Goal: Information Seeking & Learning: Compare options

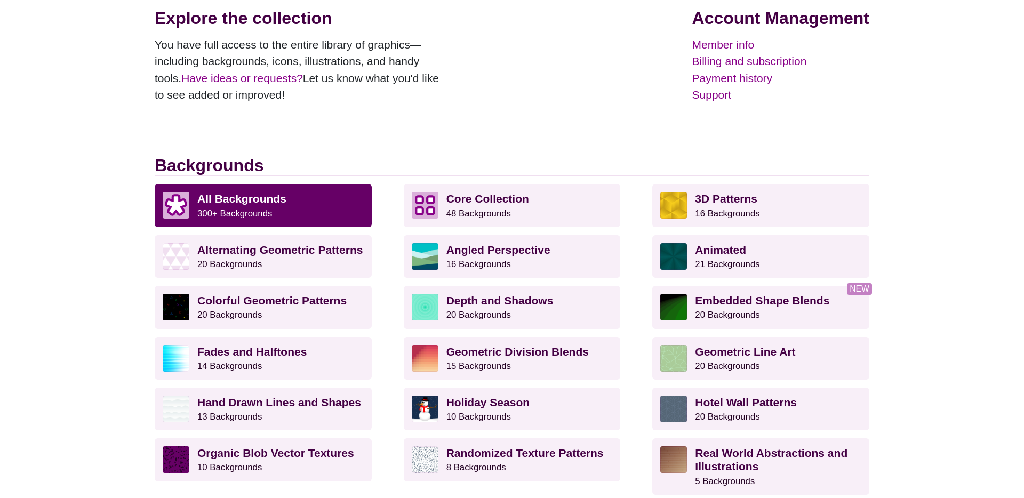
scroll to position [157, 0]
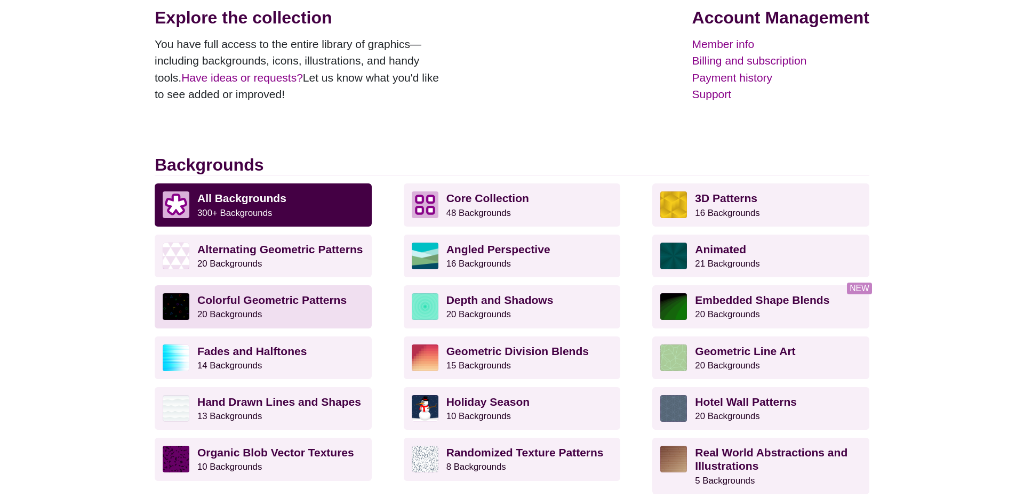
click at [249, 298] on strong "Colorful Geometric Patterns" at bounding box center [271, 300] width 149 height 12
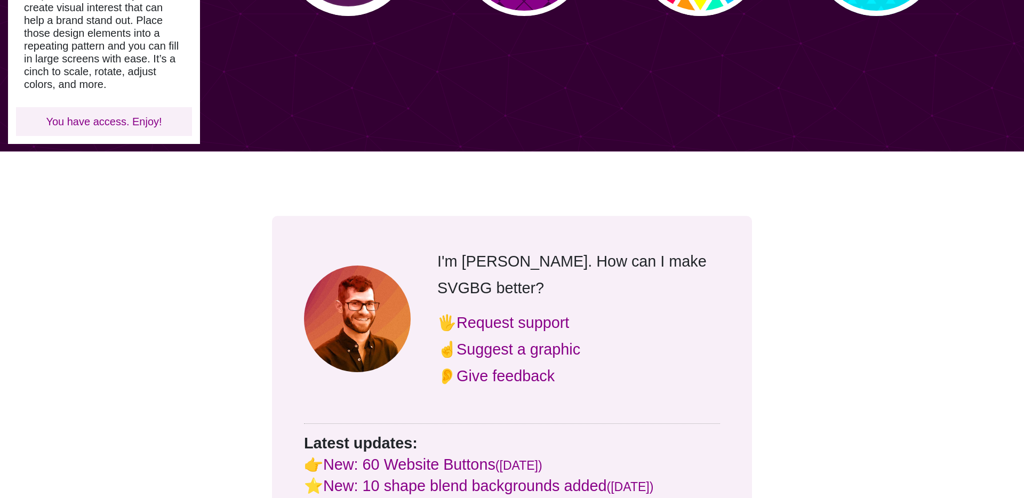
scroll to position [684, 0]
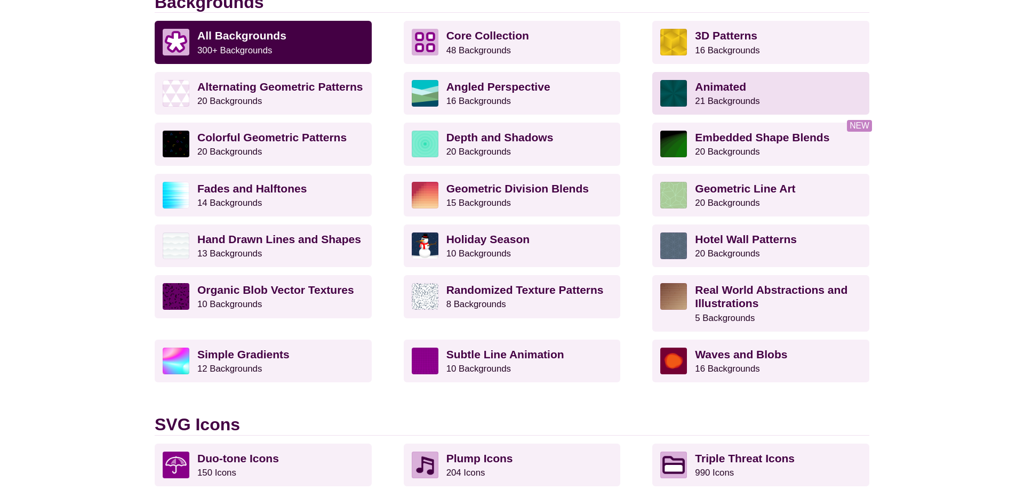
scroll to position [321, 0]
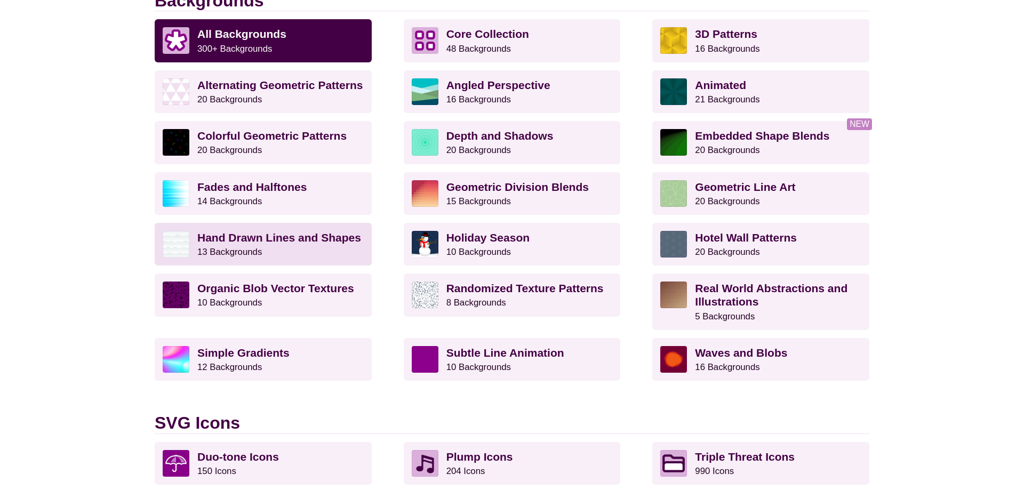
click at [236, 250] on small "13 Backgrounds" at bounding box center [229, 252] width 65 height 10
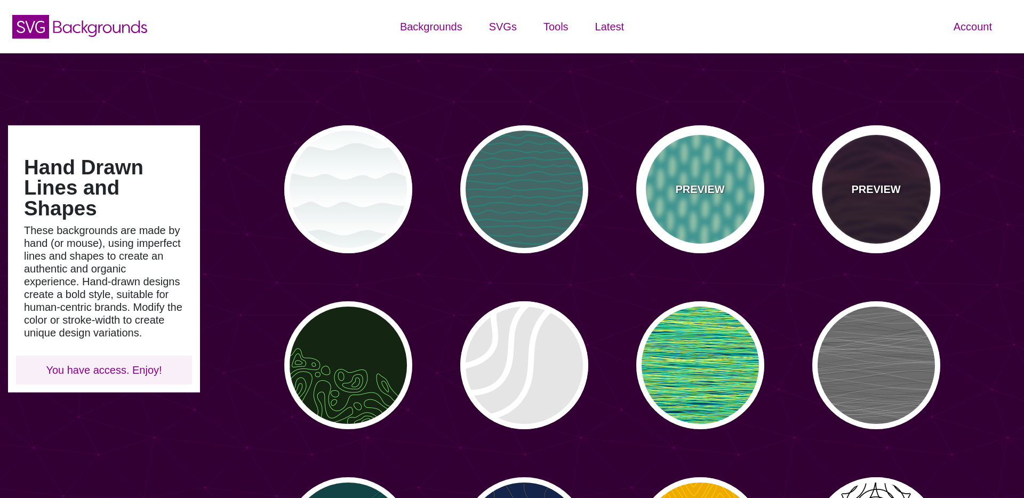
drag, startPoint x: 881, startPoint y: 226, endPoint x: 750, endPoint y: 210, distance: 132.1
click at [881, 226] on div "PREVIEW" at bounding box center [876, 189] width 128 height 128
type input "#1A071F"
type input "#F5FF9C"
type input "#CA42FF"
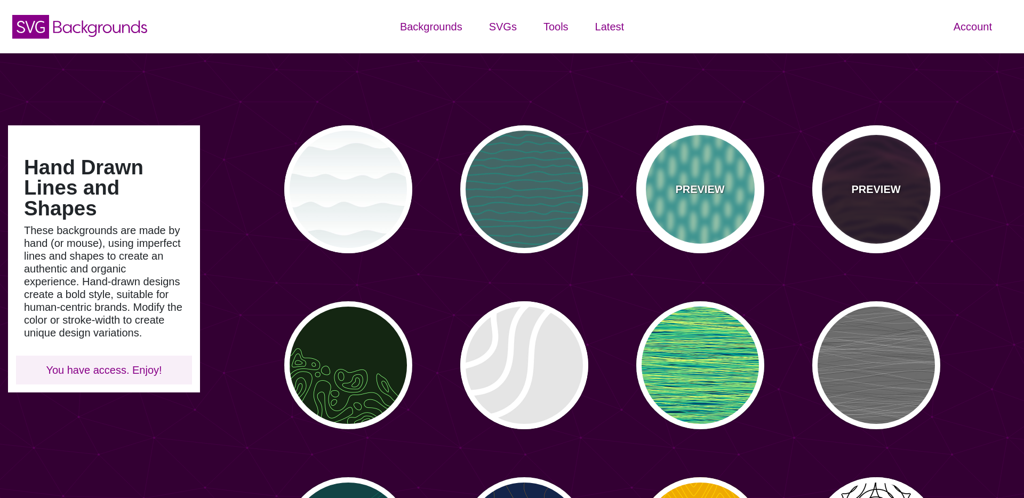
type input "0"
type input "4"
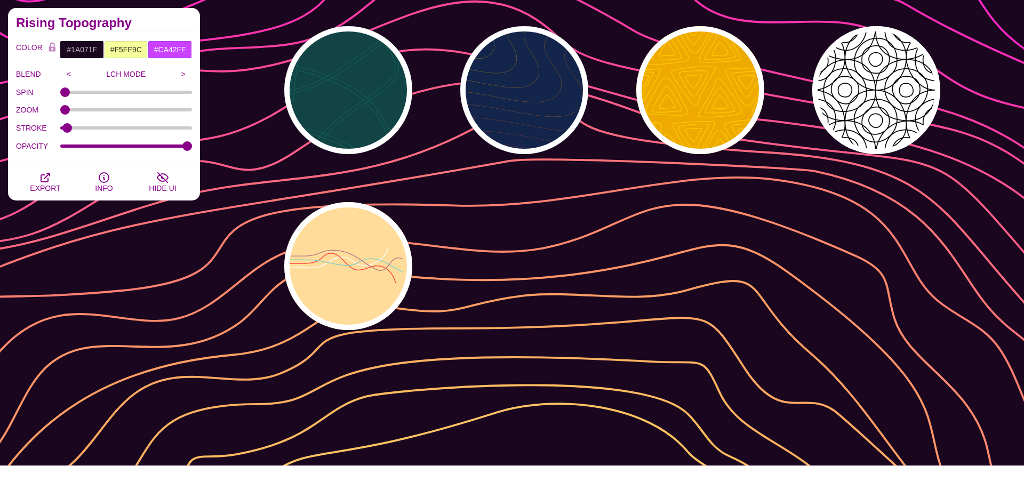
scroll to position [447, 0]
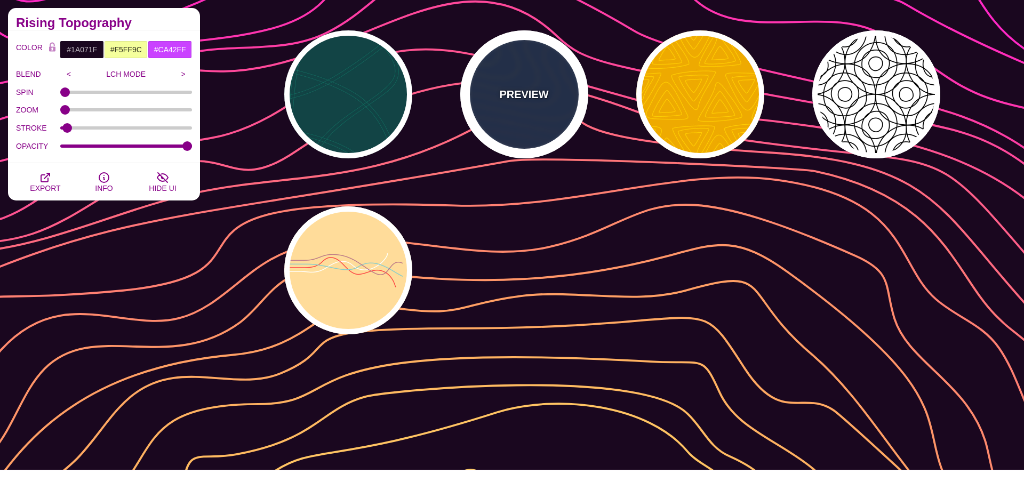
click at [514, 116] on div "PREVIEW" at bounding box center [524, 94] width 128 height 128
type input "#13254A"
type input "#FFFF00"
type input "#AA0033"
type input "1"
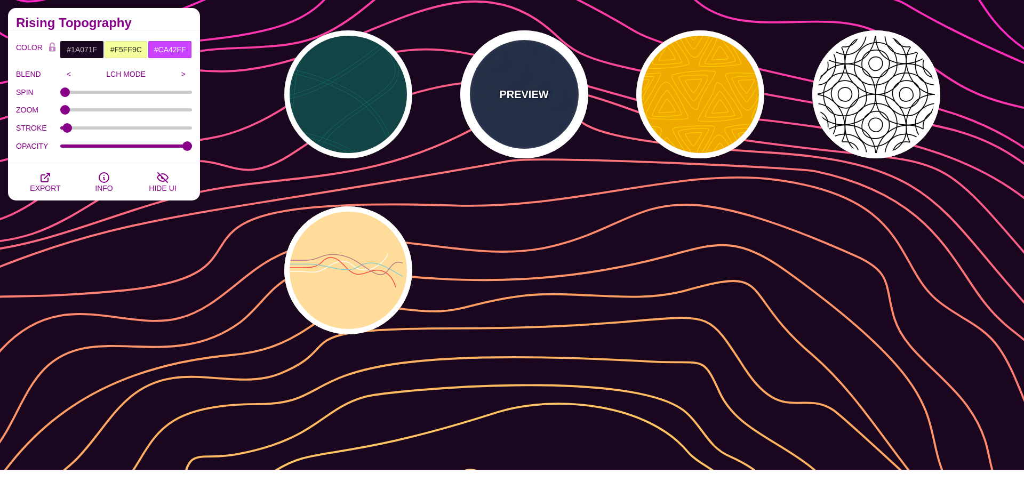
type input "1"
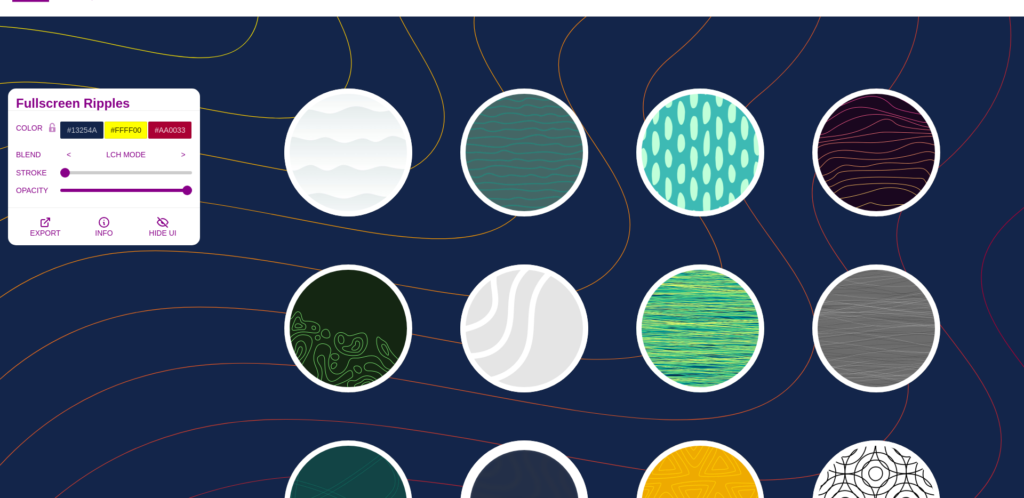
scroll to position [75, 0]
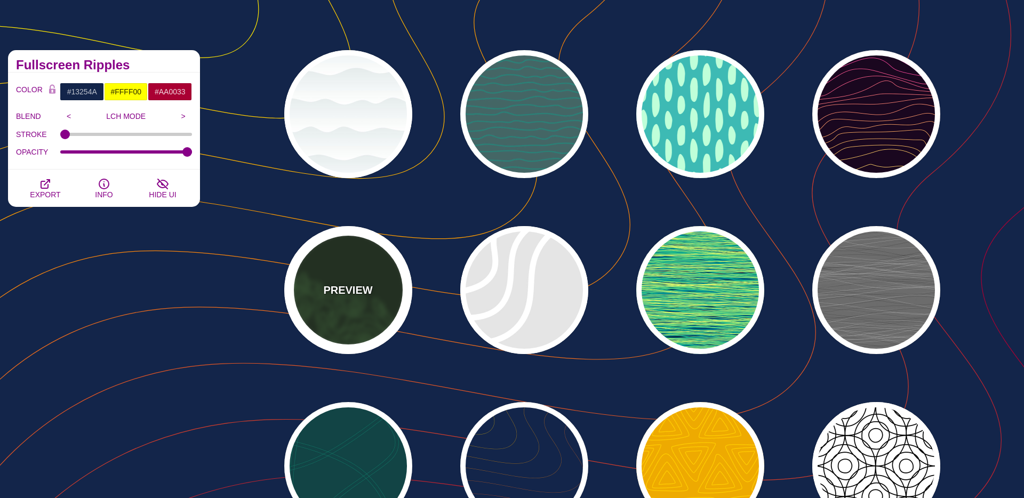
click at [371, 294] on p "PREVIEW" at bounding box center [347, 290] width 49 height 16
type input "#142612"
type input "#86FF79"
type input "0"
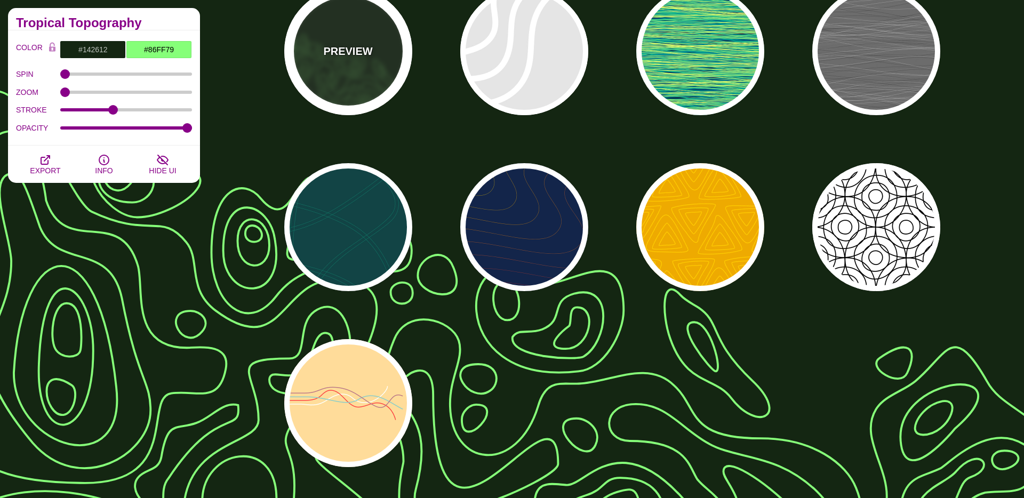
scroll to position [214, 0]
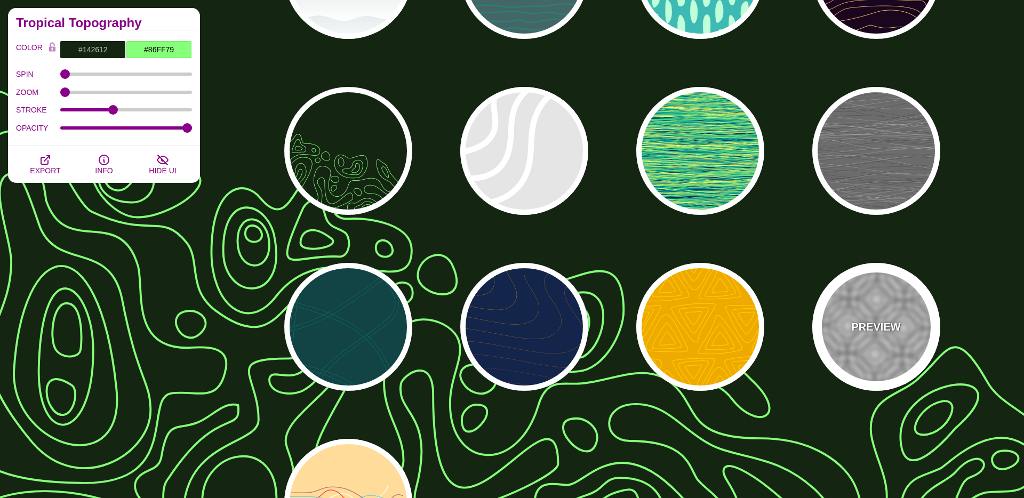
click at [886, 342] on div "PREVIEW" at bounding box center [876, 327] width 128 height 128
type input "#FFFFFF"
type input "#000000"
type input "0.25"
type input "5"
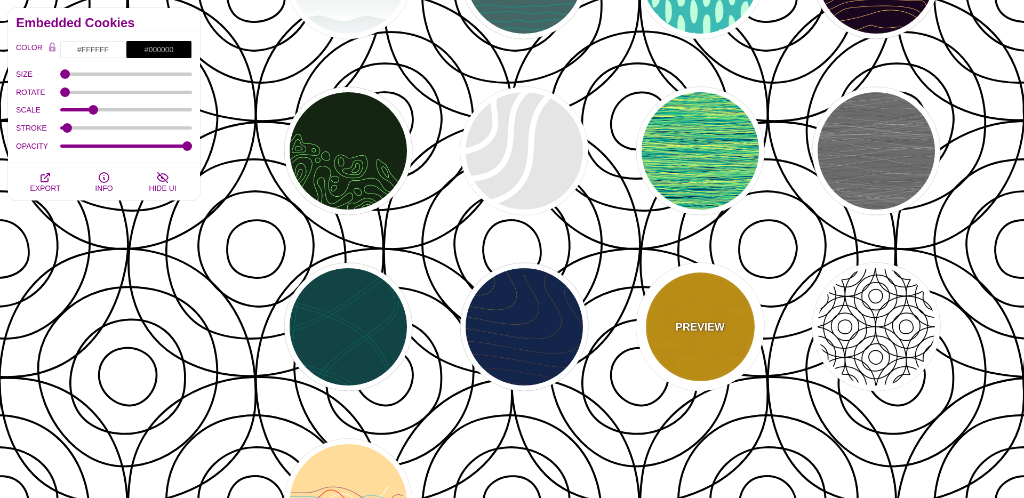
click at [674, 331] on div "PREVIEW" at bounding box center [700, 327] width 128 height 128
type input "#EEAA00"
type input "#FFCC00"
type input "1"
type input "5"
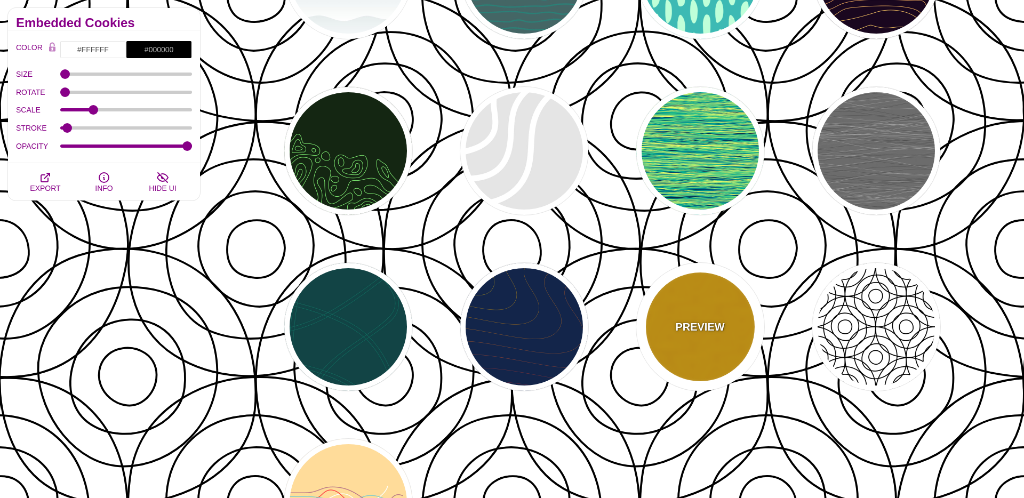
type input "1"
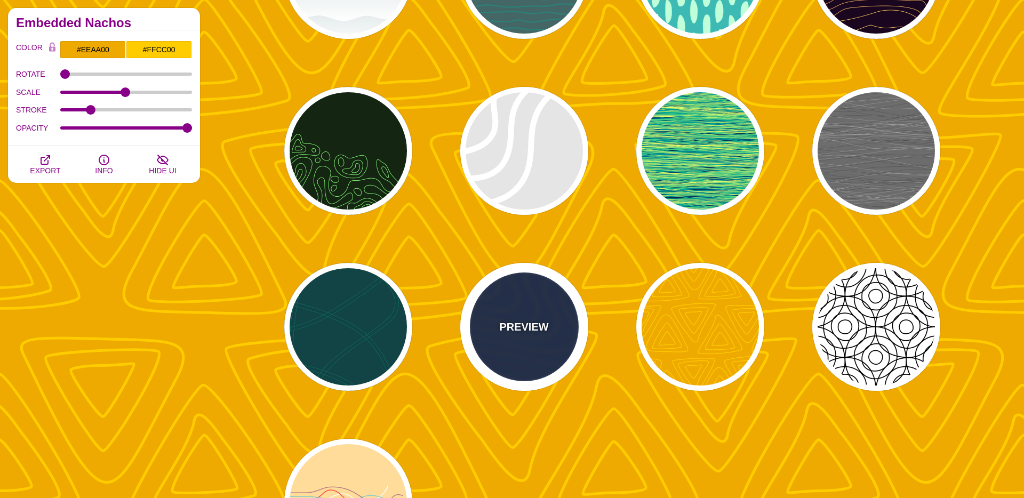
click at [569, 326] on div "PREVIEW" at bounding box center [524, 327] width 128 height 128
type input "#13254A"
type input "#FFFF00"
type input "1"
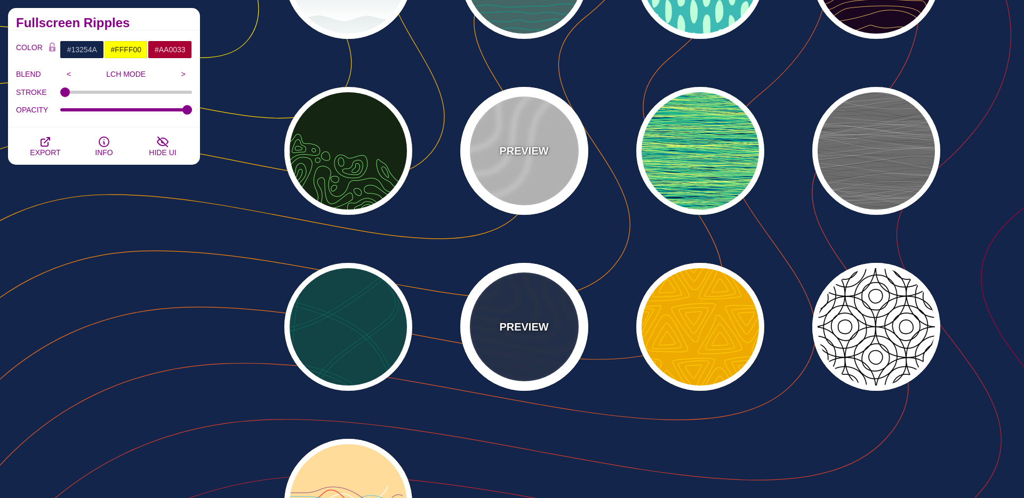
scroll to position [0, 0]
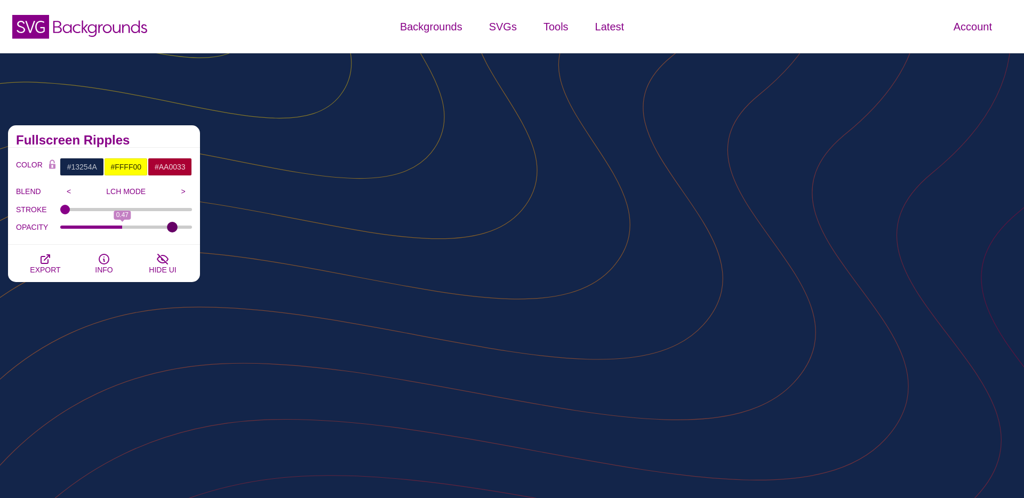
type input "1"
drag, startPoint x: 175, startPoint y: 225, endPoint x: 149, endPoint y: 228, distance: 26.3
click at [258, 236] on div "Hand Drawn Lines and Shapes These backgrounds are made by hand (or mouse), usin…" at bounding box center [512, 485] width 1024 height 864
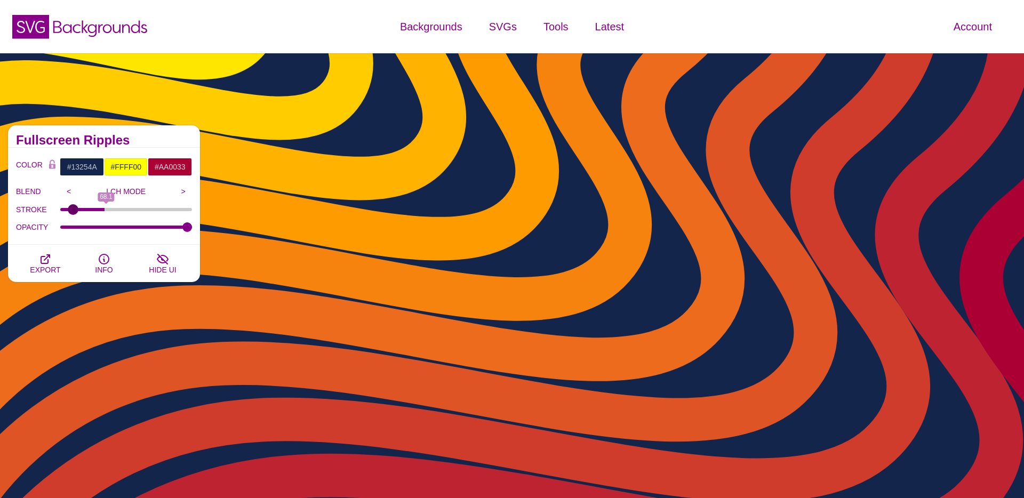
type input "1"
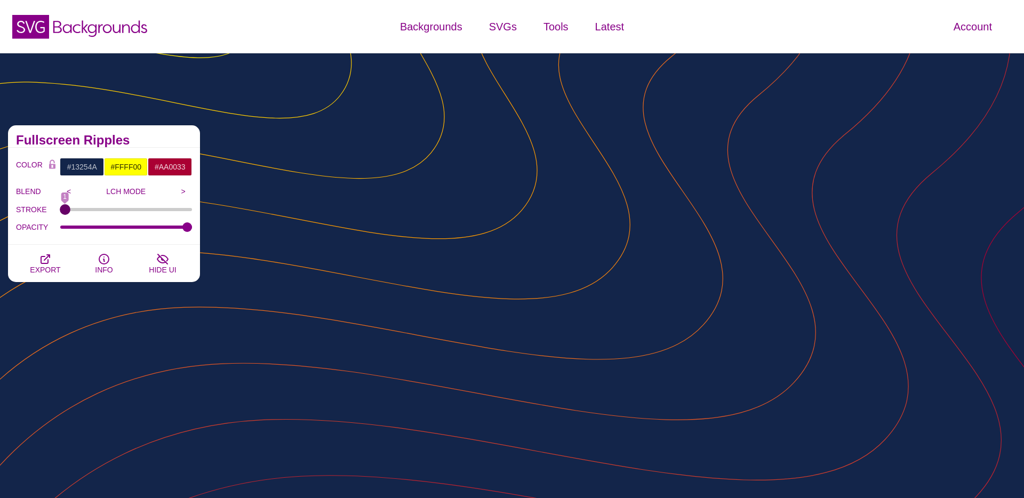
drag, startPoint x: 64, startPoint y: 208, endPoint x: 8, endPoint y: 196, distance: 57.2
click at [8, 196] on div "COLOR #13254A #FFFF00 #AA0033 #444444 #555555 #666666 #777777 #888888 #999999 B…" at bounding box center [104, 196] width 192 height 97
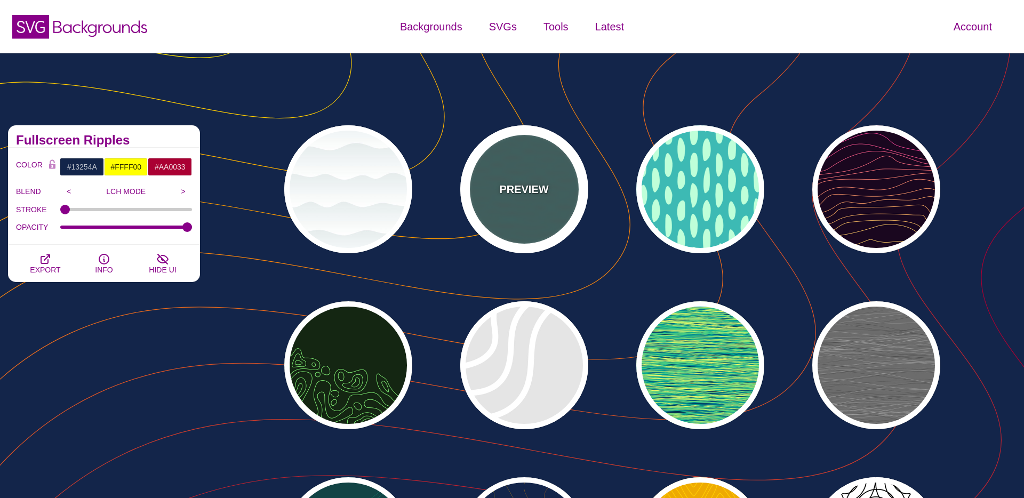
drag, startPoint x: 503, startPoint y: 193, endPoint x: 481, endPoint y: 189, distance: 22.6
click at [503, 193] on p "PREVIEW" at bounding box center [523, 189] width 49 height 16
type input "#446666"
type input "#119988"
type input "0"
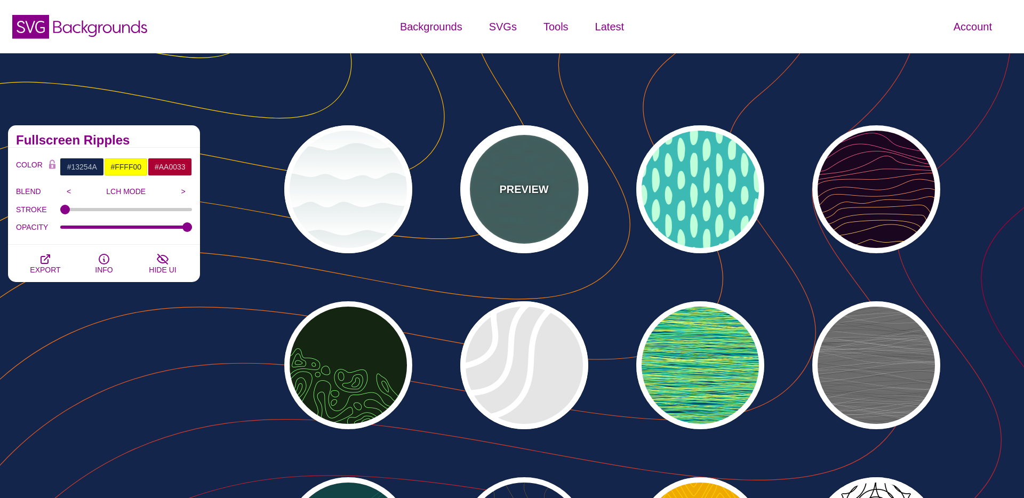
type input "0.1"
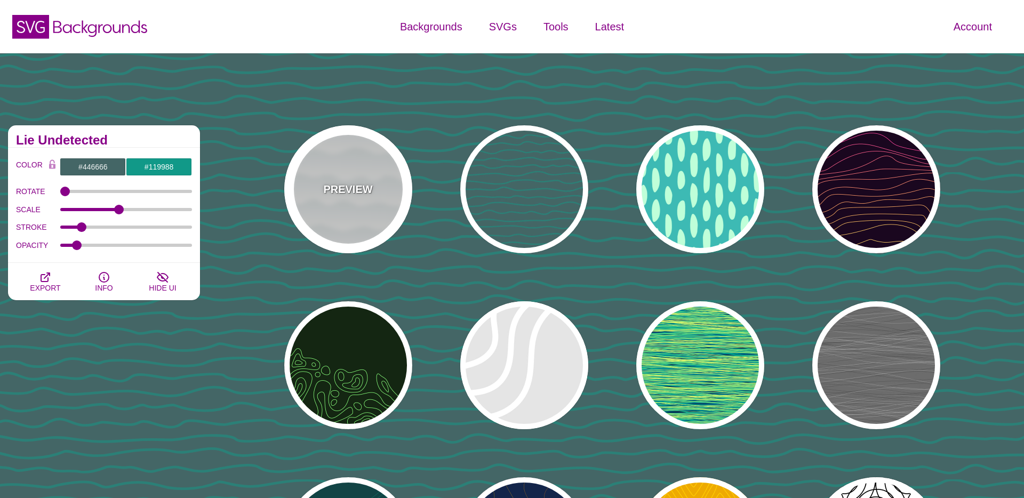
click at [390, 187] on div "PREVIEW" at bounding box center [348, 189] width 128 height 128
type input "#FFFFFF"
type input "#779999"
type input "#99BBBB"
type input "1"
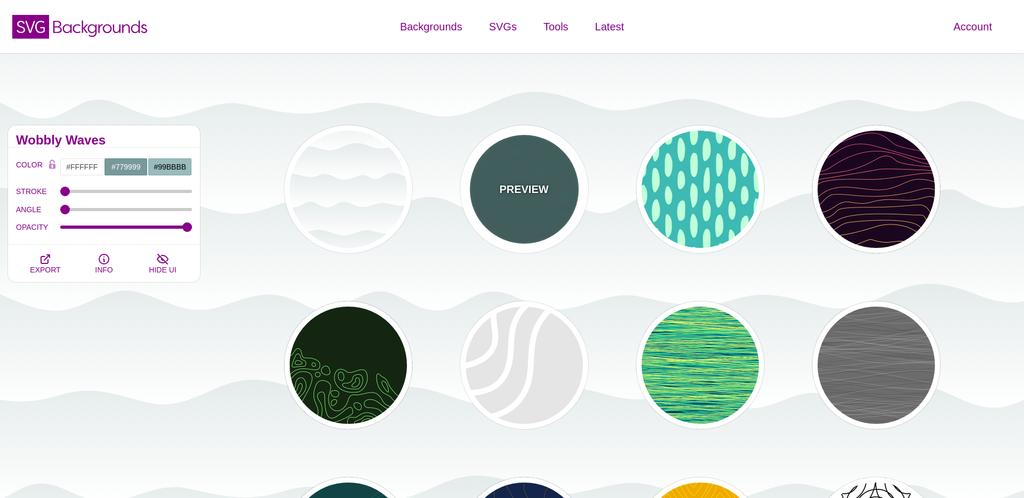
click at [540, 178] on div "PREVIEW" at bounding box center [524, 189] width 128 height 128
type input "#446666"
type input "#119988"
type input "5"
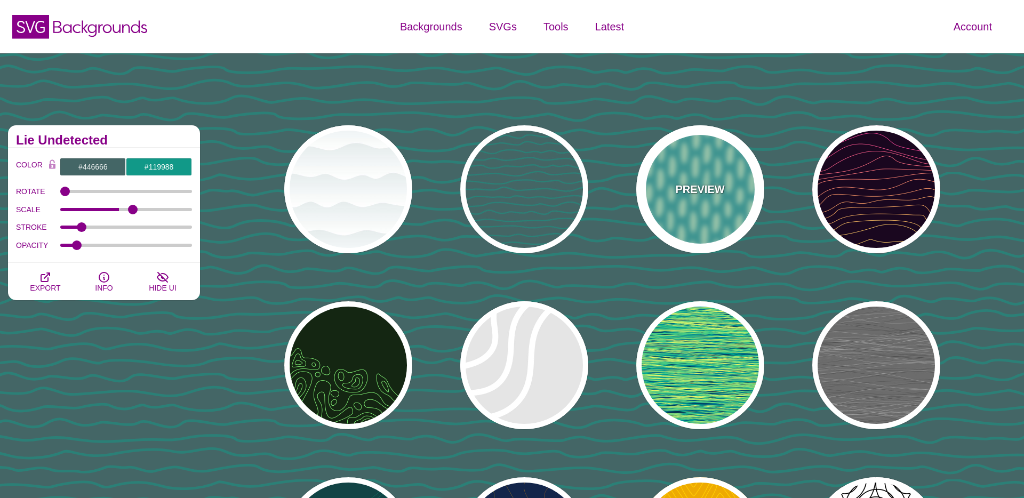
drag, startPoint x: 722, startPoint y: 188, endPoint x: 781, endPoint y: 195, distance: 59.6
click at [722, 188] on p "PREVIEW" at bounding box center [699, 189] width 49 height 16
type input "#3DBAB4"
type input "#BFFFD9"
type input "#FFFFFF"
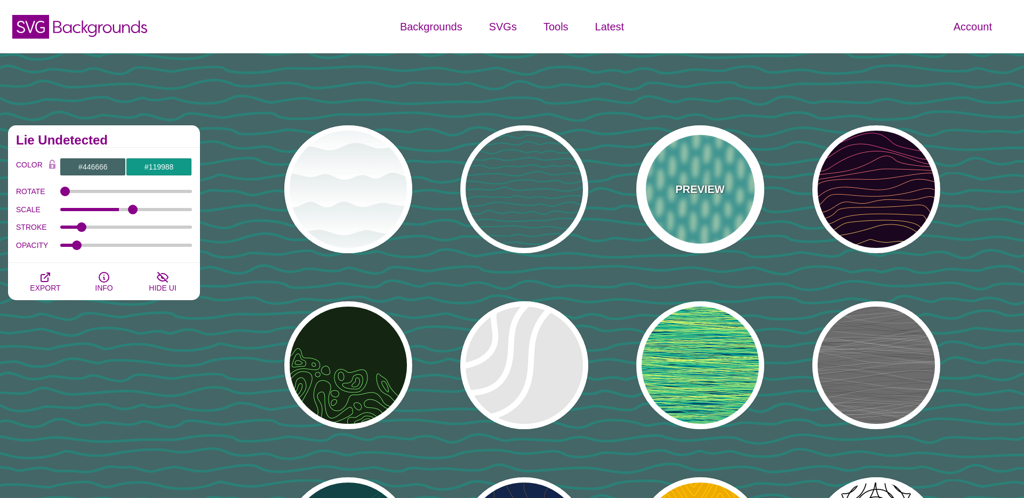
type input "0"
type input "1"
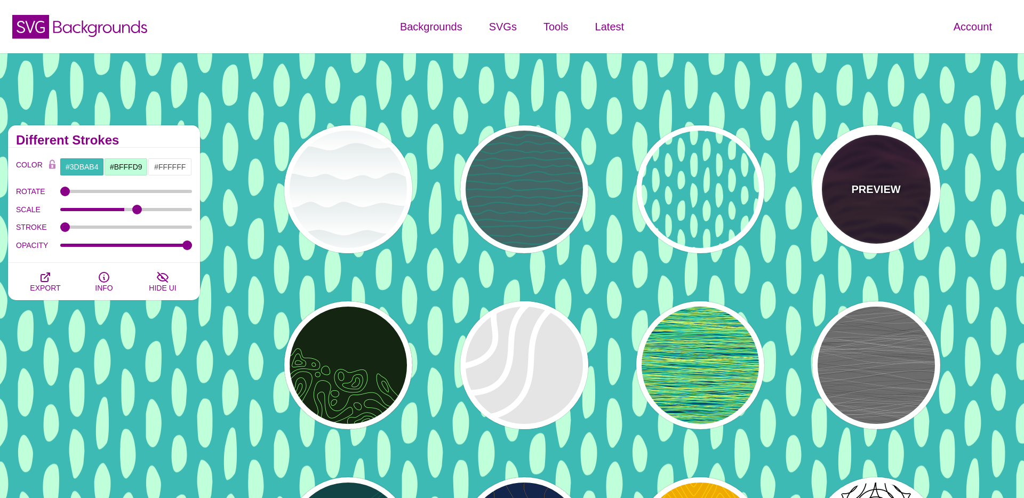
drag, startPoint x: 857, startPoint y: 196, endPoint x: 827, endPoint y: 200, distance: 29.5
click at [857, 196] on p "PREVIEW" at bounding box center [875, 189] width 49 height 16
type input "#1A071F"
type input "#F5FF9C"
type input "#CA42FF"
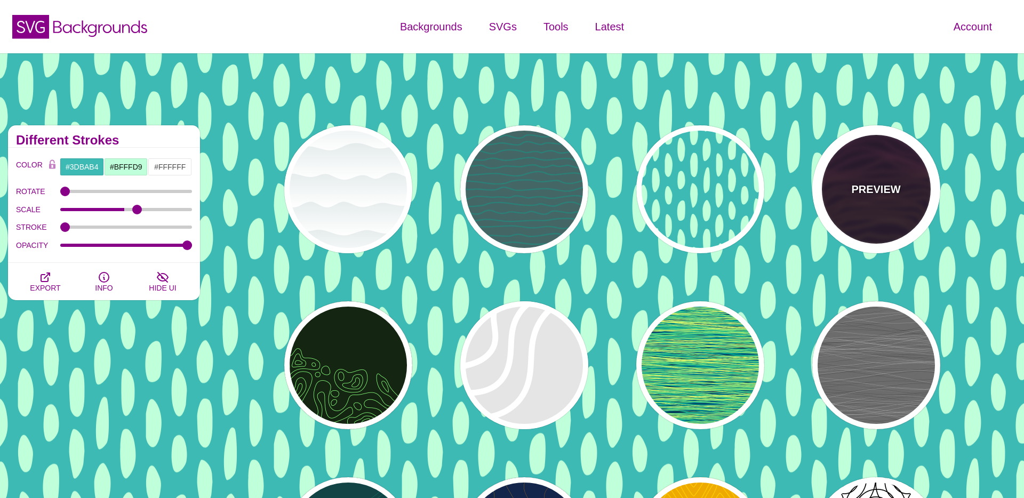
type input "0"
type input "4"
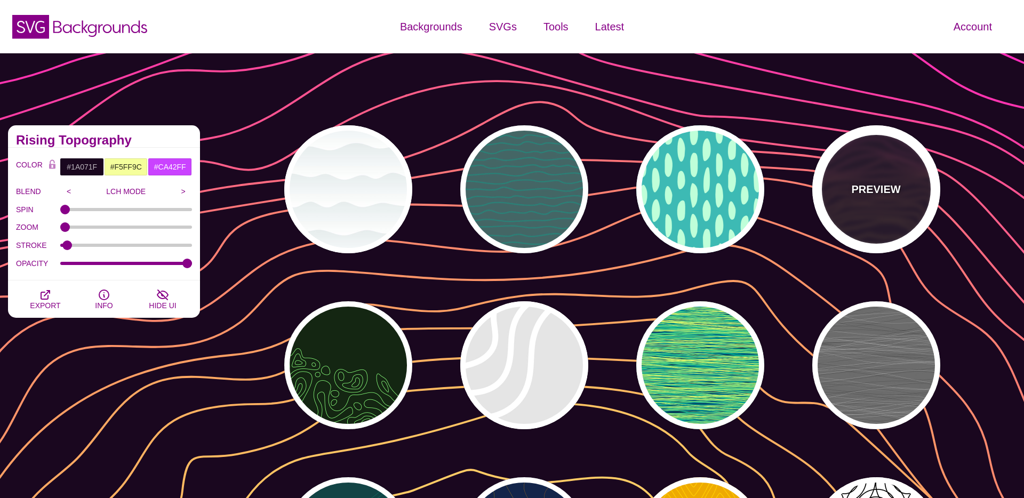
scroll to position [395, 0]
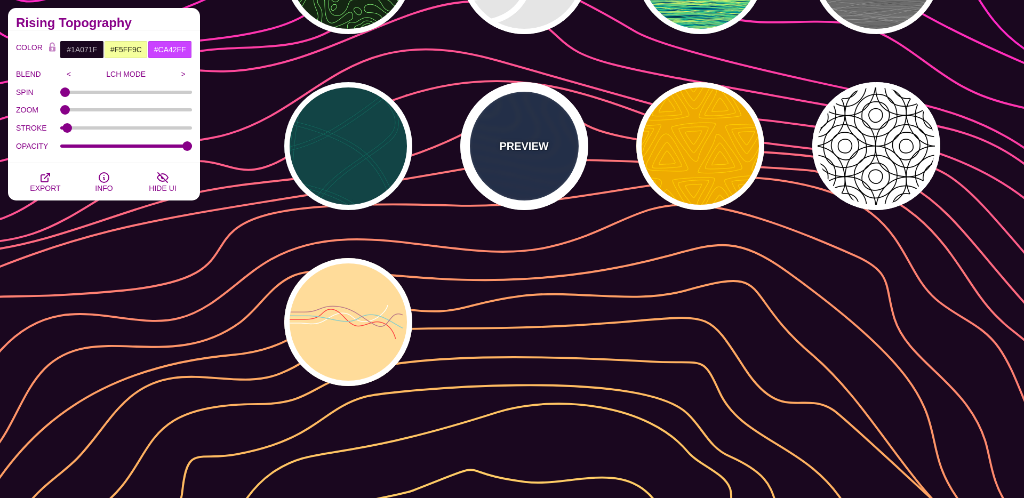
click at [520, 171] on div "PREVIEW" at bounding box center [524, 146] width 128 height 128
type input "#13254A"
type input "#FFFF00"
type input "#AA0033"
type input "1"
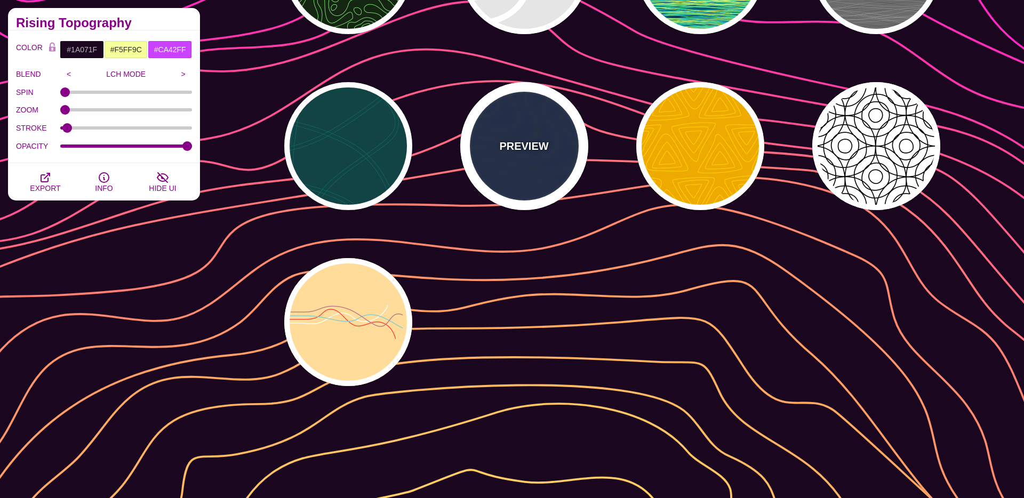
type input "1"
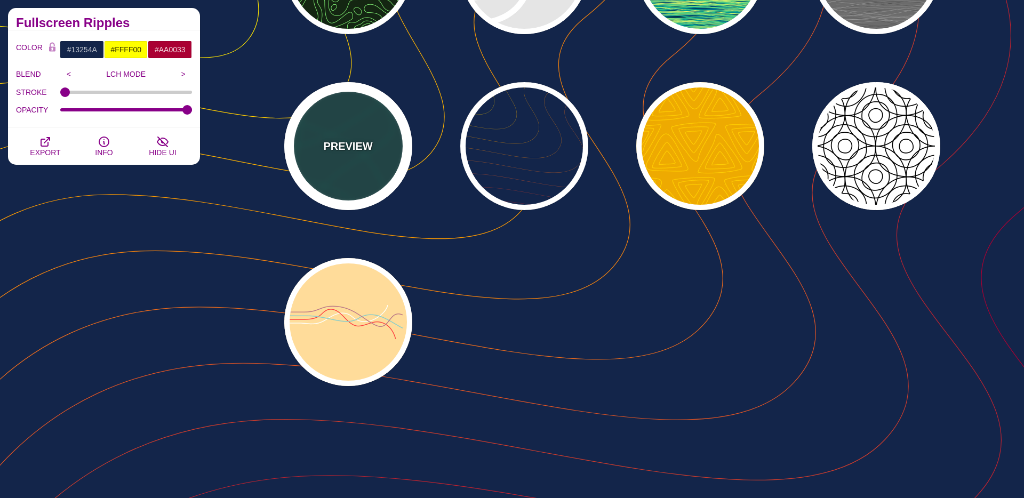
drag, startPoint x: 356, startPoint y: 162, endPoint x: 425, endPoint y: 181, distance: 71.4
click at [356, 162] on div "PREVIEW" at bounding box center [348, 146] width 128 height 128
type input "#114444"
type input "#117766"
type input "2"
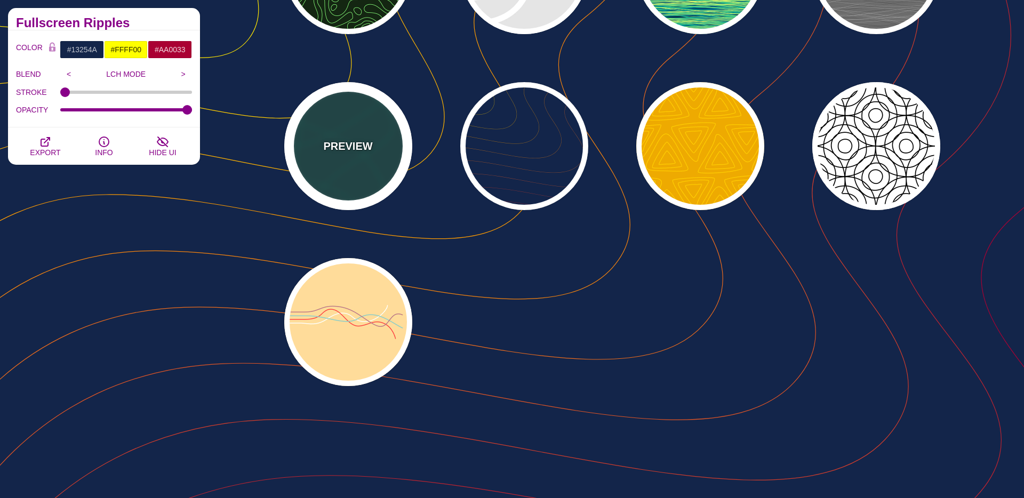
type input "0.5"
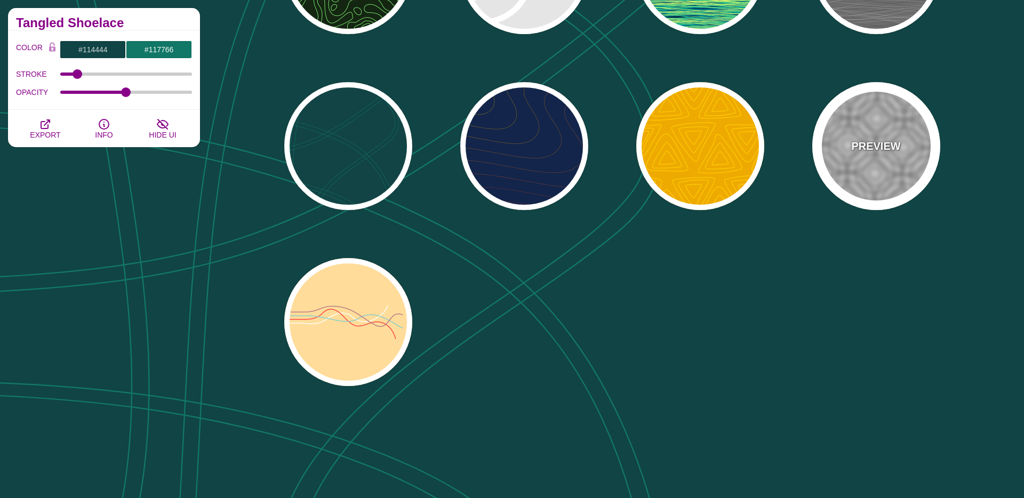
click at [909, 138] on div "PREVIEW" at bounding box center [876, 146] width 128 height 128
type input "#FFFFFF"
type input "#000000"
type input "0"
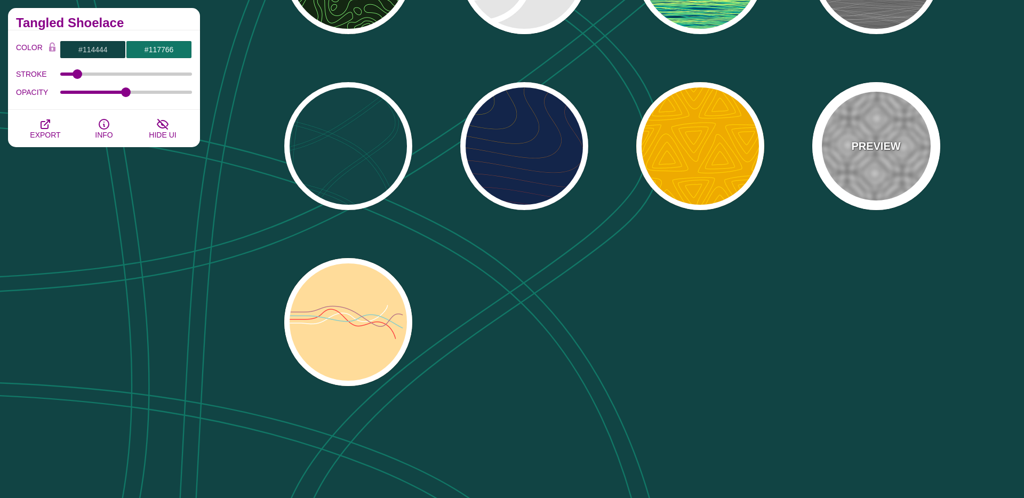
type input "0.25"
type input "5"
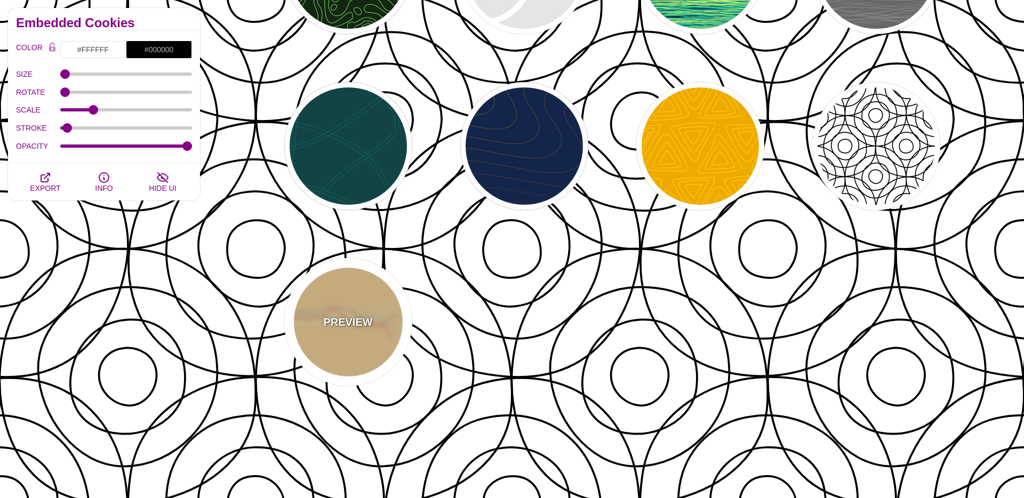
click at [362, 300] on div "PREVIEW" at bounding box center [348, 322] width 128 height 128
type input "#FFDD99"
type input "#FFFFFF"
type input "#FF4444"
type input "#88CCCC"
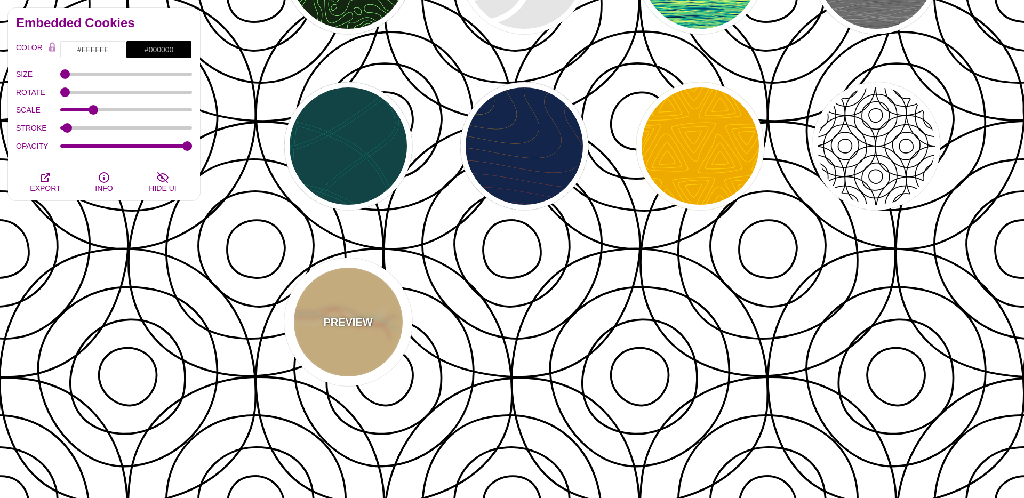
type input "#BB7788"
type input "5"
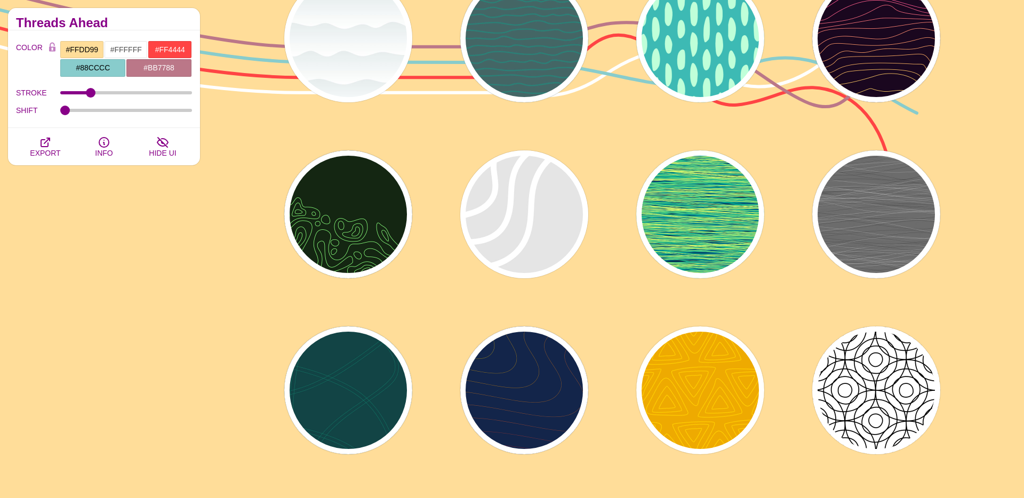
scroll to position [0, 0]
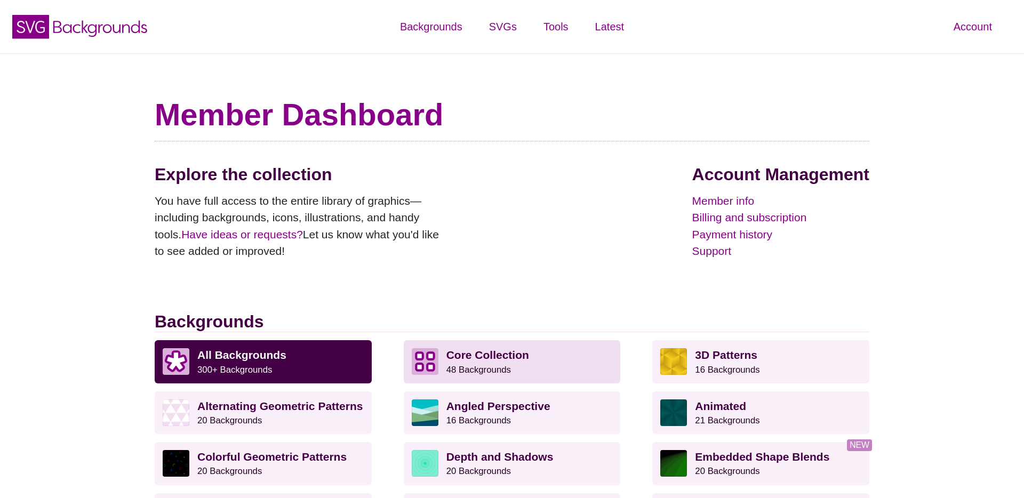
drag, startPoint x: 541, startPoint y: 365, endPoint x: 523, endPoint y: 363, distance: 18.8
click at [541, 365] on p "Core Collection 48 Backgrounds" at bounding box center [530, 361] width 166 height 27
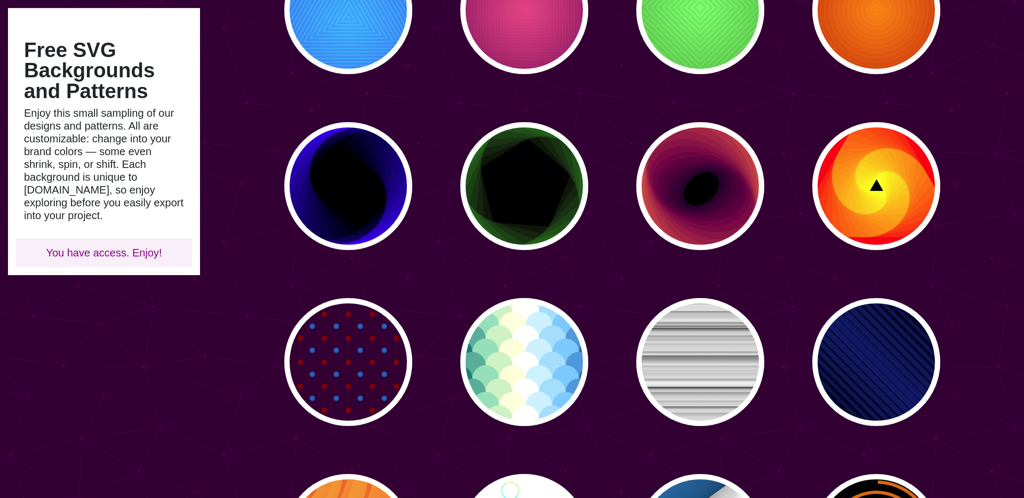
scroll to position [1432, 0]
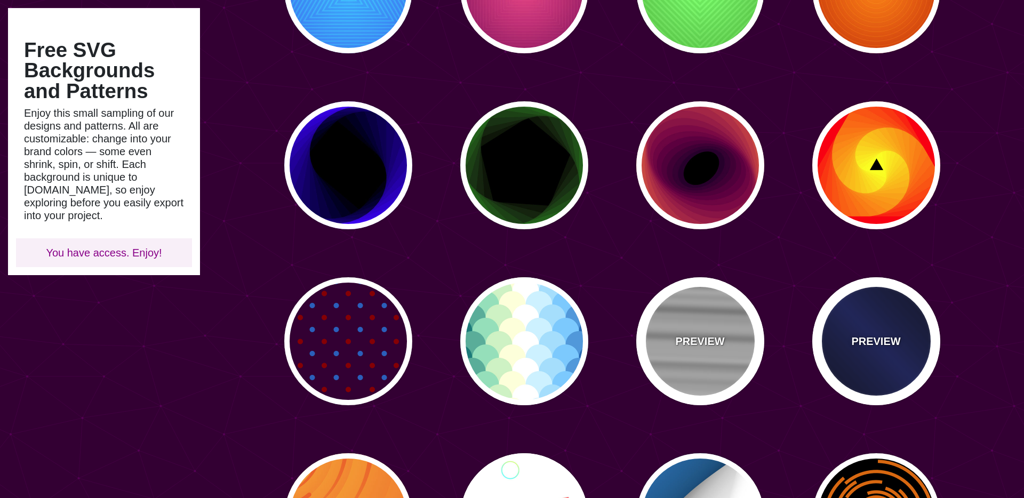
drag, startPoint x: 862, startPoint y: 342, endPoint x: 687, endPoint y: 320, distance: 175.9
click at [862, 342] on p "PREVIEW" at bounding box center [875, 341] width 49 height 16
type input "#000022"
type input "#002266"
type input "#001133"
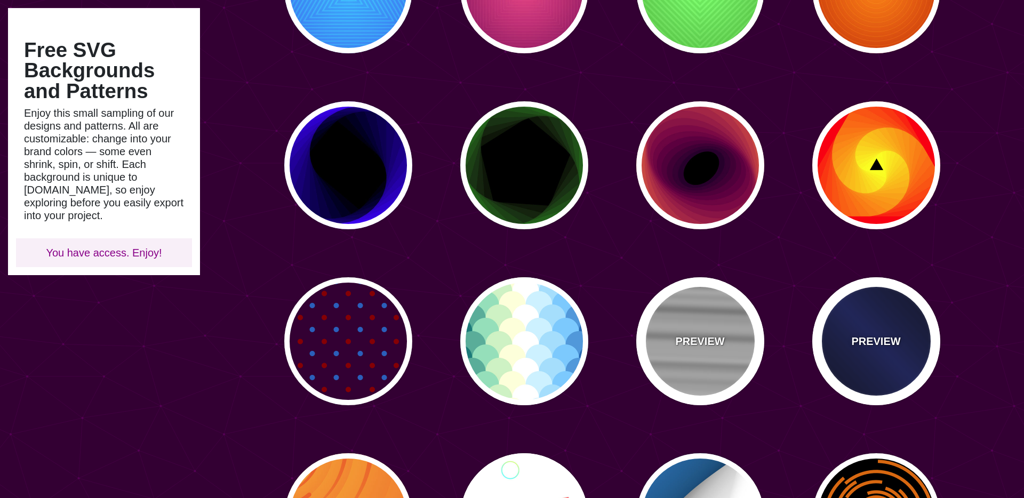
type input "2000"
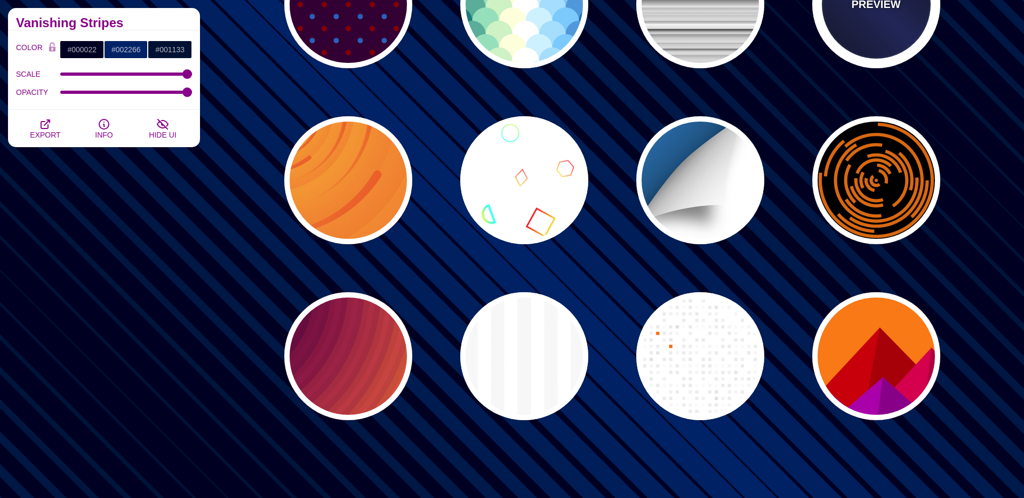
scroll to position [2254, 0]
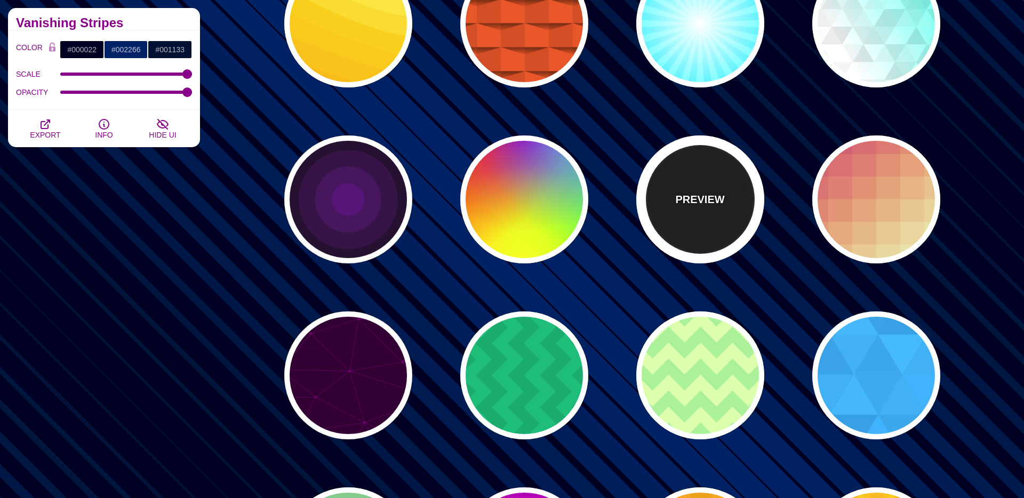
scroll to position [166, 0]
click at [714, 210] on div "PREVIEW" at bounding box center [700, 199] width 128 height 128
type input "#000000"
type input "#222222"
type input "250"
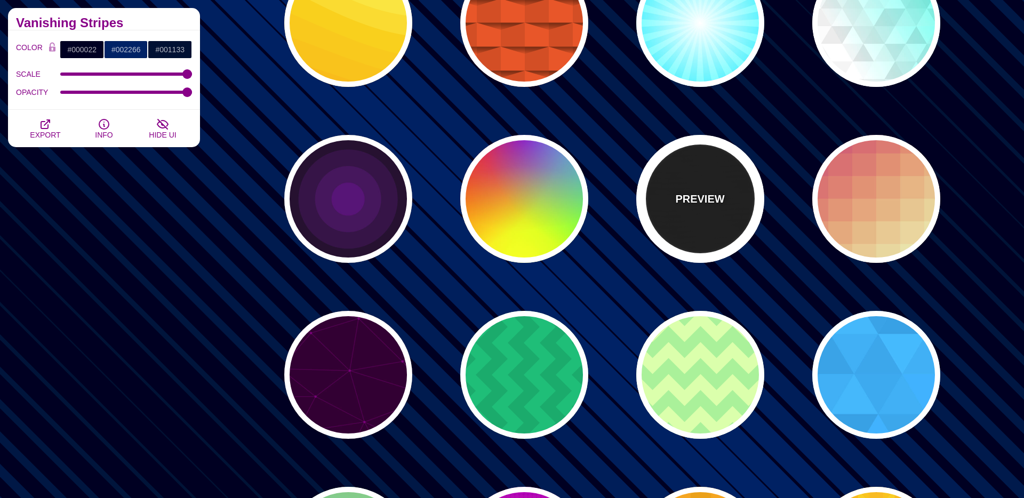
type input "10"
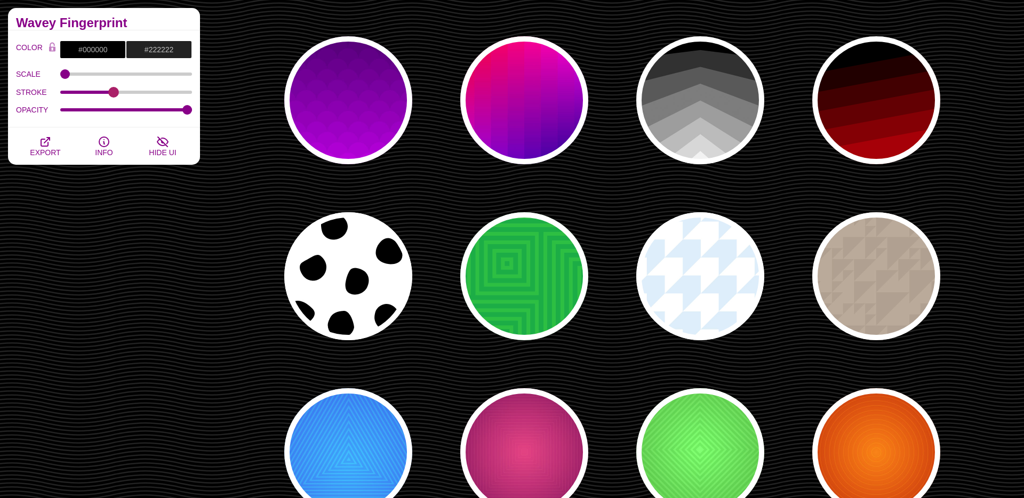
scroll to position [1023, 0]
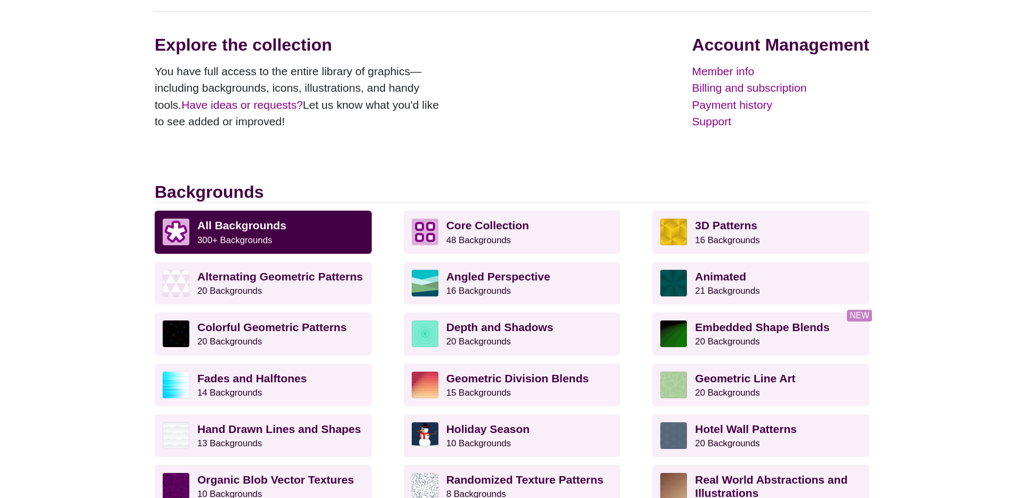
scroll to position [300, 0]
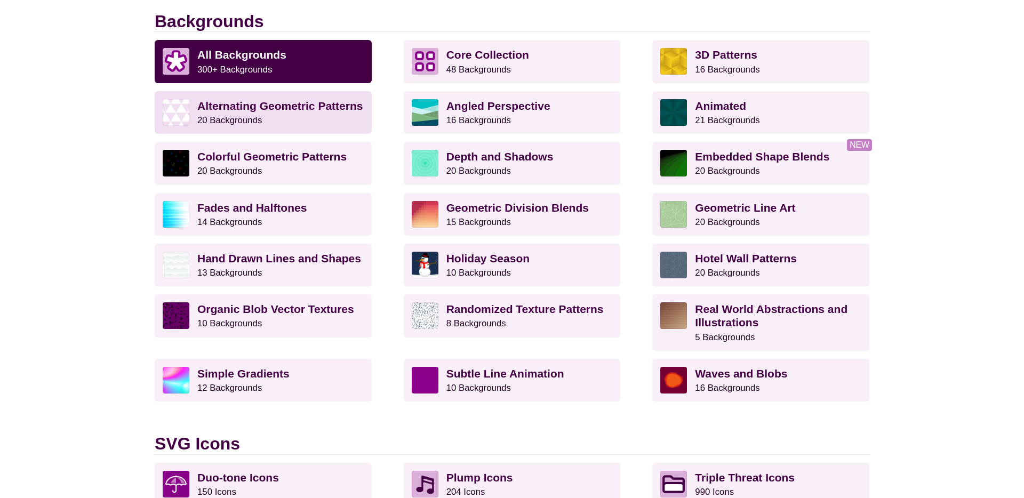
click at [245, 106] on strong "Alternating Geometric Patterns" at bounding box center [279, 106] width 165 height 12
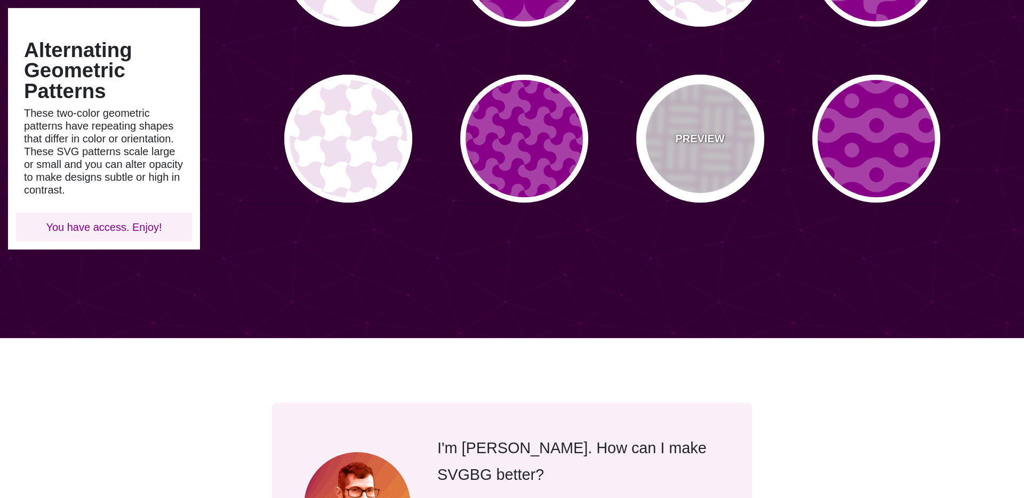
scroll to position [763, 0]
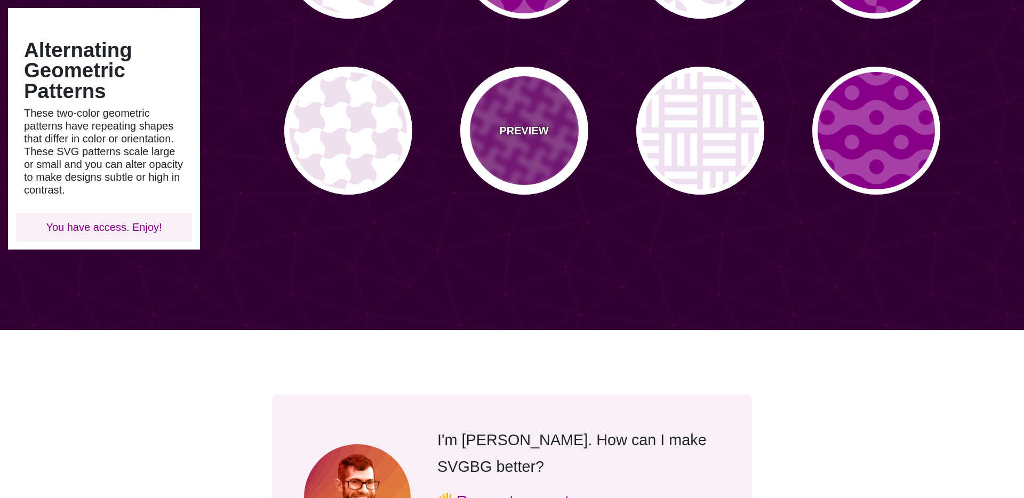
click at [522, 150] on div "PREVIEW" at bounding box center [524, 131] width 128 height 128
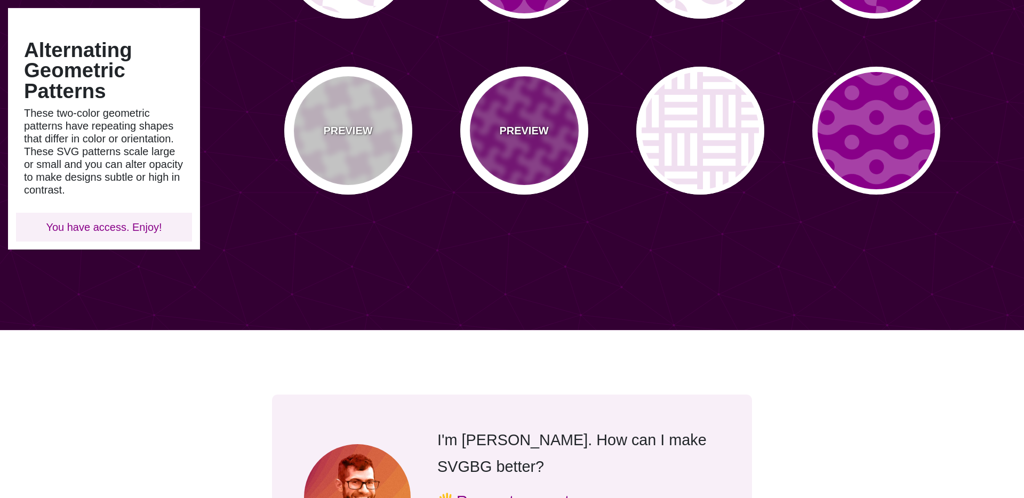
type input "#A640A6"
type input "#880088"
type input "0"
type input "0.2"
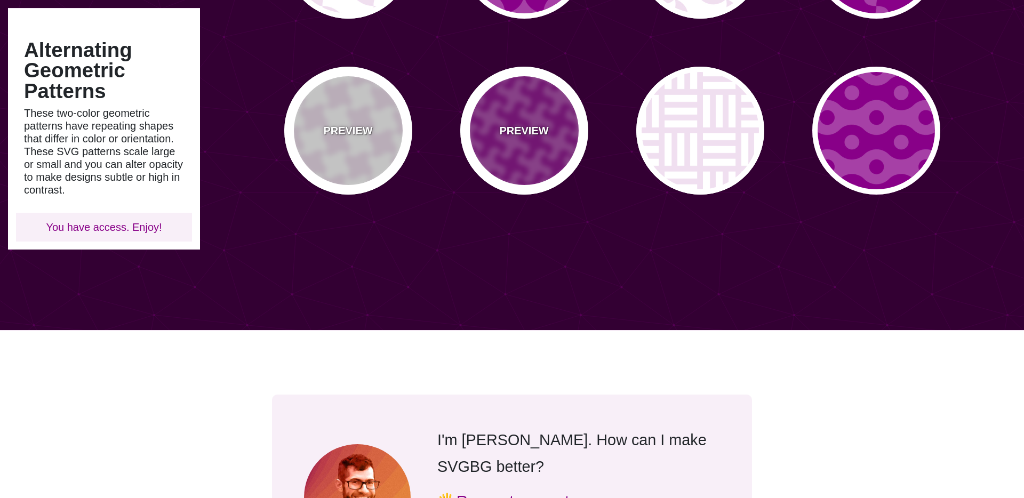
scroll to position [762, 0]
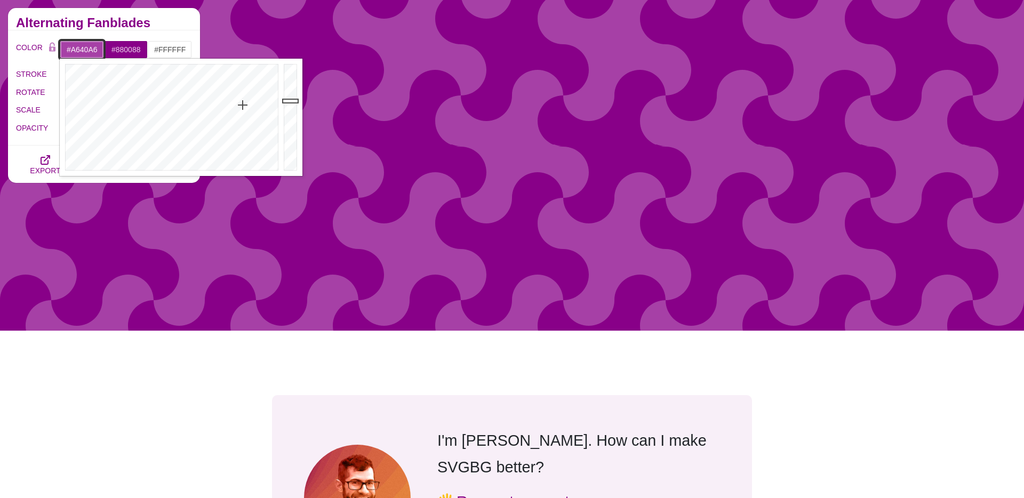
click at [84, 53] on input "#A640A6" at bounding box center [82, 50] width 44 height 18
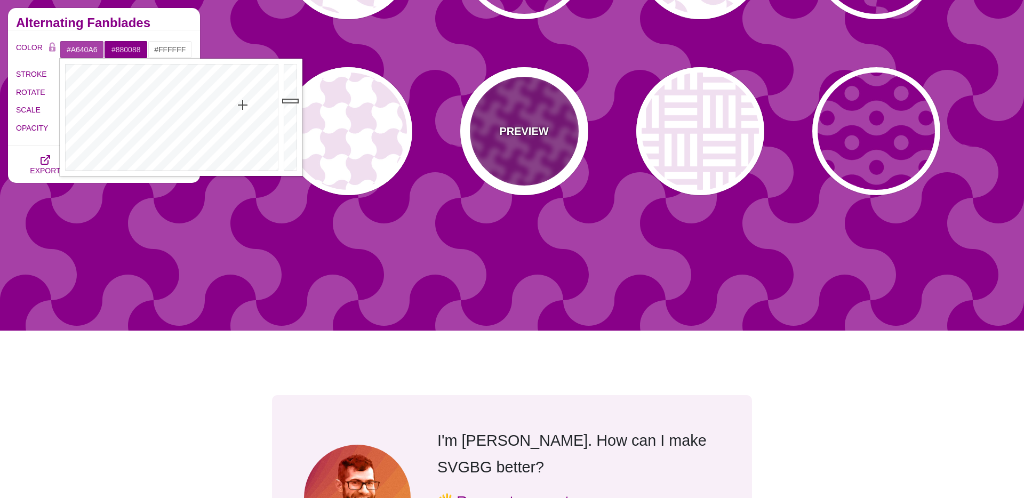
drag, startPoint x: 551, startPoint y: 91, endPoint x: 540, endPoint y: 91, distance: 10.7
click at [551, 91] on div "PREVIEW" at bounding box center [524, 131] width 128 height 128
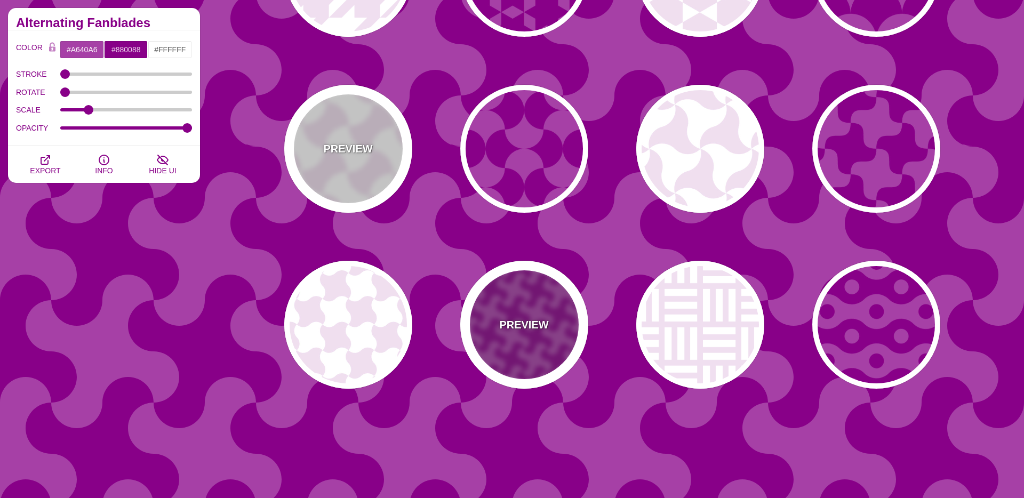
scroll to position [451, 0]
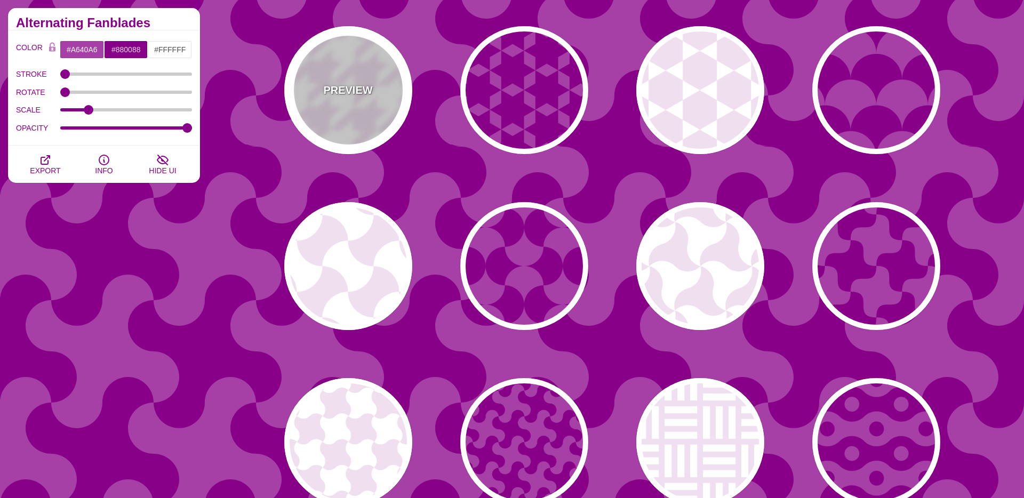
click at [353, 103] on div "PREVIEW" at bounding box center [348, 90] width 128 height 128
type input "#F0DFF0"
type input "#FFFFFF"
type input "0.2"
type input "1"
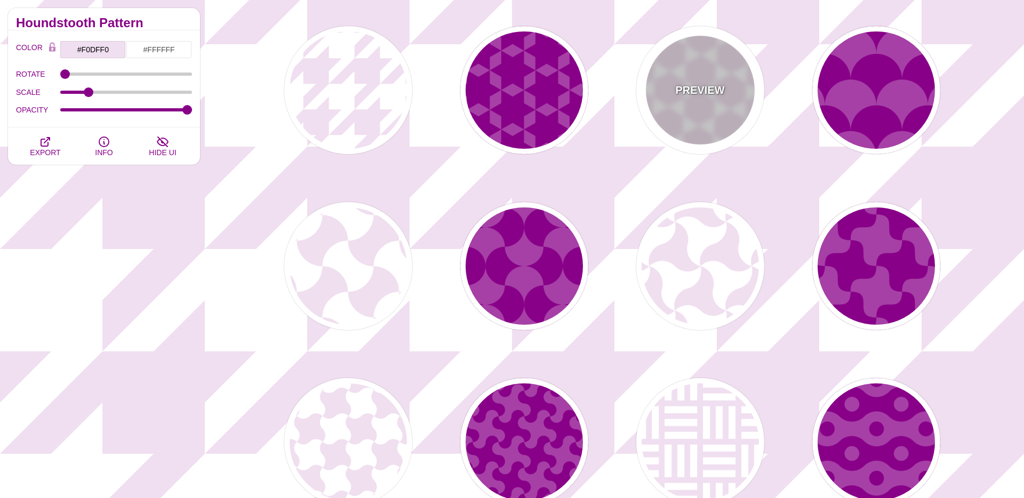
click at [688, 99] on div "PREVIEW" at bounding box center [700, 90] width 128 height 128
type input "#FFFFFF"
type input "#F0DFF0"
type input "#880088"
type input "0"
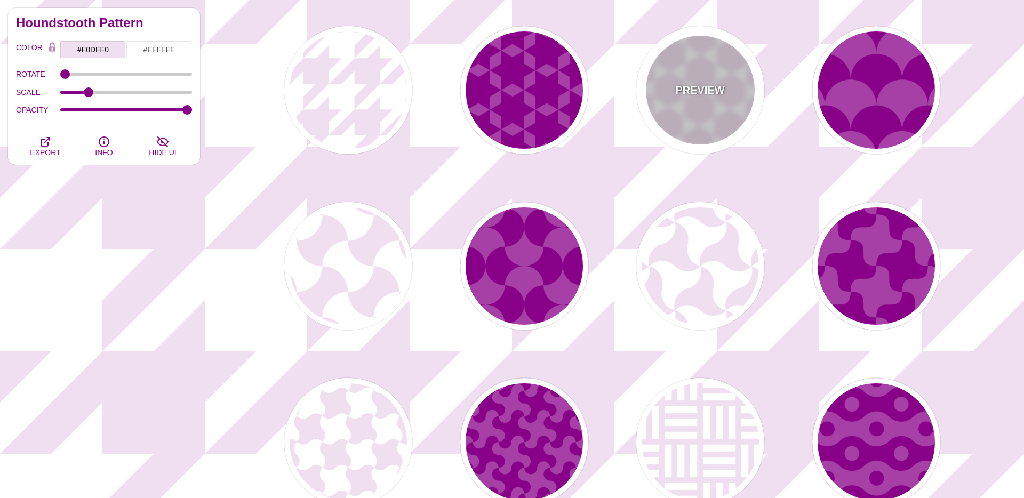
type input "0.2"
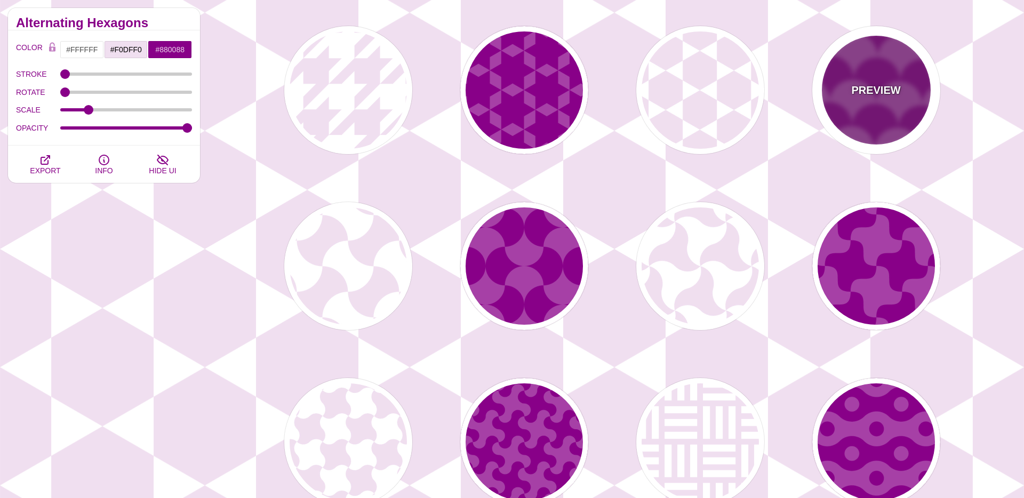
click at [897, 93] on p "PREVIEW" at bounding box center [875, 90] width 49 height 16
type input "#A640A6"
type input "#880088"
type input "#FFFFFF"
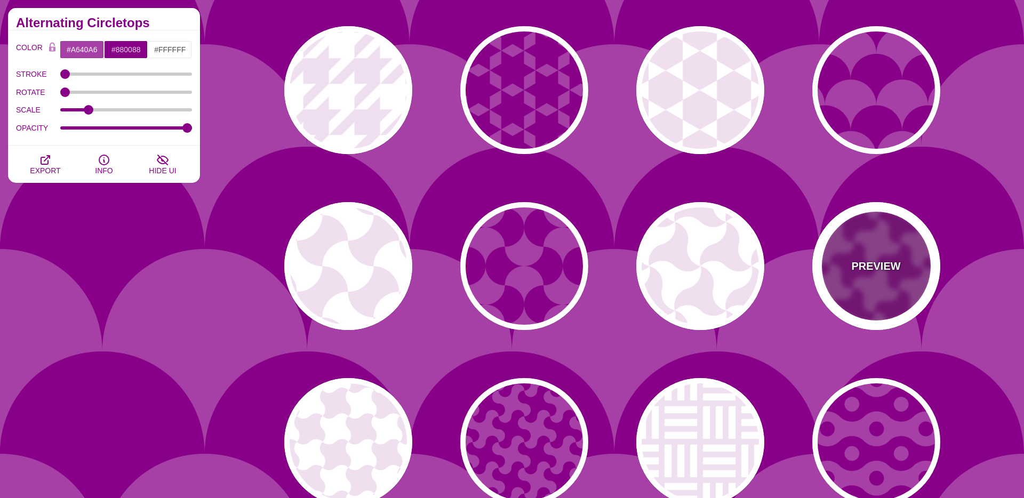
click at [880, 282] on div "PREVIEW" at bounding box center [876, 266] width 128 height 128
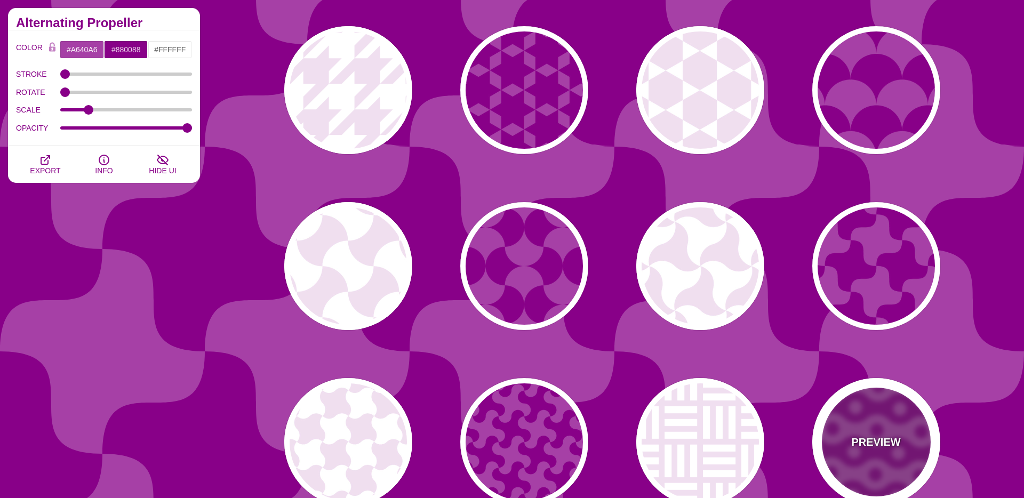
click at [891, 424] on div "PREVIEW" at bounding box center [876, 442] width 128 height 128
type input "1"
type input "30"
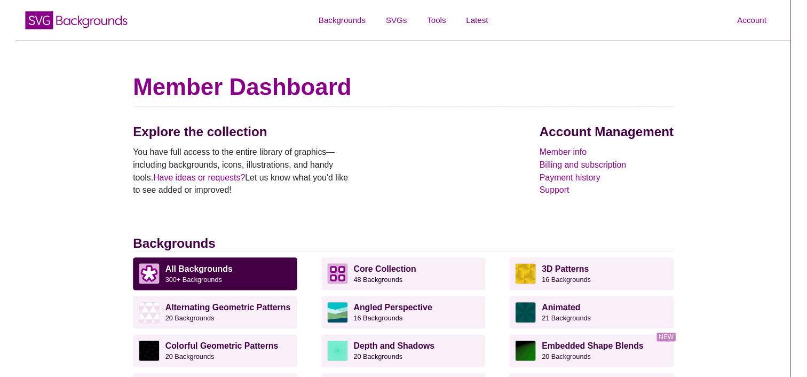
scroll to position [300, 0]
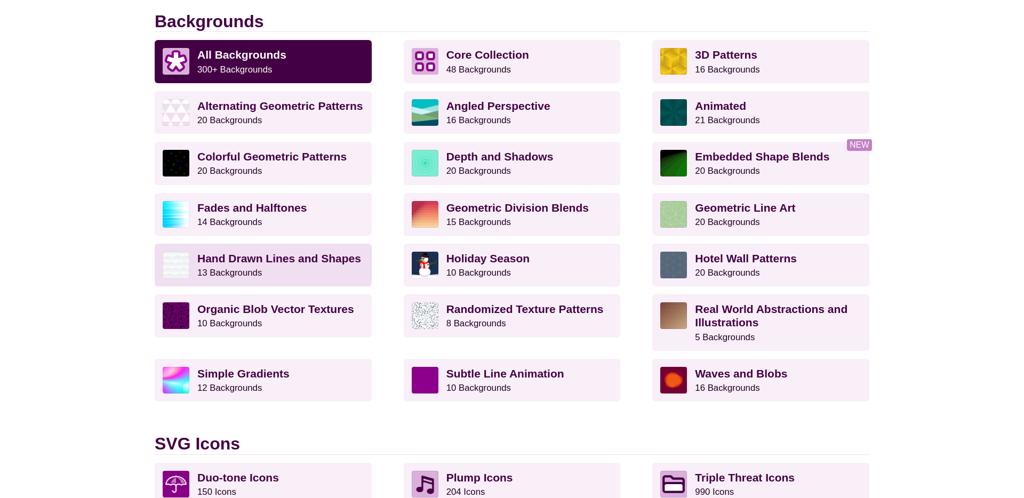
drag, startPoint x: 222, startPoint y: 261, endPoint x: 249, endPoint y: 252, distance: 28.2
click at [222, 261] on strong "Hand Drawn Lines and Shapes" at bounding box center [279, 258] width 164 height 12
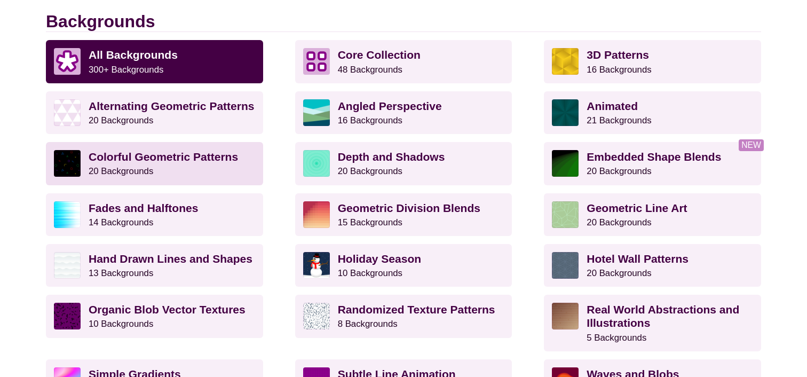
click at [160, 147] on link "Colorful Geometric Patterns 20 Backgrounds" at bounding box center [154, 163] width 217 height 43
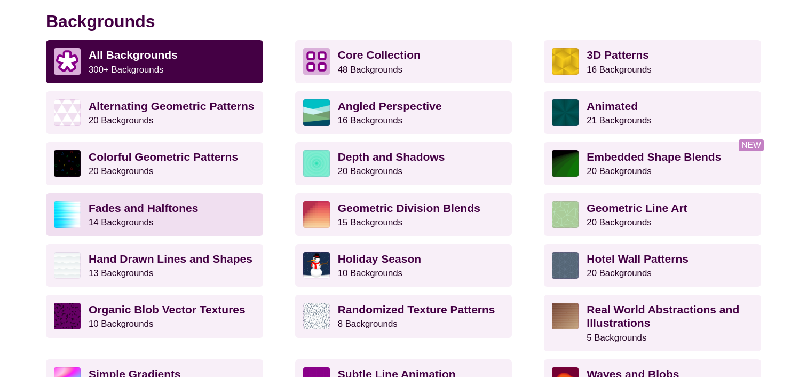
click at [147, 217] on small "14 Backgrounds" at bounding box center [121, 222] width 65 height 10
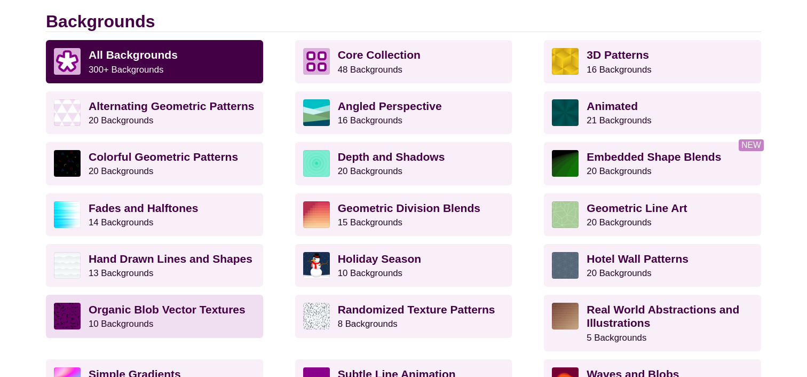
click at [123, 309] on strong "Organic Blob Vector Textures" at bounding box center [167, 309] width 157 height 12
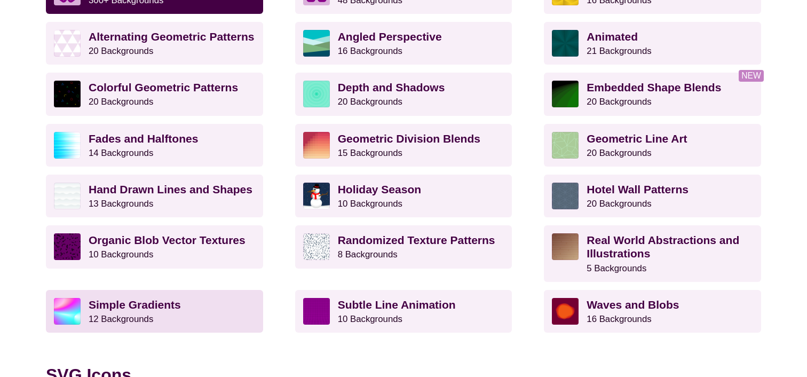
scroll to position [369, 0]
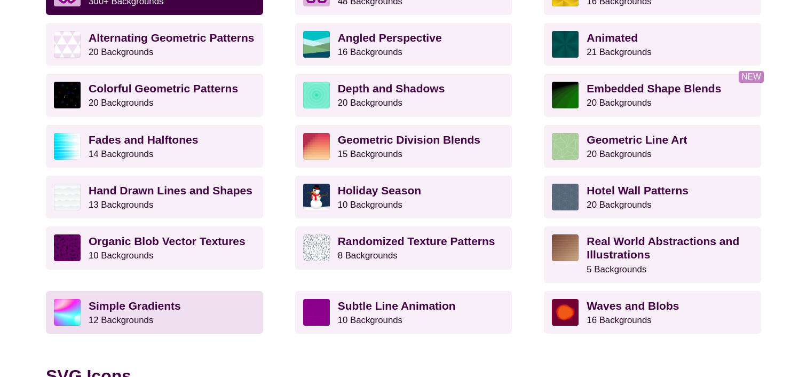
click at [141, 308] on strong "Simple Gradients" at bounding box center [135, 305] width 92 height 12
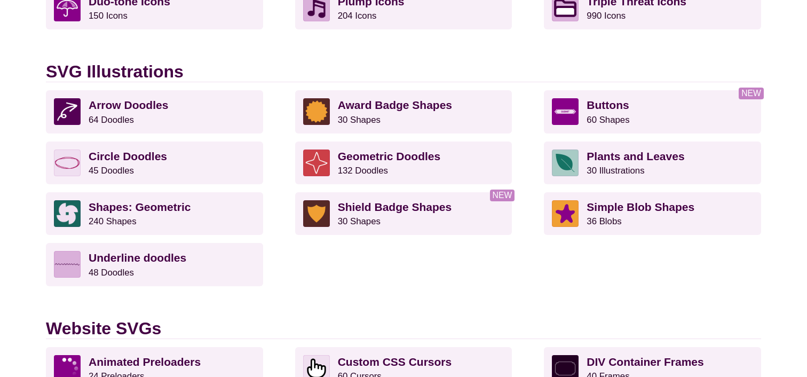
scroll to position [778, 0]
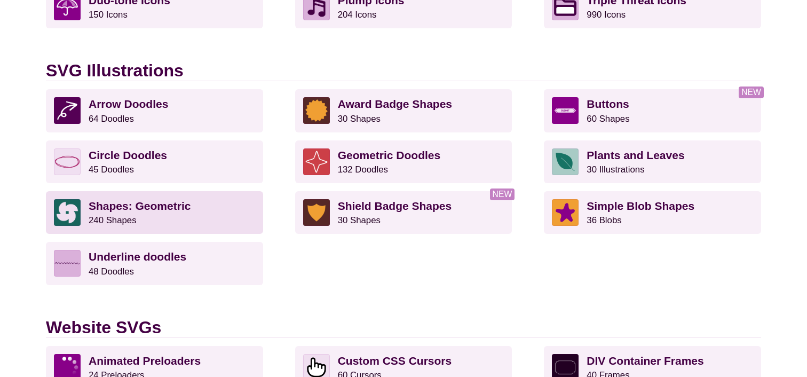
click at [135, 214] on p "Shapes: Geometric 240 Shapes" at bounding box center [172, 212] width 166 height 27
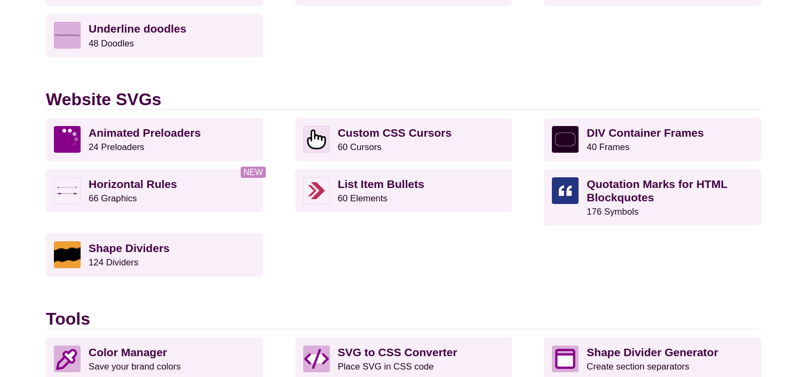
scroll to position [1004, 0]
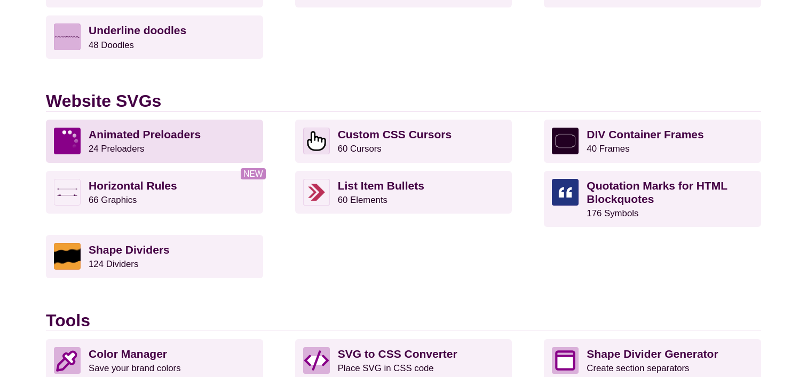
click at [111, 147] on small "24 Preloaders" at bounding box center [116, 148] width 55 height 10
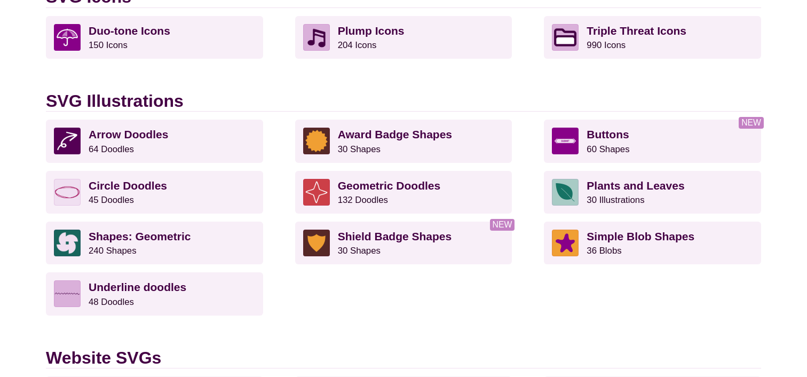
scroll to position [734, 0]
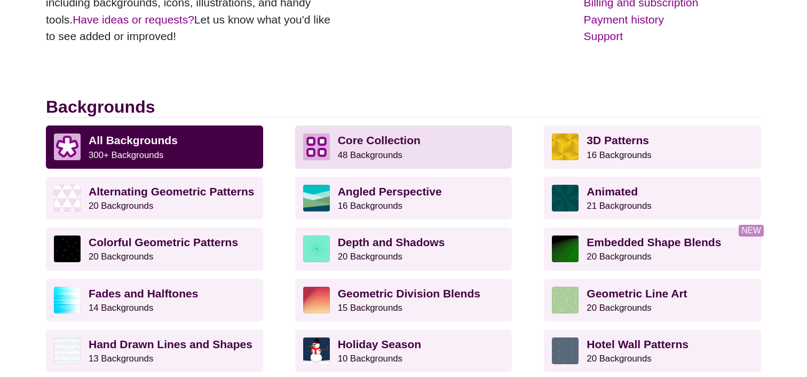
click at [366, 153] on small "48 Backgrounds" at bounding box center [370, 155] width 65 height 10
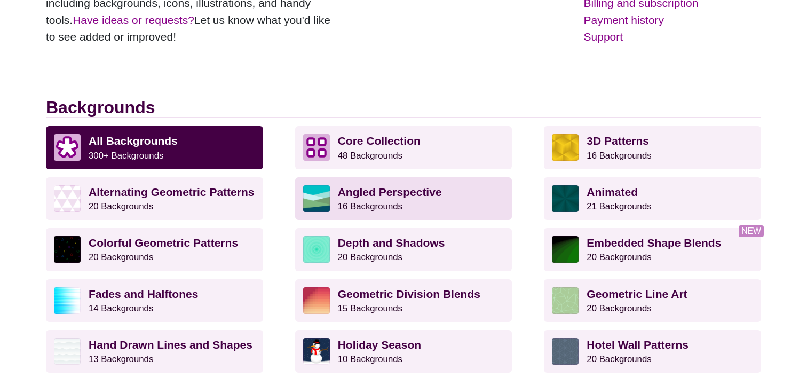
drag, startPoint x: 434, startPoint y: 196, endPoint x: 445, endPoint y: 185, distance: 16.2
click at [434, 196] on strong "Angled Perspective" at bounding box center [390, 192] width 104 height 12
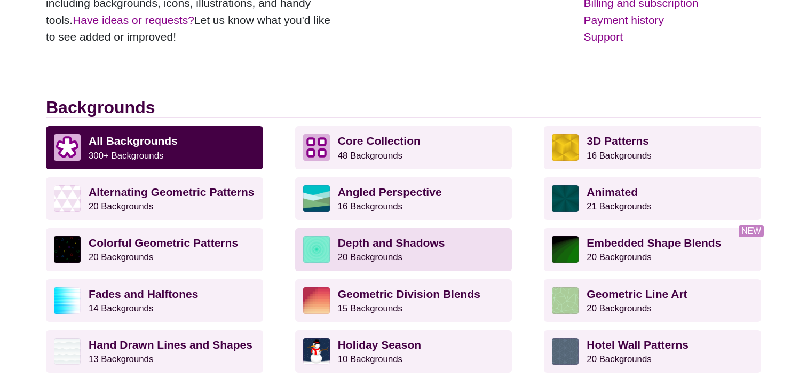
click at [432, 234] on link "Depth and Shadows 20 Backgrounds" at bounding box center [403, 249] width 217 height 43
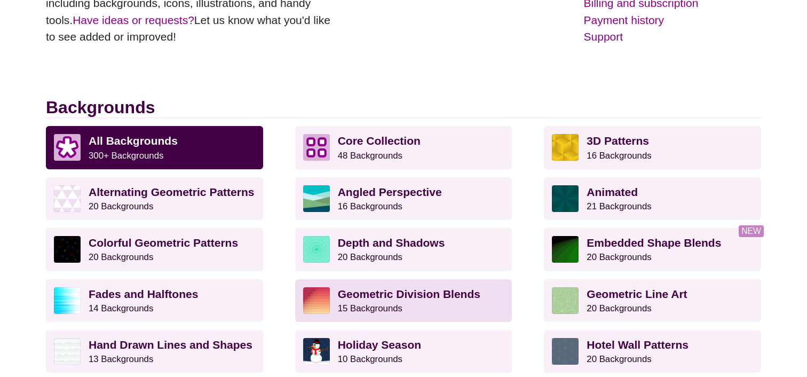
click at [381, 293] on strong "Geometric Division Blends" at bounding box center [409, 294] width 142 height 12
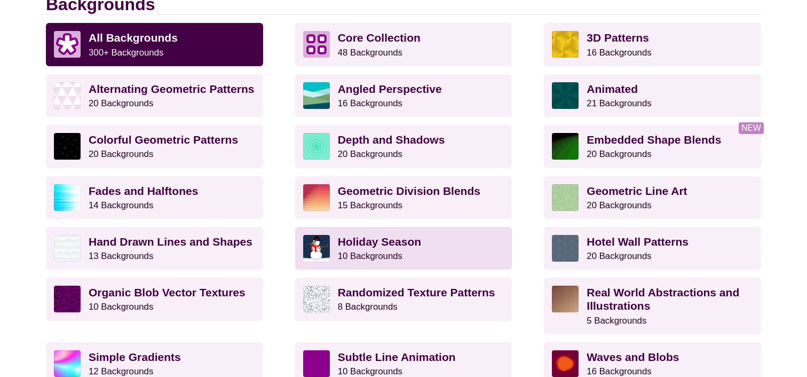
scroll to position [326, 0]
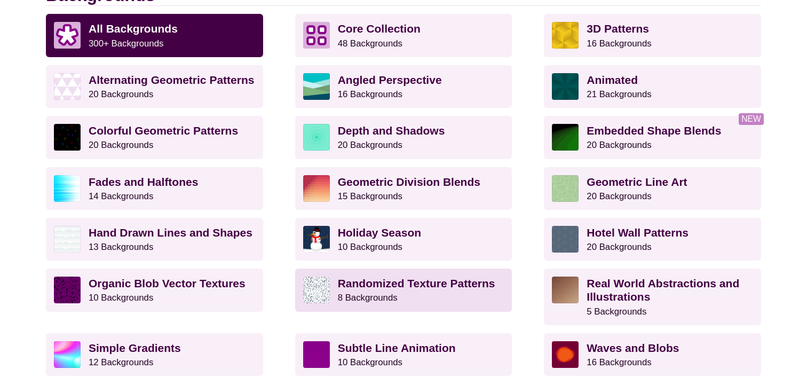
click at [384, 294] on small "8 Backgrounds" at bounding box center [368, 297] width 60 height 10
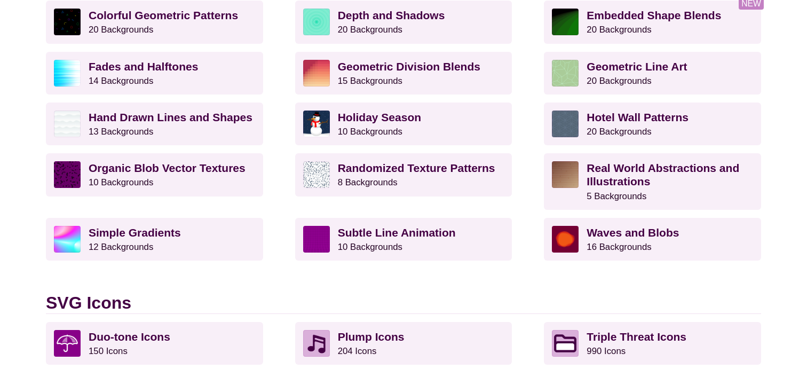
scroll to position [445, 0]
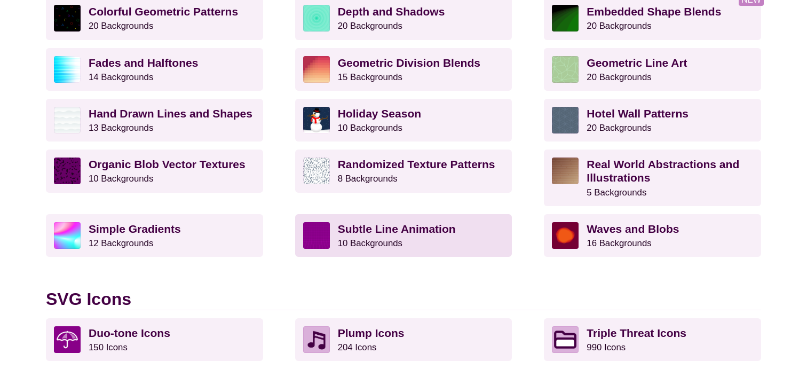
drag, startPoint x: 379, startPoint y: 245, endPoint x: 398, endPoint y: 237, distance: 21.0
click at [379, 245] on small "10 Backgrounds" at bounding box center [370, 243] width 65 height 10
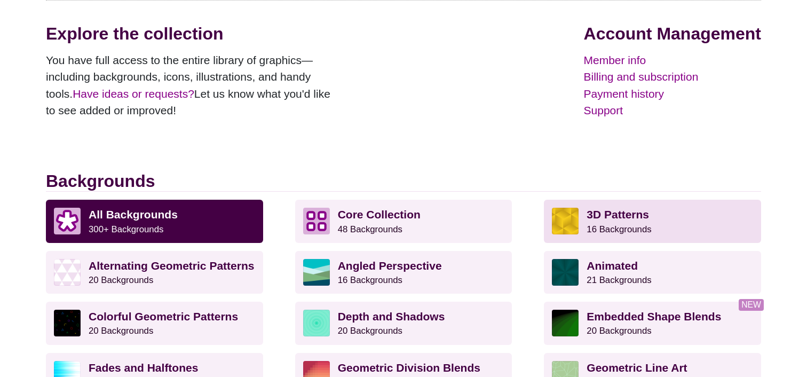
scroll to position [142, 0]
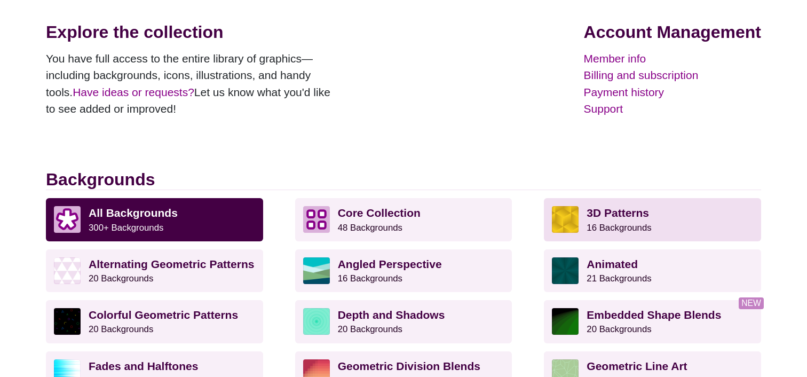
click at [633, 219] on p "3D Patterns 16 Backgrounds" at bounding box center [669, 219] width 166 height 27
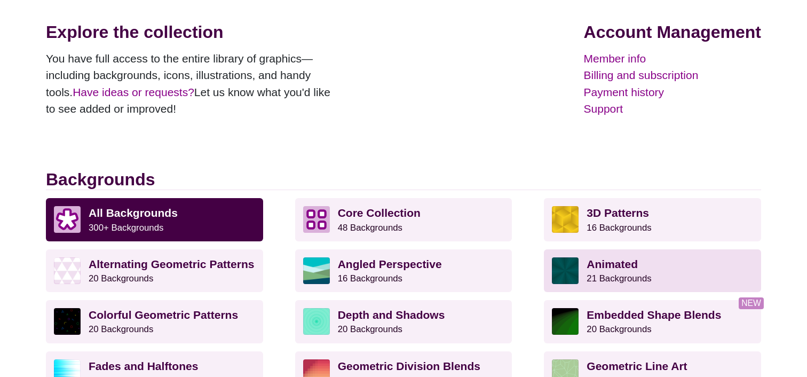
click at [624, 268] on strong "Animated" at bounding box center [611, 264] width 51 height 12
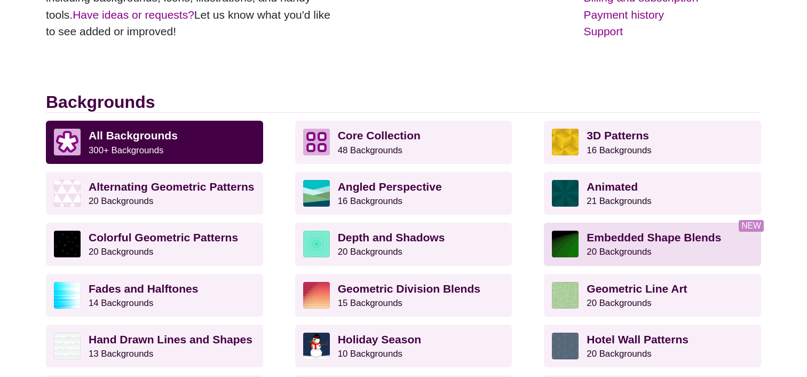
click at [609, 246] on p "Embedded Shape Blends 20 Backgrounds" at bounding box center [669, 243] width 166 height 27
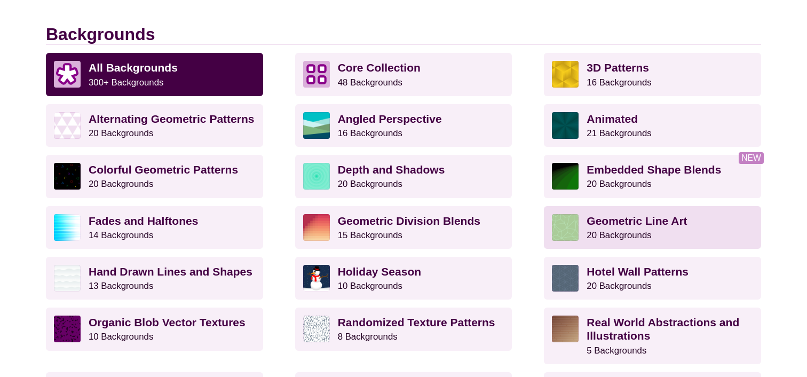
scroll to position [288, 0]
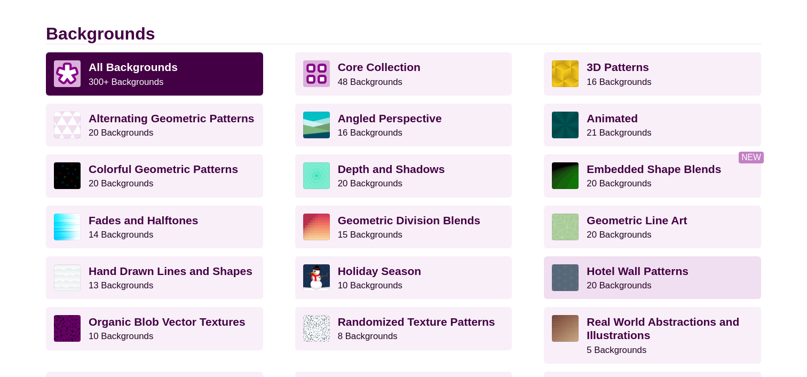
click at [631, 280] on small "20 Backgrounds" at bounding box center [618, 285] width 65 height 10
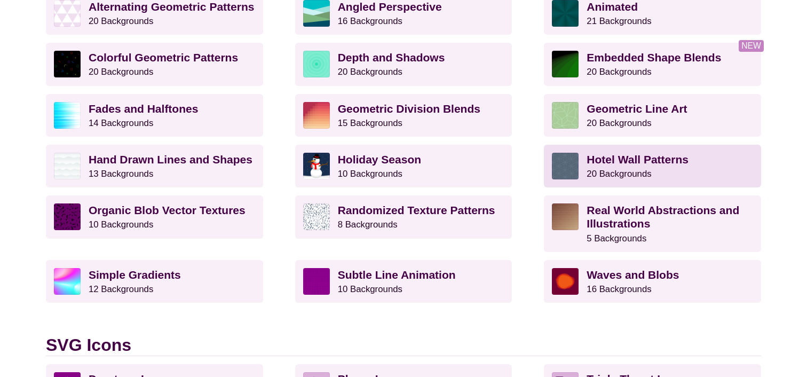
scroll to position [400, 0]
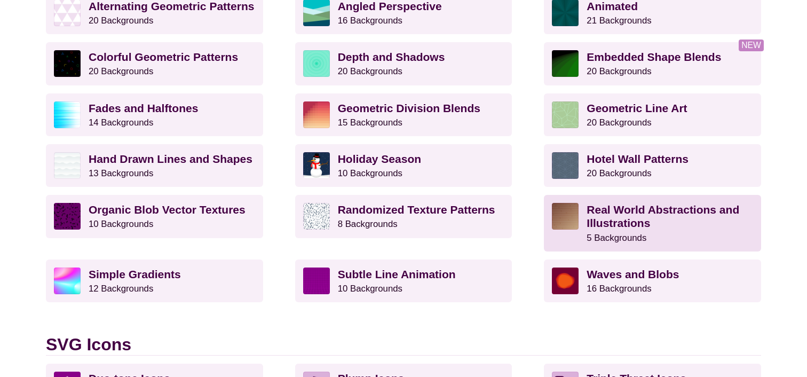
click at [618, 214] on strong "Real World Abstractions and Illustrations" at bounding box center [662, 216] width 153 height 26
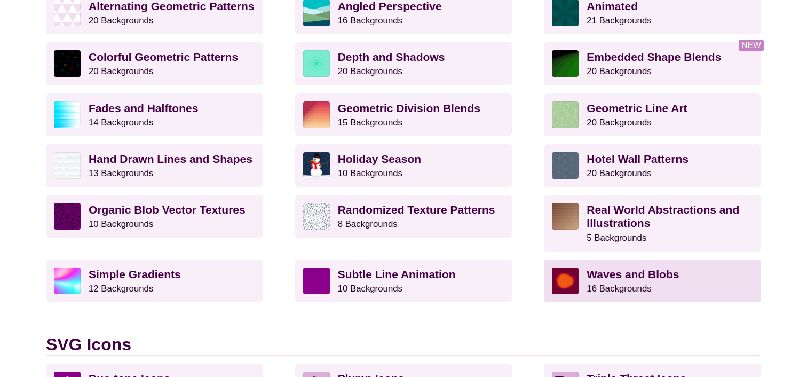
click at [603, 278] on strong "Waves and Blobs" at bounding box center [632, 274] width 92 height 12
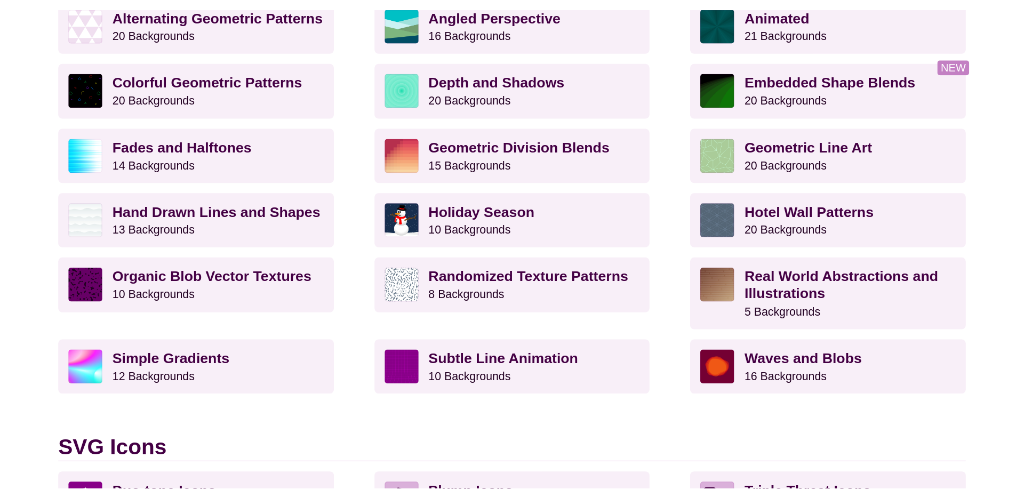
scroll to position [401, 0]
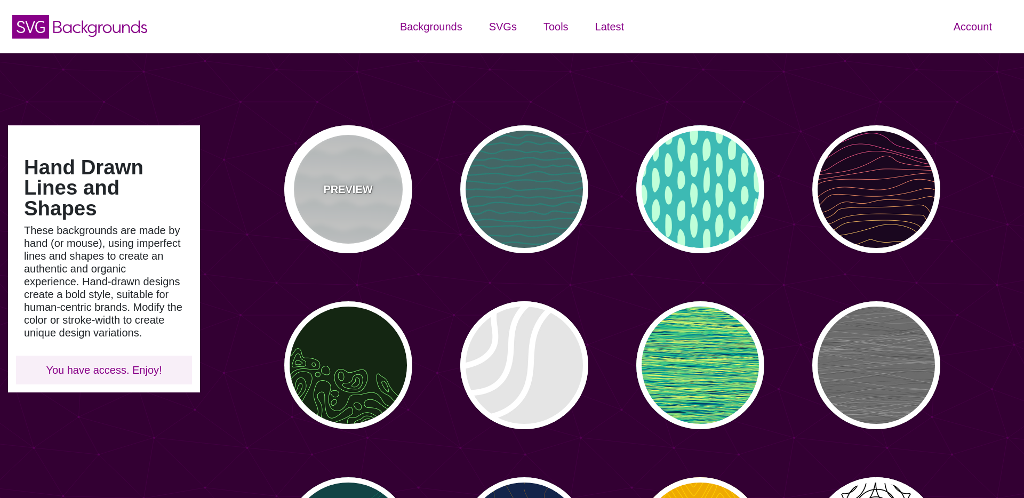
click at [359, 208] on div "PREVIEW" at bounding box center [348, 189] width 128 height 128
type input "#FFFFFF"
type input "#779999"
type input "#99BBBB"
type input "0"
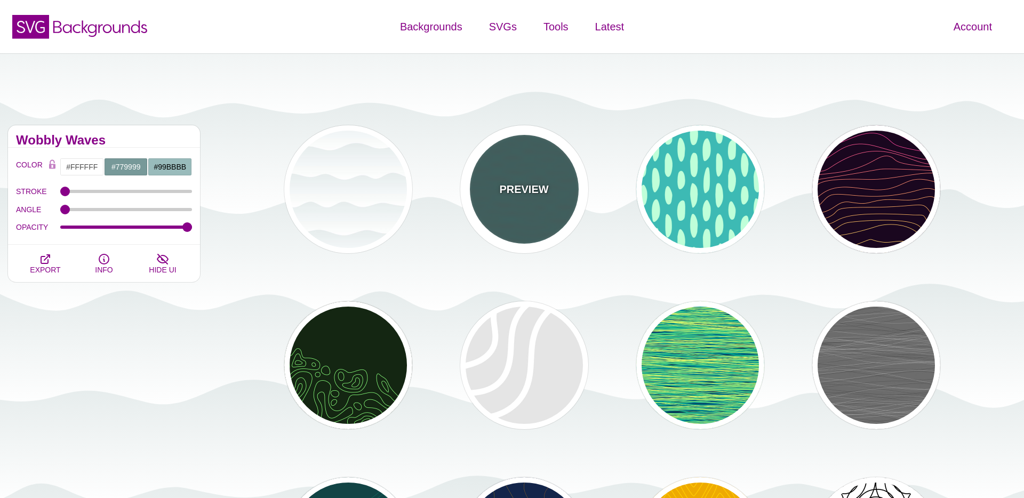
click at [495, 202] on div "PREVIEW" at bounding box center [524, 189] width 128 height 128
type input "#446666"
type input "#119988"
type input "5"
type input "0.1"
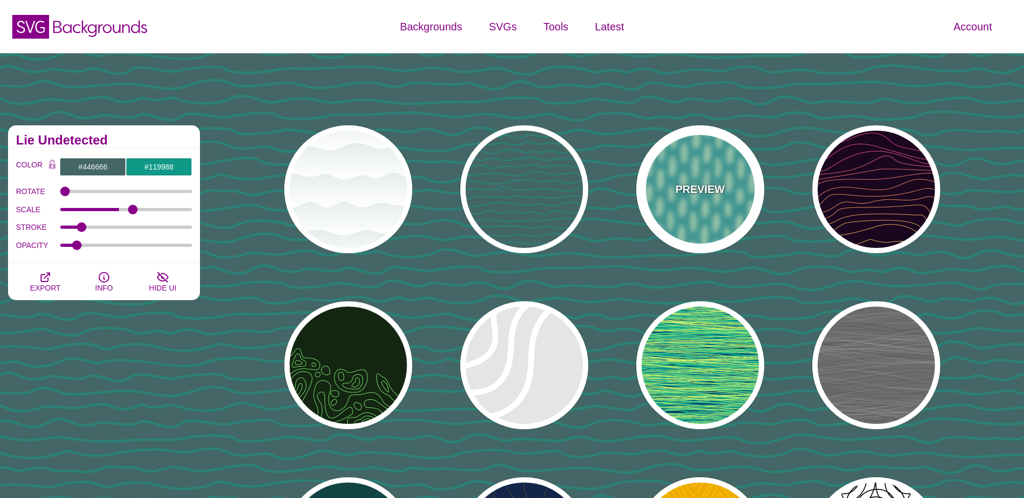
click at [676, 201] on div "PREVIEW" at bounding box center [700, 189] width 128 height 128
type input "#3DBAB4"
type input "#BFFFD9"
type input "#FFFFFF"
type input "0"
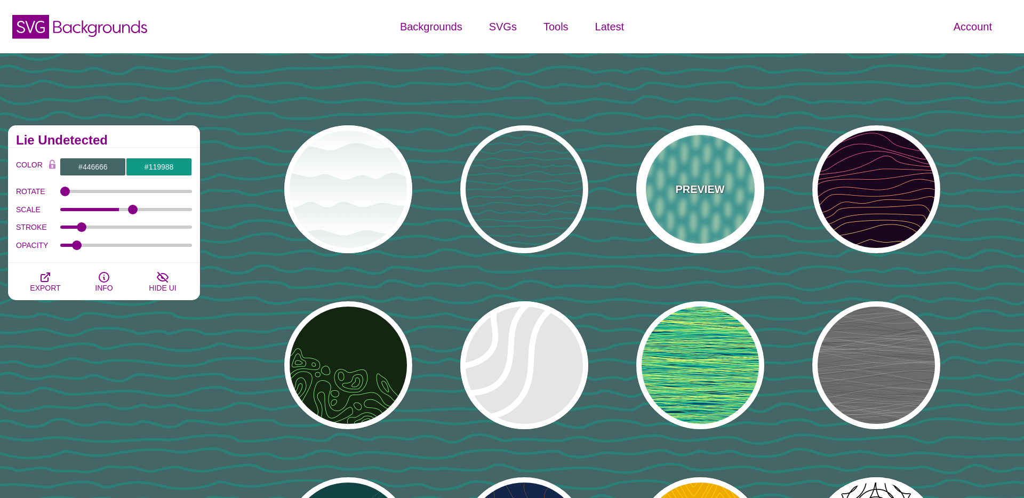
type input "1"
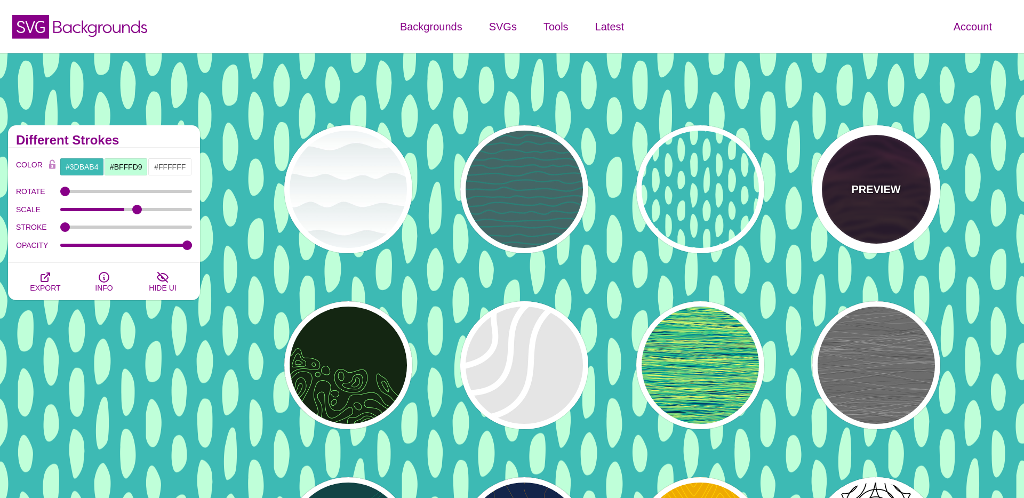
click at [814, 202] on div "PREVIEW" at bounding box center [876, 189] width 128 height 128
type input "#1A071F"
type input "#F5FF9C"
type input "#CA42FF"
type input "0"
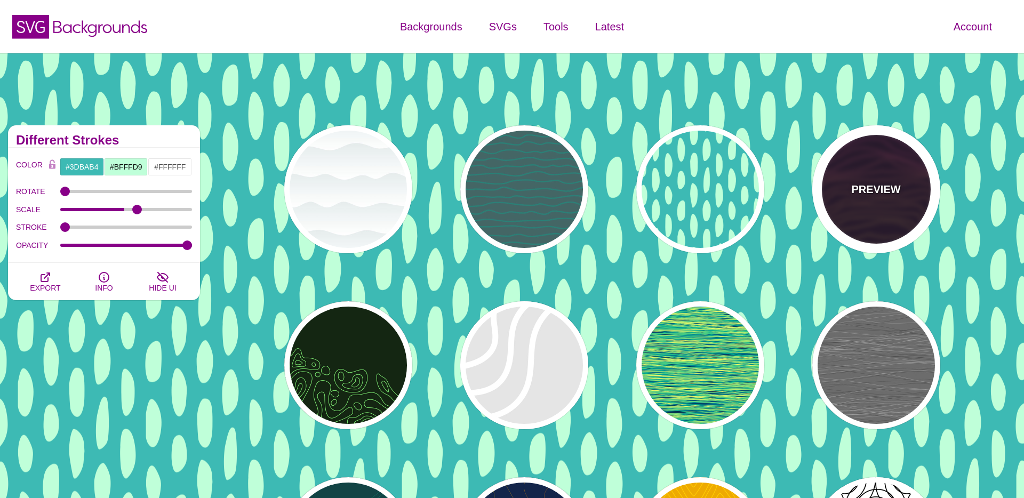
type input "4"
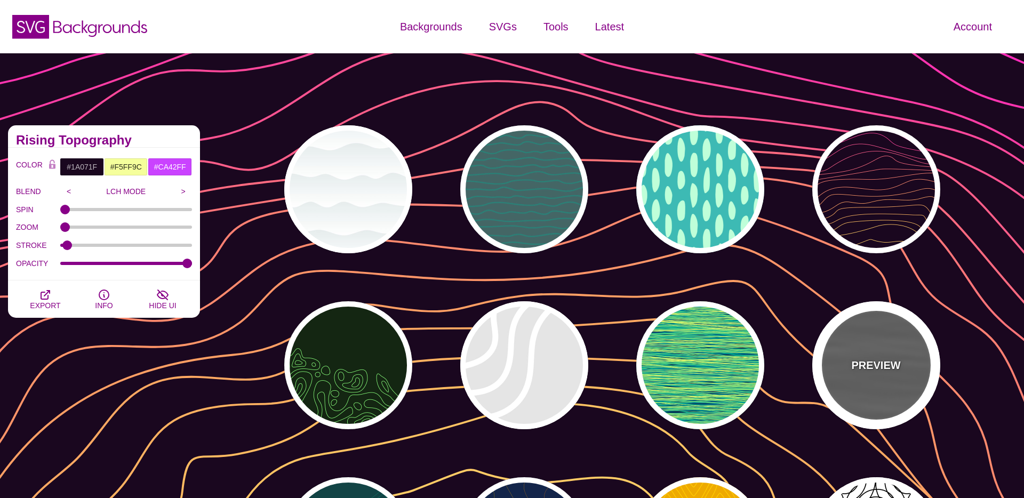
click at [855, 369] on p "PREVIEW" at bounding box center [875, 365] width 49 height 16
type input "#555555"
type input "#000000"
type input "#FFFFFF"
type input "1"
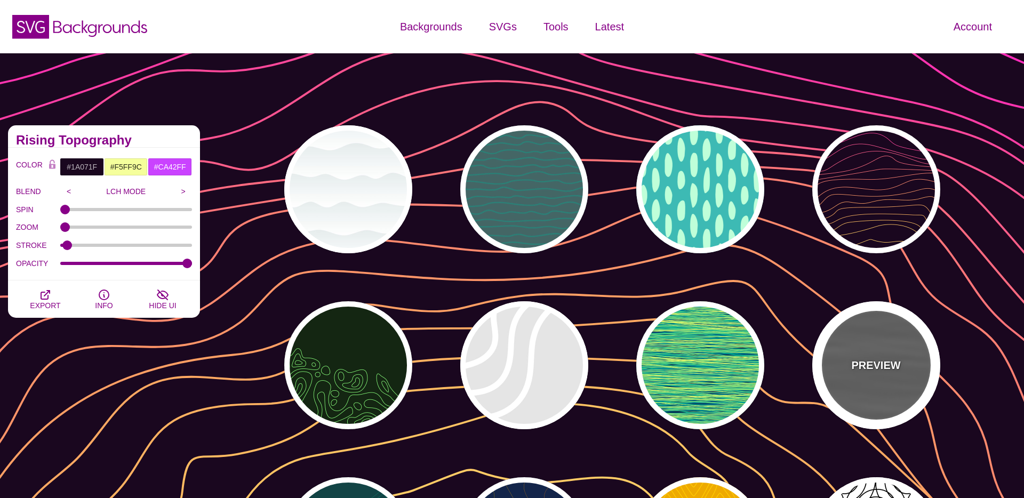
type input "0.5"
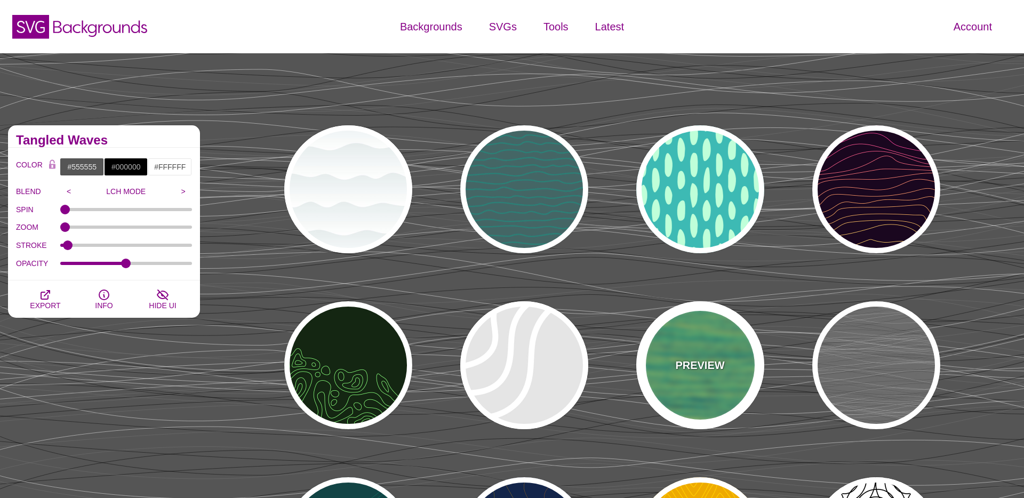
drag, startPoint x: 724, startPoint y: 361, endPoint x: 664, endPoint y: 361, distance: 60.3
click at [724, 361] on div "PREVIEW" at bounding box center [700, 365] width 128 height 128
type input "#052747"
type input "#FEFF66"
type input "1"
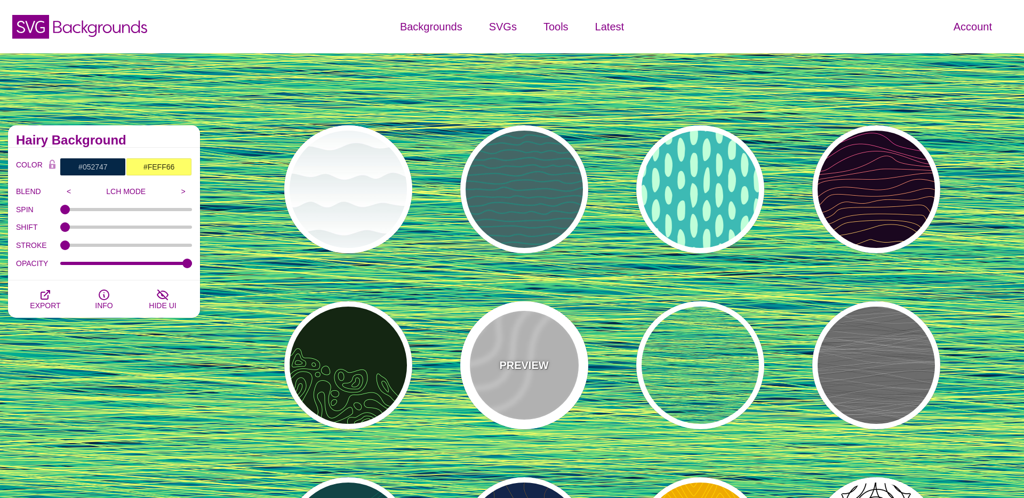
drag, startPoint x: 563, startPoint y: 358, endPoint x: 523, endPoint y: 353, distance: 39.8
click at [563, 358] on div "PREVIEW" at bounding box center [524, 365] width 128 height 128
type input "#DDDDDD"
type input "#FFFFFF"
type input "35"
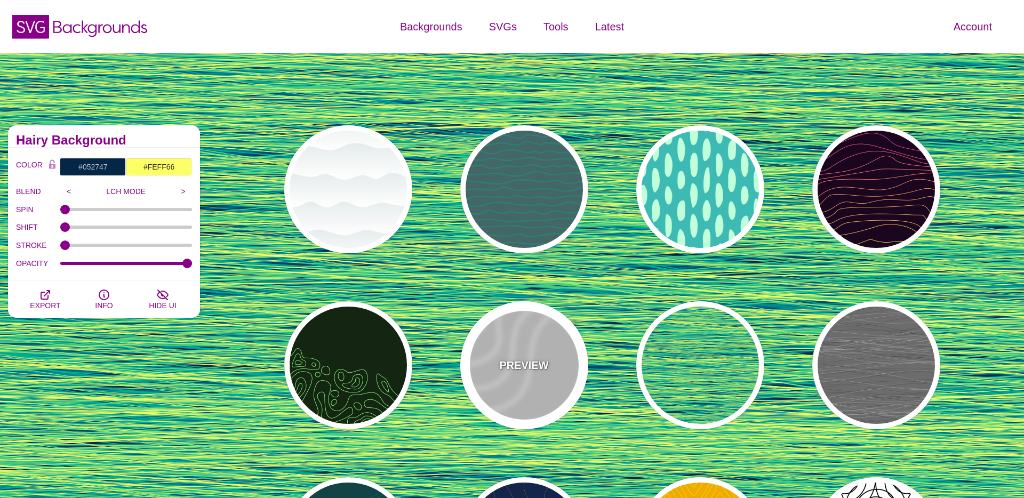
type input "1"
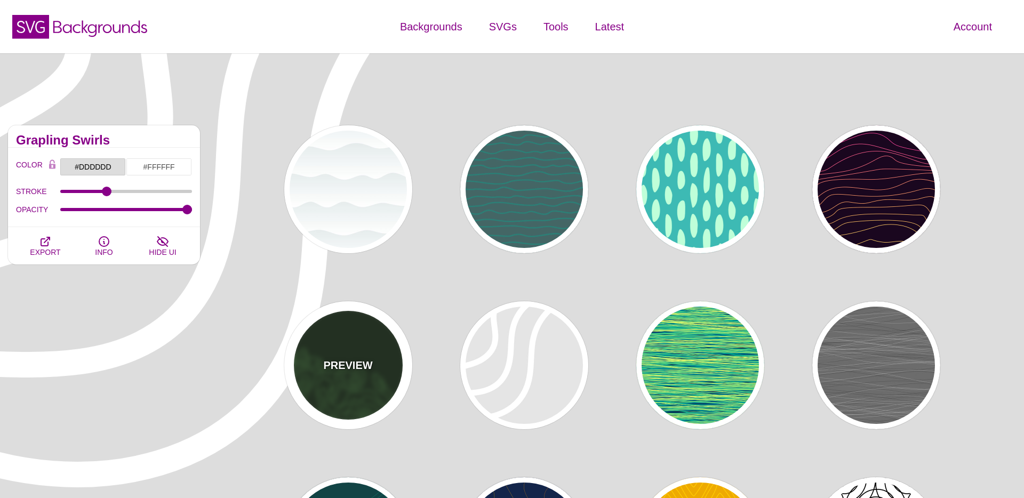
click at [361, 364] on p "PREVIEW" at bounding box center [347, 365] width 49 height 16
type input "#142612"
type input "#86FF79"
type input "0"
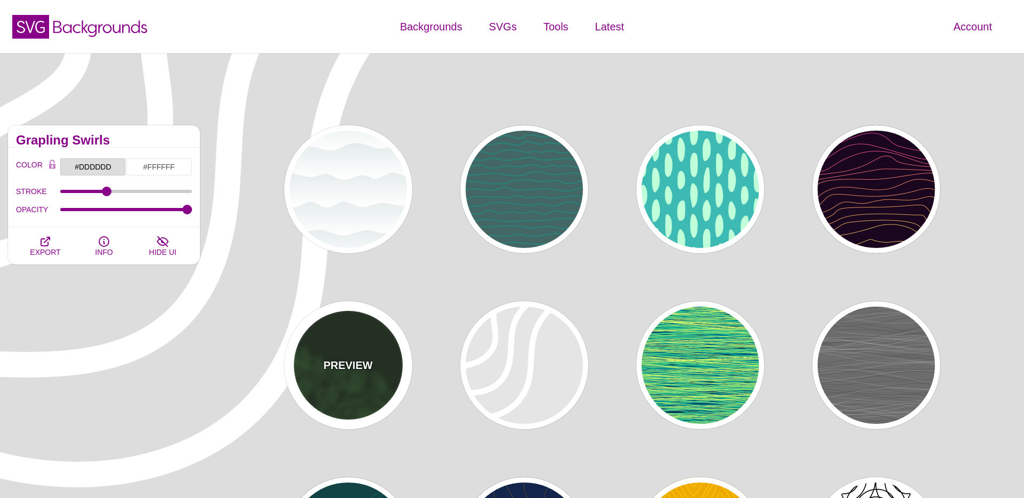
type input "4"
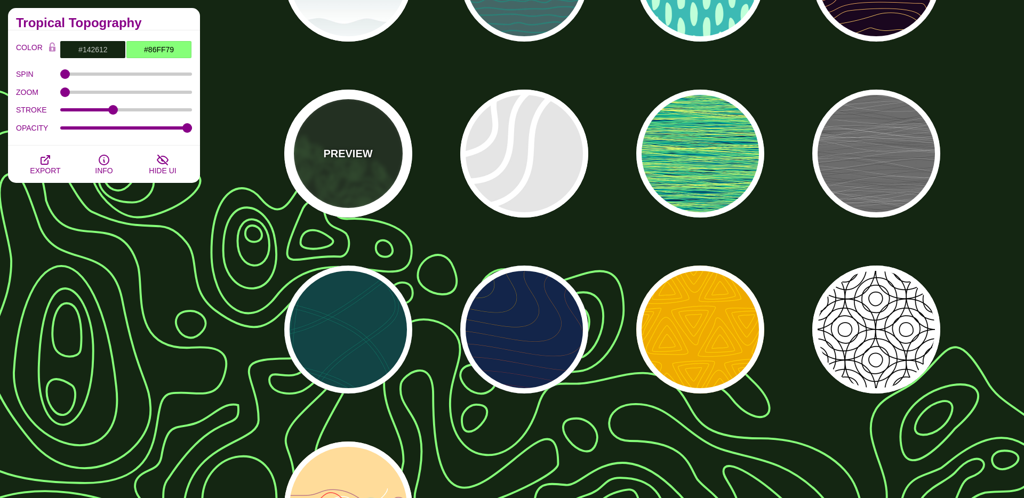
scroll to position [212, 0]
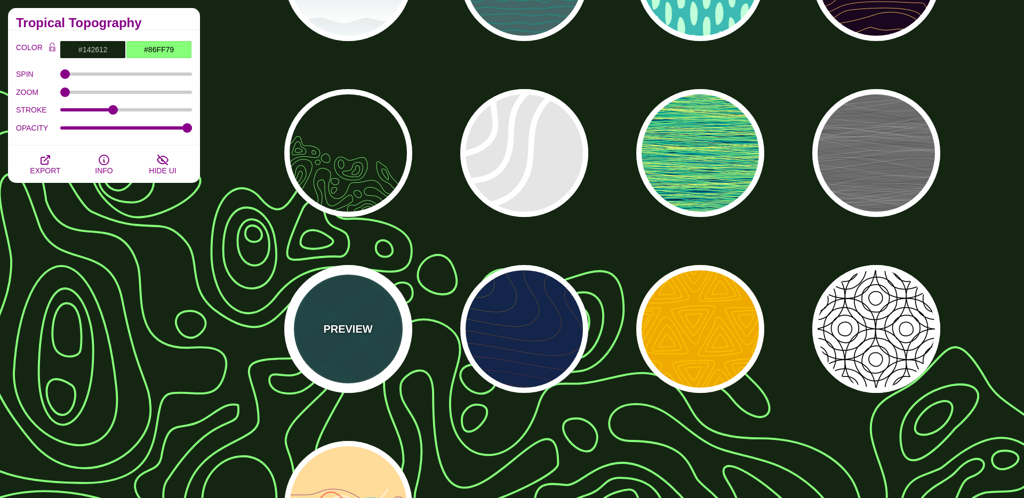
click at [376, 341] on div "PREVIEW" at bounding box center [348, 329] width 128 height 128
type input "#114444"
type input "#117766"
type input "2"
type input "0.5"
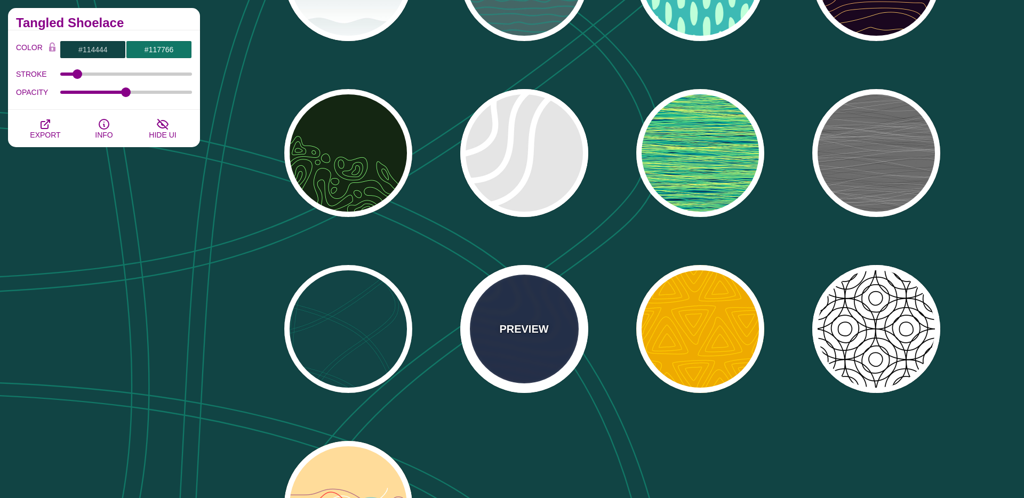
click at [476, 334] on div "PREVIEW" at bounding box center [524, 329] width 128 height 128
type input "#13254A"
type input "#FFFF00"
type input "#AA0033"
type input "1"
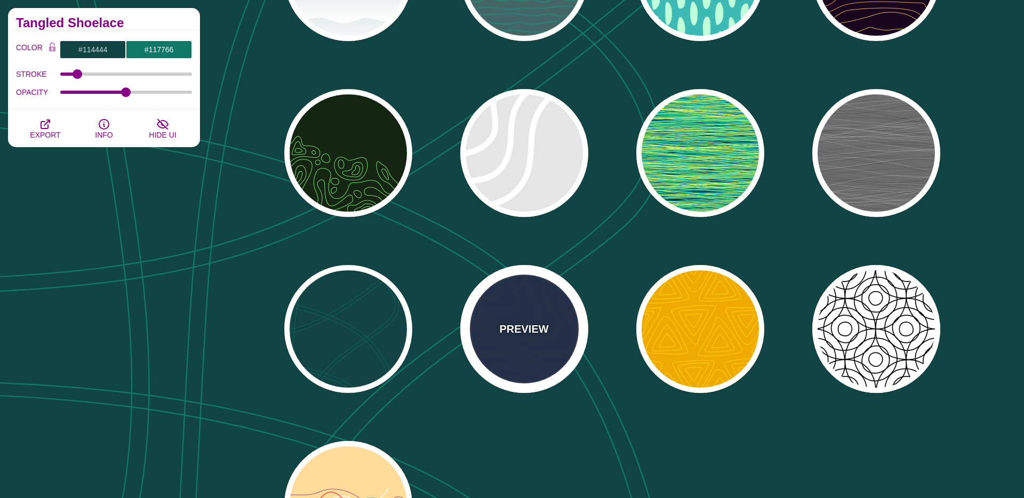
type input "1"
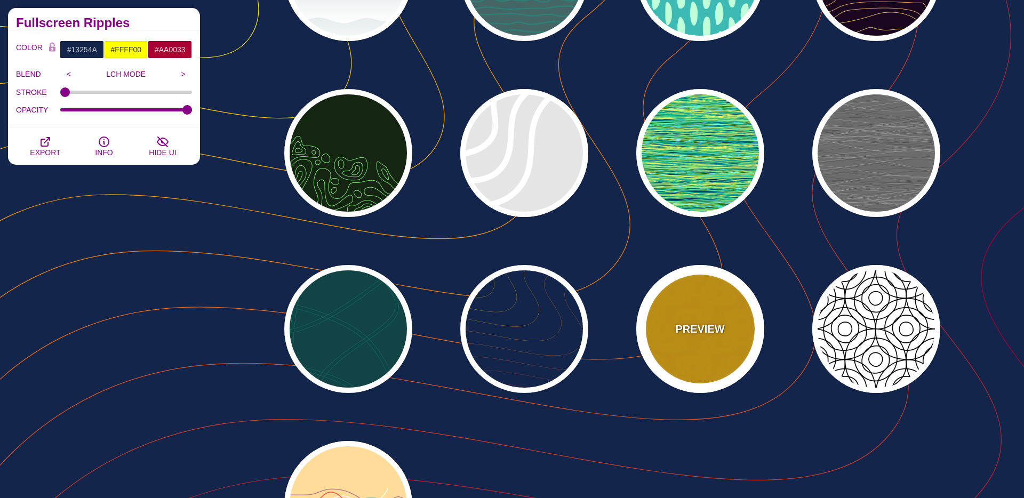
click at [707, 352] on div "PREVIEW" at bounding box center [700, 329] width 128 height 128
type input "#EEAA00"
type input "#FFCC00"
type input "0"
type input "5"
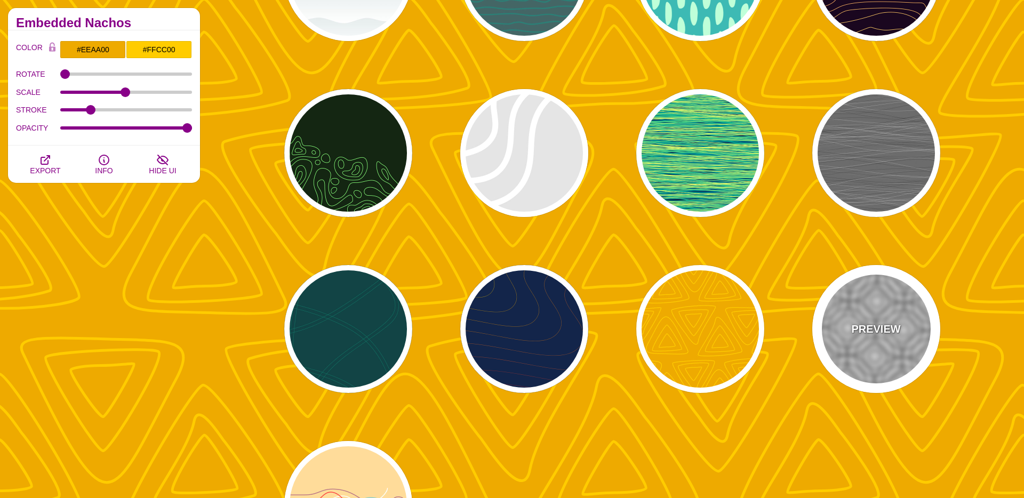
click at [869, 344] on div "PREVIEW" at bounding box center [876, 329] width 128 height 128
type input "#FFFFFF"
type input "#000000"
type input "0"
type input "0.25"
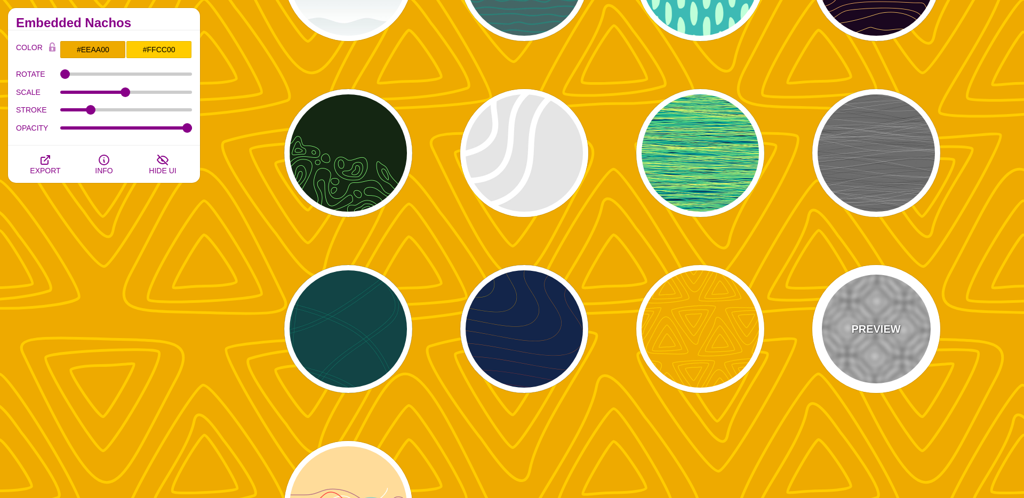
type input "5"
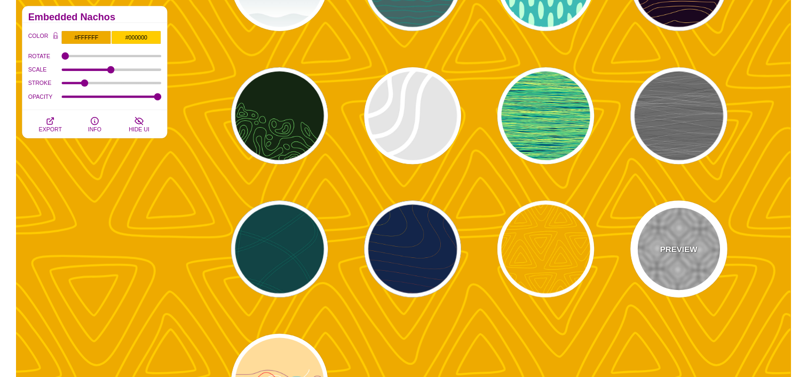
scroll to position [212, 0]
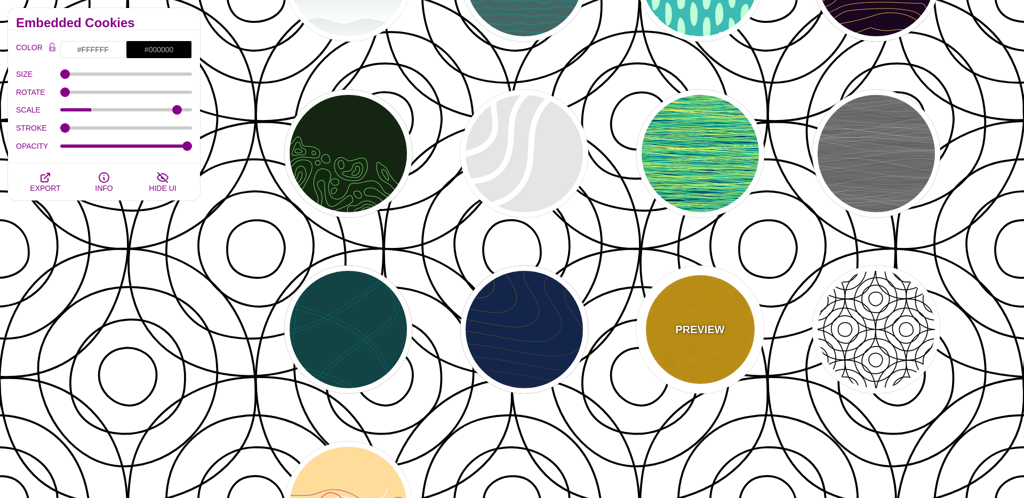
drag, startPoint x: 716, startPoint y: 346, endPoint x: 599, endPoint y: 341, distance: 116.9
click at [716, 346] on div "PREVIEW" at bounding box center [700, 330] width 128 height 128
type input "#EEAA00"
type input "#FFCC00"
type input "1"
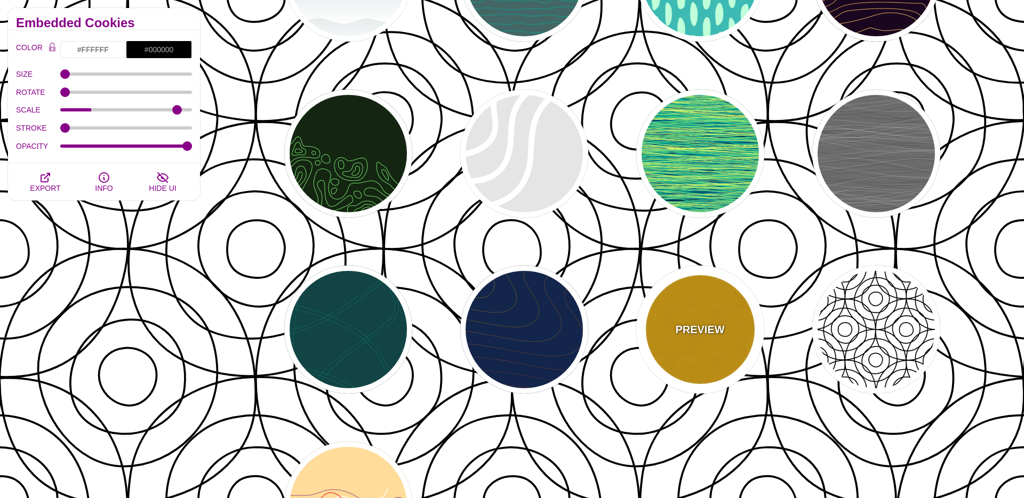
type input "5"
type input "1"
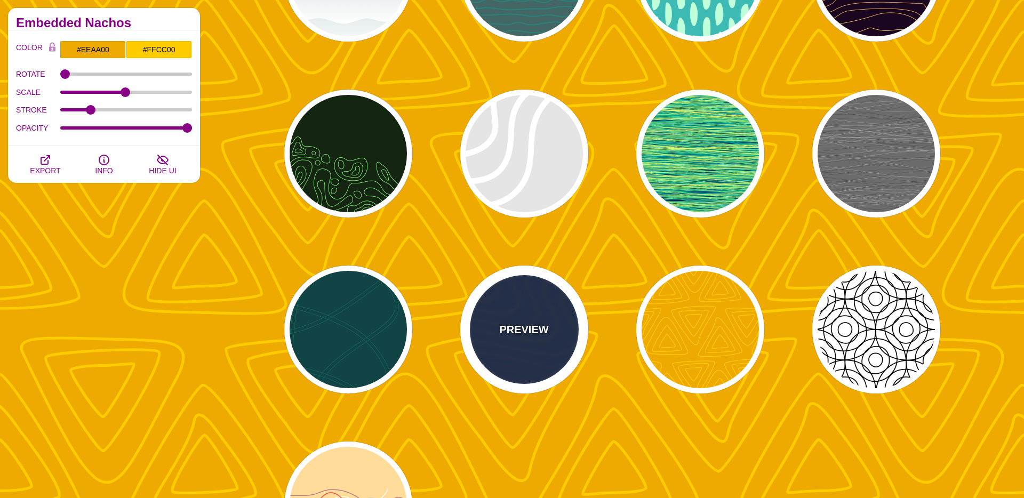
click at [514, 334] on p "PREVIEW" at bounding box center [523, 330] width 49 height 16
type input "#13254A"
type input "#FFFF00"
type input "1"
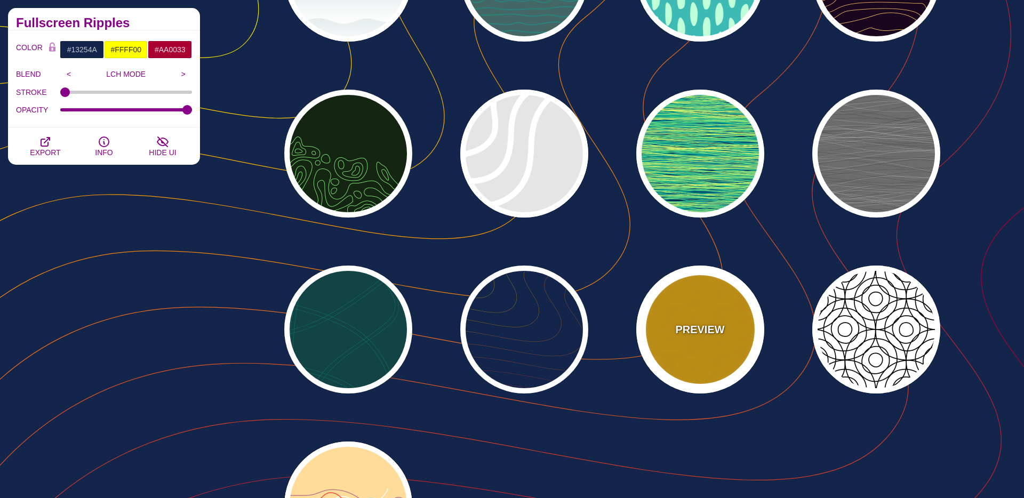
click at [696, 360] on div "PREVIEW" at bounding box center [700, 330] width 128 height 128
type input "#EEAA00"
type input "#FFCC00"
type input "0"
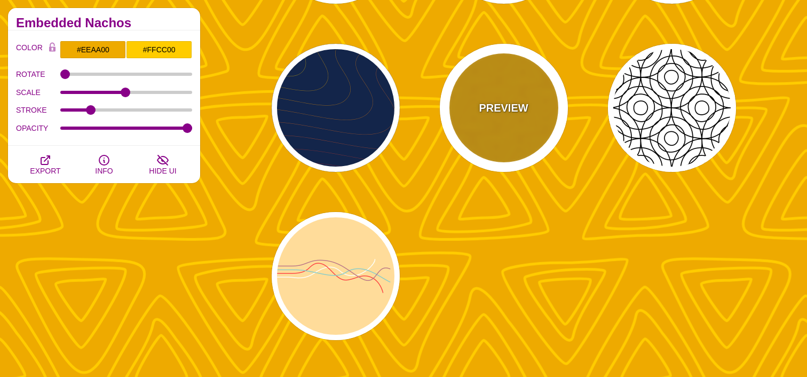
scroll to position [585, 0]
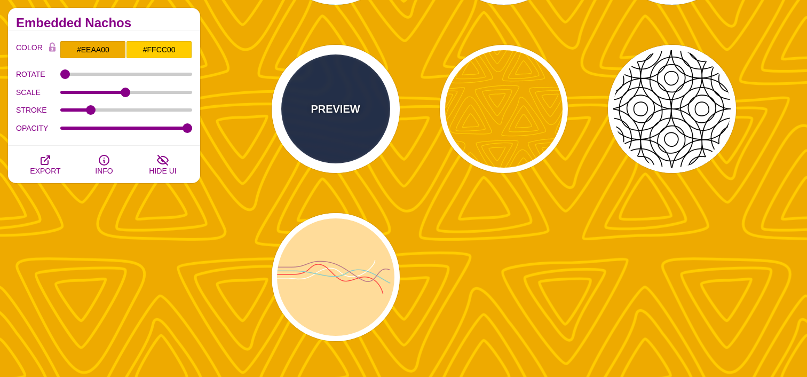
click at [353, 95] on div "PREVIEW" at bounding box center [336, 109] width 128 height 128
type input "#13254A"
type input "#FFFF00"
type input "1"
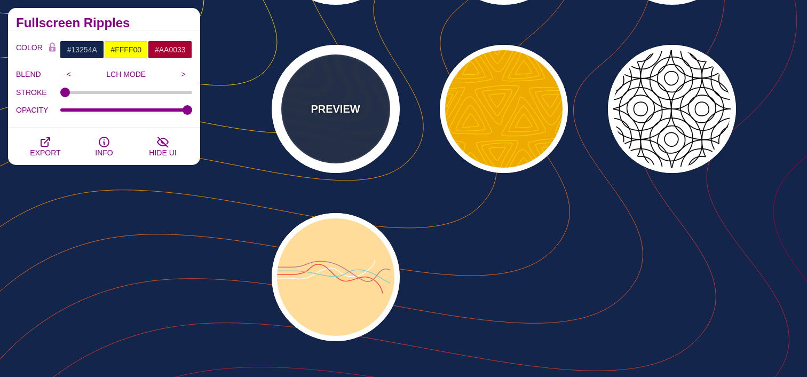
scroll to position [556, 0]
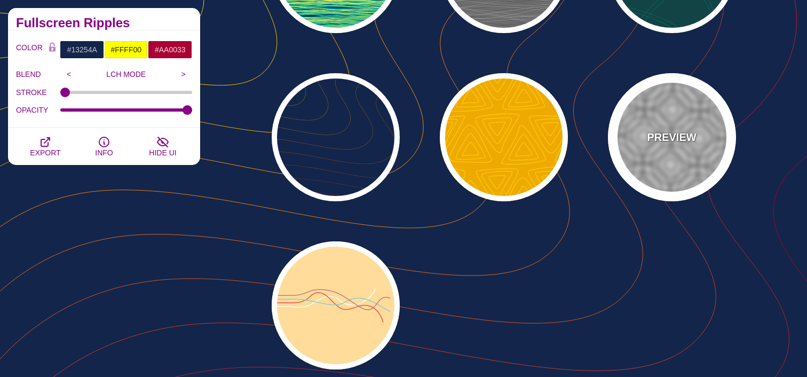
click at [662, 148] on div "PREVIEW" at bounding box center [672, 137] width 128 height 128
type input "#FFFFFF"
type input "#000000"
type input "0"
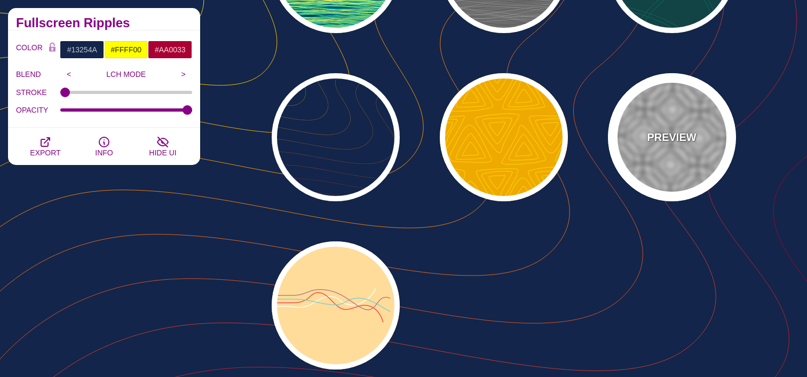
type input "0.25"
type input "5"
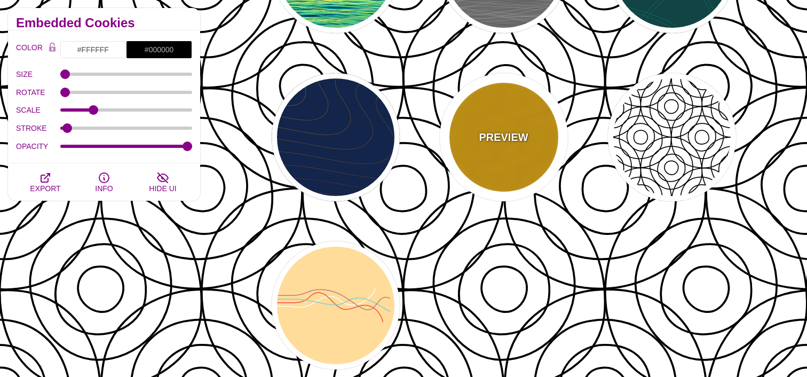
click at [539, 146] on div "PREVIEW" at bounding box center [504, 137] width 128 height 128
type input "#EEAA00"
type input "#FFCC00"
type input "1"
type input "5"
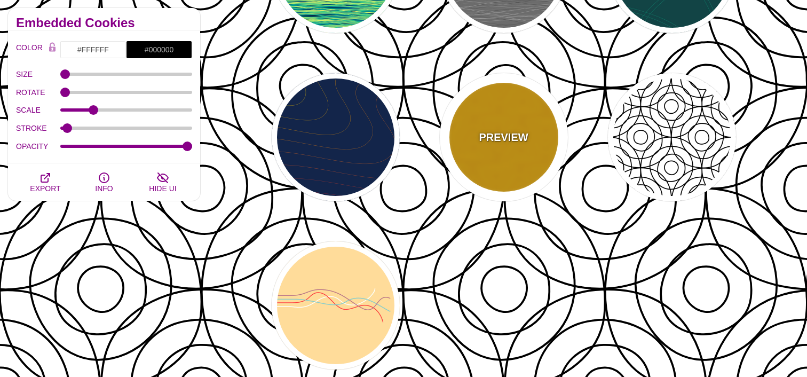
type input "1"
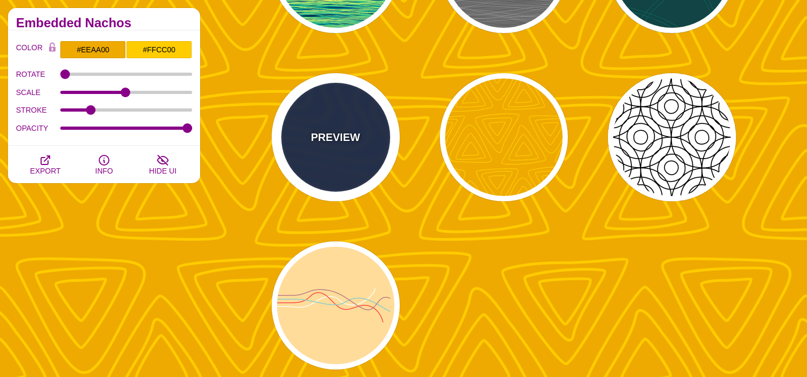
click at [346, 135] on p "PREVIEW" at bounding box center [334, 137] width 49 height 16
type input "#13254A"
type input "#FFFF00"
type input "1"
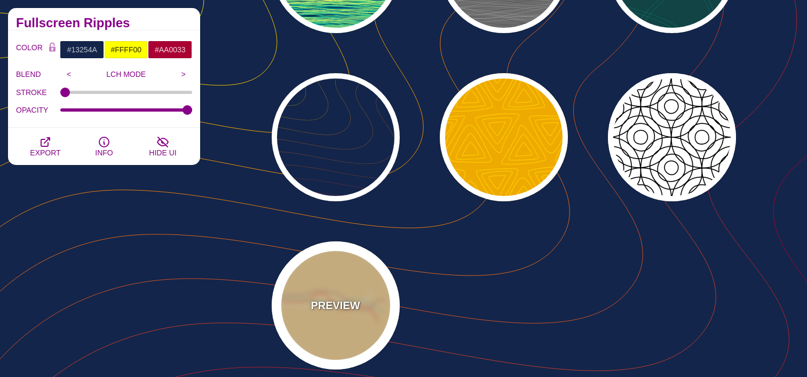
drag, startPoint x: 323, startPoint y: 310, endPoint x: 367, endPoint y: 302, distance: 44.4
click at [323, 310] on p "PREVIEW" at bounding box center [334, 305] width 49 height 16
type input "#FFDD99"
type input "#FFFFFF"
type input "#FF4444"
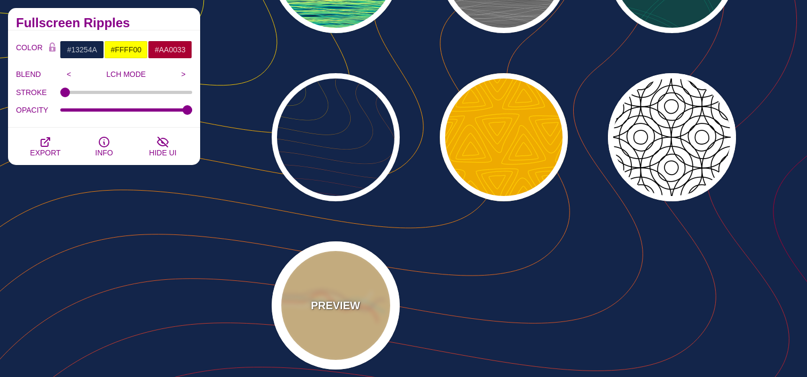
type input "#88CCCC"
type input "#BB7788"
type input "5"
type input "0"
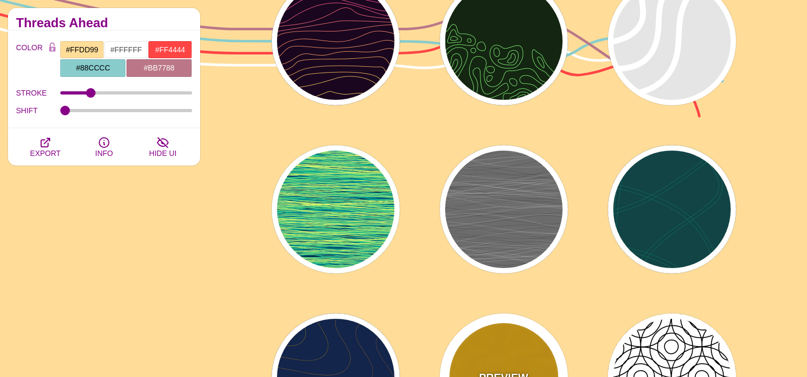
scroll to position [316, 0]
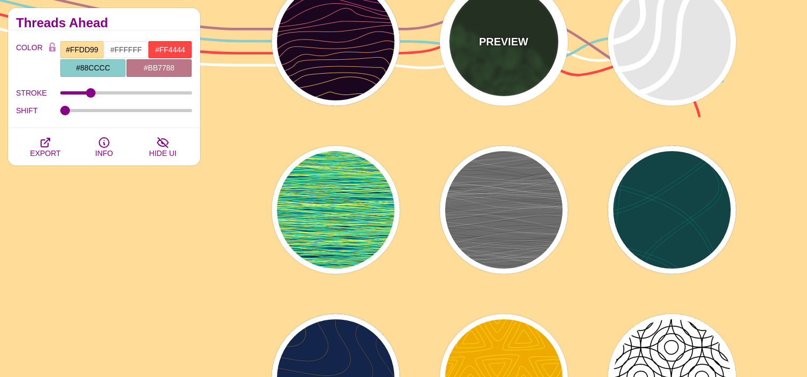
drag, startPoint x: 537, startPoint y: 60, endPoint x: 557, endPoint y: 105, distance: 49.7
click at [536, 60] on div "PREVIEW" at bounding box center [504, 42] width 128 height 128
type input "#142612"
type input "#86FF79"
type input "0"
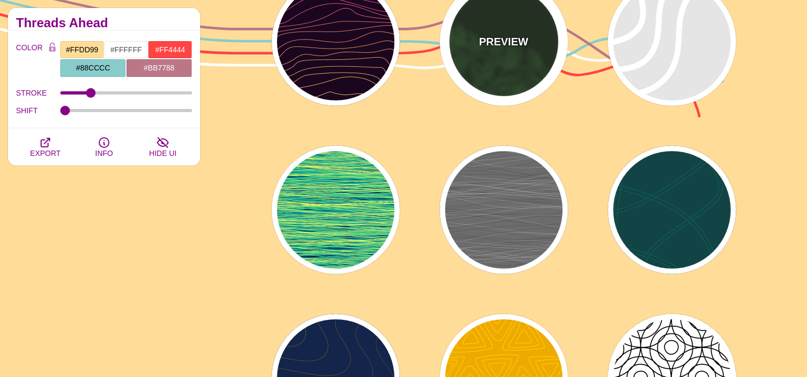
type input "4"
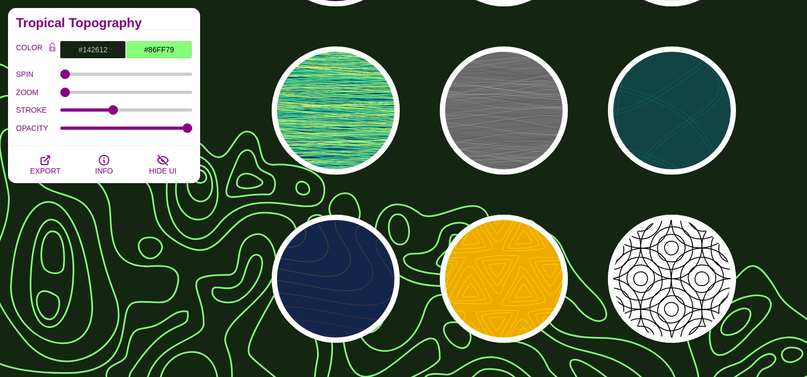
scroll to position [413, 0]
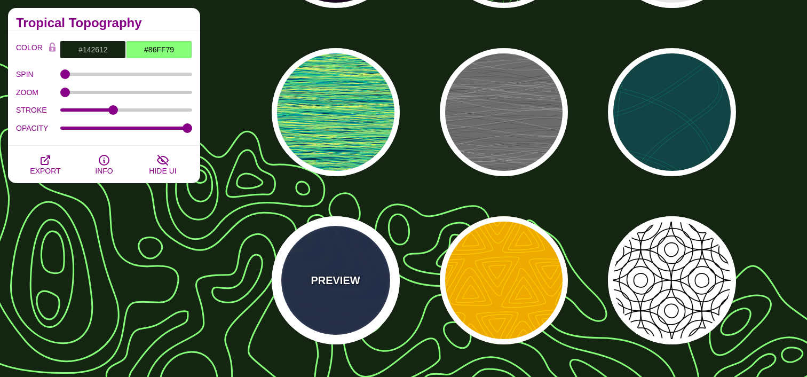
drag, startPoint x: 315, startPoint y: 236, endPoint x: 367, endPoint y: 240, distance: 52.4
click at [315, 236] on div "PREVIEW" at bounding box center [336, 280] width 128 height 128
type input "#13254A"
type input "#FFFF00"
type input "#AA0033"
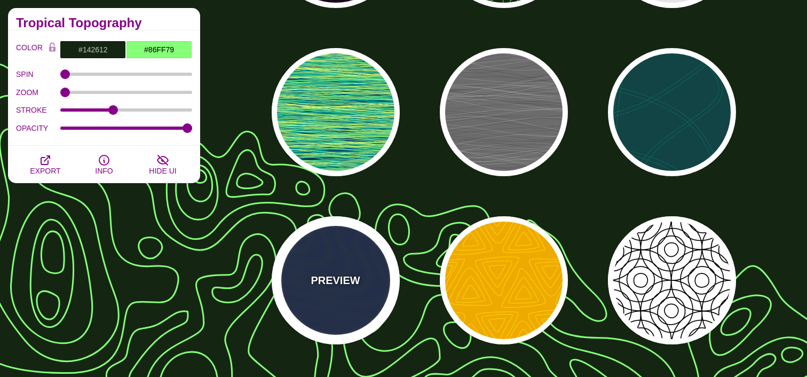
type input "1"
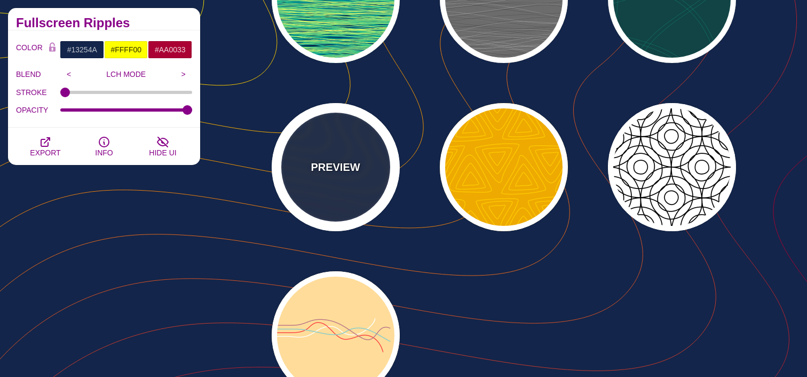
scroll to position [520, 0]
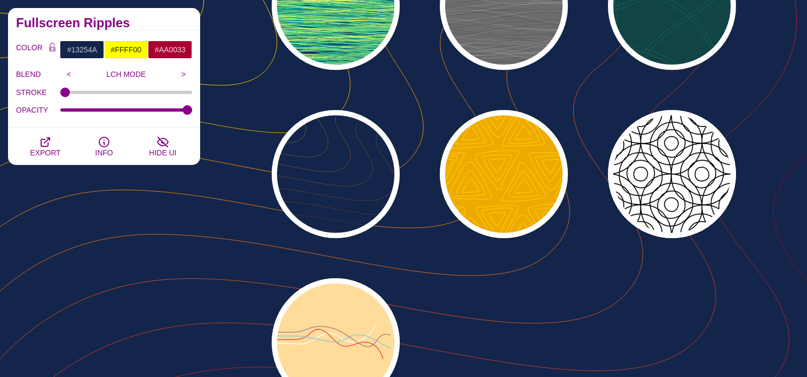
click at [489, 286] on div "PREVIEW PREVIEW PREVIEW PREVIEW PREVIEW PREVIEW PREVIEW PREVIEW PREVIEW PREVIEW…" at bounding box center [507, 6] width 599 height 816
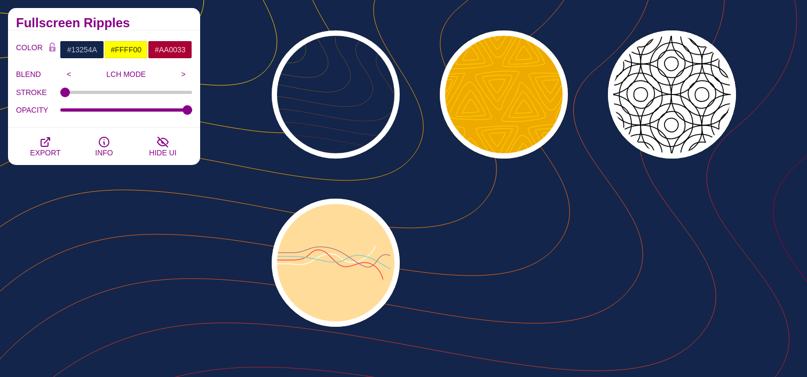
scroll to position [603, 0]
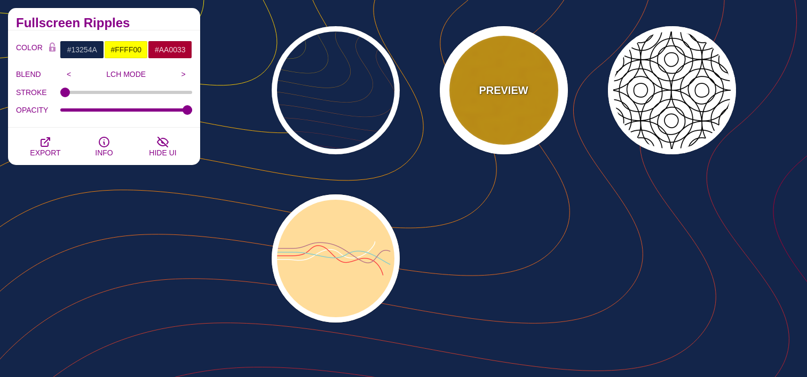
click at [483, 129] on div "PREVIEW" at bounding box center [504, 90] width 128 height 128
type input "#EEAA00"
type input "#FFCC00"
type input "0"
type input "5"
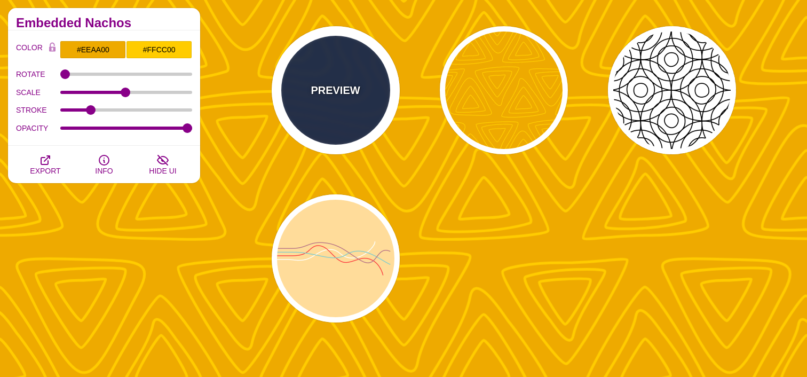
click at [325, 113] on div "PREVIEW" at bounding box center [336, 90] width 128 height 128
type input "#13254A"
type input "#FFFF00"
type input "1"
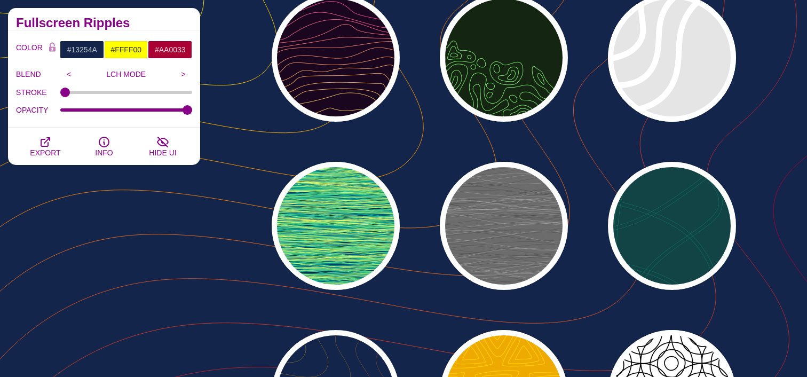
scroll to position [297, 0]
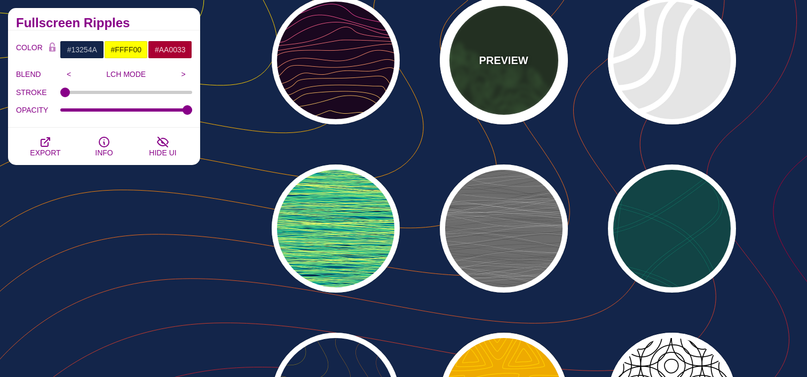
click at [476, 97] on div "PREVIEW" at bounding box center [504, 60] width 128 height 128
type input "#142612"
type input "#86FF79"
type input "0"
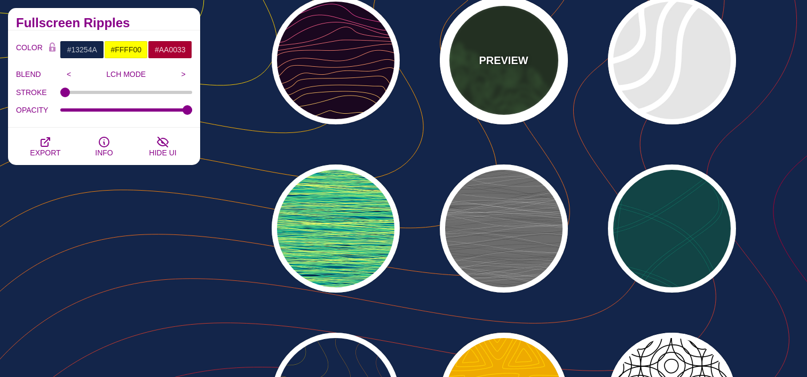
type input "4"
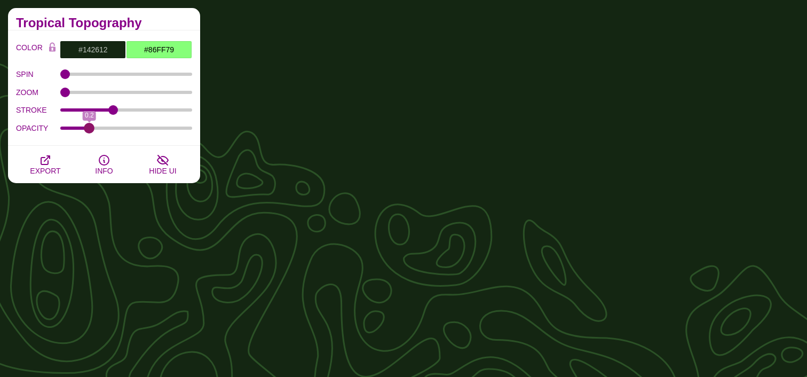
drag, startPoint x: 181, startPoint y: 129, endPoint x: 332, endPoint y: 186, distance: 161.6
type input "0.2"
click at [89, 129] on input "OPACITY" at bounding box center [126, 128] width 132 height 4
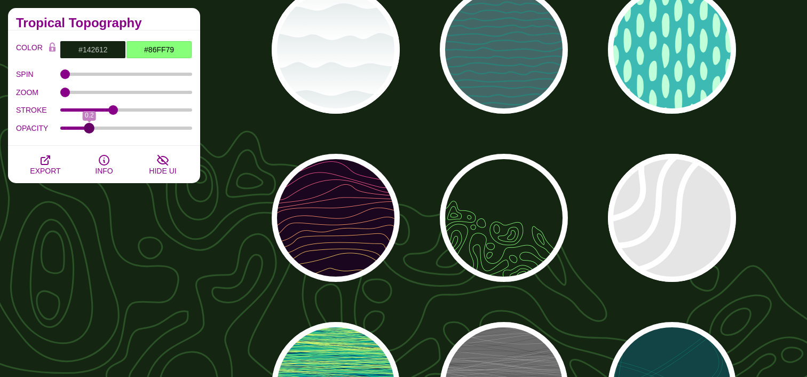
scroll to position [0, 0]
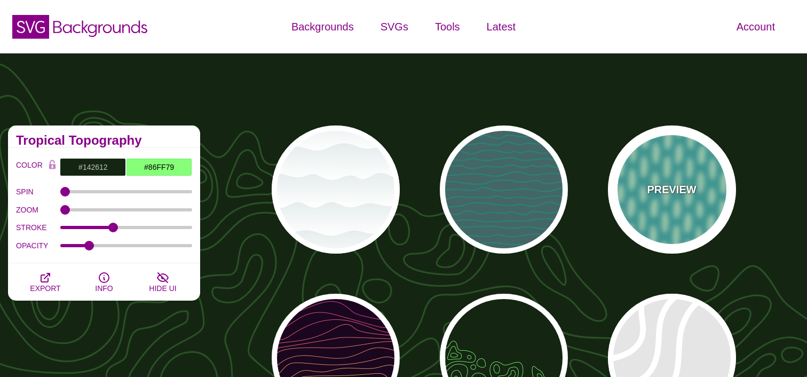
click at [698, 198] on div "PREVIEW" at bounding box center [672, 189] width 128 height 128
type input "#3DBAB4"
type input "#BFFFD9"
type input "#FFFFFF"
type input "1"
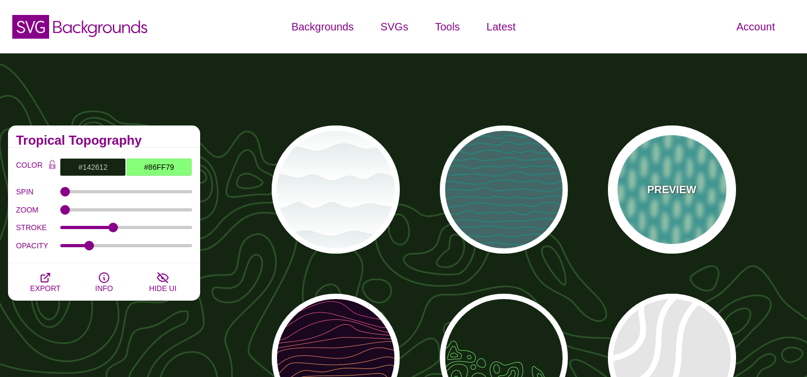
type input "0"
type input "1"
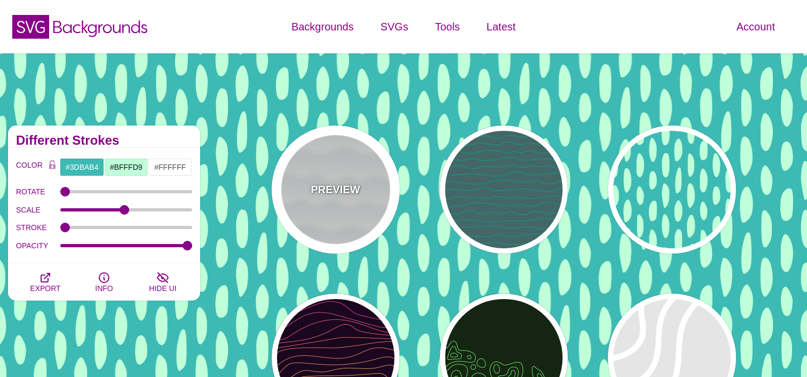
drag, startPoint x: 373, startPoint y: 196, endPoint x: 403, endPoint y: 230, distance: 45.8
click at [373, 196] on div "PREVIEW" at bounding box center [336, 189] width 128 height 128
type input "#FFFFFF"
type input "#779999"
type input "#99BBBB"
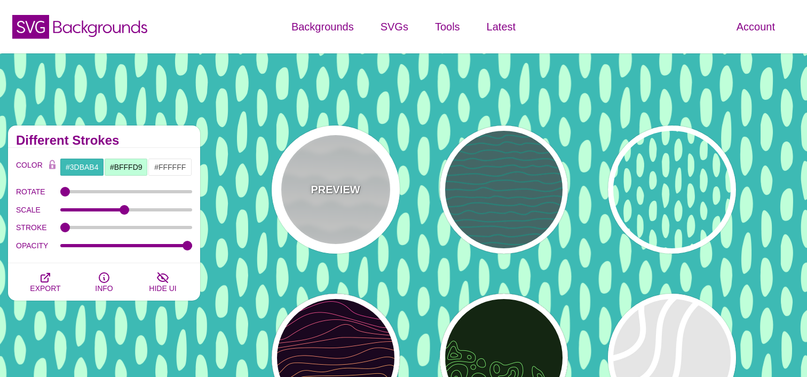
type input "1"
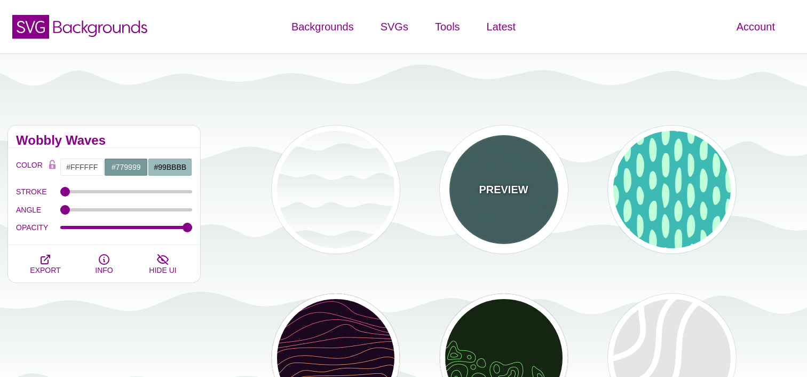
click at [511, 168] on div "PREVIEW" at bounding box center [504, 189] width 128 height 128
type input "#446666"
type input "#119988"
type input "5"
type input "0.1"
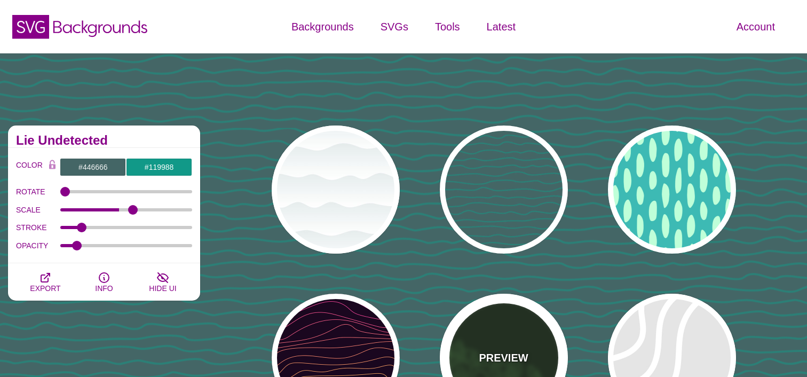
click at [491, 343] on div "PREVIEW" at bounding box center [504, 357] width 128 height 128
type input "#142612"
type input "#86FF79"
type input "0"
type input "4"
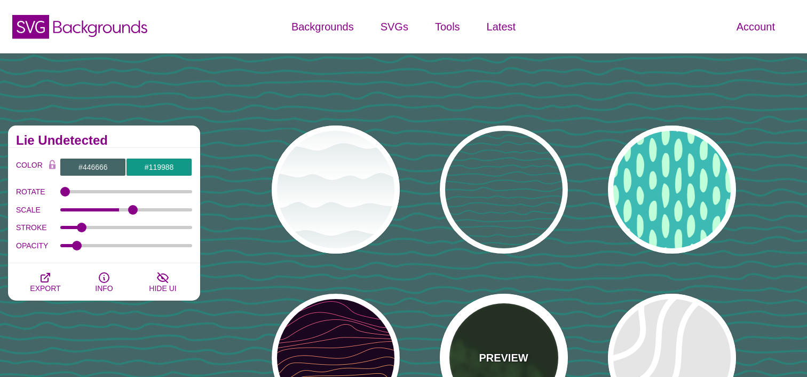
type input "1"
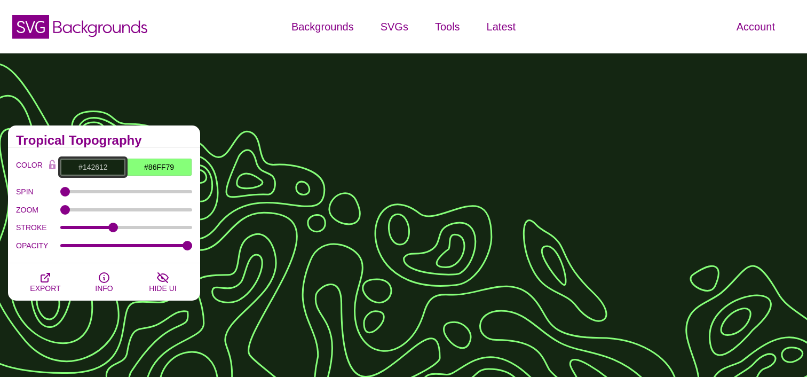
click at [103, 168] on input "#142612" at bounding box center [93, 167] width 66 height 18
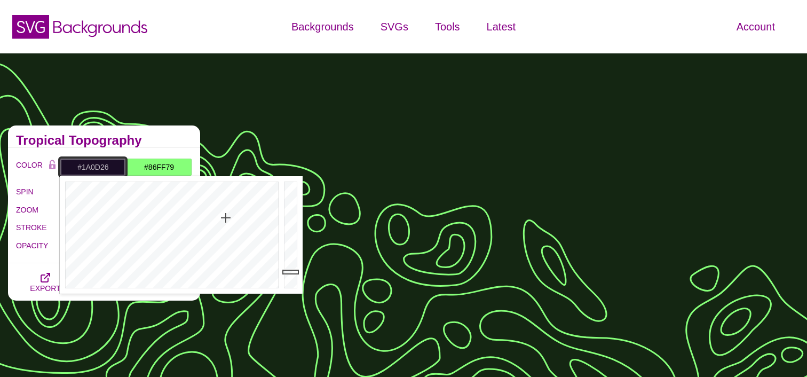
click at [226, 218] on div at bounding box center [170, 234] width 221 height 117
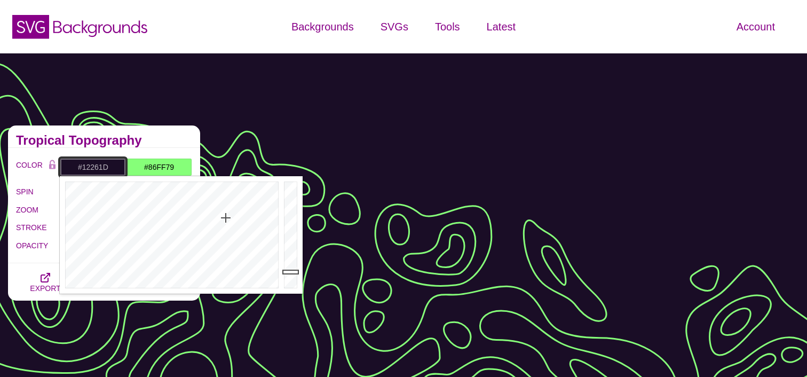
click at [155, 232] on div at bounding box center [170, 234] width 221 height 117
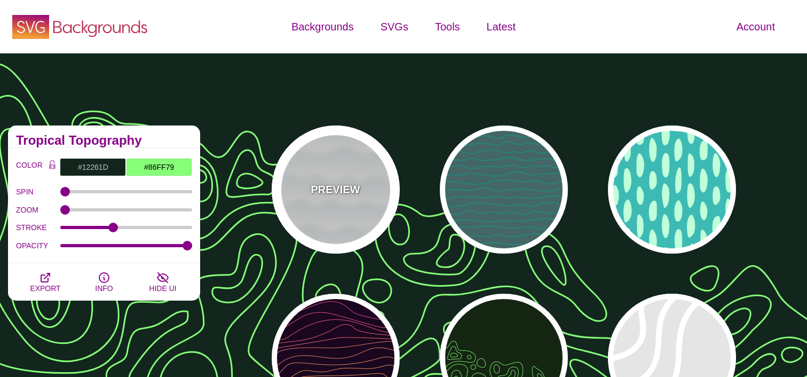
drag, startPoint x: 371, startPoint y: 196, endPoint x: 119, endPoint y: 36, distance: 298.5
click at [371, 196] on div "PREVIEW" at bounding box center [336, 189] width 128 height 128
type input "#FFFFFF"
type input "#779999"
type input "1"
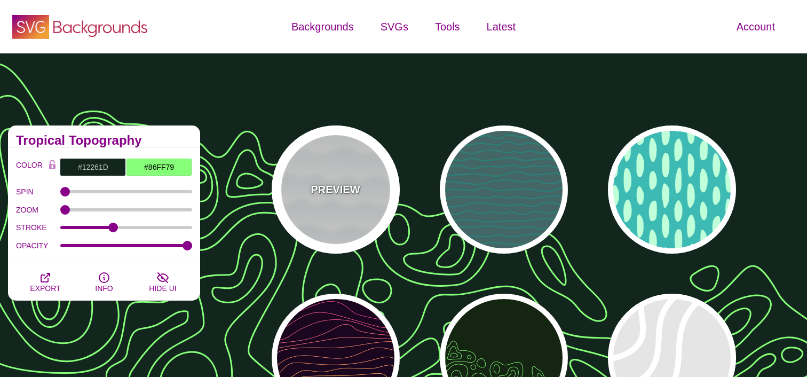
type input "1"
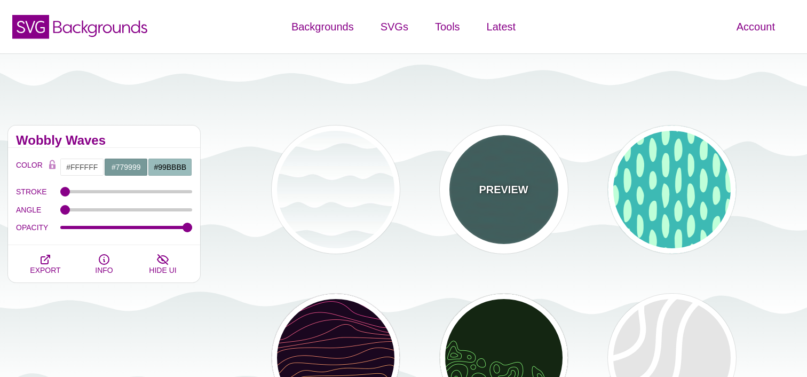
click at [475, 182] on div "PREVIEW" at bounding box center [504, 189] width 128 height 128
type input "#446666"
type input "#119988"
type input "5"
type input "0.1"
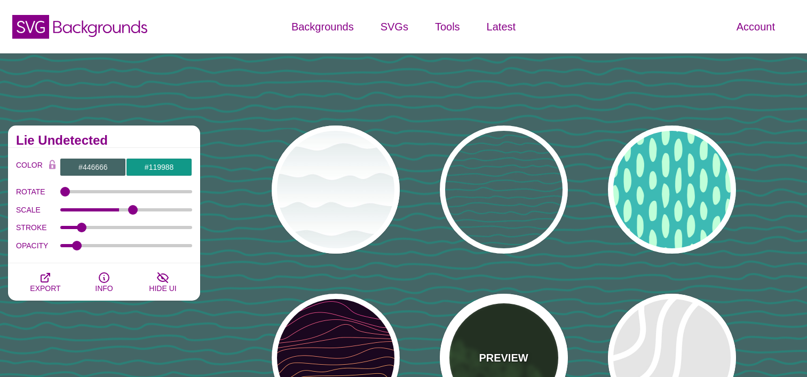
drag, startPoint x: 525, startPoint y: 346, endPoint x: 540, endPoint y: 332, distance: 20.0
click at [525, 346] on div "PREVIEW" at bounding box center [504, 357] width 128 height 128
type input "#142612"
type input "#86FF79"
type input "0"
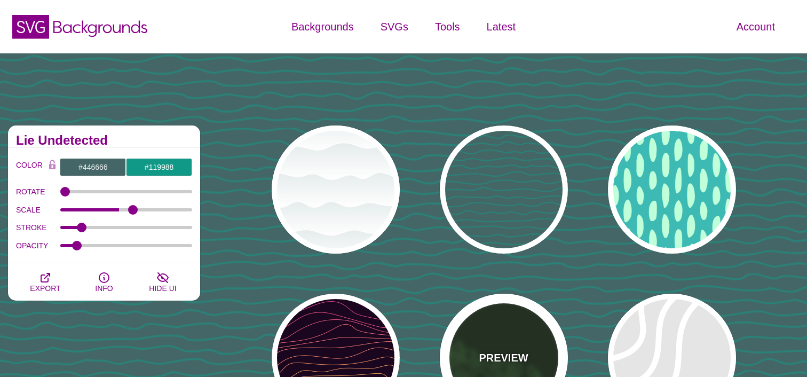
type input "4"
type input "1"
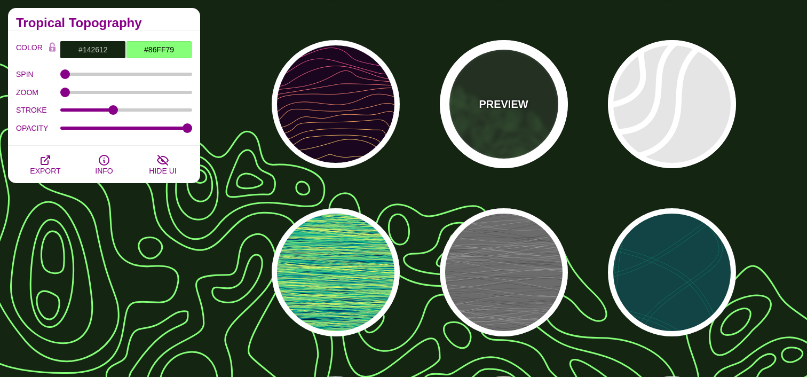
scroll to position [253, 0]
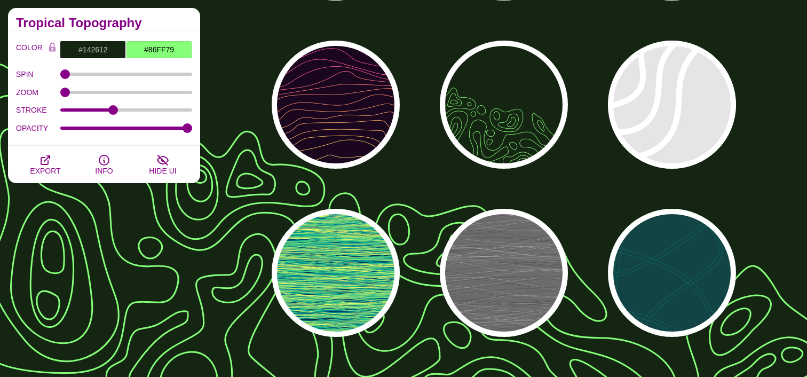
click at [580, 171] on div "PREVIEW PREVIEW PREVIEW PREVIEW PREVIEW PREVIEW PREVIEW PREVIEW PREVIEW PREVIEW…" at bounding box center [507, 273] width 599 height 816
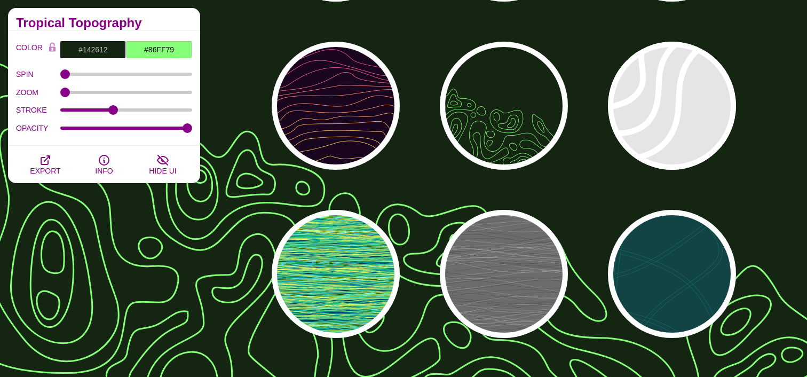
scroll to position [251, 0]
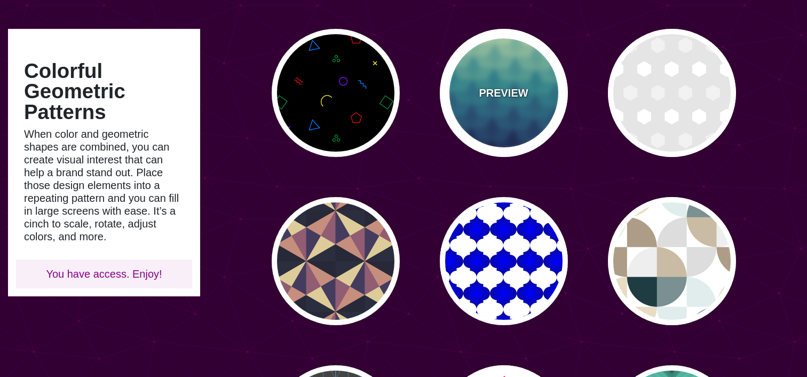
scroll to position [98, 0]
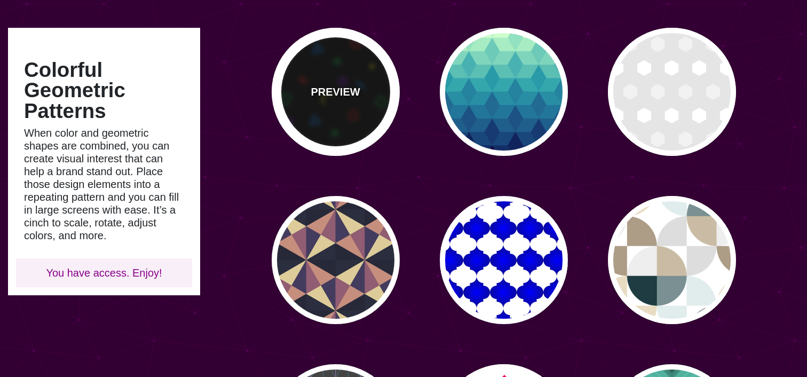
click at [371, 114] on div "PREVIEW" at bounding box center [336, 92] width 128 height 128
type input "#000000"
type input "#008833"
type input "#CC1111"
type input "#FFEE11"
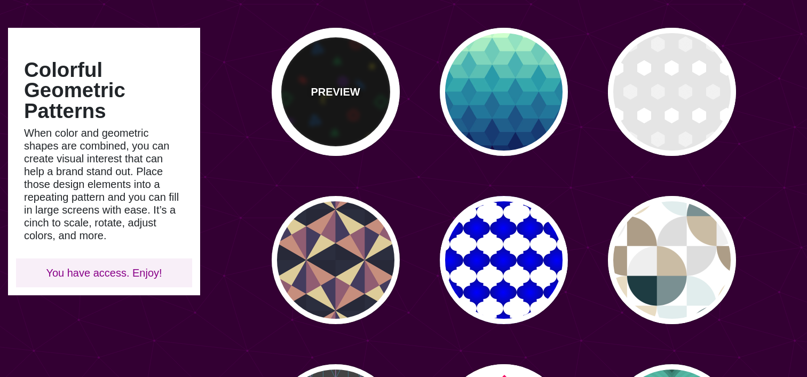
type input "#8811EE"
type input "#0077EE"
type input "0"
type input "0.6"
type input "10"
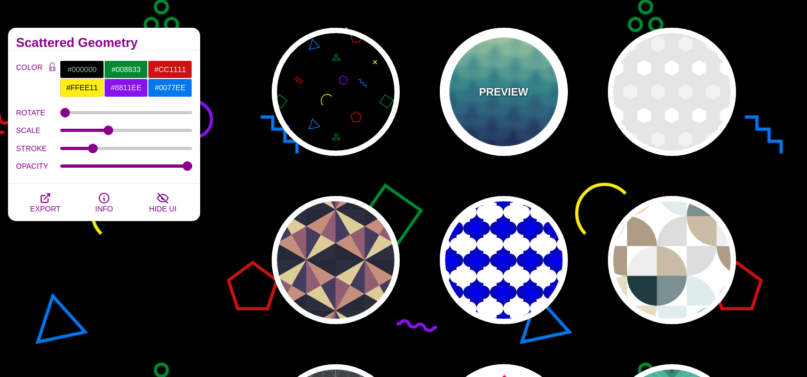
click at [509, 122] on div "PREVIEW" at bounding box center [504, 92] width 128 height 128
type input "#CCFFCC"
type input "#111144"
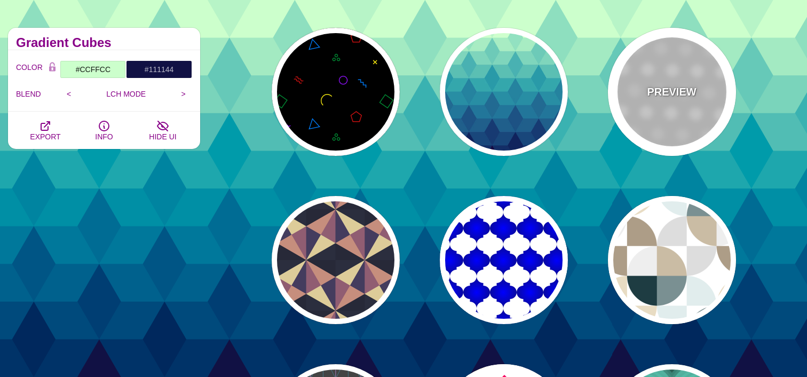
click at [643, 109] on div "PREVIEW" at bounding box center [672, 92] width 128 height 128
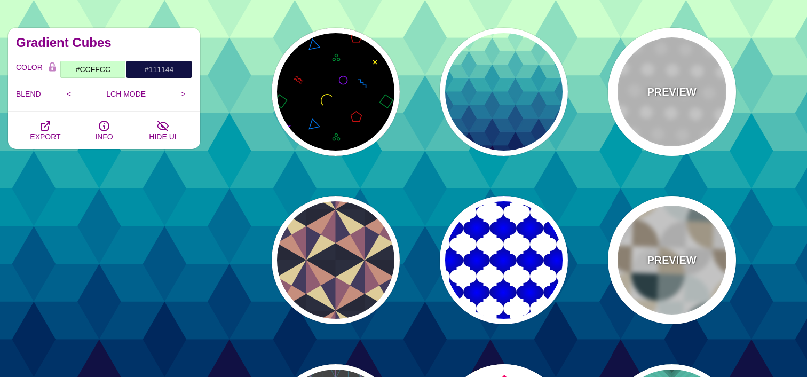
type input "#FFFFFF"
type input "#EEEEEE"
type input "#DDDDDD"
type input "100"
type input "1"
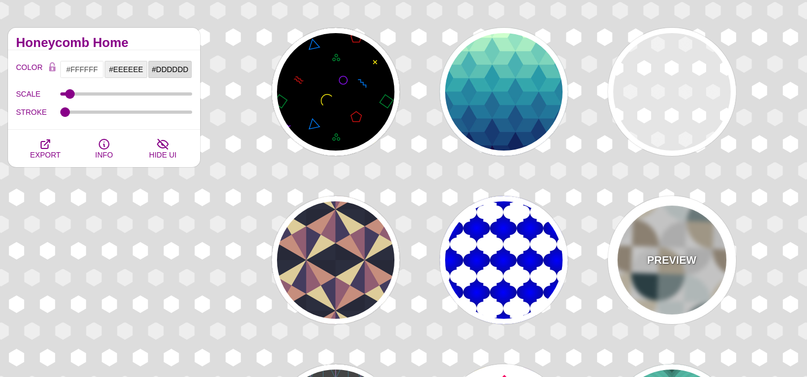
click at [639, 277] on div "PREVIEW" at bounding box center [672, 260] width 128 height 128
type input "#E8DCC3"
type input "#E1EDED"
type input "#DDDDDD"
type input "#AD9D87"
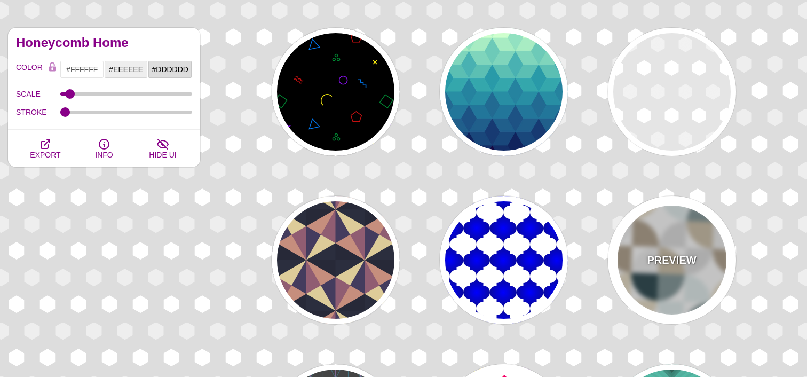
type input "#1E3C42"
type input "0"
type input "1"
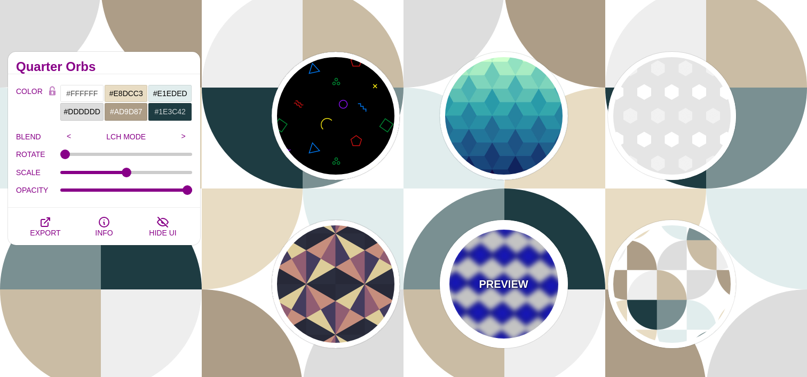
click at [516, 280] on p "PREVIEW" at bounding box center [503, 284] width 49 height 16
type input "#0000FF"
type input "#111144"
type input "#00BBFF"
type input "100"
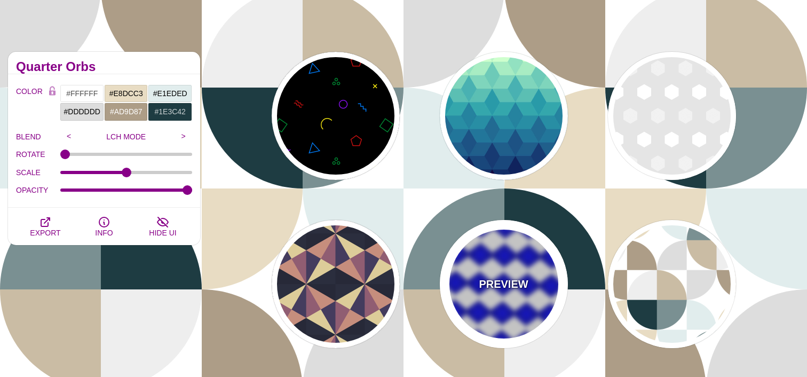
type input "50"
type input "10"
type input "0"
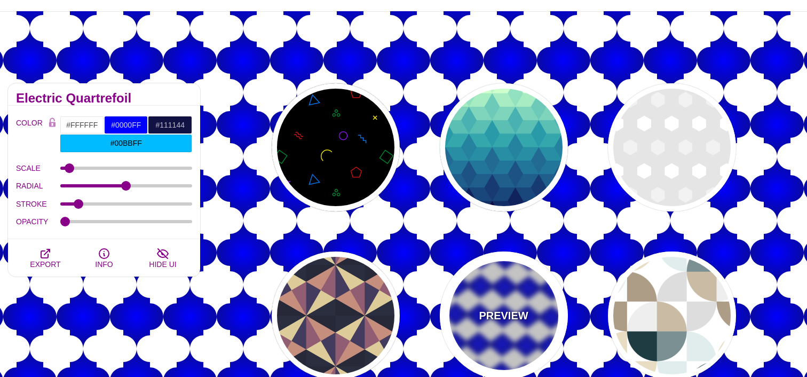
scroll to position [0, 0]
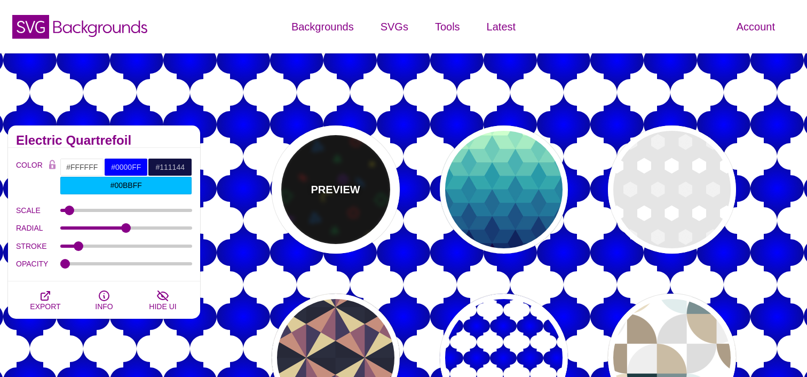
click at [368, 219] on div "PREVIEW" at bounding box center [336, 189] width 128 height 128
type input "#000000"
type input "#008833"
type input "#CC1111"
type input "#FFEE11"
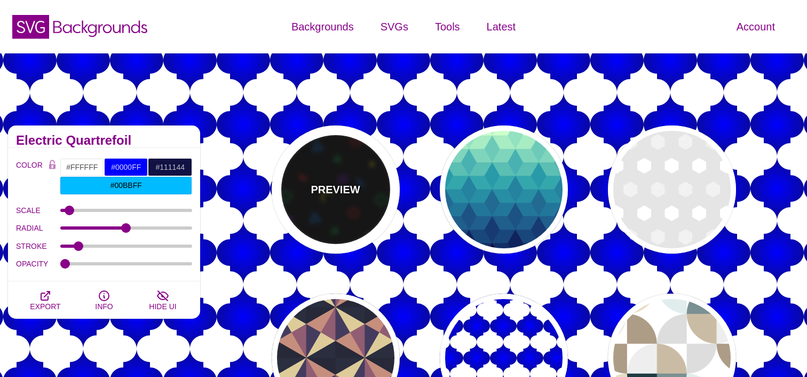
type input "#8811EE"
type input "#0077EE"
type input "0"
type input "0.6"
type input "1"
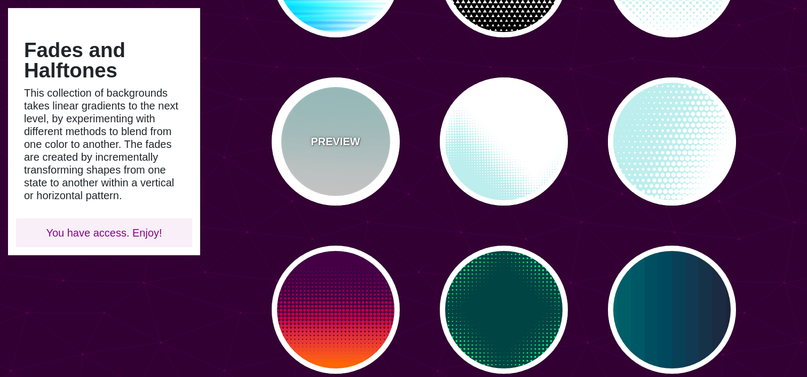
click at [351, 163] on div "PREVIEW" at bounding box center [336, 141] width 128 height 128
type input "#BBEEEE"
type input "0"
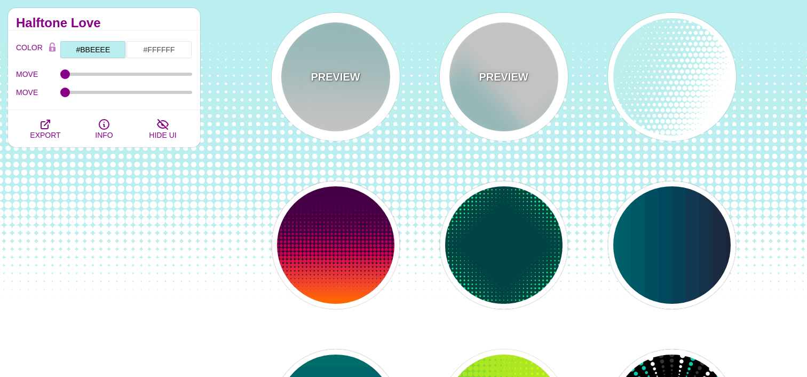
scroll to position [301, 0]
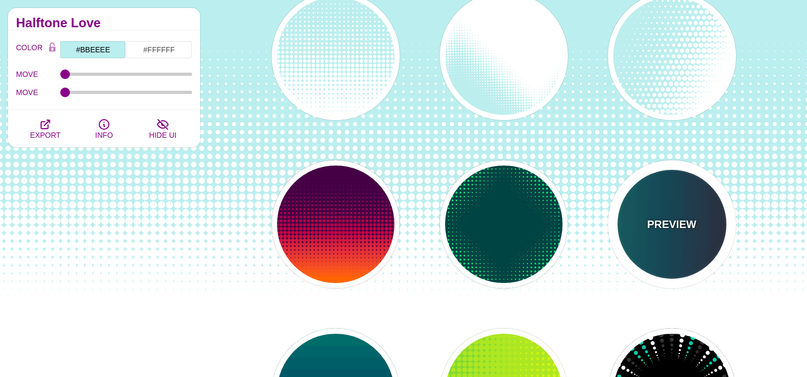
click at [638, 210] on div "PREVIEW" at bounding box center [672, 224] width 128 height 128
type input "#110011"
type input "#448866"
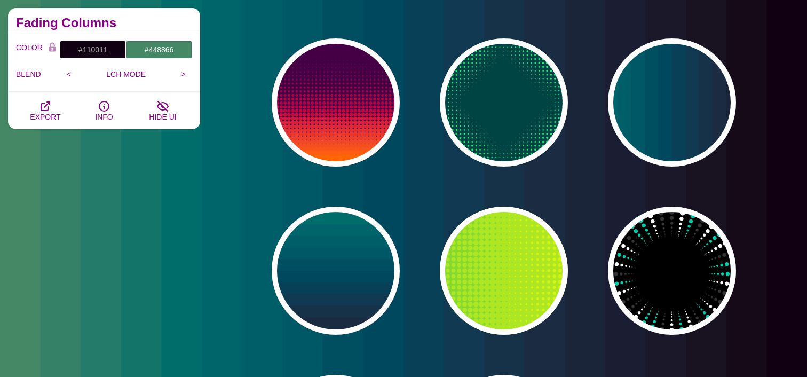
scroll to position [427, 0]
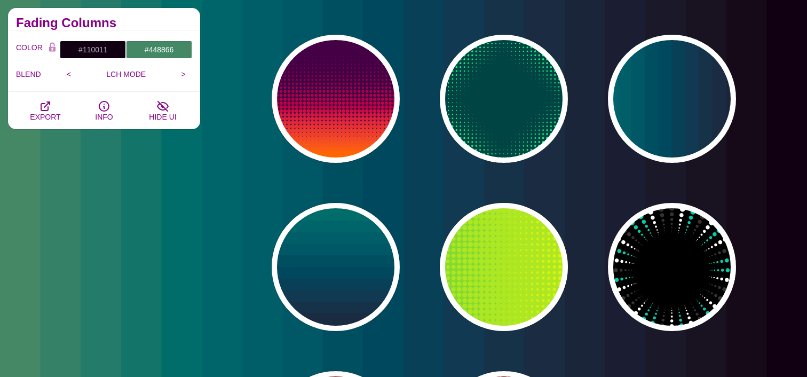
click at [733, 122] on div "PREVIEW PREVIEW PREVIEW PREVIEW PREVIEW PREVIEW PREVIEW PREVIEW PREVIEW PREVIEW…" at bounding box center [507, 99] width 599 height 816
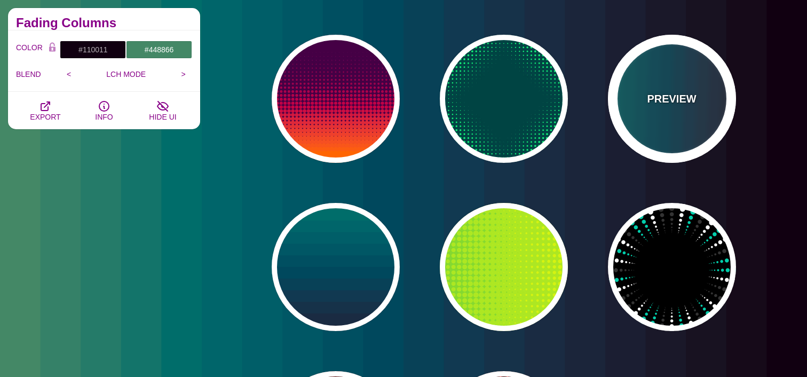
click at [697, 128] on div "PREVIEW" at bounding box center [672, 99] width 128 height 128
click at [687, 127] on div "PREVIEW" at bounding box center [672, 99] width 128 height 128
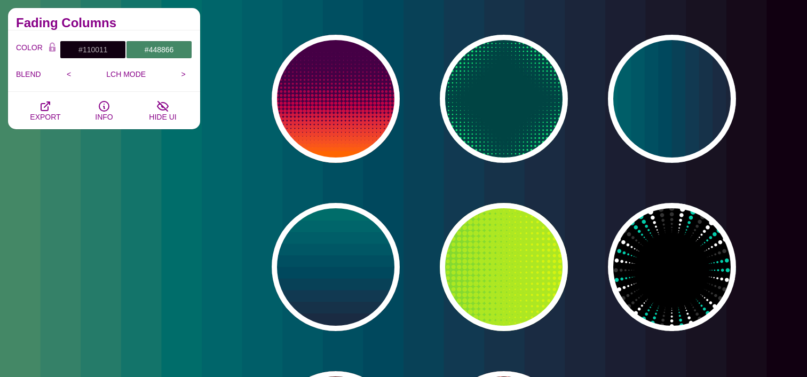
click at [740, 161] on div "PREVIEW PREVIEW PREVIEW PREVIEW PREVIEW PREVIEW PREVIEW PREVIEW PREVIEW PREVIEW…" at bounding box center [507, 99] width 599 height 816
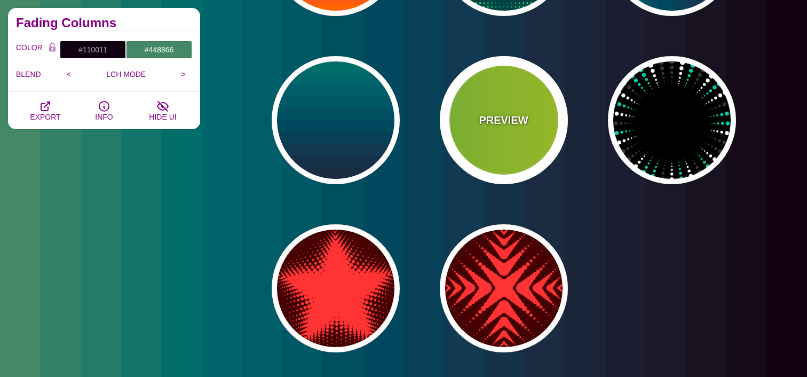
click at [471, 132] on div "PREVIEW" at bounding box center [504, 120] width 128 height 128
type input "#22BB44"
type input "#FFFF00"
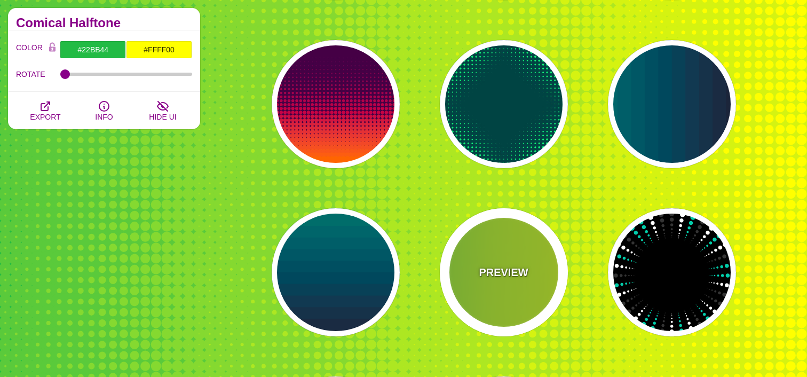
scroll to position [396, 0]
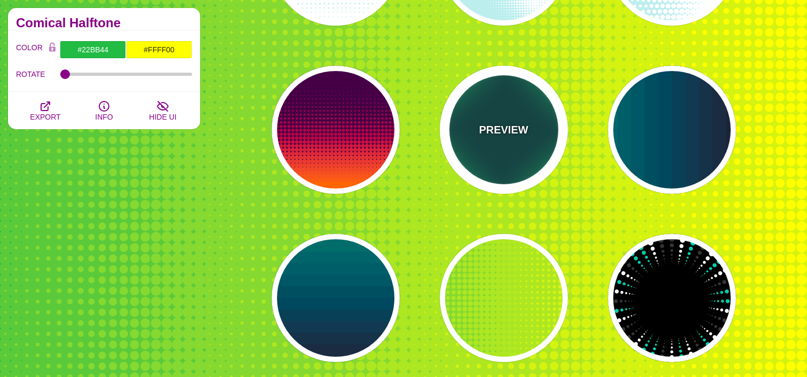
click at [468, 146] on div "PREVIEW" at bounding box center [504, 130] width 128 height 128
type input "#004444"
type input "#11EE77"
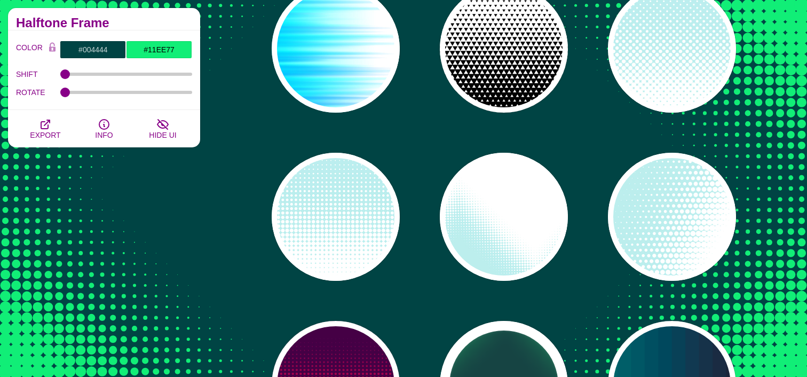
scroll to position [152, 0]
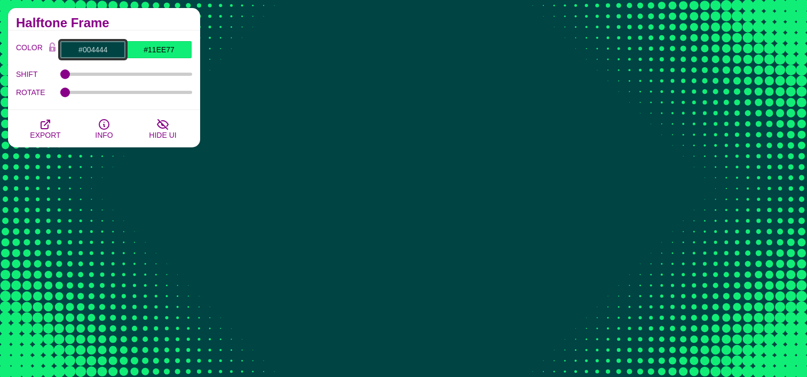
click at [88, 45] on input "#004444" at bounding box center [93, 50] width 66 height 18
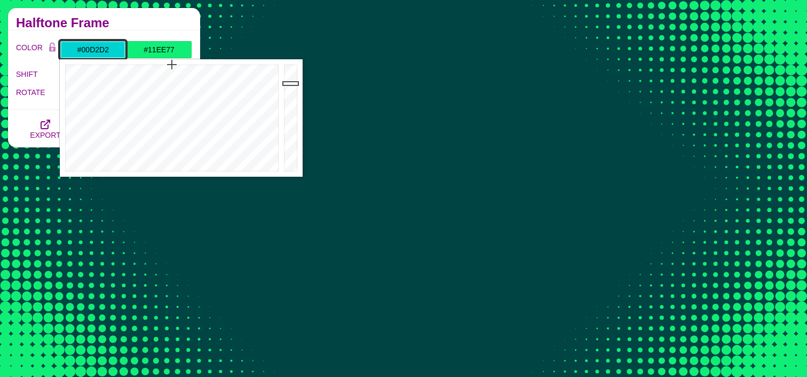
click at [286, 83] on div at bounding box center [291, 117] width 21 height 117
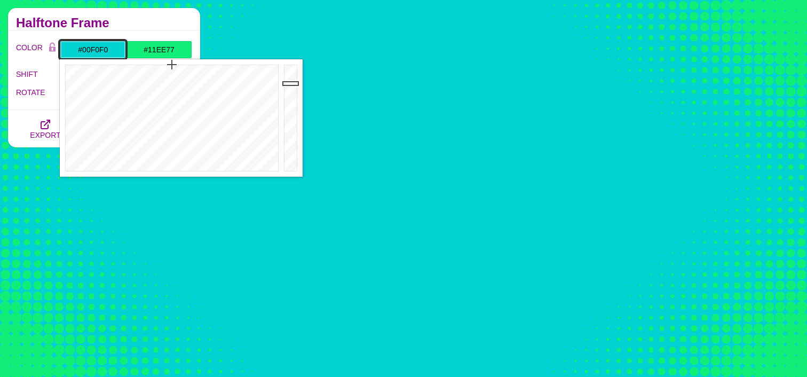
click at [290, 70] on div at bounding box center [291, 117] width 21 height 117
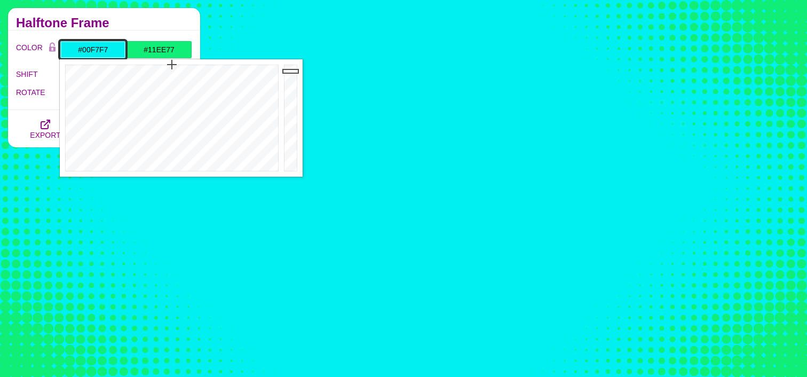
click at [290, 67] on div at bounding box center [291, 117] width 21 height 117
drag, startPoint x: 290, startPoint y: 73, endPoint x: 293, endPoint y: 117, distance: 44.9
click at [293, 118] on div at bounding box center [291, 117] width 21 height 117
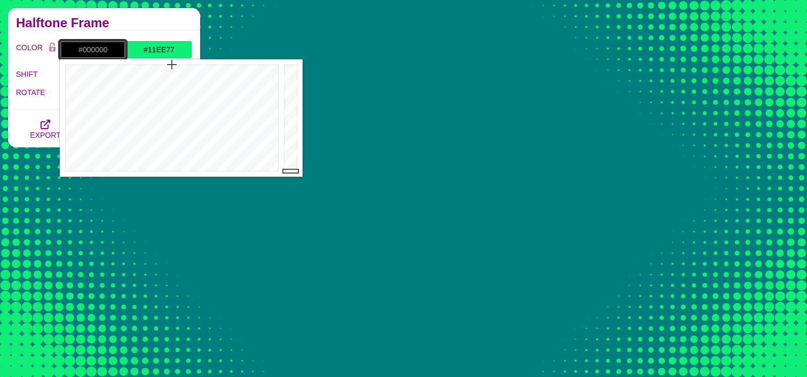
drag, startPoint x: 291, startPoint y: 113, endPoint x: 290, endPoint y: 172, distance: 58.7
click at [290, 172] on div at bounding box center [291, 117] width 21 height 117
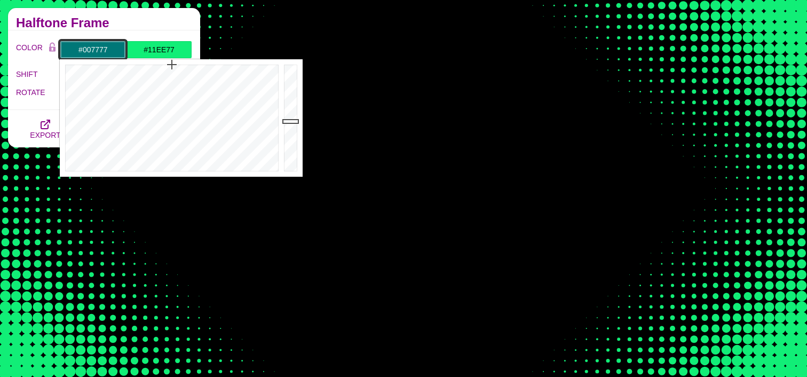
drag, startPoint x: 286, startPoint y: 162, endPoint x: 287, endPoint y: 121, distance: 41.1
click at [287, 121] on div at bounding box center [291, 117] width 21 height 117
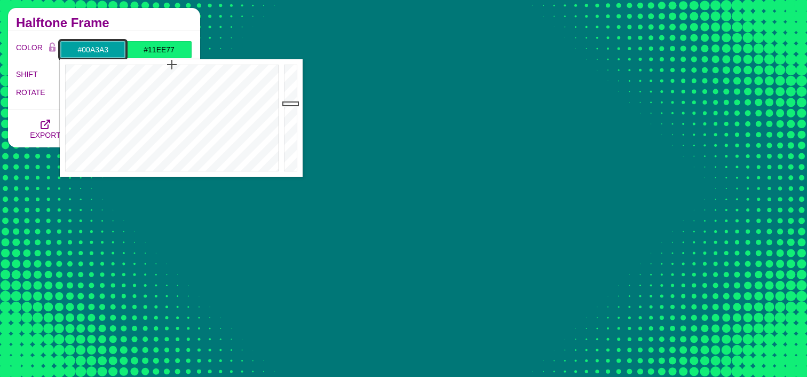
drag, startPoint x: 290, startPoint y: 116, endPoint x: 288, endPoint y: 102, distance: 13.6
click at [288, 102] on div at bounding box center [291, 117] width 21 height 117
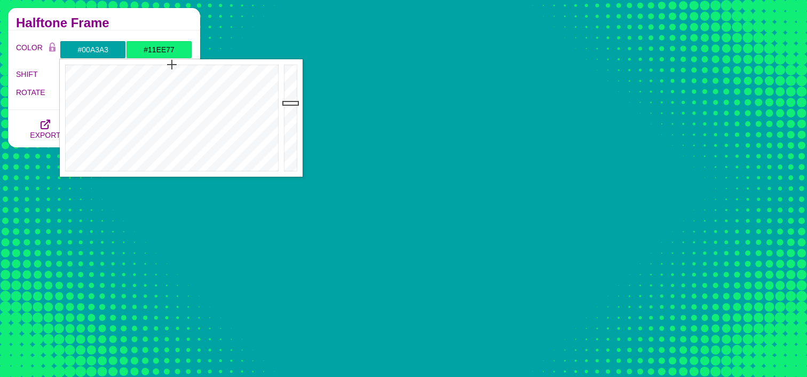
click at [377, 133] on div "PREVIEW PREVIEW PREVIEW PREVIEW PREVIEW PREVIEW PREVIEW PREVIEW PREVIEW PREVIEW…" at bounding box center [507, 373] width 599 height 816
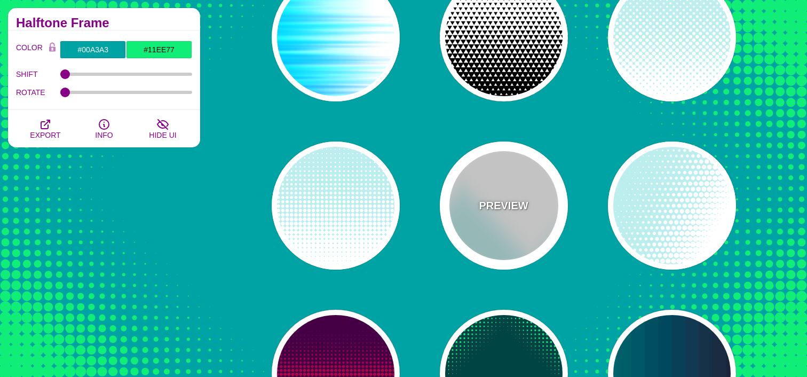
click at [508, 194] on div "PREVIEW" at bounding box center [504, 205] width 128 height 128
type input "#BBEEEE"
type input "#FFFFFF"
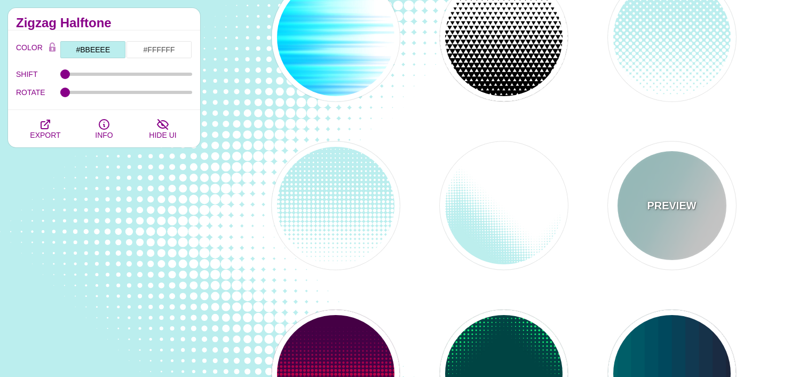
click at [719, 202] on div "PREVIEW" at bounding box center [672, 205] width 128 height 128
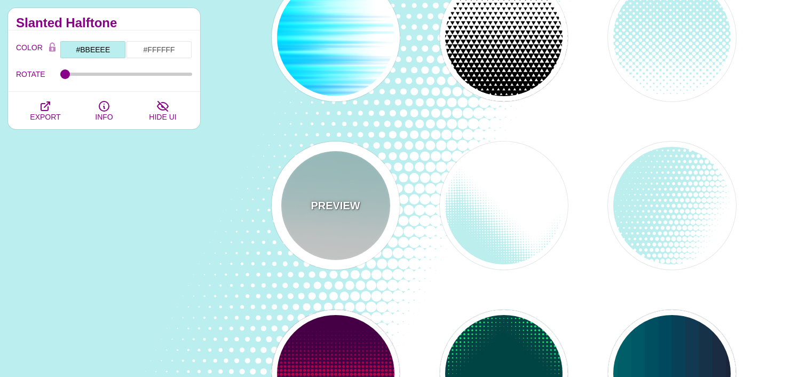
click at [354, 201] on p "PREVIEW" at bounding box center [334, 205] width 49 height 16
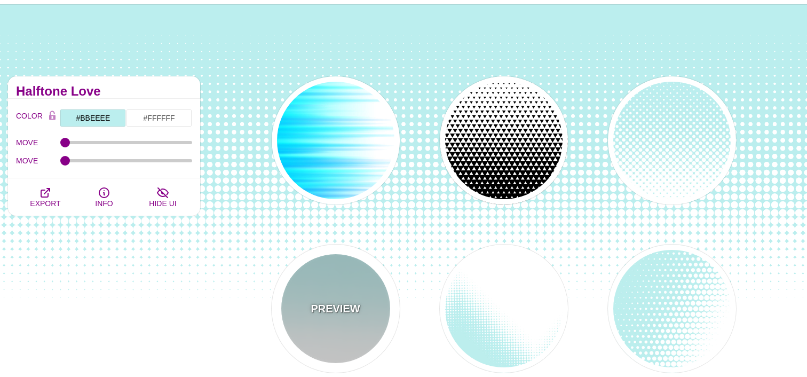
scroll to position [0, 0]
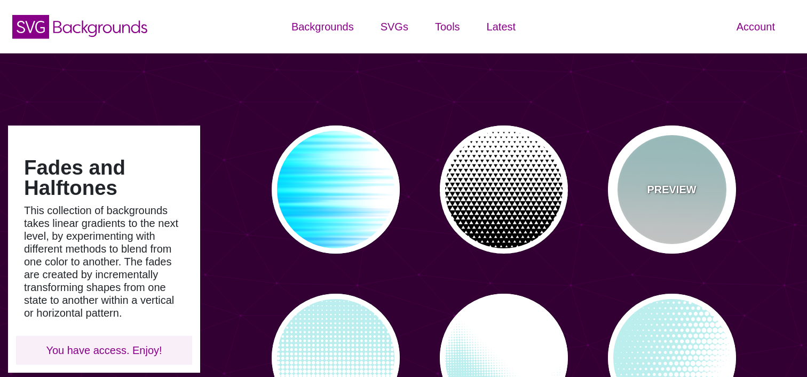
click at [631, 182] on div "PREVIEW" at bounding box center [672, 189] width 128 height 128
type input "#BBEEEE"
type input "0"
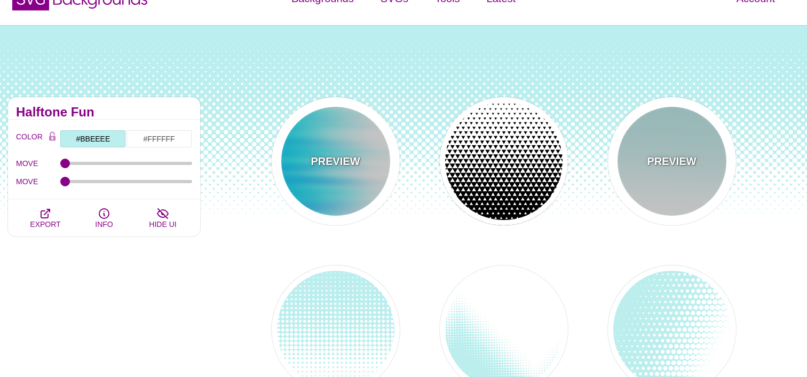
scroll to position [45, 0]
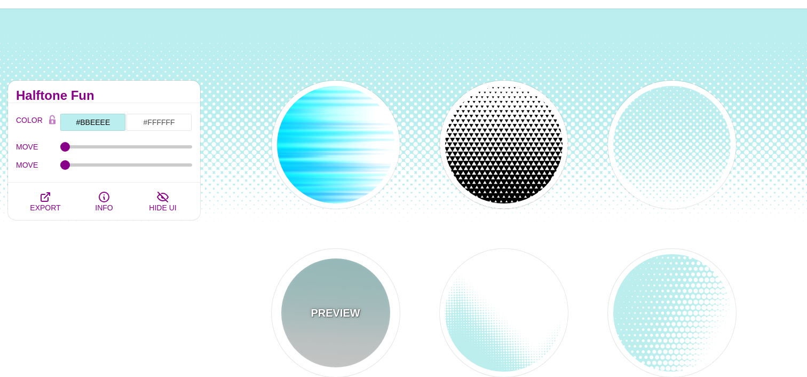
click at [358, 298] on div "PREVIEW" at bounding box center [336, 313] width 128 height 128
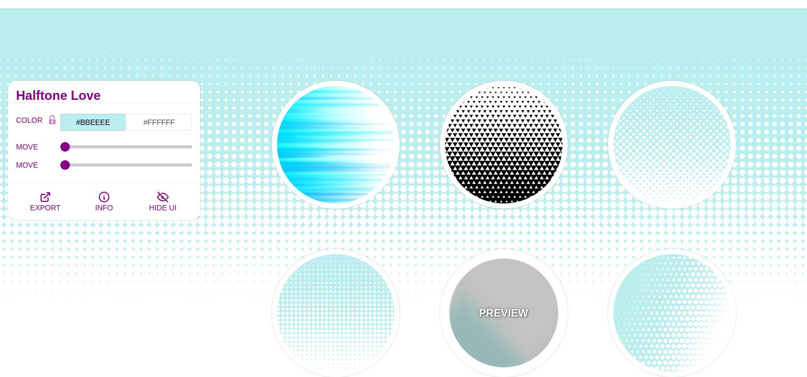
click at [508, 274] on div "PREVIEW" at bounding box center [504, 313] width 128 height 128
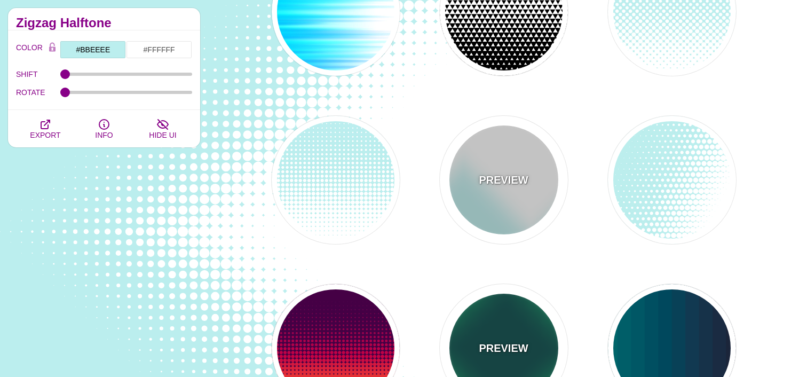
scroll to position [187, 0]
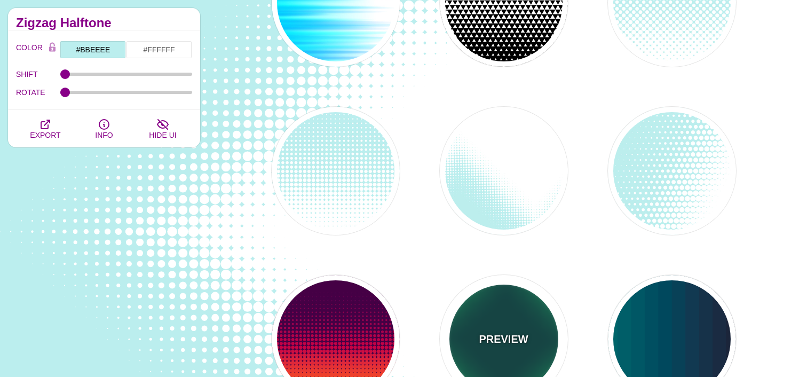
click at [501, 322] on div "PREVIEW" at bounding box center [504, 339] width 128 height 128
type input "#004444"
type input "#11EE77"
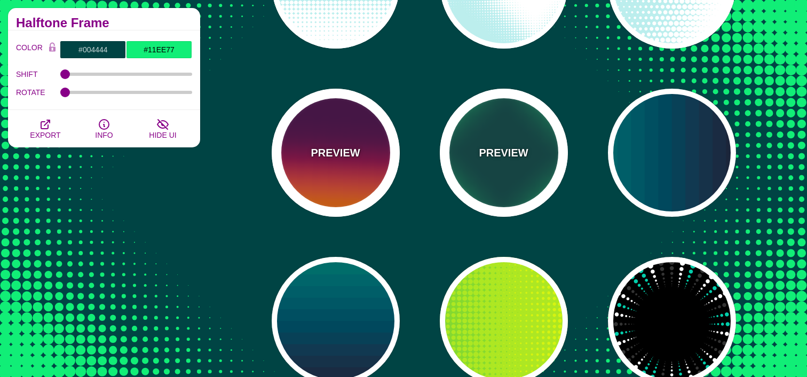
scroll to position [377, 0]
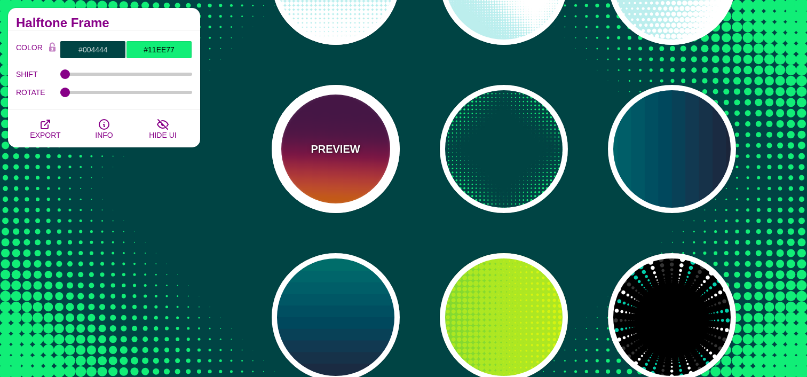
click at [361, 154] on div "PREVIEW" at bounding box center [336, 149] width 128 height 128
type input "#440044"
type input "#FF6600"
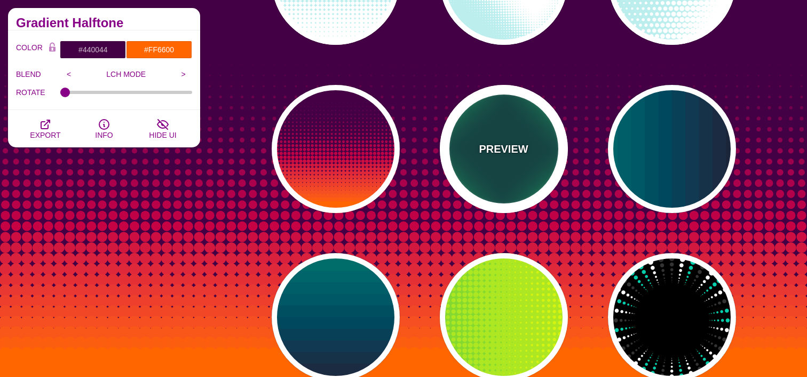
click at [495, 131] on div "PREVIEW" at bounding box center [504, 149] width 128 height 128
type input "#004444"
type input "#11EE77"
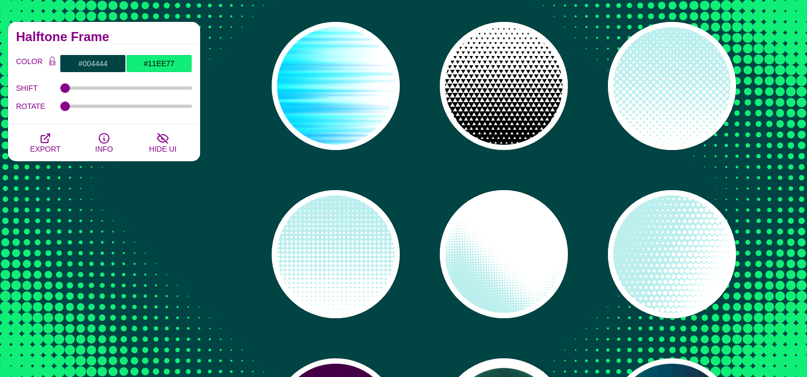
scroll to position [0, 0]
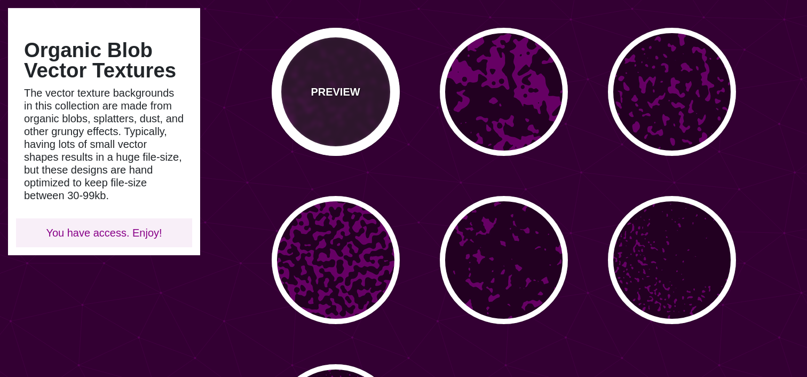
scroll to position [278, 0]
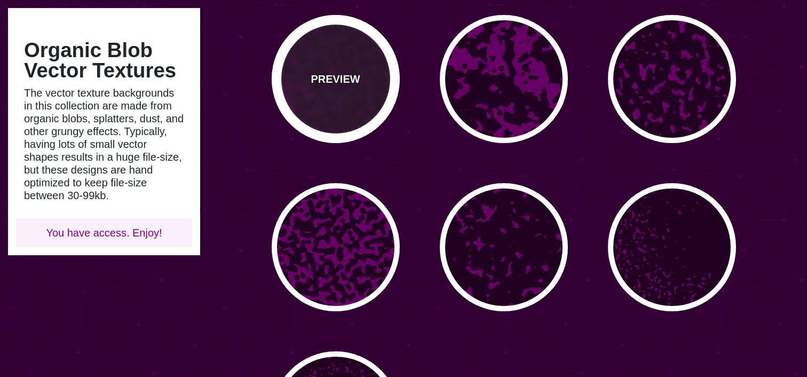
click at [312, 100] on div "PREVIEW" at bounding box center [336, 79] width 128 height 128
type input "#660066"
type input "#220022"
type input "0"
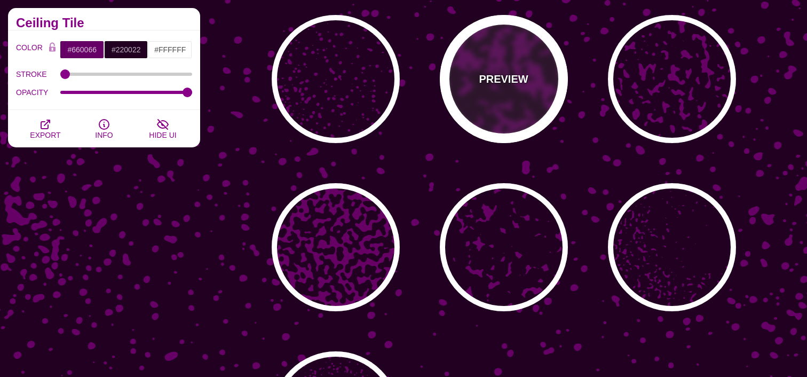
drag, startPoint x: 485, startPoint y: 83, endPoint x: 500, endPoint y: 95, distance: 19.4
click at [485, 83] on p "PREVIEW" at bounding box center [503, 79] width 49 height 16
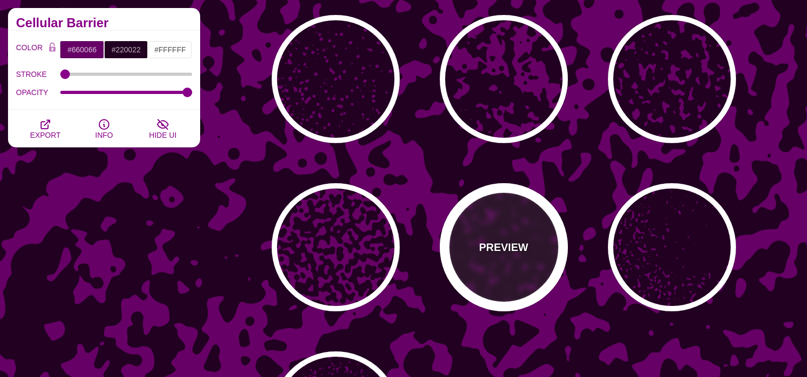
click at [537, 226] on div "PREVIEW" at bounding box center [504, 247] width 128 height 128
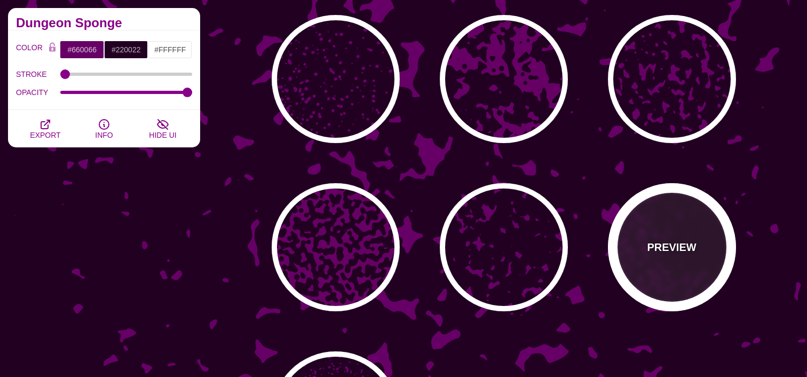
click at [701, 224] on div "PREVIEW" at bounding box center [672, 247] width 128 height 128
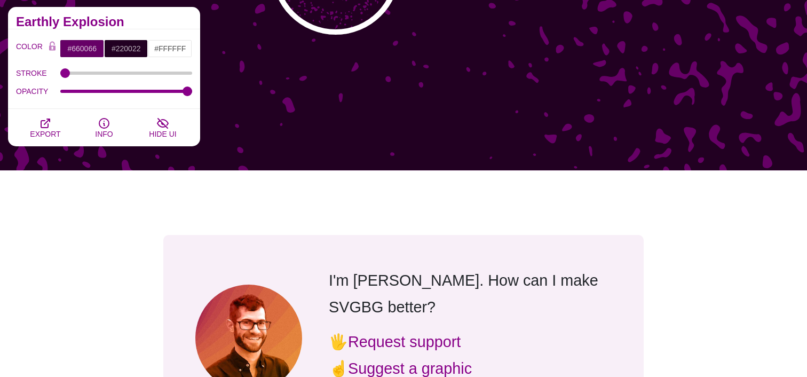
scroll to position [0, 0]
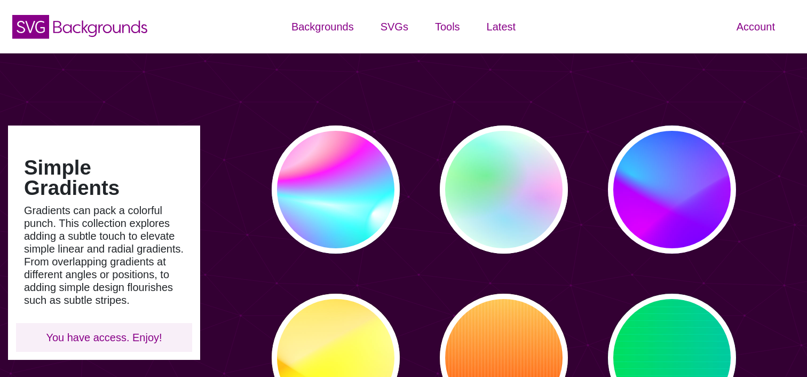
type input "#450057"
type input "#FFFFFF"
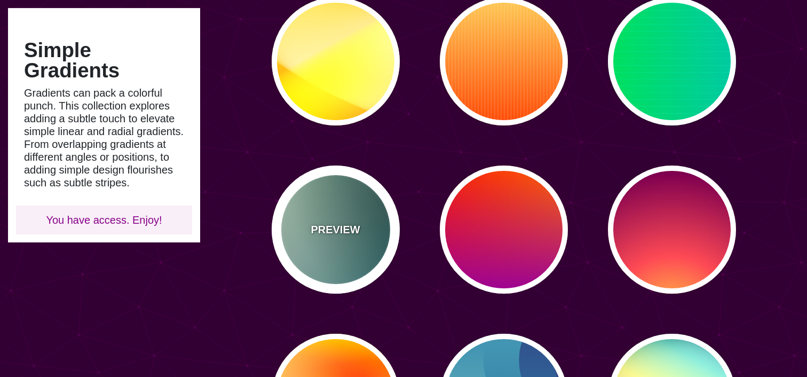
click at [361, 200] on div "PREVIEW" at bounding box center [336, 229] width 128 height 128
type input "#DDFFCC"
type input "#006677"
type input "#000000"
type input "100"
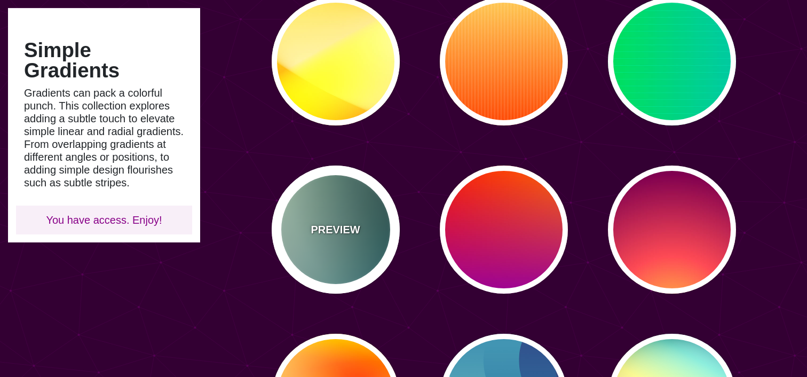
type input "100"
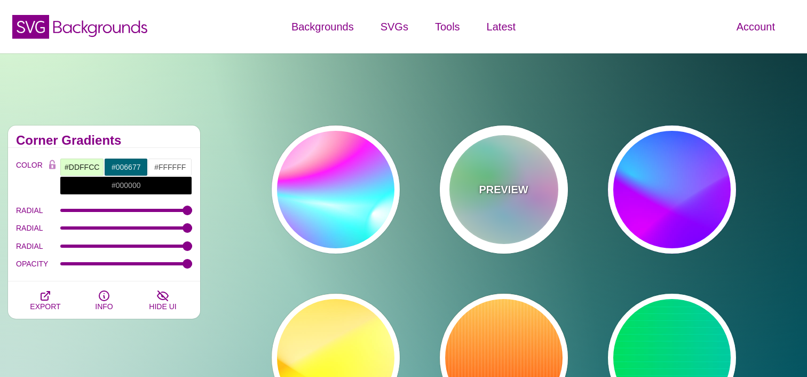
click at [459, 205] on div "PREVIEW" at bounding box center [504, 189] width 128 height 128
type input "#FFFFEE"
type input "#00FFFF"
type input "#00FF00"
type input "#FF00FF"
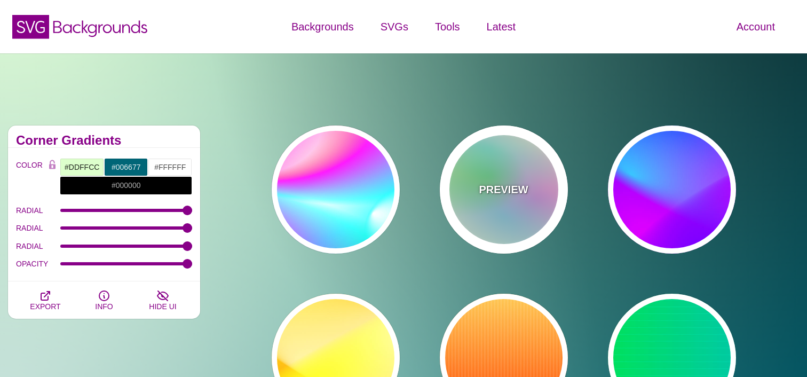
type input "40"
type input "30"
type input "40"
type input "0.4"
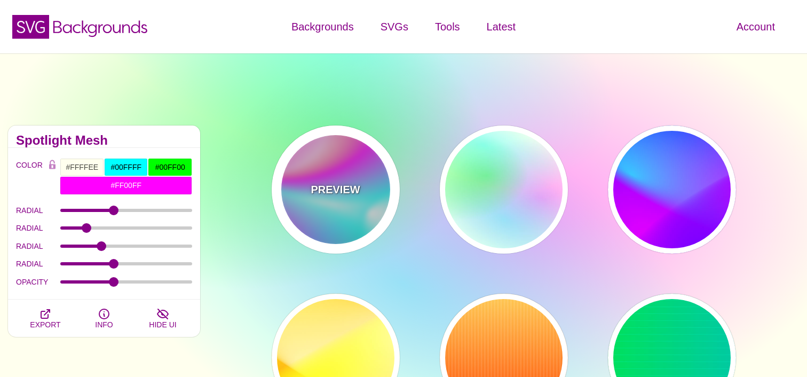
click at [363, 193] on div "PREVIEW" at bounding box center [336, 189] width 128 height 128
type input "#FFFFFF"
type input "#00CC77"
type input "#FF0000"
type input "0"
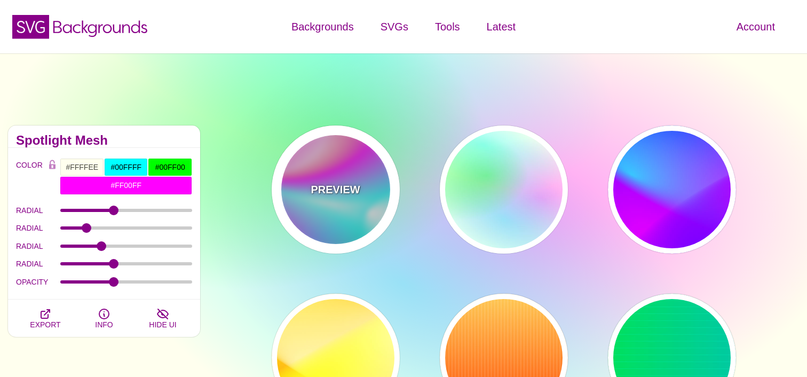
type input "89"
type input "80"
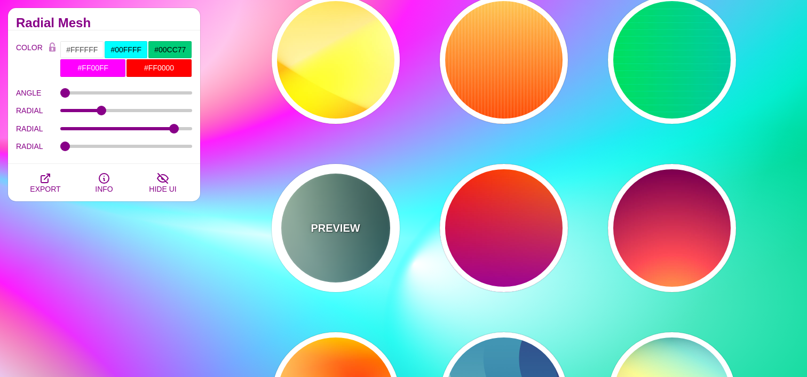
click at [314, 235] on p "PREVIEW" at bounding box center [334, 228] width 49 height 16
type input "#DDFFCC"
type input "#006677"
type input "#FFFFFF"
type input "#000000"
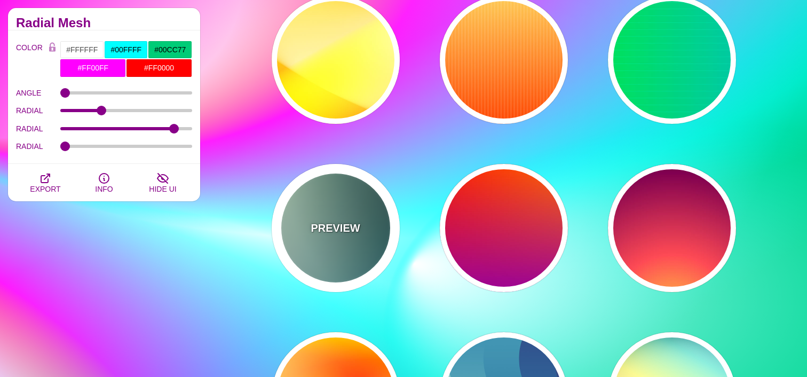
type input "100"
type input "1"
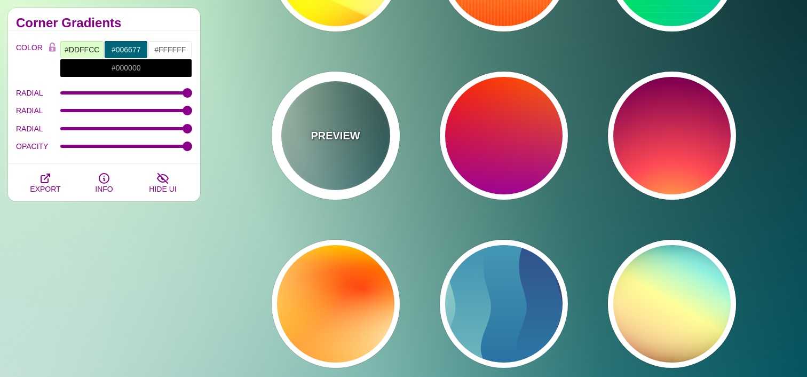
scroll to position [389, 0]
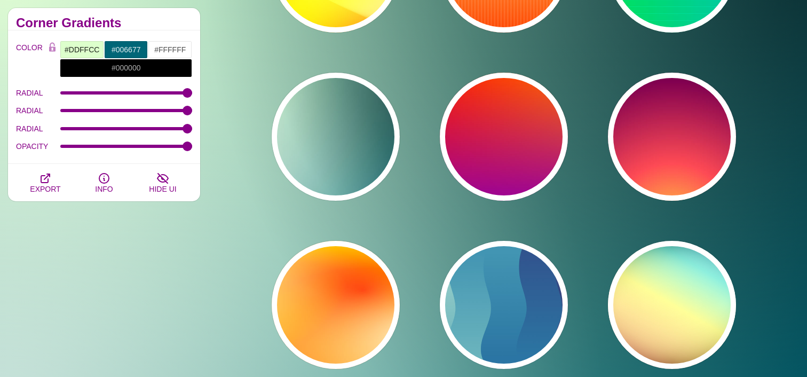
click at [461, 224] on div "PREVIEW PREVIEW PREVIEW PREVIEW PREVIEW PREVIEW PREVIEW PREVIEW PREVIEW PREVIEW…" at bounding box center [507, 52] width 599 height 648
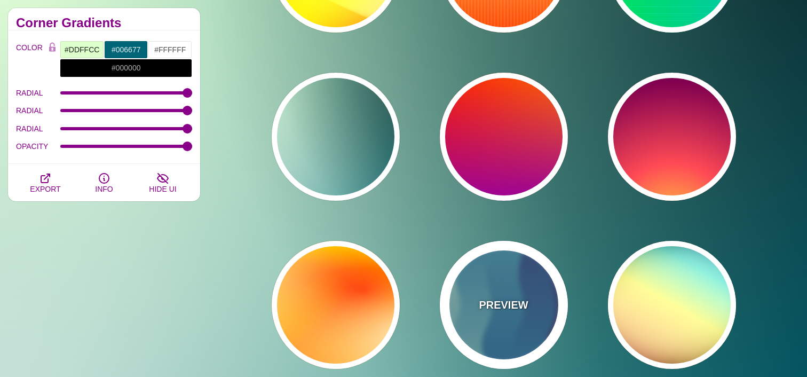
click at [477, 296] on div "PREVIEW" at bounding box center [504, 305] width 128 height 128
type input "#440044"
type input "#CCEEDD"
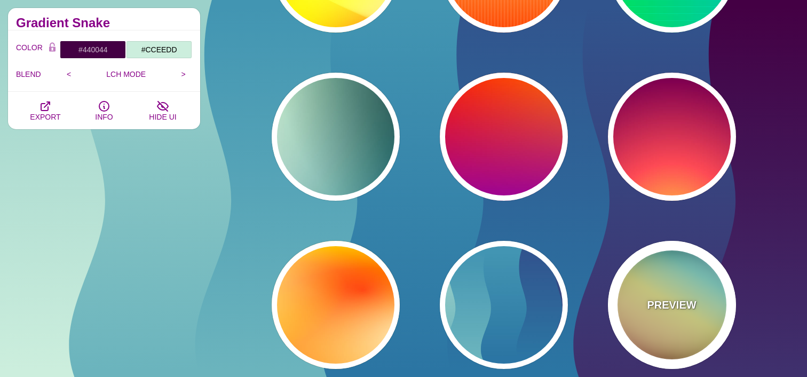
drag, startPoint x: 639, startPoint y: 295, endPoint x: 588, endPoint y: 289, distance: 51.6
click at [639, 295] on div "PREVIEW" at bounding box center [672, 305] width 128 height 128
type input "#000000"
type input "#FFFFFF"
type input "#00BBFF"
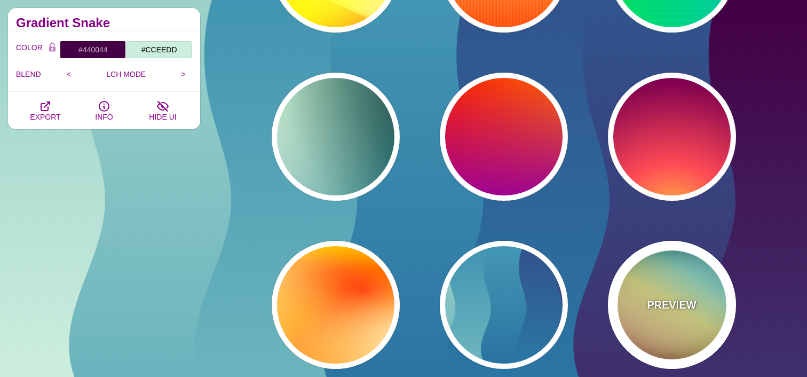
type input "#FFFF00"
type input "37"
type input "1"
type input "0.4"
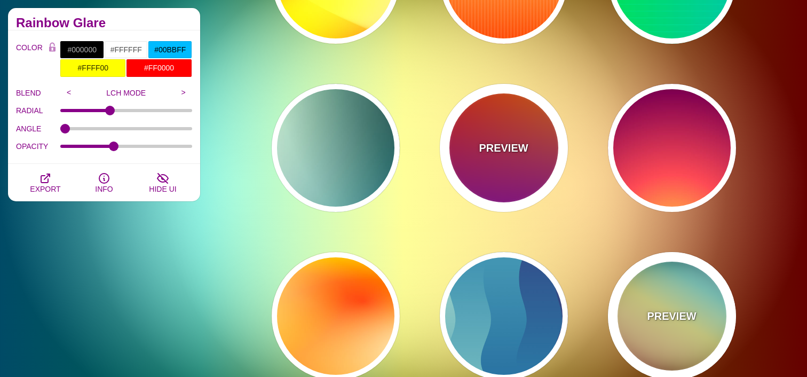
scroll to position [266, 0]
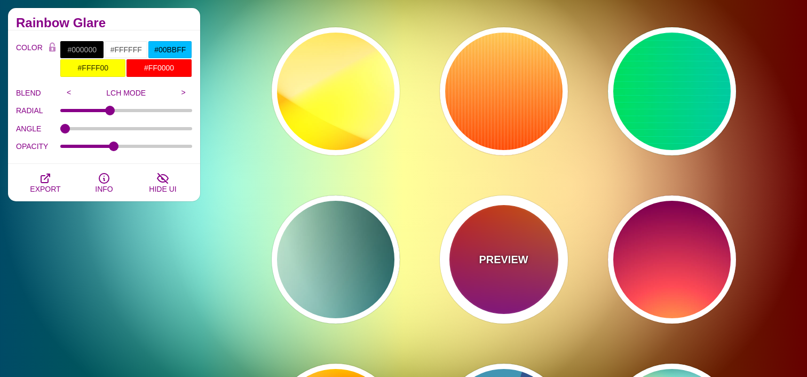
click at [454, 252] on div "PREVIEW" at bounding box center [504, 259] width 128 height 128
type input "#FF0000"
type input "#FF8800"
type input "#990099"
type input "0"
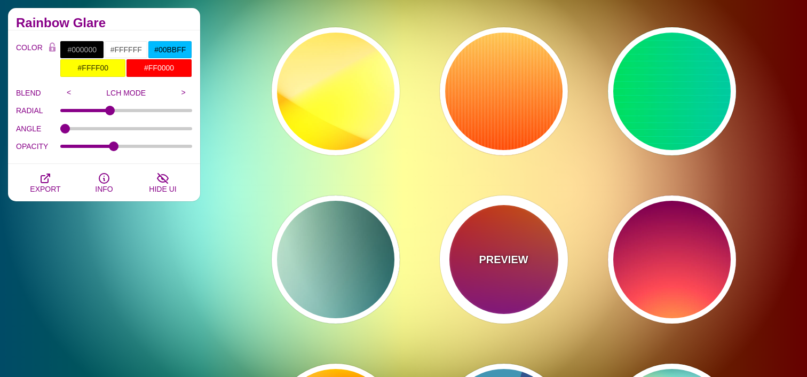
type input "0"
type input "1"
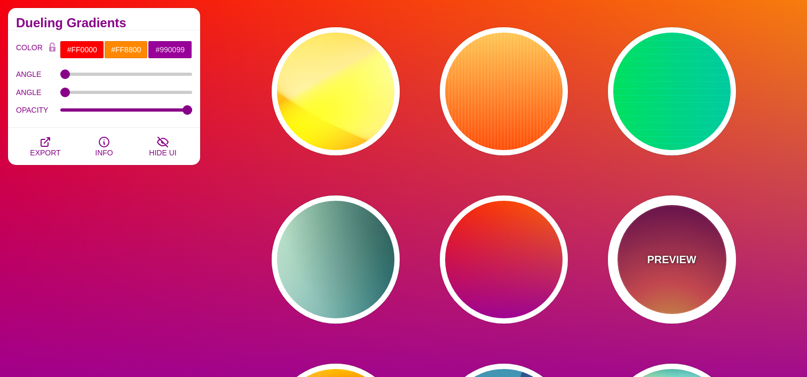
click at [635, 254] on div "PREVIEW" at bounding box center [672, 259] width 128 height 128
type input "#FFCC40"
type input "#FE4A54"
type input "#7F004F"
type input "#33003E"
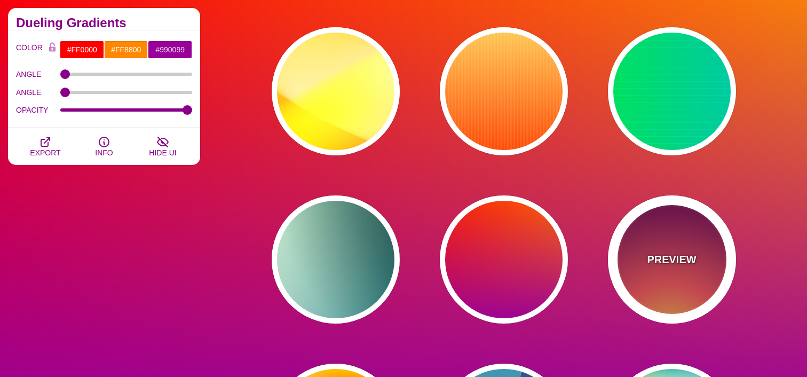
type input "100"
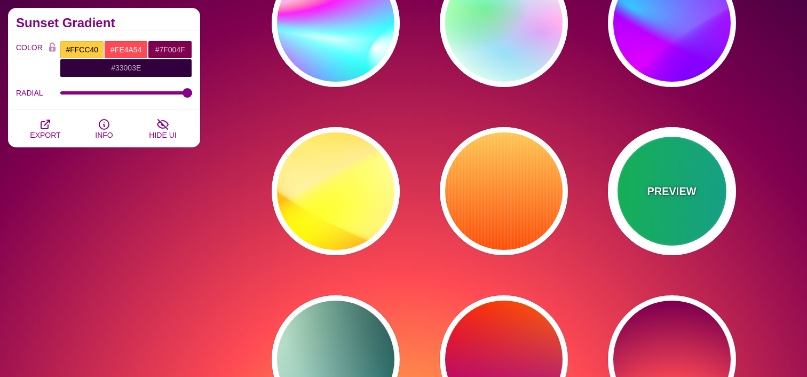
click at [669, 207] on div "PREVIEW" at bounding box center [672, 191] width 128 height 128
type input "#00FFCC"
type input "#00FF00"
type input "#00AAFF"
type input "0"
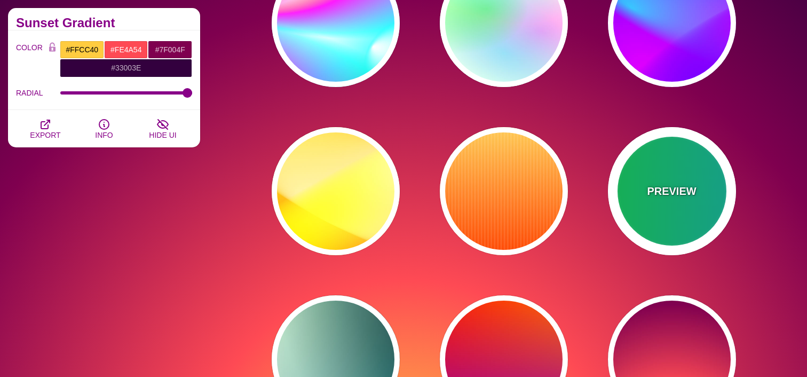
type input "5"
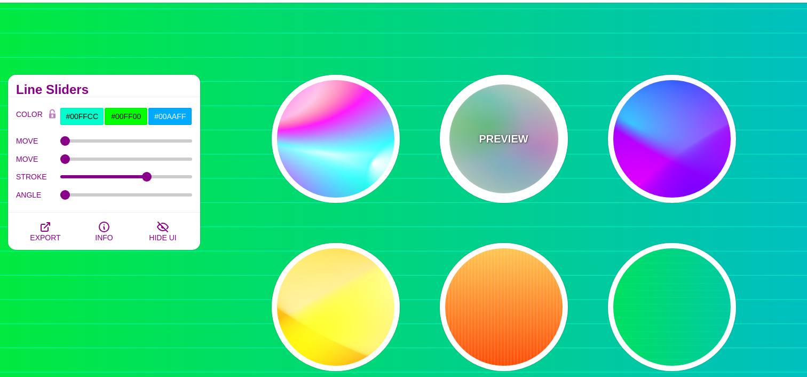
click at [503, 123] on div "PREVIEW" at bounding box center [504, 139] width 128 height 128
type input "#FFFFEE"
type input "#00FFFF"
type input "#00FF00"
type input "#FF00FF"
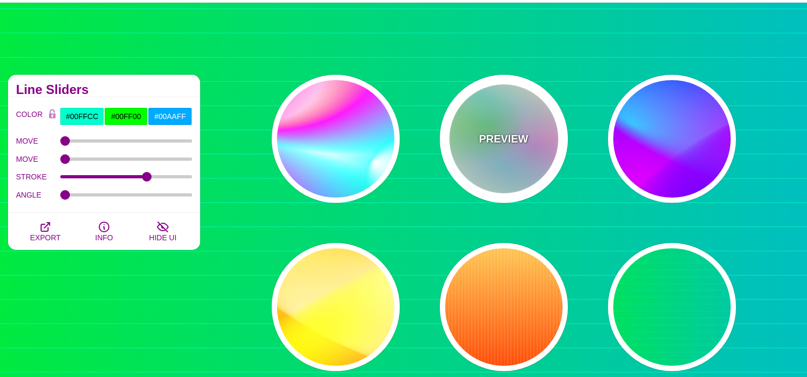
type input "40"
type input "30"
type input "40"
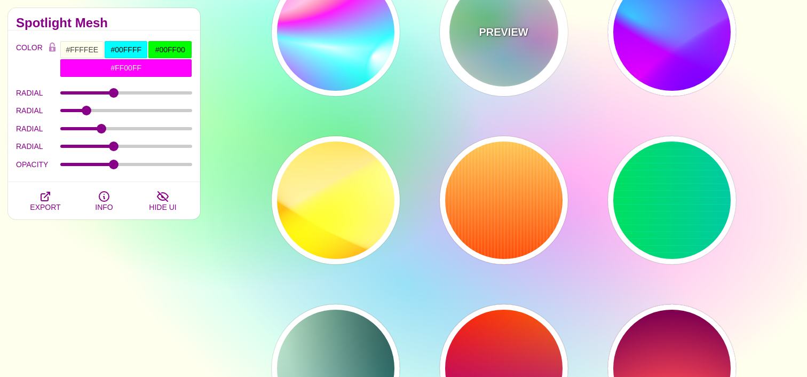
scroll to position [300, 0]
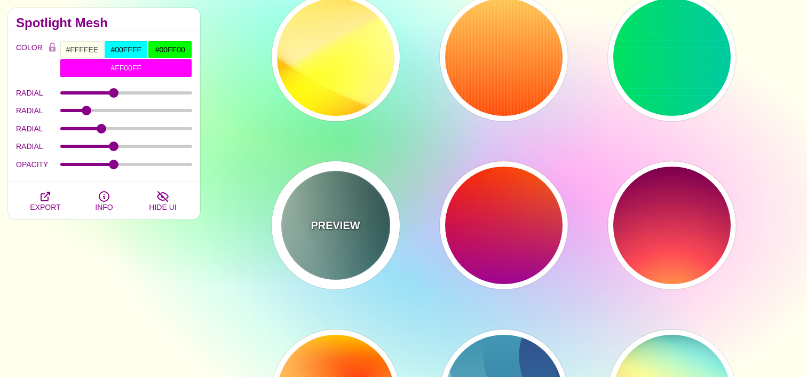
click at [324, 219] on p "PREVIEW" at bounding box center [334, 225] width 49 height 16
type input "#DDFFCC"
type input "#006677"
type input "#FFFFFF"
type input "#000000"
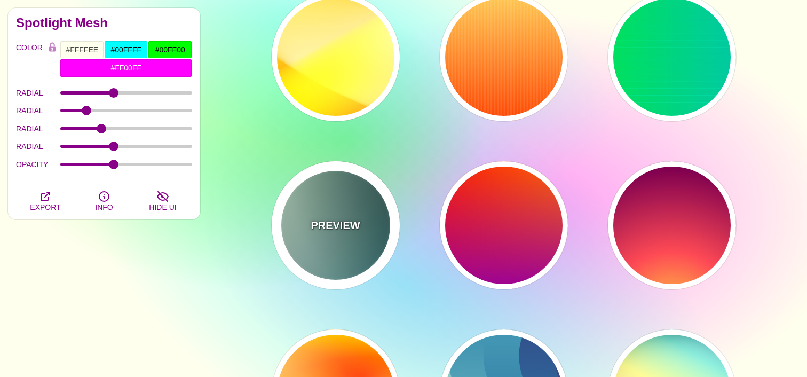
type input "100"
type input "1"
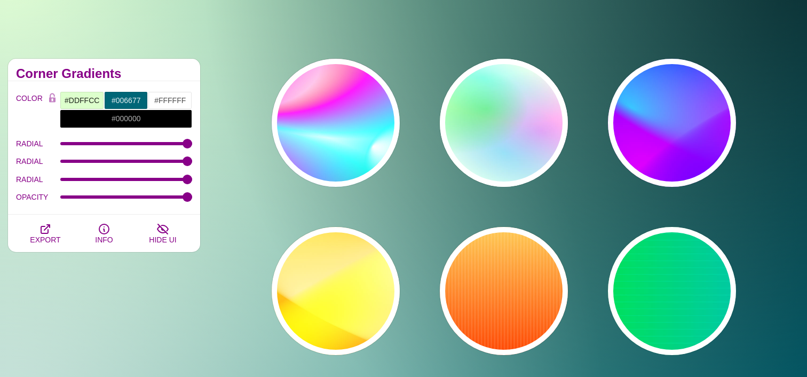
scroll to position [0, 0]
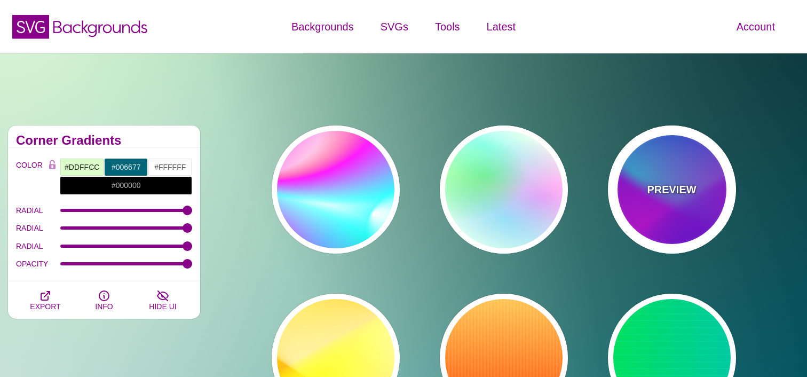
click at [696, 148] on div "PREVIEW" at bounding box center [672, 189] width 128 height 128
type input "#00FFFF"
type input "#0000FF"
type input "#FF00FF"
type input "60"
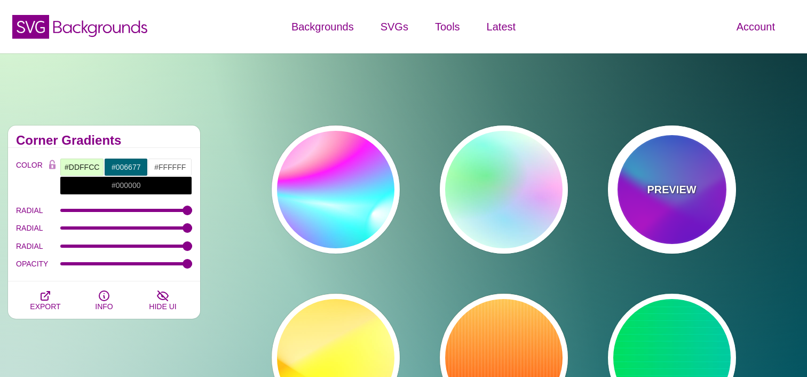
type input "90"
type input "60"
type input "1"
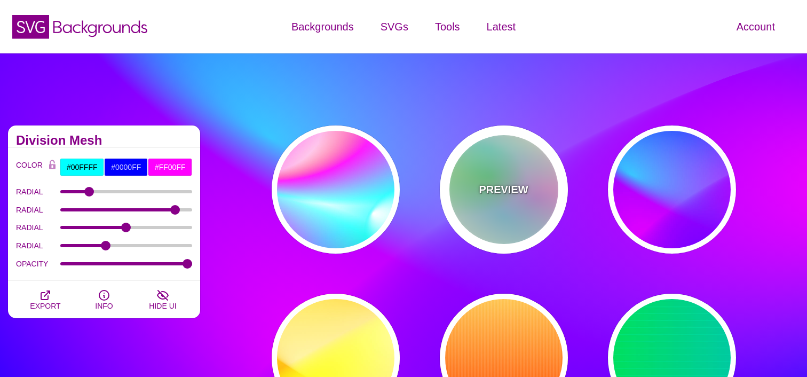
click at [526, 161] on div "PREVIEW" at bounding box center [504, 189] width 128 height 128
type input "#FFFFEE"
type input "#00FFFF"
type input "#00FF00"
type input "#FF00FF"
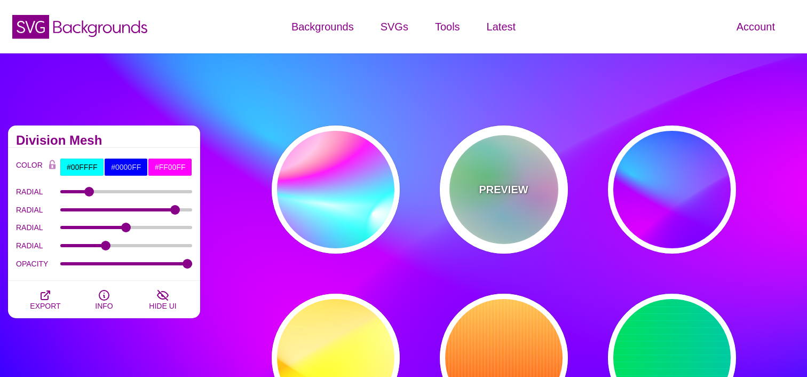
type input "40"
type input "30"
type input "40"
type input "0.4"
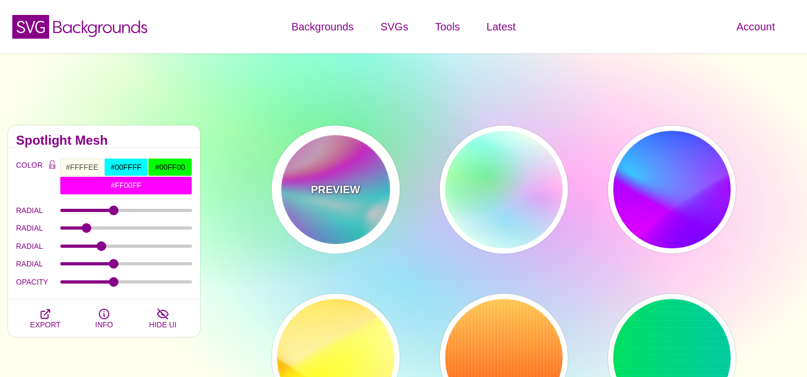
click at [372, 159] on div "PREVIEW" at bounding box center [336, 189] width 128 height 128
type input "#FFFFFF"
type input "#00CC77"
type input "0"
type input "89"
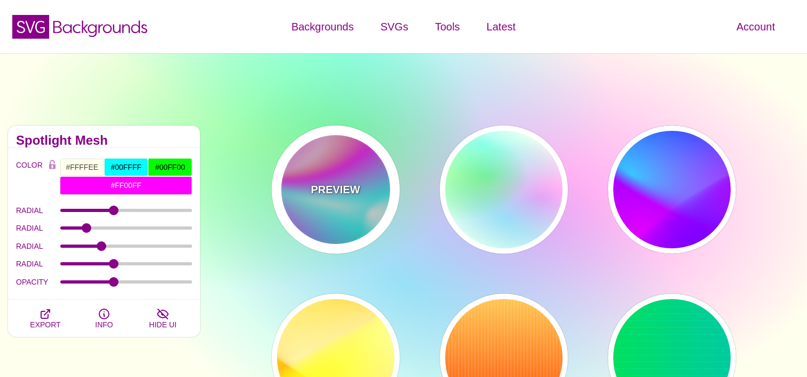
type input "80"
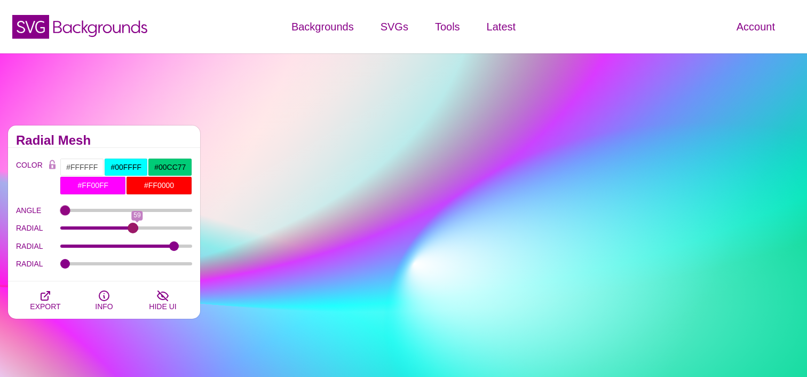
type input "54.7"
drag, startPoint x: 96, startPoint y: 228, endPoint x: 106, endPoint y: 211, distance: 19.4
click at [131, 226] on input "RADIAL" at bounding box center [126, 228] width 132 height 4
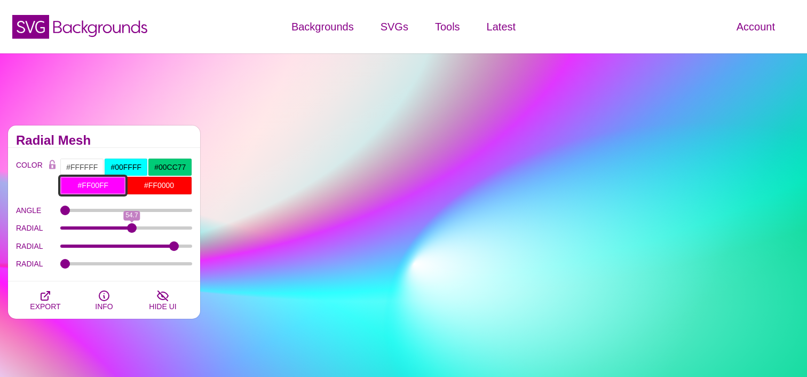
click at [96, 186] on input "#FF00FF" at bounding box center [93, 185] width 66 height 18
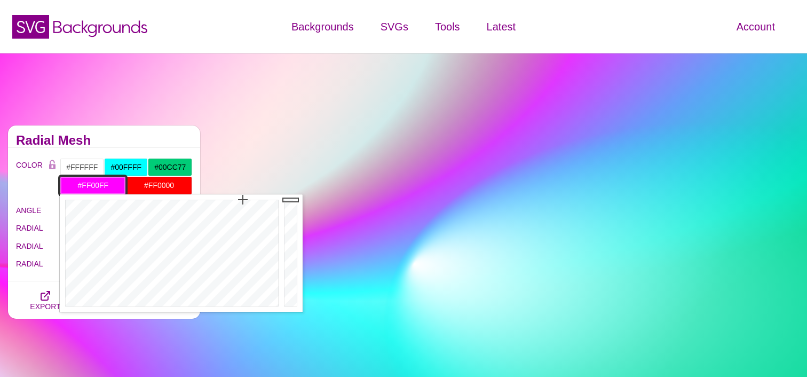
type input "#86E6FF"
click at [179, 256] on div at bounding box center [170, 252] width 221 height 117
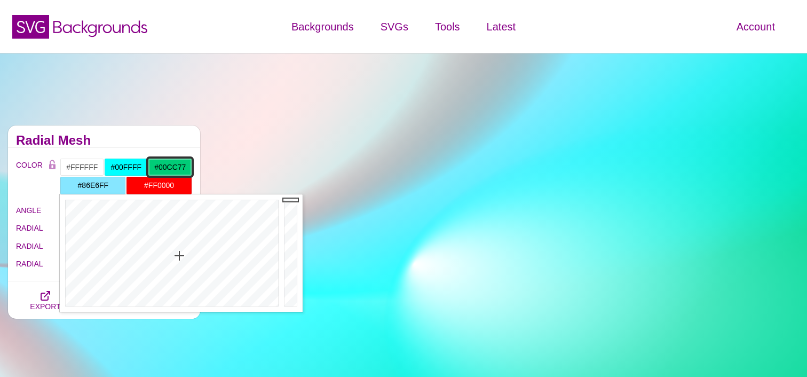
click at [156, 159] on input "#00CC77" at bounding box center [170, 167] width 44 height 18
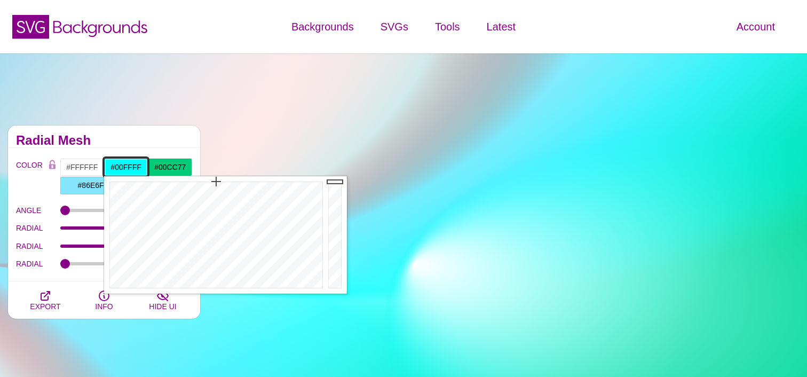
click at [131, 163] on input "#00FFFF" at bounding box center [126, 167] width 44 height 18
drag, startPoint x: 187, startPoint y: 204, endPoint x: 262, endPoint y: 224, distance: 77.2
click at [194, 208] on div at bounding box center [214, 234] width 221 height 117
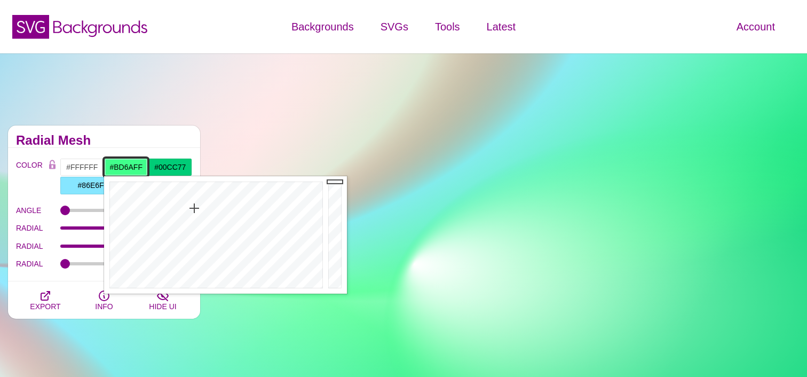
click at [271, 226] on div at bounding box center [214, 234] width 221 height 117
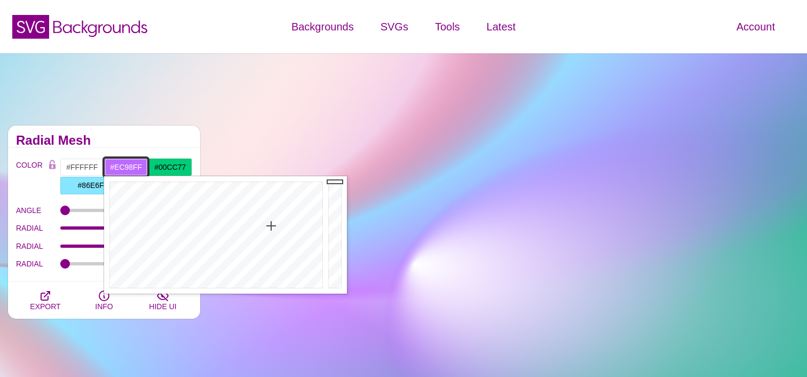
drag, startPoint x: 280, startPoint y: 244, endPoint x: 286, endPoint y: 253, distance: 11.4
click at [281, 245] on div at bounding box center [214, 234] width 221 height 117
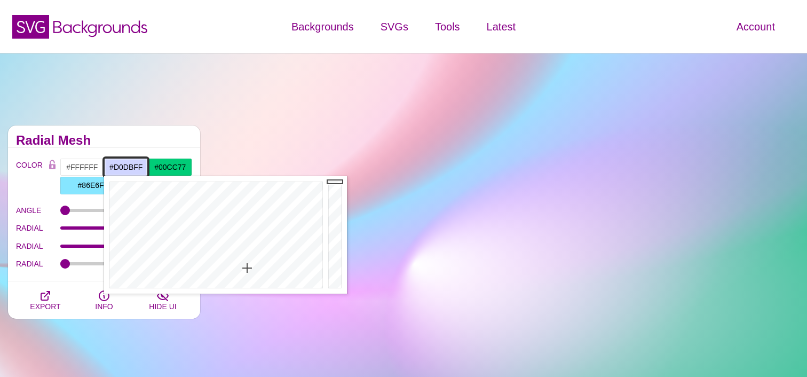
drag, startPoint x: 247, startPoint y: 268, endPoint x: 211, endPoint y: 273, distance: 36.7
type input "#D0DEFF"
click at [241, 268] on div at bounding box center [214, 234] width 221 height 117
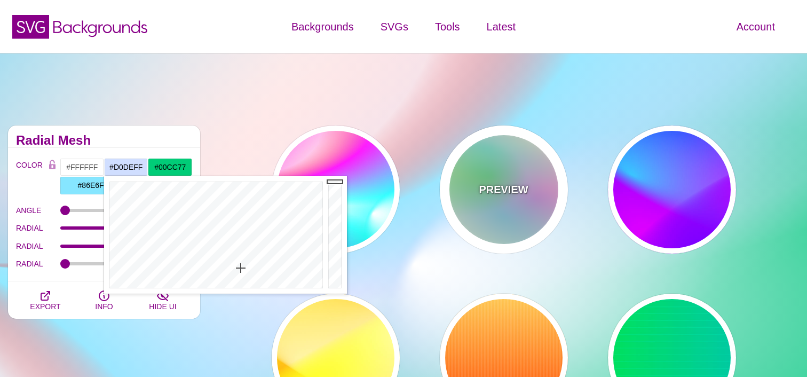
drag, startPoint x: 493, startPoint y: 200, endPoint x: 486, endPoint y: 202, distance: 7.8
click at [493, 200] on div "PREVIEW" at bounding box center [504, 189] width 128 height 128
type input "#FFFFEE"
type input "#00FFFF"
type input "#00FF00"
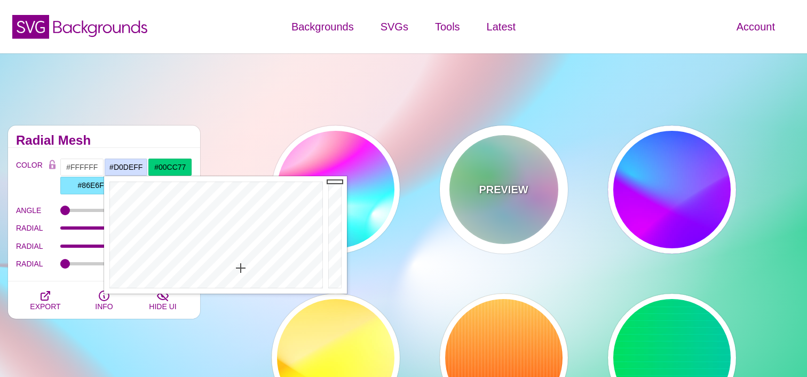
type input "#FF00FF"
type input "40"
type input "30"
type input "40"
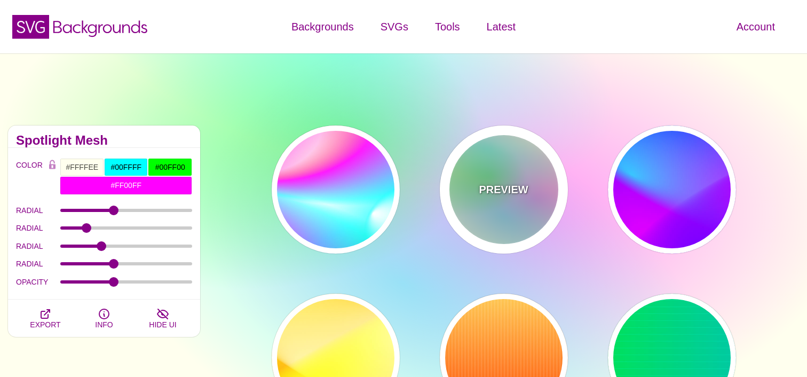
scroll to position [459, 0]
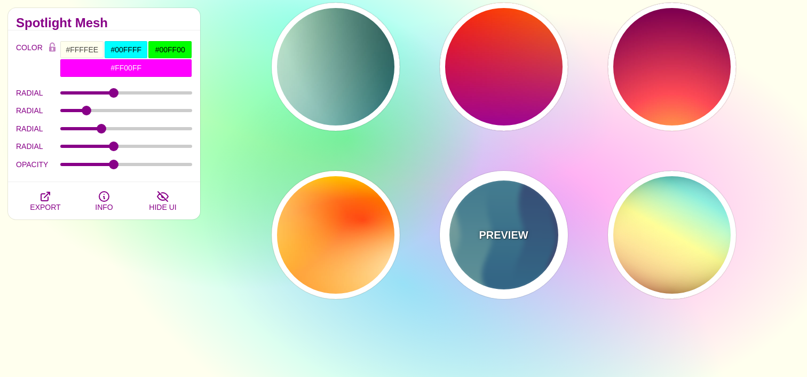
click at [493, 176] on div "PREVIEW" at bounding box center [504, 235] width 128 height 128
type input "#440044"
type input "#CCEEDD"
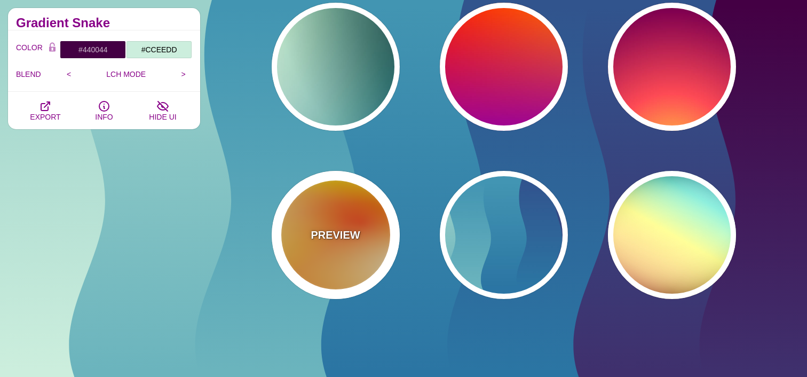
click at [330, 201] on div "PREVIEW" at bounding box center [336, 235] width 128 height 128
type input "#FFFF00"
type input "#FF0000"
type input "#FFFFFF"
type input "1"
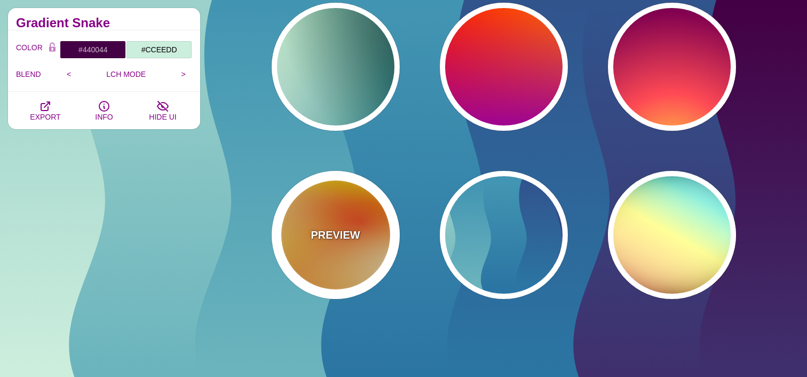
type input "80"
type input "130"
type input "70"
type input "50"
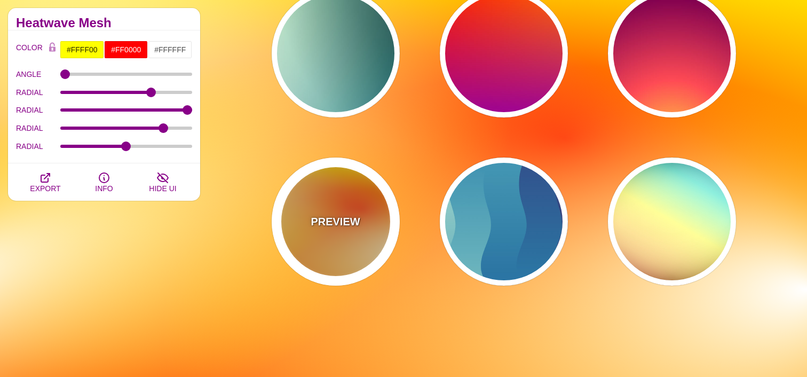
scroll to position [590, 0]
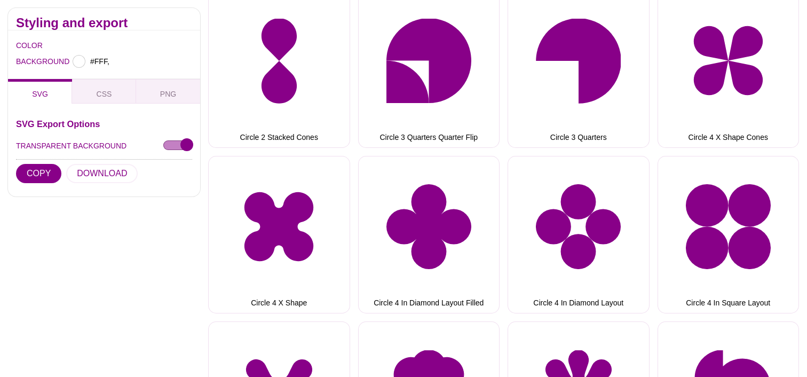
type input "#FFFFFF"
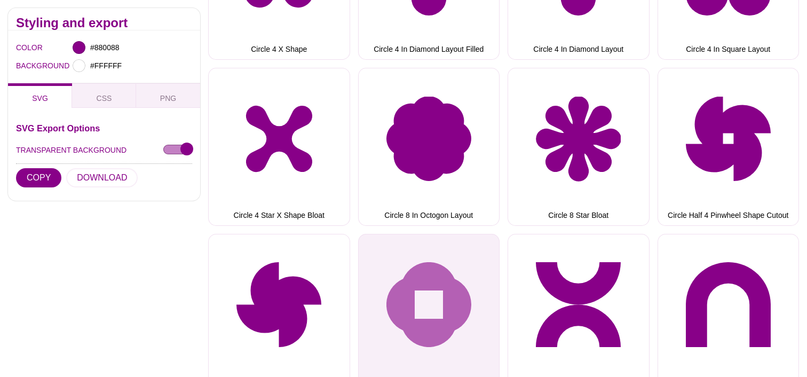
scroll to position [994, 0]
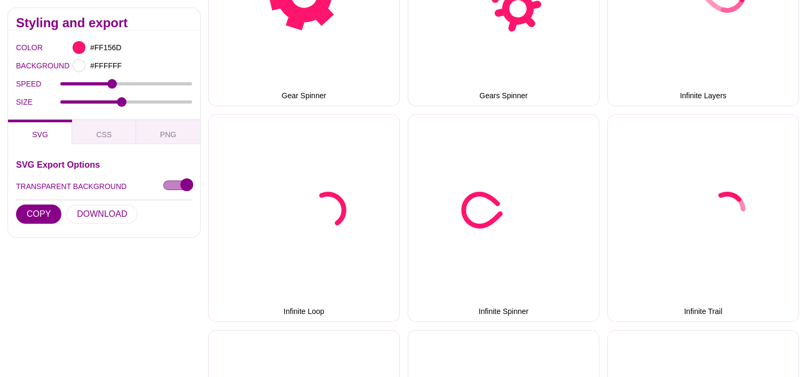
scroll to position [763, 0]
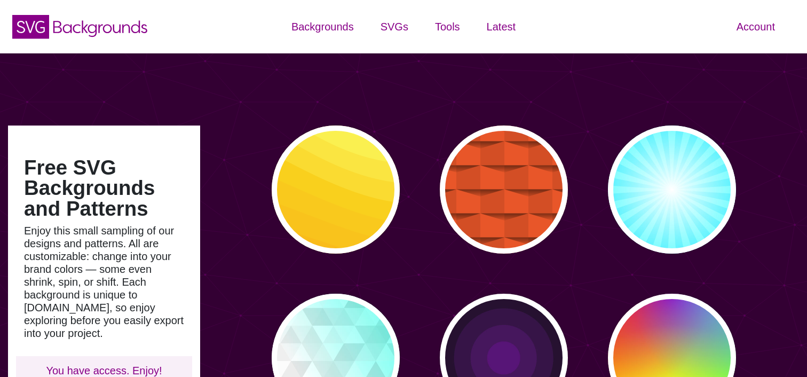
scroll to position [6, 0]
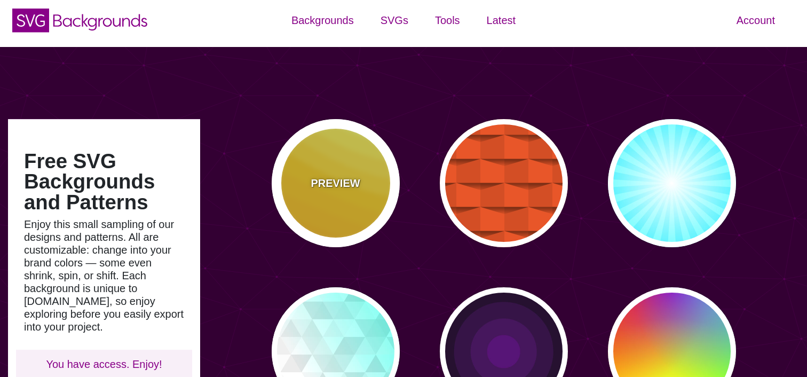
click at [330, 154] on div "PREVIEW" at bounding box center [336, 183] width 128 height 128
type input "#FFAA00"
type input "#FFCC00"
type input "#FFFF66"
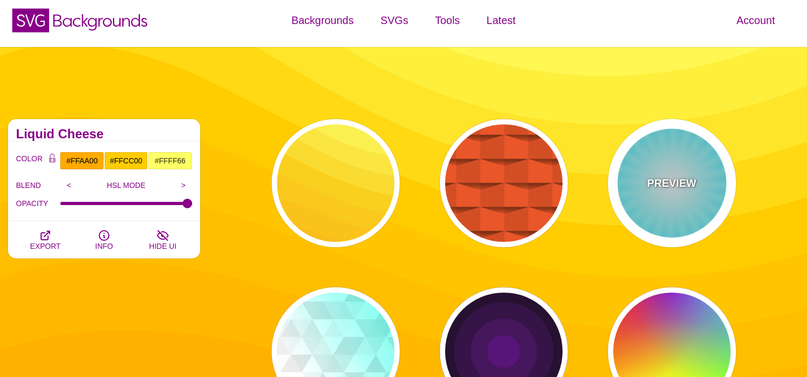
click at [647, 167] on div "PREVIEW" at bounding box center [672, 183] width 128 height 128
type input "#FFFFFF"
type input "#00EEFF"
type input "#00FFFF"
type input "50"
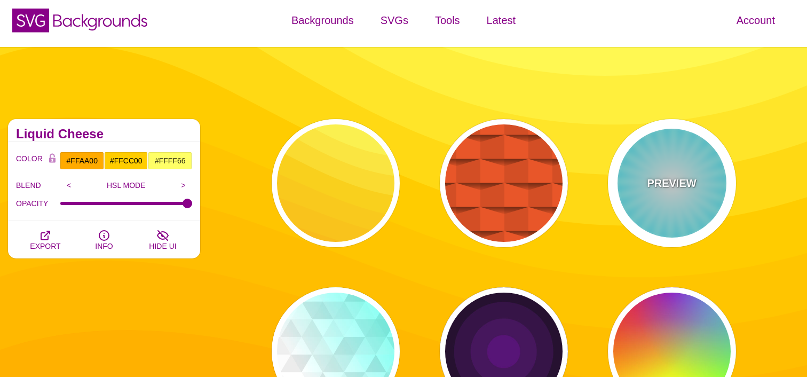
type input "70"
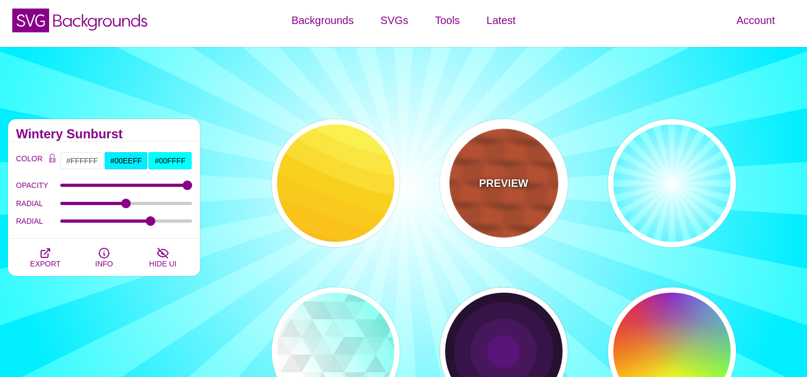
click at [477, 193] on div "PREVIEW" at bounding box center [504, 183] width 128 height 128
type input "#EE5522"
type input "100"
type input "1"
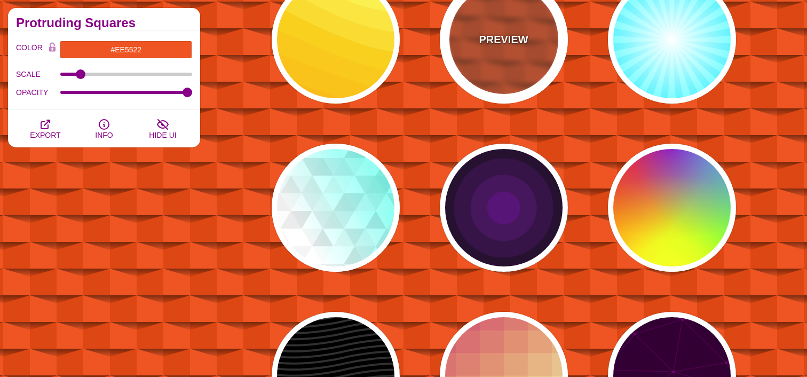
scroll to position [152, 0]
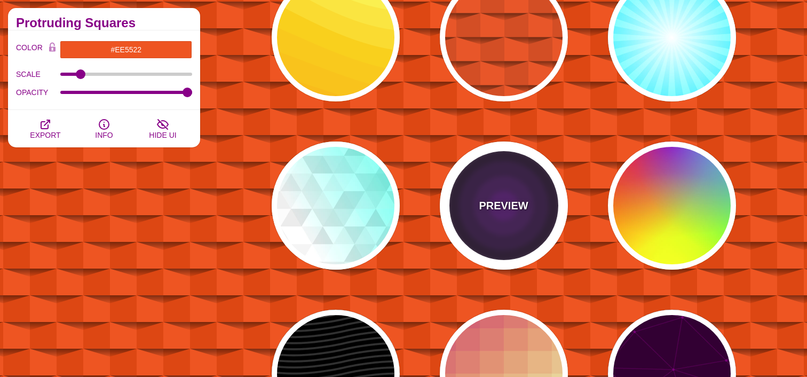
click at [500, 230] on div "PREVIEW" at bounding box center [504, 205] width 128 height 128
type input "#000000"
type input "#552277"
type input "1"
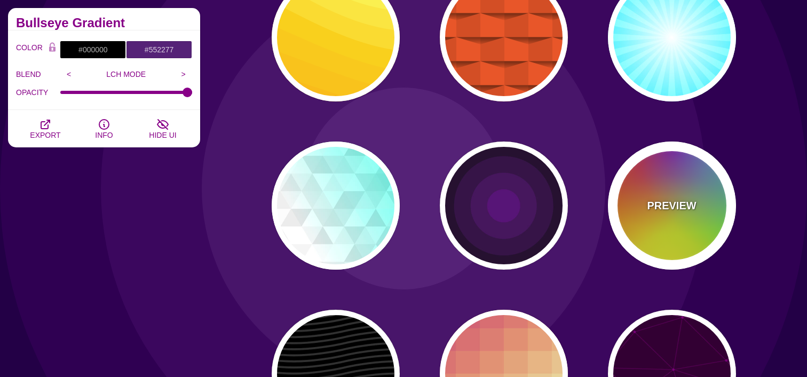
click at [637, 225] on div "PREVIEW" at bounding box center [672, 205] width 128 height 128
type input "#FFFF00"
type input "#FF0000"
type input "#00CCFF"
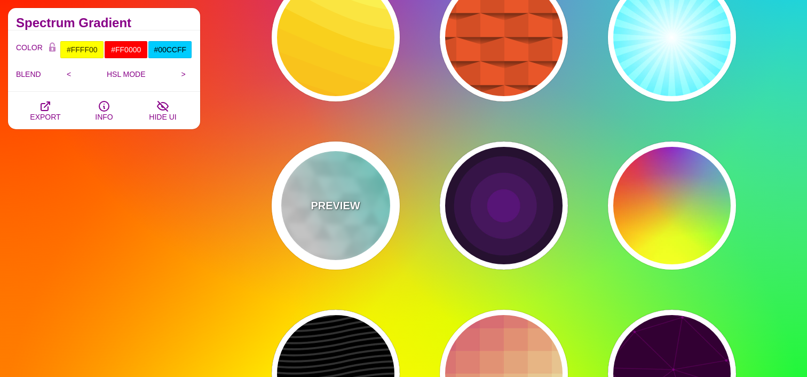
click at [347, 235] on div "PREVIEW" at bounding box center [336, 205] width 128 height 128
type input "#FFFFFF"
type input "#44FFEE"
type input "540"
type input "0.1"
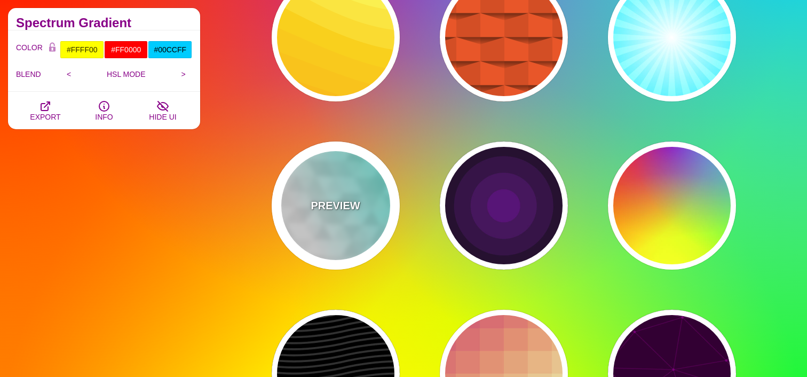
type input "250"
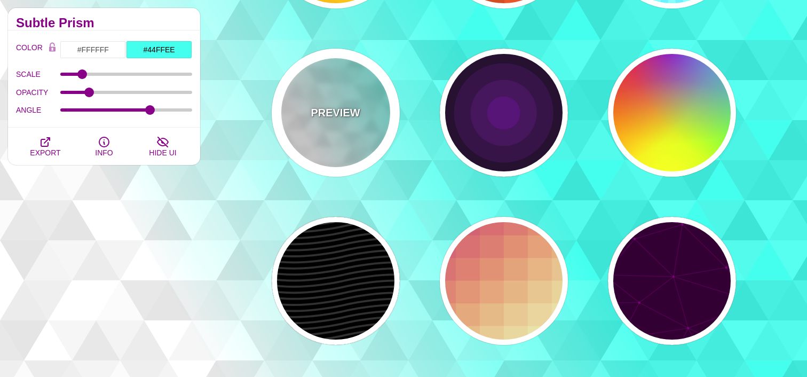
scroll to position [253, 0]
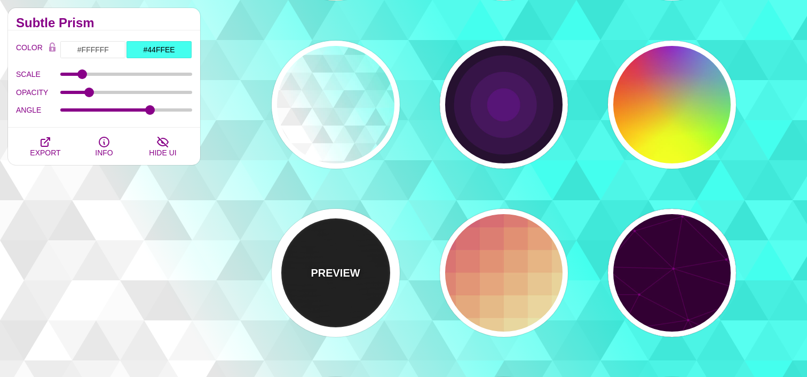
click at [351, 257] on div "PREVIEW" at bounding box center [336, 273] width 128 height 128
type input "#000000"
type input "#222222"
type input "250"
type input "10"
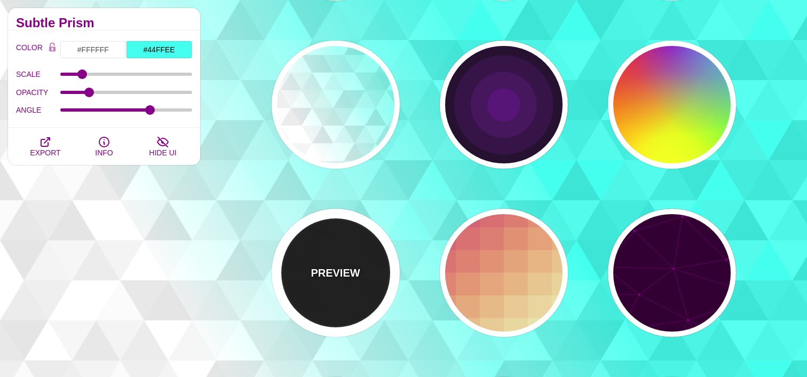
type input "1"
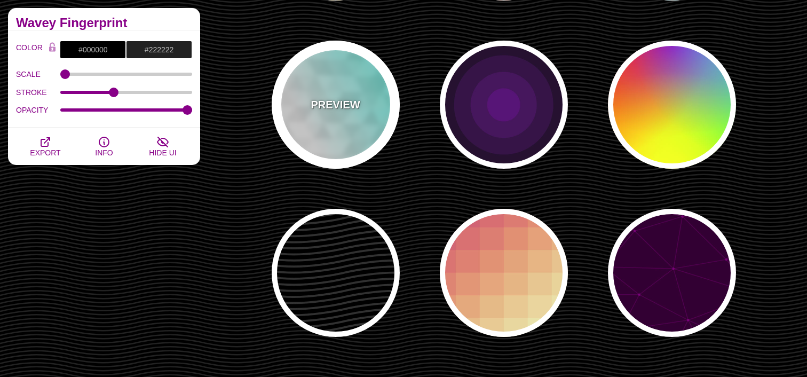
click at [338, 147] on div "PREVIEW" at bounding box center [336, 105] width 128 height 128
type input "#FFFFFF"
type input "#44FFEE"
type input "540"
type input "0.1"
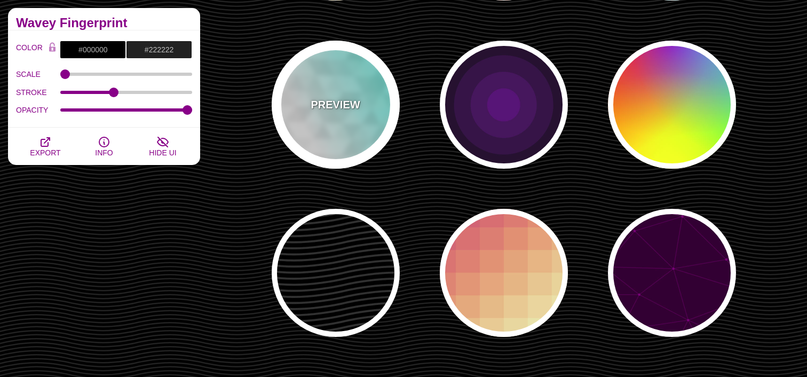
type input "250"
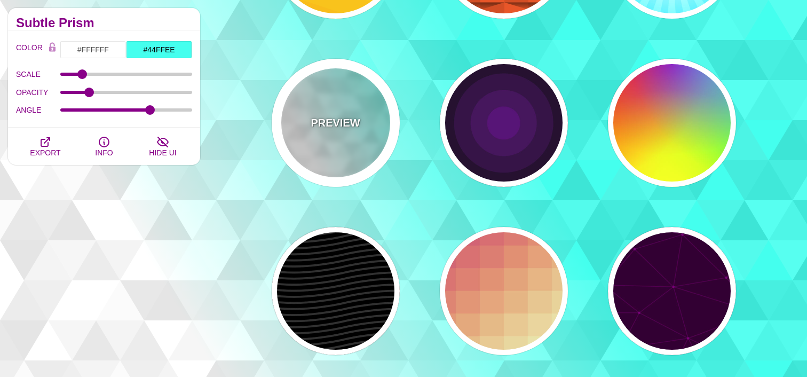
scroll to position [272, 0]
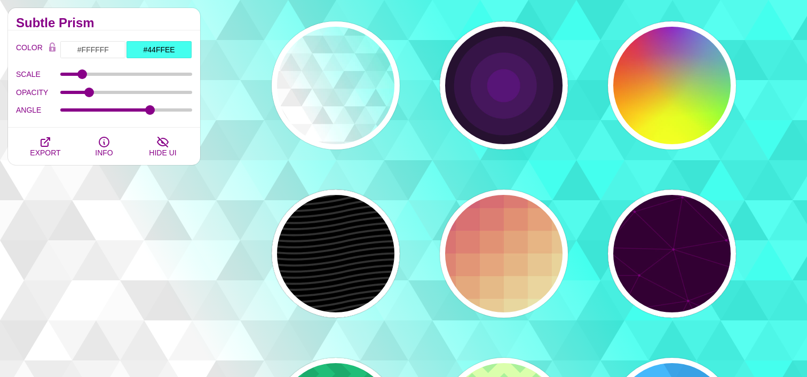
drag, startPoint x: 422, startPoint y: 139, endPoint x: 401, endPoint y: 141, distance: 21.4
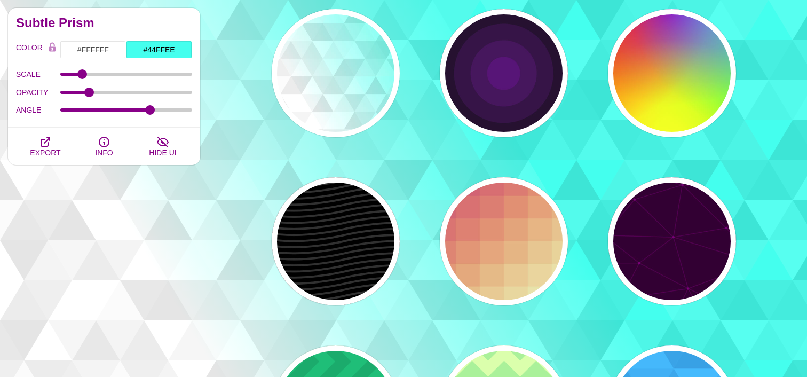
scroll to position [282, 0]
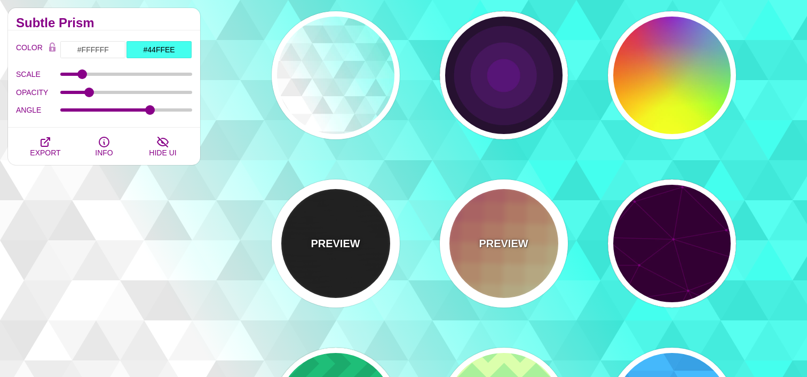
drag, startPoint x: 336, startPoint y: 257, endPoint x: 506, endPoint y: 251, distance: 169.7
click at [336, 257] on div "PREVIEW" at bounding box center [336, 243] width 128 height 128
type input "#000000"
type input "#222222"
type input "250"
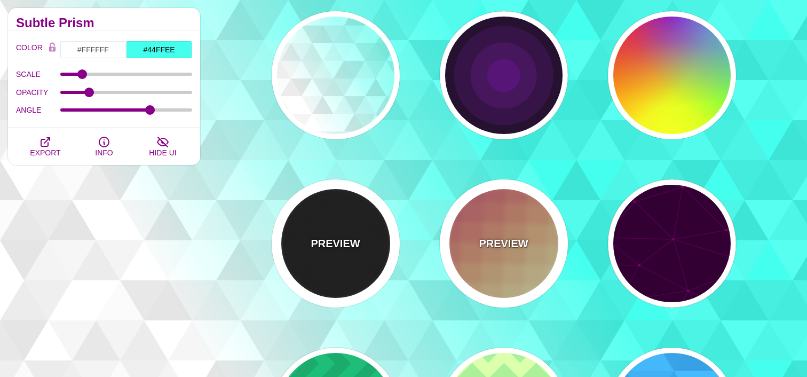
type input "10"
type input "1"
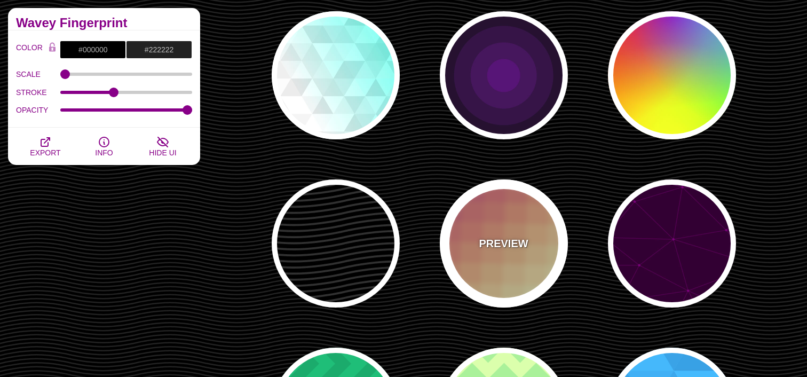
drag, startPoint x: 538, startPoint y: 249, endPoint x: 544, endPoint y: 250, distance: 6.0
click at [539, 249] on div "PREVIEW" at bounding box center [504, 243] width 128 height 128
type input "#CC5577"
type input "#EEEEBB"
type input "1"
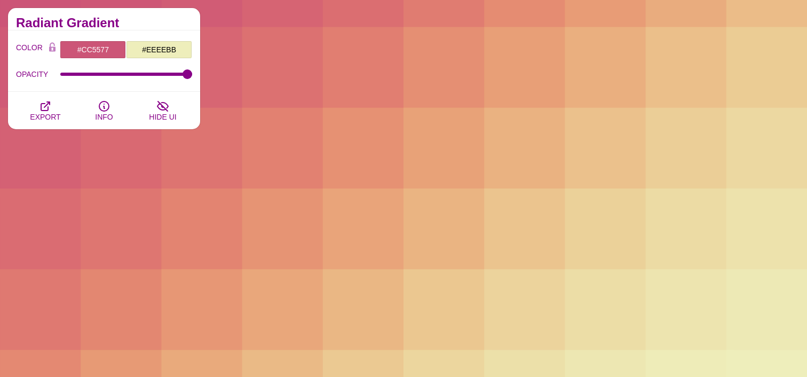
scroll to position [419, 0]
click at [101, 51] on input "#CC5577" at bounding box center [93, 50] width 66 height 18
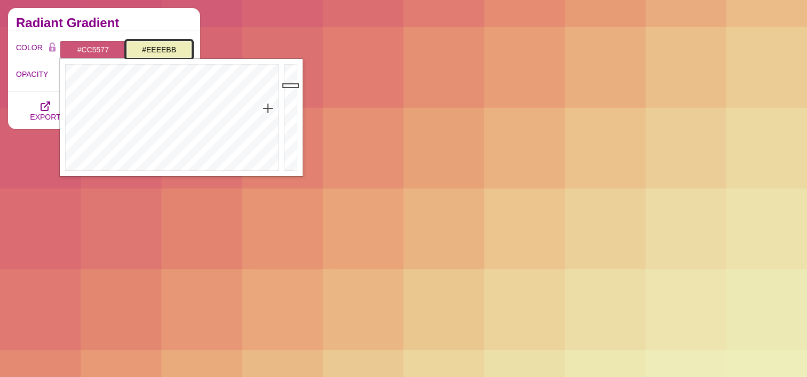
click at [182, 54] on input "#EEEEBB" at bounding box center [159, 50] width 66 height 18
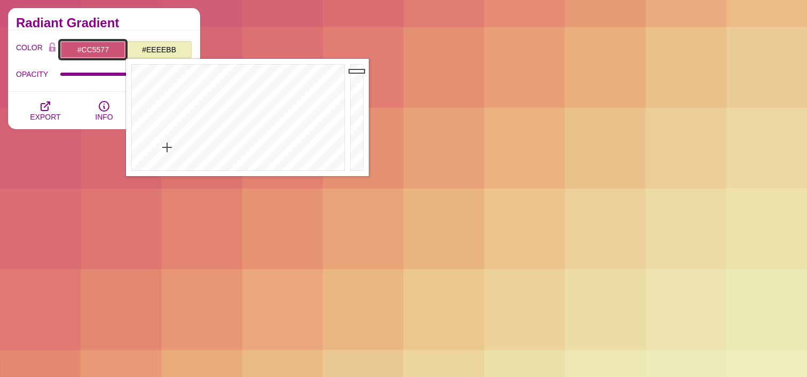
drag, startPoint x: 99, startPoint y: 46, endPoint x: 160, endPoint y: 85, distance: 72.4
click at [99, 46] on input "#CC5577" at bounding box center [93, 50] width 66 height 18
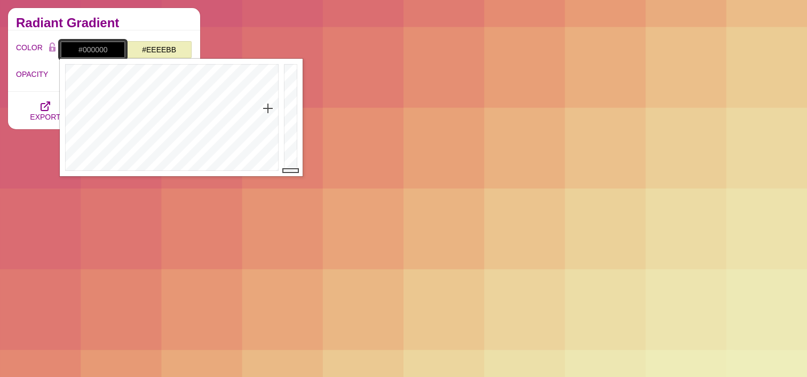
drag, startPoint x: 290, startPoint y: 85, endPoint x: 293, endPoint y: 171, distance: 85.9
click at [294, 171] on div at bounding box center [291, 117] width 21 height 117
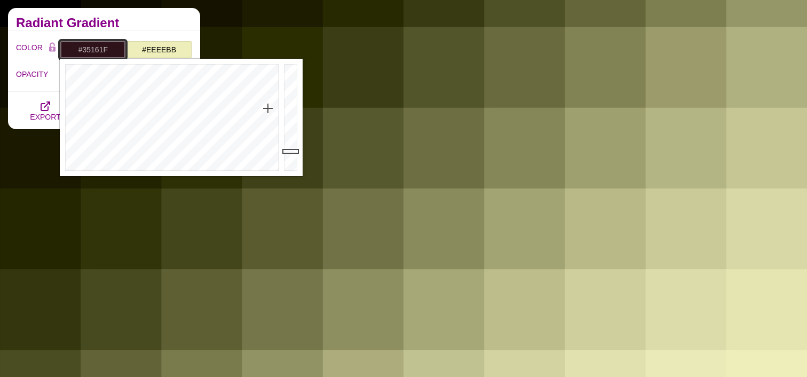
drag, startPoint x: 294, startPoint y: 171, endPoint x: 293, endPoint y: 148, distance: 22.9
click at [294, 148] on div at bounding box center [291, 117] width 21 height 117
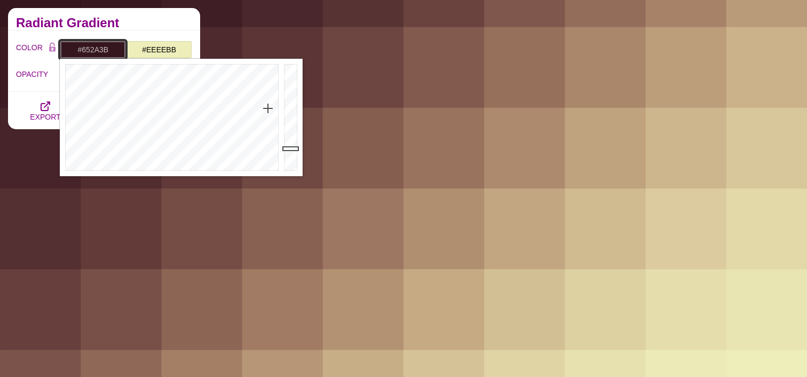
drag, startPoint x: 293, startPoint y: 148, endPoint x: 296, endPoint y: 128, distance: 20.4
click at [296, 128] on div at bounding box center [291, 117] width 21 height 117
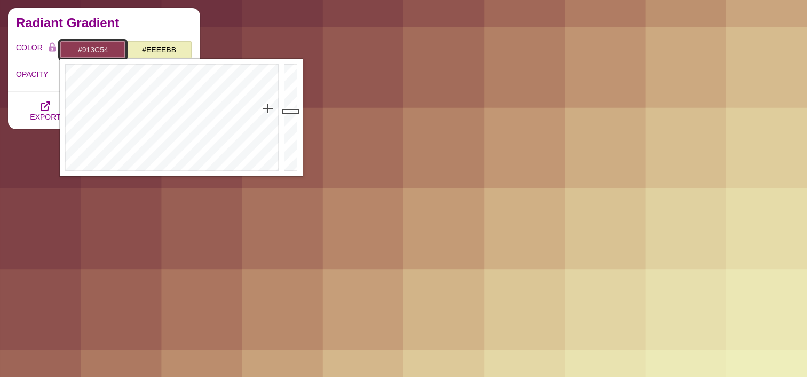
click at [299, 110] on div at bounding box center [291, 117] width 21 height 117
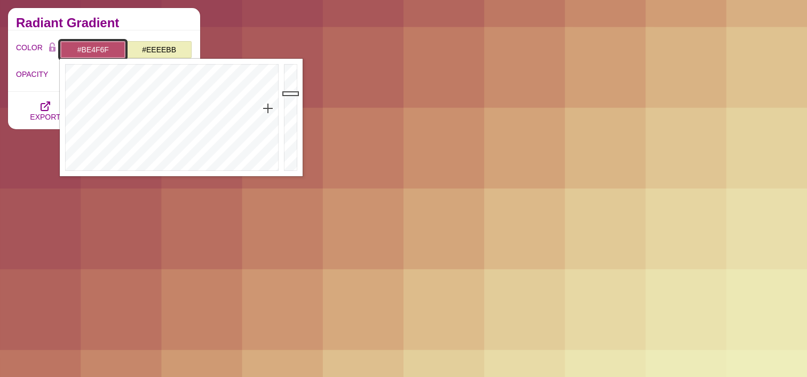
click at [302, 91] on div at bounding box center [291, 117] width 21 height 117
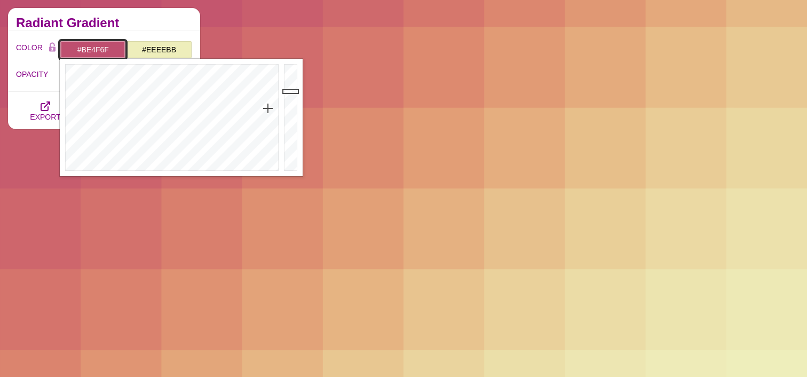
type input "#F0648C"
click at [289, 70] on div at bounding box center [291, 117] width 21 height 117
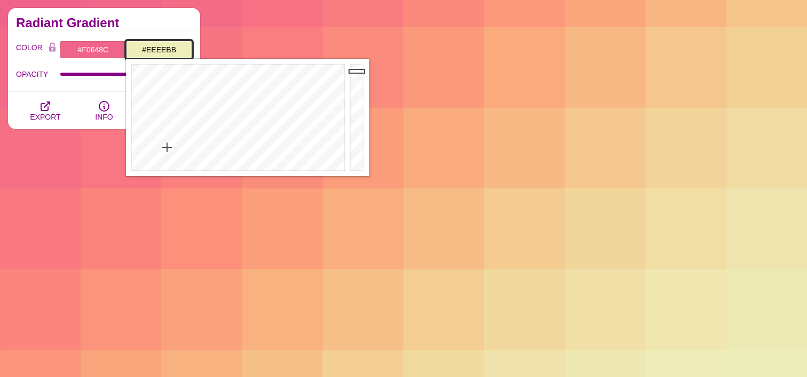
click at [158, 49] on input "#EEEEBB" at bounding box center [159, 50] width 66 height 18
click at [284, 113] on div at bounding box center [236, 117] width 221 height 117
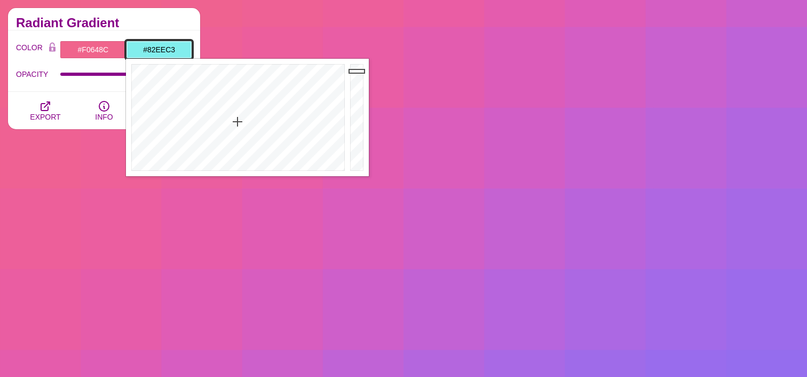
drag, startPoint x: 237, startPoint y: 122, endPoint x: 144, endPoint y: 121, distance: 93.4
click at [223, 122] on div at bounding box center [236, 117] width 221 height 117
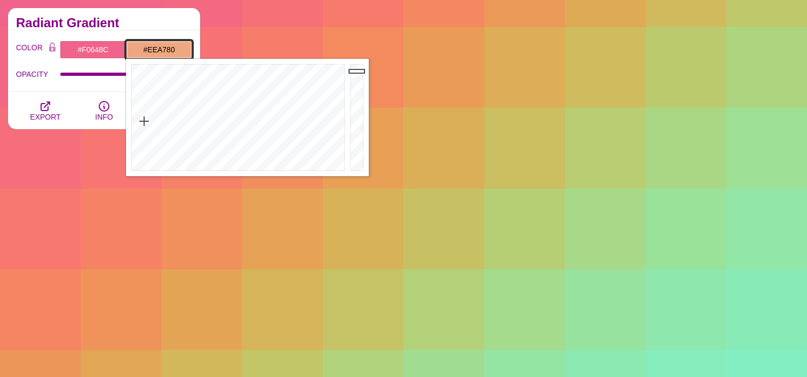
click at [144, 121] on div at bounding box center [236, 117] width 221 height 117
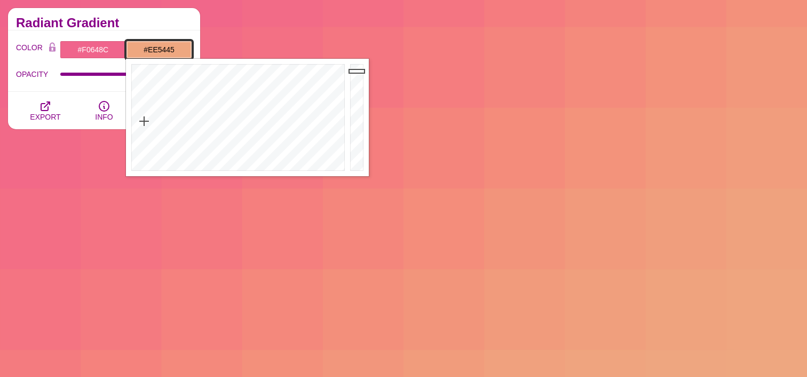
click at [134, 95] on div at bounding box center [236, 117] width 221 height 117
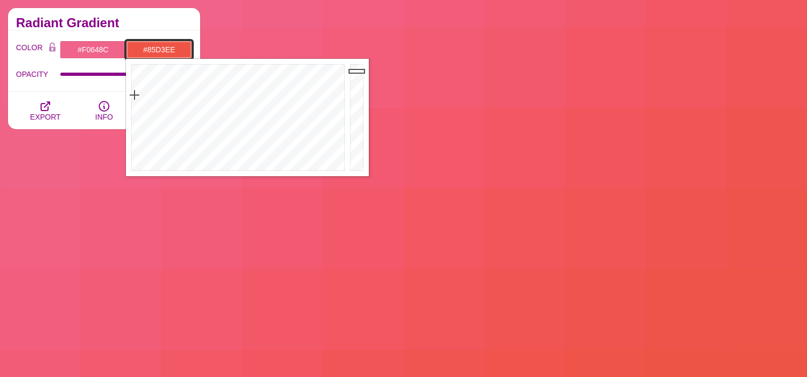
click at [247, 123] on div at bounding box center [236, 117] width 221 height 117
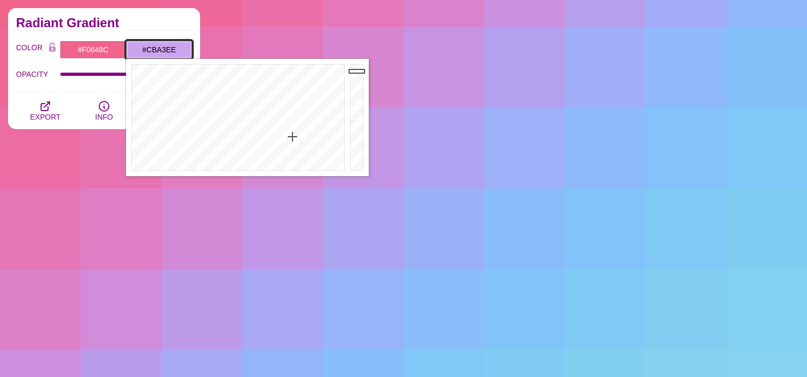
drag, startPoint x: 292, startPoint y: 137, endPoint x: 312, endPoint y: 142, distance: 19.9
click at [292, 137] on div at bounding box center [236, 117] width 221 height 117
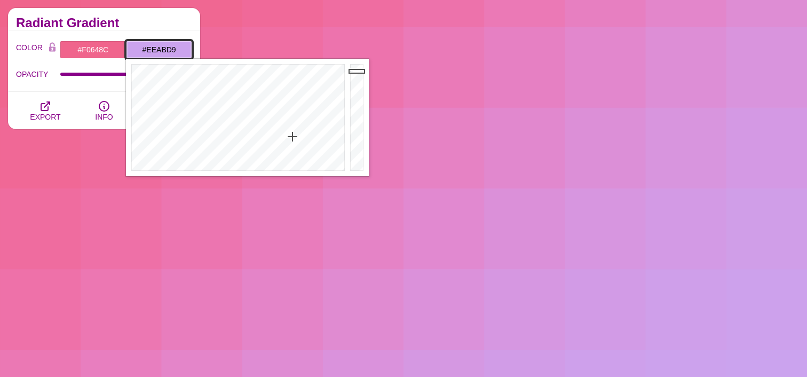
drag, startPoint x: 321, startPoint y: 141, endPoint x: 304, endPoint y: 113, distance: 32.8
click at [320, 140] on div at bounding box center [236, 117] width 221 height 117
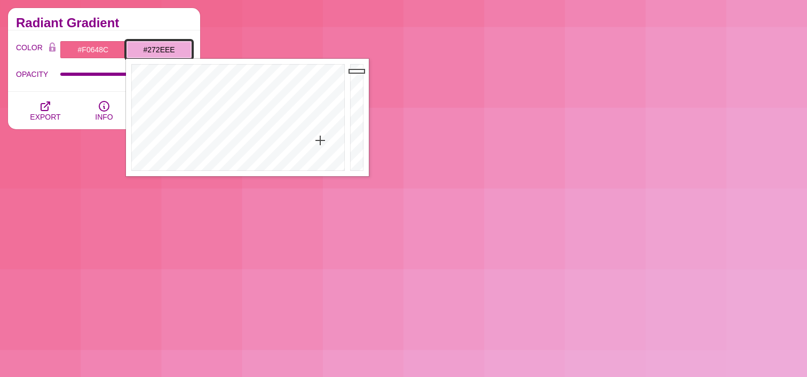
click at [272, 82] on div at bounding box center [236, 117] width 221 height 117
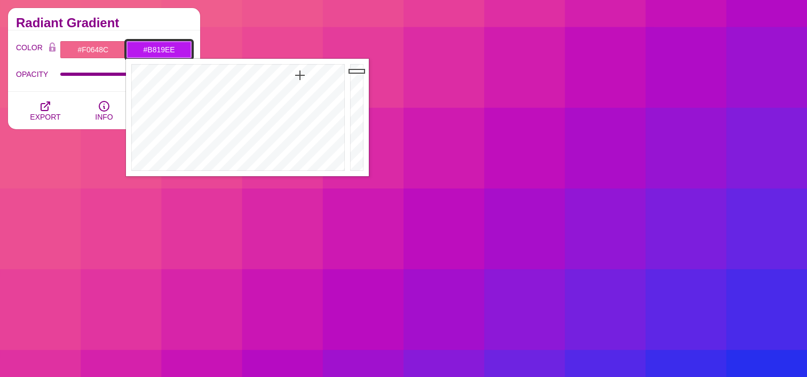
click at [300, 75] on div at bounding box center [236, 117] width 221 height 117
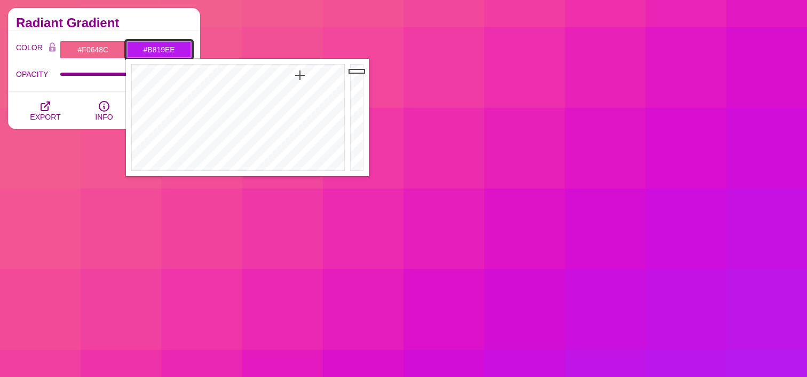
type input "#601CEE"
click at [285, 76] on div at bounding box center [236, 117] width 221 height 117
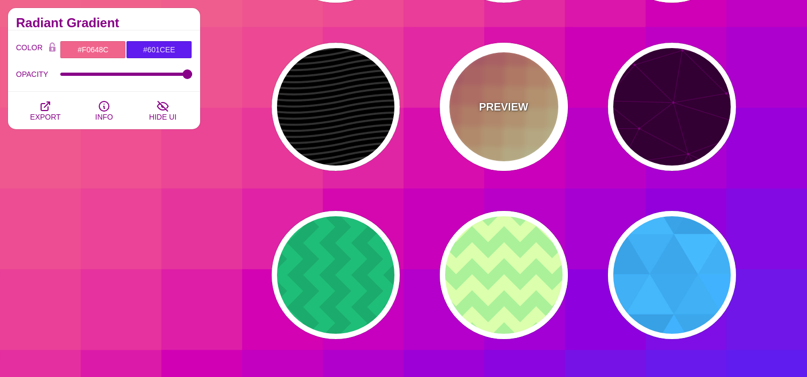
drag, startPoint x: 480, startPoint y: 80, endPoint x: 466, endPoint y: 84, distance: 13.8
click at [480, 80] on div "PREVIEW" at bounding box center [504, 107] width 128 height 128
type input "#CC5577"
type input "#EEEEBB"
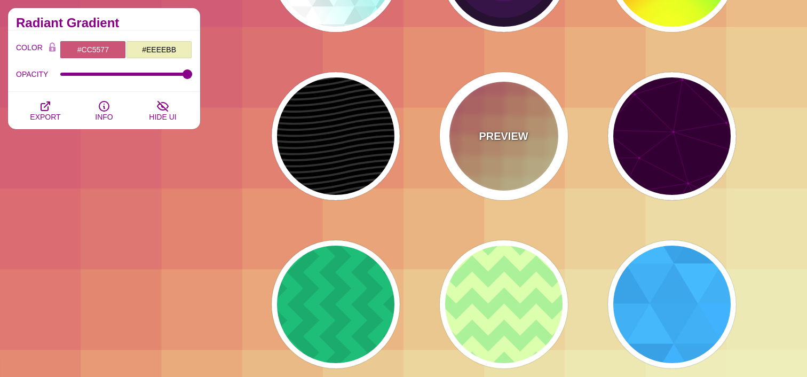
scroll to position [392, 0]
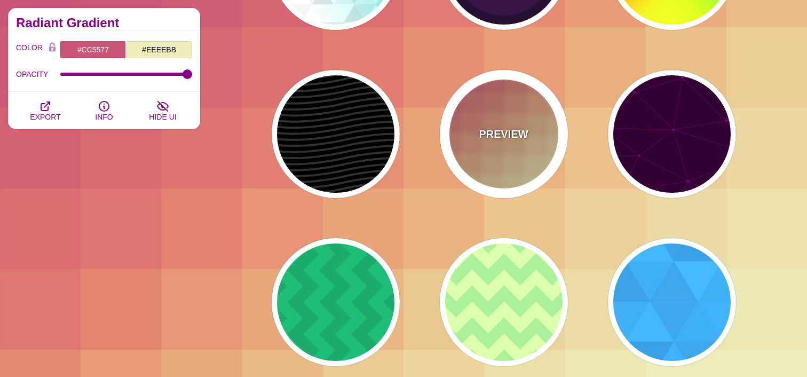
click at [517, 137] on p "PREVIEW" at bounding box center [503, 134] width 49 height 16
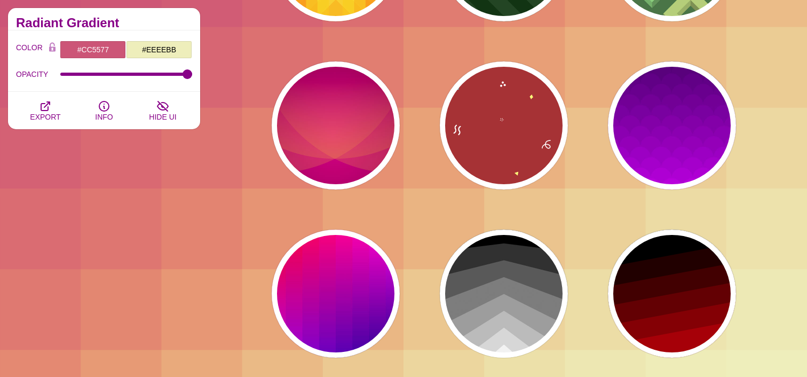
scroll to position [1155, 0]
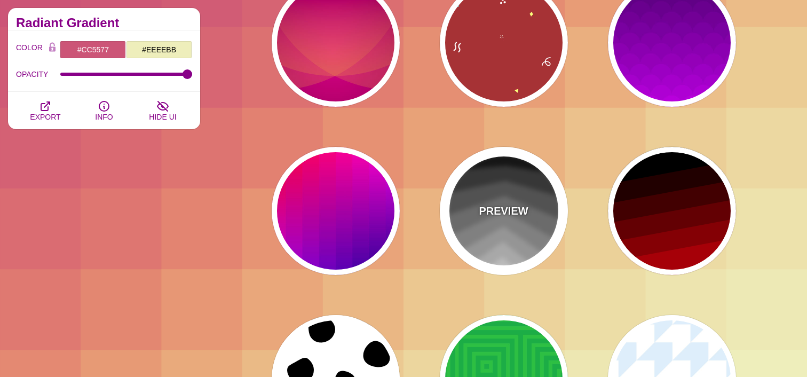
click at [479, 187] on div "PREVIEW" at bounding box center [504, 211] width 128 height 128
type input "#000000"
type input "#EEEEEE"
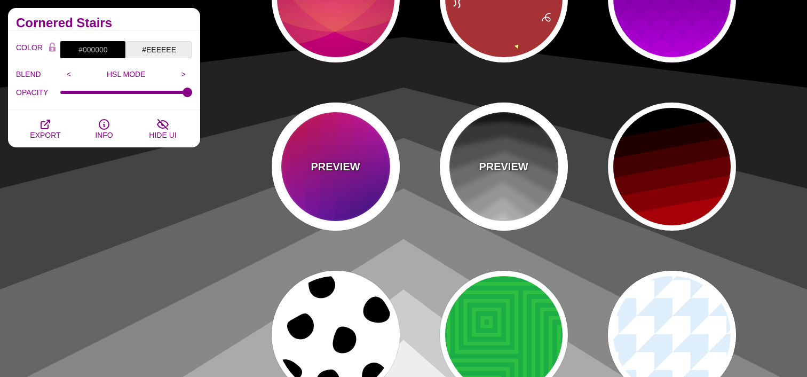
scroll to position [1201, 0]
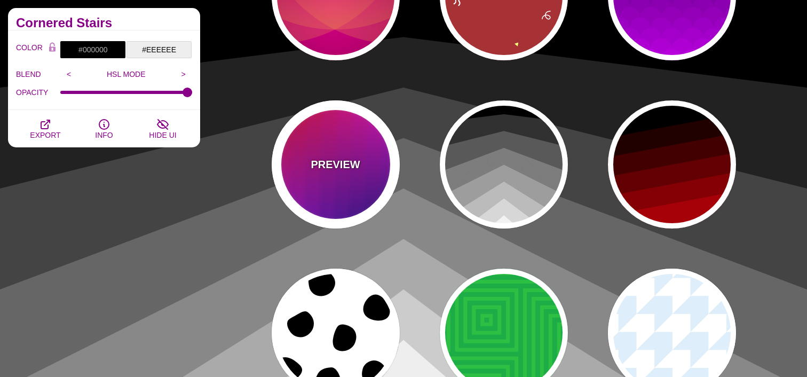
click at [372, 180] on div "PREVIEW" at bounding box center [336, 164] width 128 height 128
type input "#FF0000"
type input "#EE00FF"
type input "#000077"
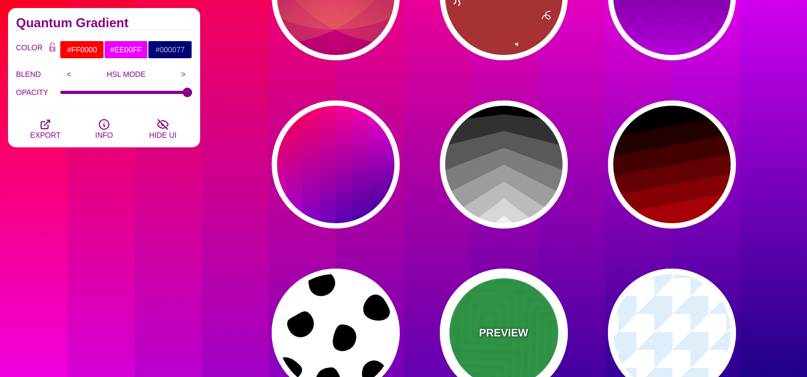
click at [520, 316] on div "PREVIEW" at bounding box center [504, 332] width 128 height 128
type input "#11AA44"
type input "#77FF33"
type input "400"
type input "1"
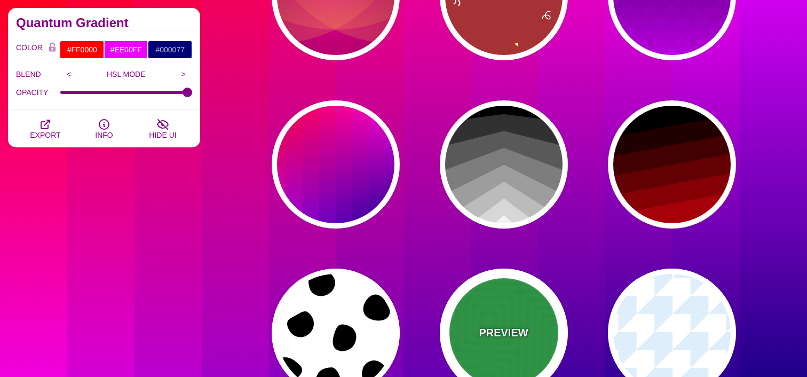
type input "0.2"
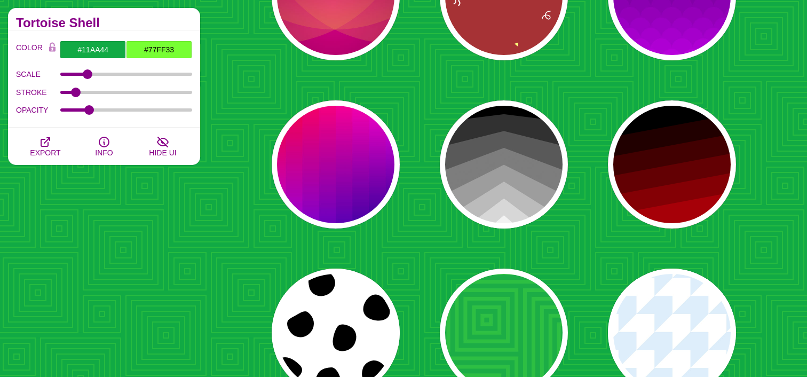
click at [374, 224] on div "PREVIEW PREVIEW PREVIEW PREVIEW PREVIEW PREVIEW PREVIEW PREVIEW PREVIEW PREVIEW…" at bounding box center [507, 248] width 599 height 2665
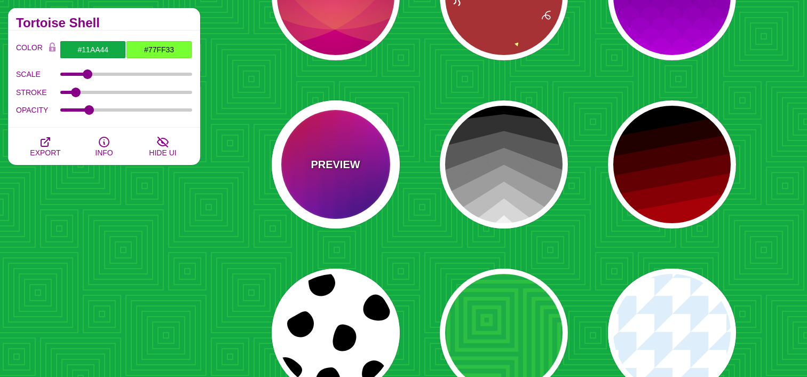
click at [349, 193] on div "PREVIEW" at bounding box center [336, 164] width 128 height 128
type input "#FF0000"
type input "#EE00FF"
type input "1"
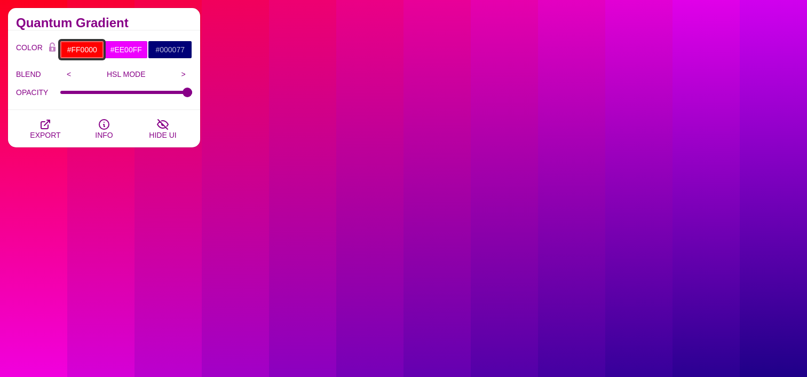
click at [70, 49] on input "#FF0000" at bounding box center [82, 50] width 44 height 18
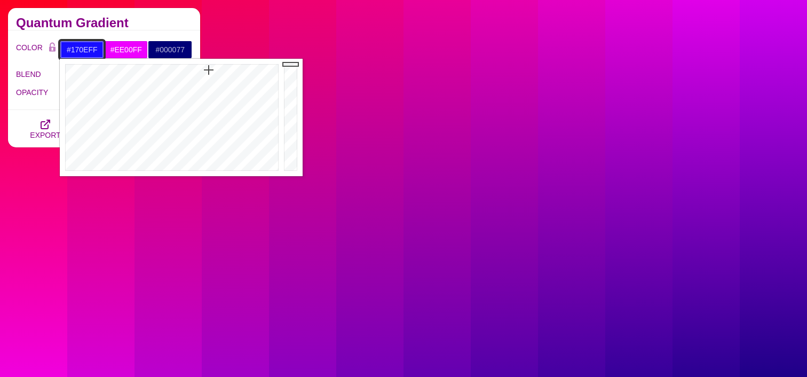
click at [209, 70] on div at bounding box center [170, 117] width 221 height 117
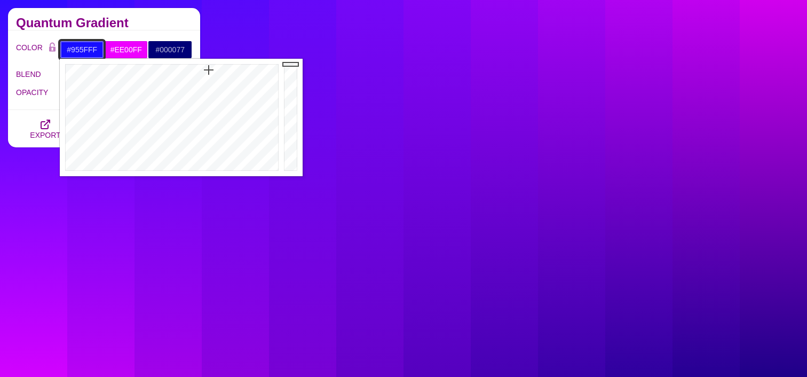
click at [219, 103] on div at bounding box center [170, 117] width 221 height 117
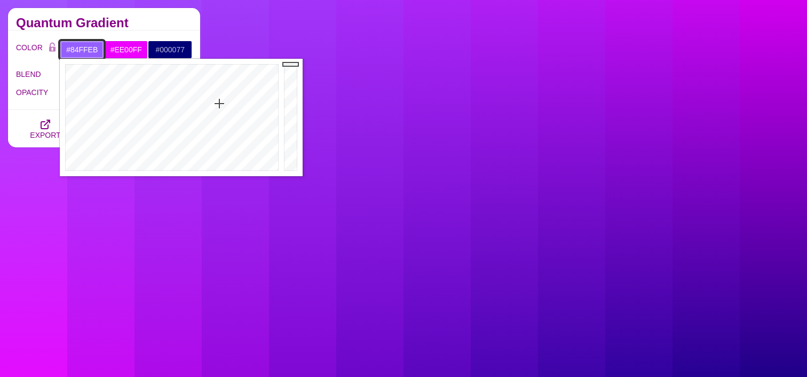
click at [166, 119] on div at bounding box center [170, 117] width 221 height 117
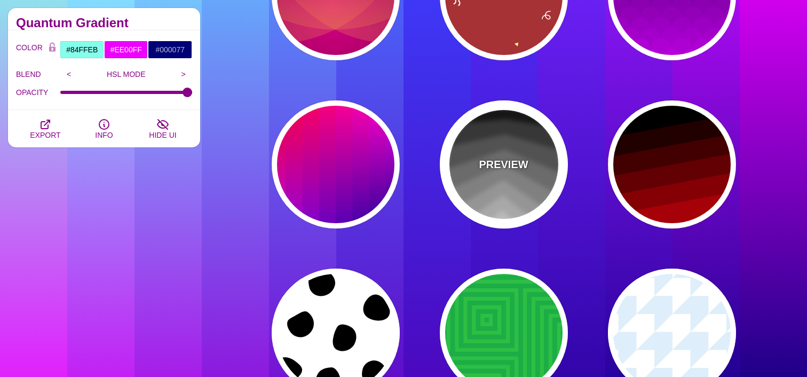
click at [496, 115] on div "PREVIEW" at bounding box center [504, 164] width 128 height 128
type input "#000000"
type input "#EEEEEE"
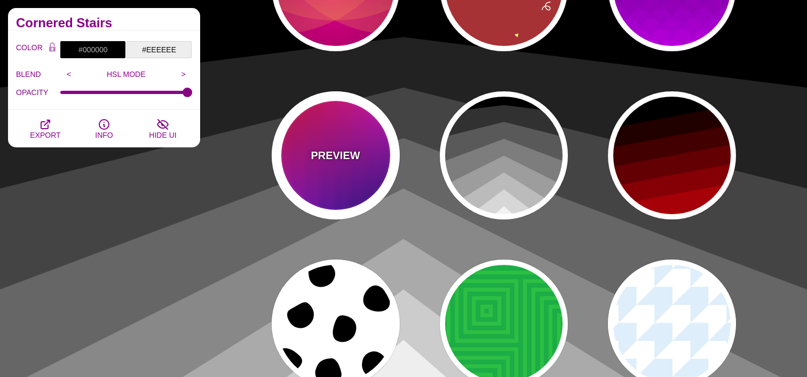
click at [334, 136] on div "PREVIEW" at bounding box center [336, 155] width 128 height 128
type input "#FF0000"
type input "#EE00FF"
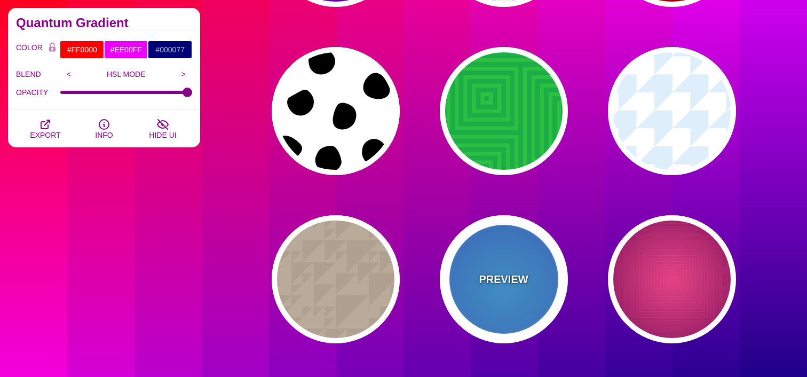
click at [533, 254] on div "PREVIEW" at bounding box center [504, 279] width 128 height 128
type input "#0099FF"
type input "#0044CC"
type input "#00EEFF"
type input "#0033EE"
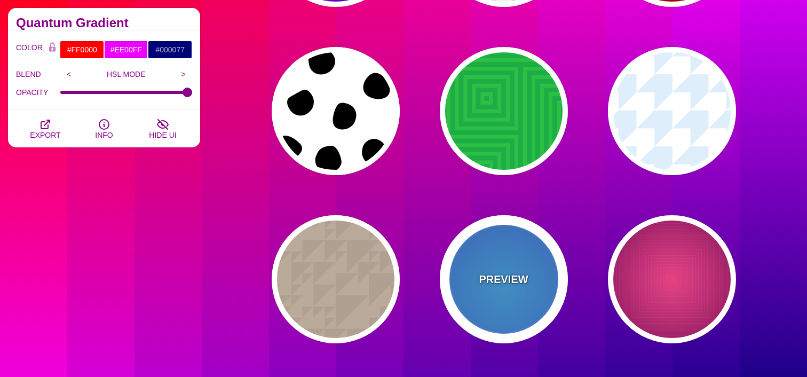
type input "10"
type input "70"
type input "60"
type input "0.5"
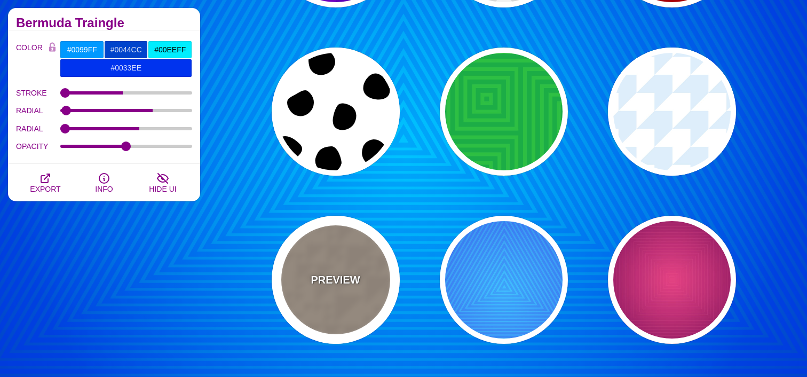
click at [316, 229] on div "PREVIEW" at bounding box center [336, 280] width 128 height 128
type input "#BBAA99"
type input "#B0A090"
type input "400"
type input "1"
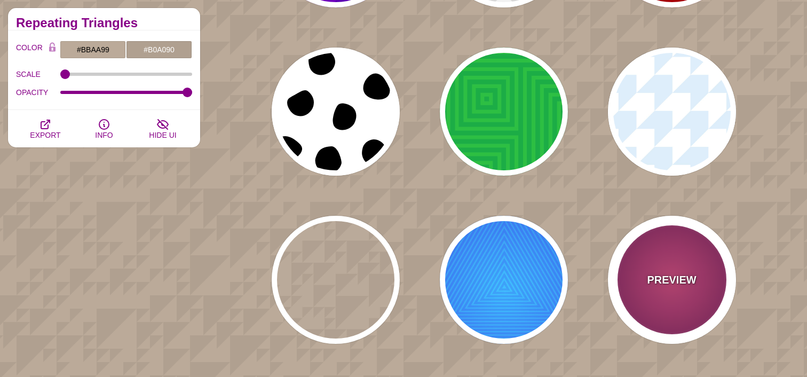
click at [659, 266] on div "PREVIEW" at bounding box center [672, 280] width 128 height 128
type input "#DD33BB"
type input "#440044"
type input "#FF7700"
type input "#FF66BB"
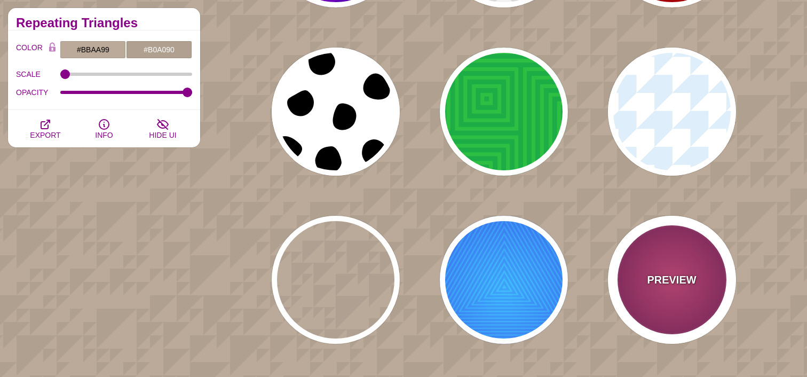
type input "1"
type input "50"
type input "0.3"
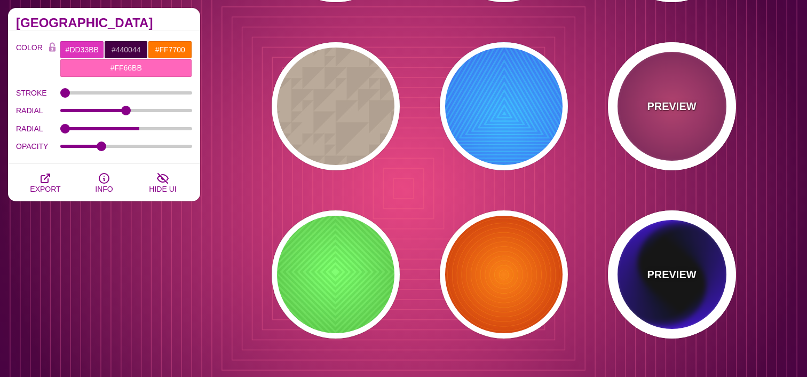
scroll to position [1598, 0]
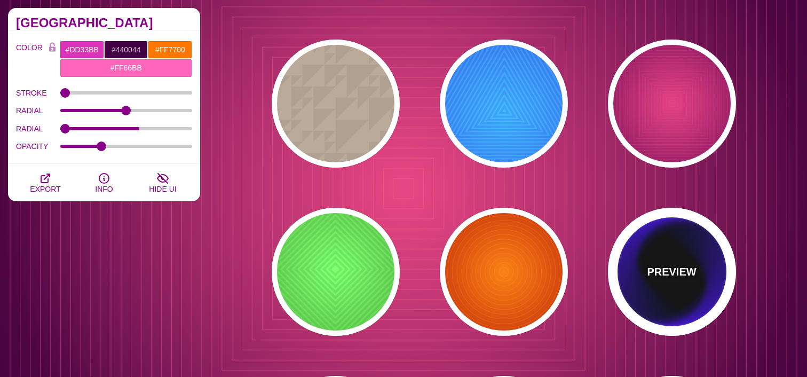
click at [665, 260] on div "PREVIEW" at bounding box center [672, 272] width 128 height 128
type input "#000000"
type input "#0000FF"
type input "0"
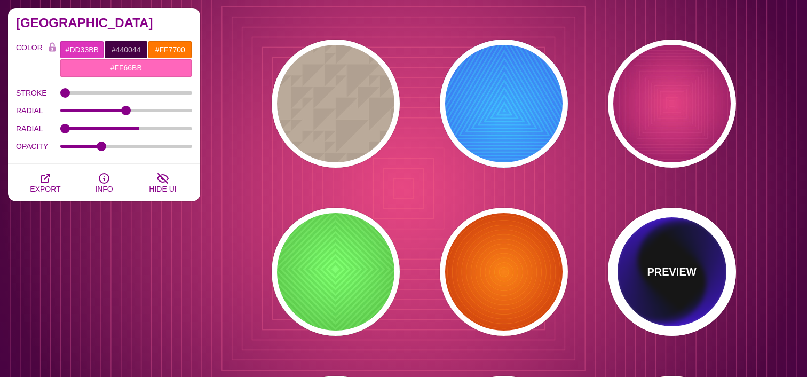
type input "0"
type input "100"
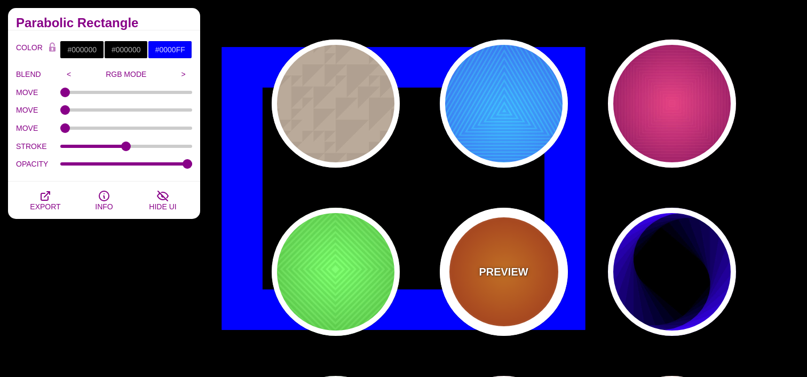
click at [537, 259] on div "PREVIEW" at bounding box center [504, 272] width 128 height 128
type input "#FF0000"
type input "#990000"
type input "#FFFF00"
type input "#FF4400"
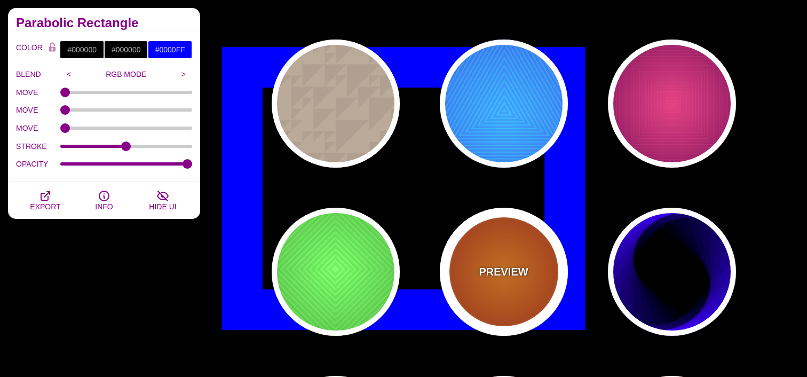
type input "2"
type input "60"
type input "70"
type input "0.5"
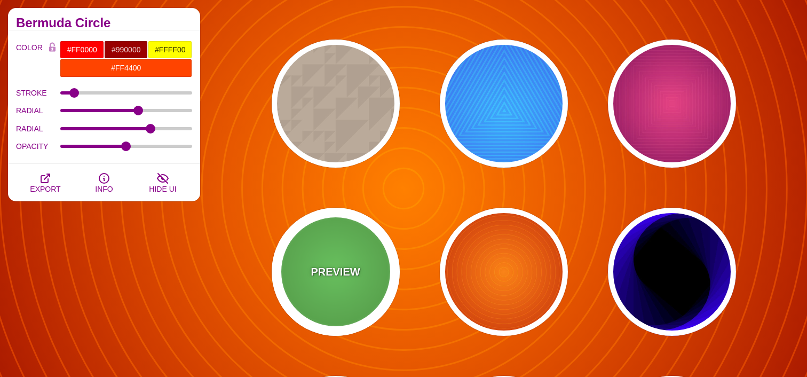
click at [378, 246] on div "PREVIEW" at bounding box center [336, 272] width 128 height 128
type input "#66FF77"
type input "#224400"
type input "#EEFF55"
type input "#008811"
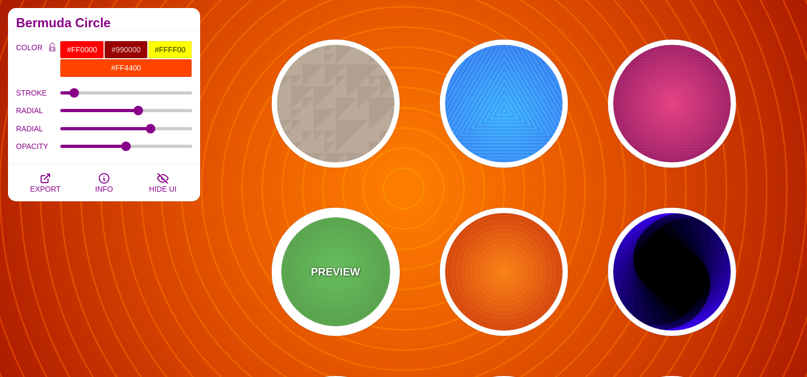
type input "10"
type input "100"
type input "0.2"
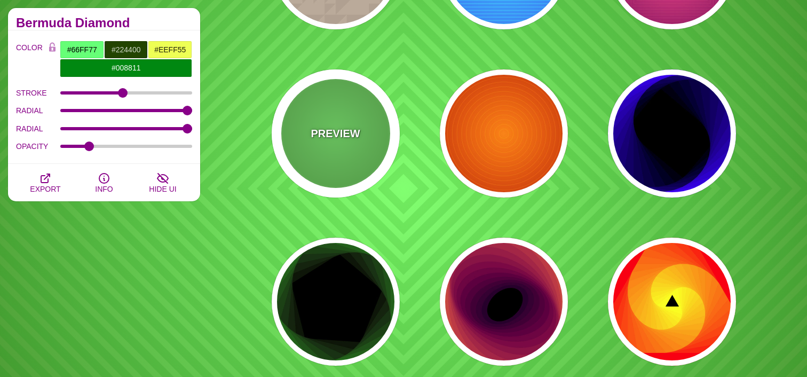
scroll to position [1739, 0]
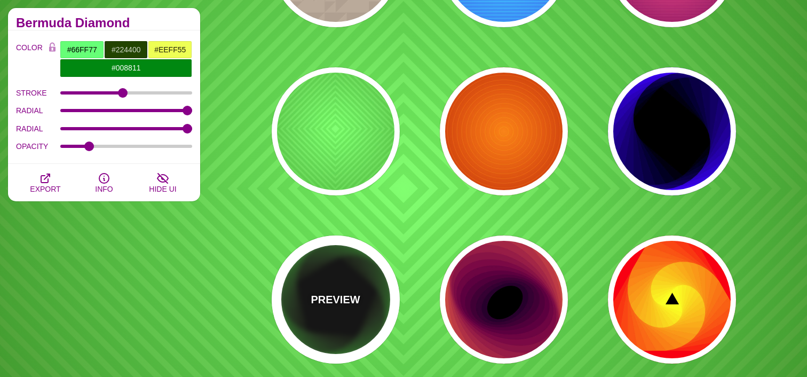
click at [354, 272] on div "PREVIEW" at bounding box center [336, 299] width 128 height 128
type input "#000000"
type input "#00FF00"
type input "0"
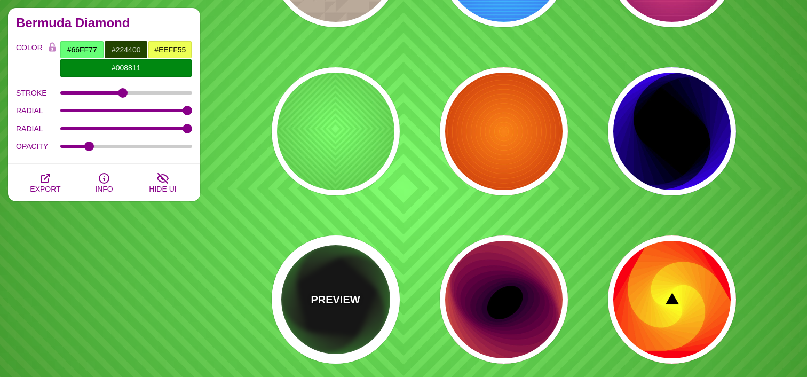
type input "0"
type input "100"
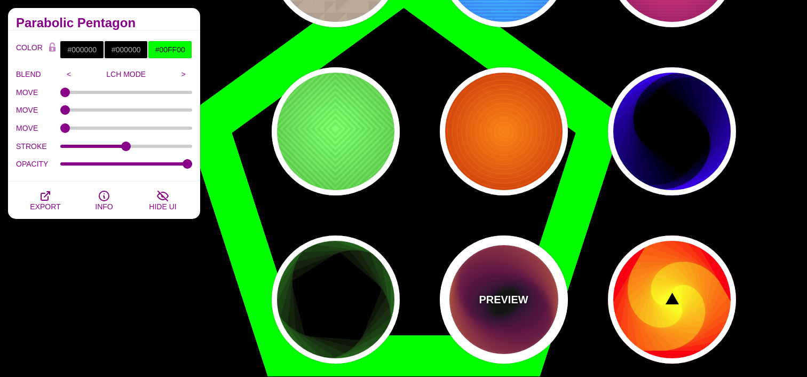
drag, startPoint x: 479, startPoint y: 280, endPoint x: 459, endPoint y: 276, distance: 20.0
click at [479, 280] on div "PREVIEW" at bounding box center [504, 299] width 128 height 128
type input "#27002B"
type input "#FFD000"
type input "200"
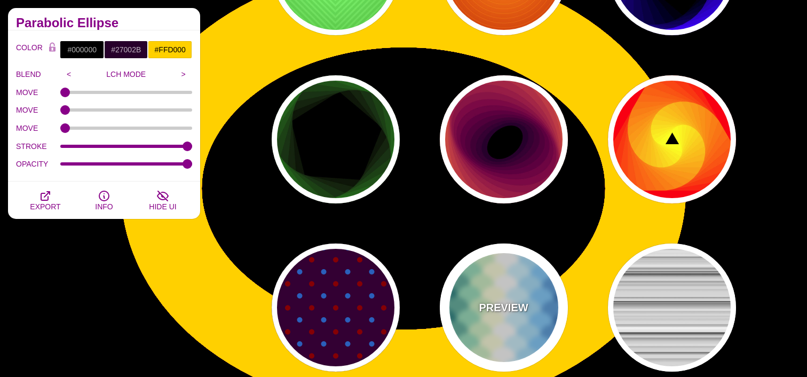
click at [468, 275] on div "PREVIEW" at bounding box center [504, 307] width 128 height 128
type input "#FFFFFF"
type input "#037B79"
type input "#92DEBA"
type input "#FFFFD8"
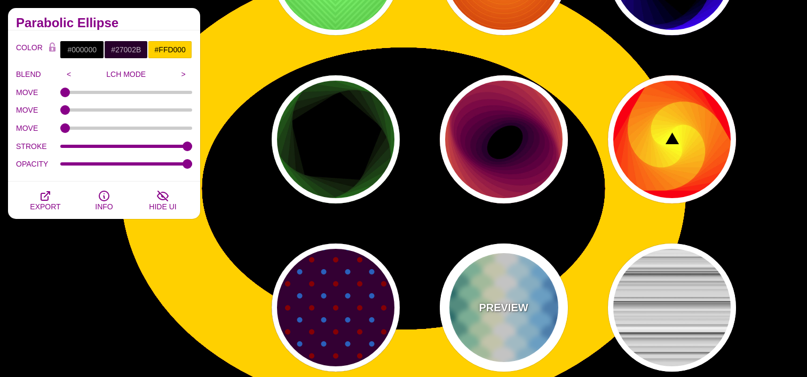
type input "#CAF2FF"
type input "#6FCCFF"
type input "#006EB4"
type input "#FFFFFF"
type input "600"
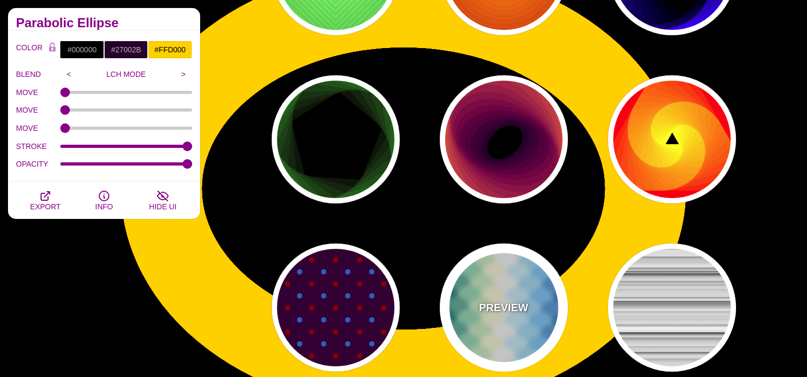
type input "1"
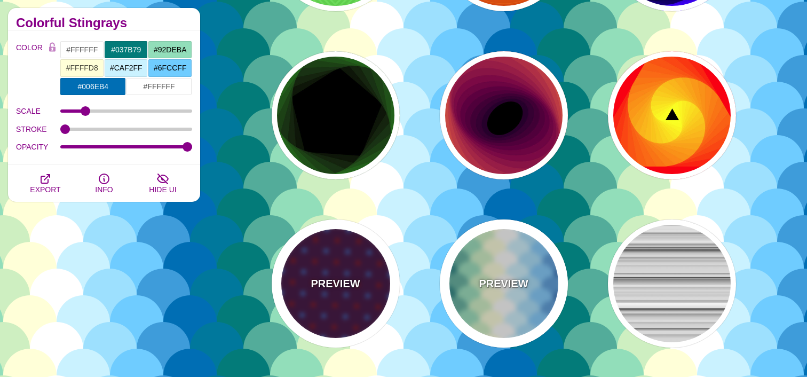
scroll to position [1928, 0]
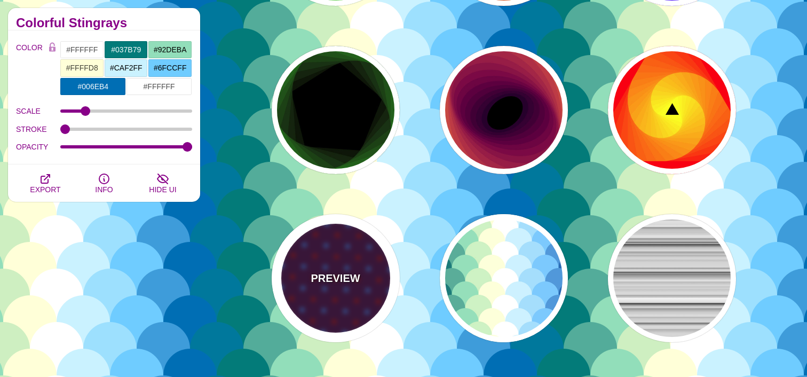
click at [360, 278] on div "PREVIEW" at bounding box center [336, 278] width 128 height 128
type input "#330033"
type input "#0066BB"
type input "#880000"
type input "90"
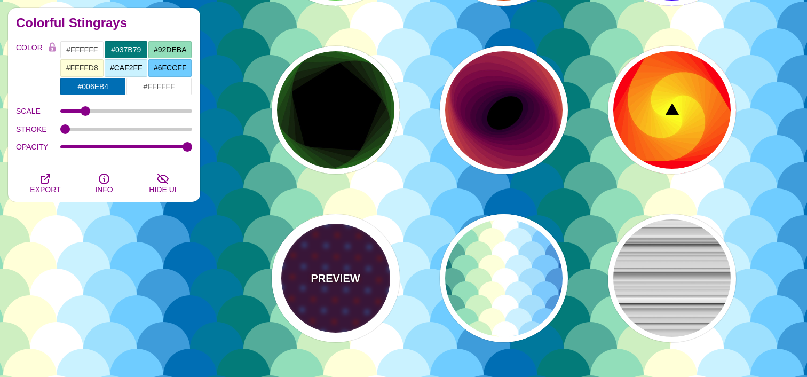
type input "10"
type input "1"
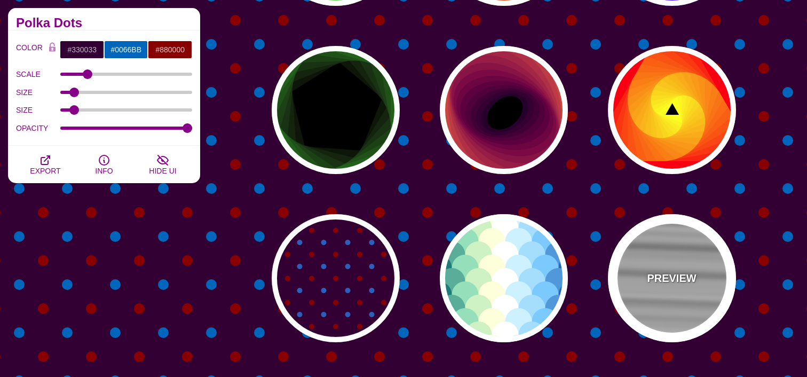
click at [702, 272] on div "PREVIEW" at bounding box center [672, 278] width 128 height 128
type input "#CCCCCC"
type input "1"
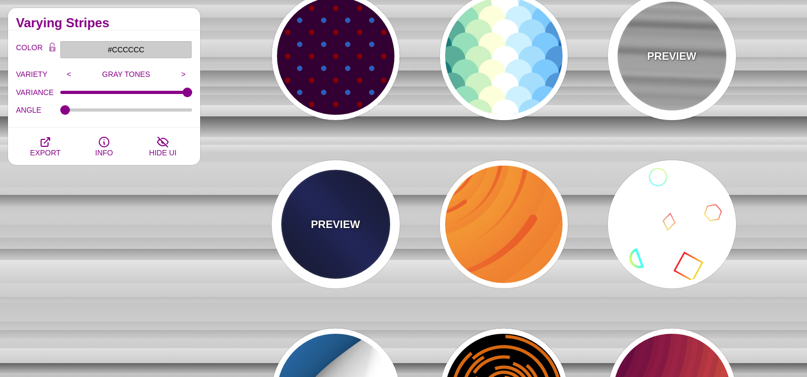
scroll to position [2155, 0]
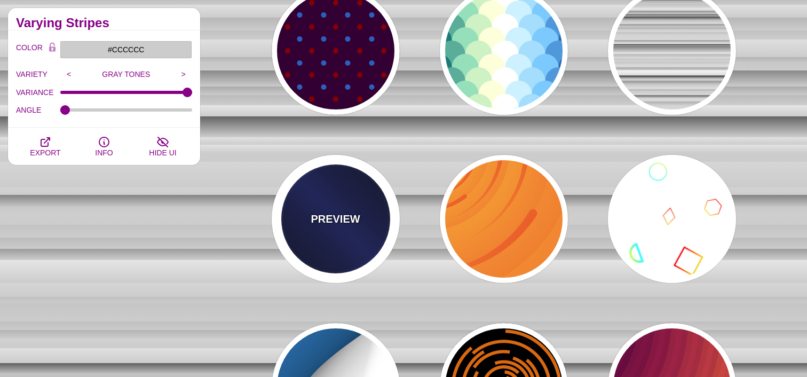
click at [356, 226] on p "PREVIEW" at bounding box center [334, 219] width 49 height 16
type input "#000022"
type input "#002266"
type input "#001133"
type input "2000"
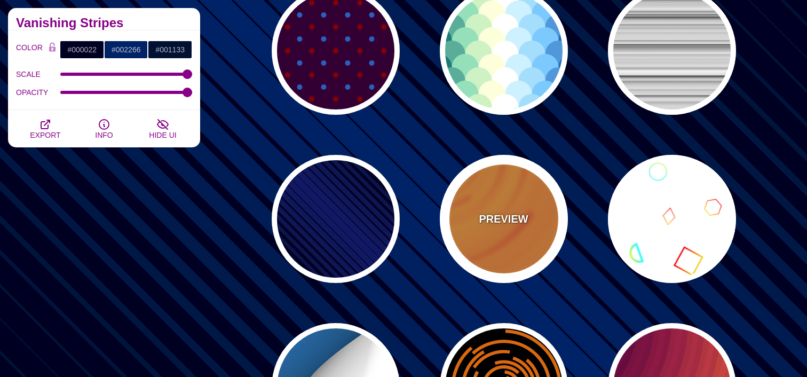
click at [517, 221] on p "PREVIEW" at bounding box center [503, 219] width 49 height 16
type input "#EE5522"
type input "#FFBB33"
type input "0"
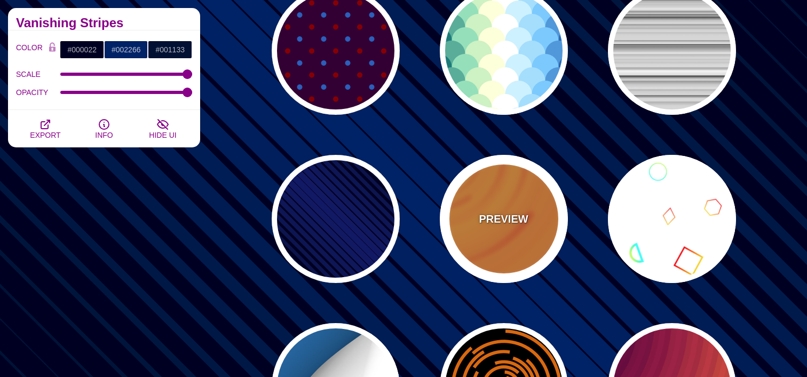
type input "0"
type input "0.1"
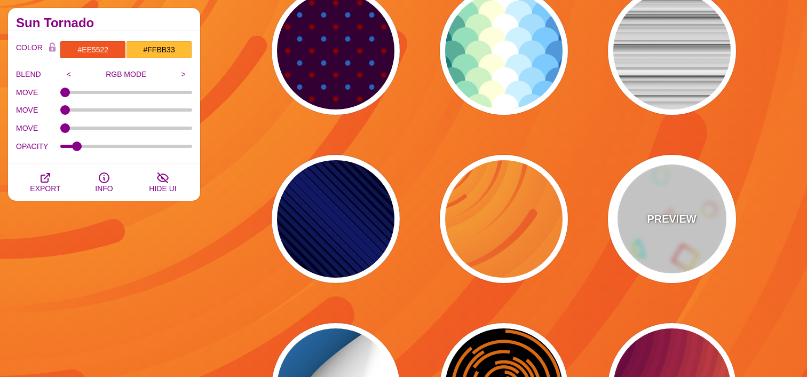
click at [660, 219] on p "PREVIEW" at bounding box center [671, 219] width 49 height 16
type input "#FFFFFF"
type input "#00FFFF"
type input "#CCFF66"
type input "#FF0000"
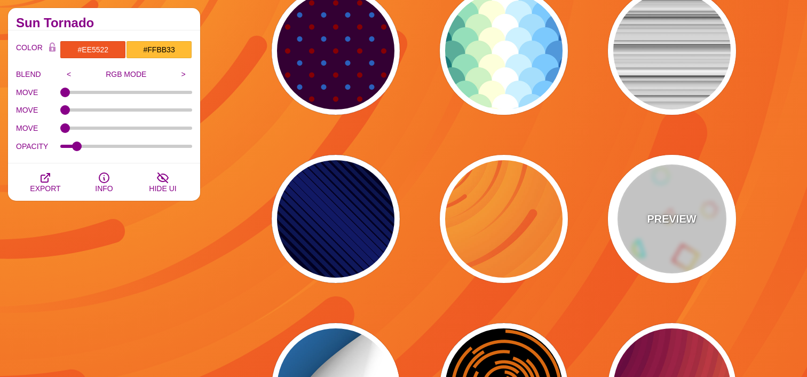
type input "#FFCC00"
type input "1"
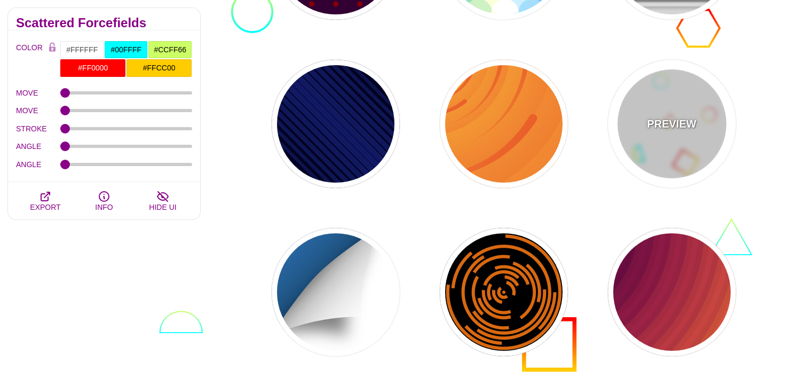
scroll to position [2255, 0]
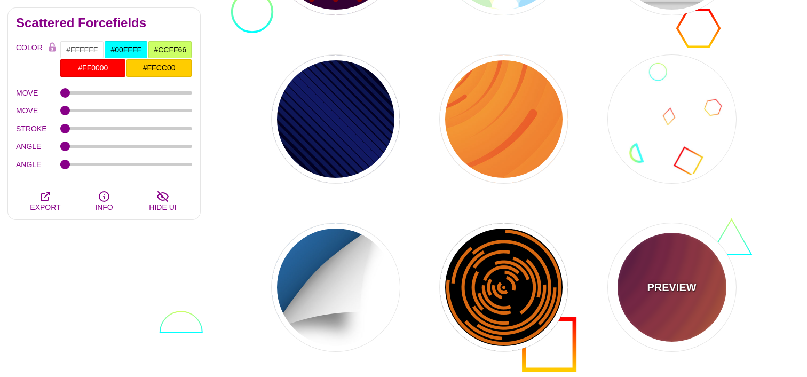
click at [668, 241] on div "PREVIEW" at bounding box center [672, 287] width 128 height 128
type input "#FF9D00"
type input "#210024"
type input "#000000"
type input "70"
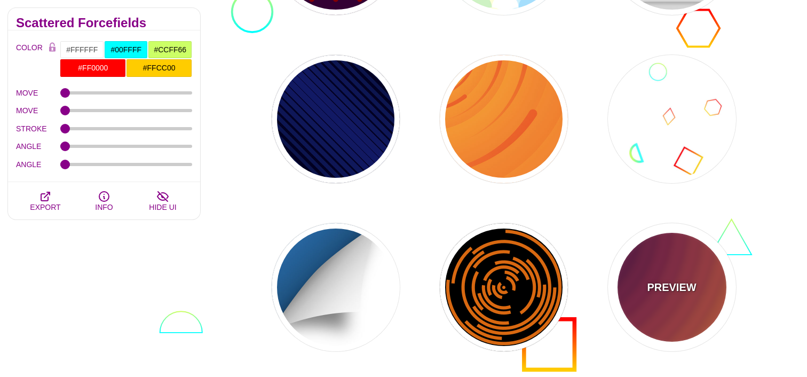
type input "0.05"
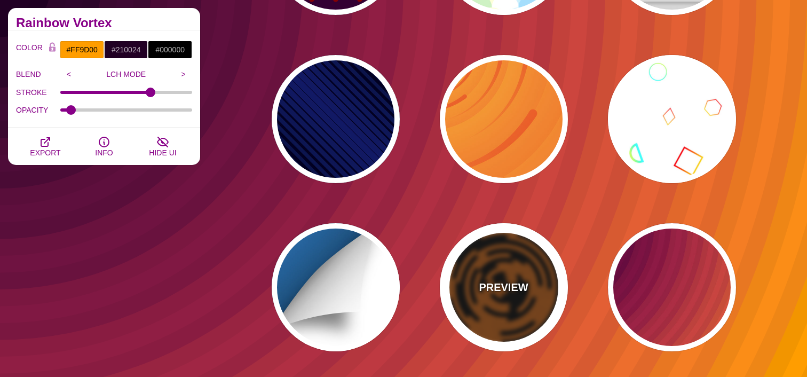
drag, startPoint x: 498, startPoint y: 255, endPoint x: 444, endPoint y: 257, distance: 54.4
click at [495, 255] on div "PREVIEW" at bounding box center [504, 287] width 128 height 128
type input "#000000"
type input "#DD6600"
type input "0"
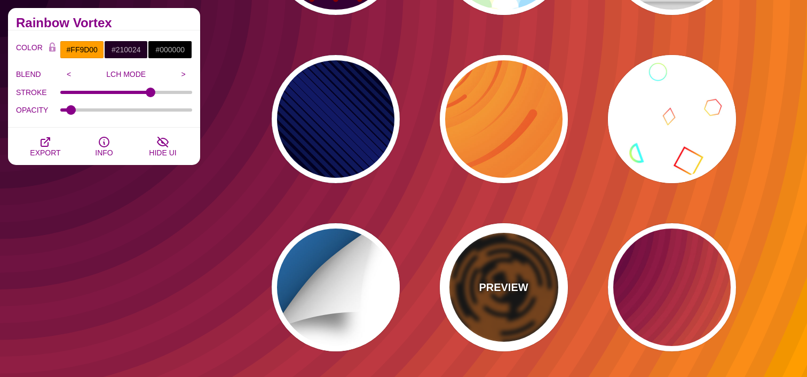
type input "0"
type input "5"
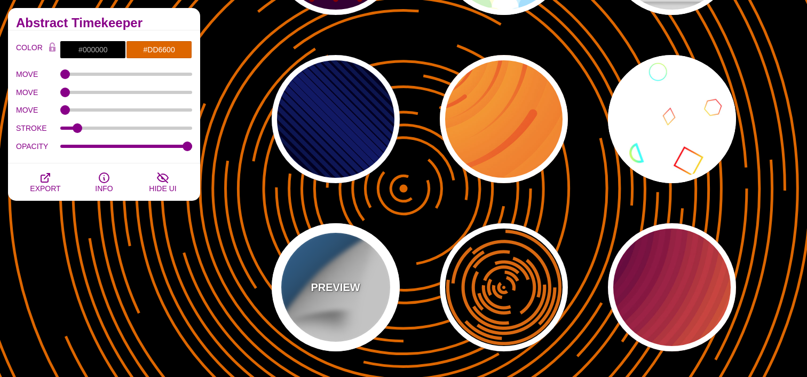
click at [373, 257] on div "PREVIEW" at bounding box center [336, 287] width 128 height 128
type input "#FFFFFF"
type input "#0B8CD5"
type input "800"
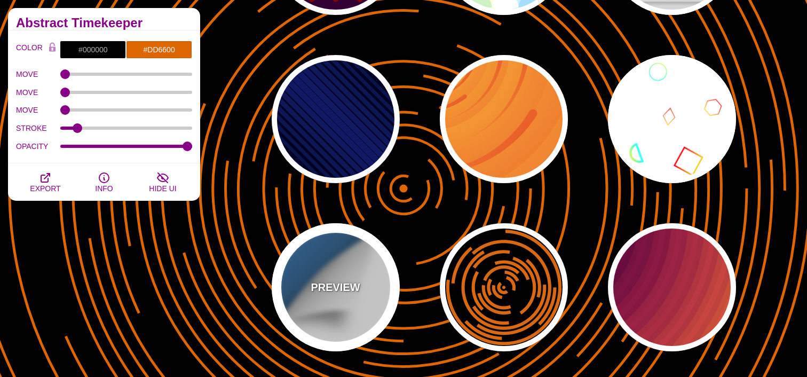
type input "0.5"
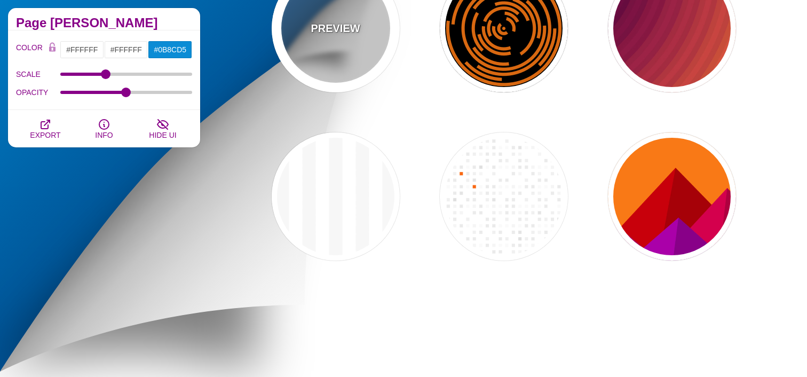
scroll to position [2515, 0]
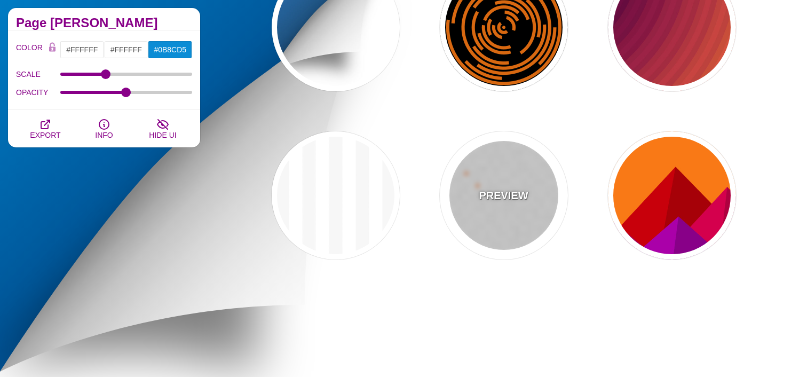
drag, startPoint x: 483, startPoint y: 208, endPoint x: 457, endPoint y: 213, distance: 26.3
click at [482, 208] on div "PREVIEW" at bounding box center [504, 195] width 128 height 128
type input "#FF6600"
type input "0"
type input "50"
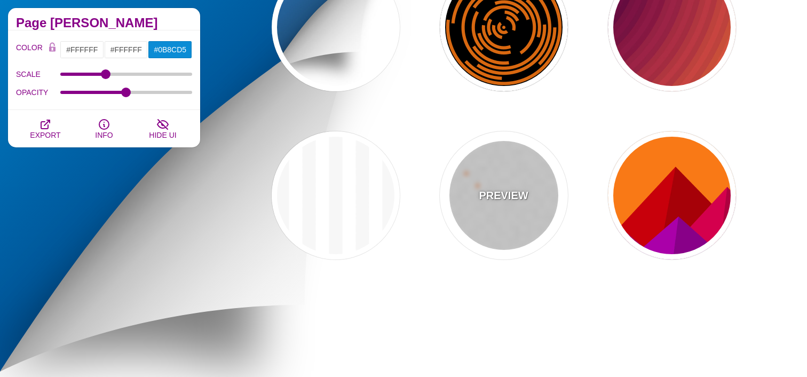
type input "0.5"
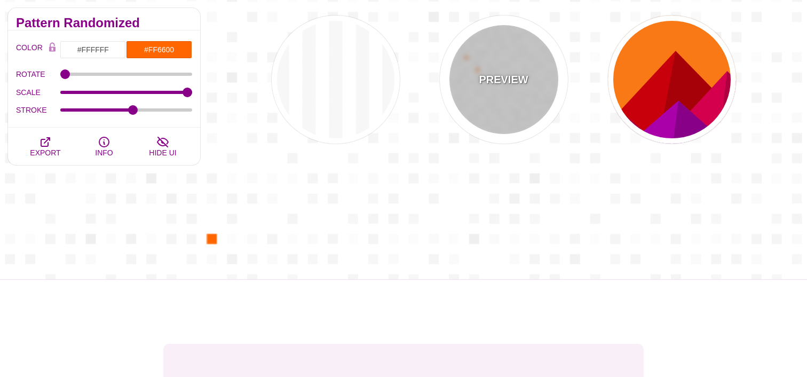
scroll to position [2632, 0]
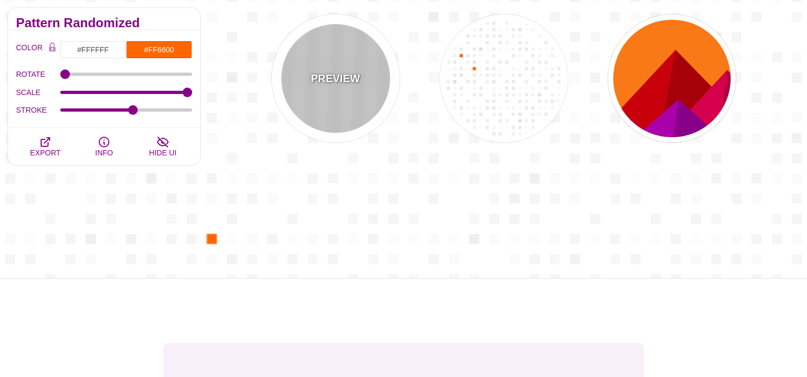
click at [287, 60] on div "PREVIEW" at bounding box center [336, 78] width 128 height 128
type input "#F5F5F5"
type input "#CCCCCC"
type input "20"
type input "100"
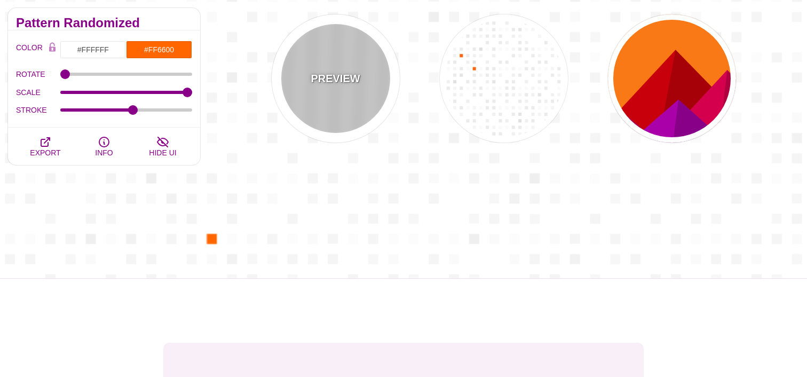
type input "0"
type input "1"
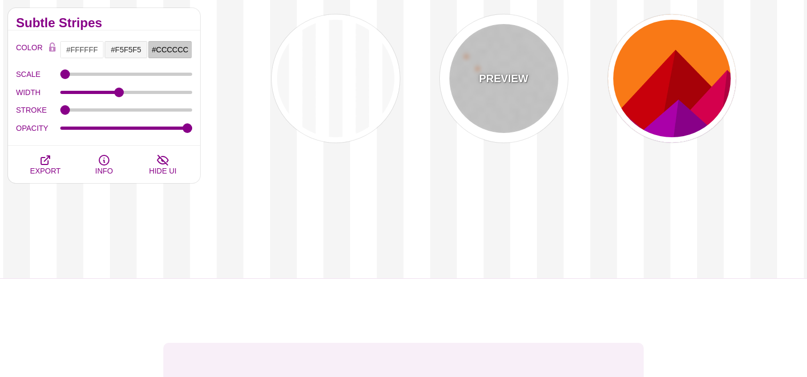
click at [506, 82] on p "PREVIEW" at bounding box center [503, 78] width 49 height 16
type input "#FF6600"
type input "0"
type input "50"
type input "0.5"
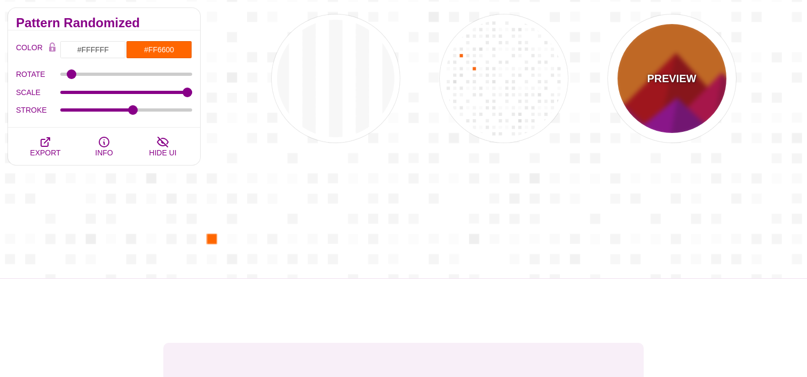
click at [658, 98] on div "PREVIEW" at bounding box center [672, 78] width 128 height 128
type input "#FF7700"
type input "#CC0000"
type input "#AA00AA"
type input "#AA0000"
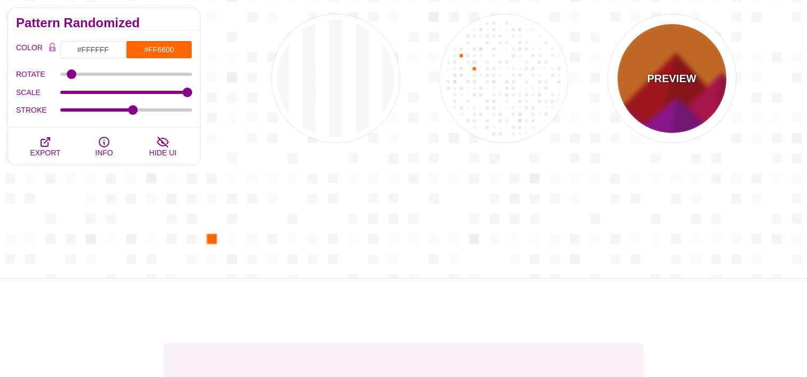
type input "#880088"
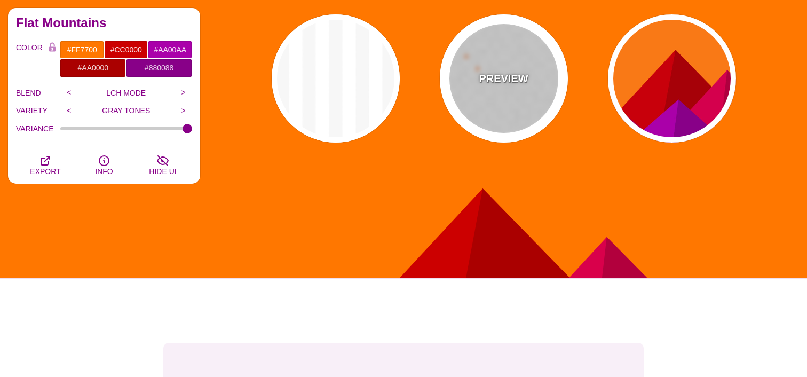
click at [488, 100] on div "PREVIEW" at bounding box center [504, 78] width 128 height 128
type input "#FFFFFF"
type input "#FF6600"
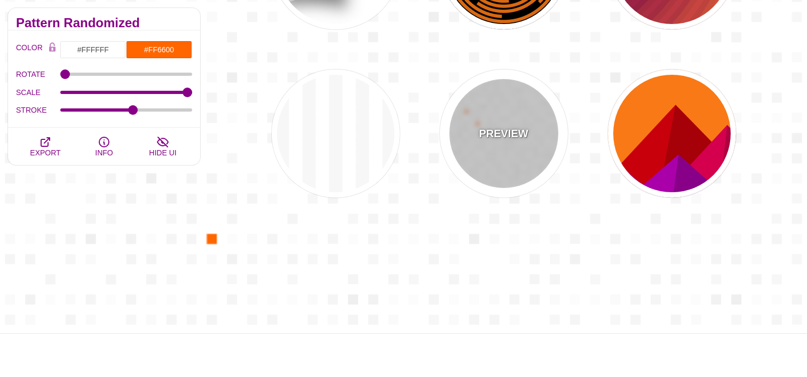
scroll to position [2599, 0]
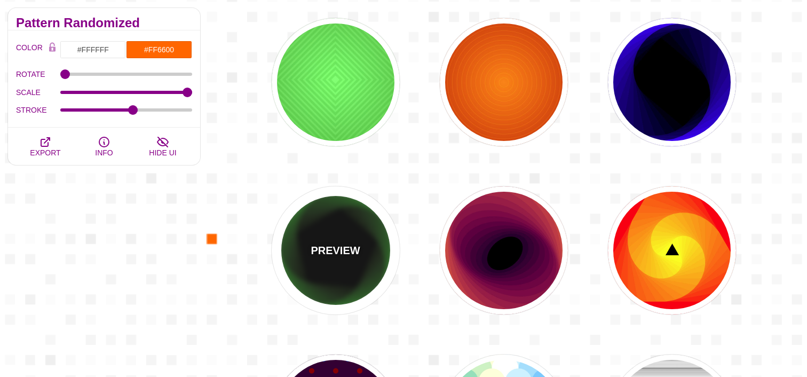
click at [336, 254] on p "PREVIEW" at bounding box center [334, 250] width 49 height 16
type input "#000000"
type input "#00FF00"
type input "0"
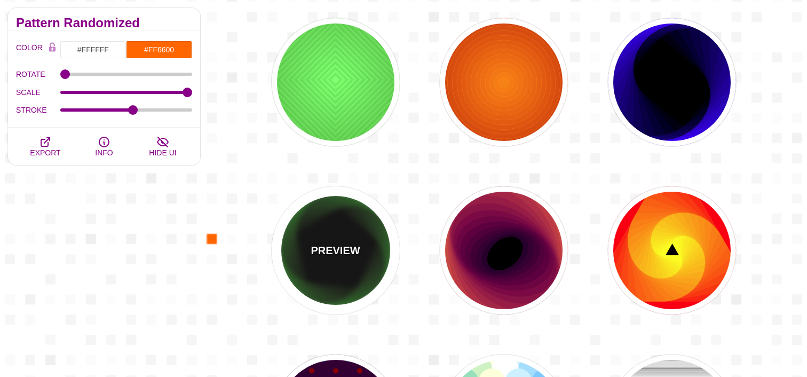
type input "0"
type input "100"
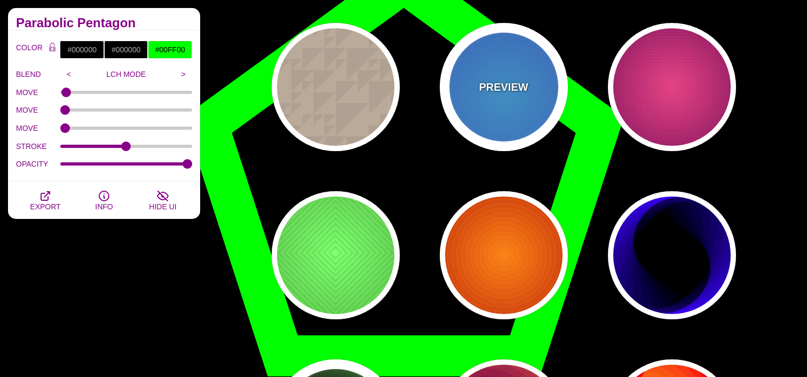
scroll to position [1097, 0]
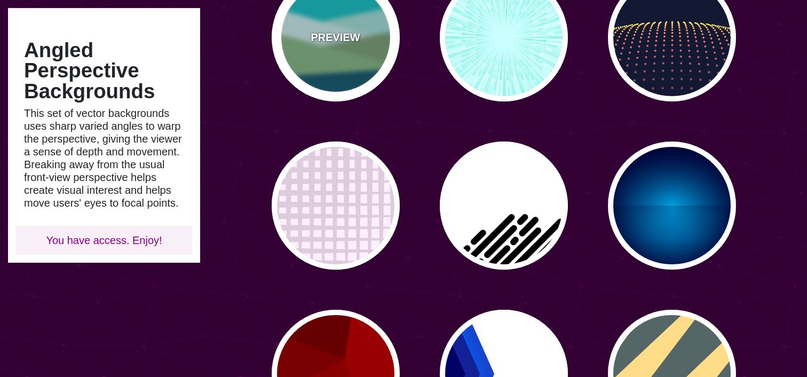
scroll to position [156, 0]
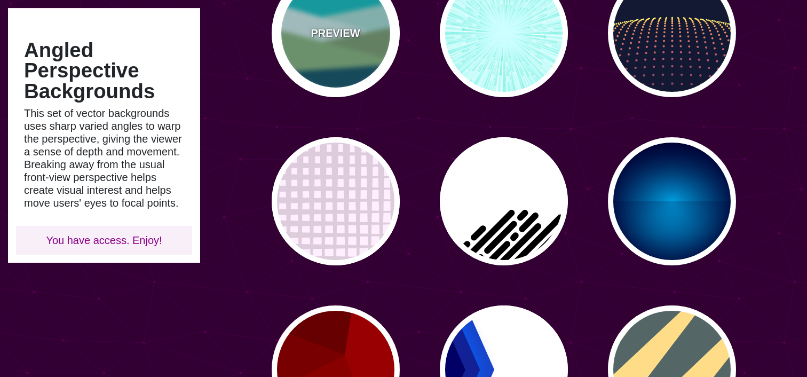
drag, startPoint x: 330, startPoint y: 41, endPoint x: 347, endPoint y: 57, distance: 23.8
click at [329, 41] on p "PREVIEW" at bounding box center [334, 33] width 49 height 16
type input "#00BFC5"
type input "#A0E2DB"
type input "#CBF2F3"
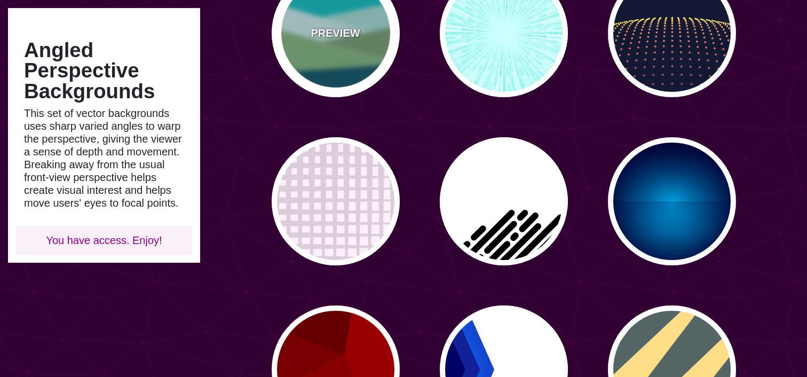
type input "#719D71"
type input "#7EB67E"
type input "#004D66"
type input "0"
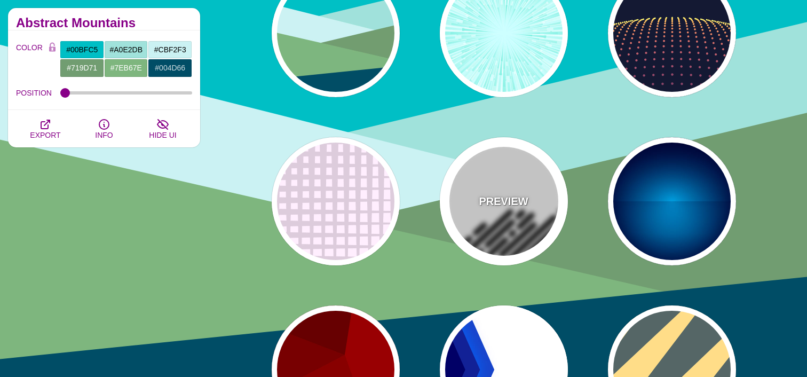
click at [482, 177] on div "PREVIEW" at bounding box center [504, 201] width 128 height 128
type input "#FFFFFF"
type input "#000000"
type input "500"
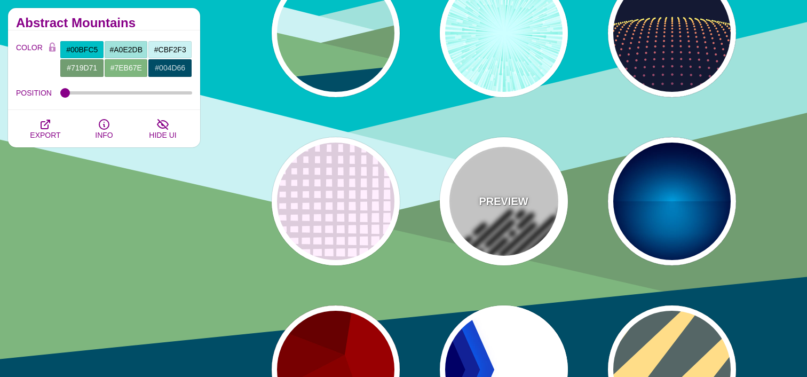
type input "25"
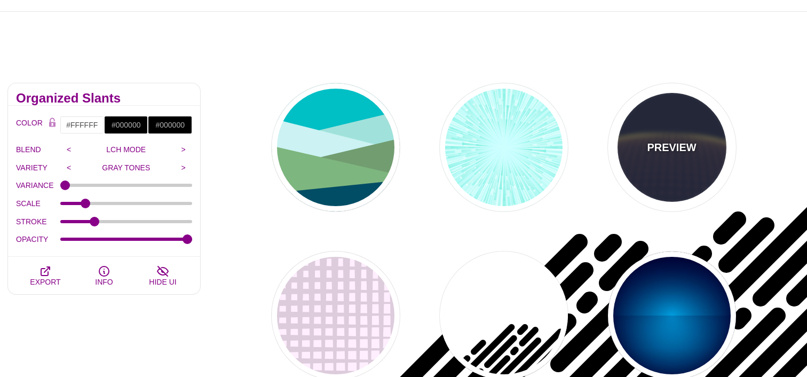
click at [681, 143] on p "PREVIEW" at bounding box center [671, 147] width 49 height 16
type input "#141933"
type input "#FFFF77"
type input "0"
type input "5"
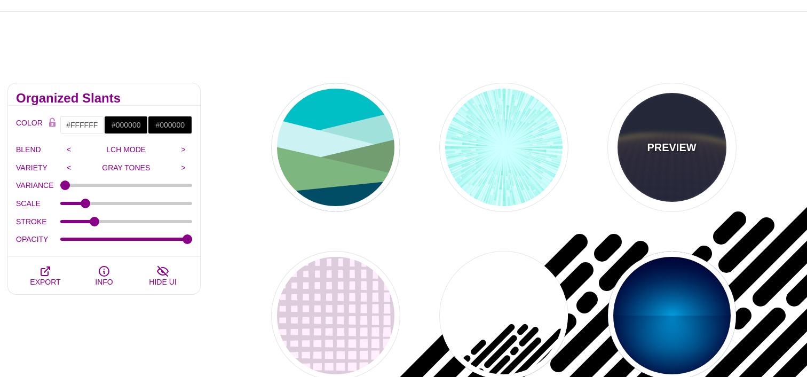
type input "0"
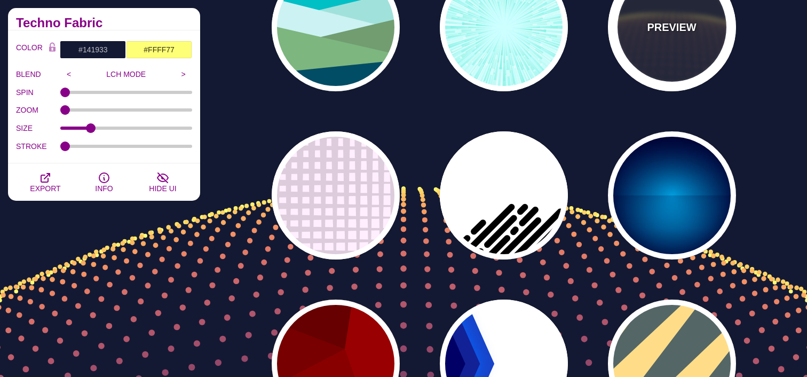
scroll to position [163, 0]
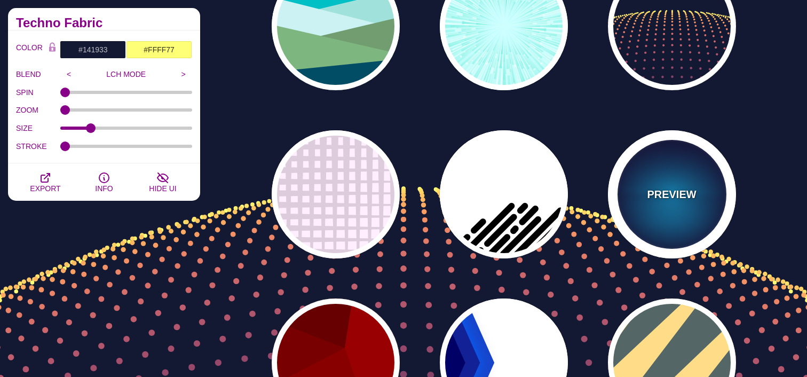
click at [658, 170] on div "PREVIEW" at bounding box center [672, 194] width 128 height 128
type input "#000033"
type input "#00BBFF"
type input "#000033"
type input "2000"
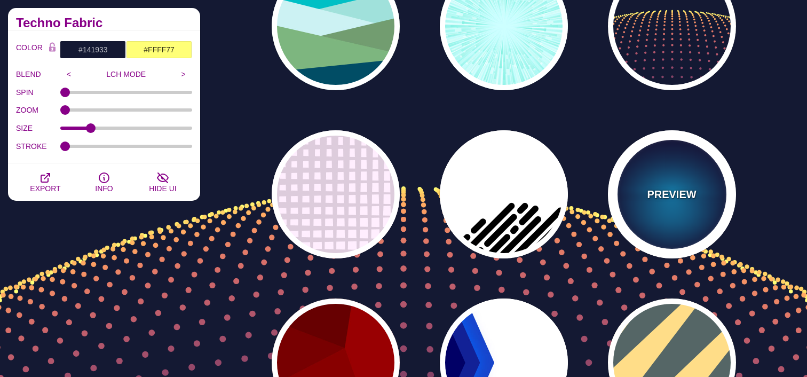
type input "0.5"
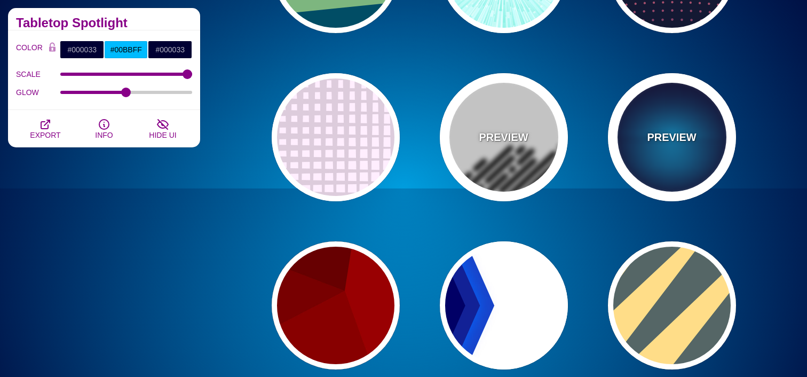
scroll to position [247, 0]
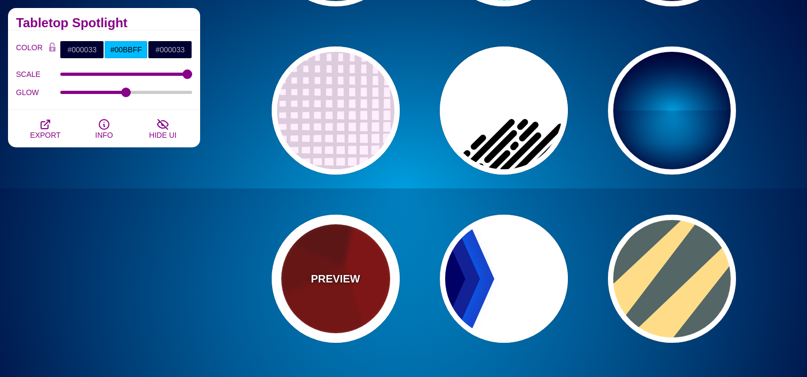
click at [357, 250] on div "PREVIEW" at bounding box center [336, 278] width 128 height 128
type input "#990000"
type input "#660000"
type input "#770000"
type input "#880000"
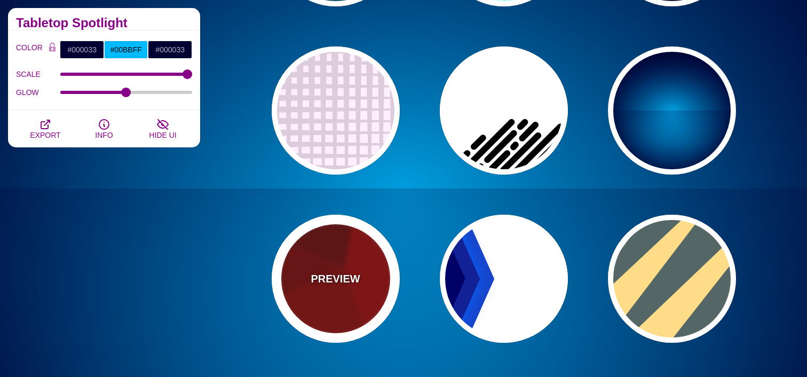
type input "0"
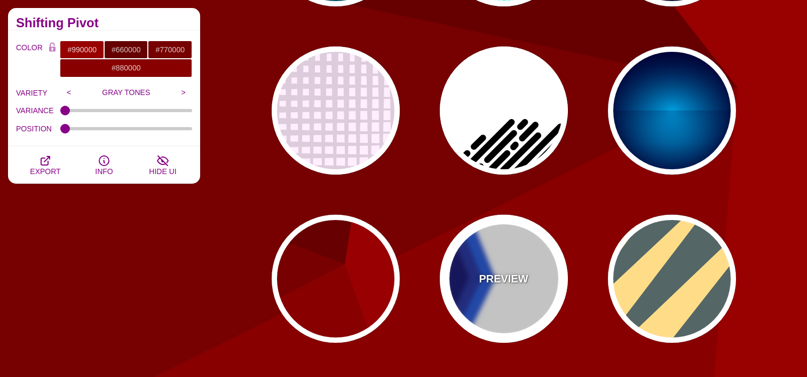
click at [506, 233] on div "PREVIEW" at bounding box center [504, 278] width 128 height 128
type input "#FFFFFF"
type input "#000066"
type input "#0066FF"
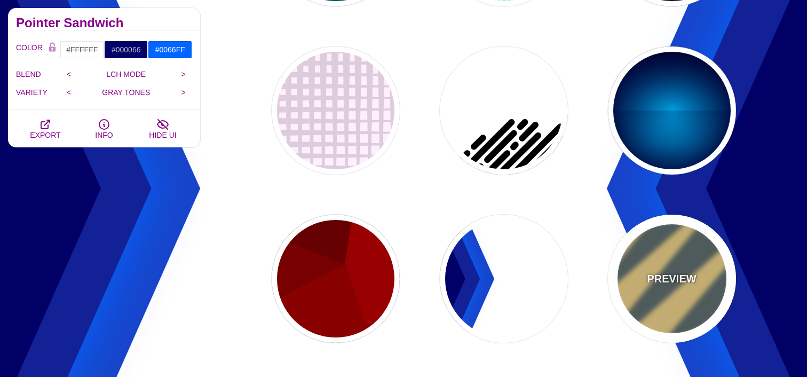
click at [640, 252] on div "PREVIEW" at bounding box center [672, 278] width 128 height 128
type input "#556666"
type input "#FFDD88"
type input "#778888"
type input "1"
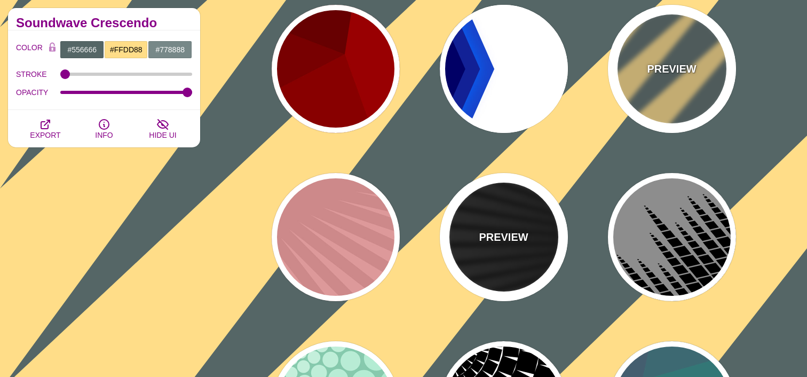
scroll to position [463, 0]
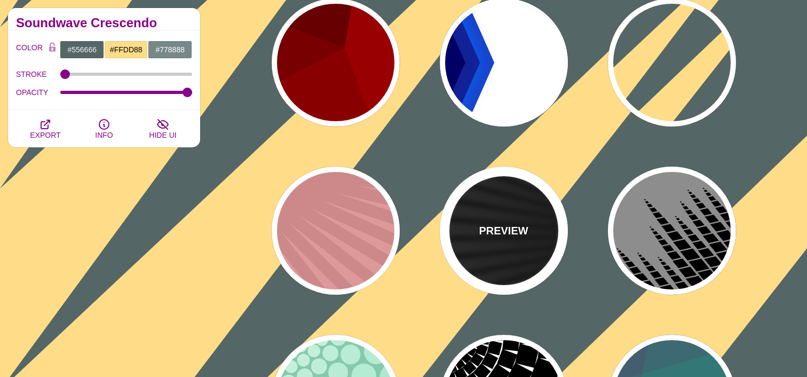
click at [515, 237] on p "PREVIEW" at bounding box center [503, 230] width 49 height 16
type input "#000000"
type input "#FFFFFF"
type input "0"
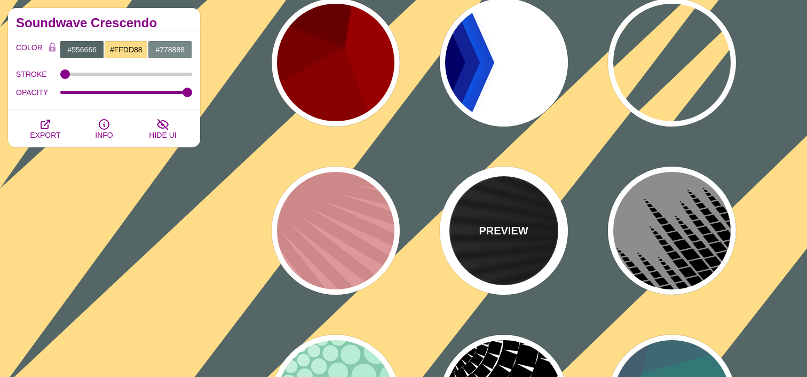
type input "0"
type input "50"
type input "0.2"
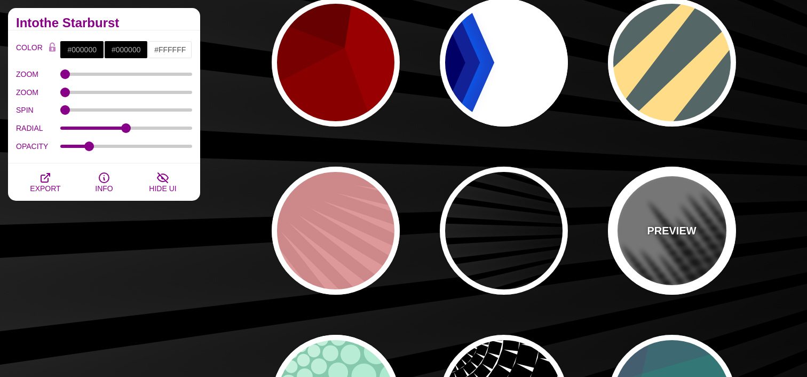
drag, startPoint x: 655, startPoint y: 237, endPoint x: 637, endPoint y: 235, distance: 18.2
click at [655, 237] on p "PREVIEW" at bounding box center [671, 230] width 49 height 16
type input "#777777"
type input "0"
type input "1"
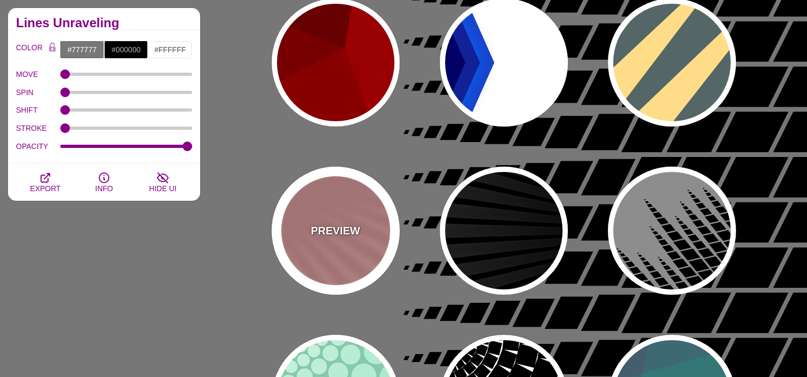
drag, startPoint x: 381, startPoint y: 219, endPoint x: 388, endPoint y: 218, distance: 7.1
click at [381, 219] on div "PREVIEW" at bounding box center [336, 230] width 128 height 128
type input "#DD9999"
type input "#CC8888"
type input "100"
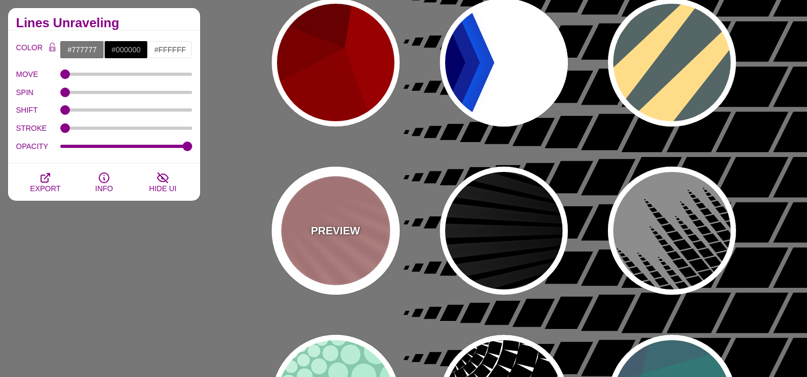
type input "1"
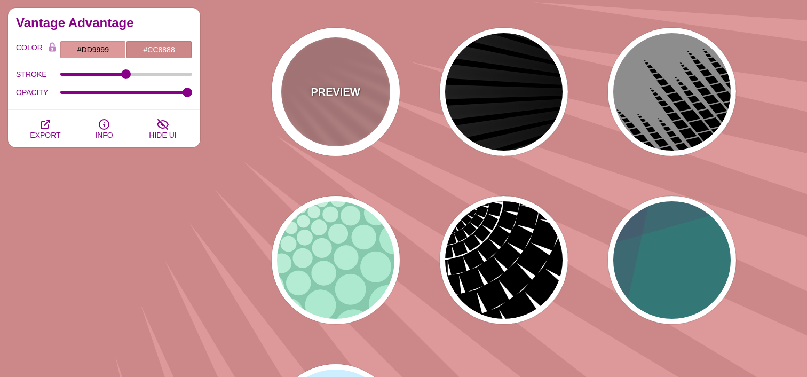
scroll to position [603, 0]
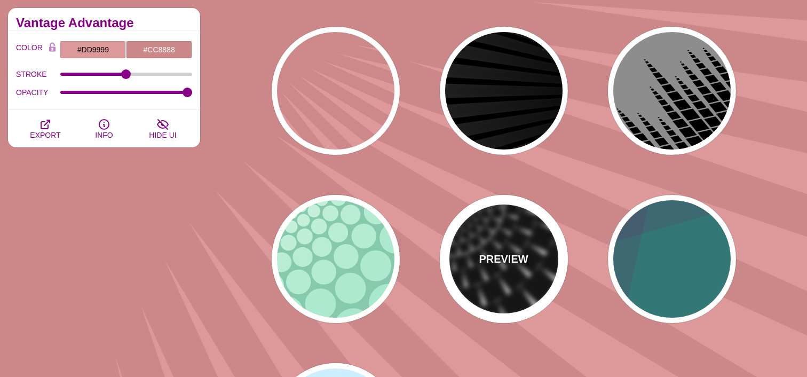
click at [505, 222] on div "PREVIEW" at bounding box center [504, 259] width 128 height 128
type input "#FFFFFF"
type input "#000000"
type input "0"
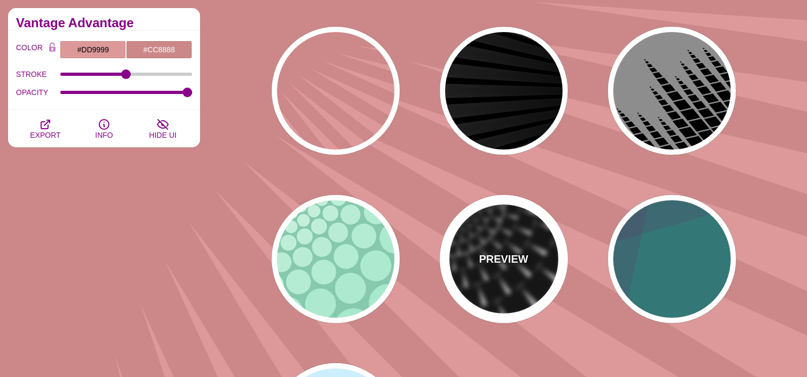
type input "100"
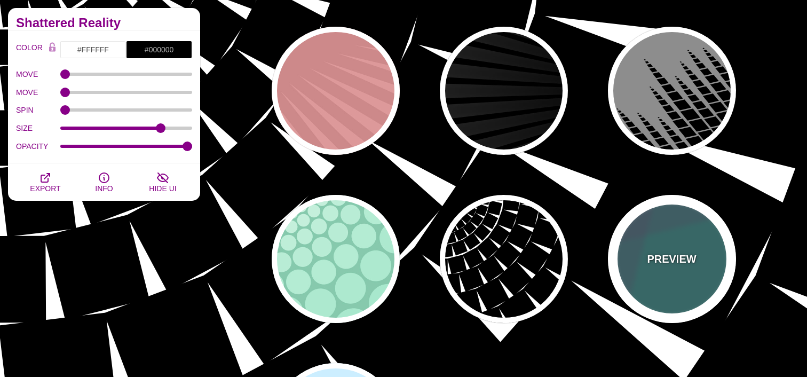
click at [663, 231] on div "PREVIEW" at bounding box center [672, 259] width 128 height 128
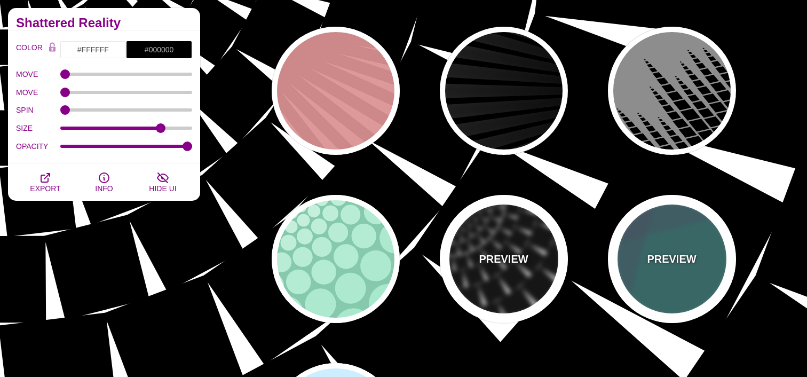
type input "#337777"
type input "#663366"
type input "#55CC77"
type input "0.2"
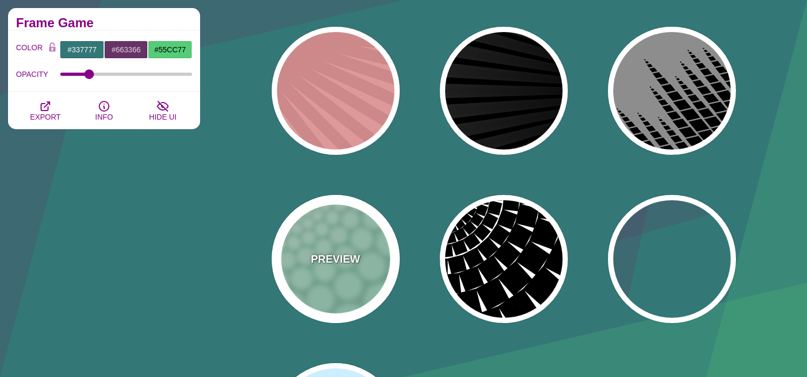
click at [345, 221] on div "PREVIEW" at bounding box center [336, 259] width 128 height 128
type input "#85C9AD"
type input "#96E3C3"
type input "#FFFFFF"
type input "0"
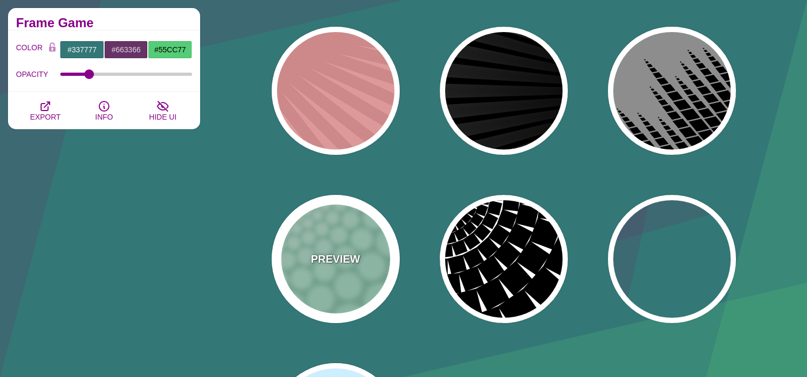
type input "100"
type input "1"
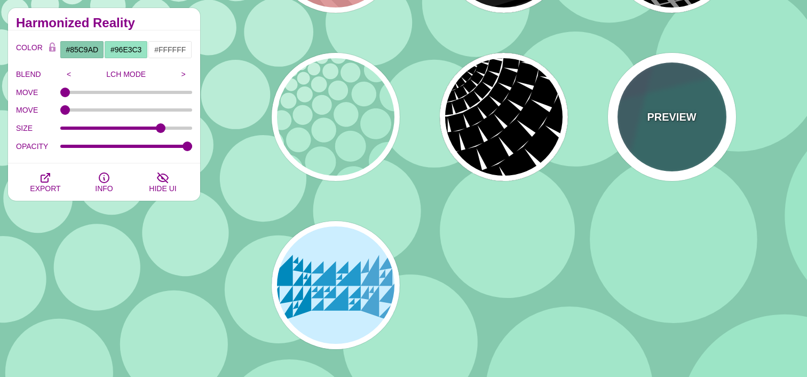
click at [680, 128] on div "PREVIEW" at bounding box center [672, 117] width 128 height 128
type input "#337777"
type input "#663366"
type input "#55CC77"
type input "0.2"
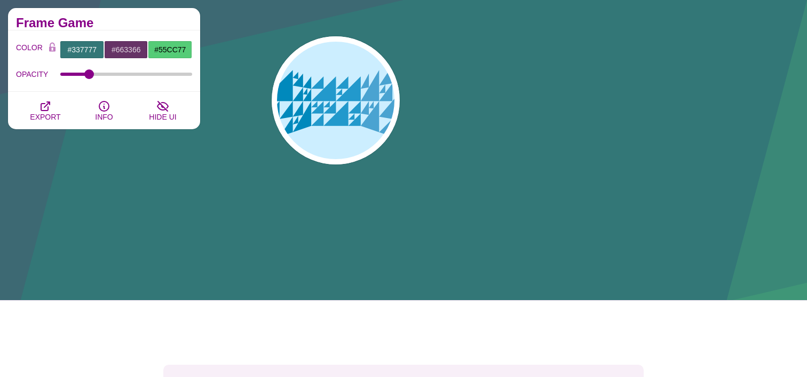
scroll to position [931, 0]
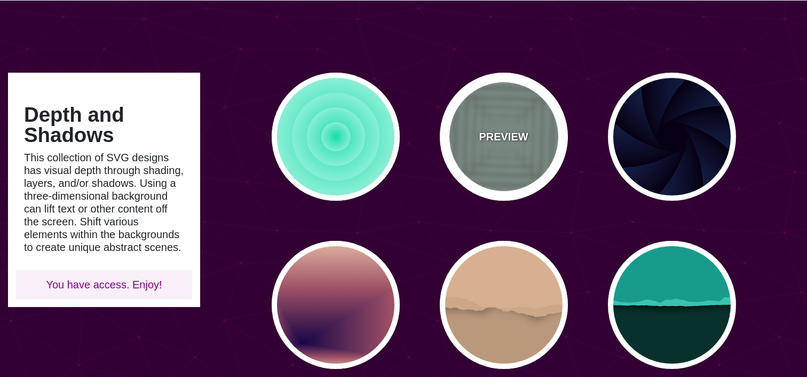
scroll to position [65, 0]
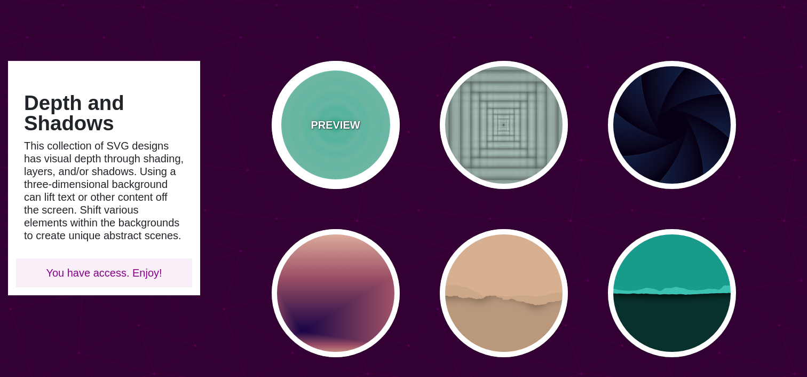
click at [383, 127] on div "PREVIEW" at bounding box center [336, 125] width 128 height 128
type input "#11DDAA"
type input "0"
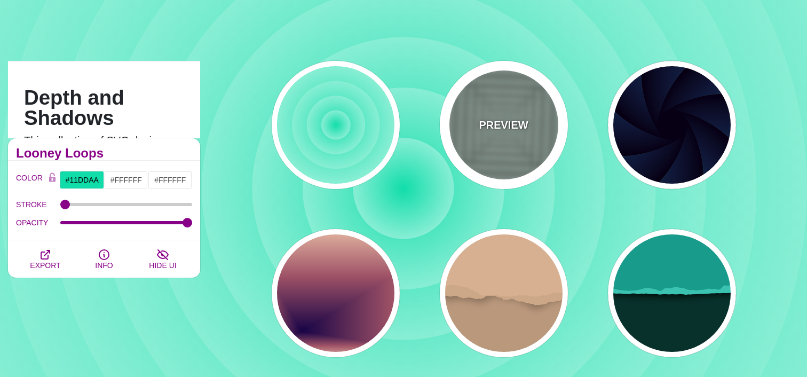
click at [501, 137] on div "PREVIEW" at bounding box center [504, 125] width 128 height 128
type input "#ABC3B9"
type input "0"
type input "0.5"
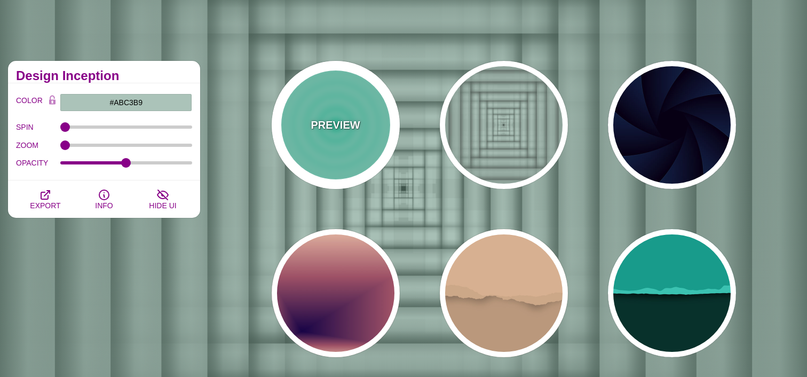
click at [354, 139] on div "PREVIEW" at bounding box center [336, 125] width 128 height 128
type input "#11DDAA"
type input "1"
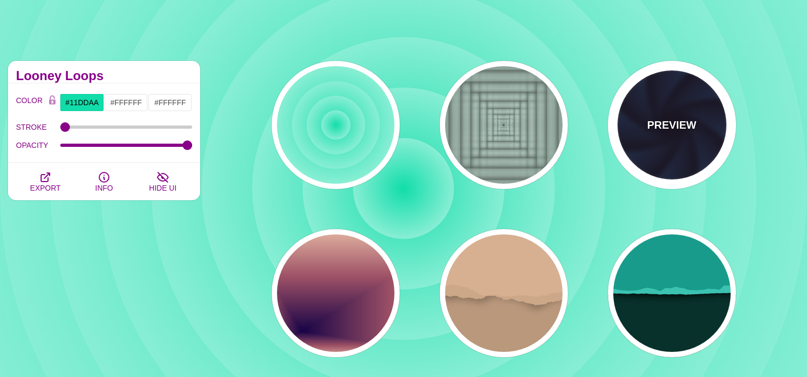
click at [683, 156] on div "PREVIEW" at bounding box center [672, 125] width 128 height 128
type input "#070014"
type input "#1A3666"
type input "#99FFFF"
type input "0"
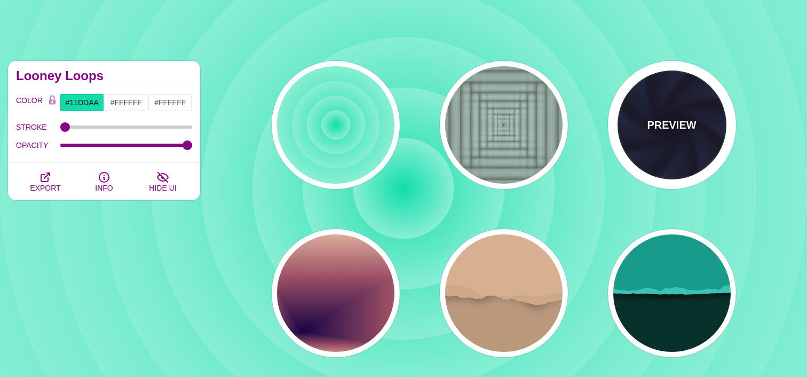
type input "1"
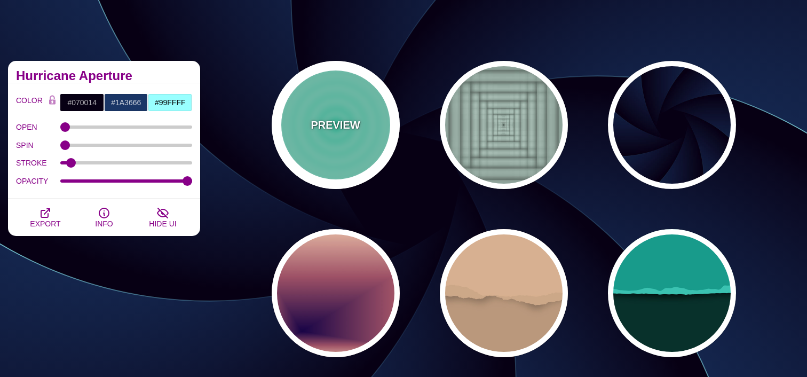
click at [326, 156] on div "PREVIEW" at bounding box center [336, 125] width 128 height 128
type input "#11DDAA"
type input "#FFFFFF"
type input "1"
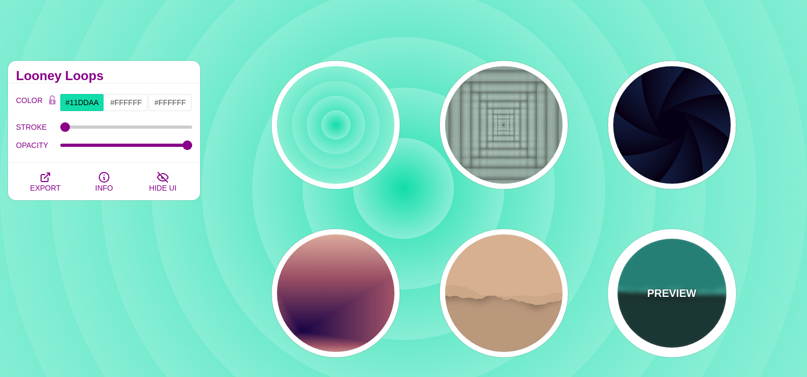
click at [659, 300] on p "PREVIEW" at bounding box center [671, 293] width 49 height 16
type input "#08312B"
type input "#189B8A"
type input "#3BC3B0"
type input "0"
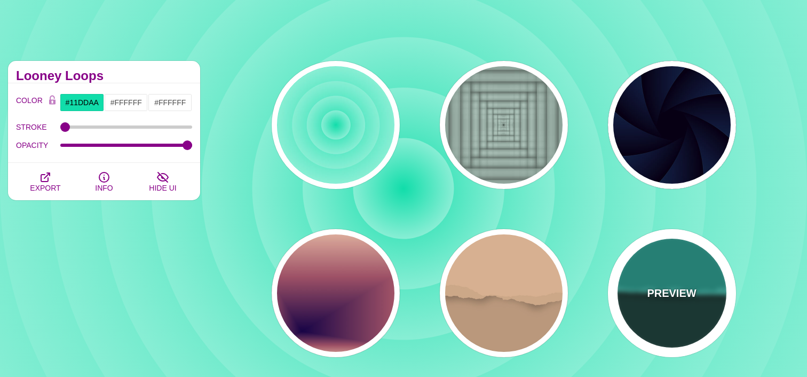
type input "0"
type input "0.5"
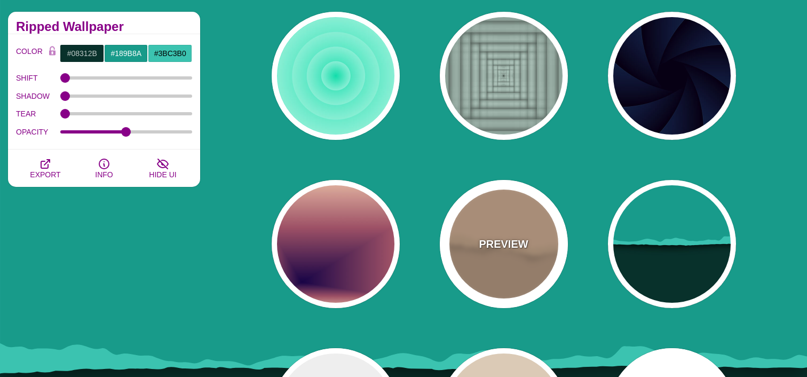
click at [523, 275] on div "PREVIEW" at bounding box center [504, 244] width 128 height 128
type input "#BA987C"
type input "#D7B090"
type input "#CCA788"
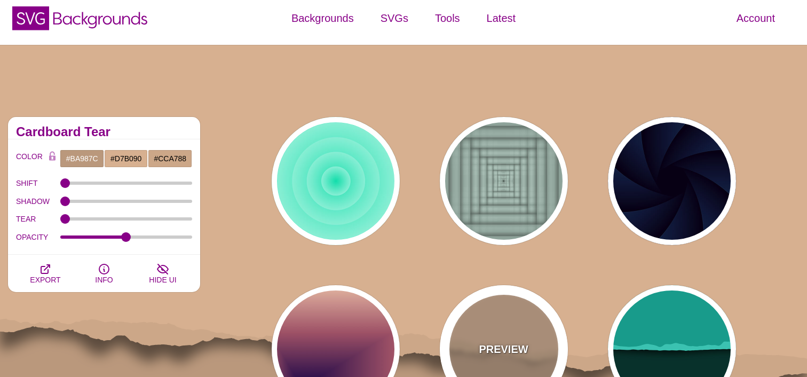
scroll to position [0, 0]
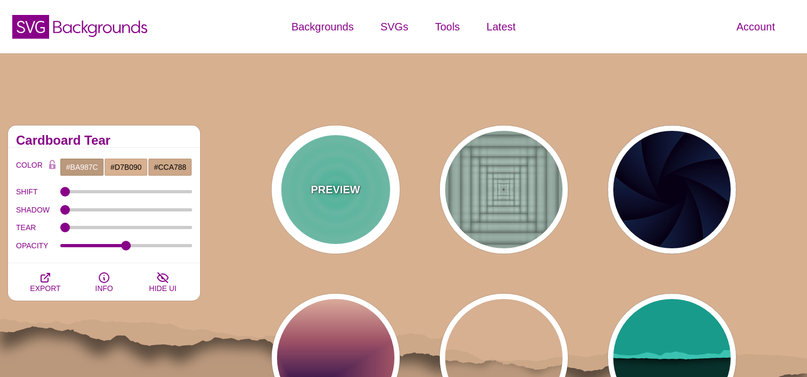
click at [358, 192] on p "PREVIEW" at bounding box center [334, 189] width 49 height 16
type input "#11DDAA"
type input "#FFFFFF"
type input "1"
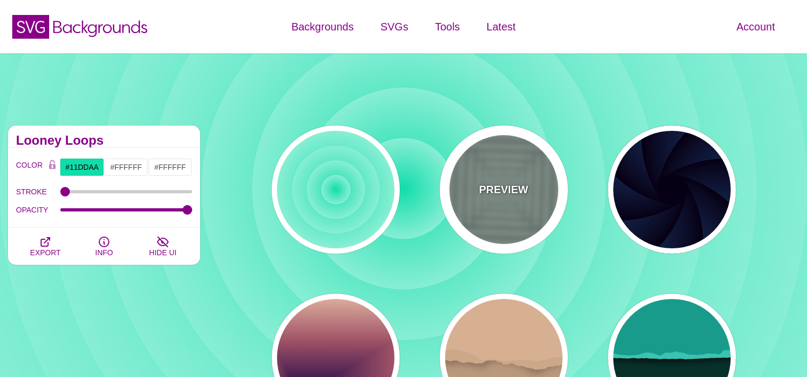
click at [503, 220] on div "PREVIEW" at bounding box center [504, 189] width 128 height 128
type input "#ABC3B9"
type input "0"
type input "0.5"
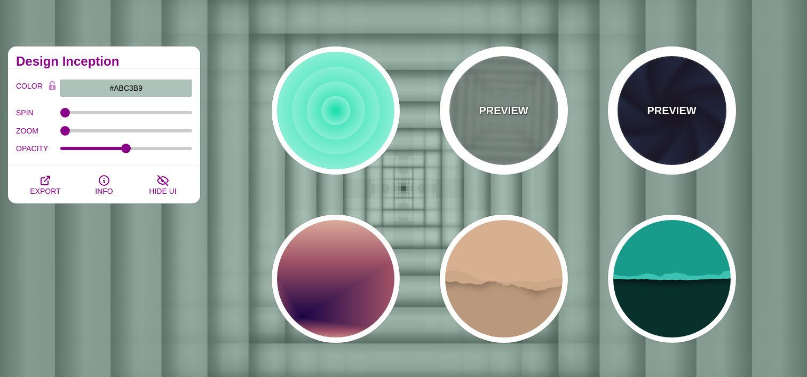
scroll to position [121, 0]
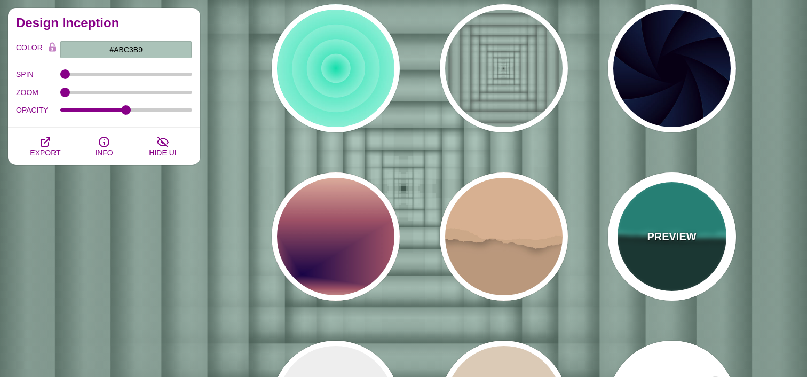
click at [650, 250] on div "PREVIEW" at bounding box center [672, 236] width 128 height 128
type input "#08312B"
type input "#189B8A"
type input "#3BC3B0"
type input "0"
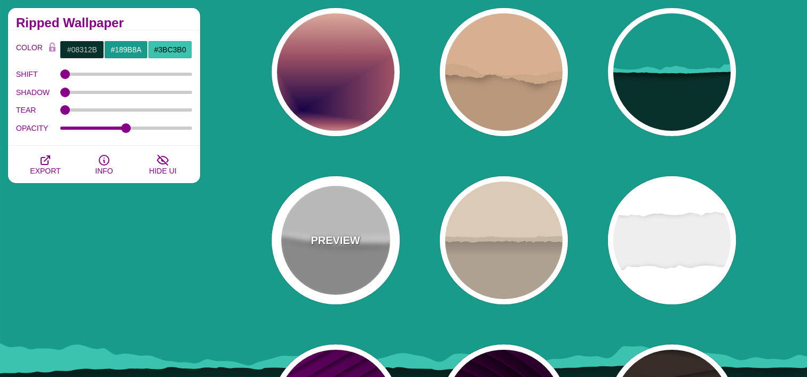
click at [347, 250] on div "PREVIEW" at bounding box center [336, 240] width 128 height 128
type input "#AAAAAA"
type input "#FFFFFF"
type input "#EEEEEE"
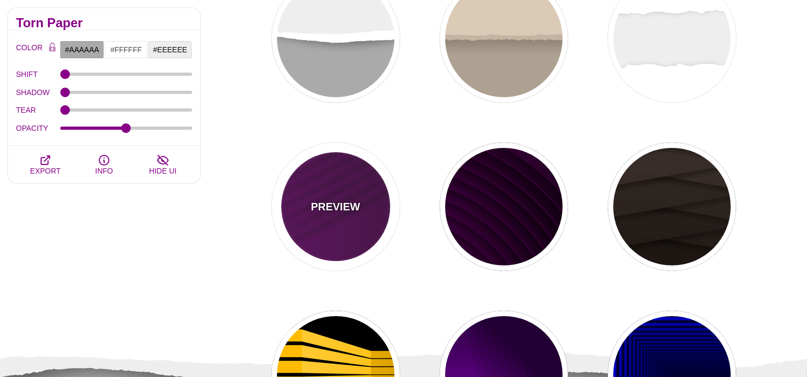
click at [348, 220] on div "PREVIEW" at bounding box center [336, 206] width 128 height 128
type input "#330033"
type input "#770077"
type input "#000000"
type input "1"
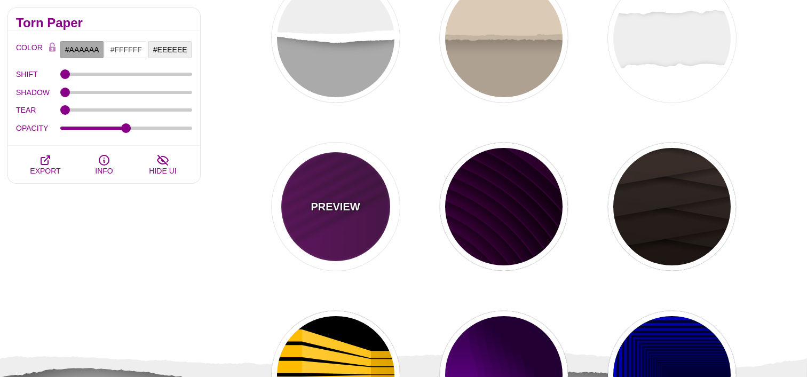
type input "1"
type input "0.5"
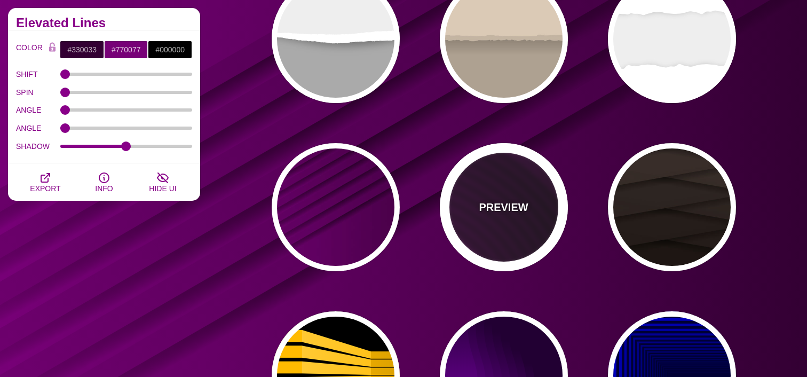
click at [494, 249] on div "PREVIEW" at bounding box center [504, 207] width 128 height 128
type input "#110011"
type input "#550055"
type input "#330033"
type input "4000"
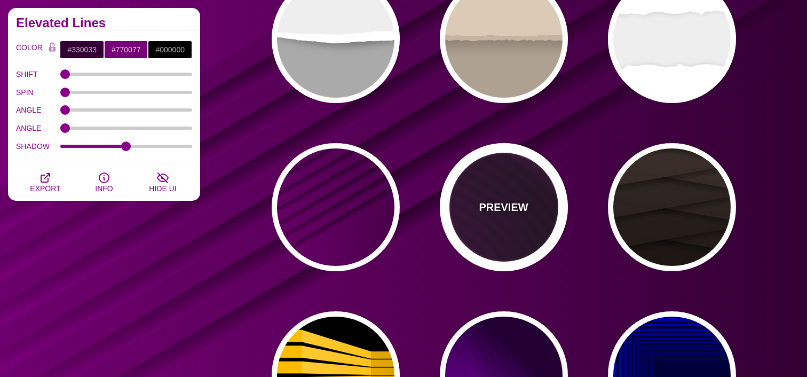
type input "10"
type input "1"
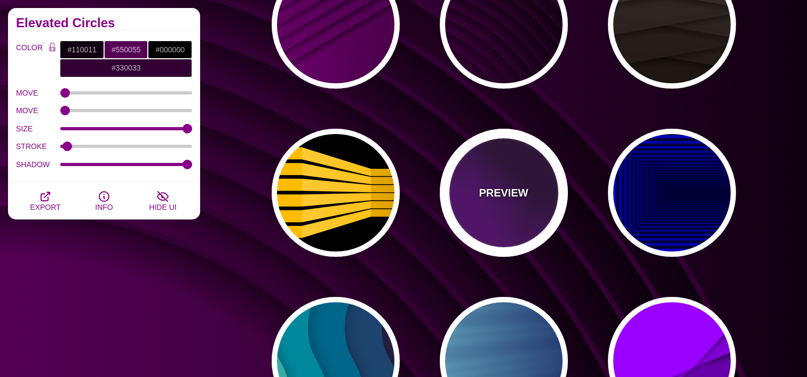
click at [513, 236] on div "PREVIEW" at bounding box center [504, 193] width 128 height 128
type input "#550077"
type input "#220033"
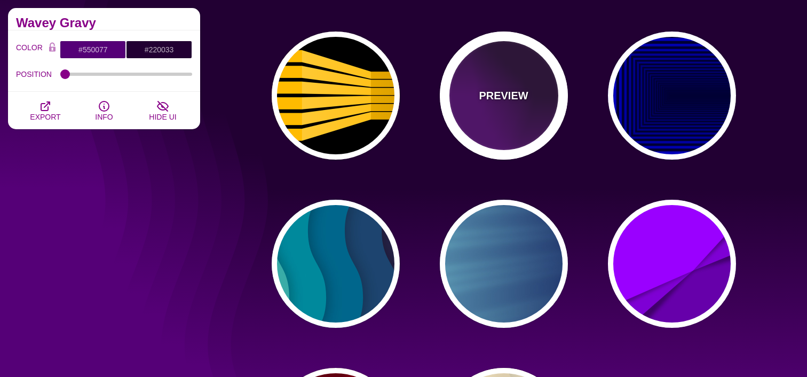
scroll to position [794, 0]
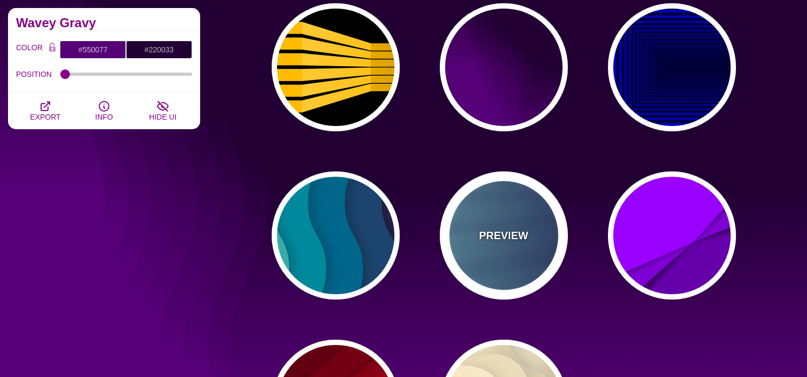
click at [508, 244] on div "PREVIEW" at bounding box center [504, 235] width 128 height 128
type input "#000044"
type input "#99FFFF"
type input "1"
type input "0.25"
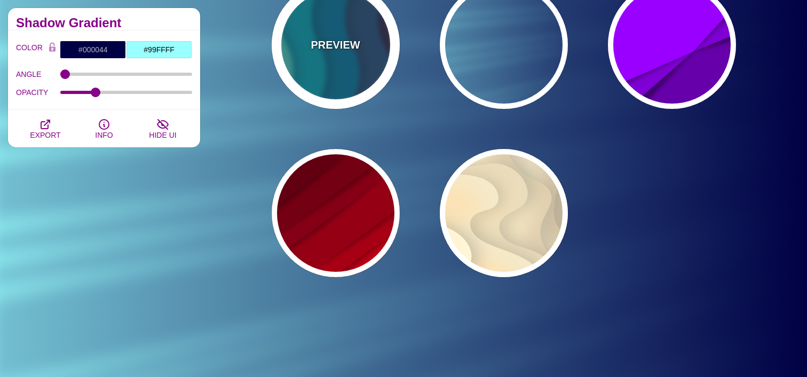
click at [349, 87] on div "PREVIEW" at bounding box center [336, 45] width 128 height 128
type input "#220022"
type input "#77CCAA"
type input "0"
type input "0.3"
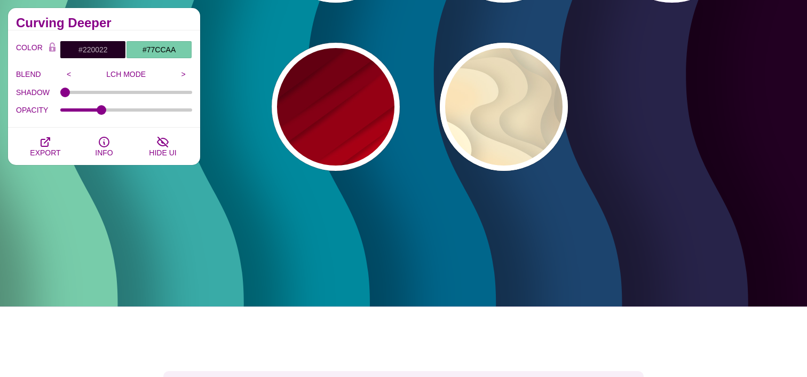
scroll to position [1048, 0]
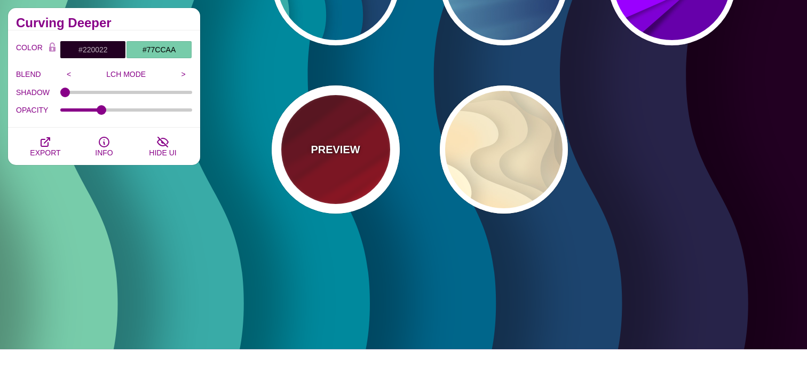
click at [344, 173] on div "PREVIEW" at bounding box center [336, 149] width 128 height 128
type input "#FF0000"
type input "#330000"
type input "0"
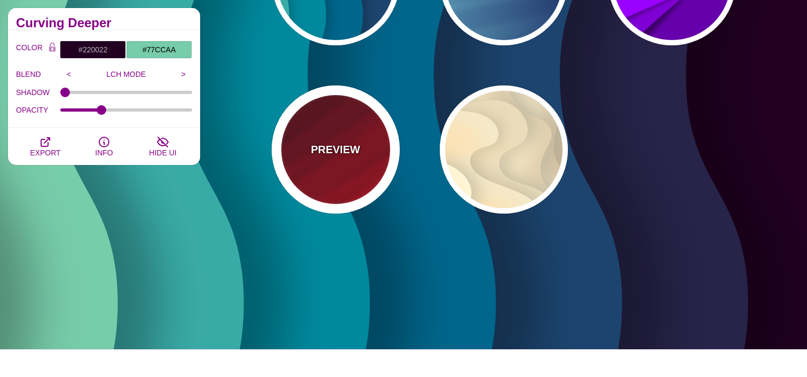
type input "0.5"
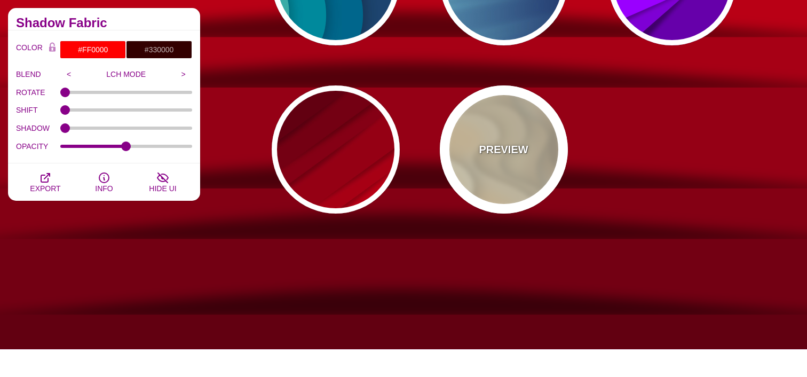
click at [470, 183] on div "PREVIEW" at bounding box center [504, 149] width 128 height 128
type input "#FFF7D7"
type input "#57250C"
type input "#FF8B28"
type input "0.7"
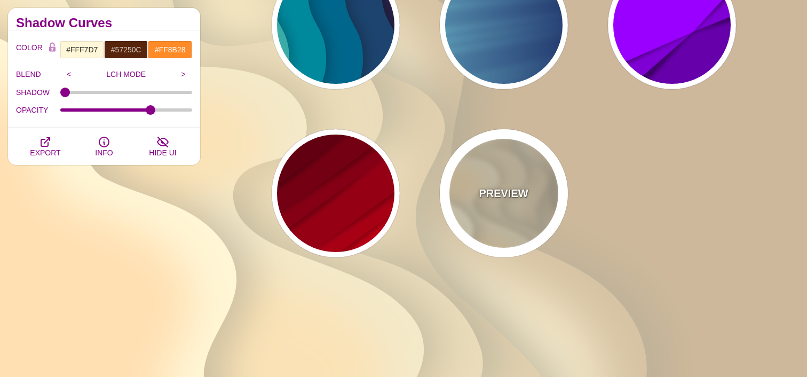
scroll to position [866, 0]
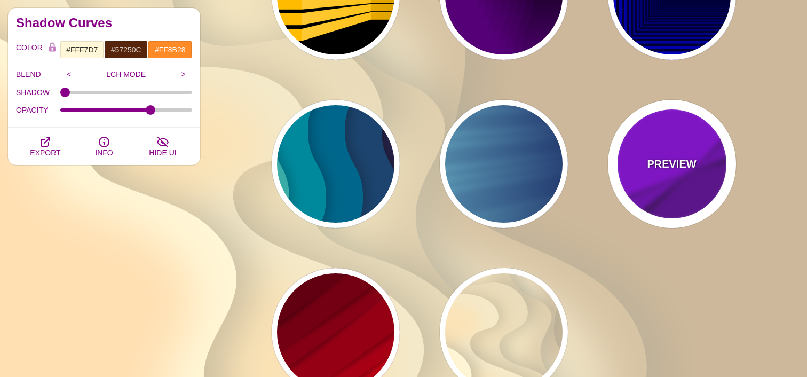
drag, startPoint x: 652, startPoint y: 178, endPoint x: 621, endPoint y: 180, distance: 31.6
click at [652, 178] on div "PREVIEW" at bounding box center [672, 164] width 128 height 128
type input "#9900FF"
type input "#6600AA"
type input "0.5"
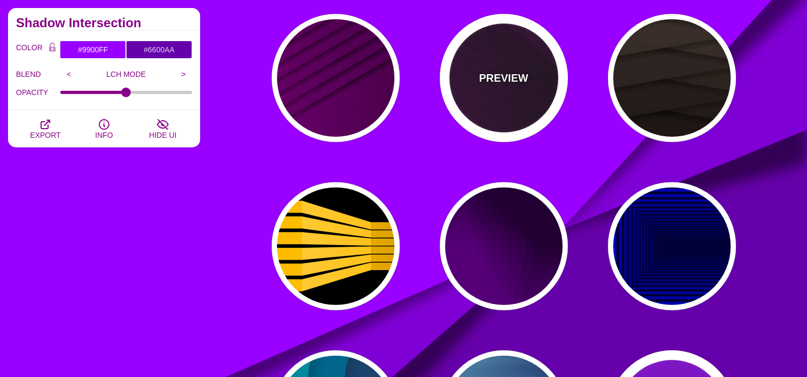
scroll to position [549, 0]
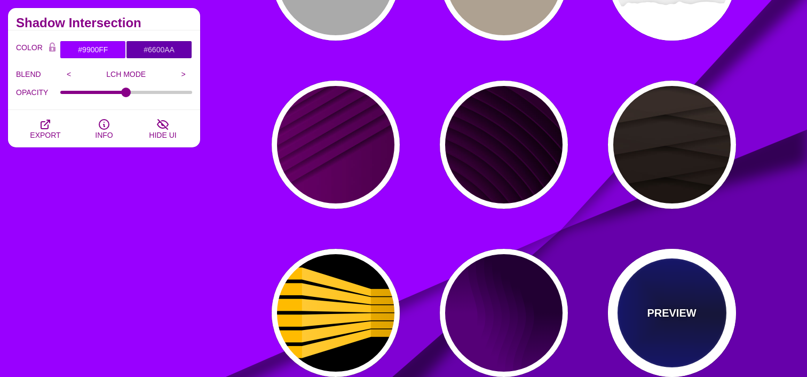
click at [654, 272] on div "PREVIEW" at bounding box center [672, 313] width 128 height 128
type input "#000033"
type input "#0000CC"
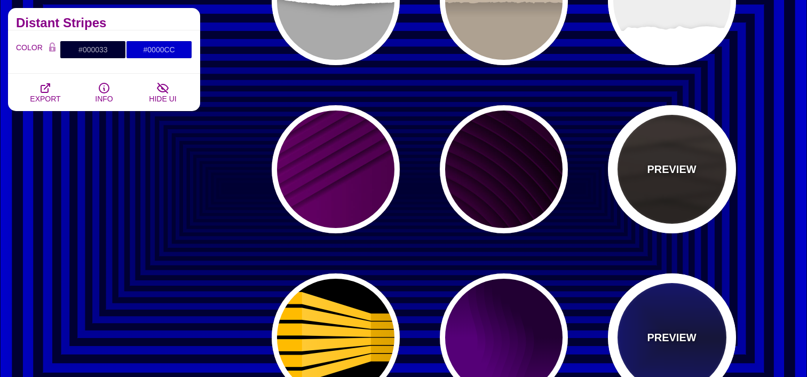
scroll to position [523, 0]
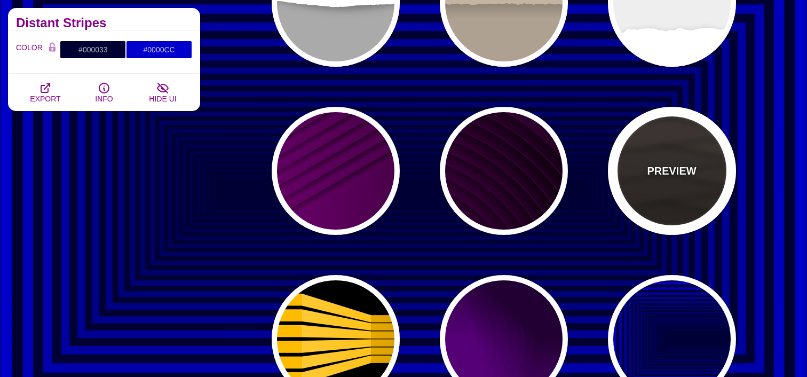
click at [631, 182] on div "PREVIEW" at bounding box center [672, 171] width 128 height 128
type input "#1C1612"
type input "#4D3D37"
type input "0"
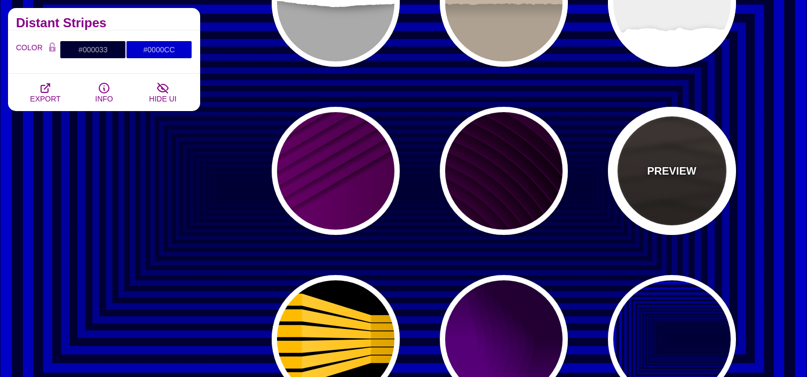
type input "0.9"
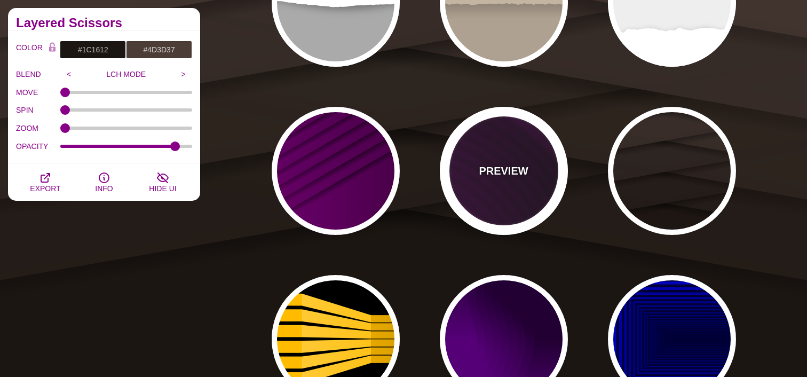
drag, startPoint x: 484, startPoint y: 183, endPoint x: 448, endPoint y: 184, distance: 36.3
click at [484, 183] on div "PREVIEW" at bounding box center [504, 171] width 128 height 128
type input "#110011"
type input "#550055"
type input "#000000"
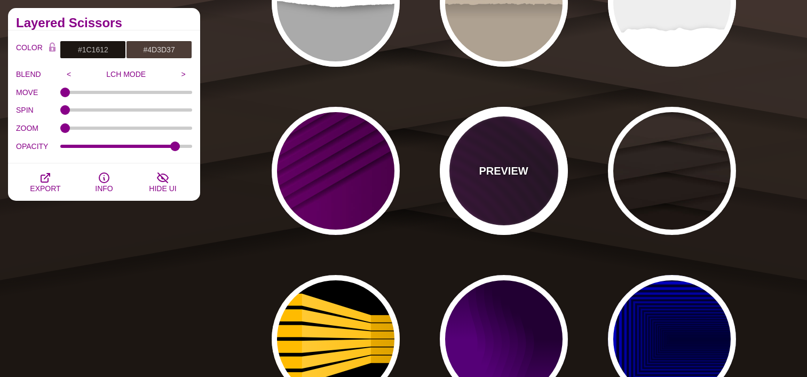
type input "4000"
type input "10"
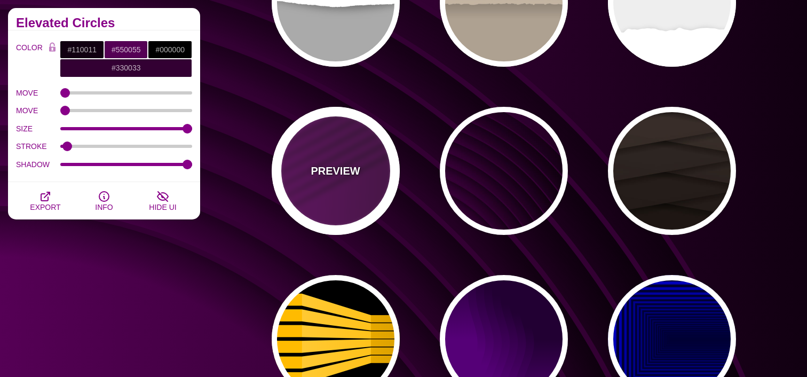
click at [330, 179] on div "PREVIEW" at bounding box center [336, 171] width 128 height 128
type input "#330033"
type input "#770077"
type input "1"
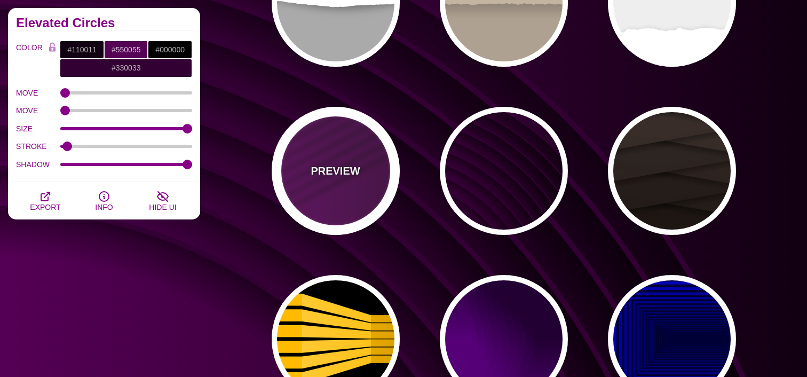
type input "0.5"
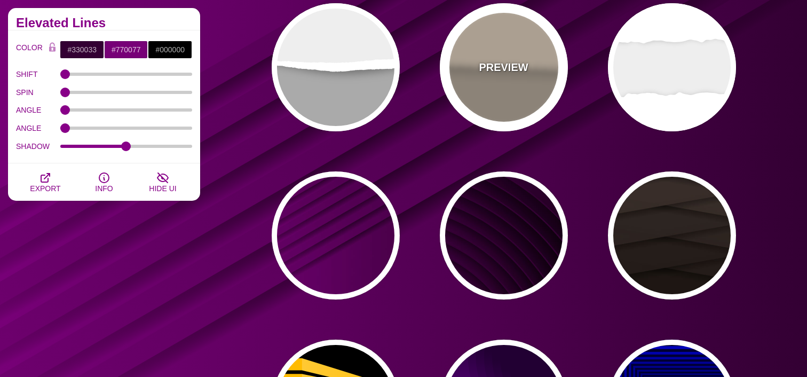
click at [507, 124] on div "PREVIEW" at bounding box center [504, 67] width 128 height 128
type input "#AEA191"
type input "#DACAB5"
type input "#C3B4A2"
type input "0"
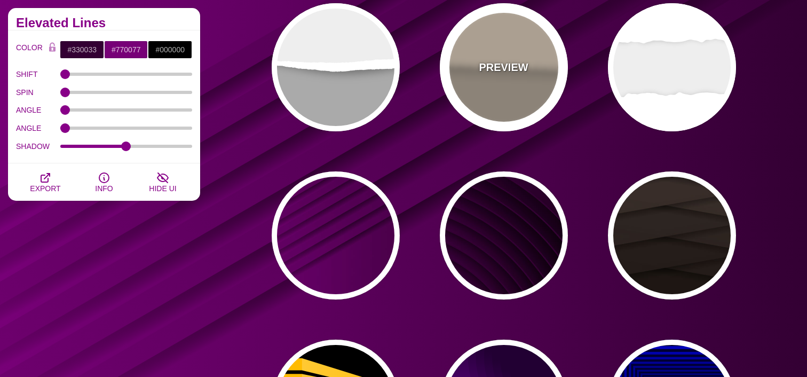
type input "0.7"
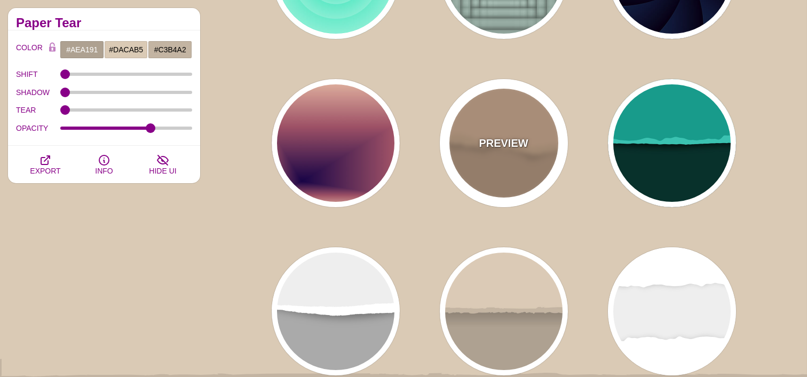
click at [491, 160] on div "PREVIEW" at bounding box center [504, 143] width 128 height 128
type input "#BA987C"
type input "#D7B090"
type input "#CCA788"
type input "0.5"
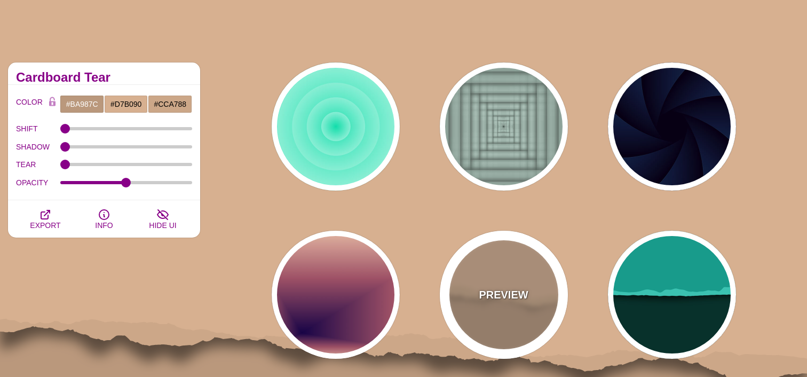
scroll to position [0, 0]
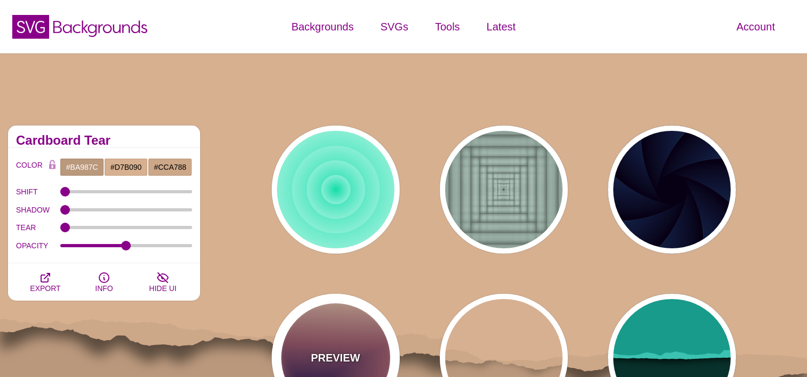
click at [340, 339] on div "PREVIEW" at bounding box center [336, 357] width 128 height 128
type input "#EEC6AB"
type input "#170346"
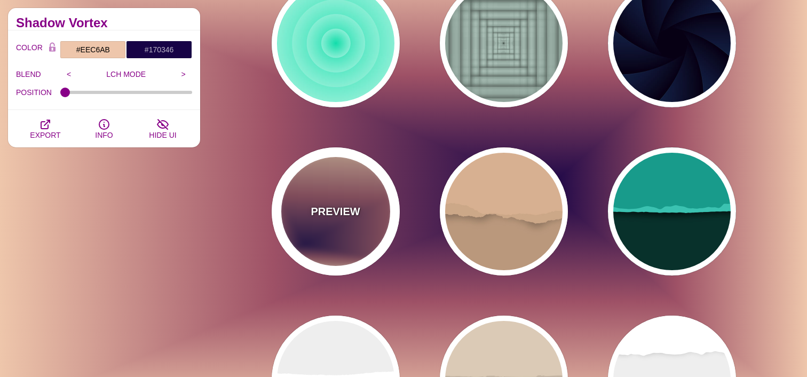
scroll to position [149, 0]
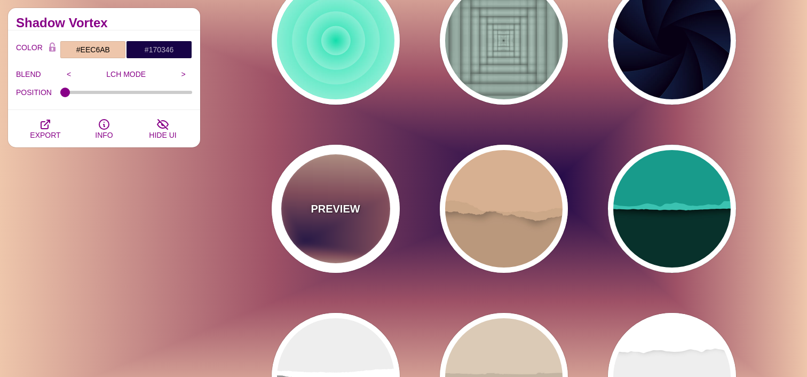
click at [337, 221] on div "PREVIEW" at bounding box center [336, 209] width 128 height 128
click at [351, 222] on div "PREVIEW" at bounding box center [336, 209] width 128 height 128
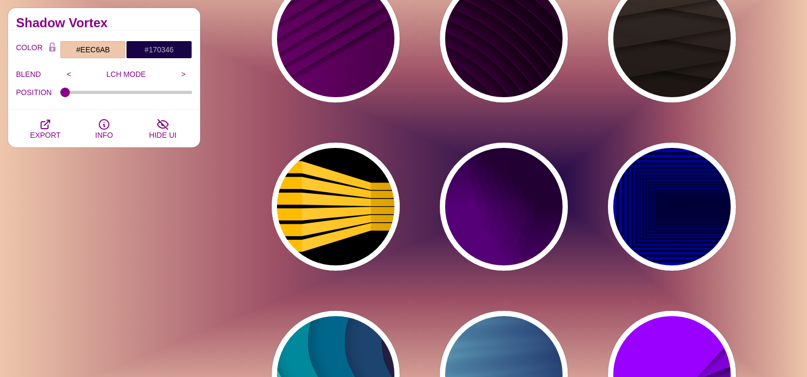
scroll to position [824, 0]
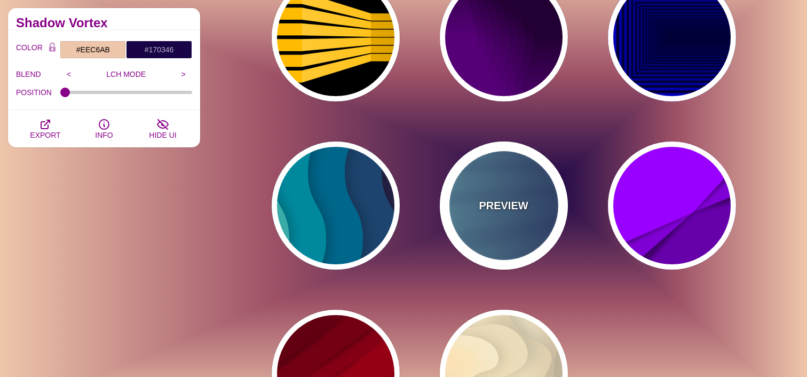
click at [477, 241] on div "PREVIEW" at bounding box center [504, 205] width 128 height 128
type input "#000044"
type input "#99FFFF"
type input "1"
type input "0.25"
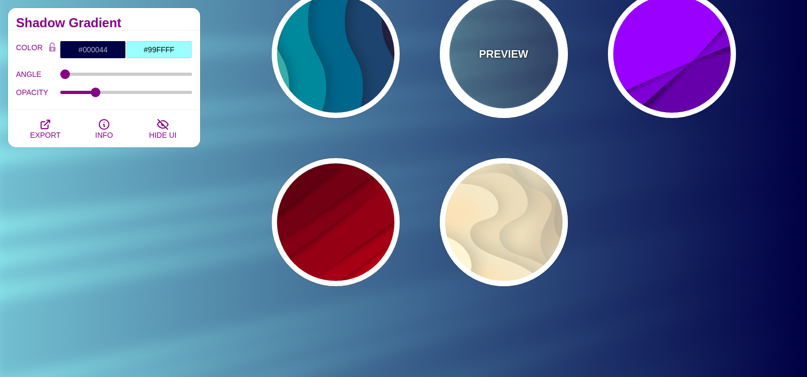
scroll to position [955, 0]
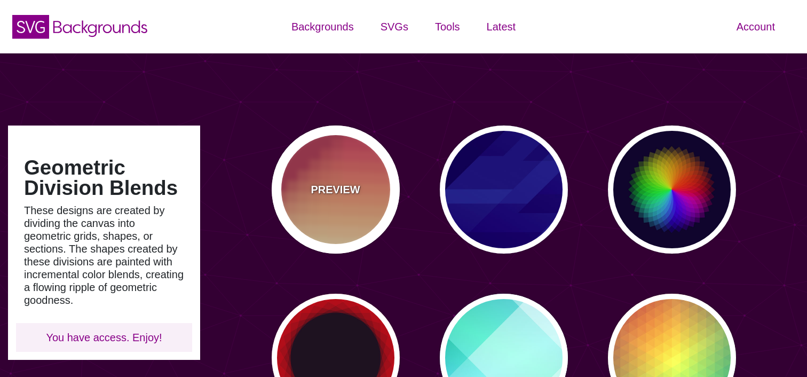
click at [337, 182] on p "PREVIEW" at bounding box center [334, 189] width 49 height 16
type input "#BA324B"
type input "#FF4567"
type input "#FFF5C7"
type input "0"
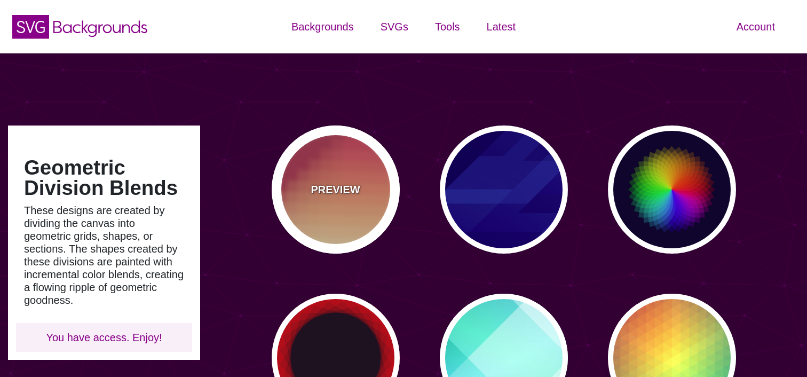
type input "0"
type input "0.3"
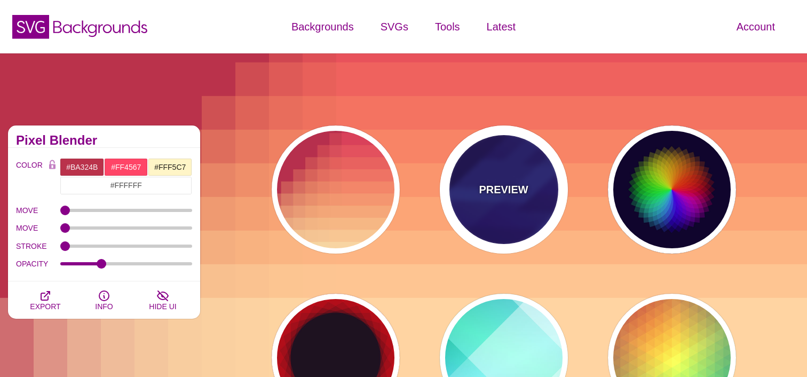
click at [497, 196] on p "PREVIEW" at bounding box center [503, 189] width 49 height 16
type input "#000044"
type input "#3388FF"
type input "#001188"
type input "0.3"
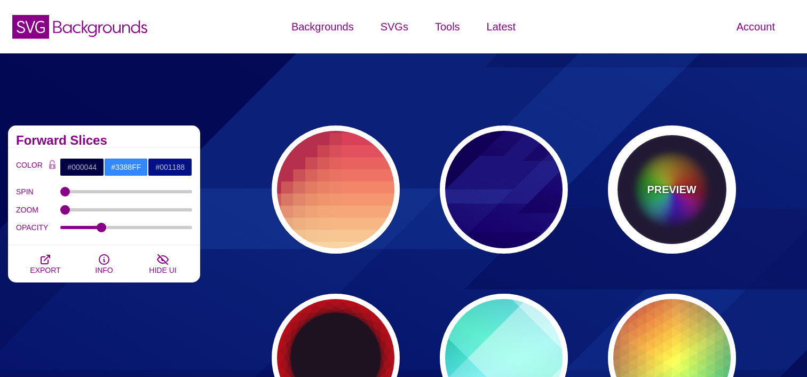
click at [689, 192] on p "PREVIEW" at bounding box center [671, 189] width 49 height 16
type input "#0C092B"
type input "#FF0000"
type input "#00DDFF"
type input "#FFFF00"
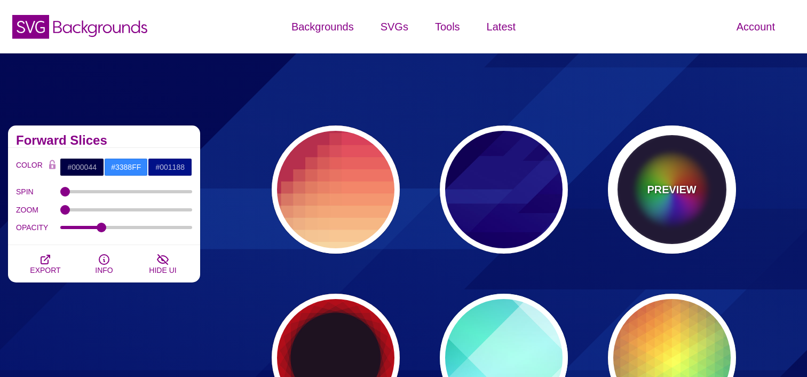
type input "0"
type input "0.2"
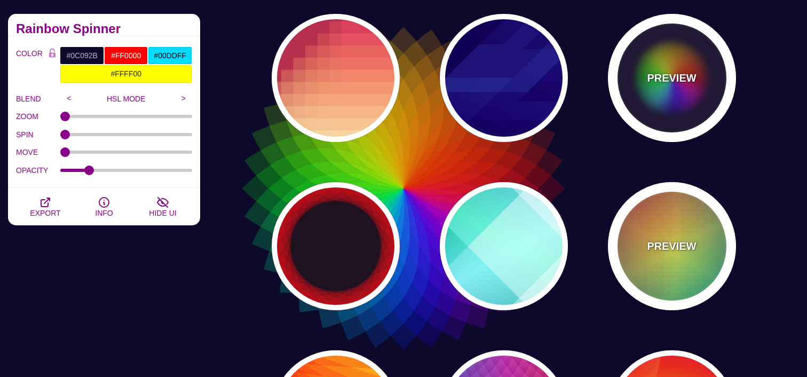
scroll to position [113, 0]
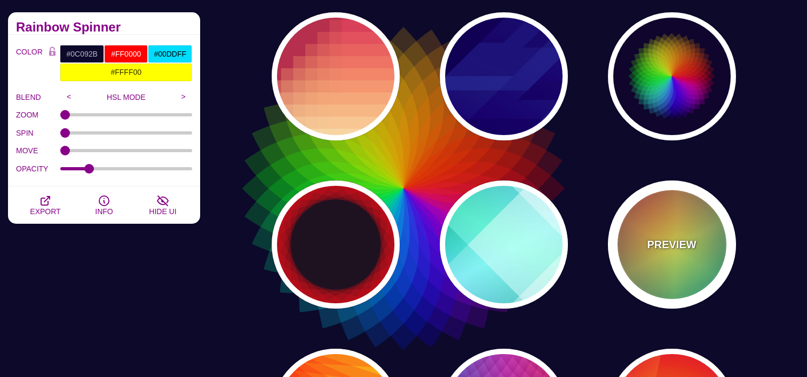
drag, startPoint x: 645, startPoint y: 239, endPoint x: 618, endPoint y: 241, distance: 27.3
click at [645, 239] on div "PREVIEW" at bounding box center [672, 244] width 128 height 128
type input "#226677"
type input "#FFFF55"
type input "#27002E"
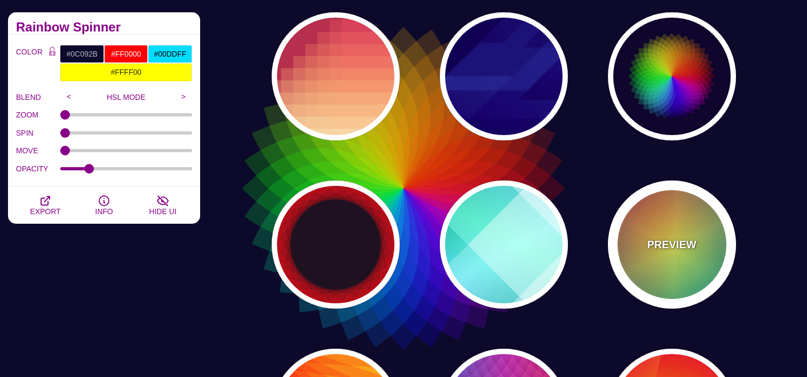
type input "100"
type input "0.5"
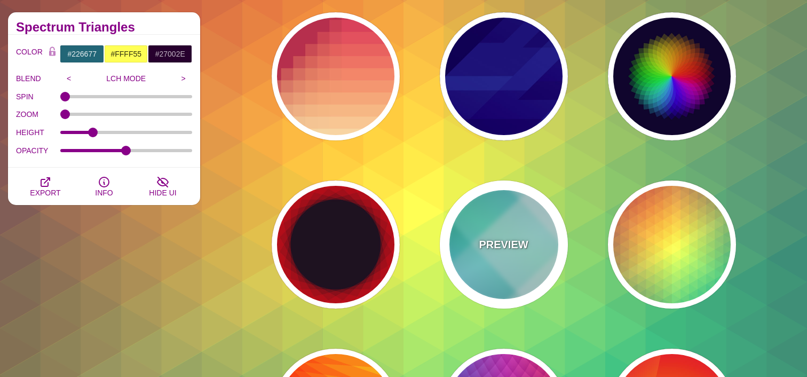
drag, startPoint x: 513, startPoint y: 249, endPoint x: 454, endPoint y: 250, distance: 59.2
click at [513, 249] on p "PREVIEW" at bounding box center [503, 244] width 49 height 16
type input "#FFFFFF"
type input "#008066"
type input "#99FFFF"
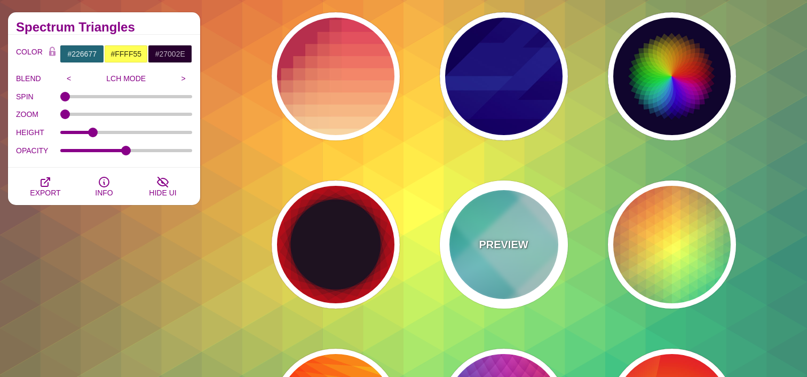
type input "#0099FF"
type input "#00FFCC"
type input "0.4"
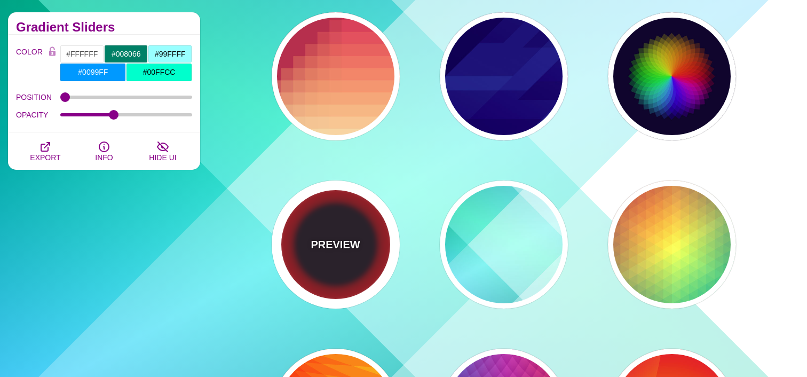
click at [372, 249] on div "PREVIEW" at bounding box center [336, 244] width 128 height 128
type input "#1F1221"
type input "#FF1111"
type input "0"
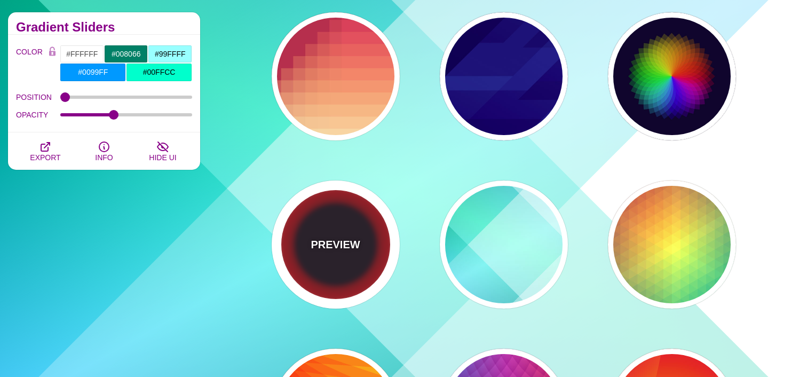
type input "0.2"
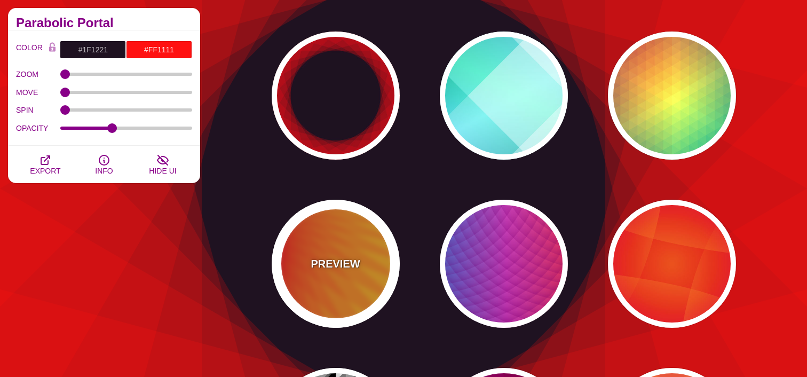
click at [337, 266] on p "PREVIEW" at bounding box center [334, 264] width 49 height 16
type input "#FFFF00"
type input "#FF0000"
type input "100"
type input "0.2"
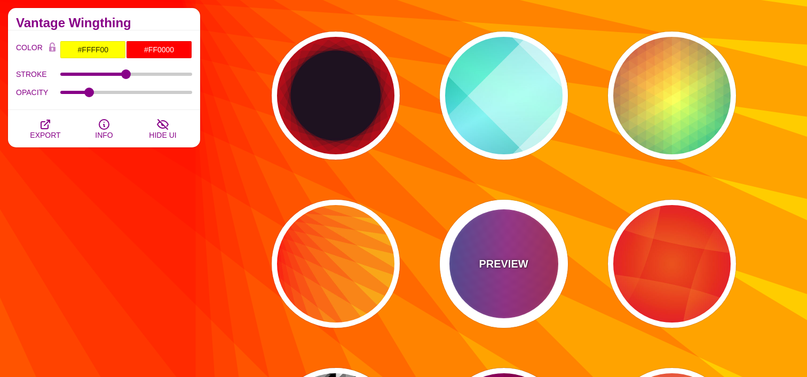
click at [521, 260] on p "PREVIEW" at bounding box center [503, 264] width 49 height 16
type input "#FF3333"
type input "#1884D6"
type input "#690067"
type input "0"
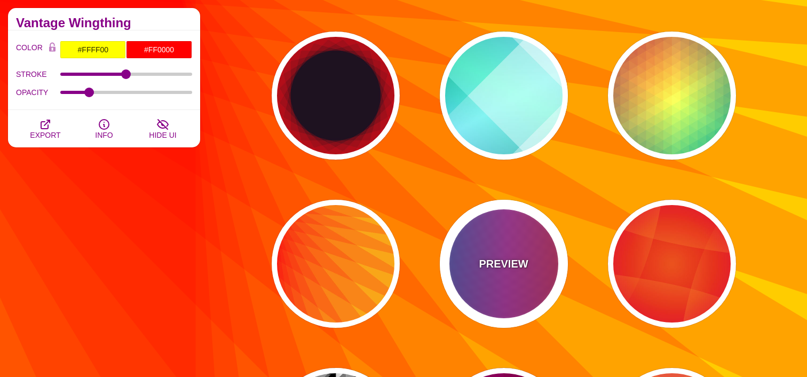
type input "1"
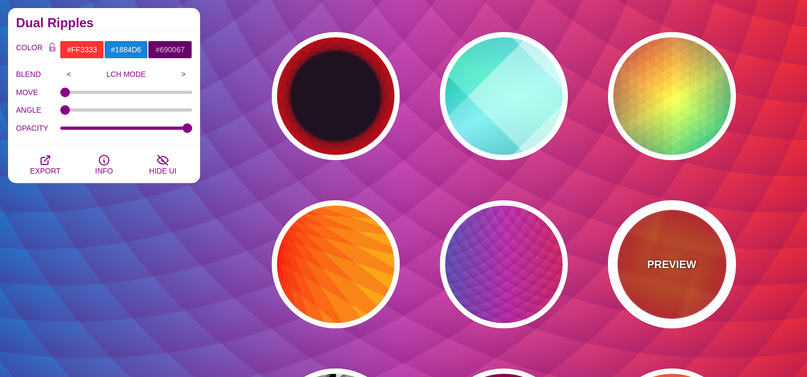
click at [635, 256] on div "PREVIEW" at bounding box center [672, 264] width 128 height 128
type input "#DD0000"
type input "#FFAA17"
type input "#EE1188"
type input "50"
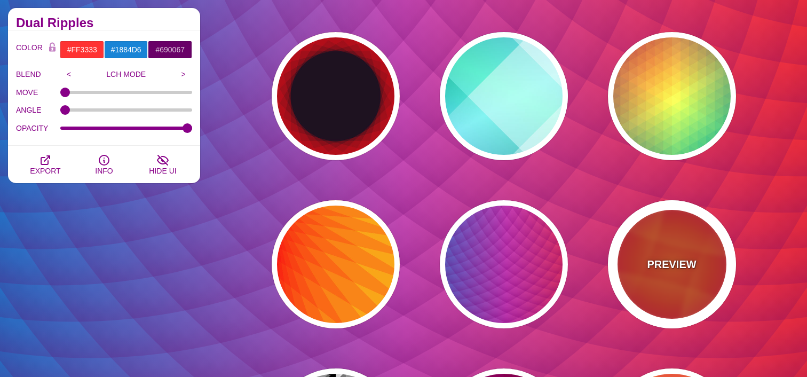
type input "50"
type input "0.5"
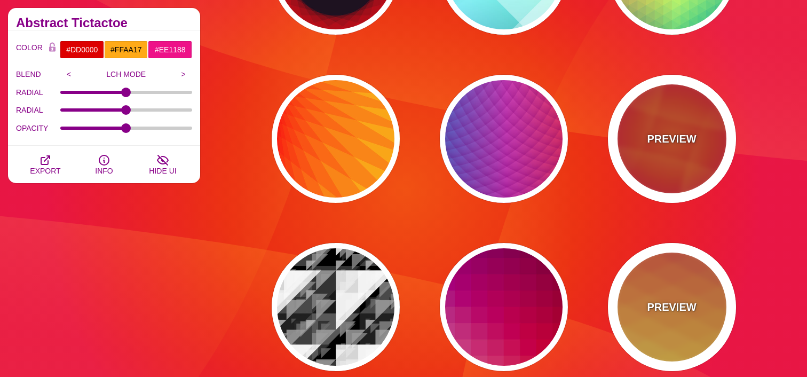
scroll to position [392, 0]
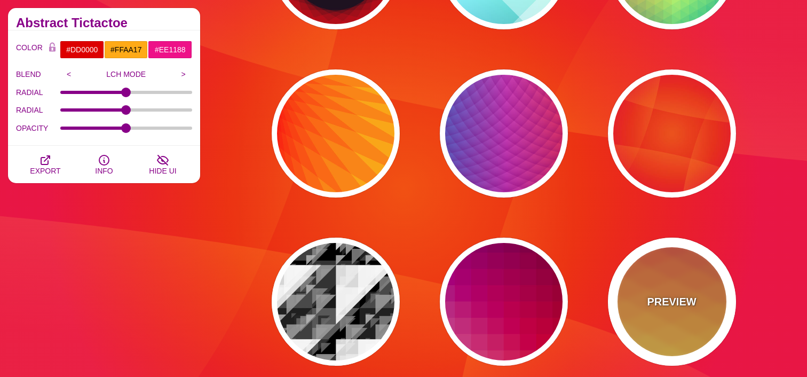
drag, startPoint x: 640, startPoint y: 307, endPoint x: 584, endPoint y: 305, distance: 55.5
click at [638, 307] on div "PREVIEW" at bounding box center [672, 301] width 128 height 128
type input "#990088"
type input "#FFFFBB"
type input "#FF0000"
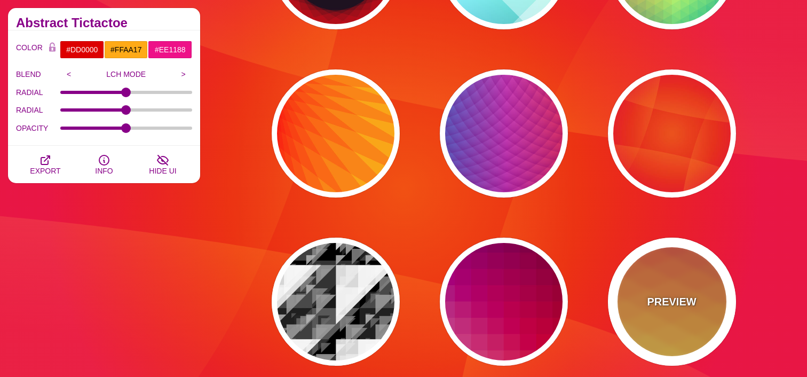
type input "#FFEE00"
type input "#FFFFFF"
type input "0"
type input "0.5"
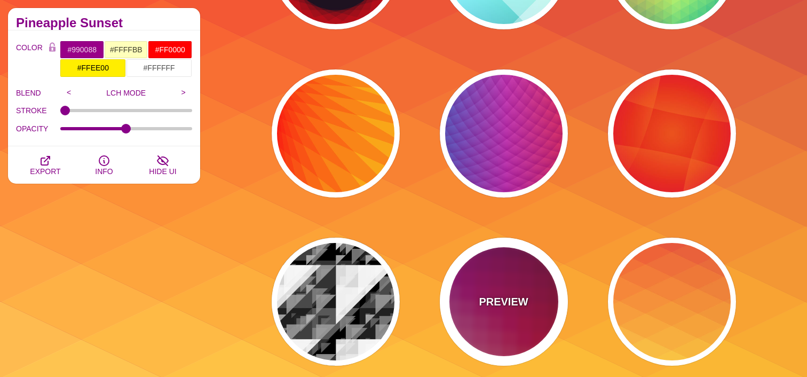
click at [509, 304] on p "PREVIEW" at bounding box center [503, 301] width 49 height 16
type input "#880077"
type input "#CC2222"
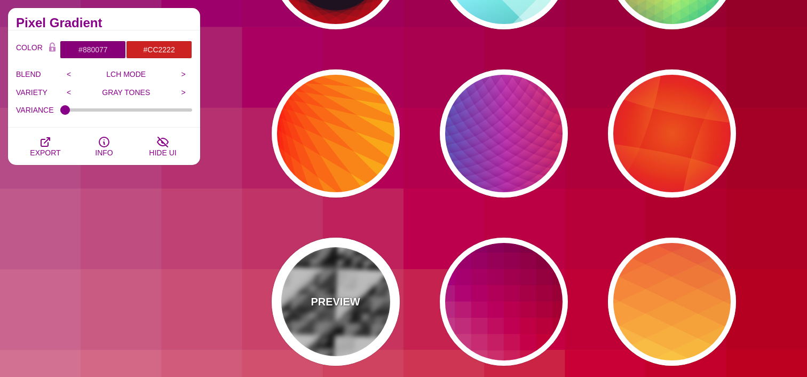
click at [368, 290] on div "PREVIEW" at bounding box center [336, 301] width 128 height 128
type input "#000000"
type input "1.02"
type input "0.8"
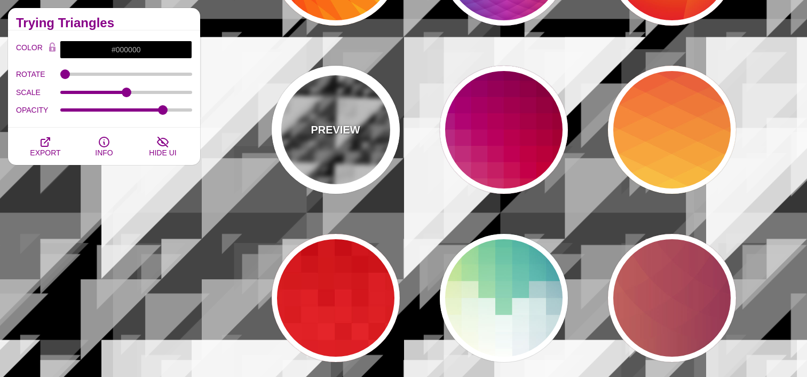
scroll to position [571, 0]
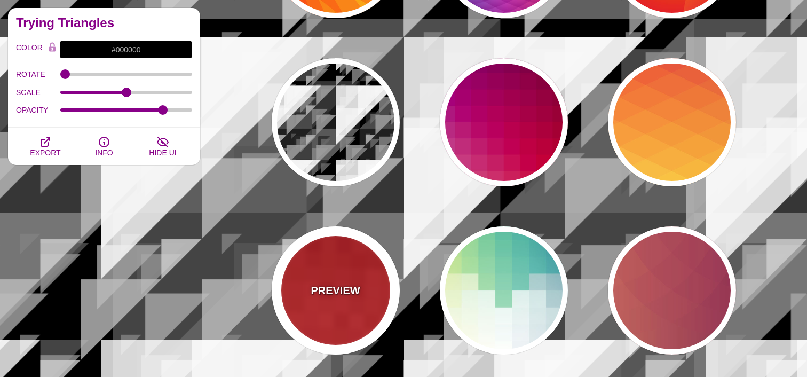
click at [371, 289] on div "PREVIEW" at bounding box center [336, 290] width 128 height 128
type input "#BB0000"
type input "#FF3333"
type input "0"
type input "100"
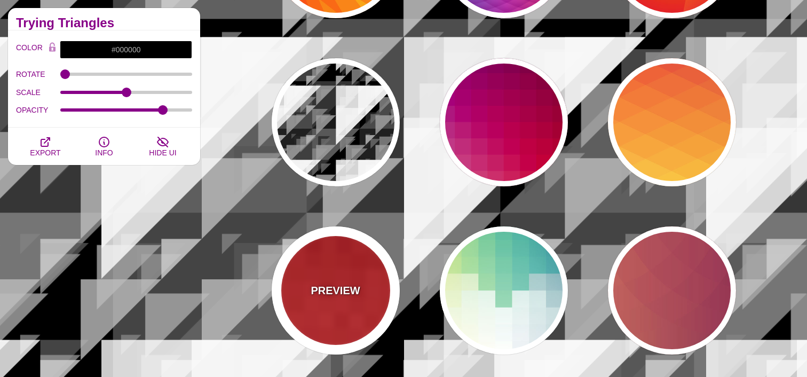
type input "100"
type input "0.5"
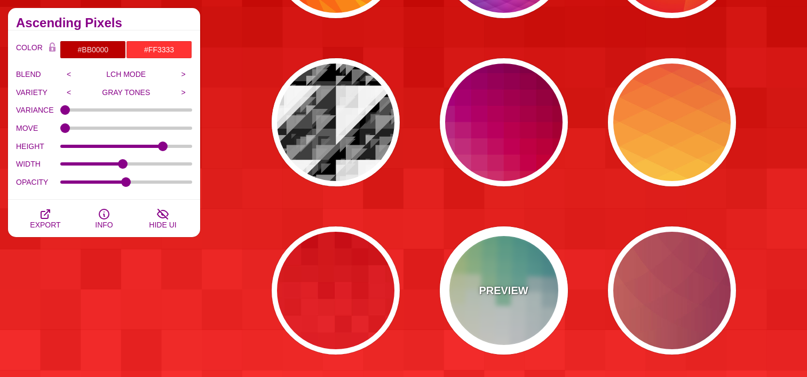
click at [472, 288] on div "PREVIEW" at bounding box center [504, 290] width 128 height 128
type input "#FFEE88"
type input "#FFFFFF"
type input "#2D7A94"
type input "0.5"
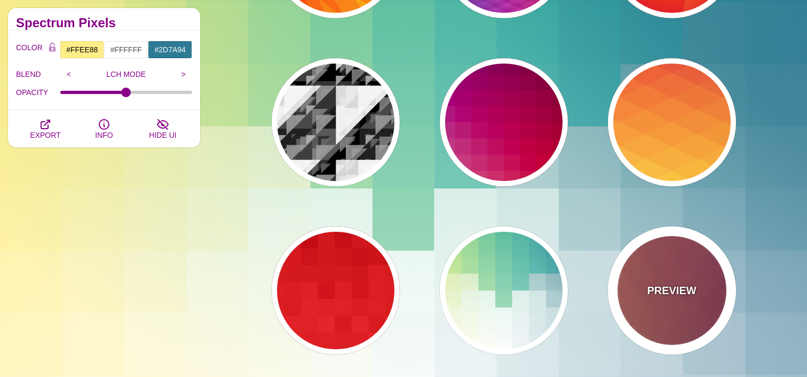
click at [656, 288] on p "PREVIEW" at bounding box center [671, 290] width 49 height 16
type input "#FFAA66"
type input "#440044"
type input "0"
type input "1"
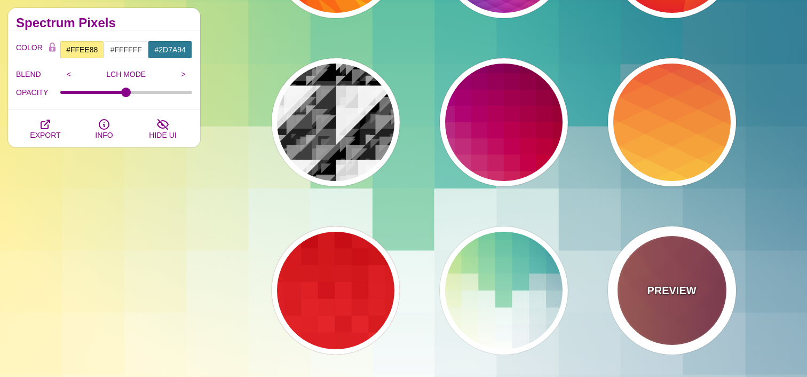
type input "0.2"
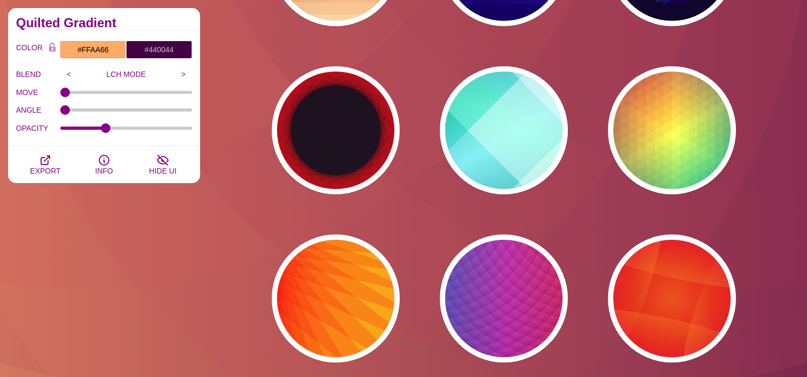
scroll to position [0, 0]
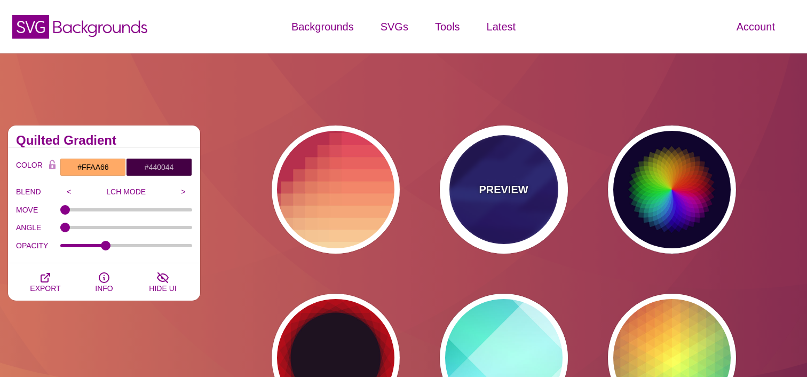
click at [533, 201] on div "PREVIEW" at bounding box center [504, 189] width 128 height 128
type input "#000044"
type input "#3388FF"
type input "#001188"
type input "0"
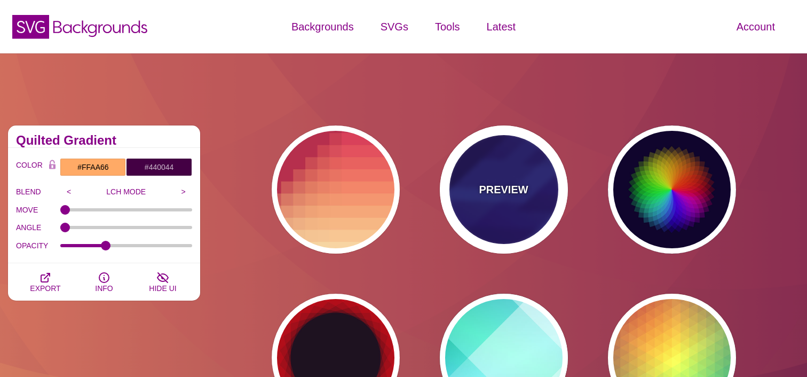
type input "0.3"
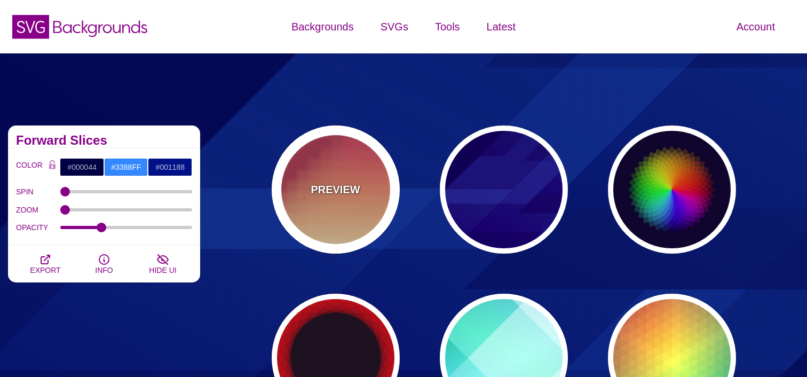
click at [350, 195] on p "PREVIEW" at bounding box center [334, 189] width 49 height 16
type input "#BA324B"
type input "#FF4567"
type input "#FFF5C7"
type input "#FFFFFF"
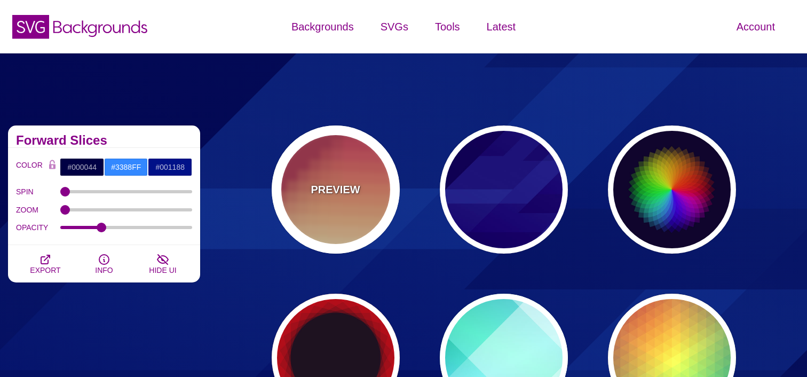
type input "0"
type input "0.3"
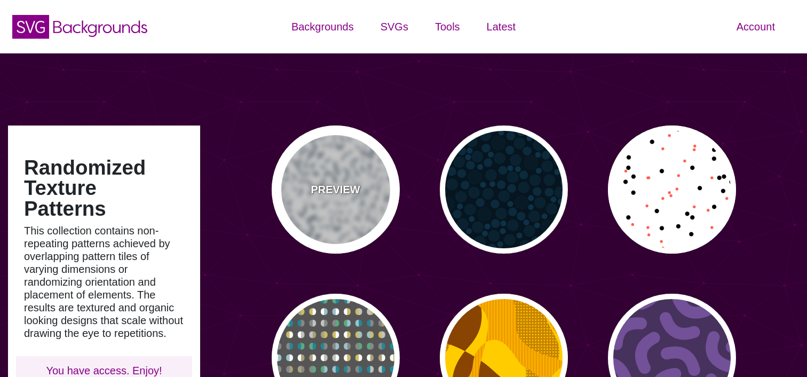
drag, startPoint x: 341, startPoint y: 152, endPoint x: 348, endPoint y: 153, distance: 6.5
click at [342, 152] on div "PREVIEW" at bounding box center [336, 189] width 128 height 128
type input "#FFFFFF"
type input "#667788"
type input "0"
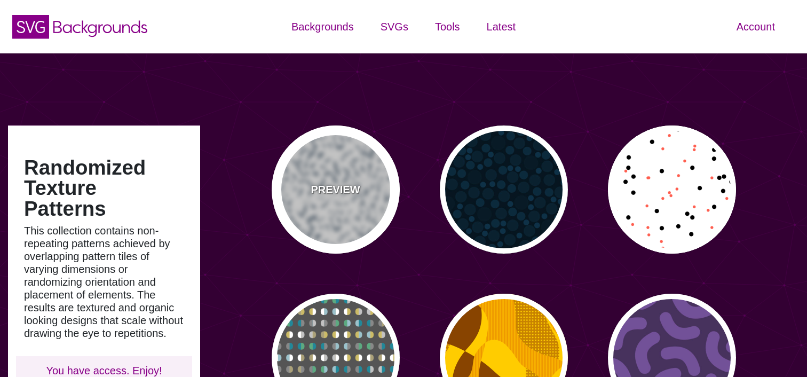
type input "0"
type input "5"
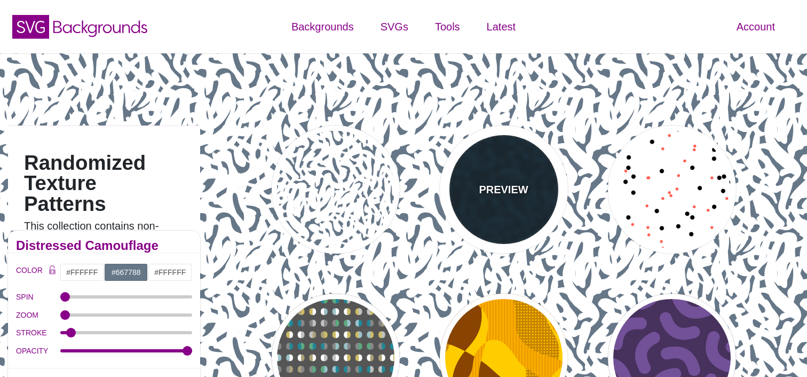
drag, startPoint x: 467, startPoint y: 169, endPoint x: 474, endPoint y: 168, distance: 6.4
click at [467, 169] on div "PREVIEW" at bounding box center [504, 189] width 128 height 128
type input "#06151F"
type input "#081B26"
type input "#0E3147"
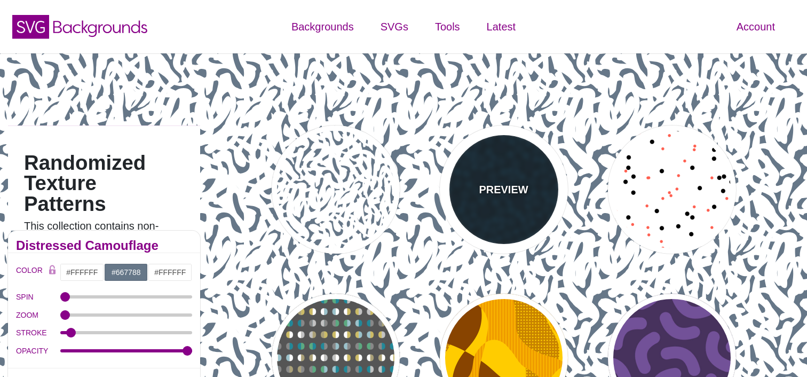
type input "0.5"
type input "0"
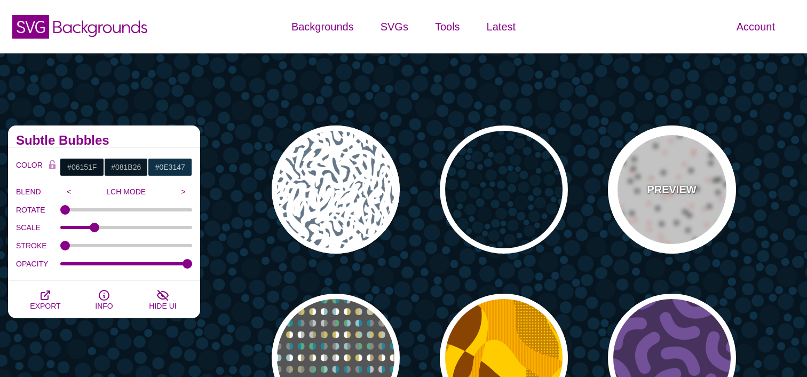
click at [640, 165] on div "PREVIEW" at bounding box center [672, 189] width 128 height 128
type input "#FFFFFF"
type input "#000000"
type input "#FF5E4F"
type input "30"
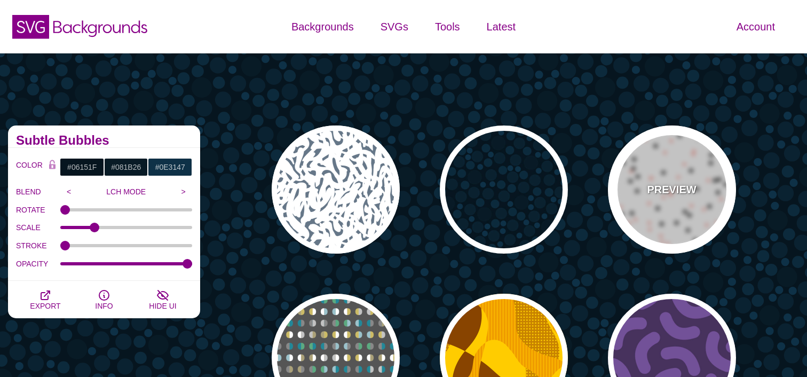
type input "20"
type input "0.25"
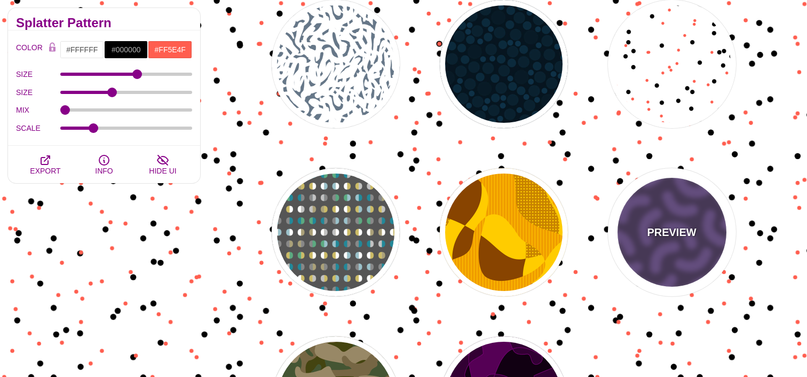
drag, startPoint x: 651, startPoint y: 200, endPoint x: 604, endPoint y: 205, distance: 47.8
click at [651, 200] on div "PREVIEW" at bounding box center [672, 232] width 128 height 128
type input "#46315D"
type input "#735098"
type input "0"
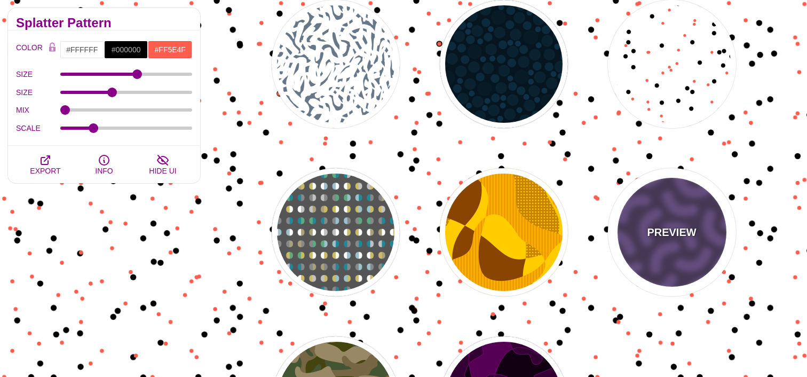
type input "0.3"
type input "30"
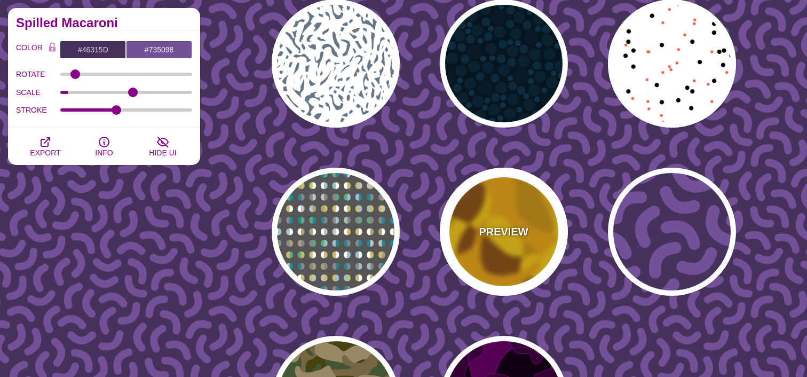
click at [509, 219] on div "PREVIEW" at bounding box center [504, 232] width 128 height 128
type input "#FFCC00"
type input "#884400"
type input "#EE9900"
type input "1"
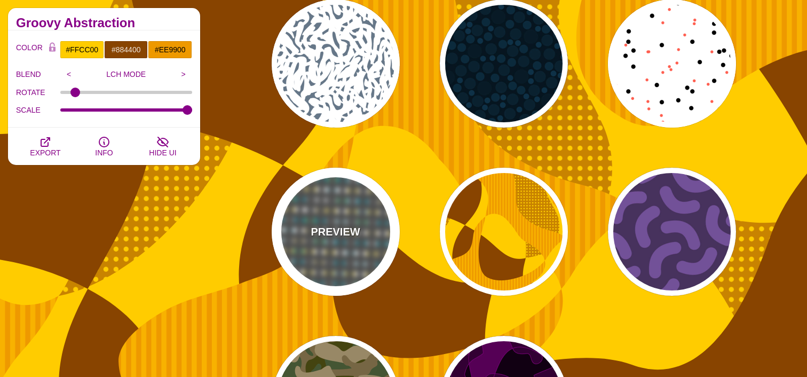
click at [361, 235] on div "PREVIEW" at bounding box center [336, 232] width 128 height 128
type input "#555555"
type input "#228899"
type input "#CCBB66"
type input "#FFFFFF"
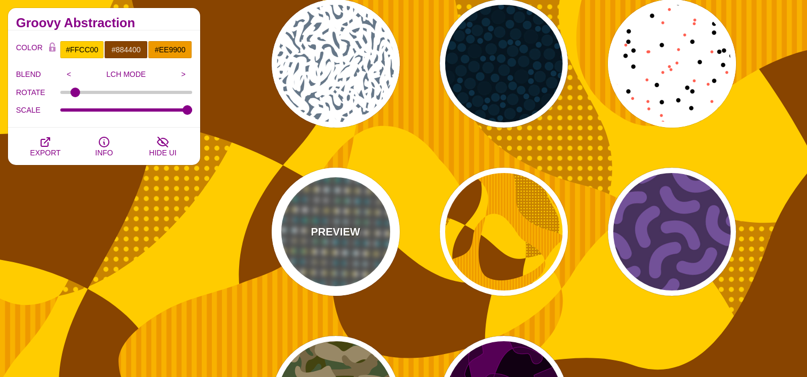
type input "#888888"
type input "50"
type input "0"
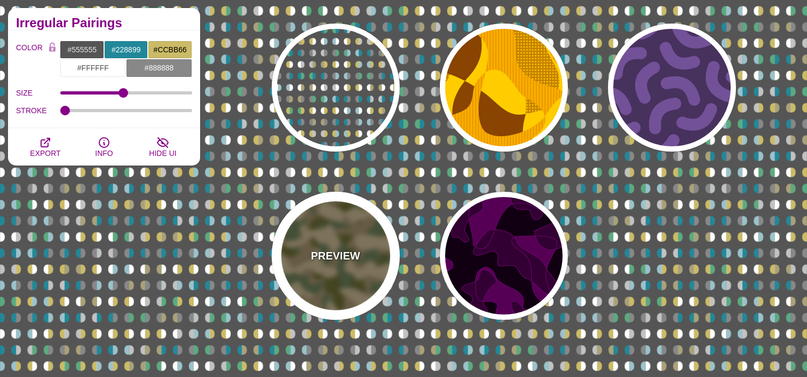
click at [360, 235] on div "PREVIEW" at bounding box center [336, 256] width 128 height 128
type input "#776644"
type input "#444411"
type input "#445533"
type input "#998866"
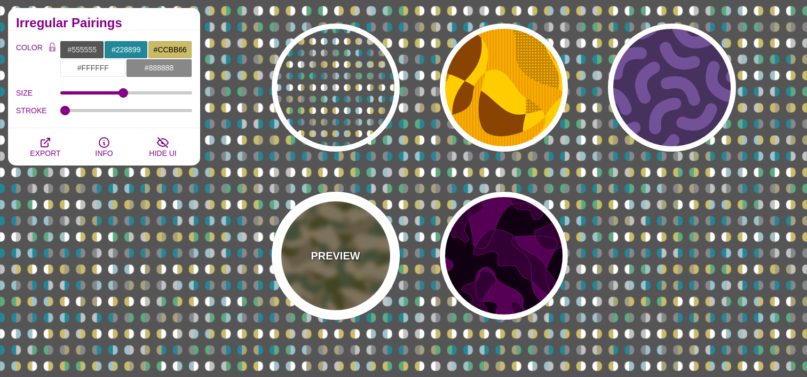
type input "1"
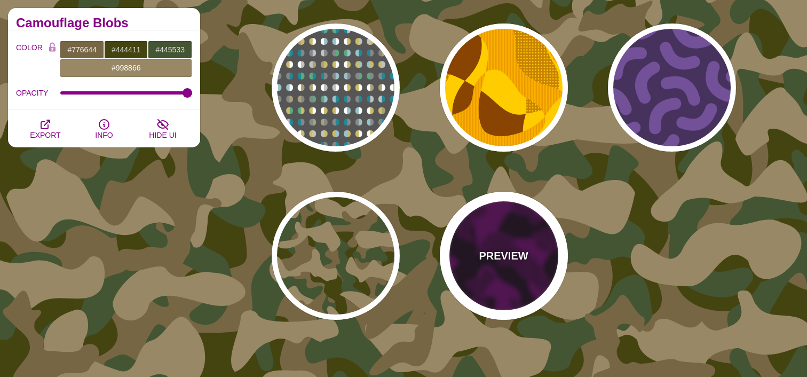
click at [507, 246] on div "PREVIEW" at bounding box center [504, 256] width 128 height 128
type input "#110011"
type input "#550055"
type input "#330033"
type input "#770077"
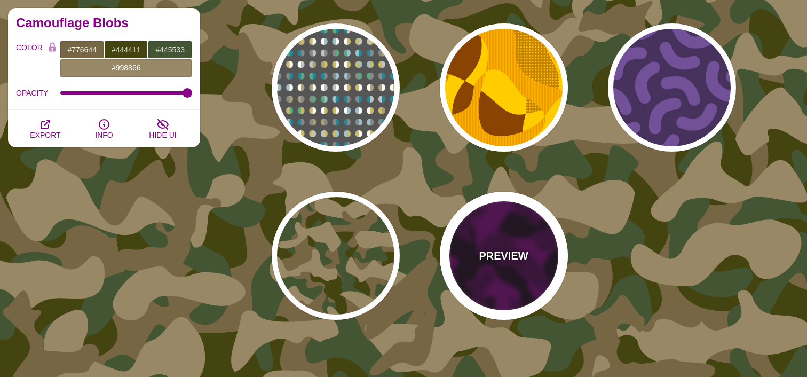
type input "2"
type input "1"
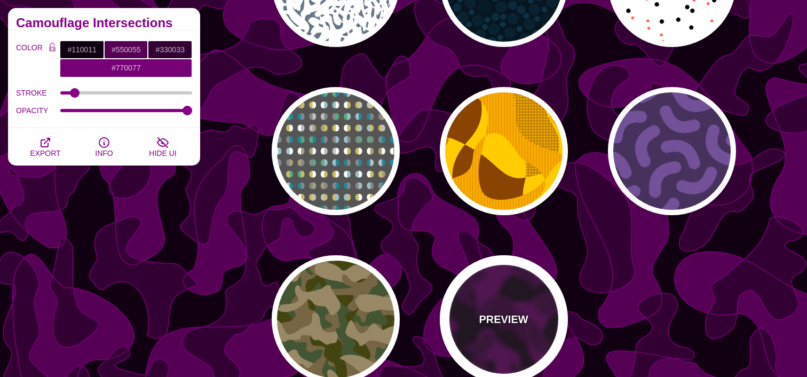
scroll to position [0, 0]
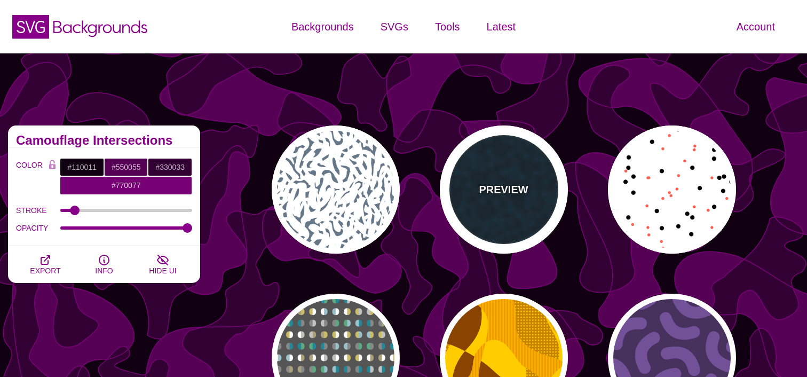
click at [509, 226] on div "PREVIEW" at bounding box center [504, 189] width 128 height 128
type input "#06151F"
type input "#081B26"
type input "#0E3147"
type input "0"
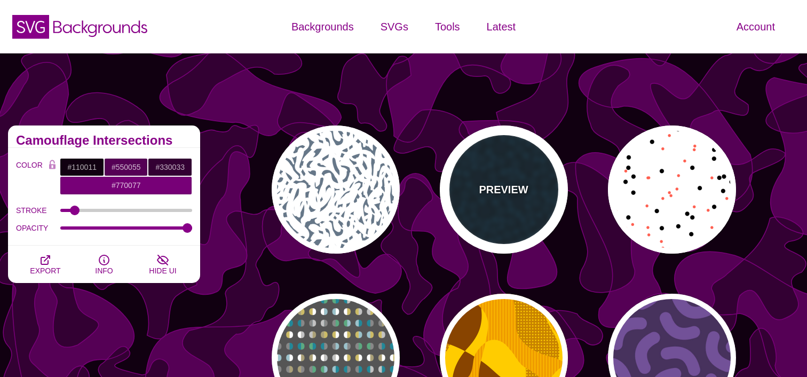
type input "0.5"
type input "0"
type input "1"
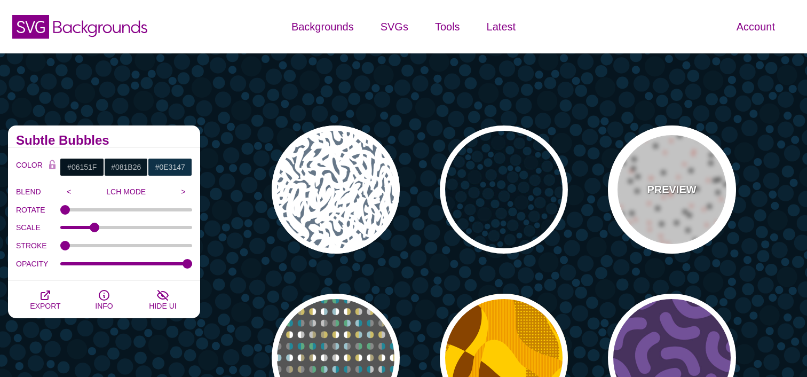
drag, startPoint x: 651, startPoint y: 227, endPoint x: 616, endPoint y: 224, distance: 35.4
click at [651, 227] on div "PREVIEW" at bounding box center [672, 189] width 128 height 128
type input "#FFFFFF"
type input "#000000"
type input "#FF5E4F"
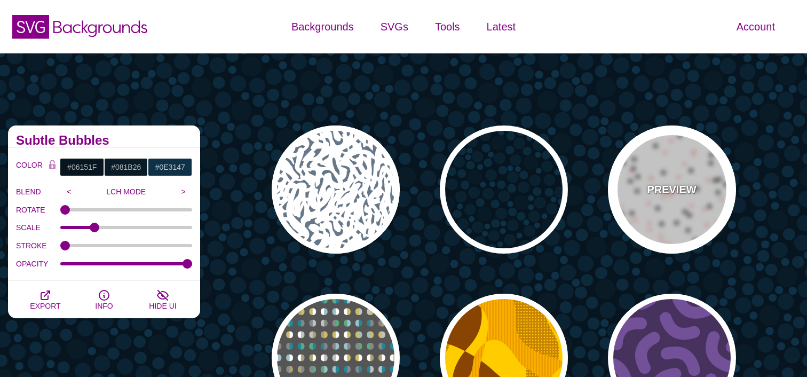
type input "30"
type input "20"
type input "0.25"
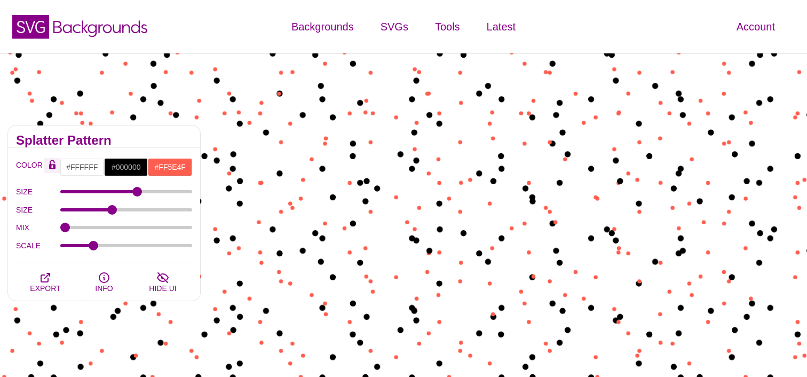
click at [58, 172] on button "Color Lock" at bounding box center [52, 165] width 16 height 15
click at [73, 170] on input "#FFFFFF" at bounding box center [82, 167] width 44 height 18
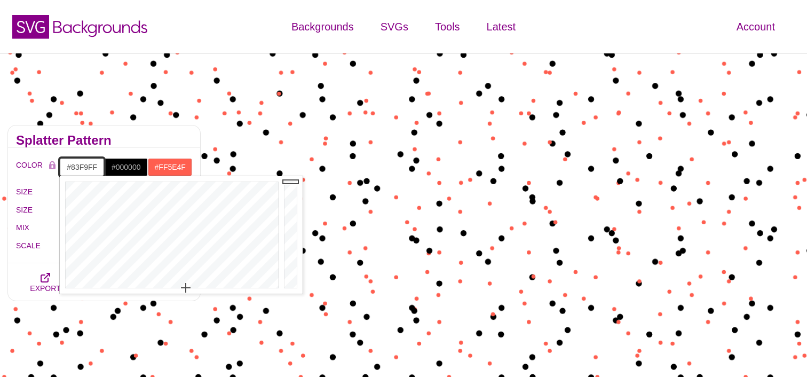
click at [173, 236] on div at bounding box center [170, 234] width 221 height 117
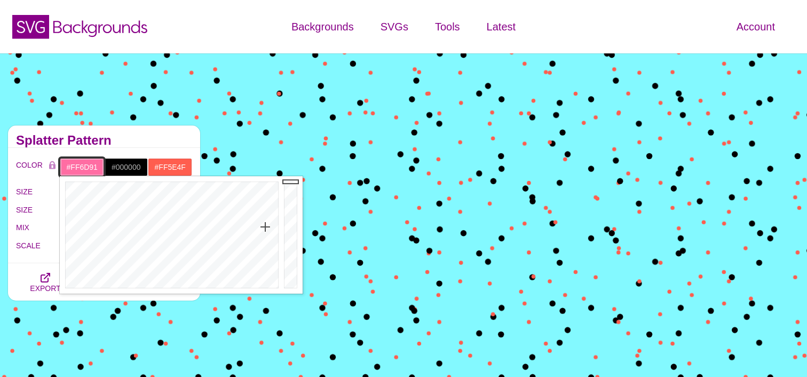
drag, startPoint x: 265, startPoint y: 227, endPoint x: 271, endPoint y: 227, distance: 5.9
click at [269, 227] on div at bounding box center [170, 234] width 221 height 117
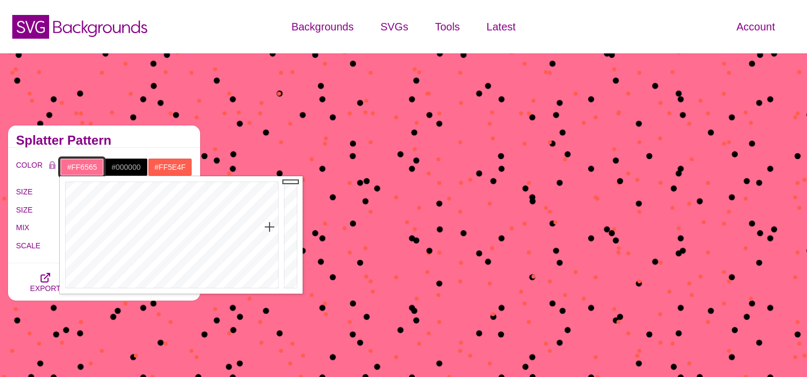
click at [280, 224] on div at bounding box center [170, 234] width 221 height 117
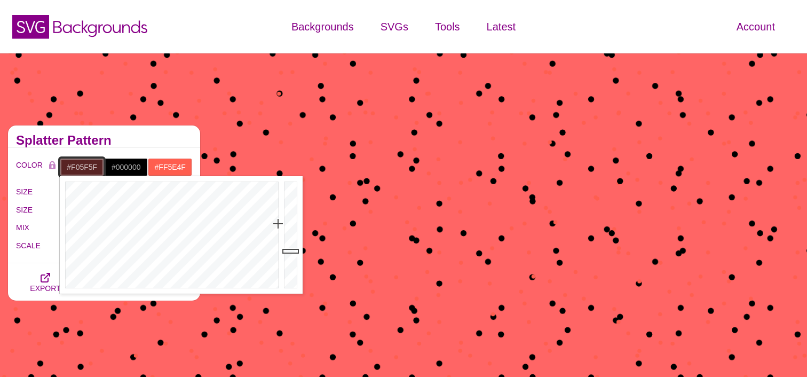
drag, startPoint x: 292, startPoint y: 212, endPoint x: 270, endPoint y: 189, distance: 31.7
click at [290, 188] on div at bounding box center [291, 234] width 21 height 117
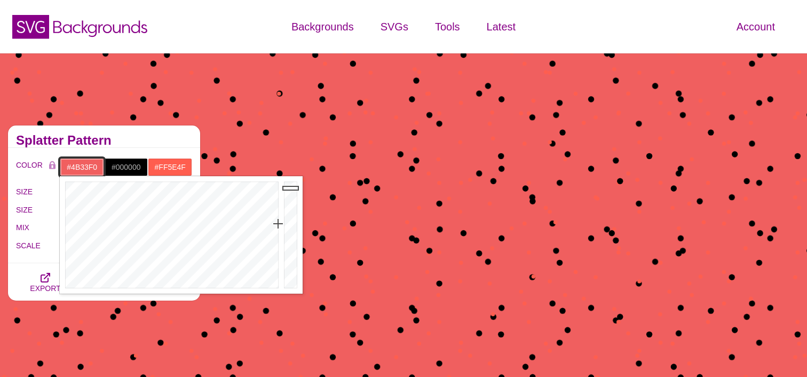
click at [212, 204] on div at bounding box center [170, 234] width 221 height 117
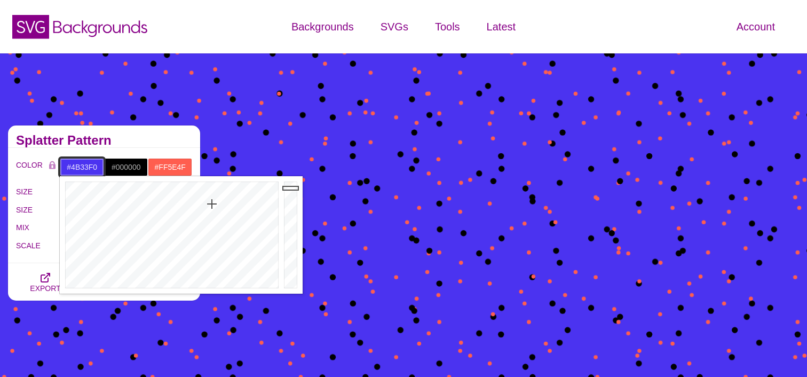
type input "#3D6AF0"
click at [198, 209] on div at bounding box center [170, 234] width 221 height 117
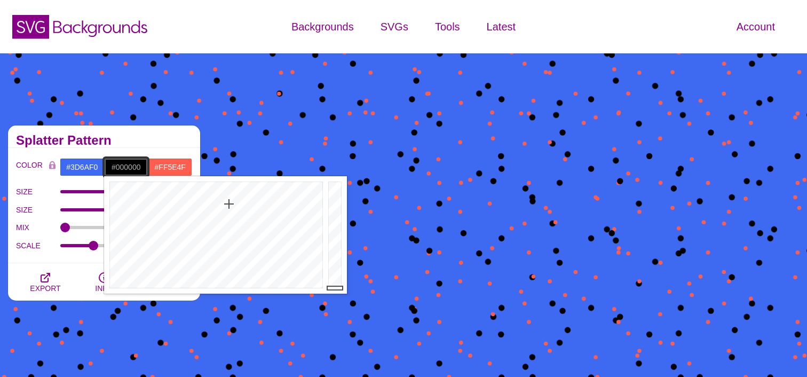
drag, startPoint x: 116, startPoint y: 168, endPoint x: 150, endPoint y: 169, distance: 34.7
click at [116, 168] on input "#000000" at bounding box center [126, 167] width 44 height 18
click at [165, 232] on div at bounding box center [214, 234] width 221 height 117
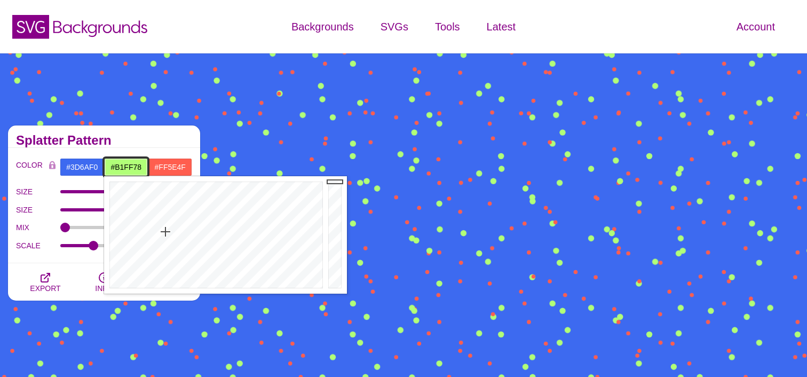
type input "#DA6CFF"
click at [278, 226] on div at bounding box center [214, 234] width 221 height 117
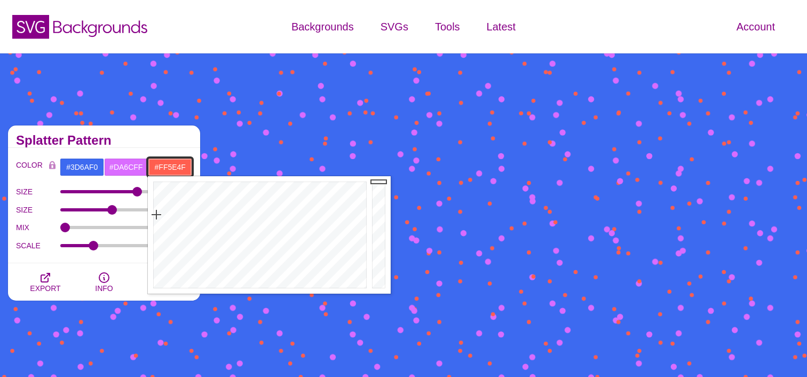
drag, startPoint x: 168, startPoint y: 164, endPoint x: 201, endPoint y: 220, distance: 65.3
click at [168, 164] on input "#FF5E4F" at bounding box center [170, 167] width 44 height 18
type input "#C8FF60"
click at [201, 221] on div at bounding box center [258, 234] width 221 height 117
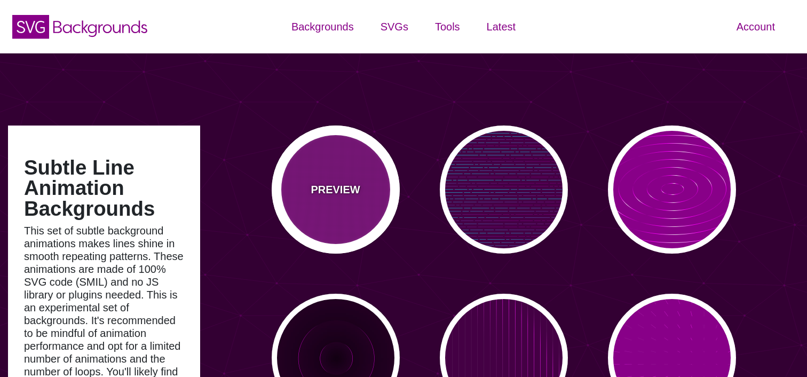
drag, startPoint x: 338, startPoint y: 203, endPoint x: 420, endPoint y: 214, distance: 83.4
click at [338, 203] on div "PREVIEW" at bounding box center [336, 189] width 128 height 128
type input "#880088"
type input "#000000"
type input "#444444"
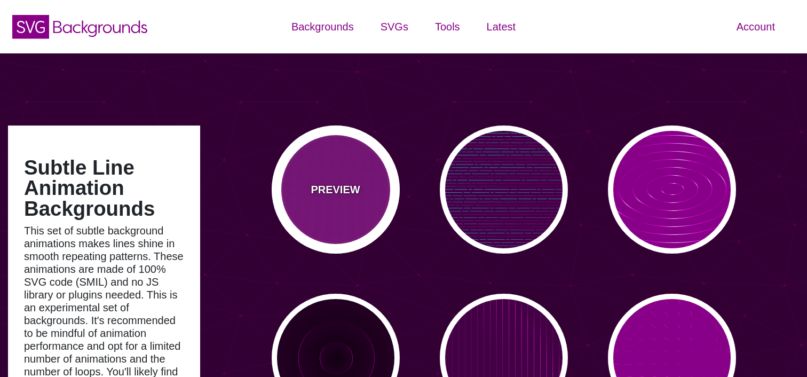
type input "0"
type input "5"
type input "999"
type input "0"
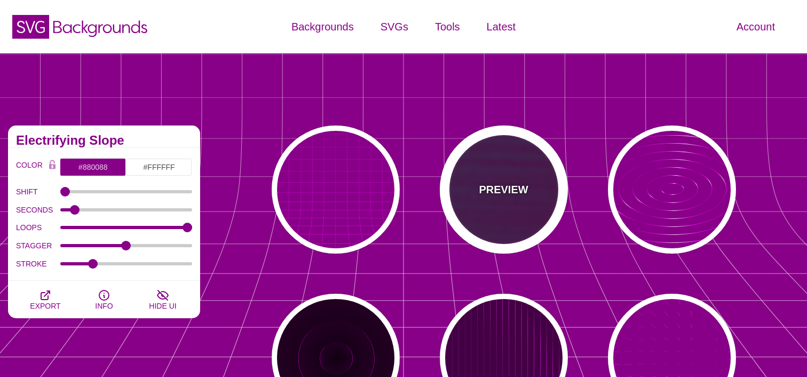
click at [488, 198] on div "PREVIEW" at bounding box center [504, 189] width 128 height 128
type input "#440044"
type input "#00FFFF"
type input "#FF0000"
type input "#880088"
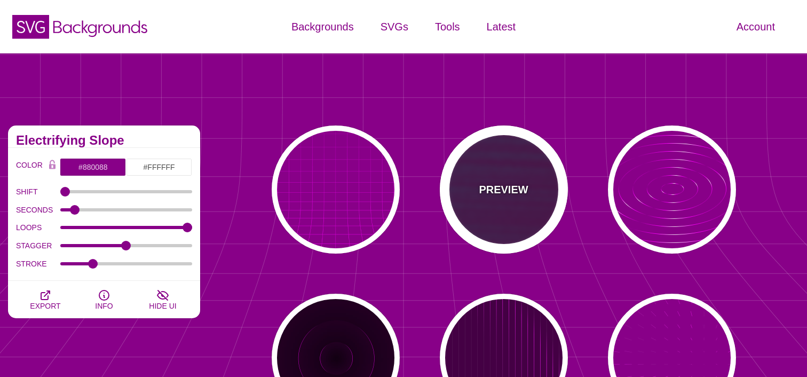
type input "15"
type input "999"
type input "1"
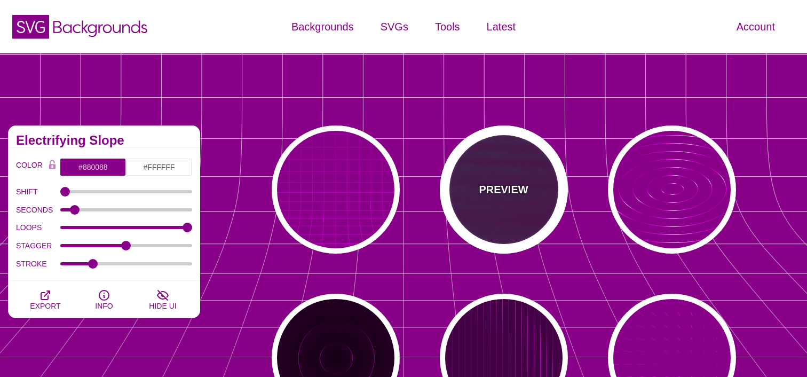
type input "1"
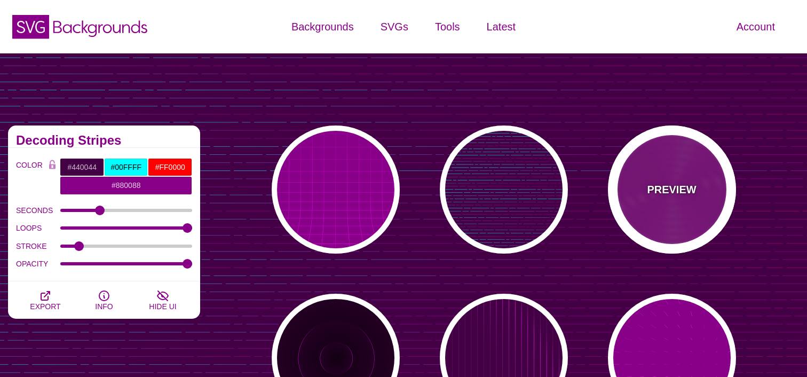
click at [668, 210] on div "PREVIEW" at bounding box center [672, 189] width 128 height 128
type input "#880088"
type input "#FF00FF"
type input "#FFFFFF"
type input "10000"
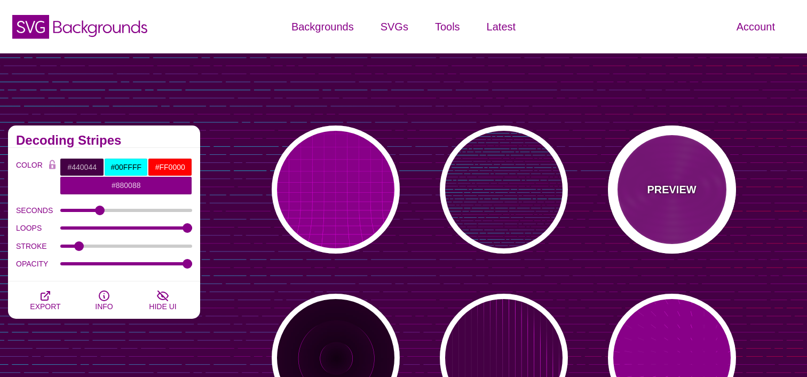
type input "99"
type input "50"
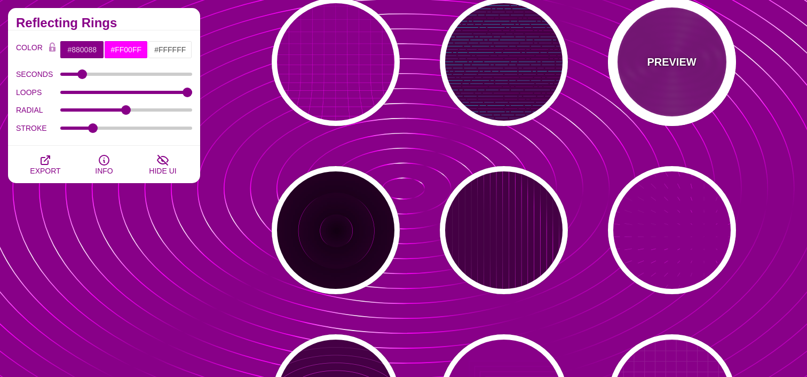
scroll to position [129, 0]
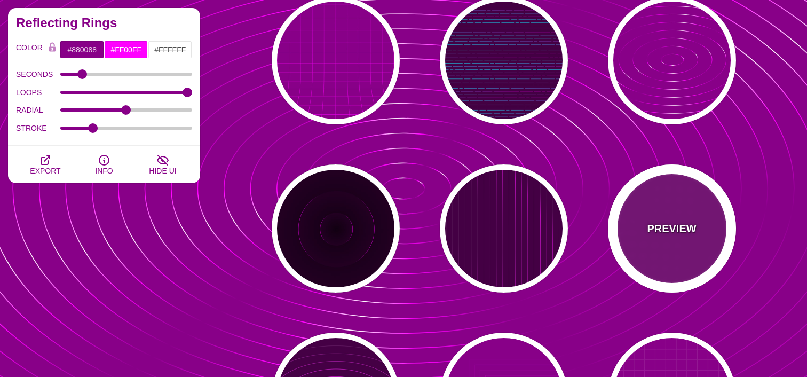
click at [659, 244] on div "PREVIEW" at bounding box center [672, 228] width 128 height 128
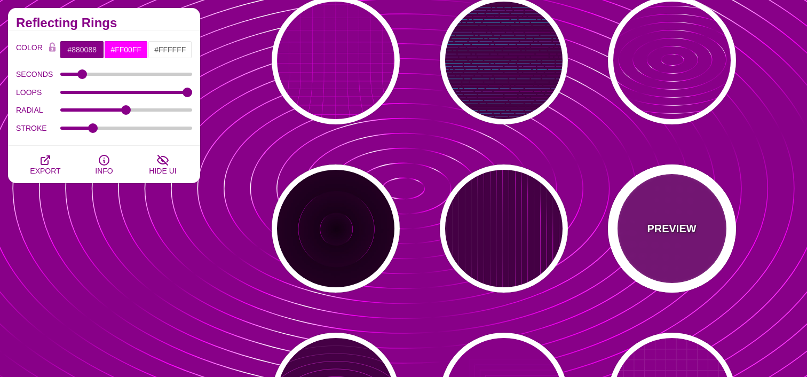
type input "15"
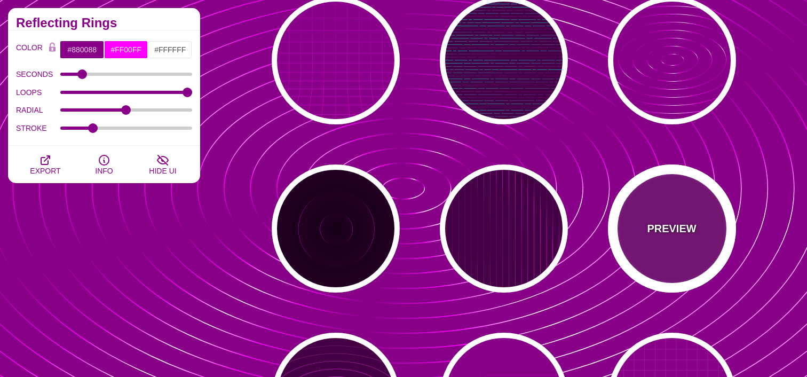
type input "999"
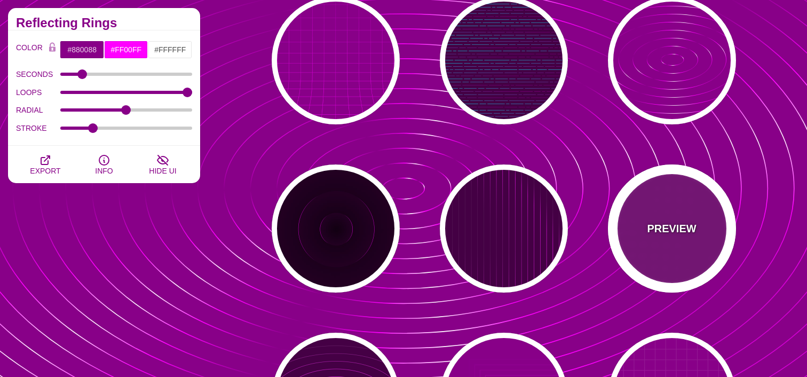
type input "1"
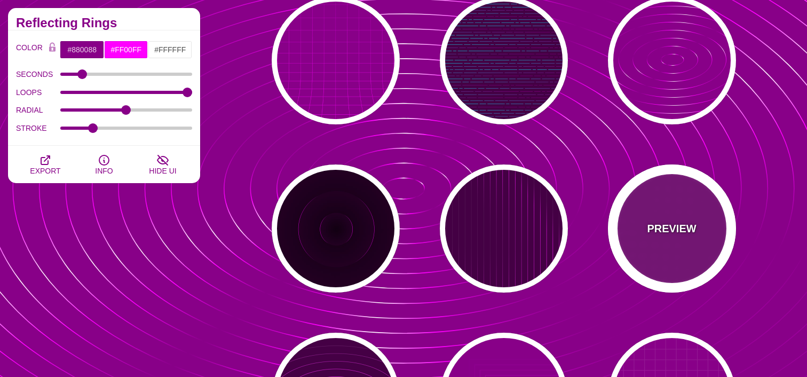
type input "0.1"
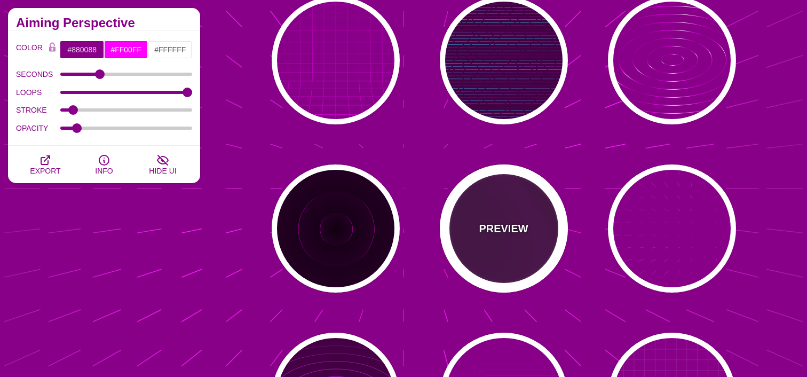
drag, startPoint x: 490, startPoint y: 241, endPoint x: 424, endPoint y: 238, distance: 66.2
click at [490, 241] on div "PREVIEW" at bounding box center [504, 228] width 128 height 128
type input "#440044"
type input "20"
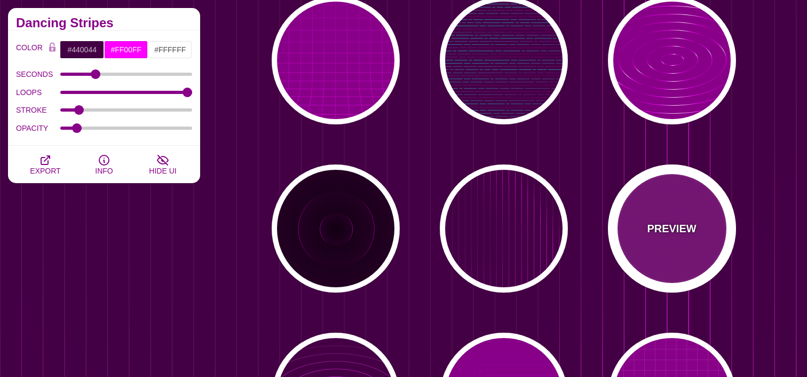
click at [671, 227] on p "PREVIEW" at bounding box center [671, 228] width 49 height 16
type input "#880088"
type input "15"
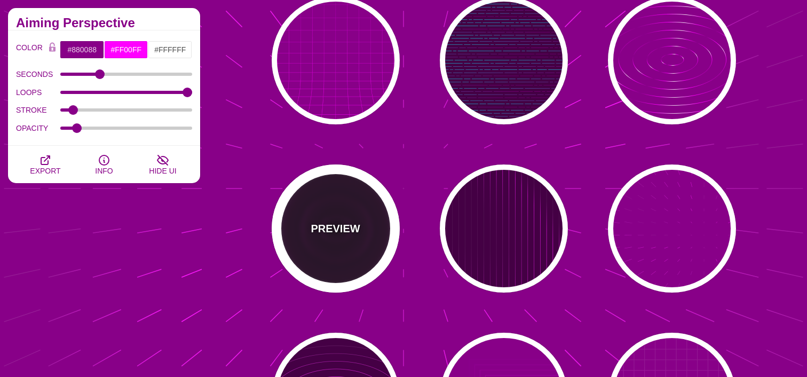
click at [360, 217] on div "PREVIEW" at bounding box center [336, 228] width 128 height 128
type input "#220022"
type input "#110011"
type input "6"
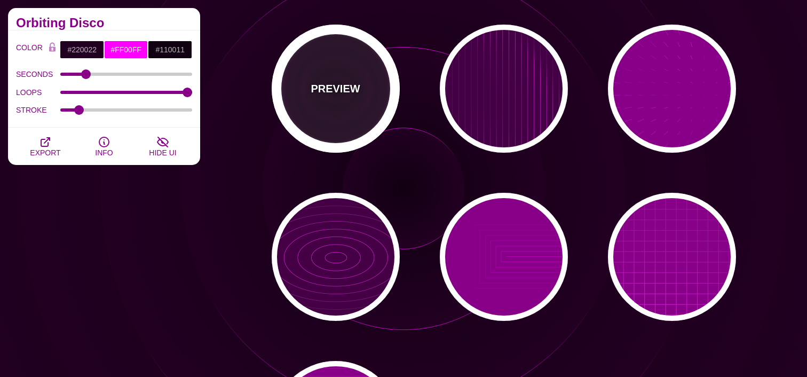
scroll to position [270, 0]
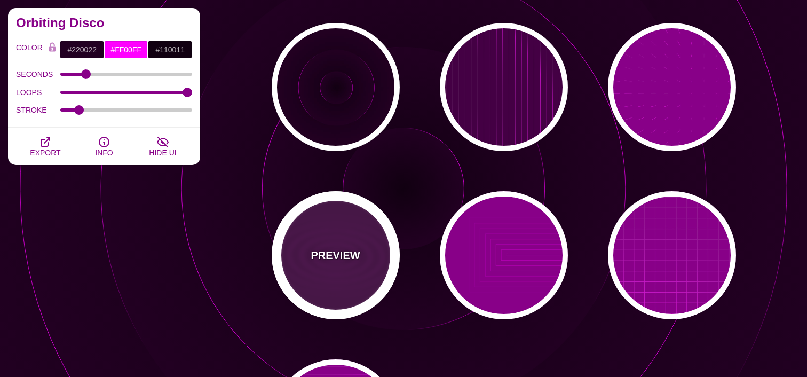
click at [360, 222] on div "PREVIEW" at bounding box center [336, 255] width 128 height 128
type input "#440044"
type input "#FFFFFF"
type input "5"
type input "0"
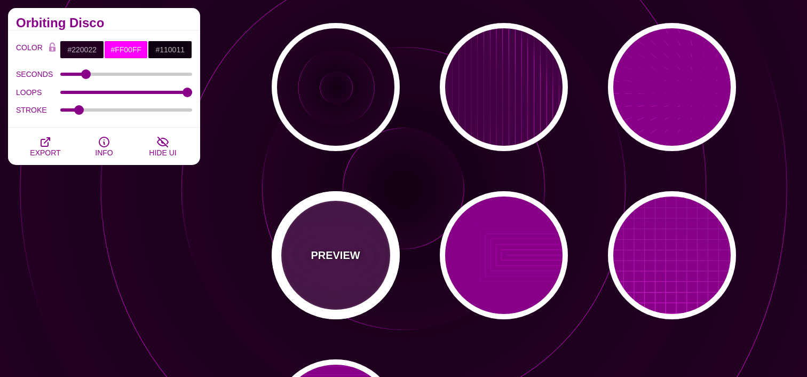
type input "1"
type input "0.1"
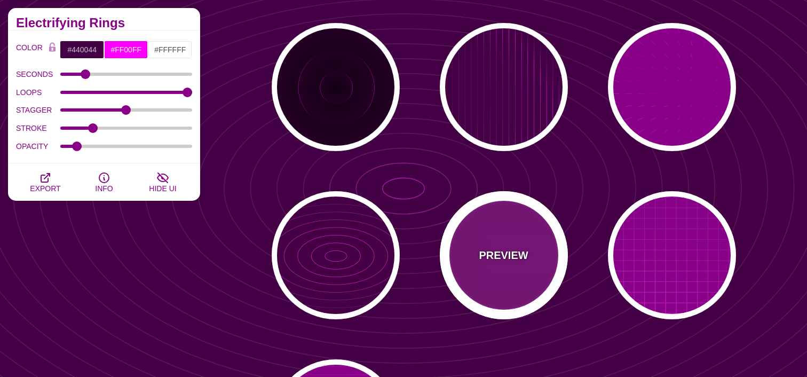
drag, startPoint x: 475, startPoint y: 236, endPoint x: 586, endPoint y: 252, distance: 112.2
click at [475, 236] on div "PREVIEW" at bounding box center [504, 255] width 128 height 128
type input "#880088"
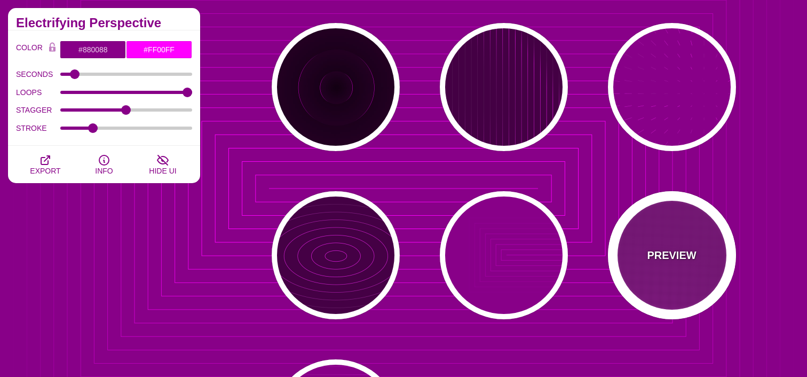
click at [641, 252] on div "PREVIEW" at bounding box center [672, 255] width 128 height 128
type input "20"
type input "1"
type input "0.1"
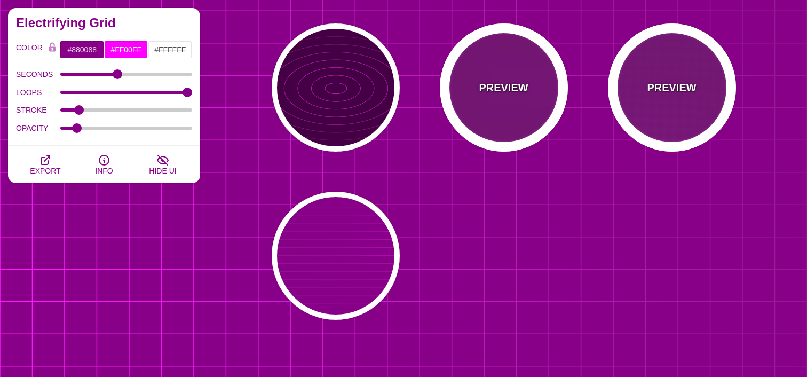
scroll to position [438, 0]
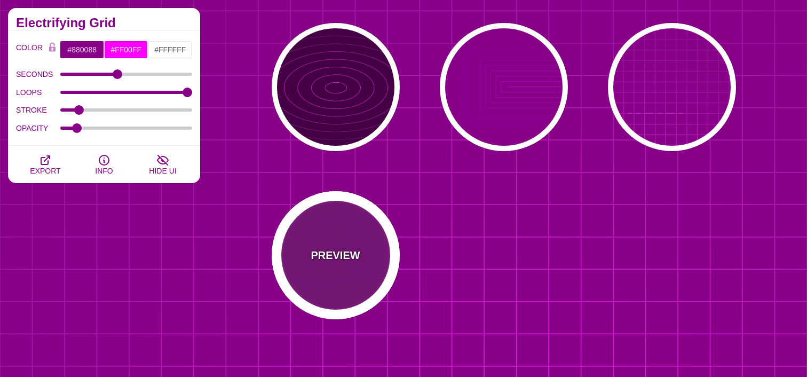
click at [360, 250] on div "PREVIEW" at bounding box center [336, 255] width 128 height 128
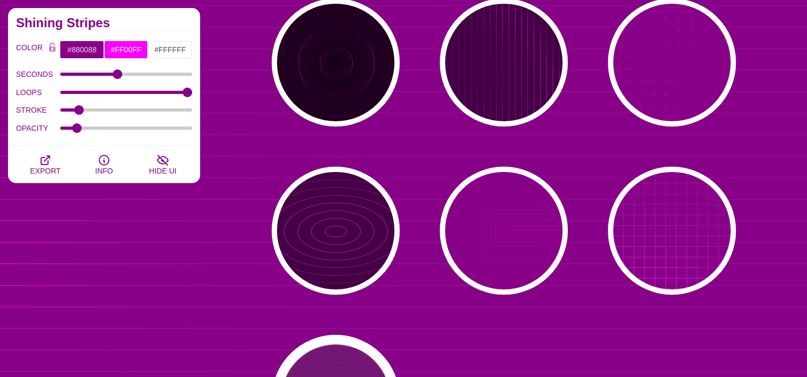
scroll to position [293, 0]
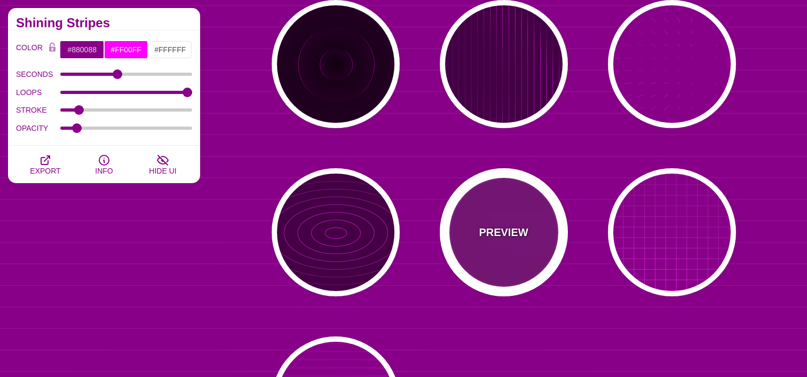
click at [493, 221] on div "PREVIEW" at bounding box center [504, 232] width 128 height 128
type input "5"
type input "0"
type input "1"
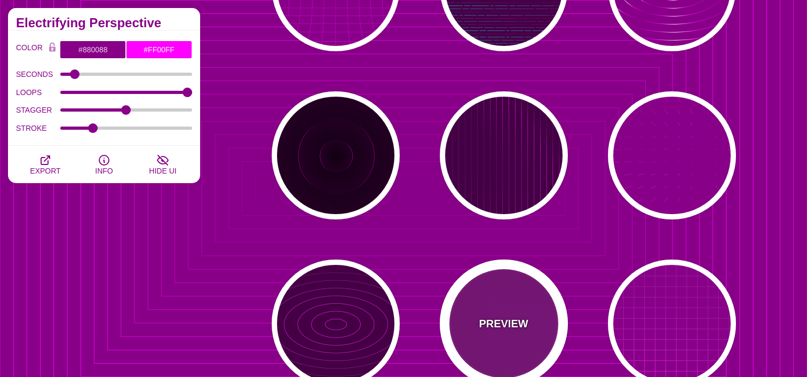
scroll to position [201, 0]
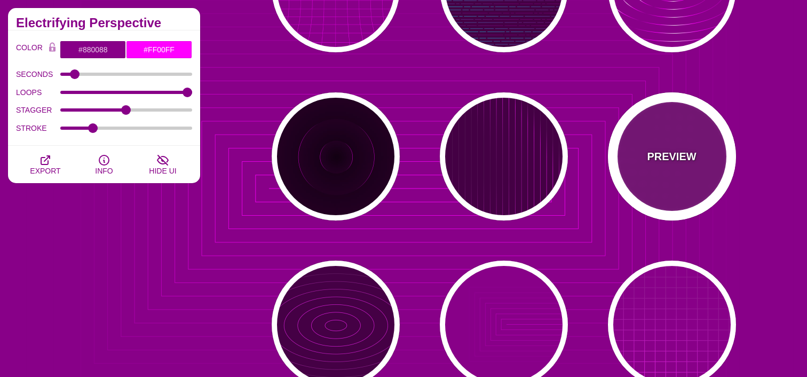
click at [620, 166] on div "PREVIEW" at bounding box center [672, 156] width 128 height 128
type input "15"
type input "1"
type input "0.1"
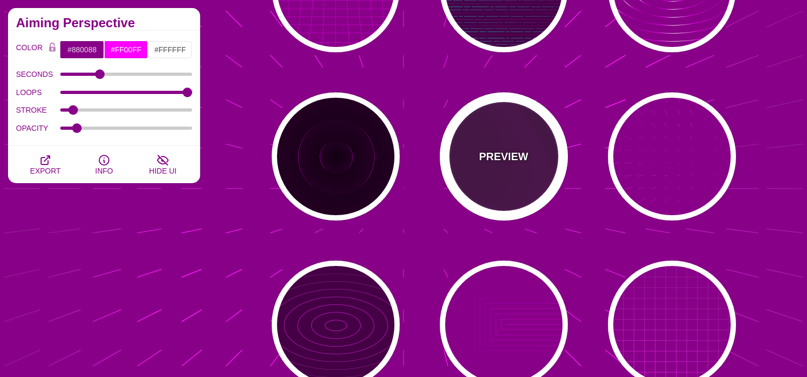
click at [487, 173] on div "PREVIEW" at bounding box center [504, 156] width 128 height 128
type input "#440044"
type input "20"
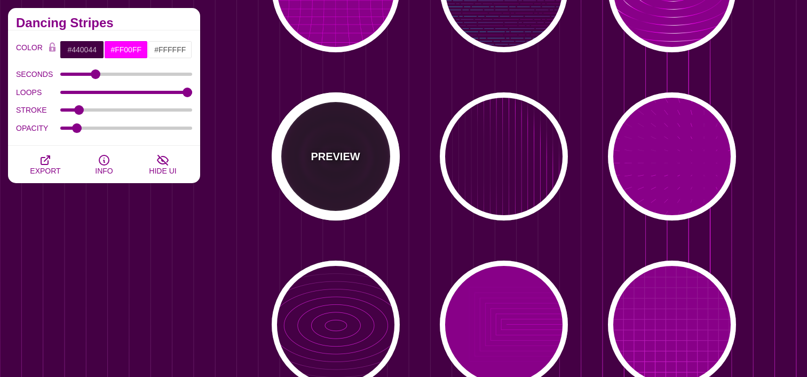
click at [354, 178] on div "PREVIEW" at bounding box center [336, 156] width 128 height 128
type input "#220022"
type input "#110011"
type input "6"
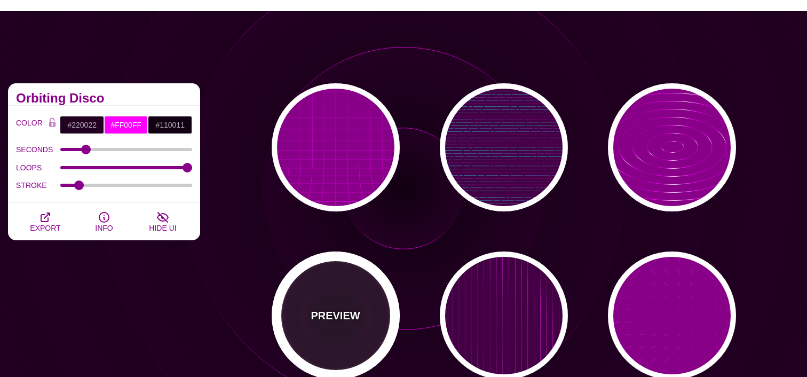
scroll to position [35, 0]
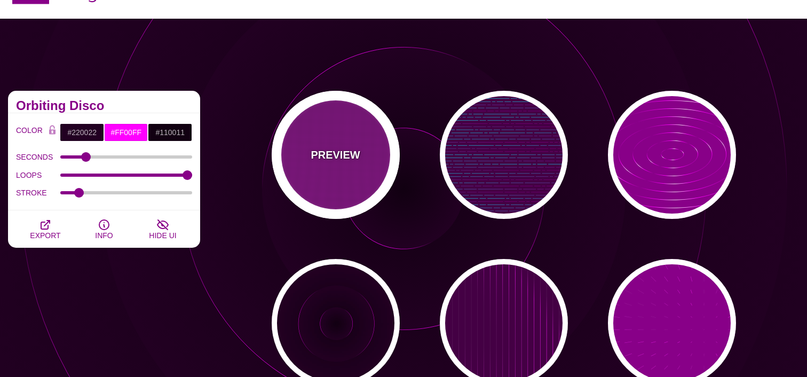
drag, startPoint x: 372, startPoint y: 176, endPoint x: 426, endPoint y: 138, distance: 66.3
click at [372, 176] on div "PREVIEW" at bounding box center [336, 155] width 128 height 128
type input "#880088"
type input "#FFFFFF"
type input "0"
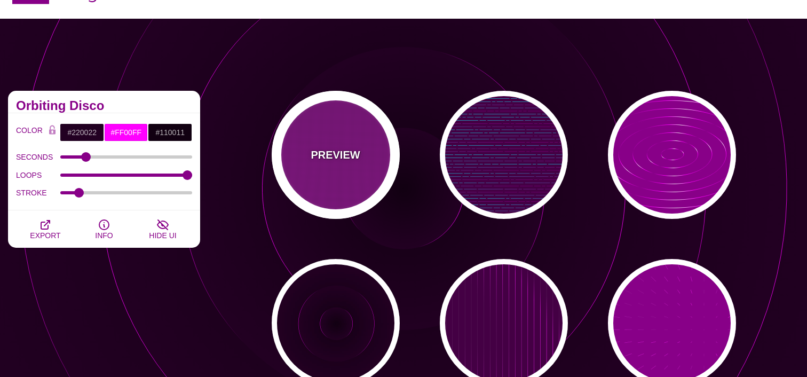
type input "5"
type input "999"
type input "0"
type input "1"
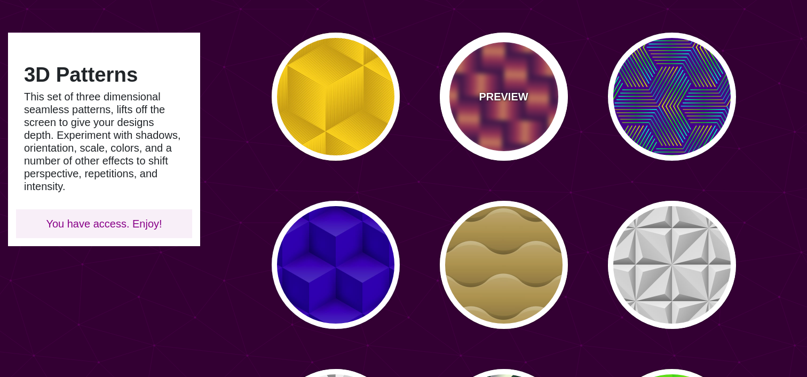
scroll to position [94, 0]
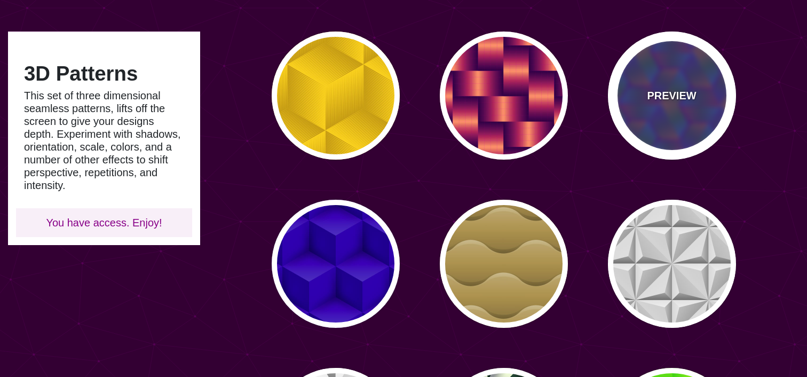
drag, startPoint x: 657, startPoint y: 85, endPoint x: 637, endPoint y: 102, distance: 25.7
click at [657, 85] on div "PREVIEW" at bounding box center [672, 95] width 128 height 128
type input "#440088"
type input "#FFFF00"
type input "#00FF00"
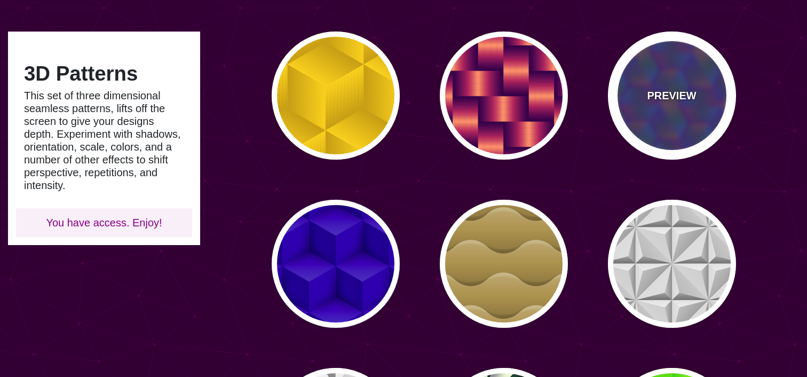
type input "#00FFFF"
type input "0"
type input "0.5"
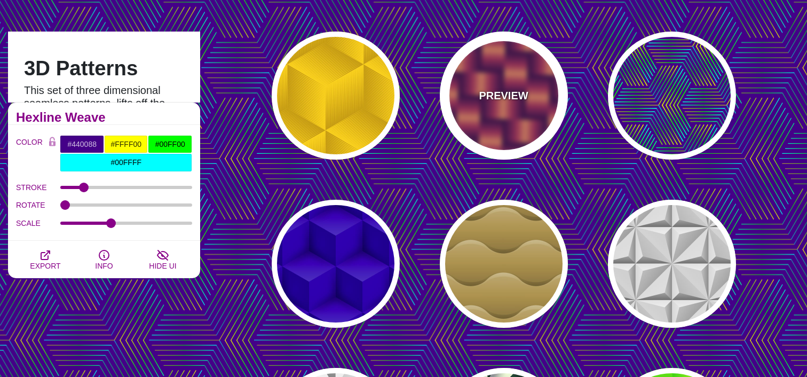
click at [497, 126] on div "PREVIEW" at bounding box center [504, 95] width 128 height 128
type input "#7700AA"
type input "#FF9966"
type input "#EE00BB"
type input "0"
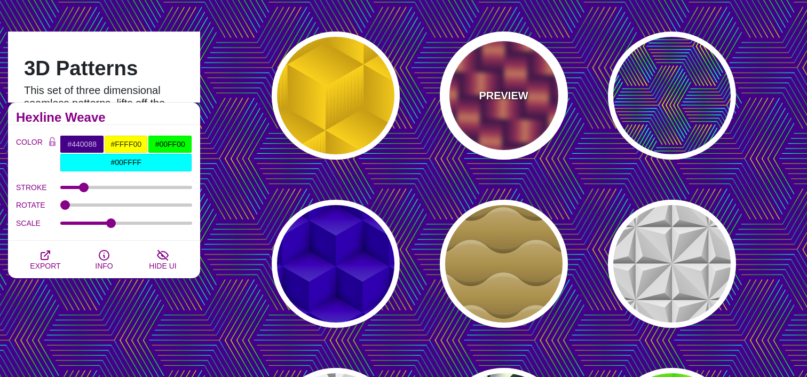
type input "0.2"
type input "2"
type input "0.7"
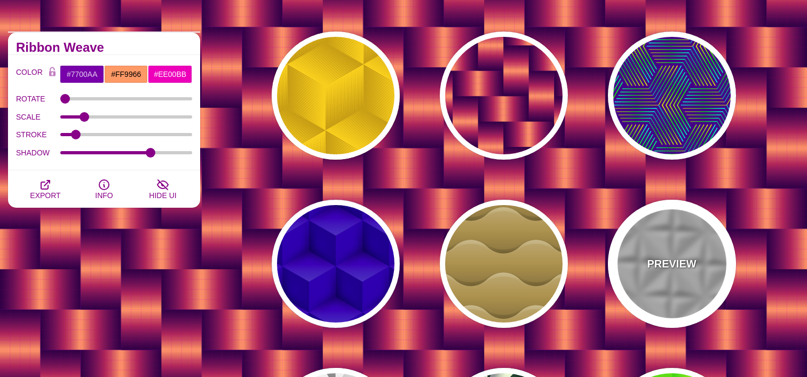
click at [717, 258] on div "PREVIEW" at bounding box center [672, 264] width 128 height 128
type input "#C7C7C7"
type input "0.5"
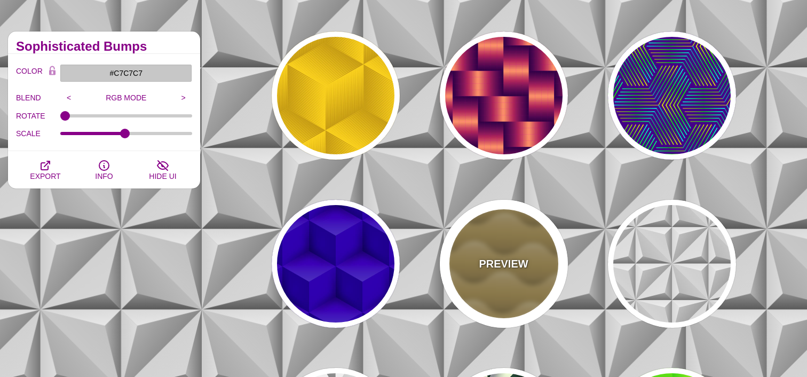
click at [528, 261] on div "PREVIEW" at bounding box center [504, 264] width 128 height 128
type input "#B0904C"
type input "#FFFFFF"
type input "1"
type input "0"
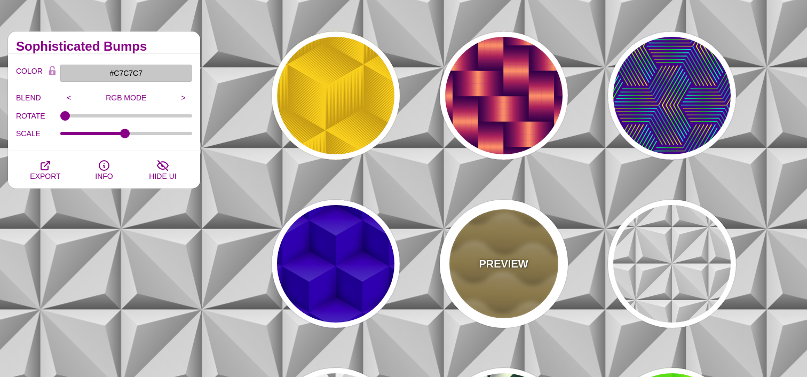
type input "0.5"
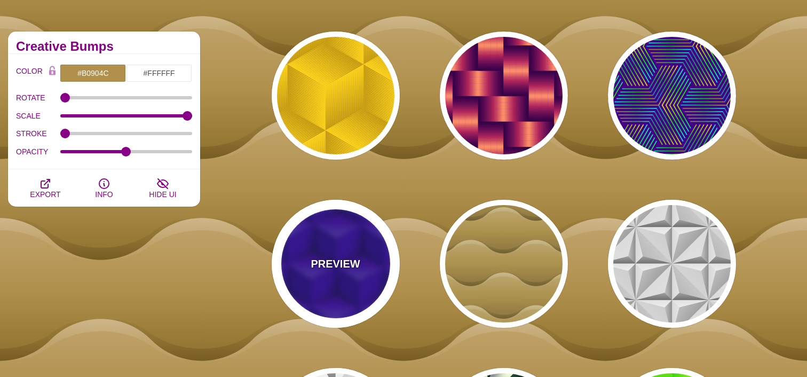
click at [387, 254] on div "PREVIEW" at bounding box center [336, 264] width 128 height 128
type input "#0000AA"
type input "345"
type input "0.4"
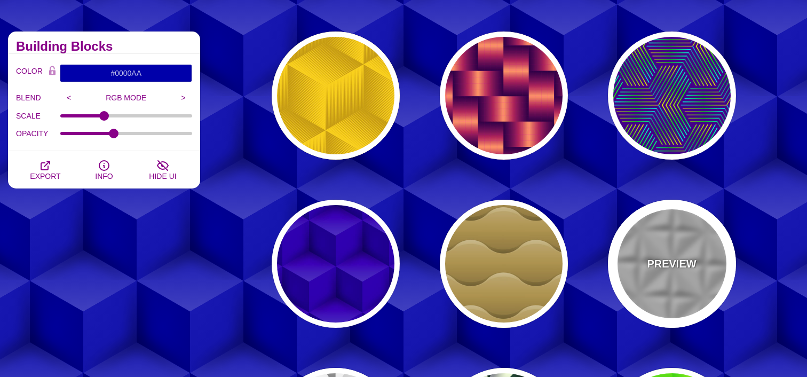
click at [635, 240] on div "PREVIEW" at bounding box center [672, 264] width 128 height 128
type input "#C7C7C7"
type input "0"
type input "0.5"
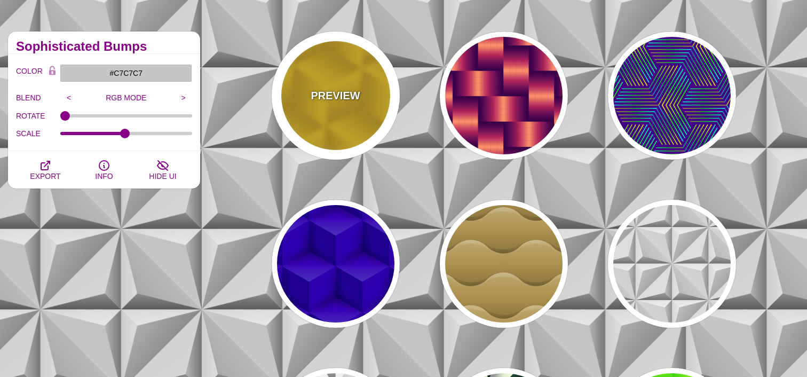
click at [315, 129] on div "PREVIEW" at bounding box center [336, 95] width 128 height 128
type input "#FFCC00"
type input "#CC9900"
type input "1"
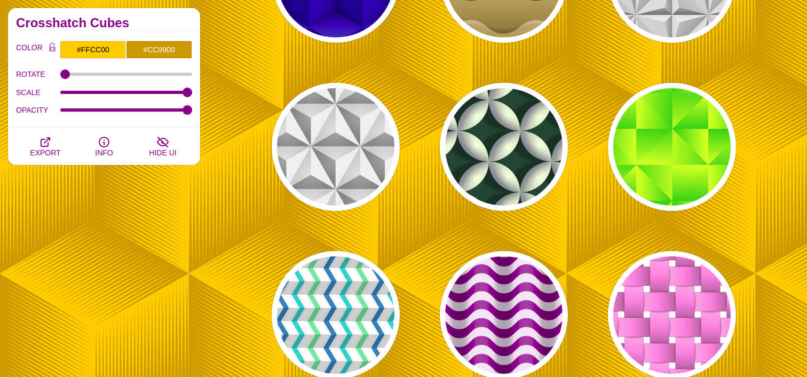
scroll to position [381, 0]
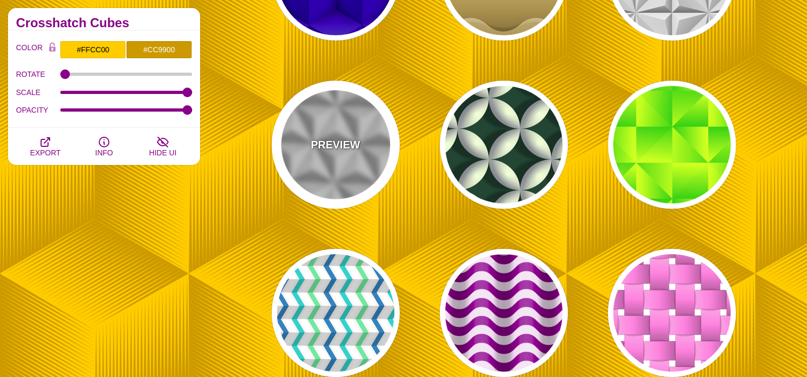
click at [357, 158] on div "PREVIEW" at bounding box center [336, 145] width 128 height 128
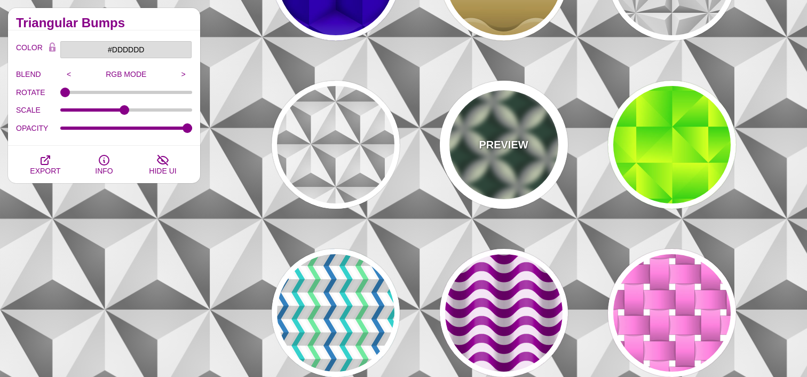
click at [485, 164] on div "PREVIEW" at bounding box center [504, 145] width 128 height 128
type input "#204434"
type input "#F6FFD9"
type input "#81848C"
type input "0"
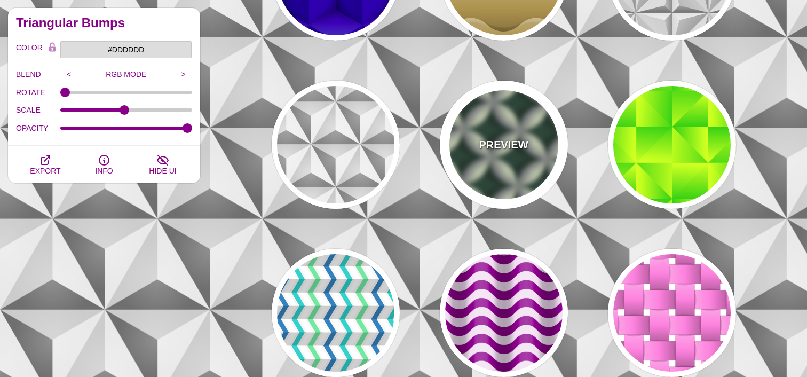
type input "0.3"
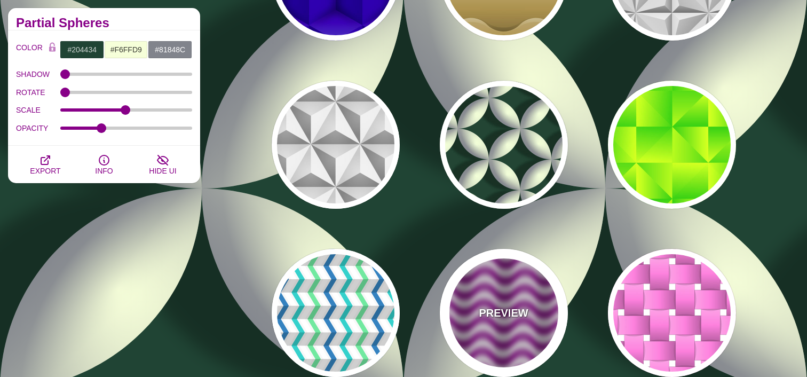
drag, startPoint x: 509, startPoint y: 281, endPoint x: 521, endPoint y: 282, distance: 11.8
click at [510, 282] on div "PREVIEW" at bounding box center [504, 313] width 128 height 128
type input "#880088"
type input "#F0DFF0"
type input "#880088"
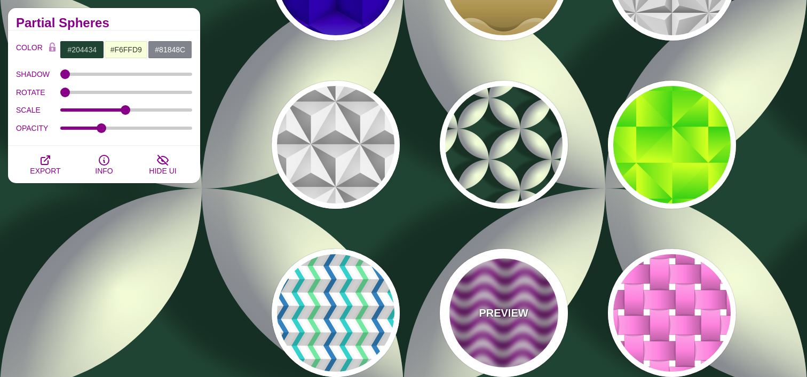
type input "0.2"
type input "0.4"
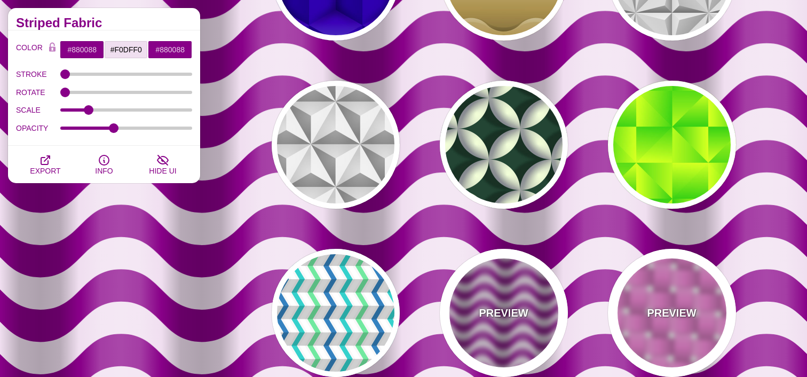
drag, startPoint x: 648, startPoint y: 285, endPoint x: 530, endPoint y: 277, distance: 118.7
click at [648, 285] on div "PREVIEW" at bounding box center [672, 313] width 128 height 128
type input "#FFFFFF"
type input "#FF88DD"
type input "#000000"
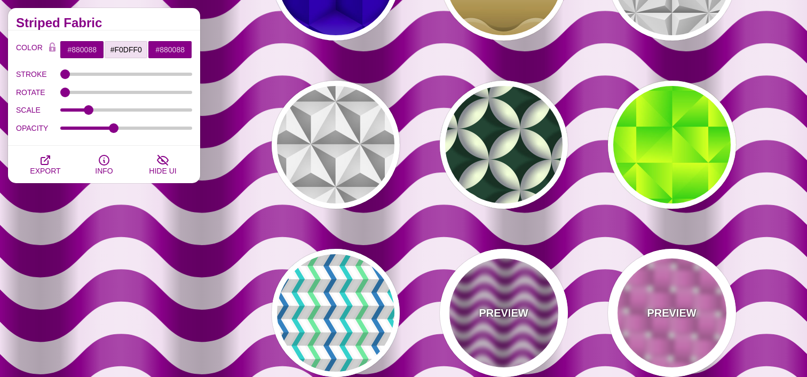
type input "1"
type input "0.5"
type input "1"
type input "0.5"
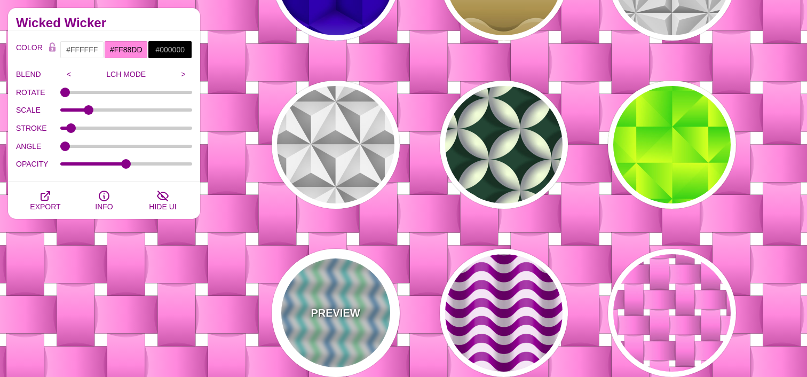
click at [364, 283] on div "PREVIEW" at bounding box center [336, 313] width 128 height 128
type input "#F8F8F8"
type input "#6CE69F"
type input "#1986C1"
type input "#02D1CC"
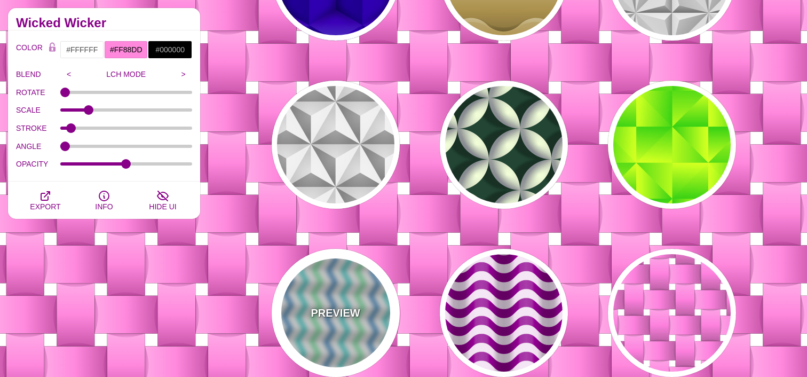
type input "360"
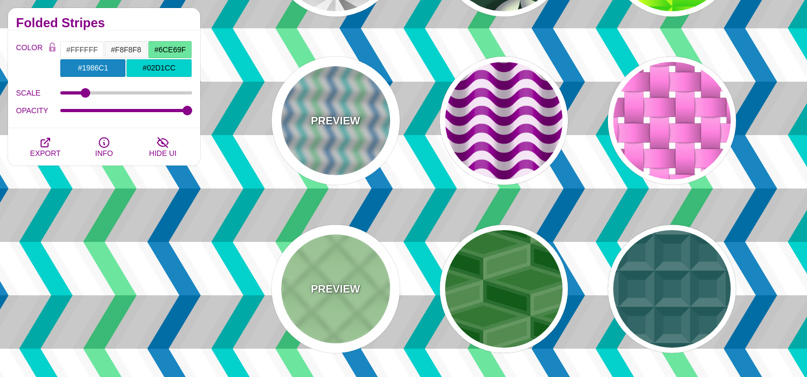
scroll to position [601, 0]
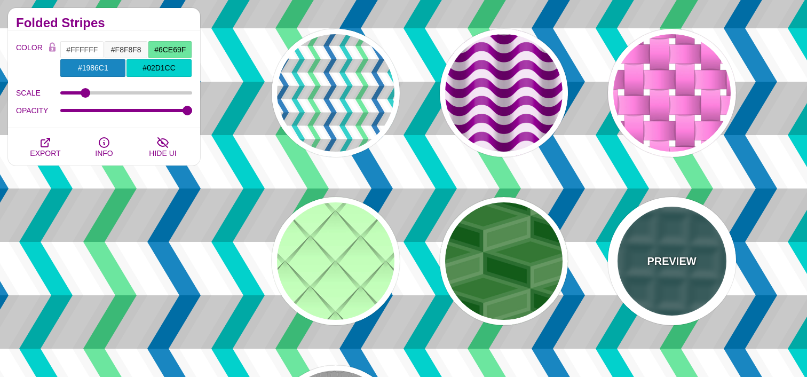
click at [655, 258] on p "PREVIEW" at bounding box center [671, 261] width 49 height 16
type input "#336666"
type input "0"
type input "0.2"
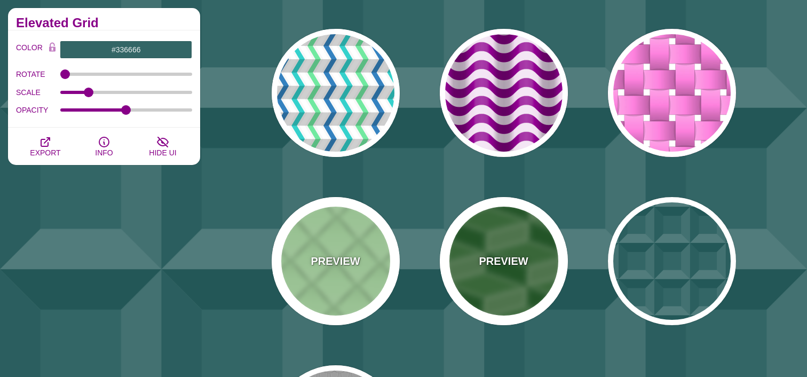
drag, startPoint x: 519, startPoint y: 264, endPoint x: 353, endPoint y: 261, distance: 165.9
click at [519, 264] on p "PREVIEW" at bounding box center [503, 261] width 49 height 16
type input "#337733"
type input "#FFFFFF"
type input "2"
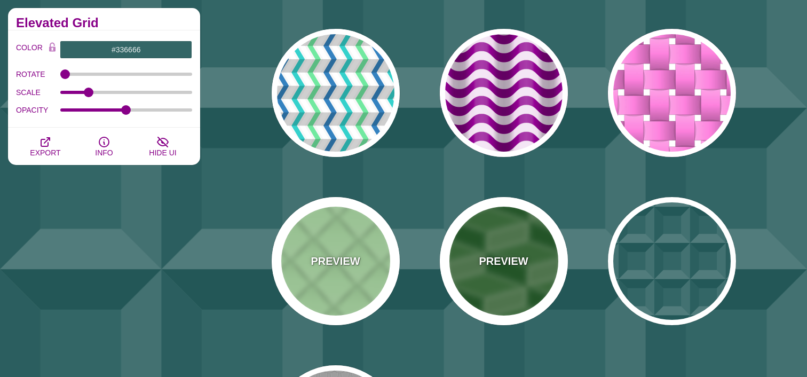
type input "10"
type input "0.1"
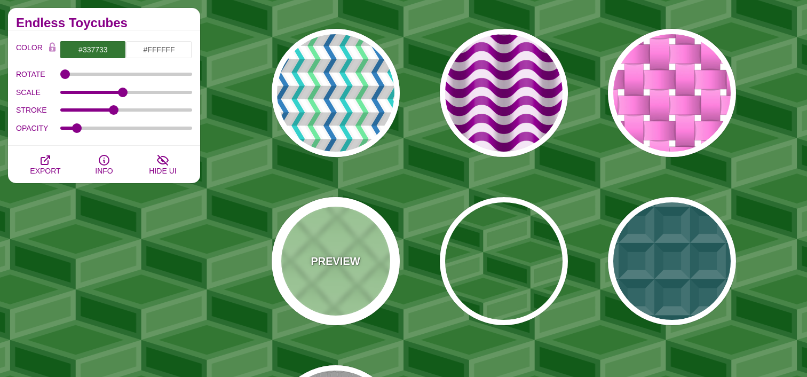
click at [336, 259] on p "PREVIEW" at bounding box center [334, 261] width 49 height 16
type input "#C3FFB9"
type input "100"
type input "1"
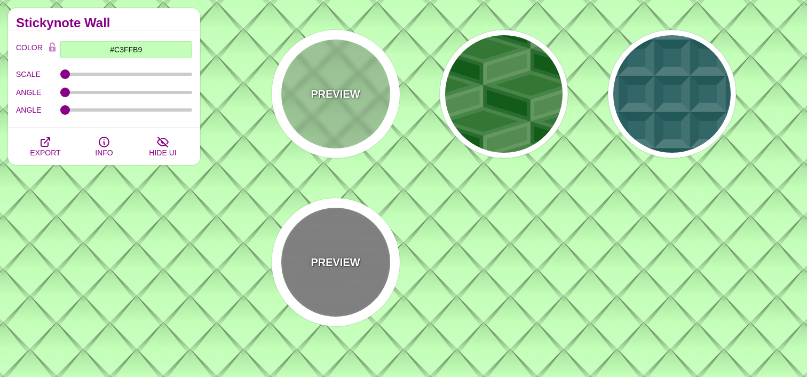
scroll to position [777, 0]
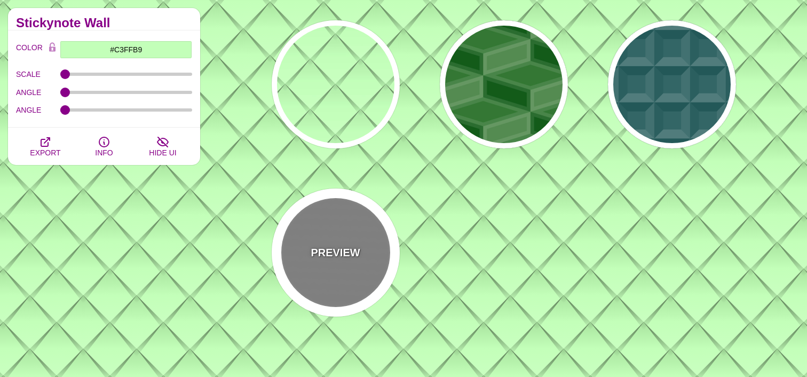
click at [369, 254] on div "PREVIEW" at bounding box center [336, 252] width 128 height 128
type input "#888888"
type input "#999999"
type input "30"
type input "7"
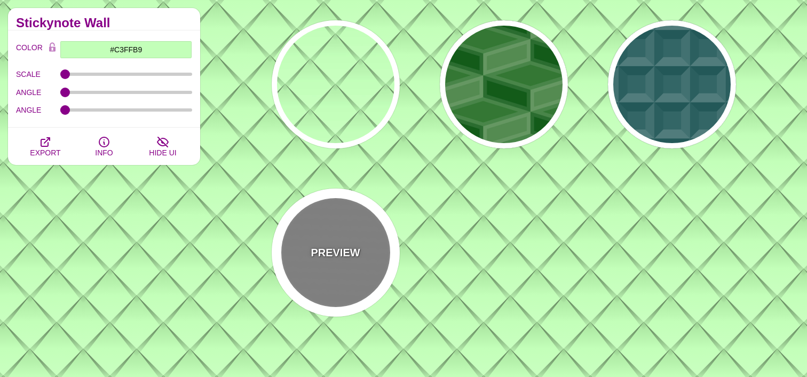
type input "0.5"
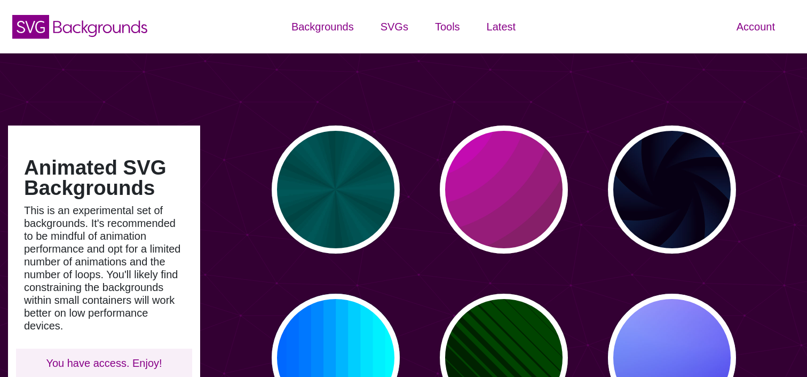
type input "#450057"
type input "#FFFFFF"
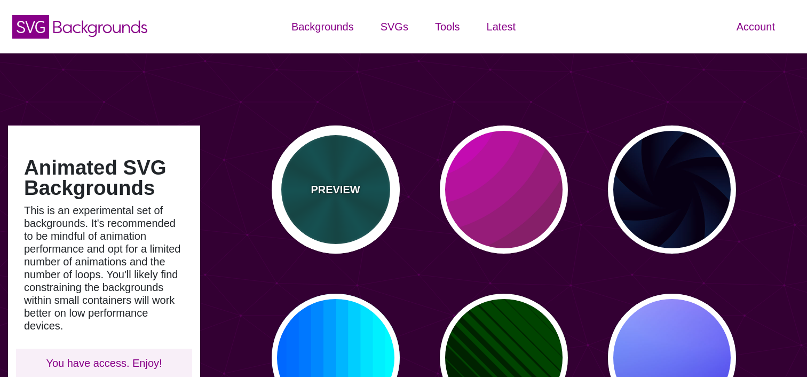
click at [337, 188] on p "PREVIEW" at bounding box center [334, 189] width 49 height 16
type input "#004444"
type input "#006666"
type input "5"
type input "0.2"
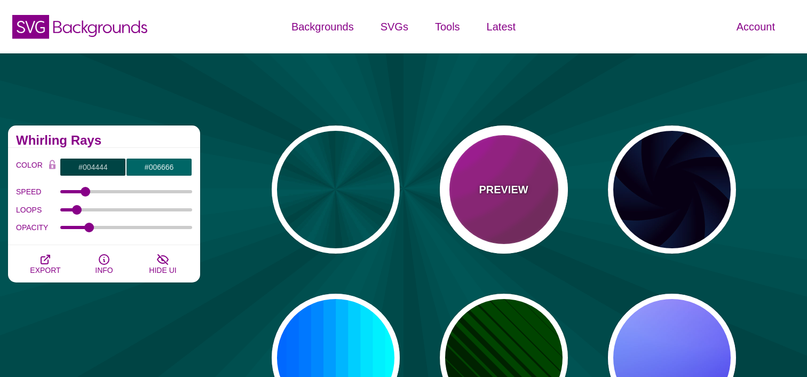
click at [502, 190] on p "PREVIEW" at bounding box center [503, 189] width 49 height 16
type input "#442233"
type input "#DD00DD"
type input "0"
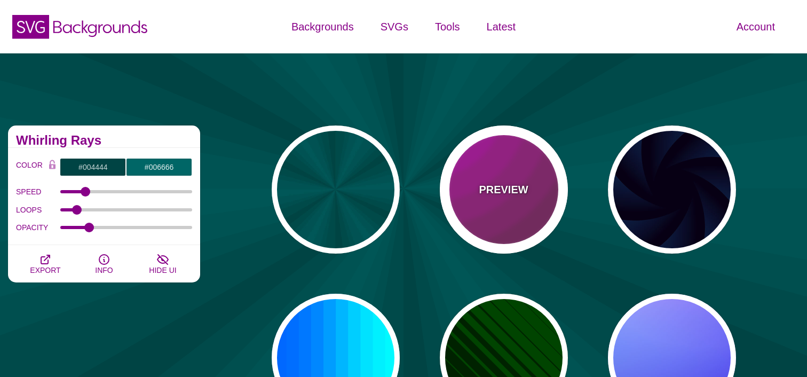
type input "5"
type input "0.2"
type input "0"
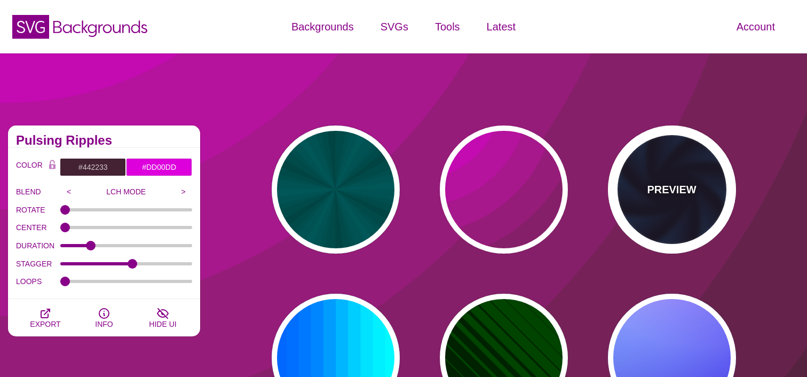
drag, startPoint x: 658, startPoint y: 190, endPoint x: 625, endPoint y: 203, distance: 35.3
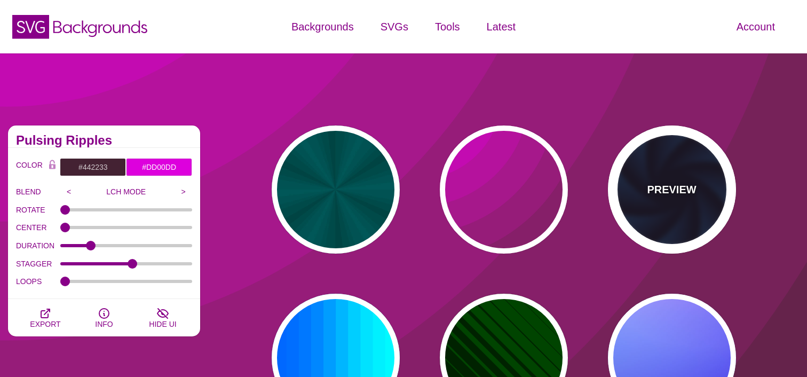
click at [658, 190] on p "PREVIEW" at bounding box center [671, 189] width 49 height 16
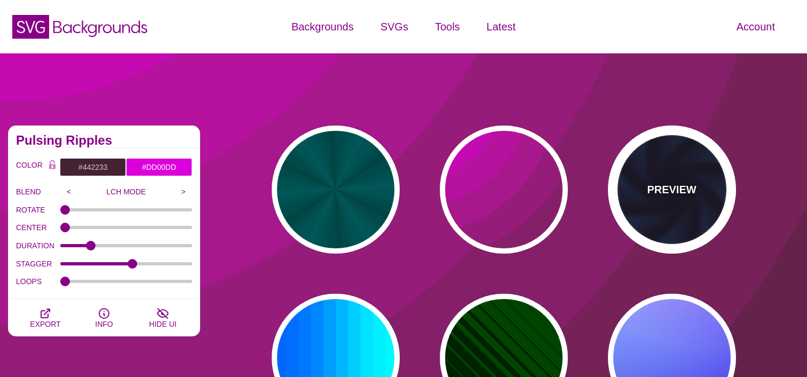
type input "#070014"
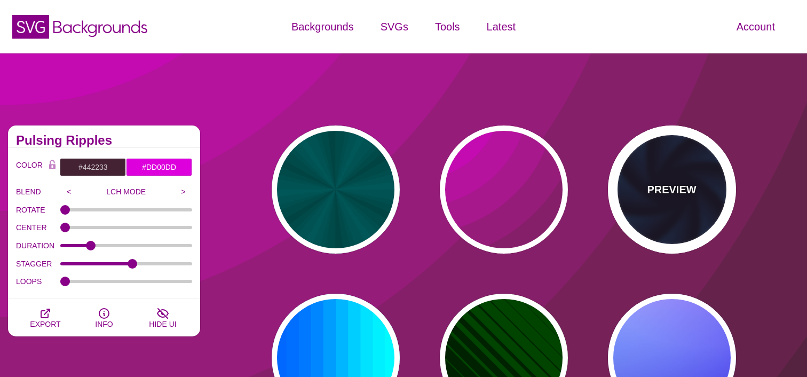
type input "#113366"
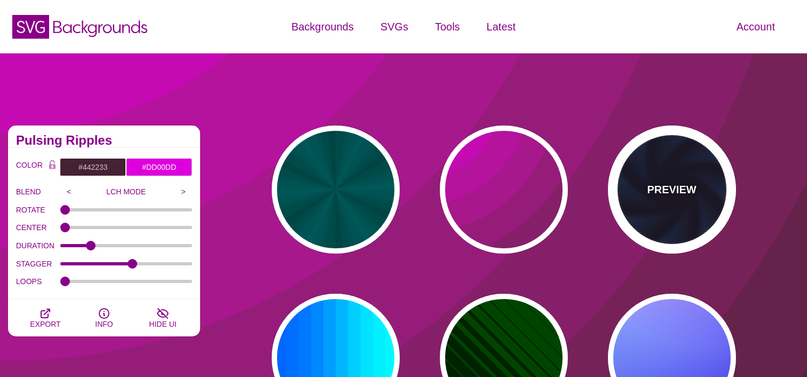
type input "#99FFFF"
type input "1"
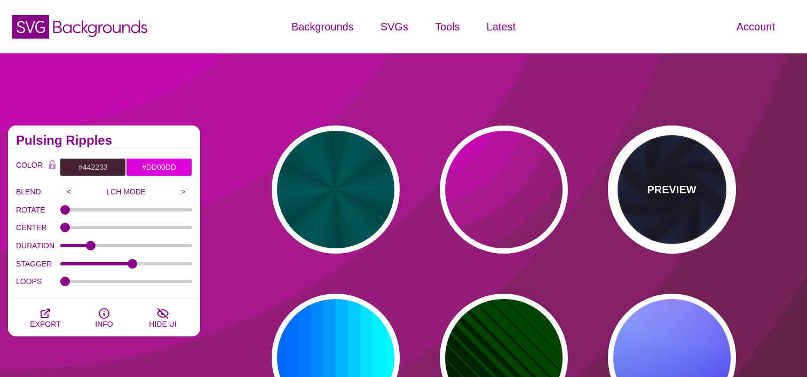
type input "1"
type input "12"
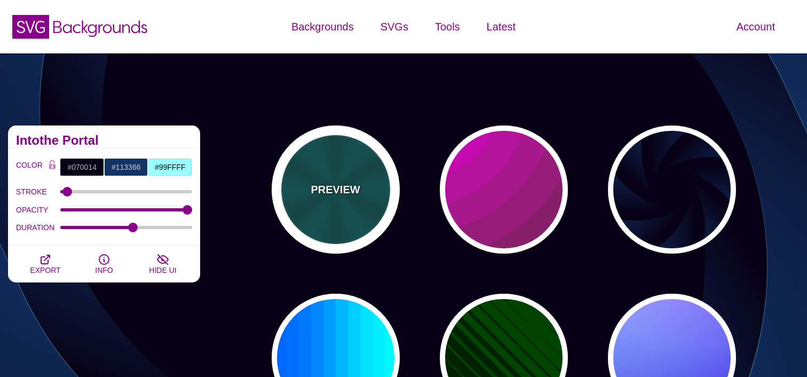
click at [356, 220] on div "PREVIEW" at bounding box center [336, 189] width 128 height 128
type input "#004444"
type input "#006666"
type input "5"
type input "0.2"
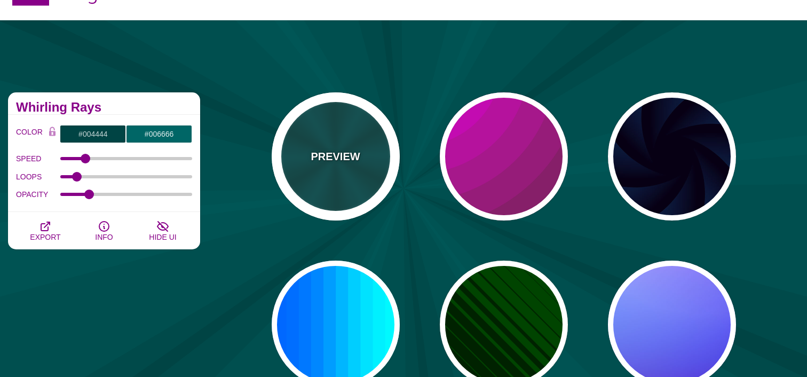
scroll to position [18, 0]
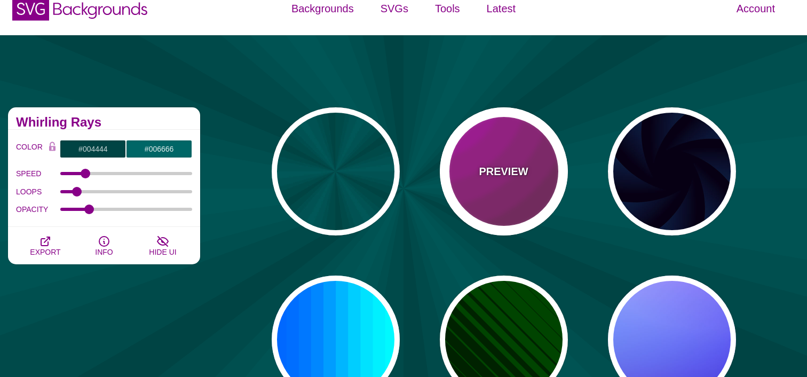
click at [508, 170] on p "PREVIEW" at bounding box center [503, 171] width 49 height 16
type input "#442233"
type input "#DD00DD"
type input "0"
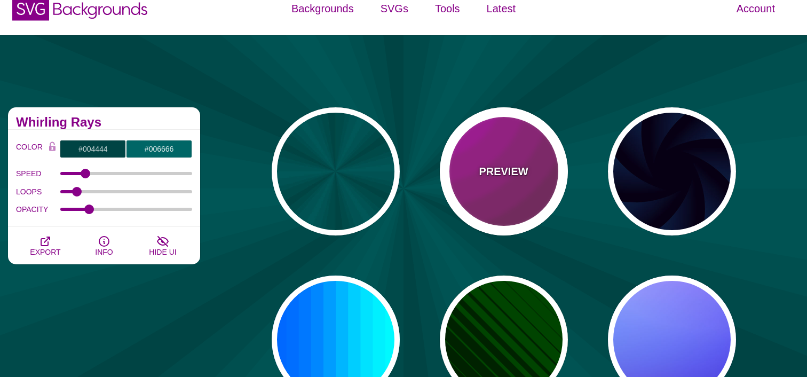
type input "5"
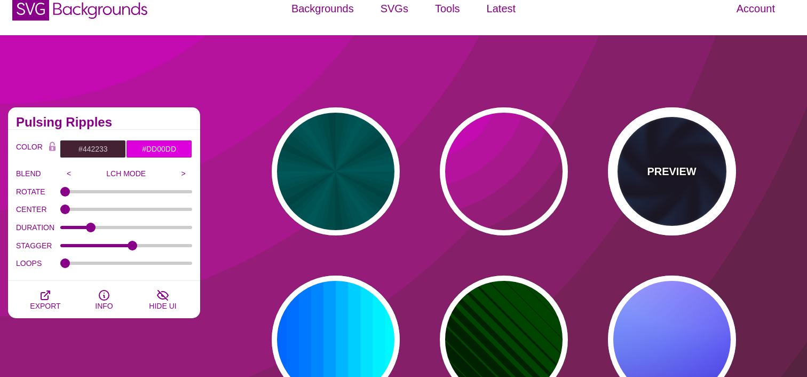
click at [708, 178] on div "PREVIEW" at bounding box center [672, 171] width 128 height 128
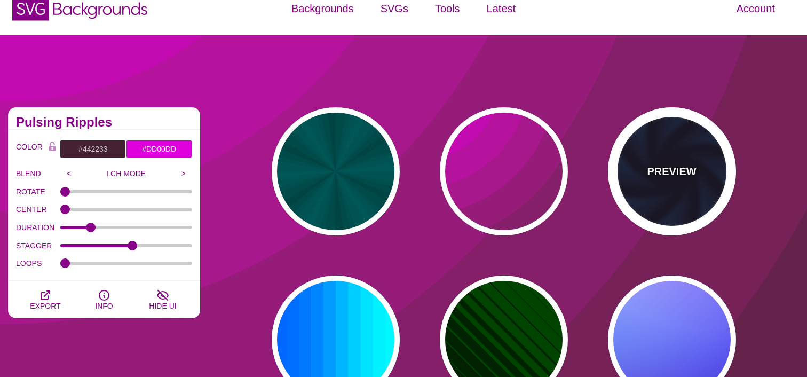
type input "#070014"
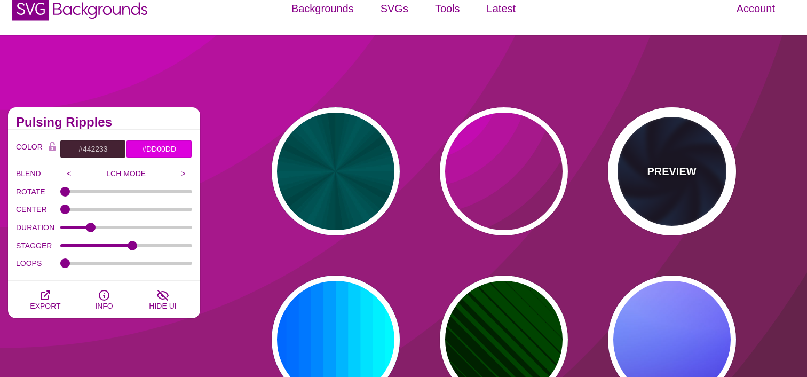
type input "#113366"
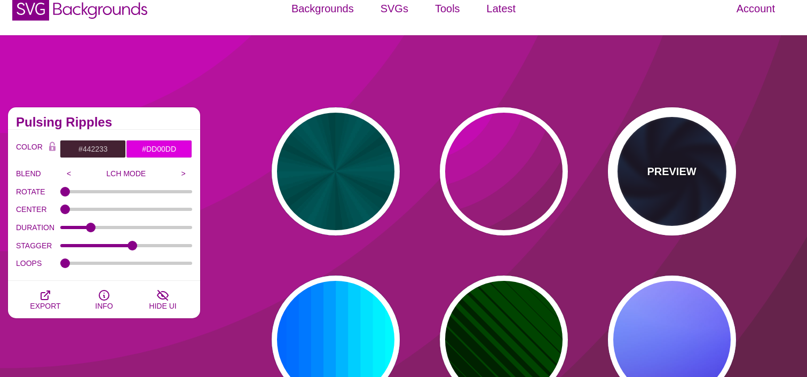
type input "1"
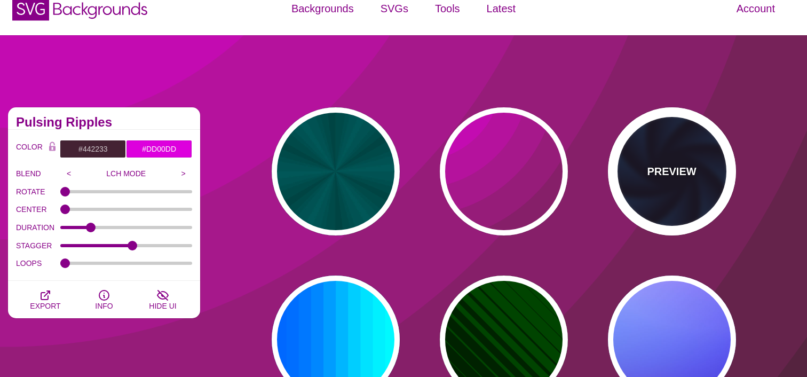
type input "1"
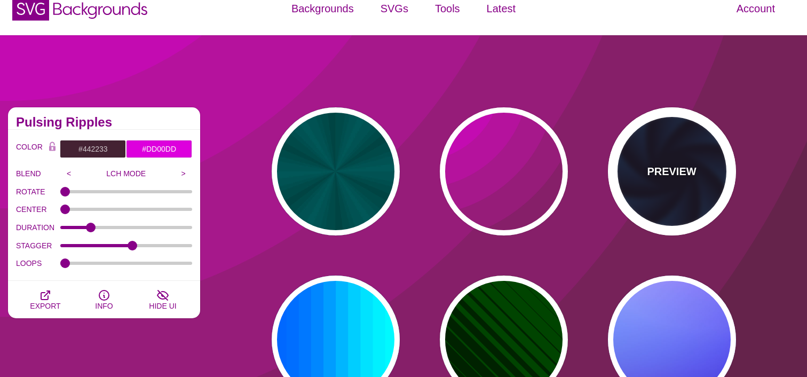
type input "12"
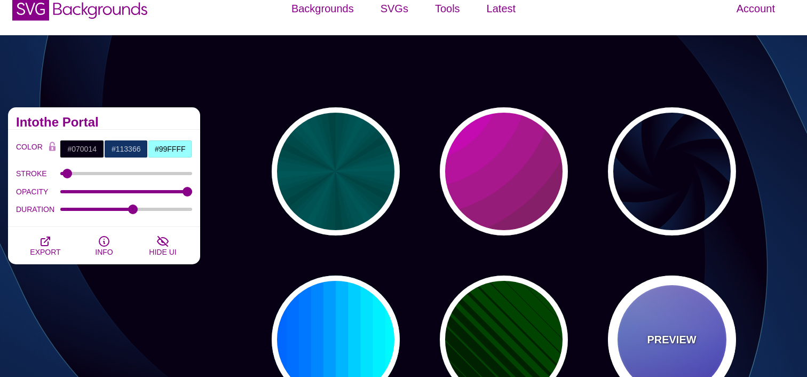
drag, startPoint x: 669, startPoint y: 296, endPoint x: 635, endPoint y: 297, distance: 34.7
click at [669, 296] on div "PREVIEW" at bounding box center [672, 339] width 128 height 128
type input "#0000FF"
type input "#0099FF"
type input "#FFFFFF"
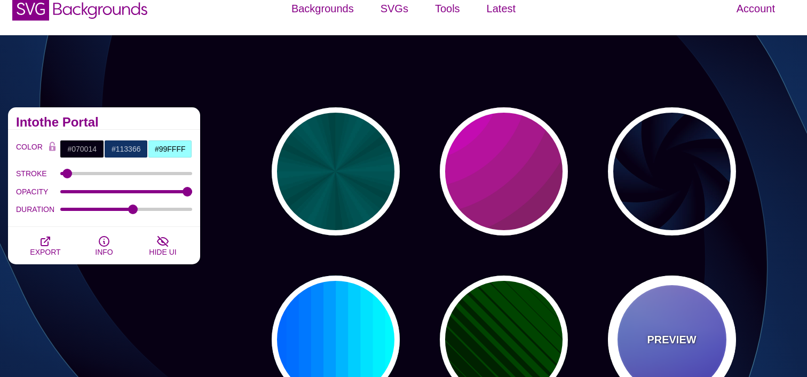
type input "#FF99FF"
type input "#880088"
type input "12"
type input "0"
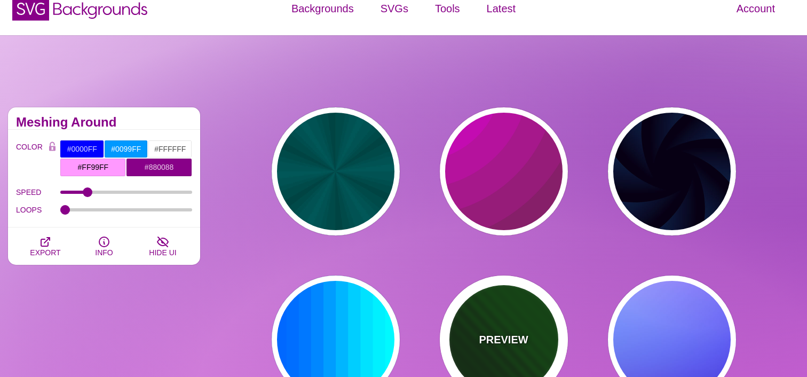
click at [498, 314] on div "PREVIEW" at bounding box center [504, 339] width 128 height 128
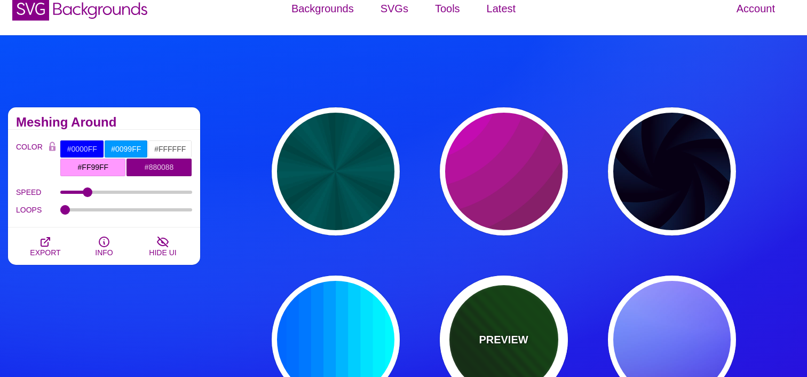
type input "#002200"
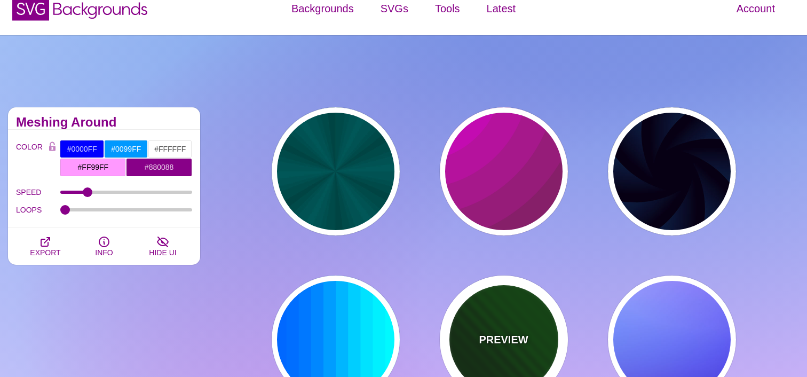
type input "#004400"
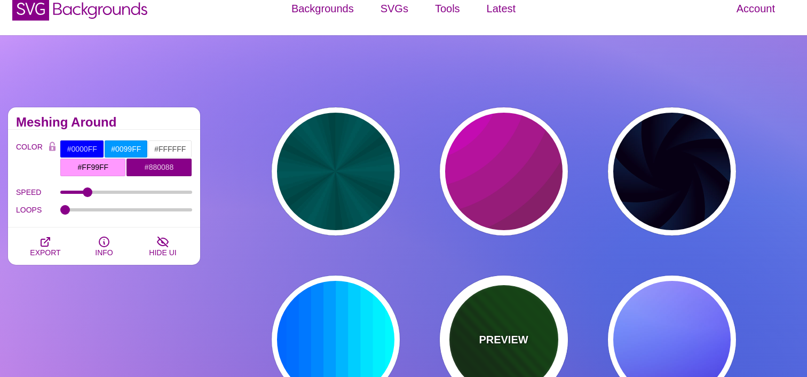
type input "0"
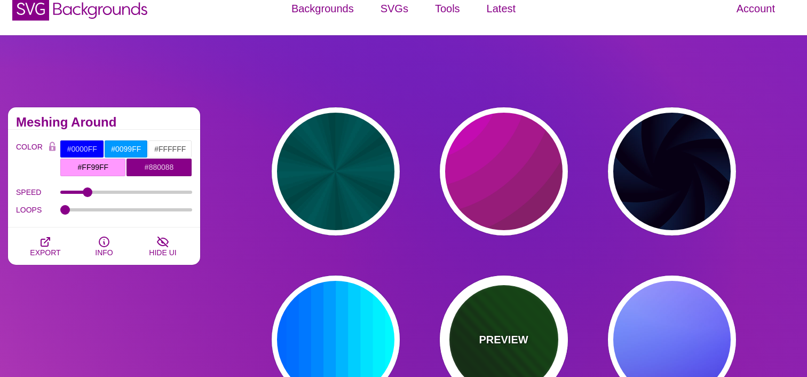
type input "1"
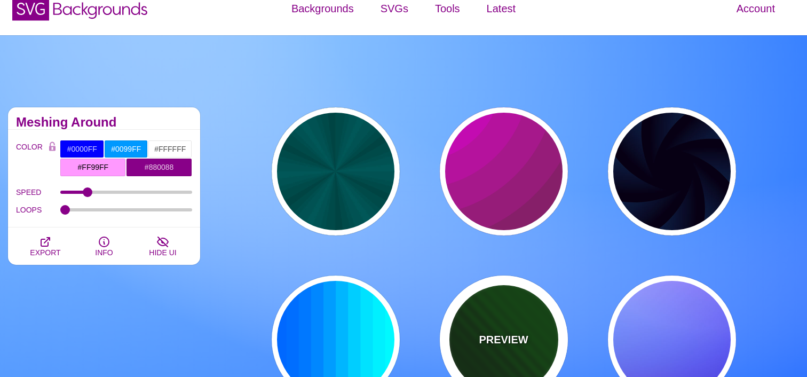
type input "5"
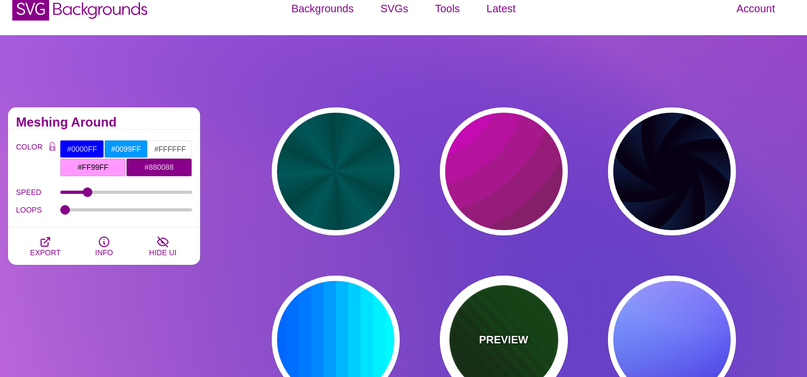
type input "0"
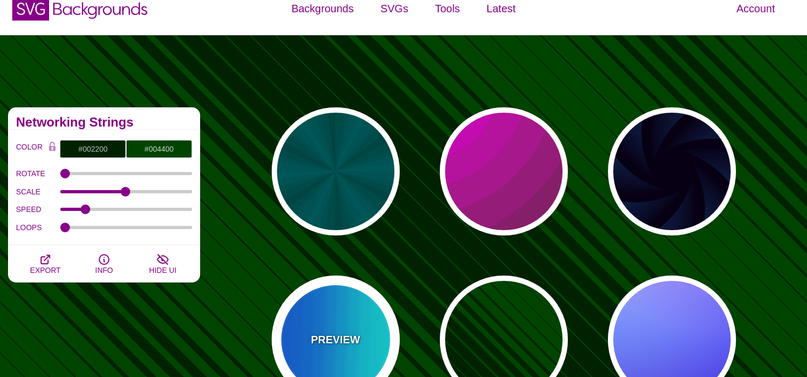
click at [368, 329] on div "PREVIEW" at bounding box center [336, 339] width 128 height 128
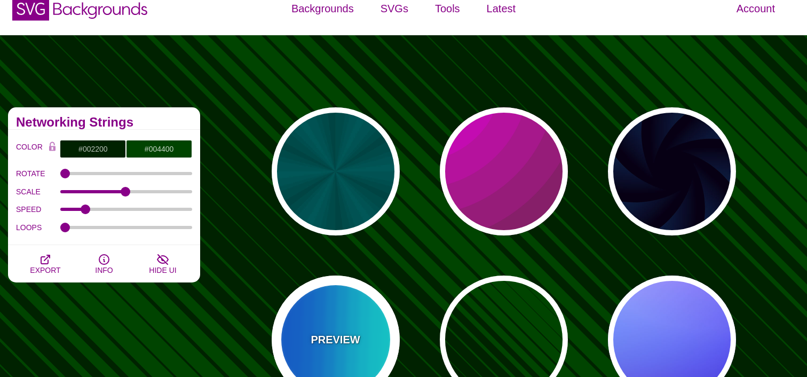
type input "#00FFFF"
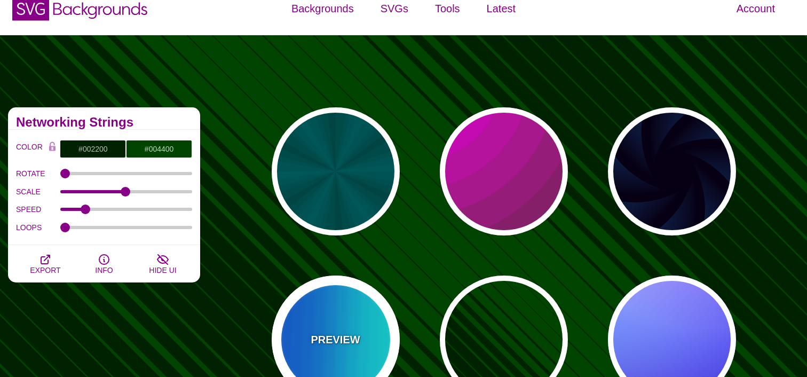
type input "#0066FF"
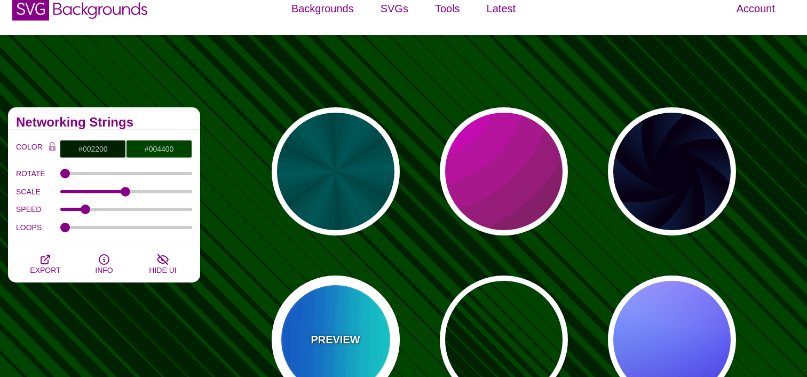
type input "0.25"
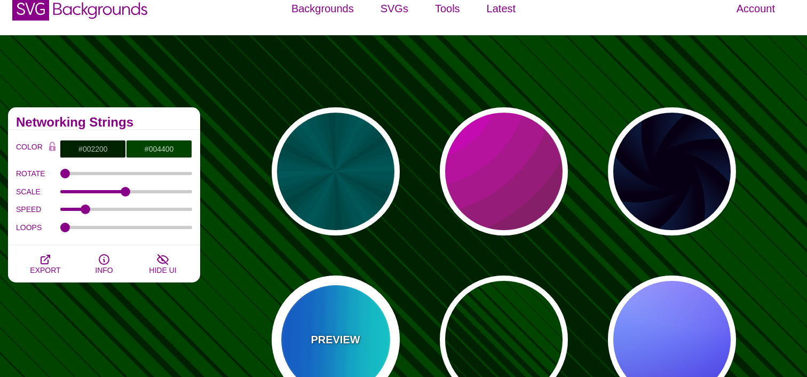
type input "12"
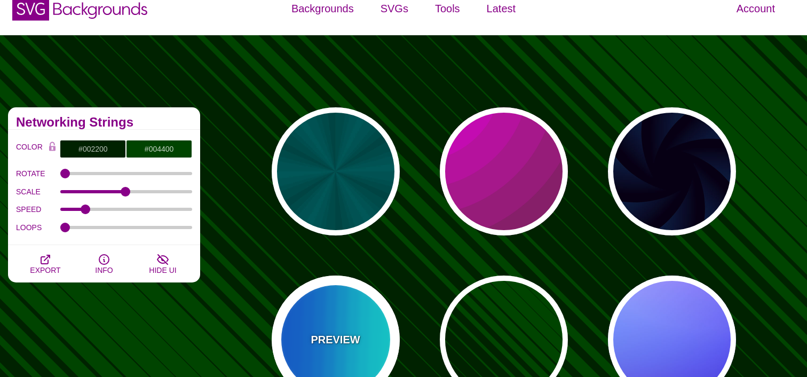
type input "999"
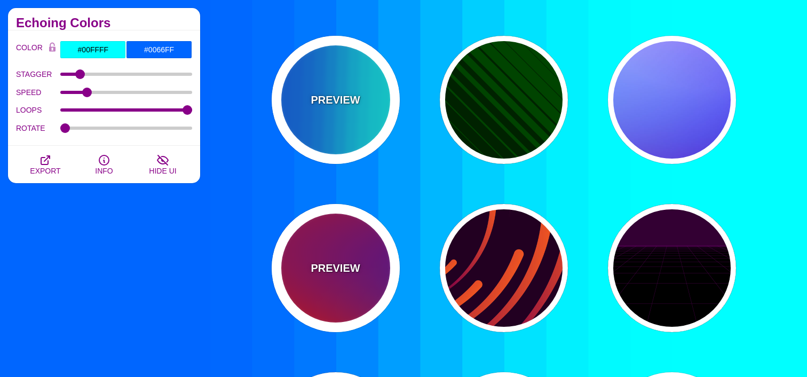
scroll to position [257, 0]
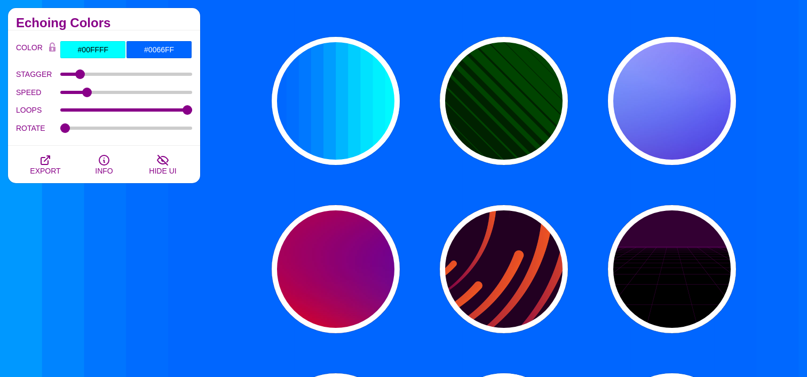
drag, startPoint x: 439, startPoint y: 182, endPoint x: 428, endPoint y: 181, distance: 11.3
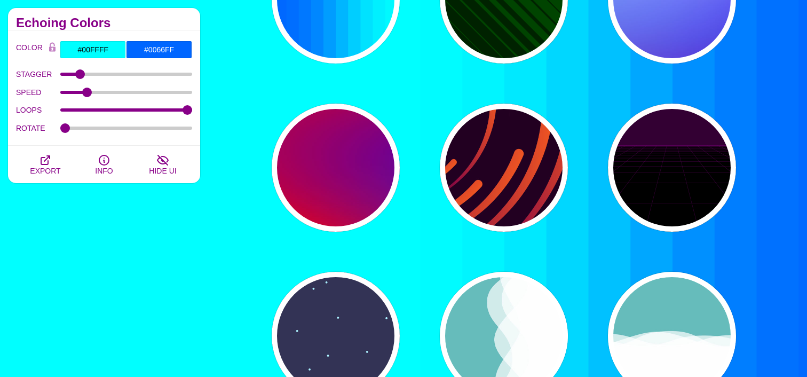
scroll to position [359, 0]
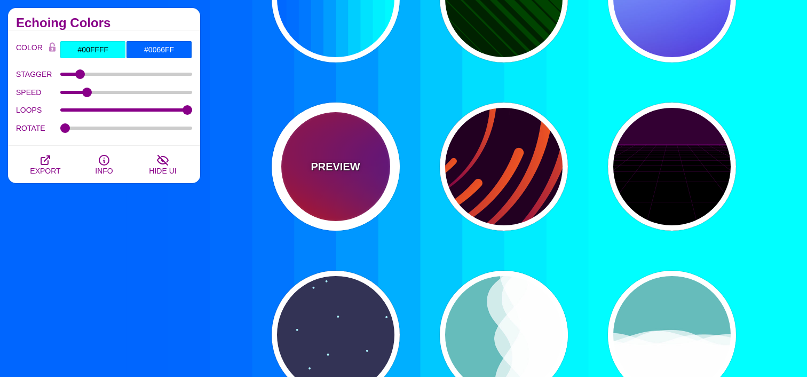
click at [351, 161] on p "PREVIEW" at bounding box center [334, 166] width 49 height 16
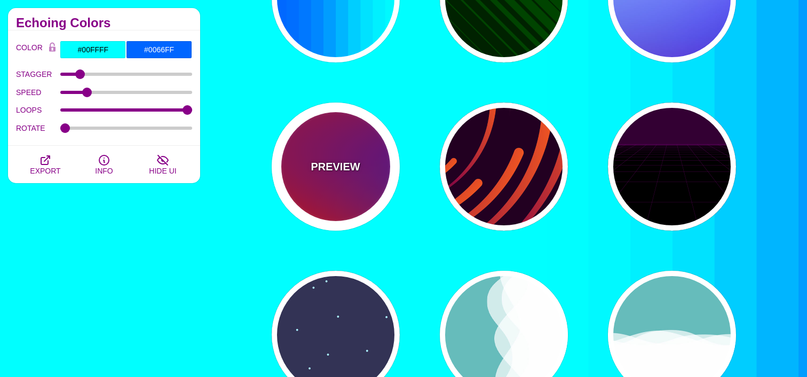
type input "#FF0000"
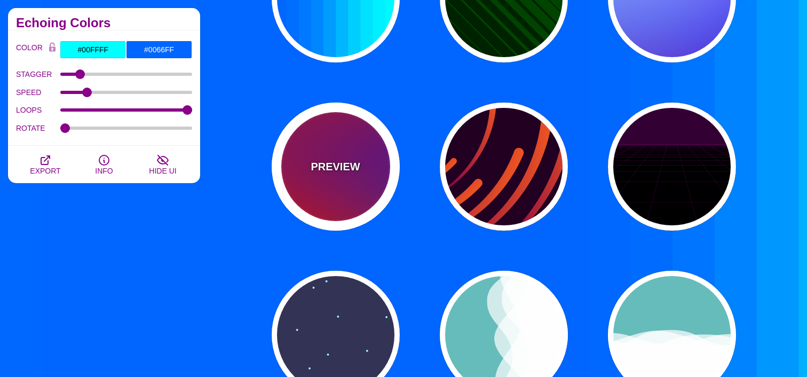
type input "#800080"
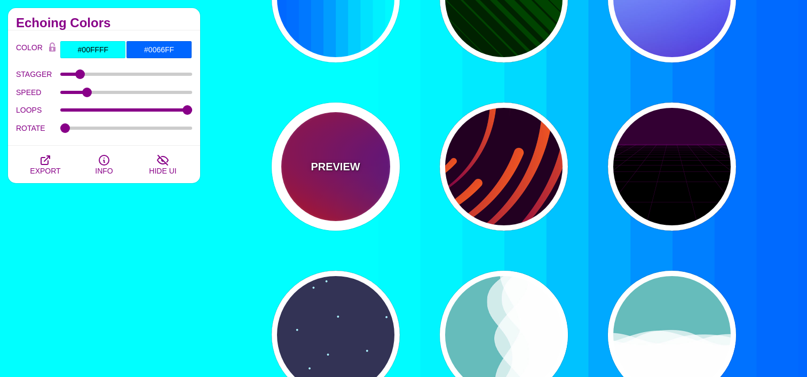
type input "#0000FF"
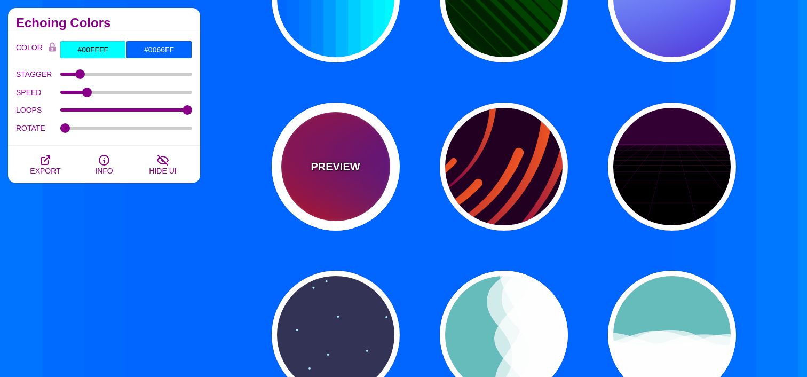
type input "#00EEBB"
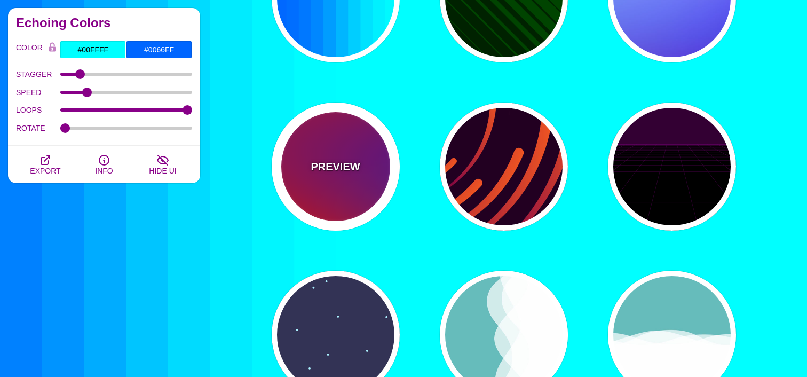
type input "#FFFF00"
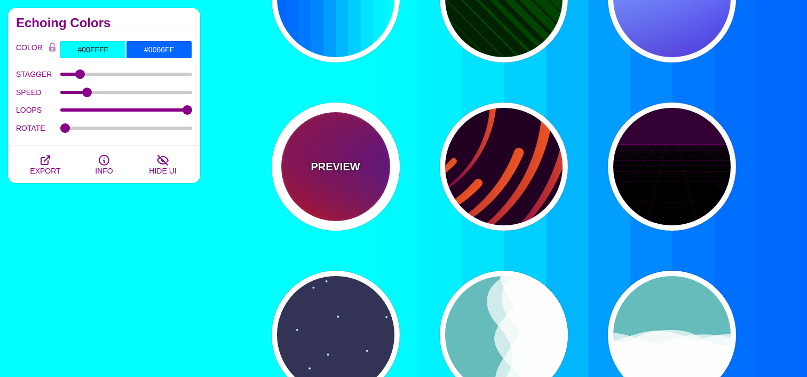
type input "#FFA500"
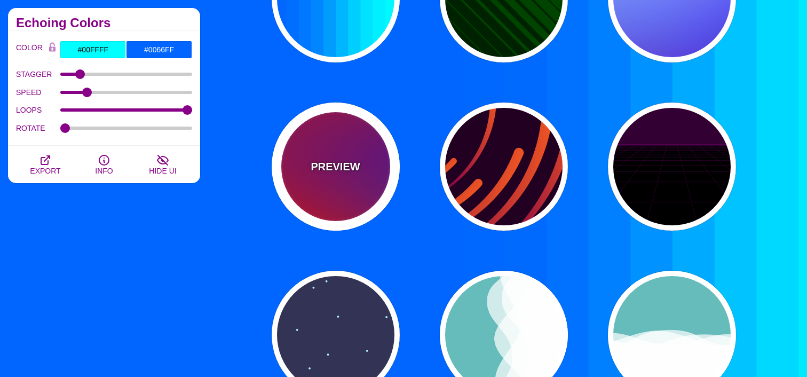
type input "1"
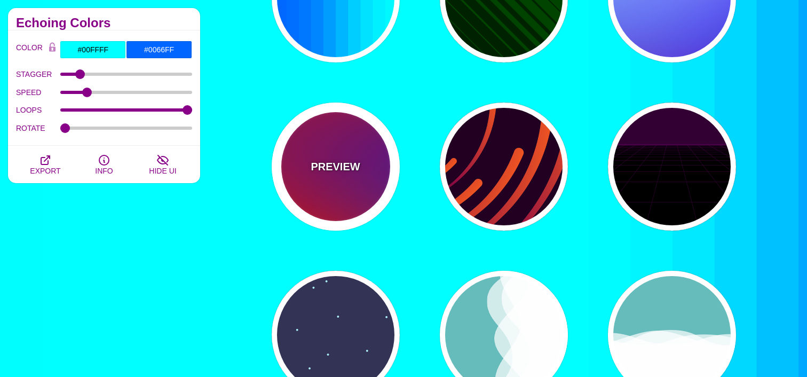
type input "20"
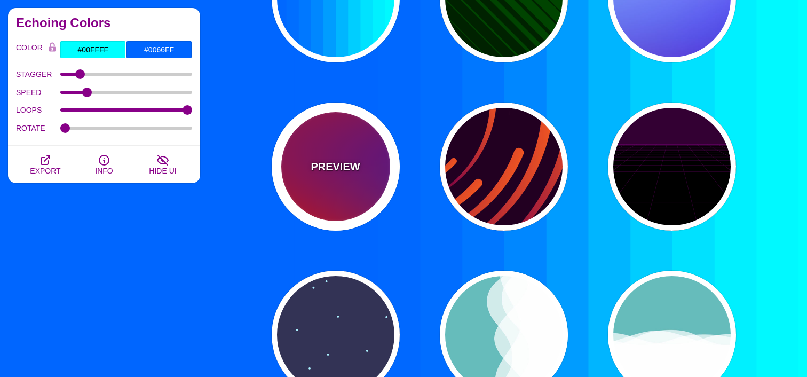
type input "0"
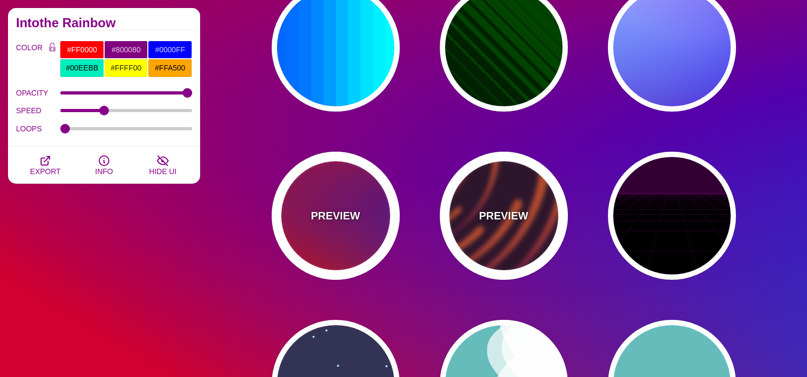
scroll to position [298, 0]
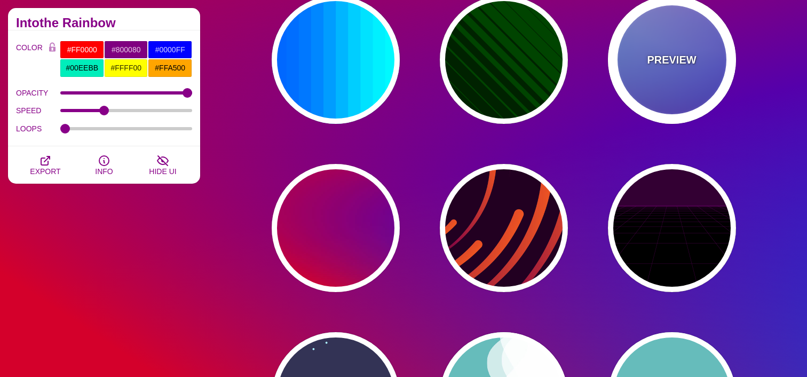
click at [616, 75] on div "PREVIEW" at bounding box center [672, 60] width 128 height 128
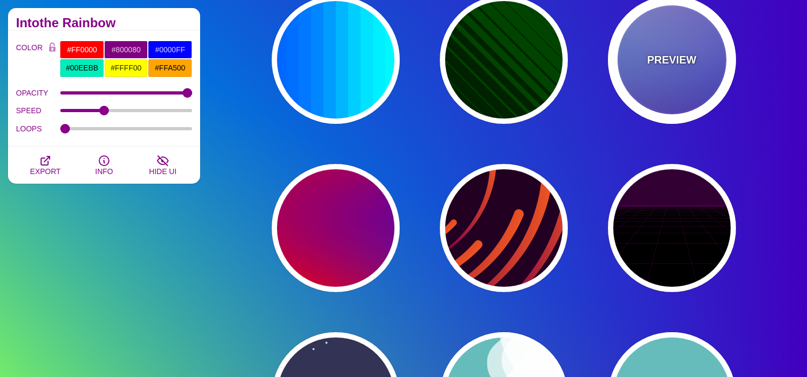
type input "#0000FF"
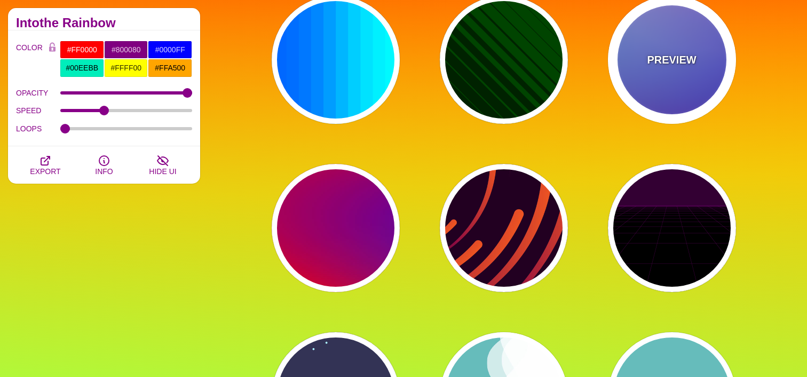
type input "#0099FF"
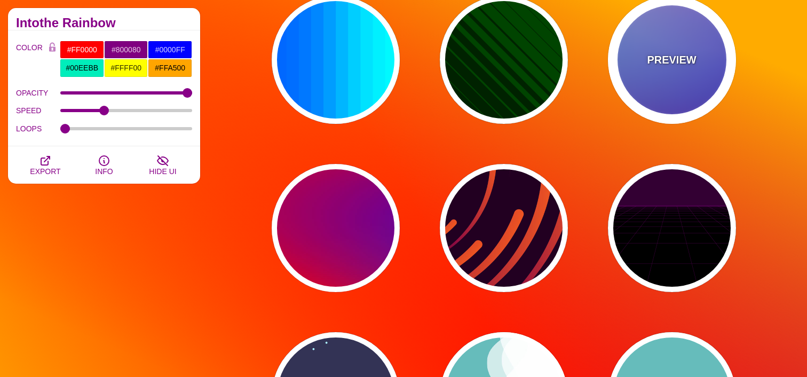
type input "#FFFFFF"
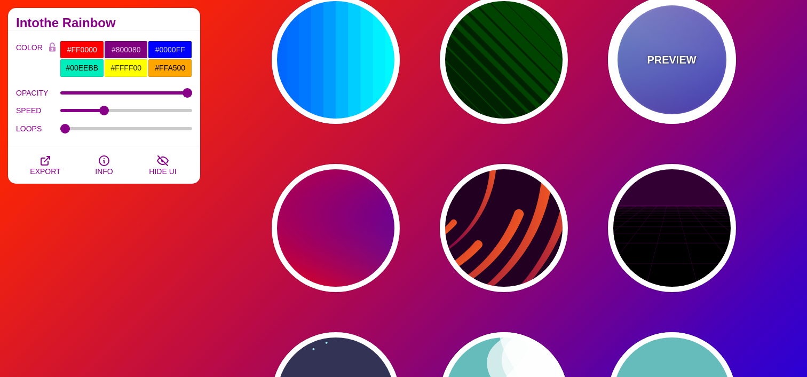
type input "#FF99FF"
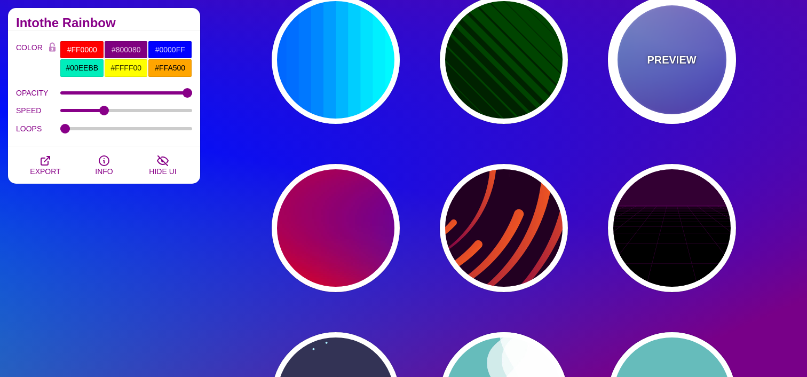
type input "#880088"
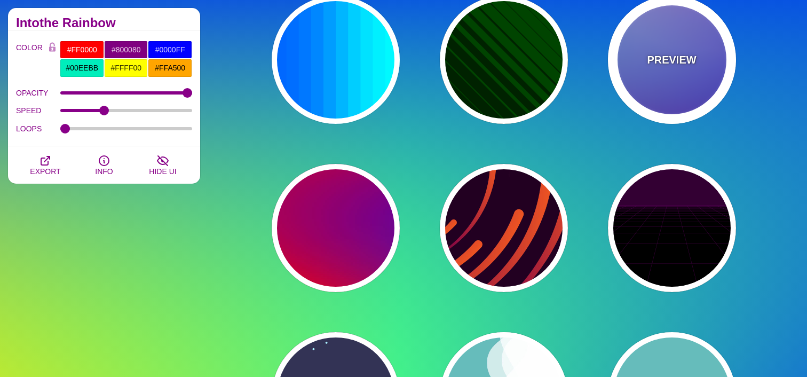
type input "12"
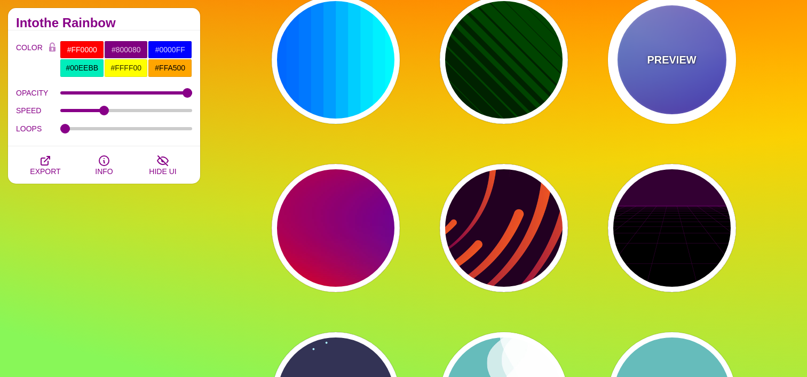
type input "0"
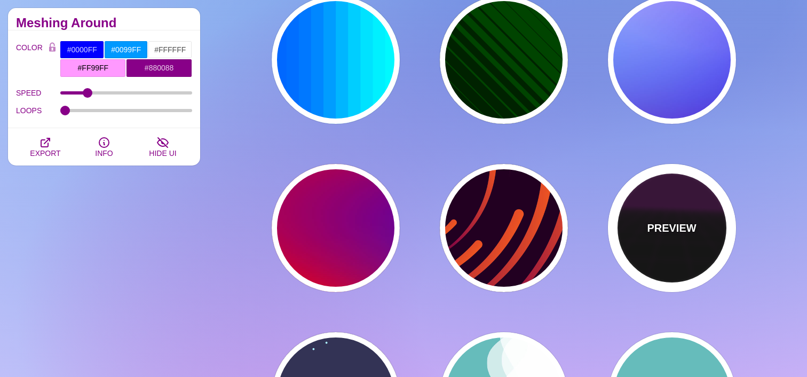
click at [637, 234] on div "PREVIEW" at bounding box center [672, 228] width 128 height 128
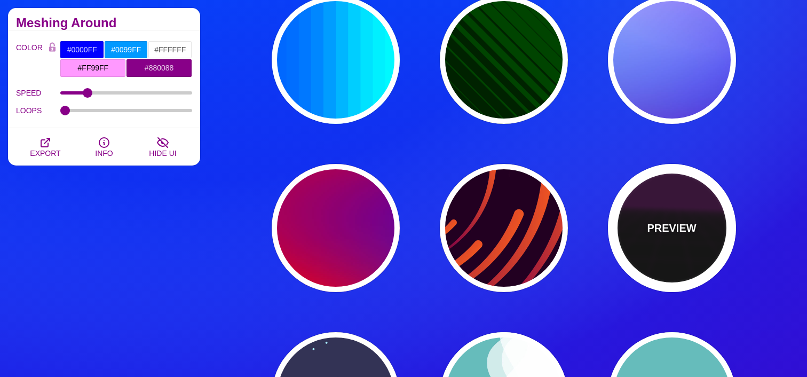
type input "#000000"
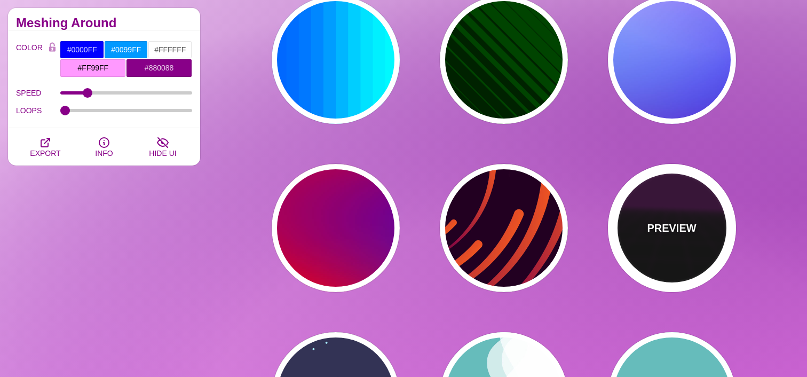
type input "#220022"
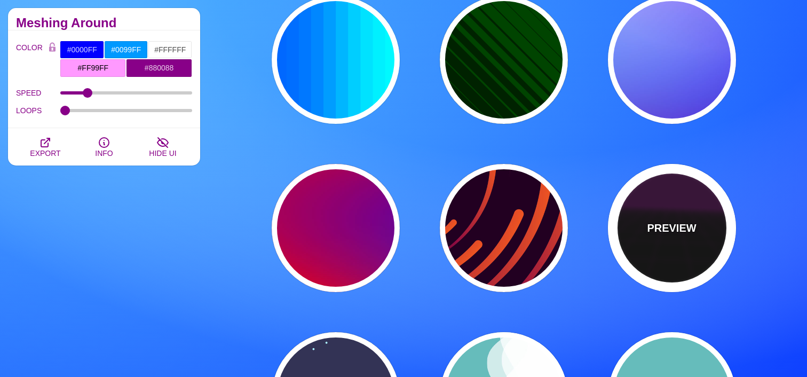
type input "#330033"
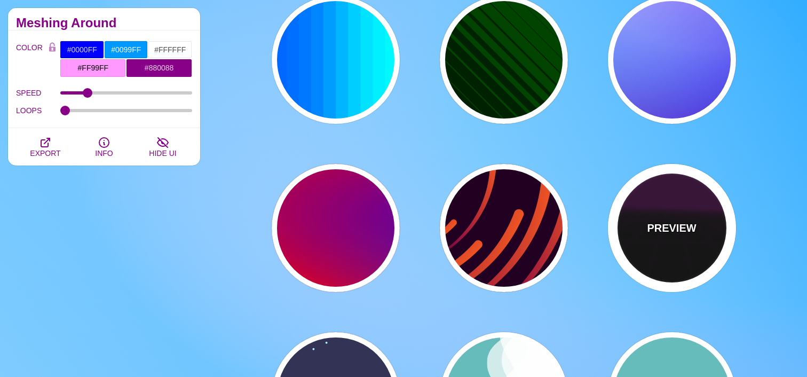
type input "1"
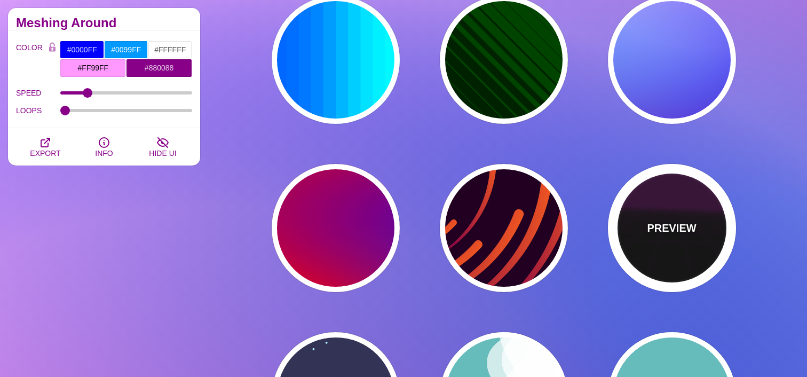
type input "10"
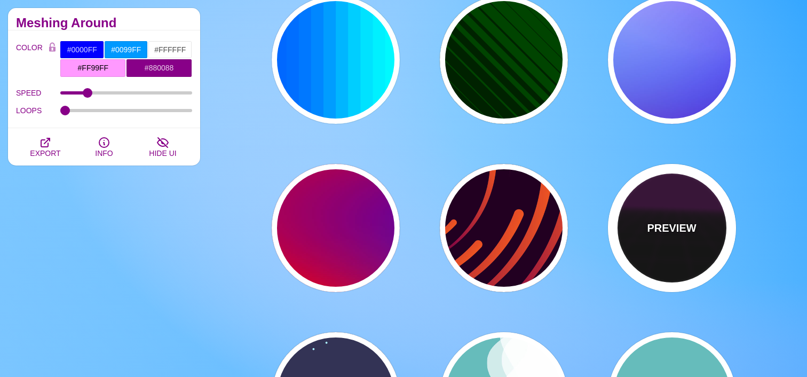
type input "999"
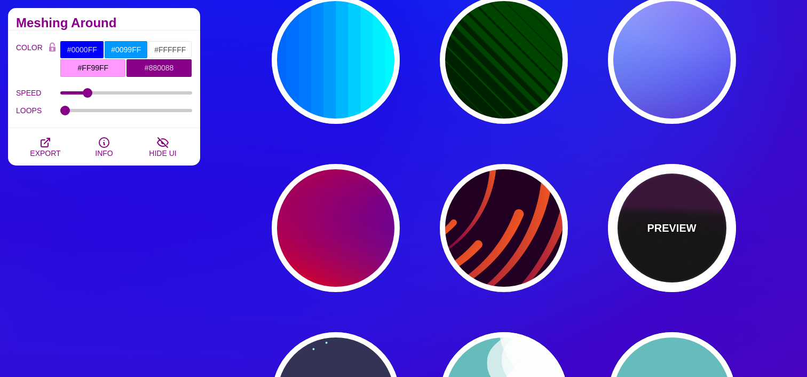
type input "1"
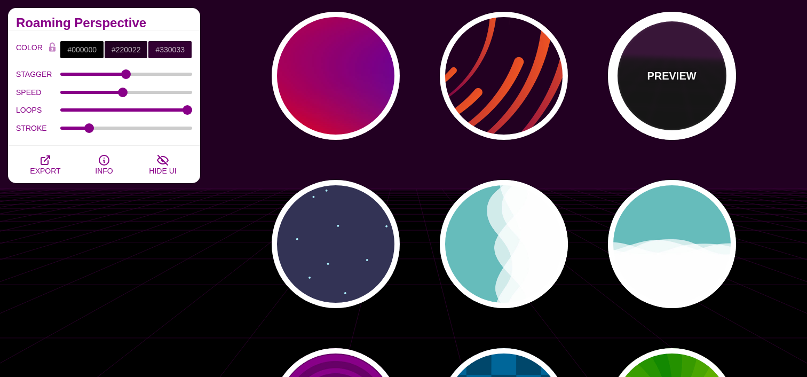
scroll to position [448, 0]
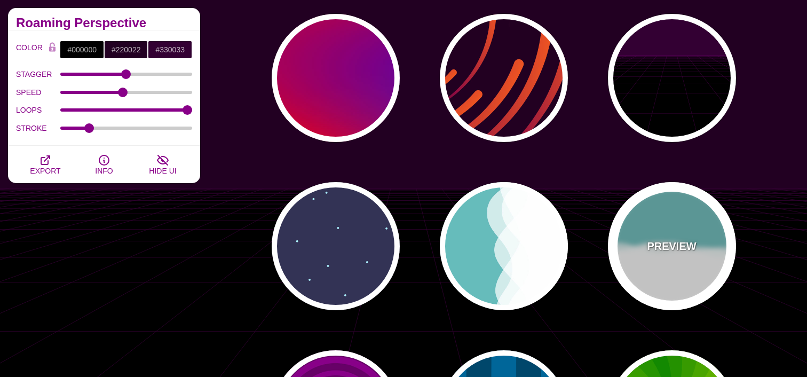
click at [676, 265] on div "PREVIEW" at bounding box center [672, 246] width 128 height 128
type input "#66BBBB"
type input "#FFFFFF"
type input "0"
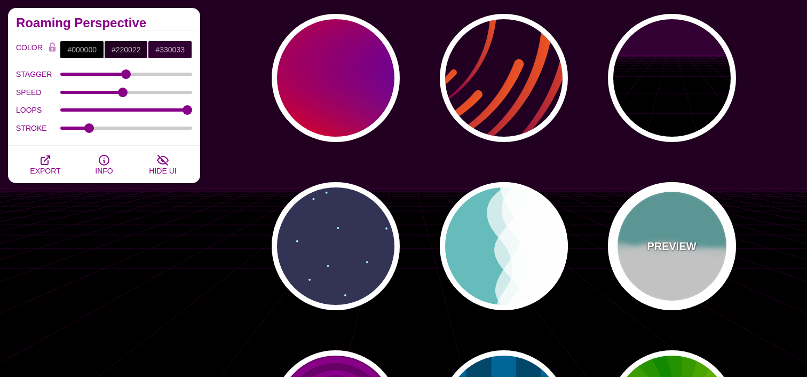
type input "1"
type input "0.7"
type input "56"
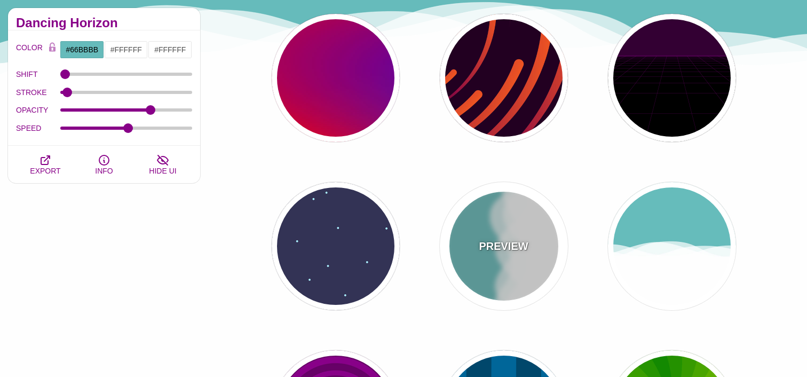
click at [506, 245] on p "PREVIEW" at bounding box center [503, 246] width 49 height 16
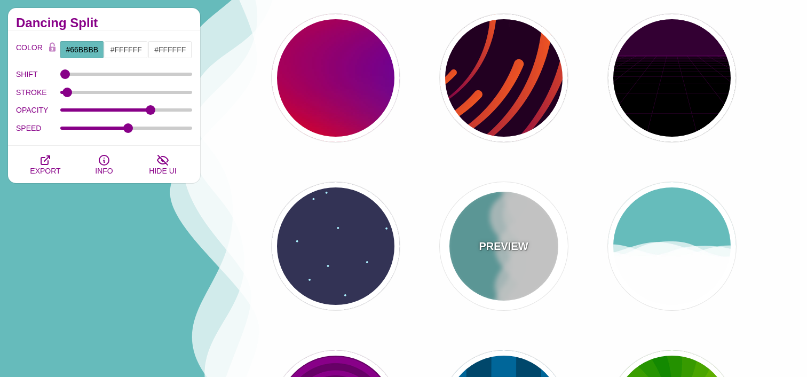
click at [488, 243] on p "PREVIEW" at bounding box center [503, 246] width 49 height 16
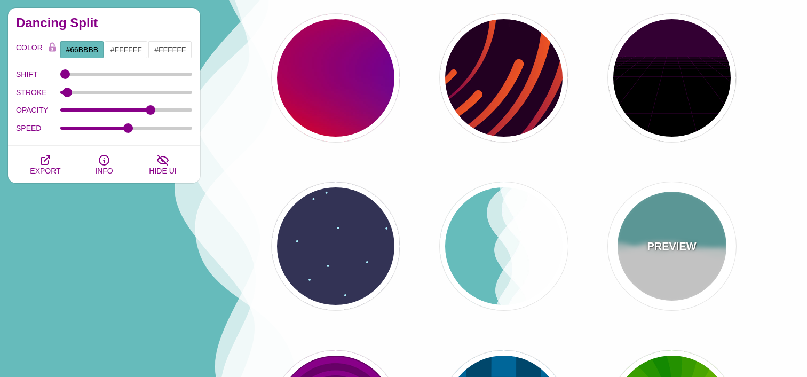
click at [663, 228] on div "PREVIEW" at bounding box center [672, 246] width 128 height 128
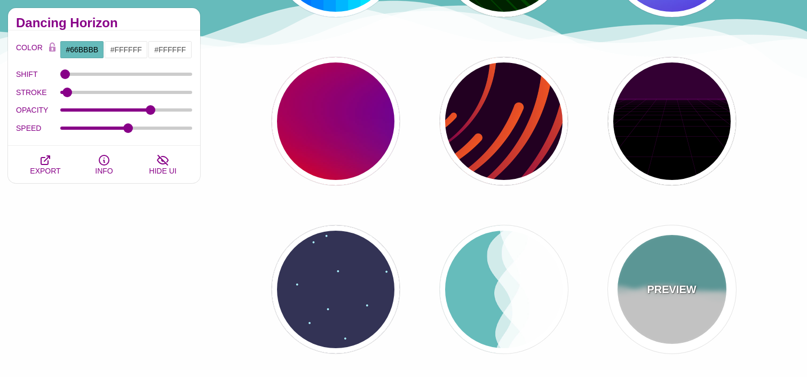
scroll to position [409, 0]
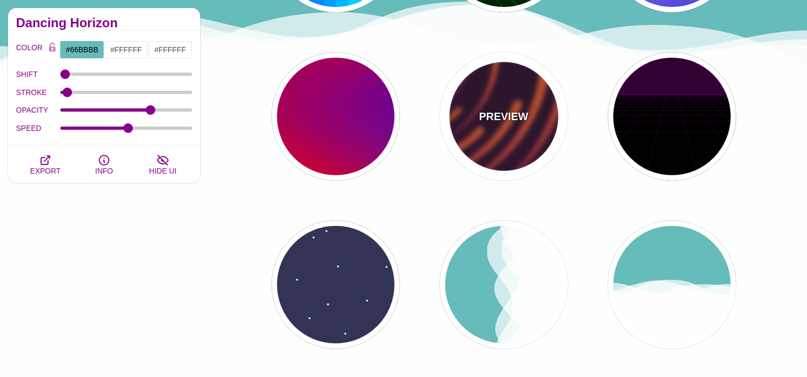
drag, startPoint x: 506, startPoint y: 117, endPoint x: 509, endPoint y: 135, distance: 18.4
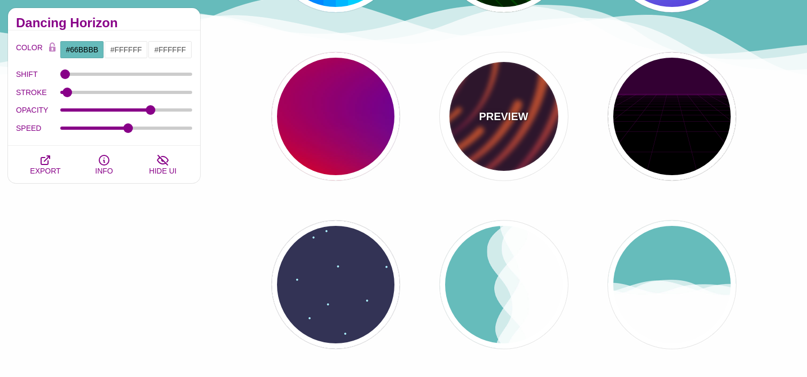
click at [506, 117] on p "PREVIEW" at bounding box center [503, 116] width 49 height 16
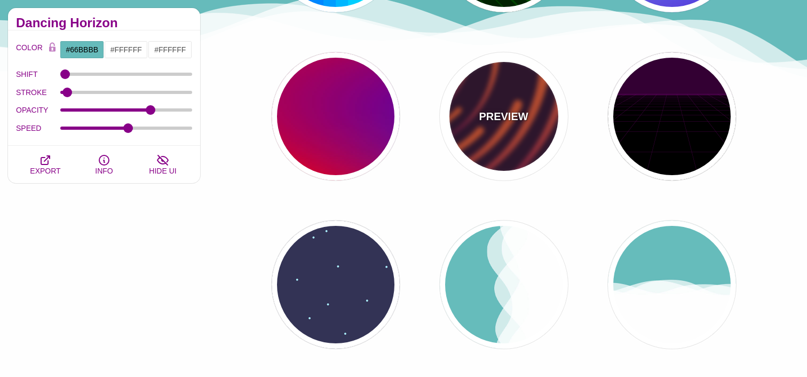
type input "#220022"
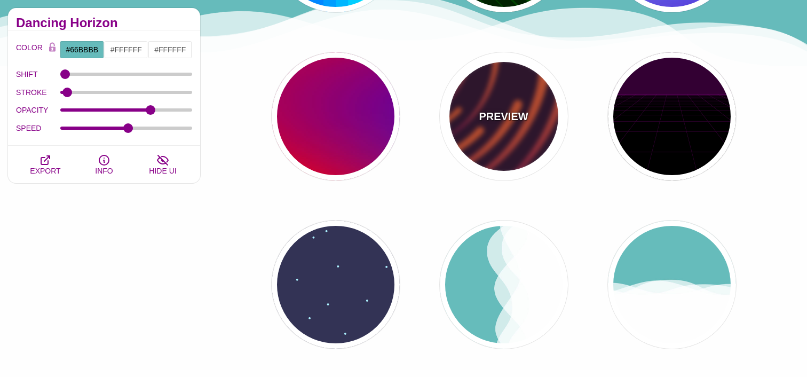
type input "#EE5522"
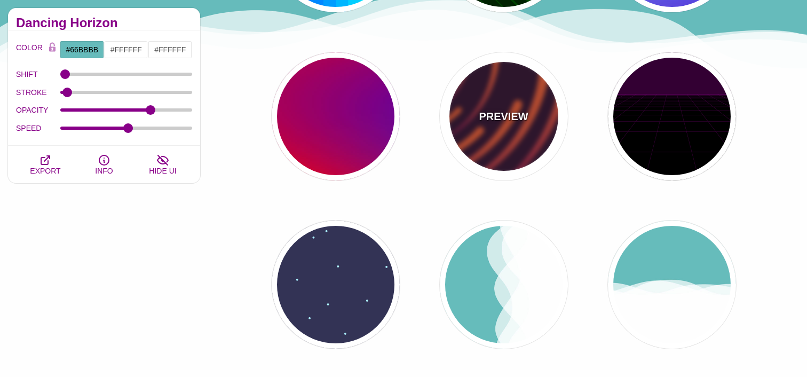
type input "#220022"
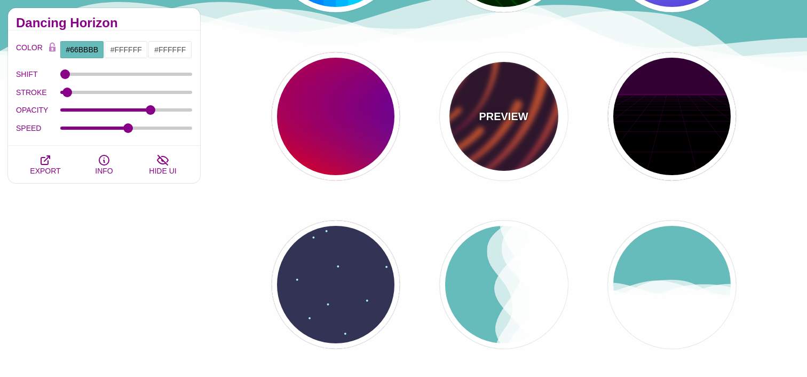
type input "50"
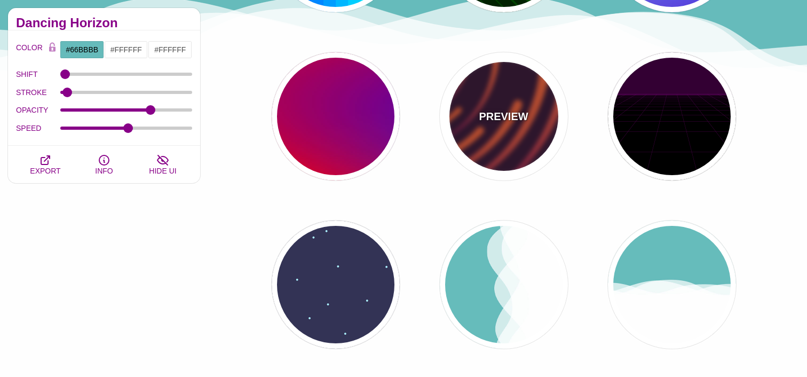
type input "99"
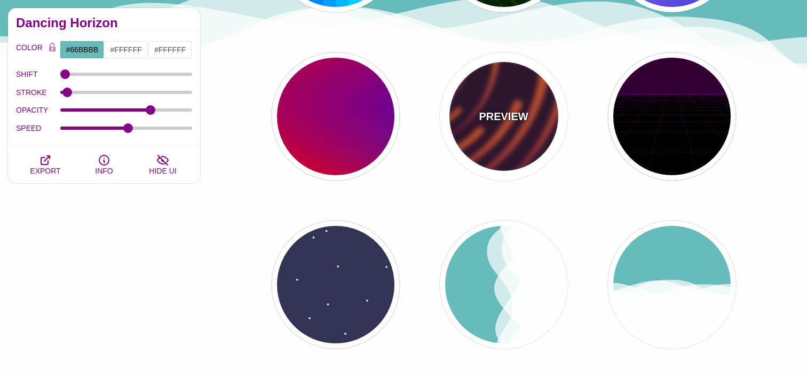
type input "0"
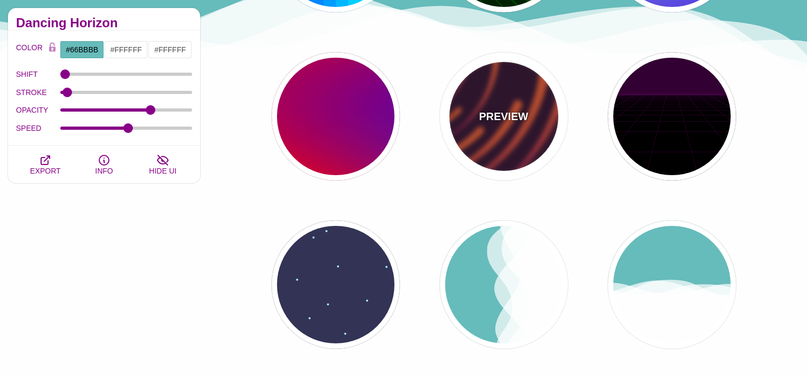
type input "0"
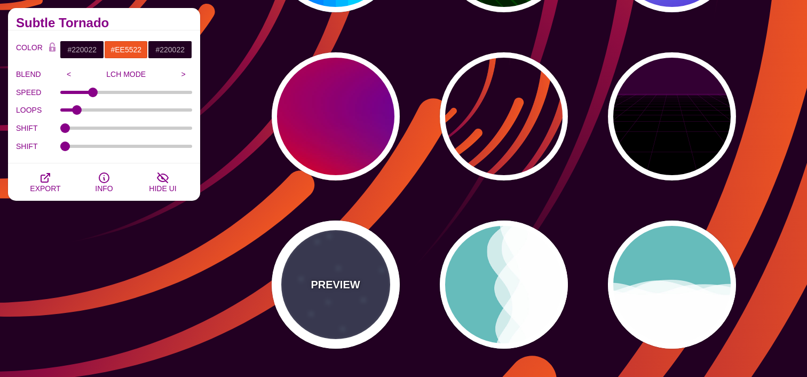
click at [361, 268] on div "PREVIEW" at bounding box center [336, 284] width 128 height 128
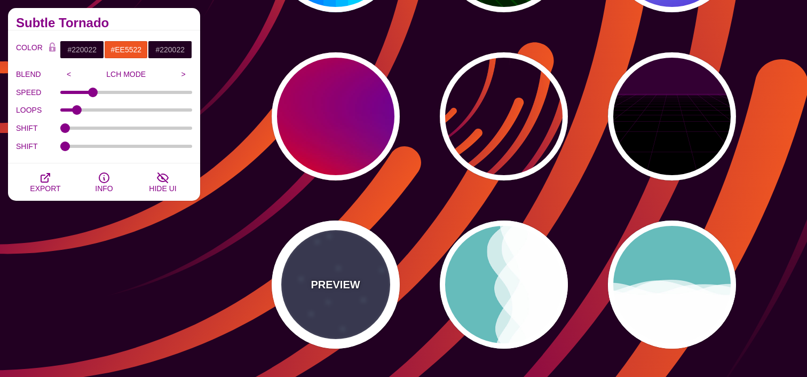
type input "#333355"
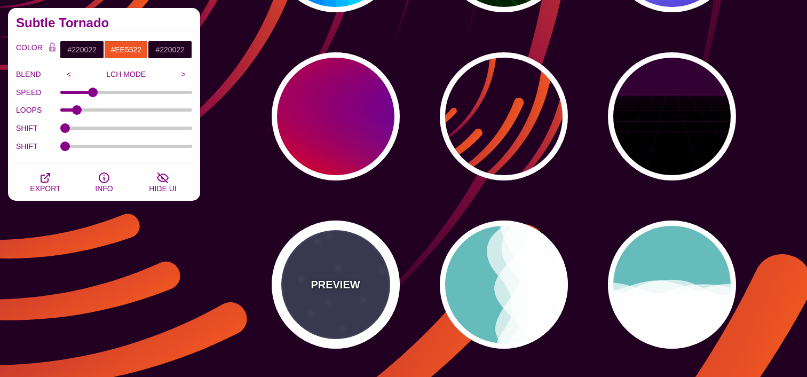
type input "#AAEEFF"
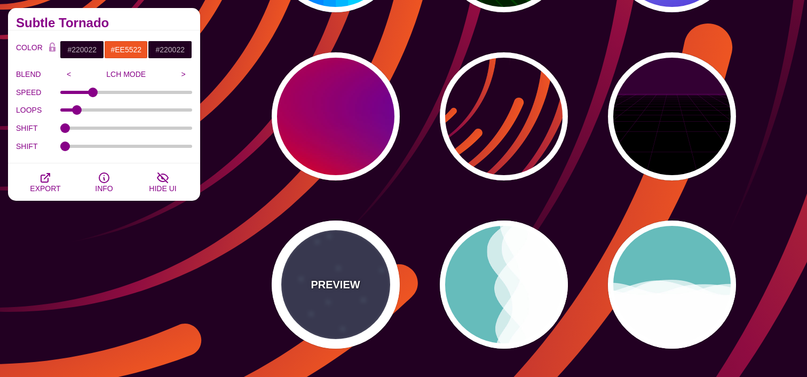
type input "#FFFFFF"
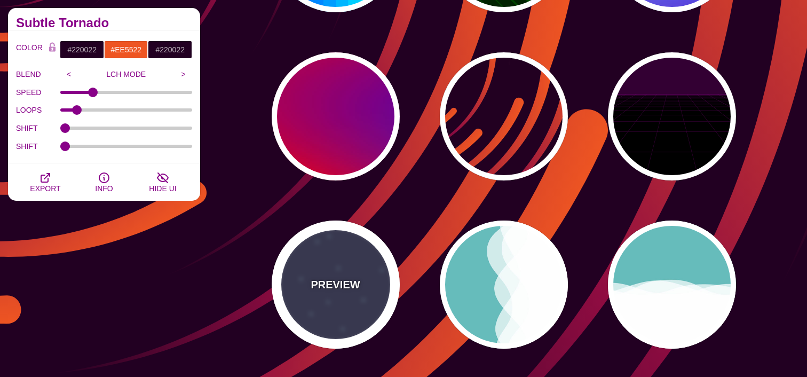
type input "15"
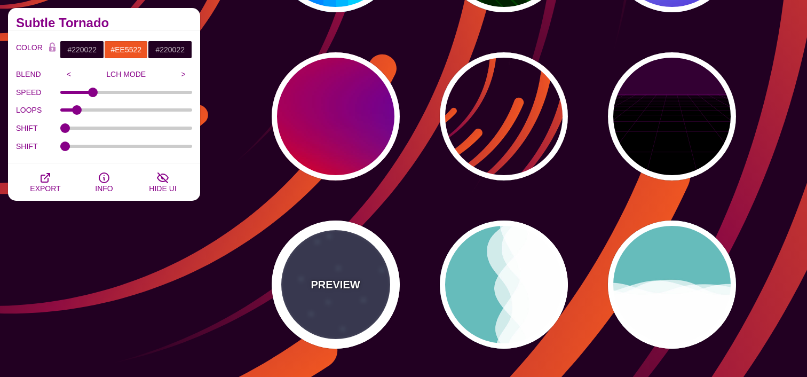
type input "40"
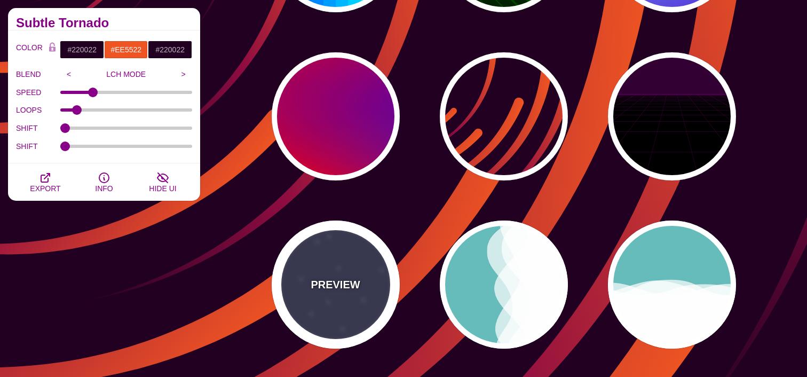
type input "5"
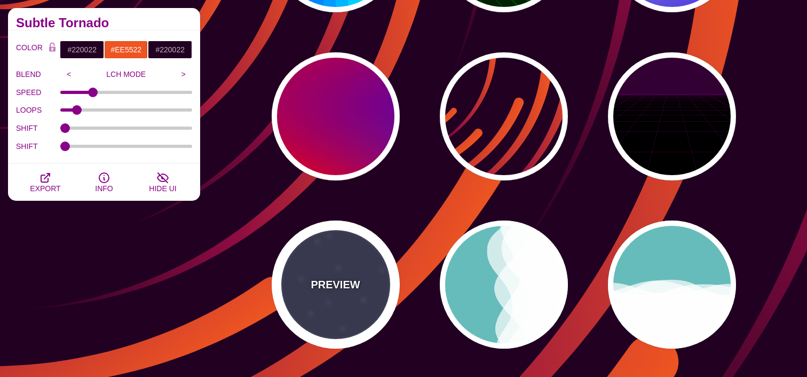
type input "1"
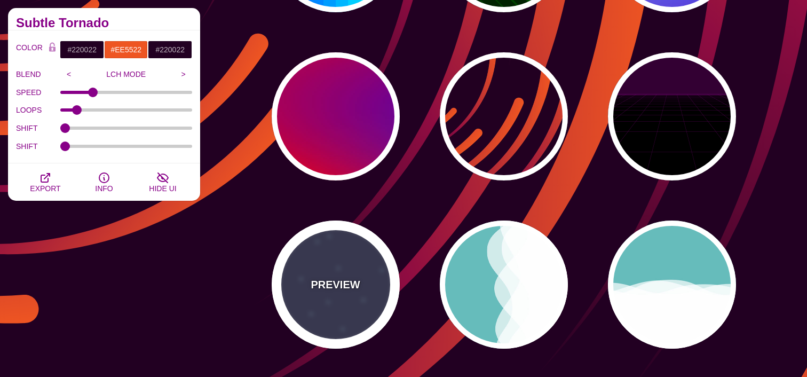
type input "1"
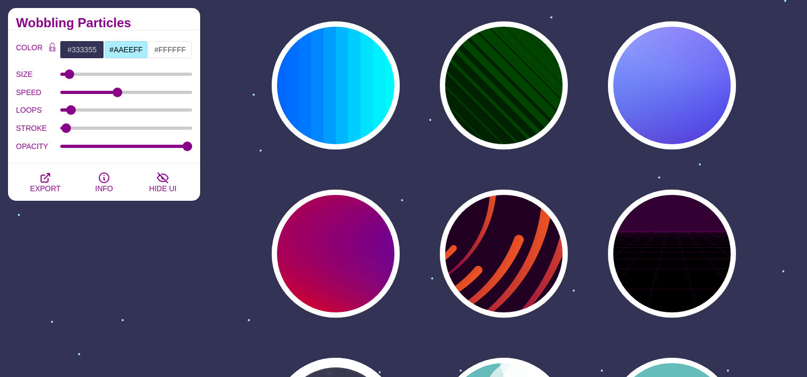
scroll to position [267, 0]
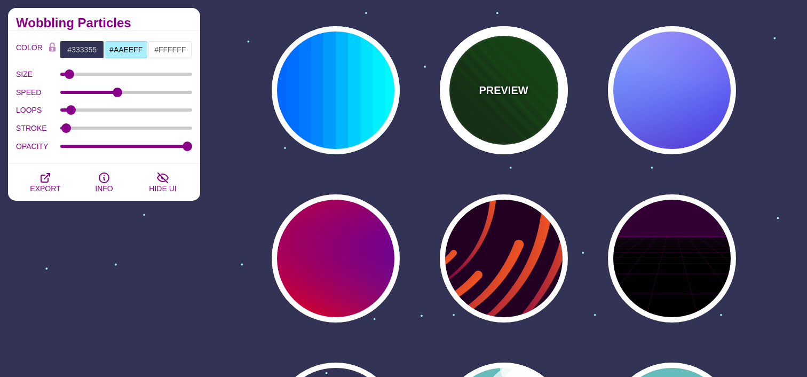
click at [483, 137] on div "PREVIEW" at bounding box center [504, 90] width 128 height 128
type input "#002200"
type input "#004400"
type input "0"
type input "1"
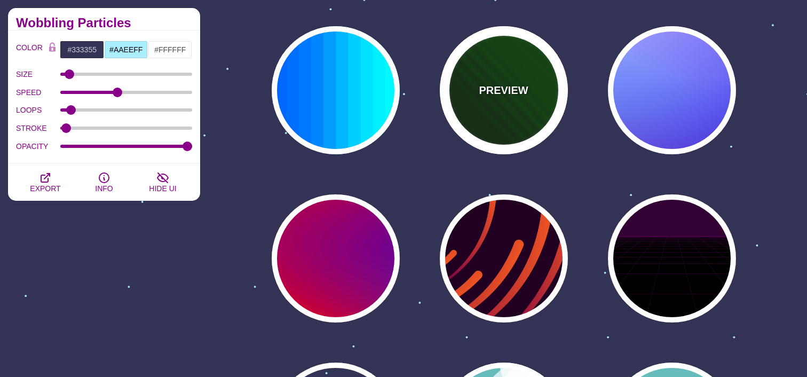
type input "0"
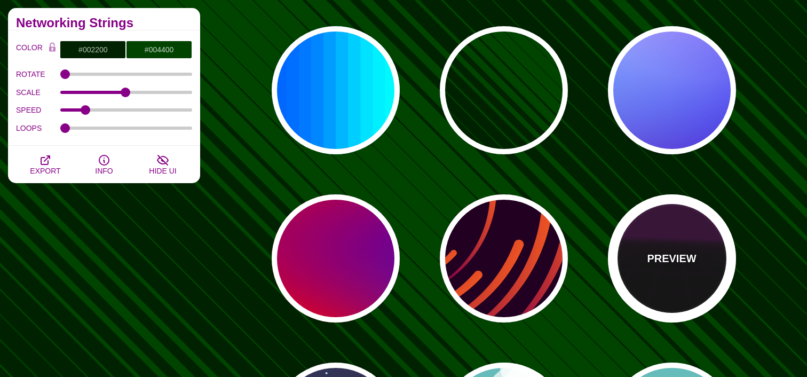
click at [668, 244] on div "PREVIEW" at bounding box center [672, 258] width 128 height 128
type input "#000000"
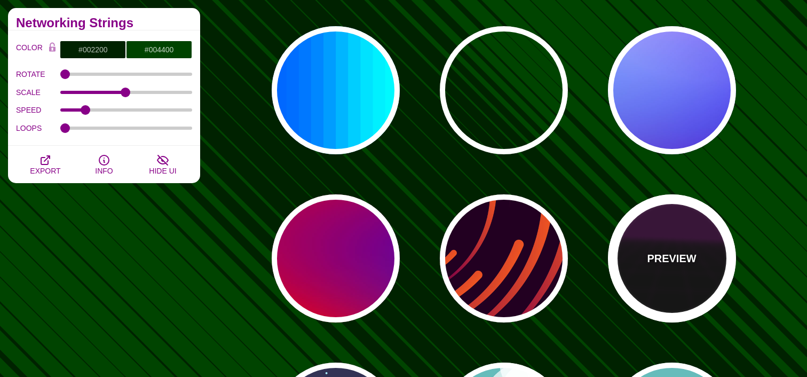
type input "#220022"
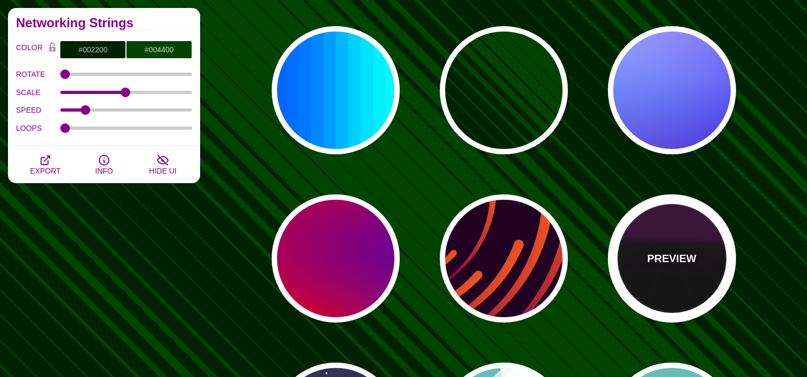
type input "#330033"
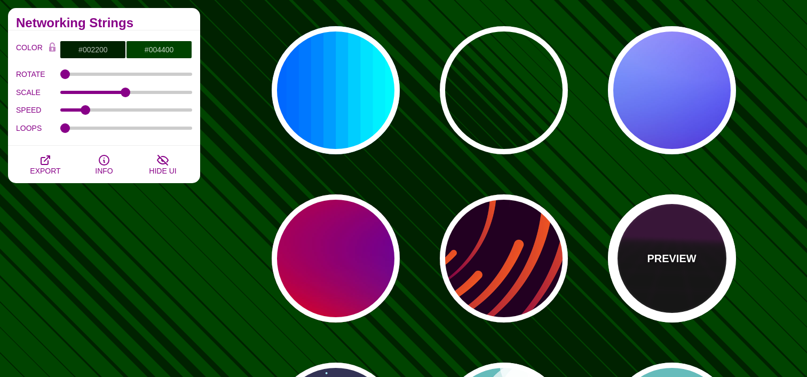
type input "1"
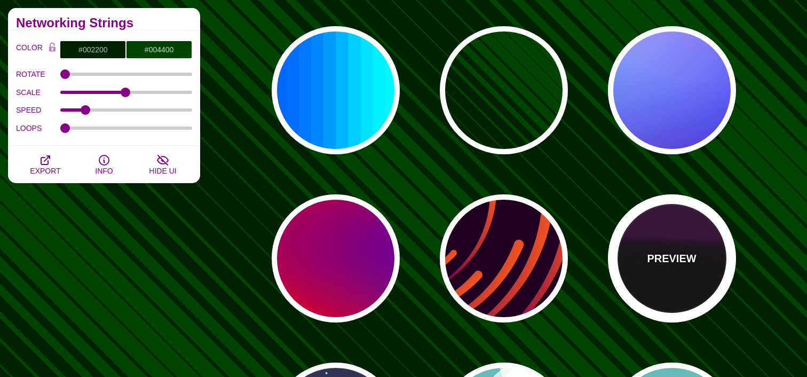
type input "10"
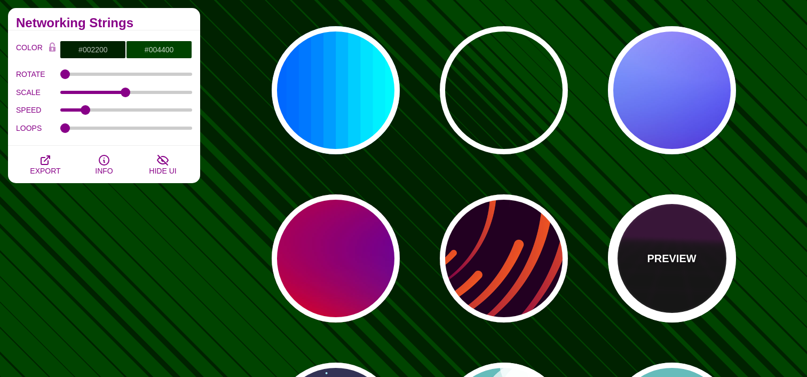
type input "999"
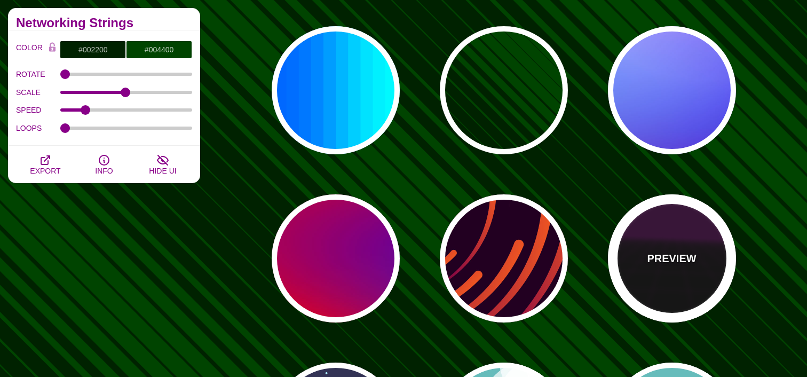
type input "1"
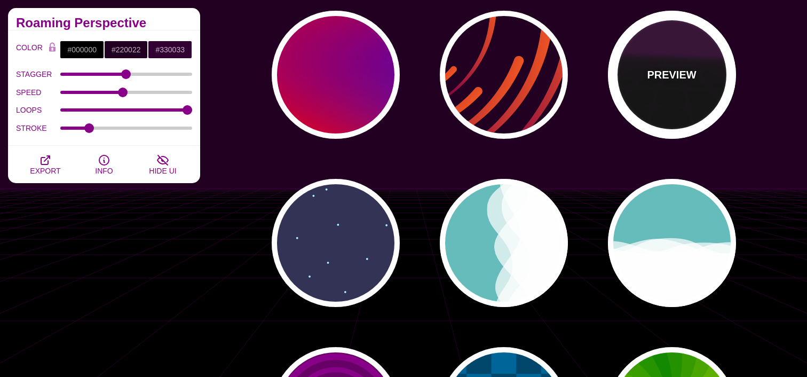
scroll to position [448, 0]
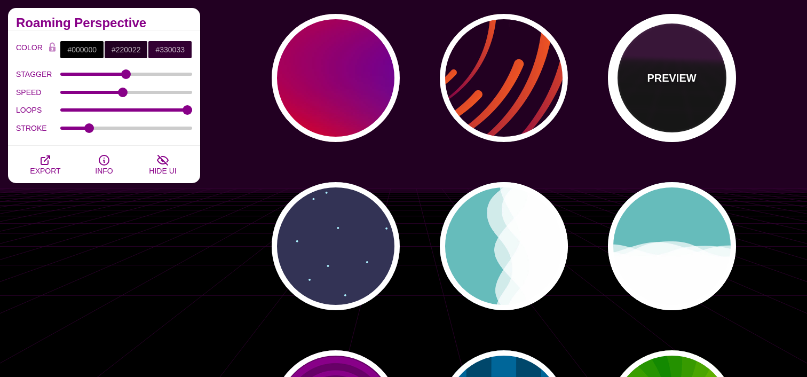
click at [707, 123] on div "PREVIEW" at bounding box center [672, 78] width 128 height 128
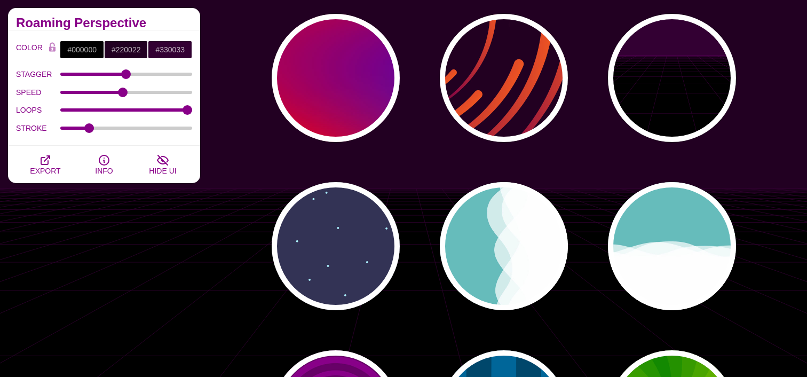
click at [725, 147] on div "PREVIEW PREVIEW PREVIEW PREVIEW PREVIEW PREVIEW PREVIEW PREVIEW PREVIEW PREVIEW…" at bounding box center [507, 246] width 599 height 1152
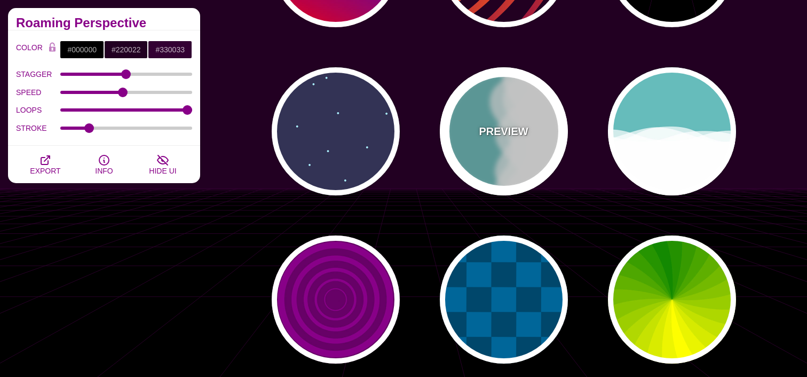
scroll to position [593, 0]
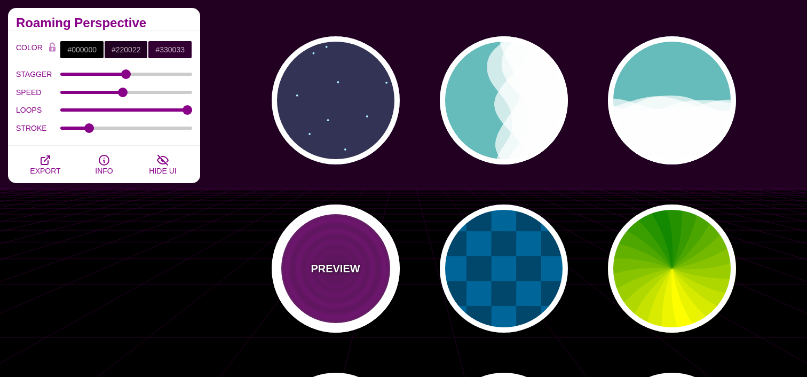
click at [373, 235] on div "PREVIEW" at bounding box center [336, 268] width 128 height 128
type input "#880088"
type input "#660066"
type input "15"
type input "0"
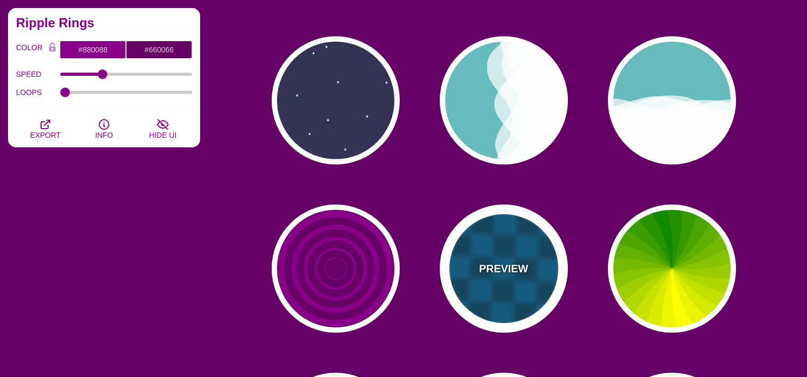
click at [506, 254] on div "PREVIEW" at bounding box center [504, 268] width 128 height 128
type input "#00476B"
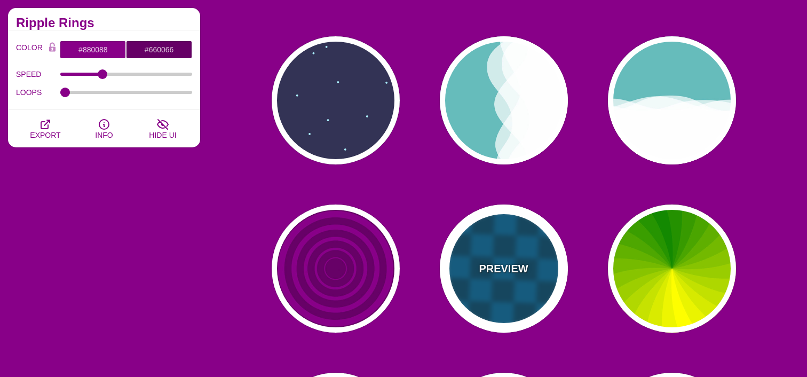
type input "#006699"
type input "0"
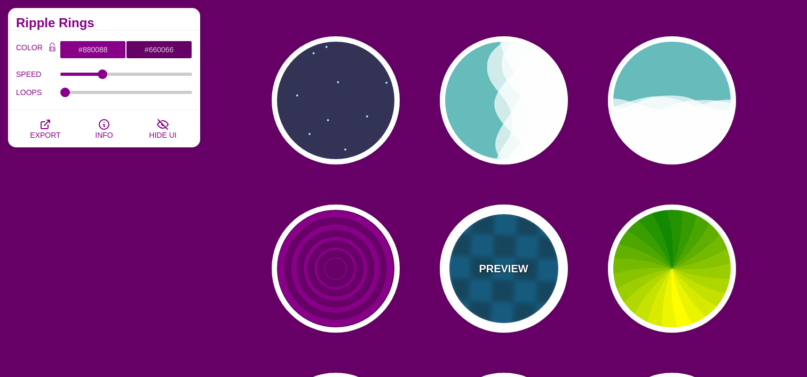
type input "1"
type input "5"
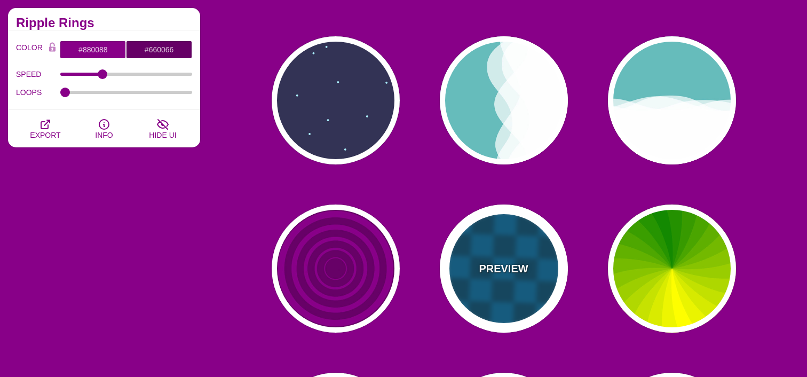
type input "15"
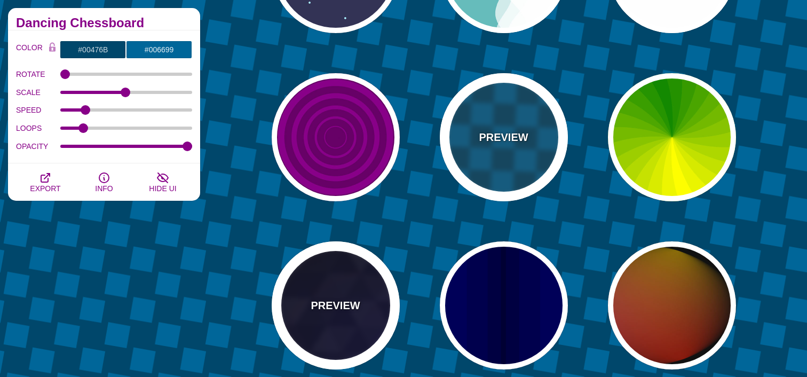
scroll to position [728, 0]
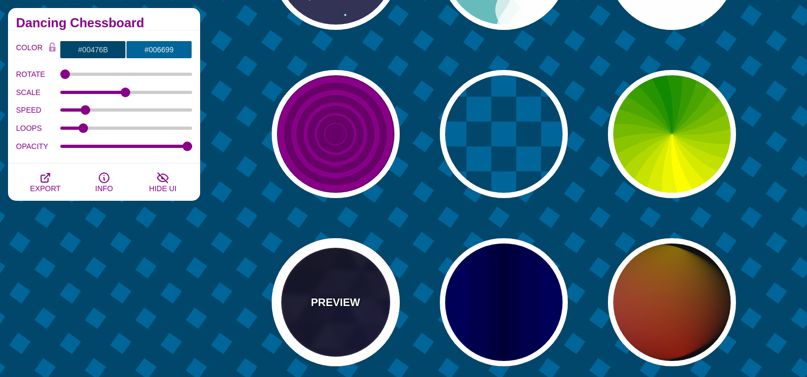
click at [377, 270] on div "PREVIEW" at bounding box center [336, 302] width 128 height 128
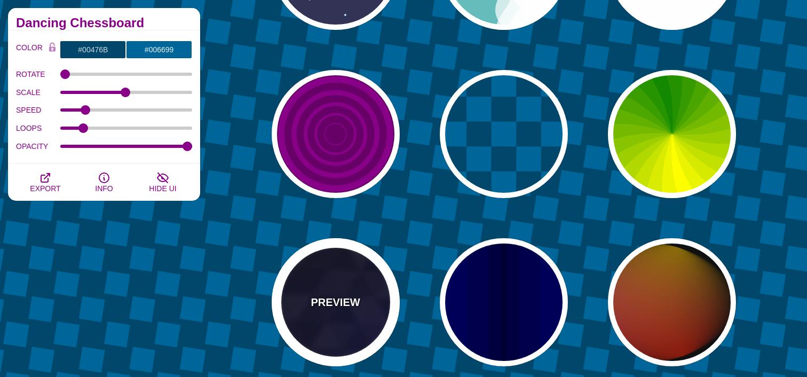
type input "#000000"
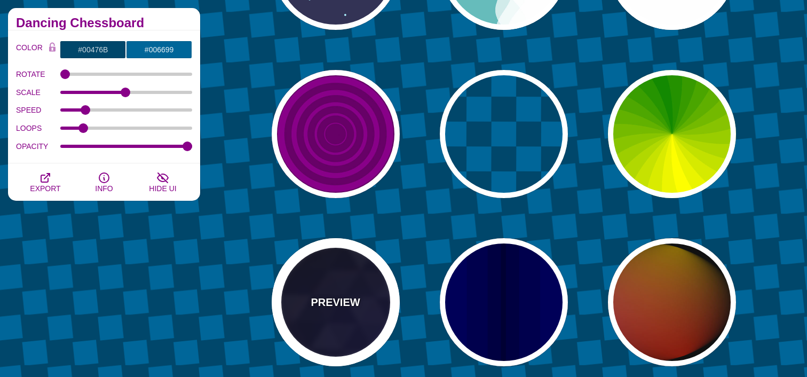
type input "#880088"
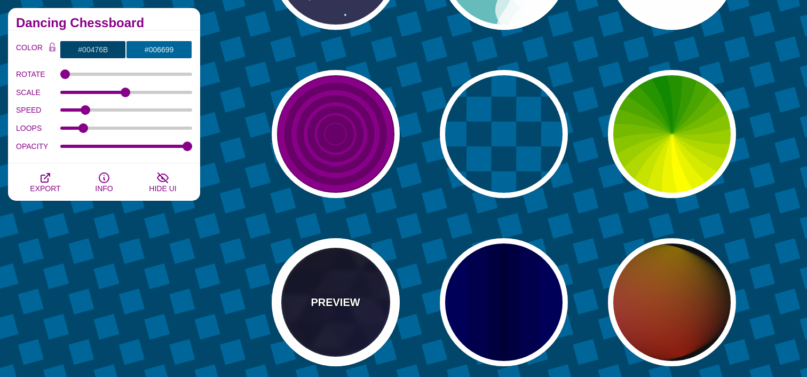
type input "#0000FF"
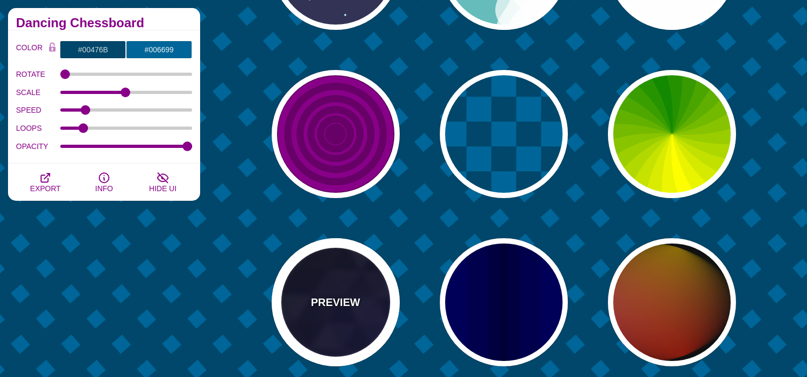
type input "#006600"
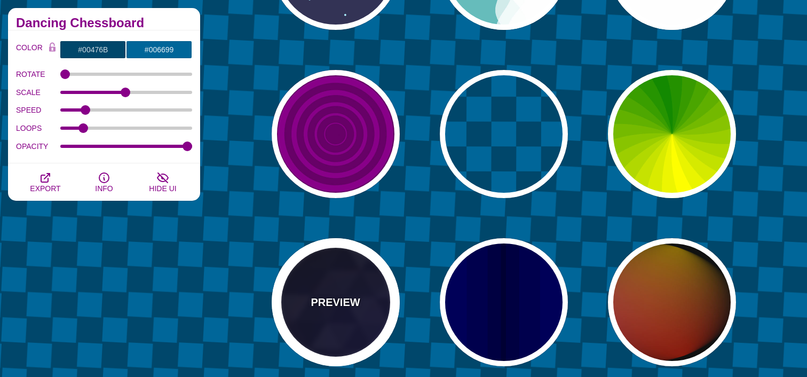
type input "0.4"
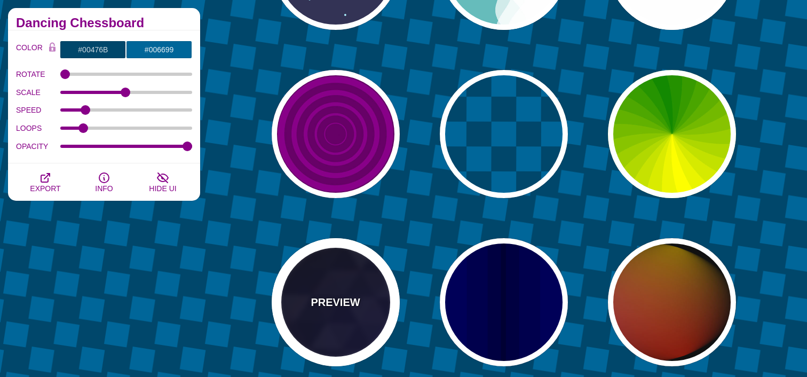
type input "0.2"
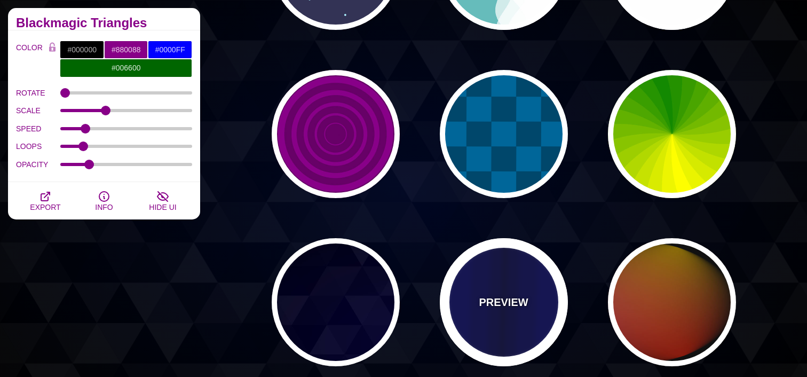
click at [515, 280] on div "PREVIEW" at bounding box center [504, 302] width 128 height 128
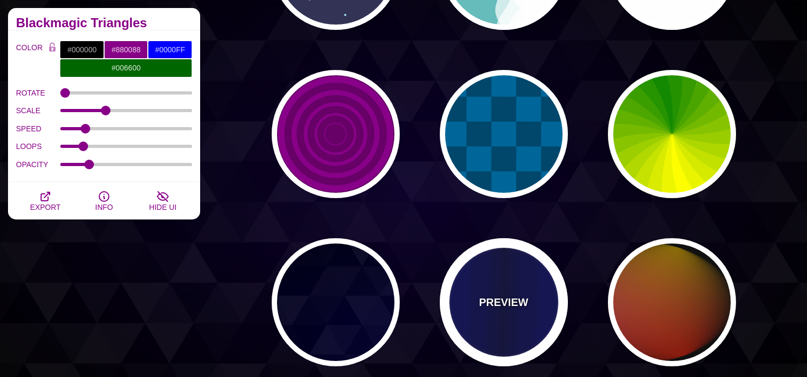
type input "#0000BB"
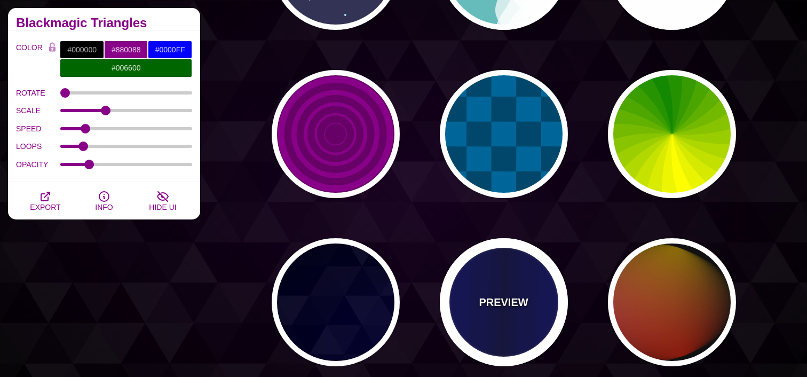
type input "#000033"
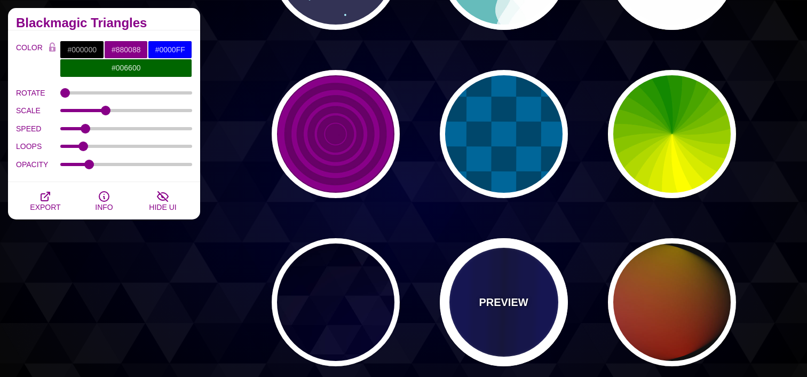
type input "0.5"
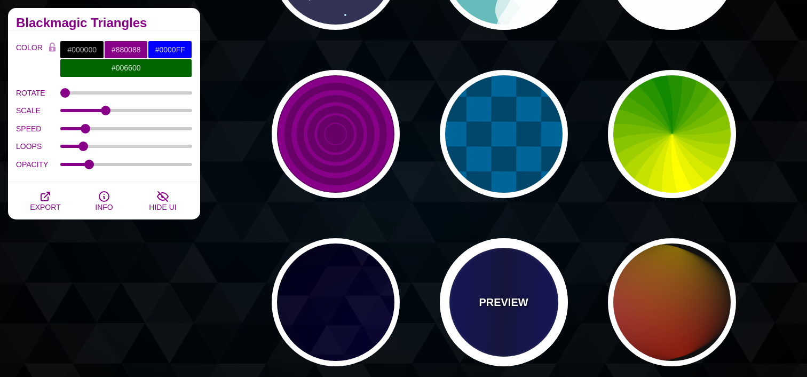
type input "5"
type input "0.1"
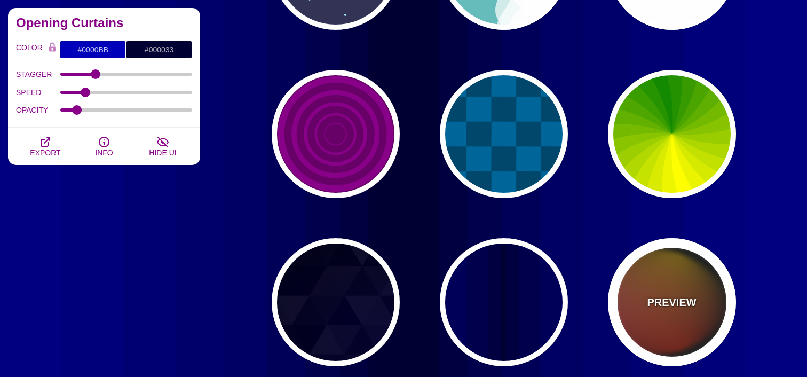
drag, startPoint x: 619, startPoint y: 284, endPoint x: 625, endPoint y: 284, distance: 5.4
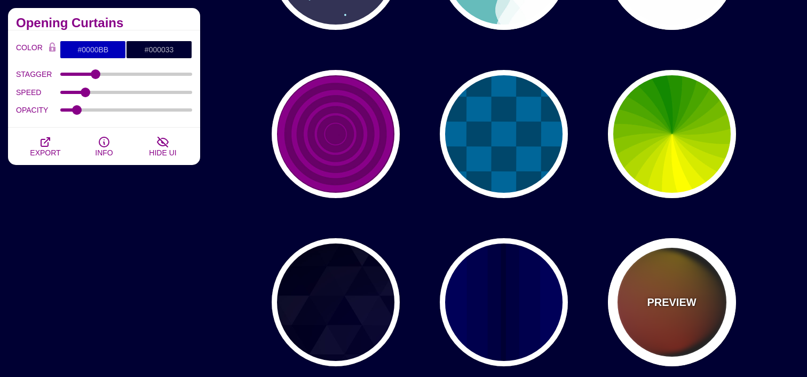
click at [619, 284] on div "PREVIEW" at bounding box center [672, 302] width 128 height 128
type input "#111111"
type input "#FF00FF"
type input "#FFCC00"
type input "#FF2200"
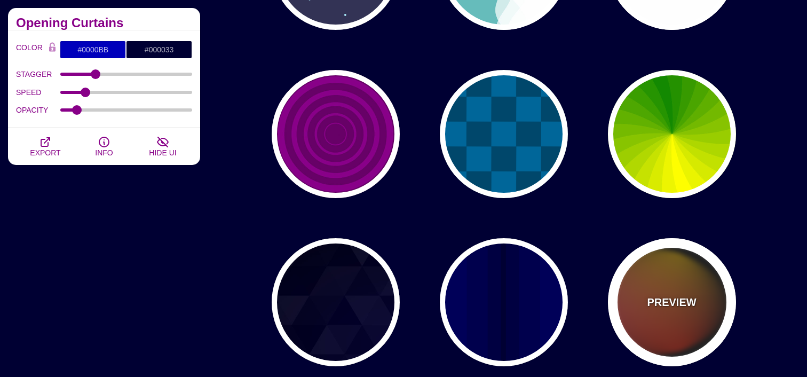
type input "4"
type input "12"
type input "999"
type input "1"
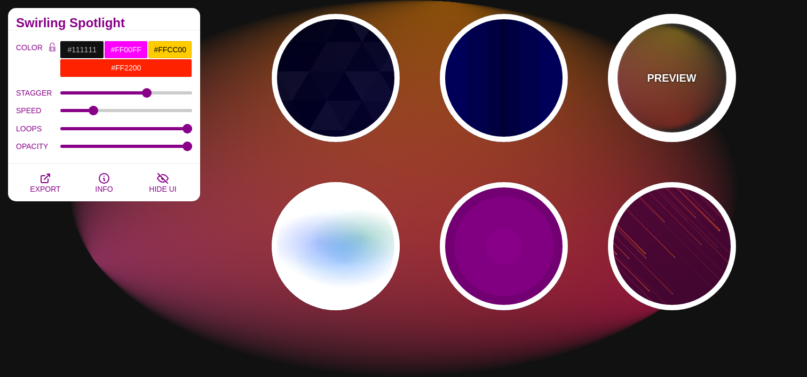
scroll to position [961, 0]
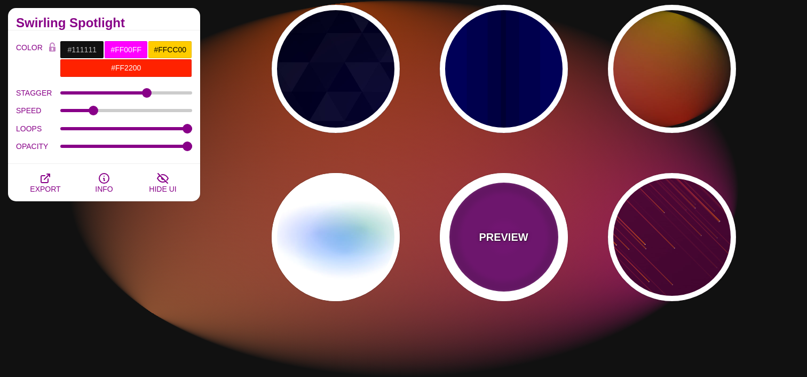
click at [506, 226] on div "PREVIEW" at bounding box center [504, 237] width 128 height 128
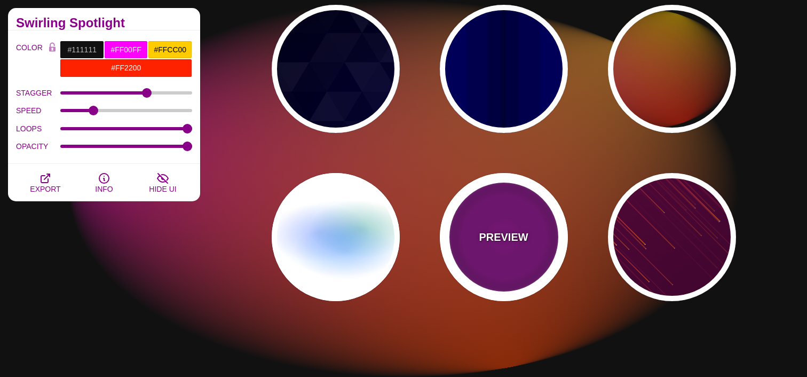
type input "#220022"
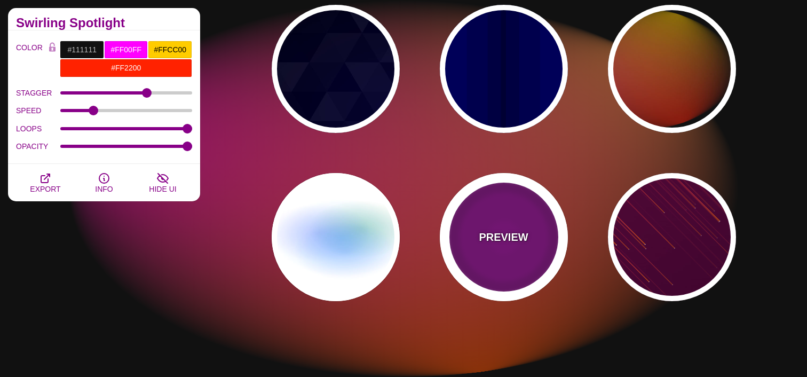
type input "#880088"
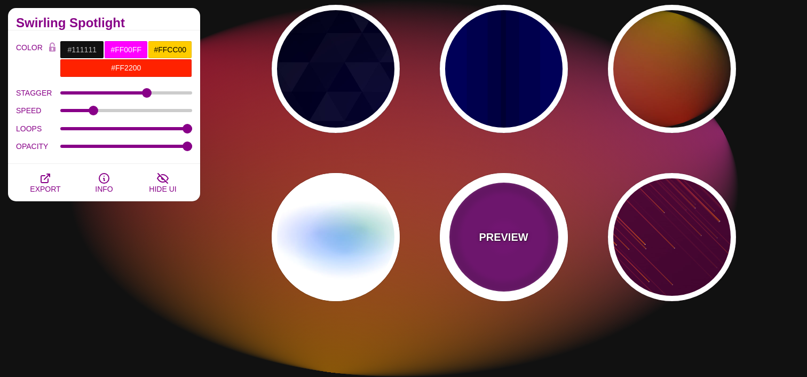
type input "999"
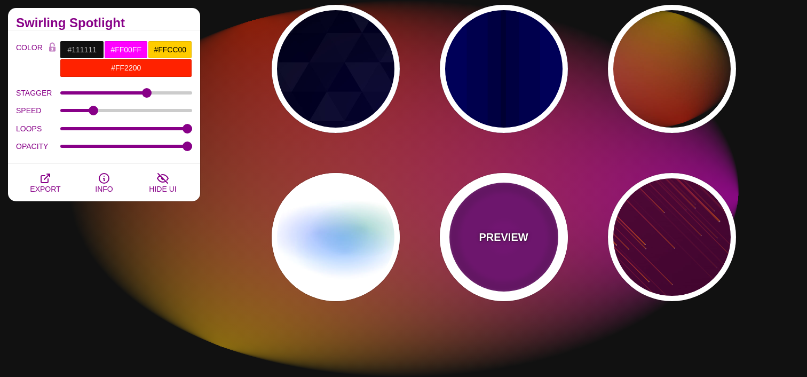
type input "5"
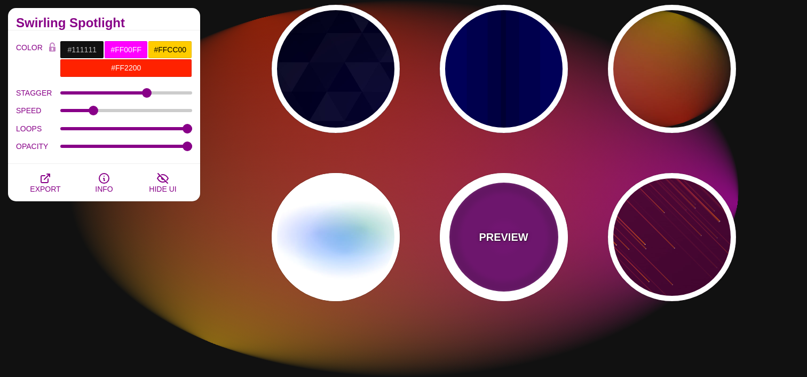
type input "0"
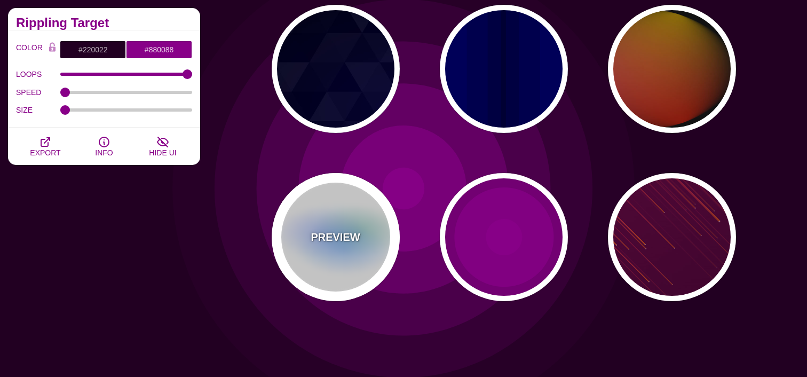
click at [304, 225] on div "PREVIEW" at bounding box center [336, 237] width 128 height 128
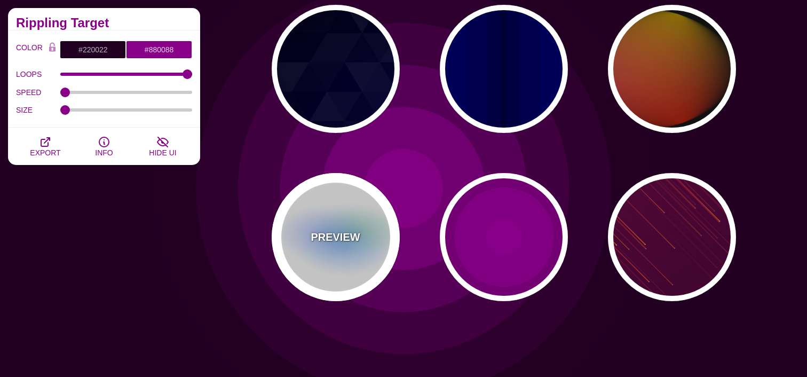
type input "#FFFFFF"
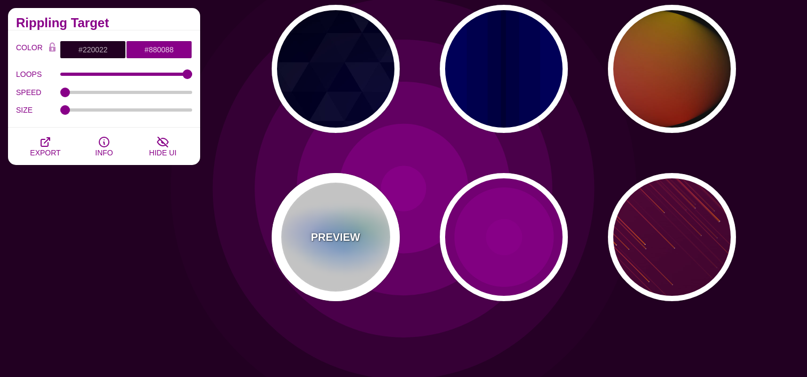
type input "#AA00FF"
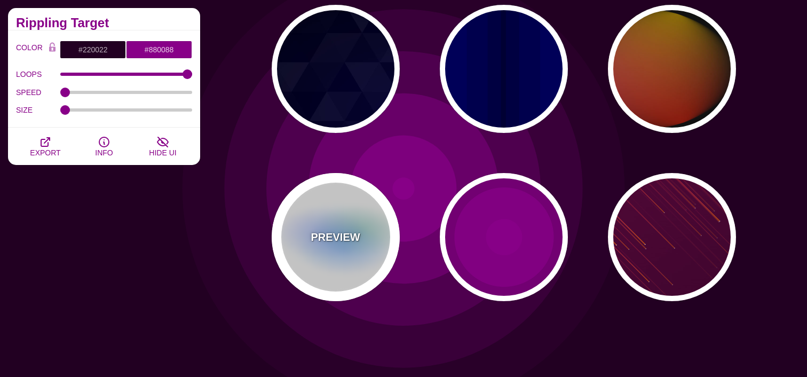
type input "#0088FF"
type input "#008800"
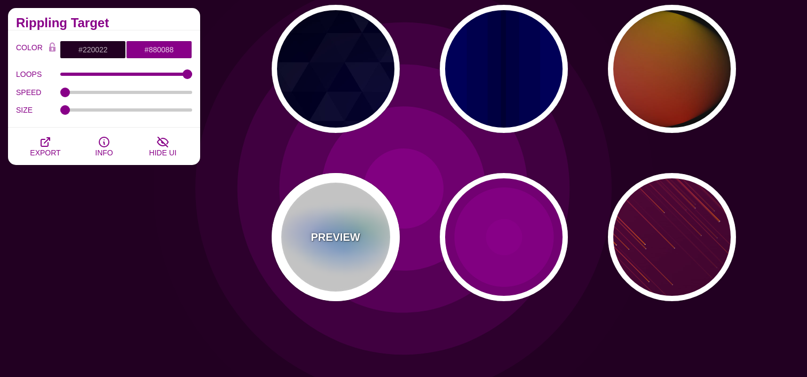
type input "8"
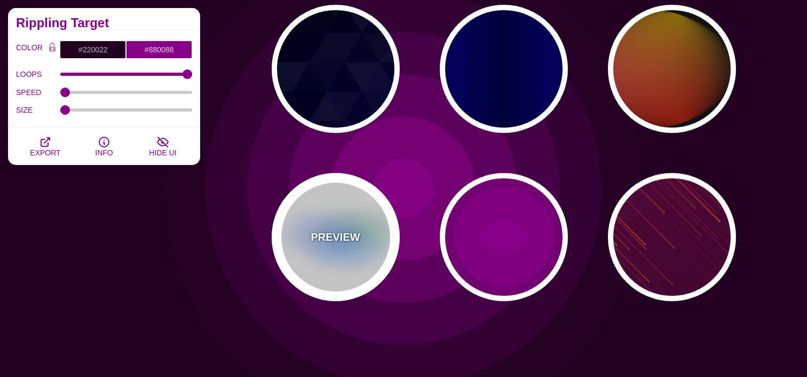
type input "24"
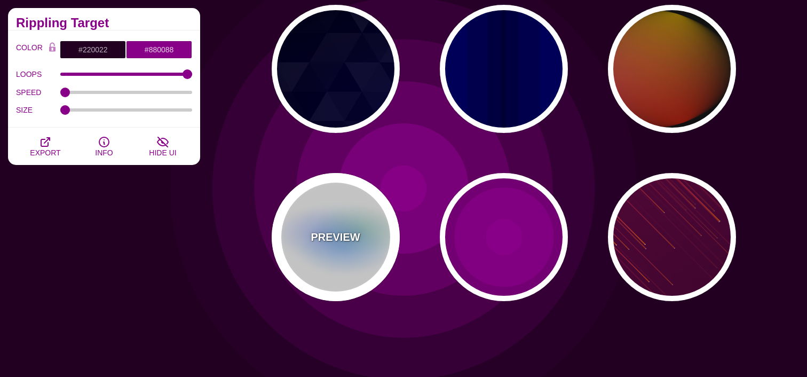
type input "999"
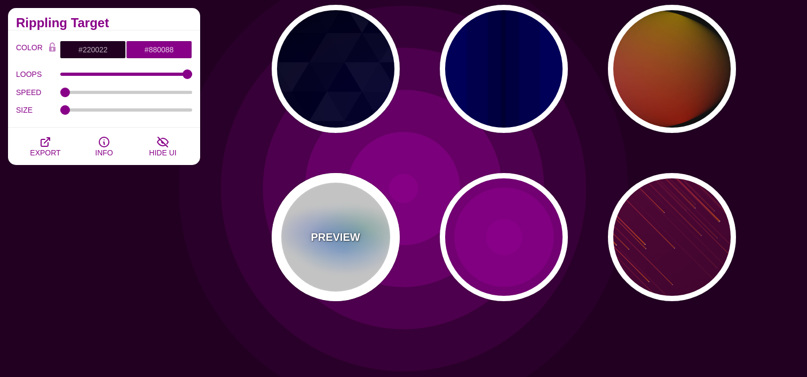
type input "0.5"
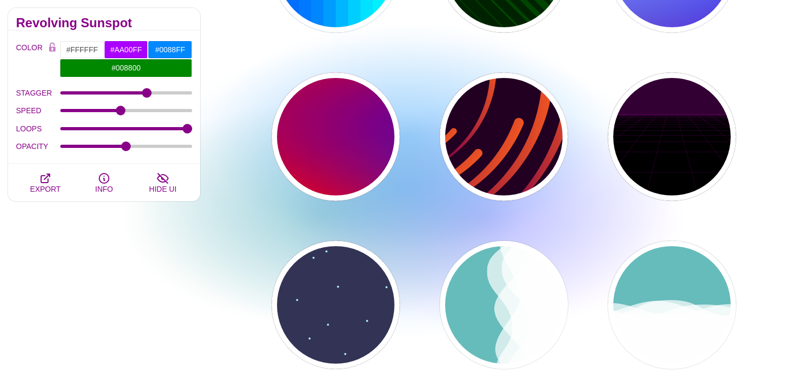
scroll to position [386, 0]
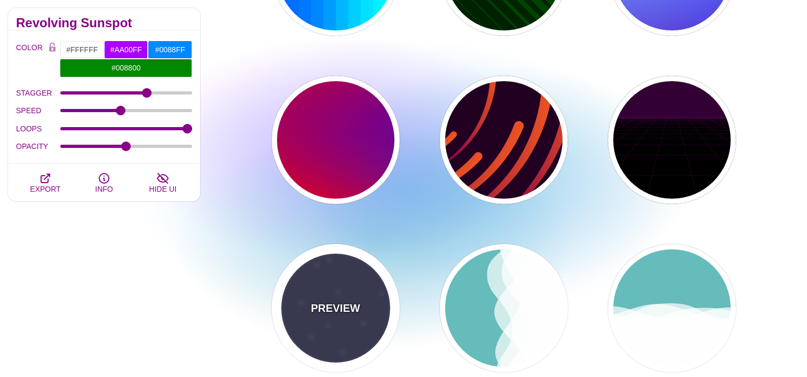
click at [350, 268] on div "PREVIEW" at bounding box center [336, 308] width 128 height 128
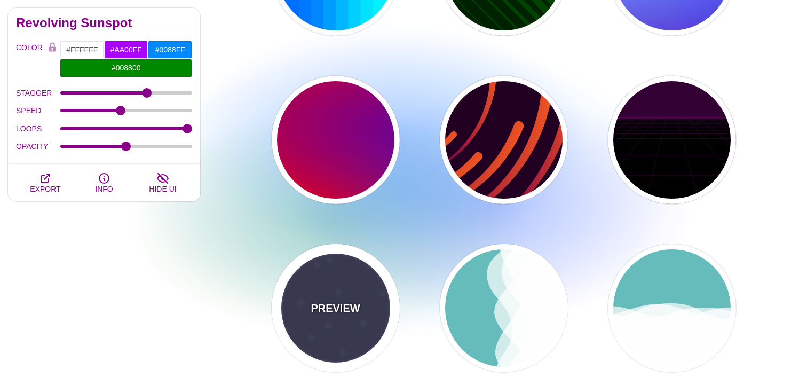
type input "#333355"
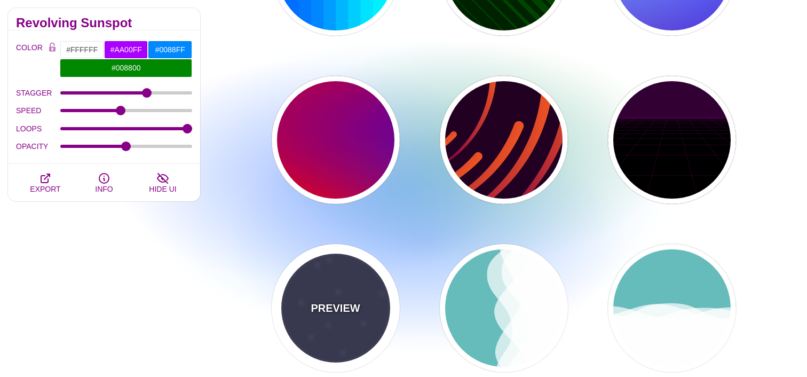
type input "#AAEEFF"
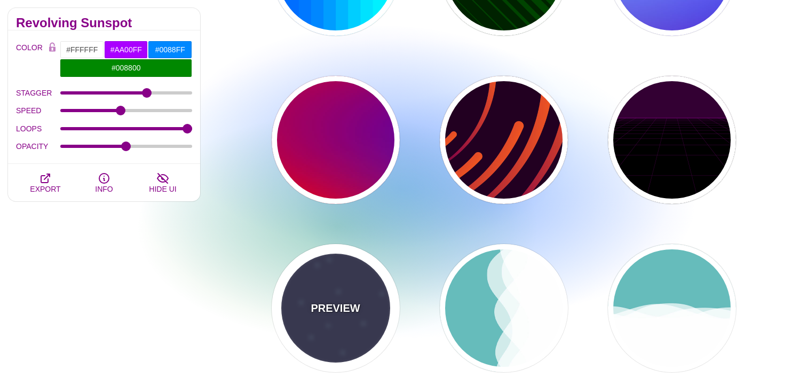
type input "#FFFFFF"
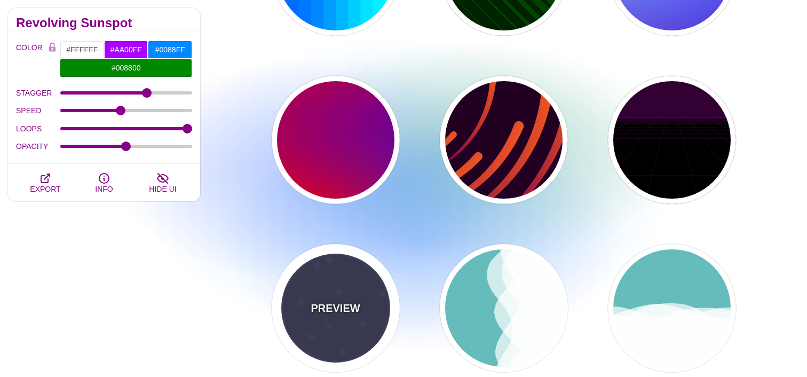
type input "15"
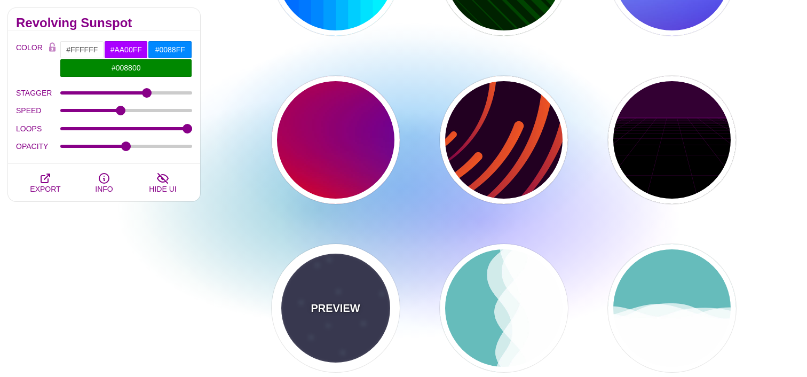
type input "40"
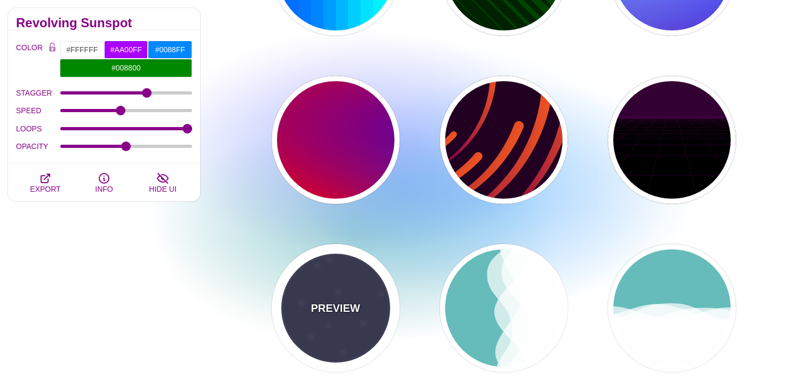
type input "5"
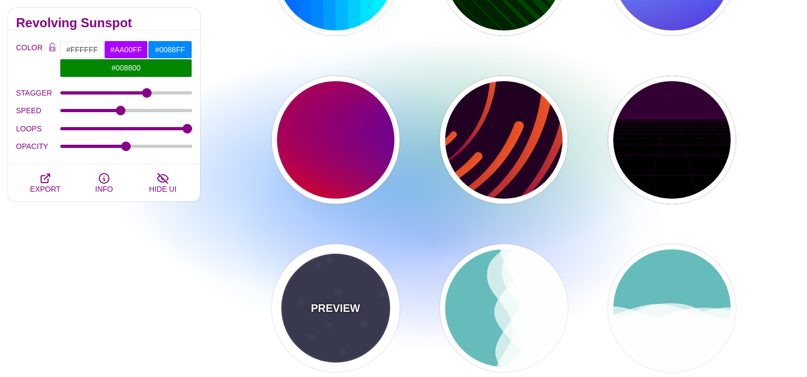
type input "1"
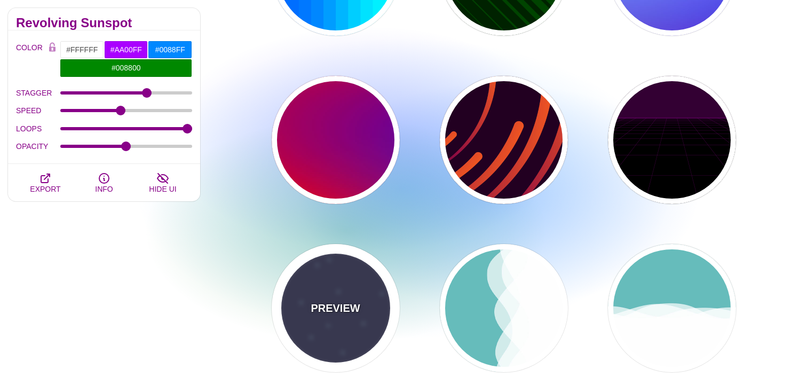
type input "1"
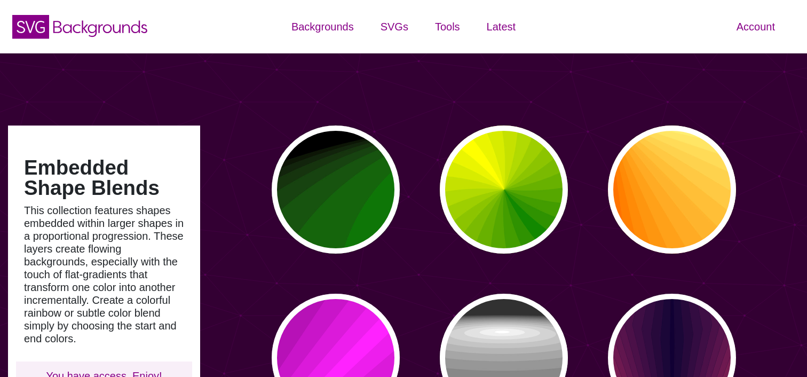
type input "#450057"
type input "#FFFFFF"
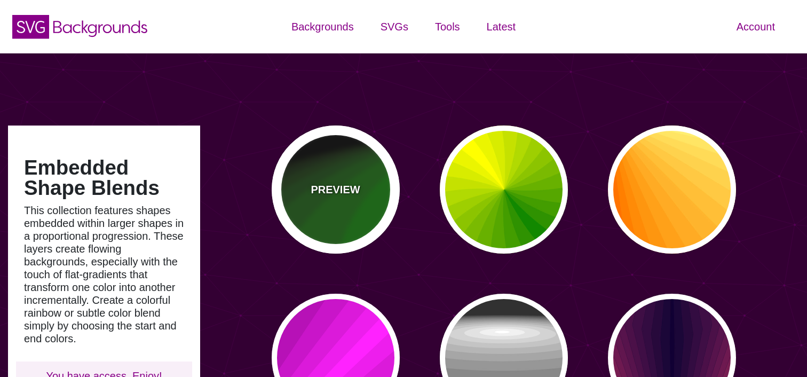
click at [337, 179] on div "PREVIEW" at bounding box center [336, 189] width 128 height 128
type input "#000000"
type input "#008800"
type input "0"
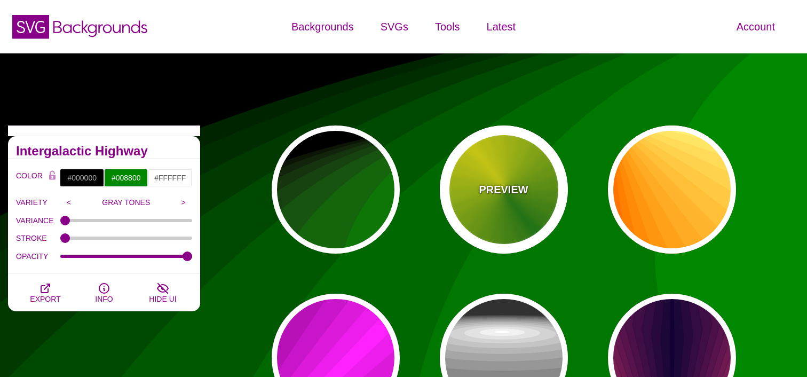
click at [473, 183] on div "PREVIEW" at bounding box center [504, 189] width 128 height 128
type input "#118800"
type input "#FFFF00"
type input "0"
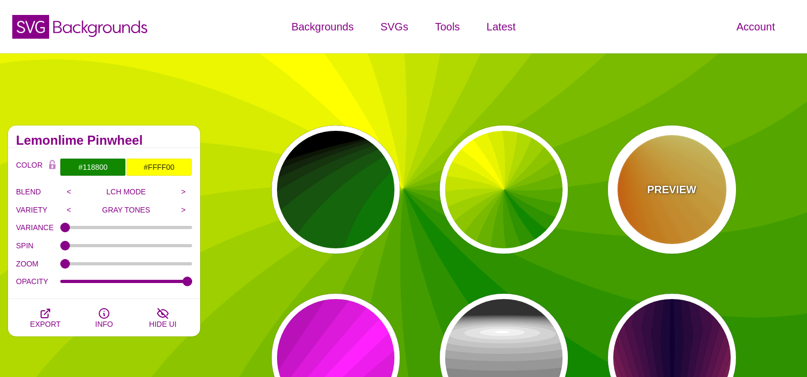
click at [676, 188] on p "PREVIEW" at bounding box center [671, 189] width 49 height 16
type input "#FF6600"
type input "#FFFF88"
type input "1"
type input "0.2"
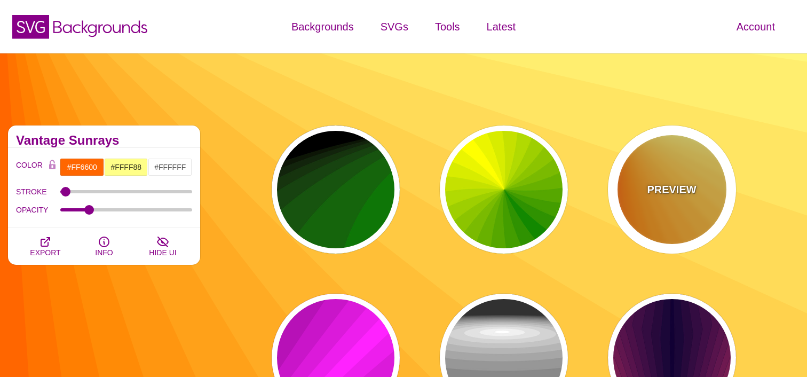
scroll to position [82, 0]
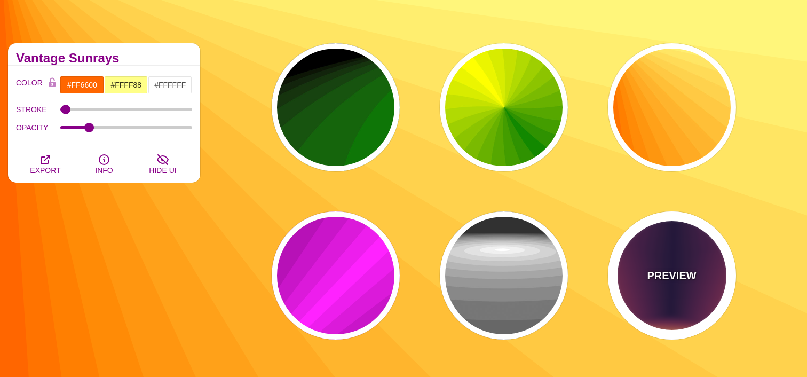
click at [660, 291] on div "PREVIEW" at bounding box center [672, 275] width 128 height 128
type input "#FFDD55"
type input "#110033"
type input "0"
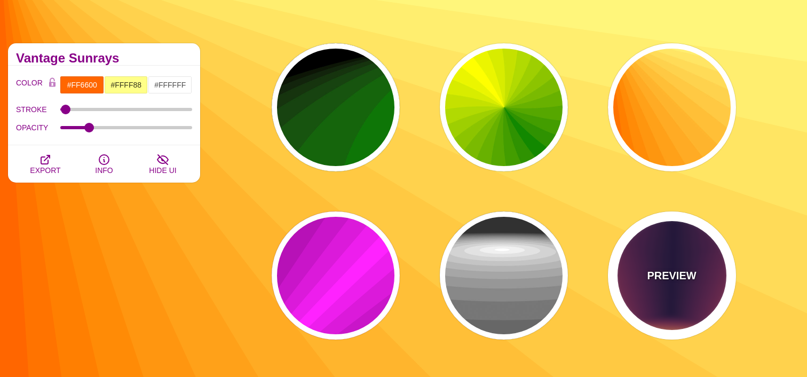
type input "0"
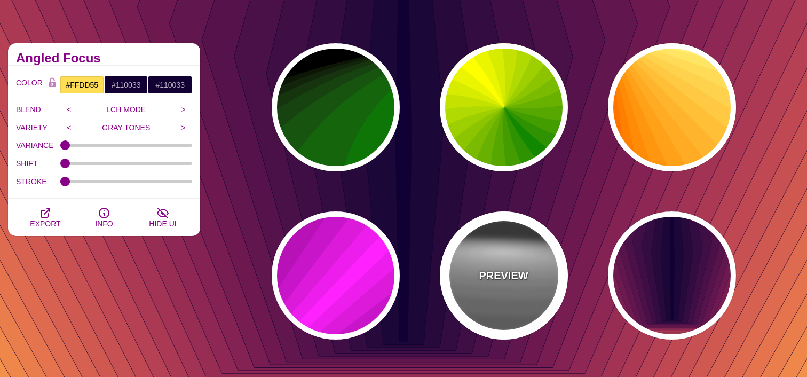
click at [521, 288] on div "PREVIEW" at bounding box center [504, 275] width 128 height 128
type input "#222222"
type input "#333333"
type input "#FFFFFF"
type input "1"
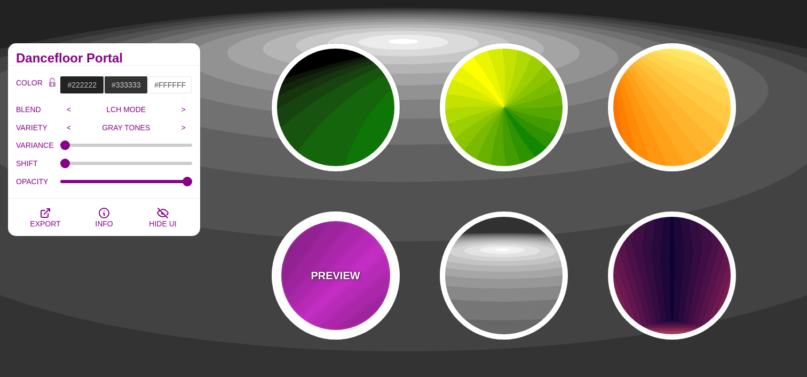
click at [394, 281] on div "PREVIEW" at bounding box center [336, 275] width 128 height 128
type input "#FF22FF"
type input "#550055"
type input "1"
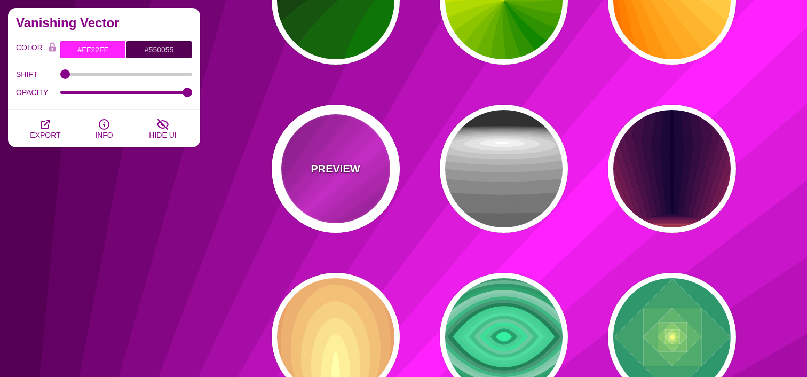
scroll to position [227, 0]
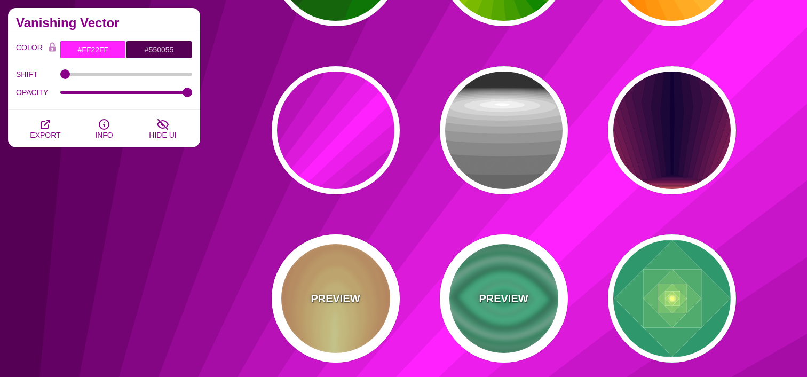
drag, startPoint x: 498, startPoint y: 293, endPoint x: 373, endPoint y: 288, distance: 125.5
click at [495, 293] on p "PREVIEW" at bounding box center [503, 298] width 49 height 16
type input "#000000"
type input "#33FFAA"
type input "0.5"
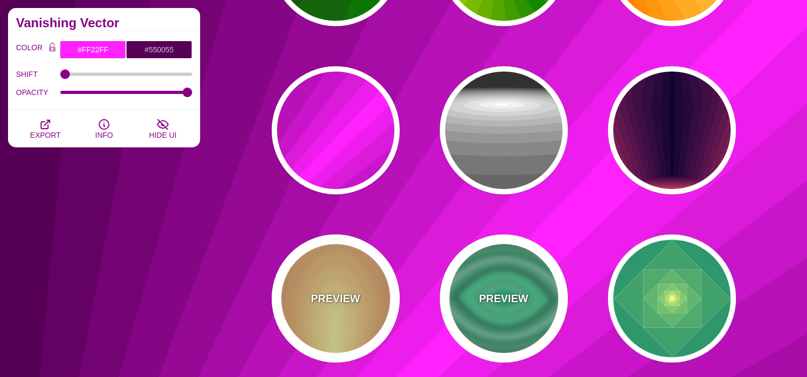
type input "0"
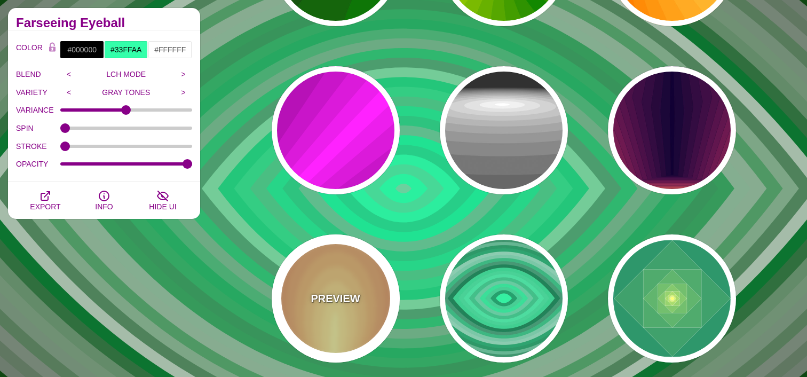
click at [362, 288] on div "PREVIEW" at bounding box center [336, 298] width 128 height 128
type input "#220044"
type input "#FFFFAA"
type input "0"
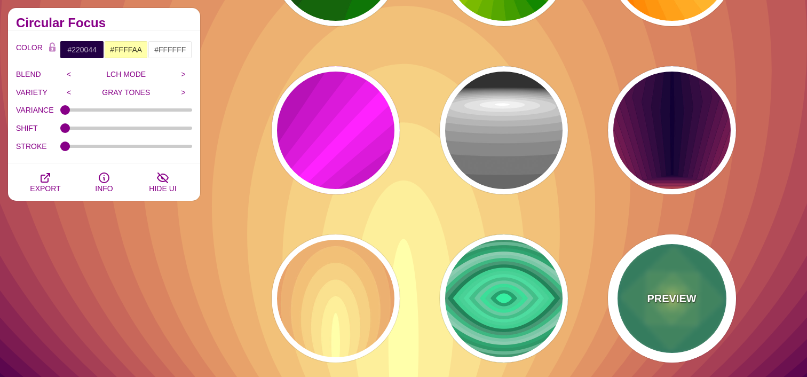
click at [677, 286] on div "PREVIEW" at bounding box center [672, 298] width 128 height 128
type input "#008266"
type input "#FFFF70"
type input "1"
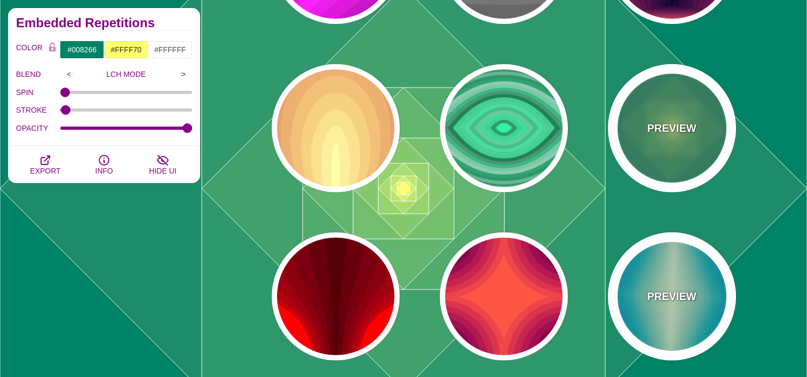
scroll to position [406, 0]
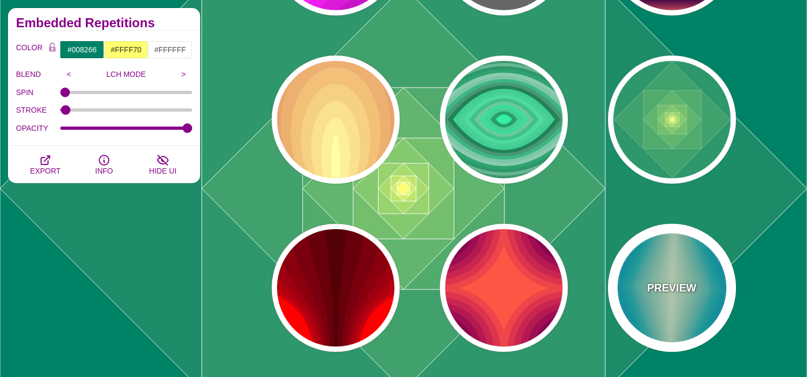
click at [671, 289] on p "PREVIEW" at bounding box center [671, 288] width 49 height 16
type input "#220088"
type input "#DDFFDD"
type input "1"
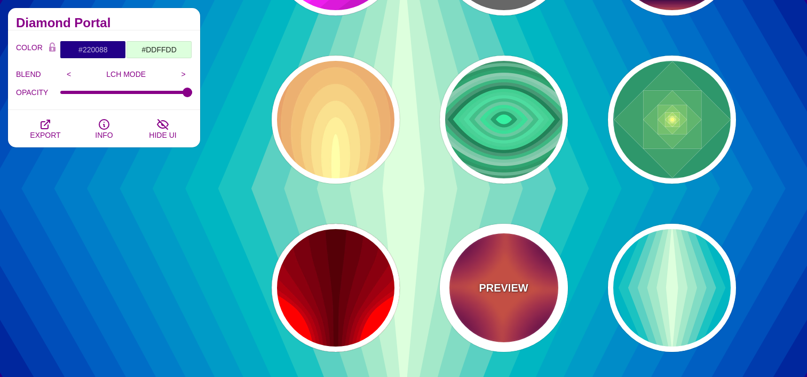
drag, startPoint x: 522, startPoint y: 289, endPoint x: 433, endPoint y: 288, distance: 89.1
click at [522, 289] on p "PREVIEW" at bounding box center [503, 288] width 49 height 16
type input "#FF5544"
type input "#330033"
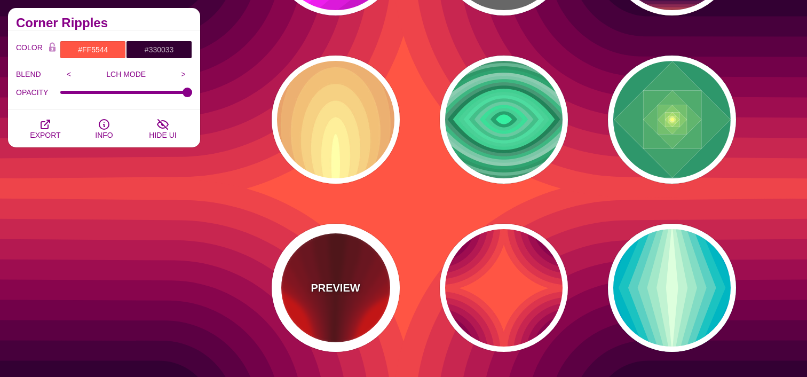
drag, startPoint x: 354, startPoint y: 285, endPoint x: 408, endPoint y: 279, distance: 53.7
click at [354, 285] on p "PREVIEW" at bounding box center [334, 288] width 49 height 16
type input "#FF0000"
type input "#440000"
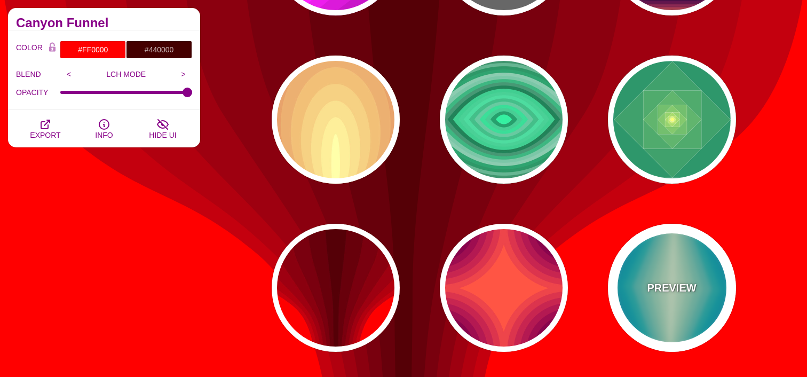
click at [693, 289] on p "PREVIEW" at bounding box center [671, 288] width 49 height 16
type input "#220088"
type input "#DDFFDD"
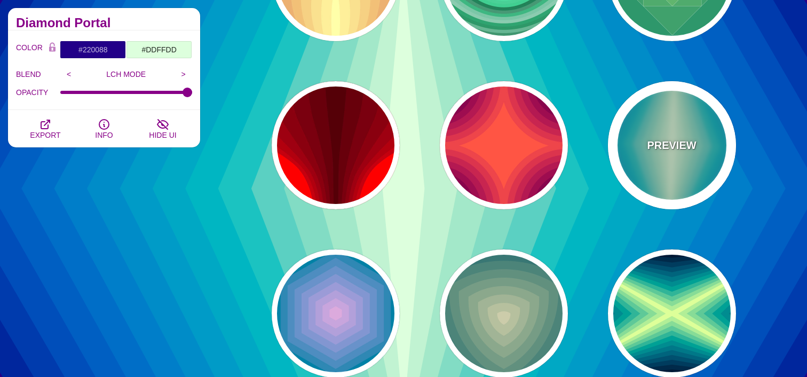
scroll to position [553, 0]
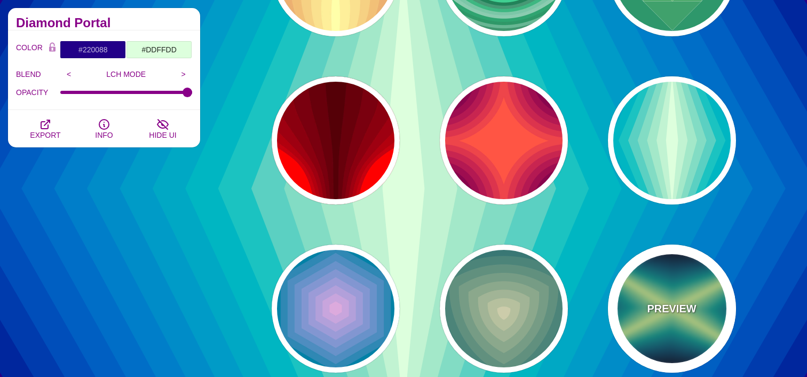
click at [692, 289] on div "PREVIEW" at bounding box center [672, 308] width 128 height 128
type input "#000022"
type input "#DDFF99"
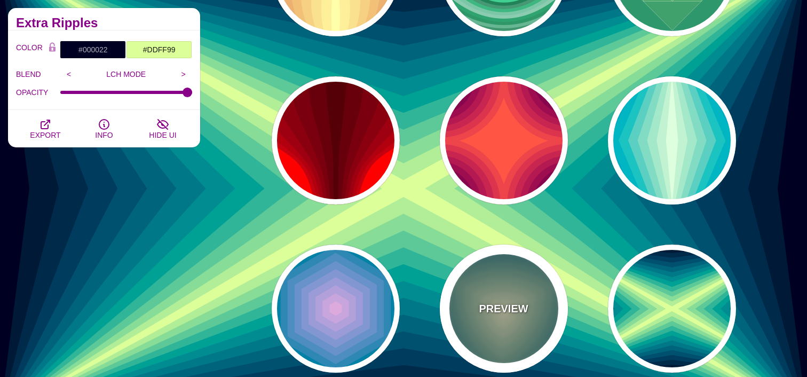
click at [516, 297] on div "PREVIEW" at bounding box center [504, 308] width 128 height 128
type input "#001133"
type input "#CCCCAA"
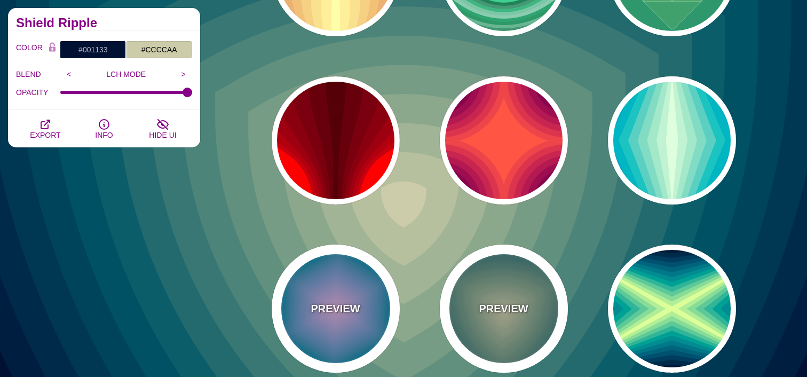
drag, startPoint x: 361, startPoint y: 293, endPoint x: 458, endPoint y: 287, distance: 96.8
click at [362, 293] on div "PREVIEW" at bounding box center [336, 308] width 128 height 128
type input "#004422"
type input "#DDAADD"
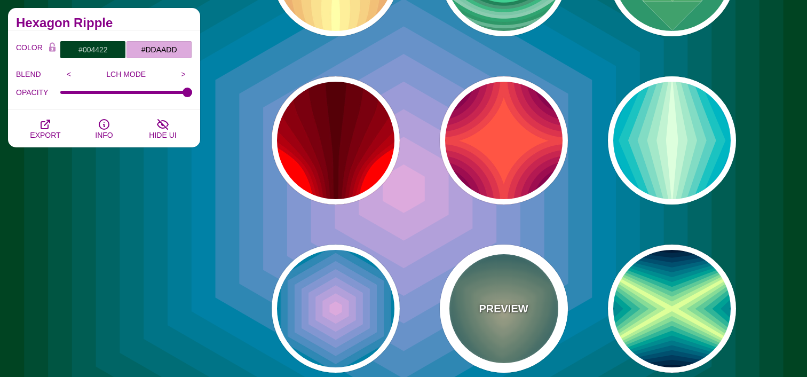
click at [475, 289] on div "PREVIEW" at bounding box center [504, 308] width 128 height 128
type input "#001133"
type input "#CCCCAA"
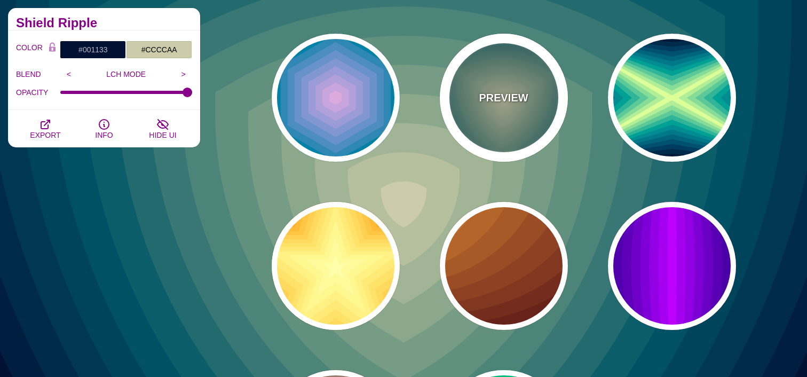
scroll to position [763, 0]
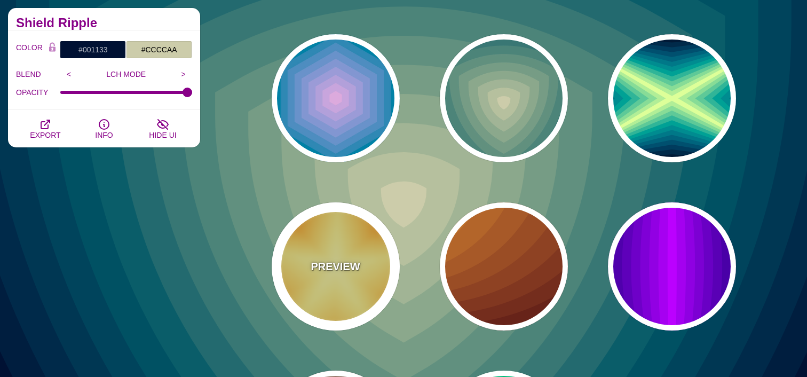
drag, startPoint x: 358, startPoint y: 266, endPoint x: 419, endPoint y: 261, distance: 60.5
click at [358, 266] on p "PREVIEW" at bounding box center [334, 266] width 49 height 16
type input "#DD5500"
type input "#FFFFAA"
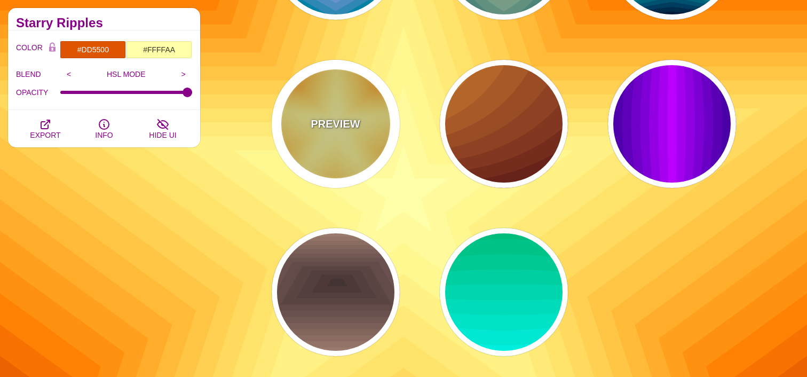
scroll to position [908, 0]
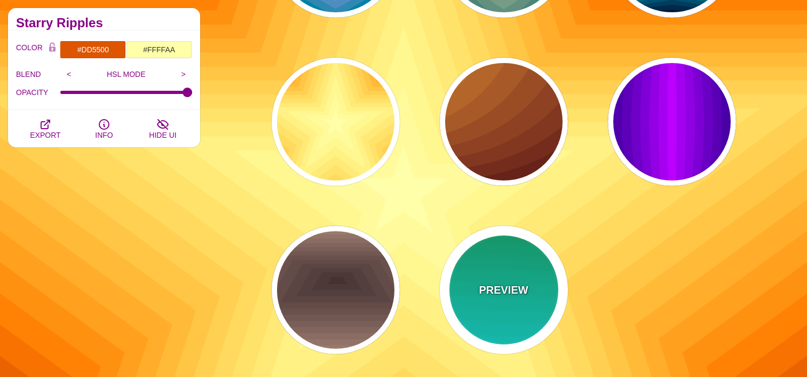
click at [527, 273] on div "PREVIEW" at bounding box center [504, 290] width 128 height 128
type input "#00AA55"
type input "#22FFFF"
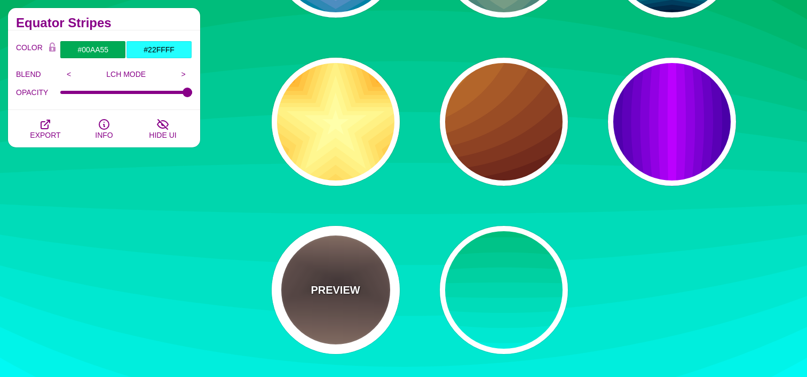
click at [302, 280] on div "PREVIEW" at bounding box center [336, 290] width 128 height 128
type input "#AA8877"
type input "#443333"
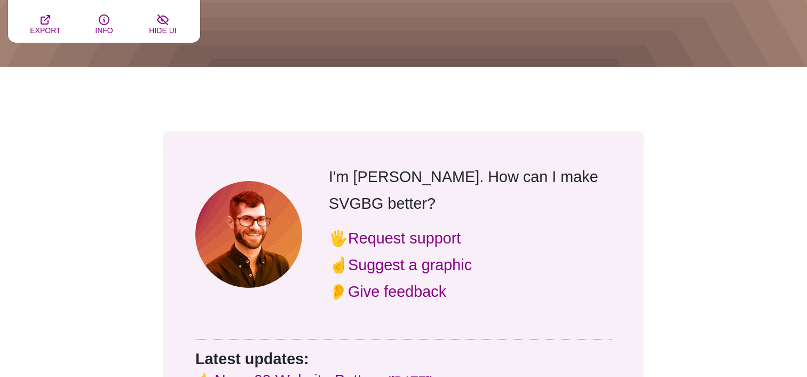
scroll to position [1345, 0]
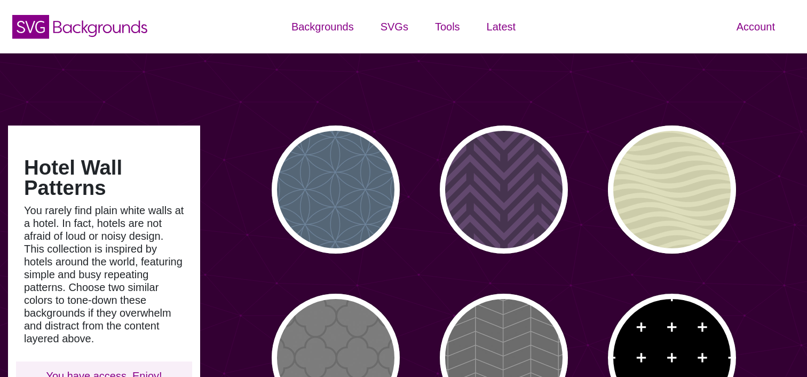
type input "#450057"
type input "#FFFFFF"
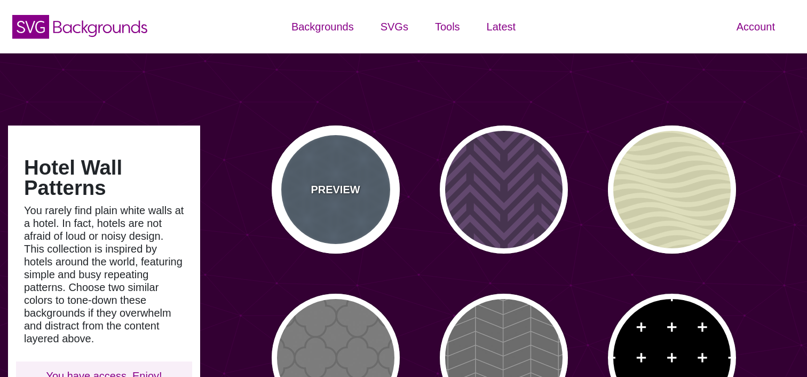
click at [315, 173] on div "PREVIEW" at bounding box center [336, 189] width 128 height 128
type input "#556677"
type input "#6D8399"
type input "0"
type input "10"
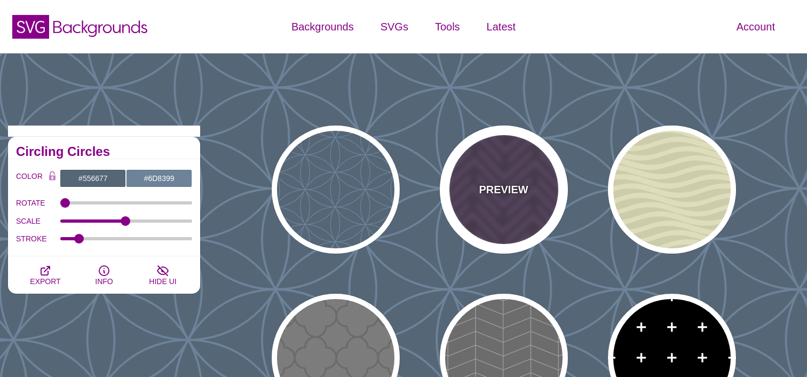
drag, startPoint x: 495, startPoint y: 169, endPoint x: 595, endPoint y: 170, distance: 99.8
click at [495, 169] on div "PREVIEW" at bounding box center [504, 189] width 128 height 128
type input "#46344F"
type input "#62486E"
type input "#FF7300"
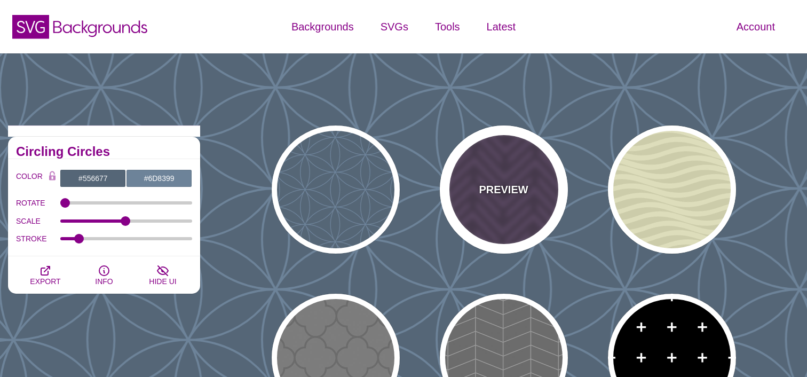
type input "0.2"
type input "0"
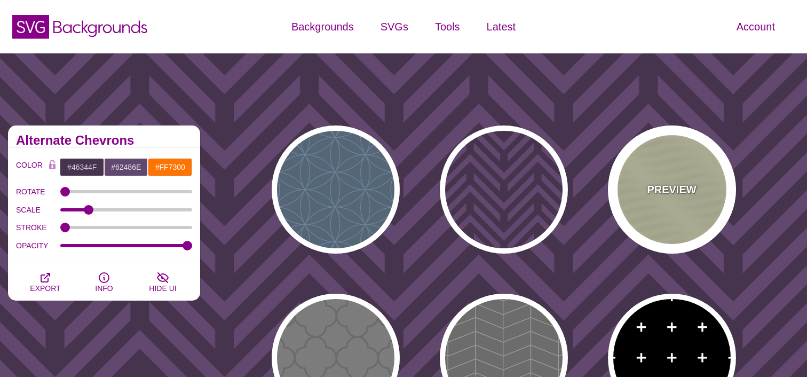
click at [653, 171] on div "PREVIEW" at bounding box center [672, 189] width 128 height 128
type input "#DDDDBB"
type input "#CCCCAA"
type input "0.25"
type input "10"
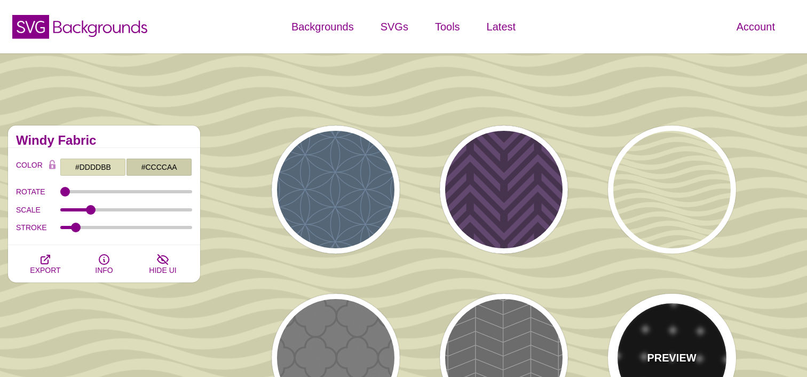
click at [665, 327] on div "PREVIEW" at bounding box center [672, 357] width 128 height 128
type input "#000000"
type input "#FFFFFF"
type input "0.5"
type input "0"
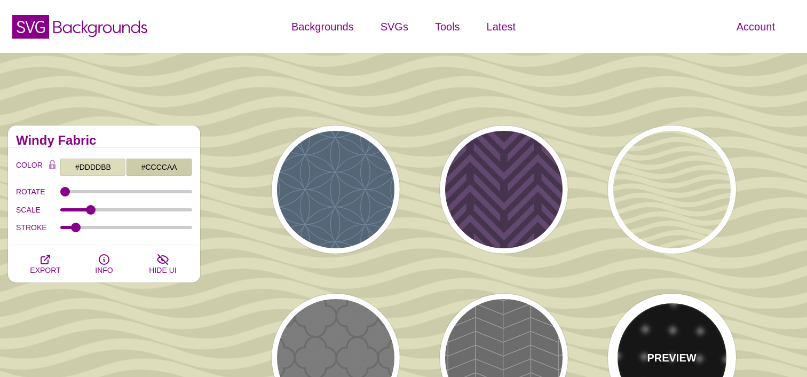
type input "10"
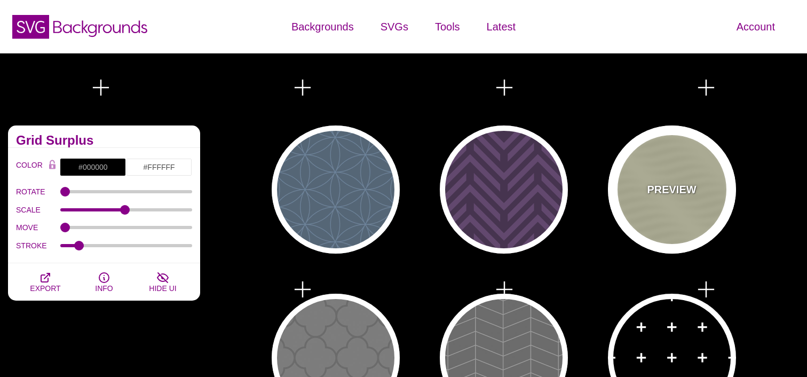
click at [676, 180] on div "PREVIEW" at bounding box center [672, 189] width 128 height 128
type input "#DDDDBB"
type input "#CCCCAA"
type input "0.25"
type input "10"
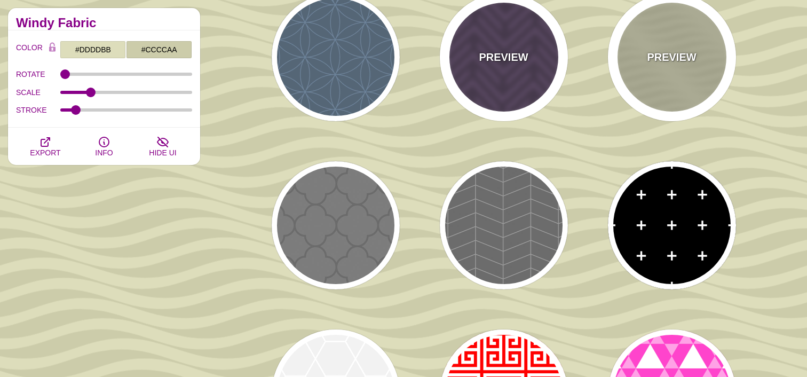
scroll to position [147, 0]
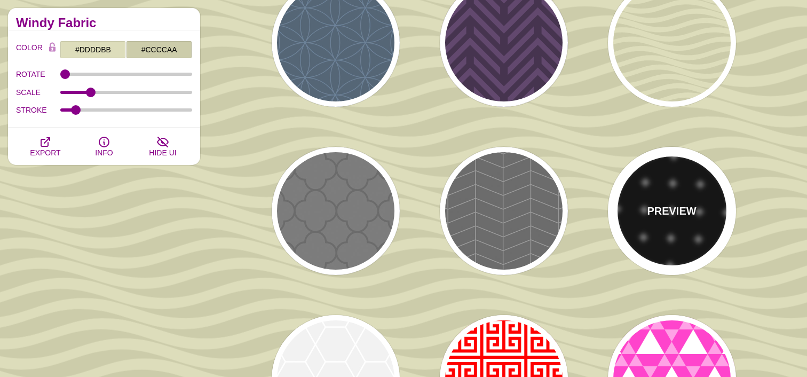
drag, startPoint x: 673, startPoint y: 164, endPoint x: 634, endPoint y: 168, distance: 39.6
click at [673, 164] on div "PREVIEW" at bounding box center [672, 211] width 128 height 128
type input "#000000"
type input "#FFFFFF"
type input "0.5"
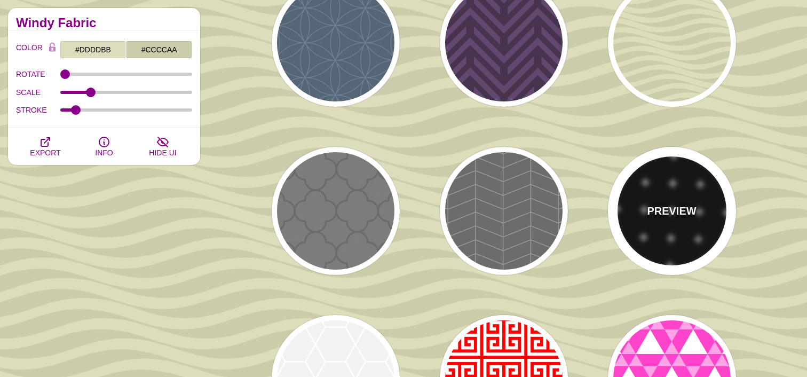
type input "0"
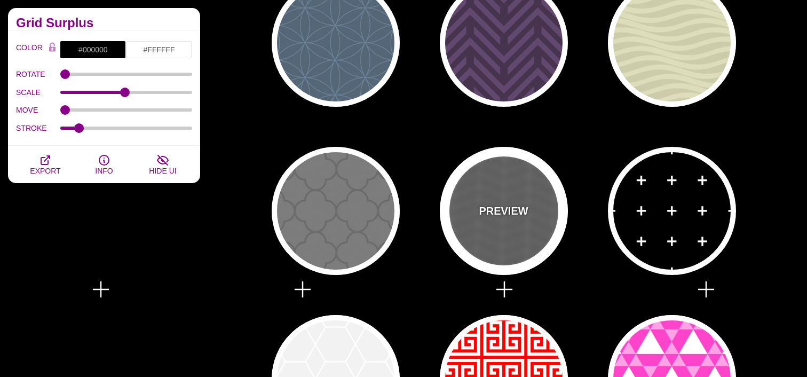
click at [506, 195] on div "PREVIEW" at bounding box center [504, 211] width 128 height 128
type input "#555555"
type input "#888888"
type input "20"
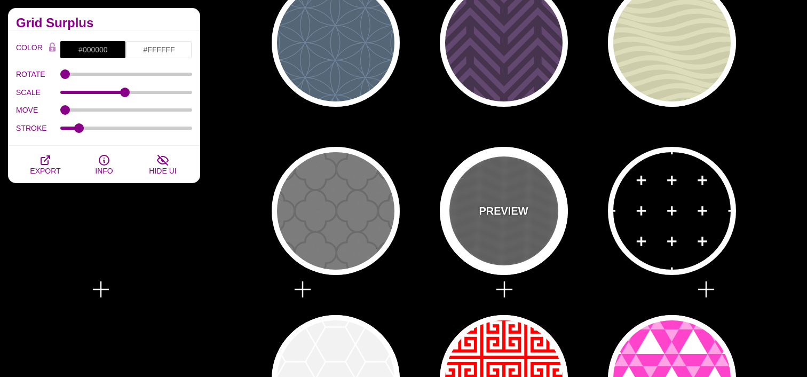
type input "5"
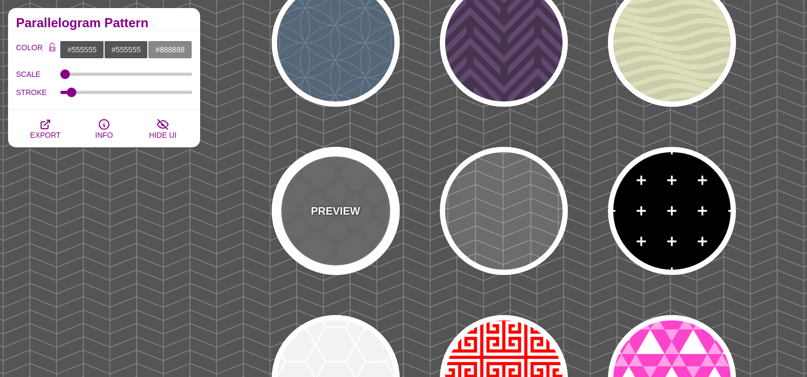
click at [334, 203] on p "PREVIEW" at bounding box center [334, 211] width 49 height 16
type input "#666666"
type input "20"
type input "1"
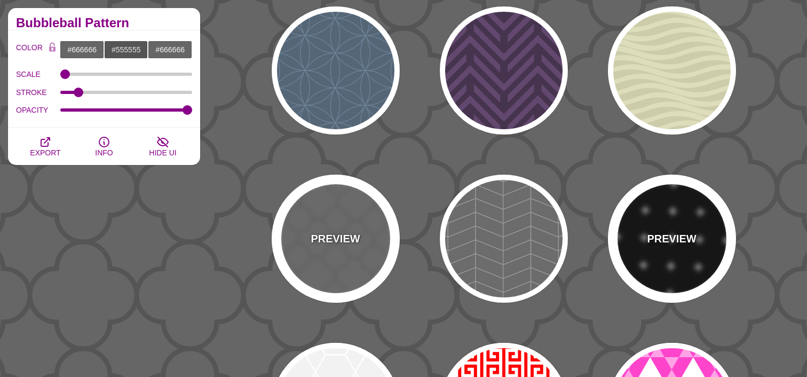
scroll to position [116, 0]
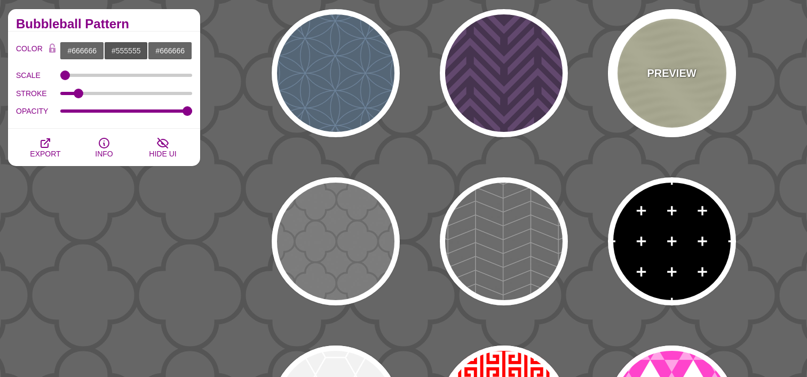
drag, startPoint x: 679, startPoint y: 86, endPoint x: 476, endPoint y: 154, distance: 214.1
click at [679, 86] on div "PREVIEW" at bounding box center [672, 73] width 128 height 128
type input "#DDDDBB"
type input "#CCCCAA"
type input "0"
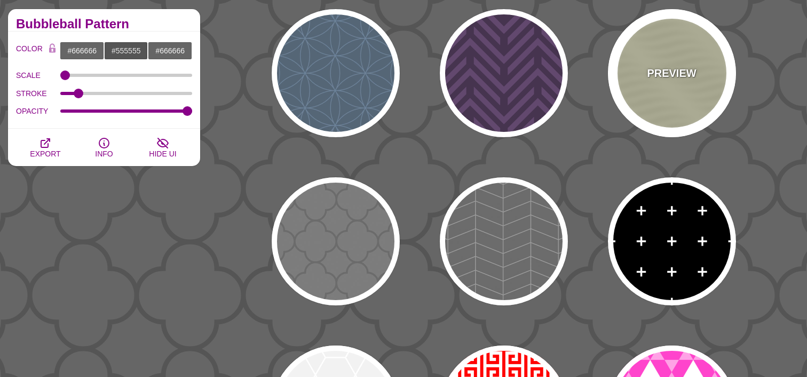
type input "0.25"
type input "10"
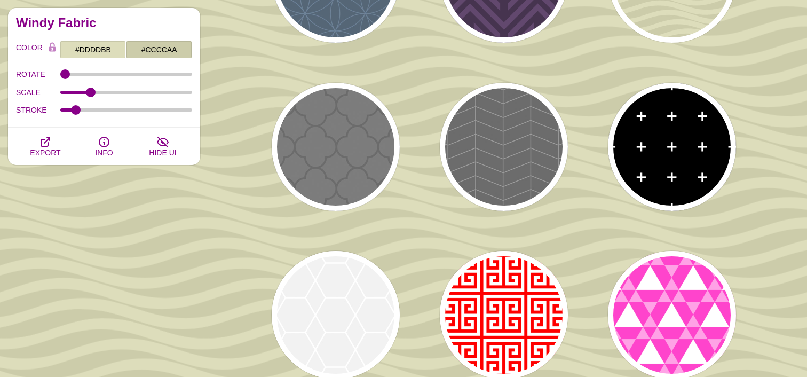
scroll to position [216, 0]
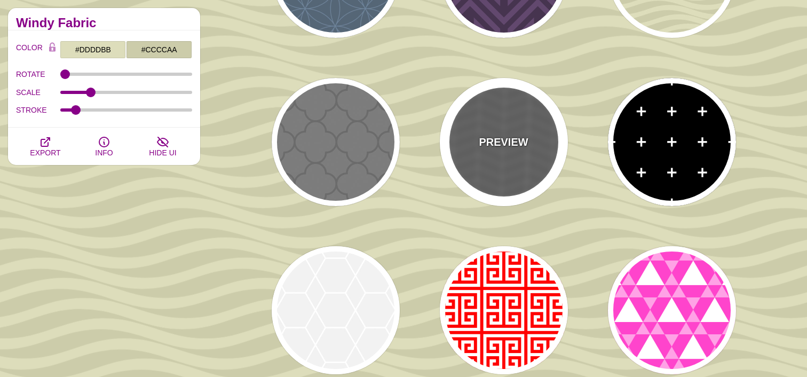
click at [562, 142] on div "PREVIEW" at bounding box center [504, 142] width 128 height 128
type input "#555555"
type input "#888888"
type input "20"
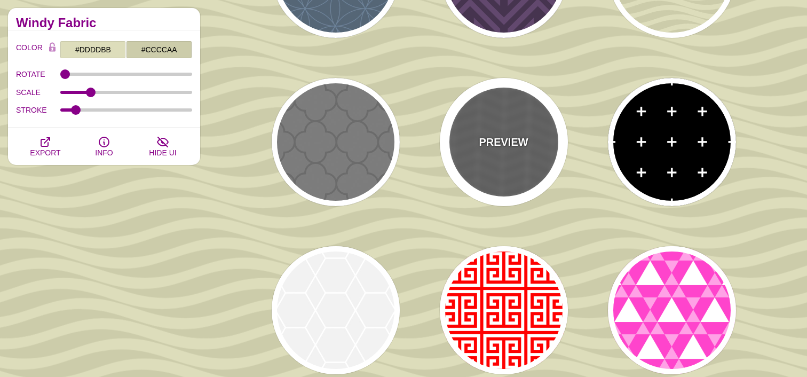
type input "5"
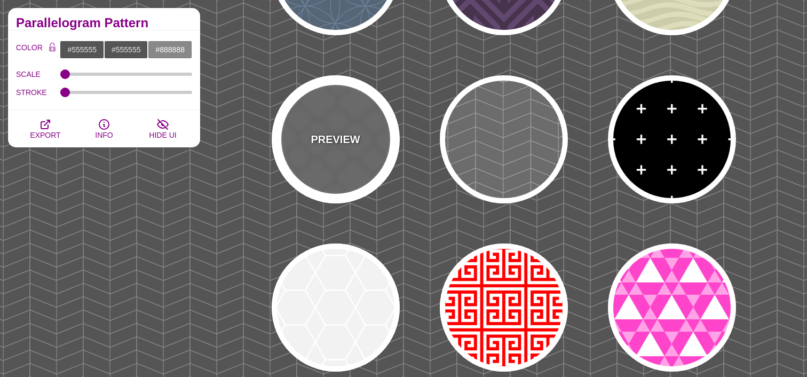
click at [346, 141] on p "PREVIEW" at bounding box center [334, 139] width 49 height 16
type input "#666666"
type input "20"
type input "1"
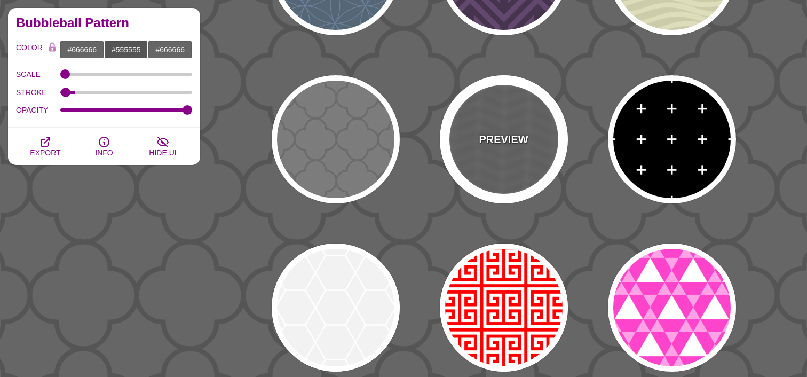
click at [532, 146] on div "PREVIEW" at bounding box center [504, 139] width 128 height 128
type input "#555555"
type input "#888888"
type input "20"
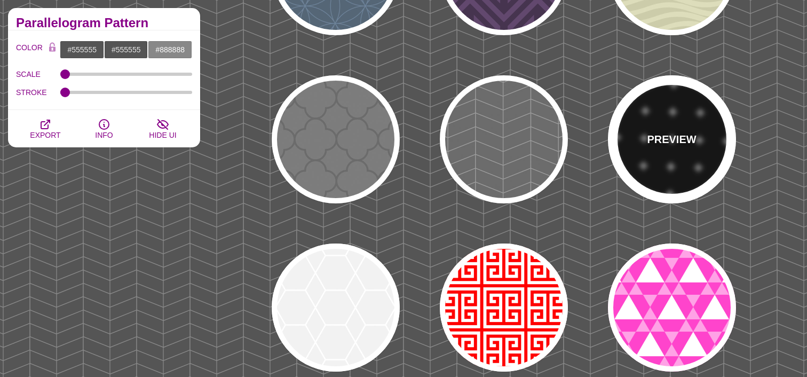
click at [640, 183] on div "PREVIEW" at bounding box center [672, 139] width 128 height 128
type input "#000000"
type input "#FFFFFF"
type input "0"
type input "0.5"
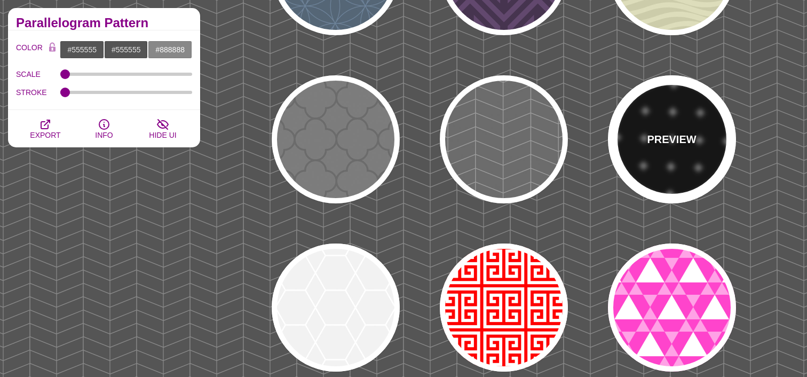
type input "0"
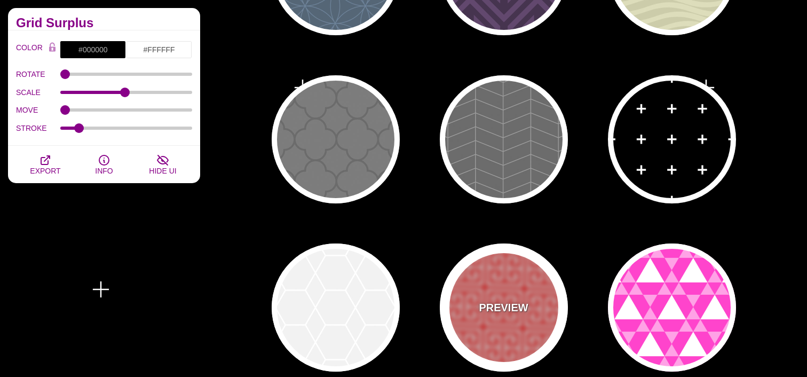
click at [512, 318] on div "PREVIEW" at bounding box center [504, 307] width 128 height 128
type input "#FFFFFF"
type input "#FF0000"
type input "0.5"
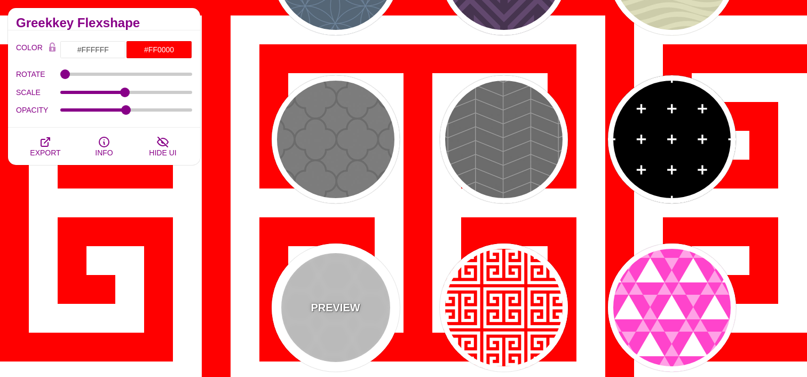
click at [333, 314] on p "PREVIEW" at bounding box center [334, 307] width 49 height 16
type input "#EEEEEE"
type input "#FFFFFF"
type input "1"
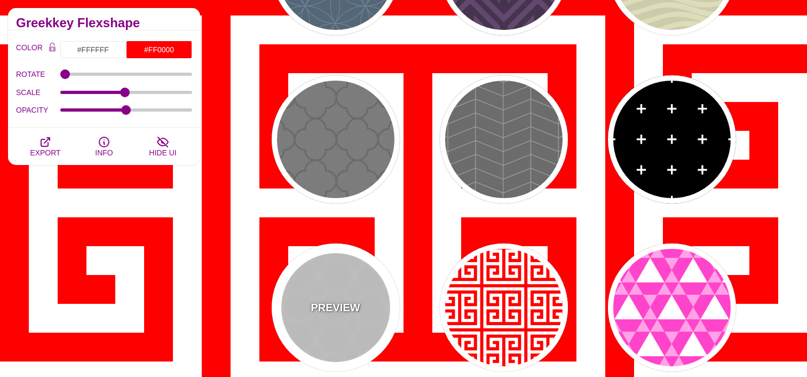
type input "5"
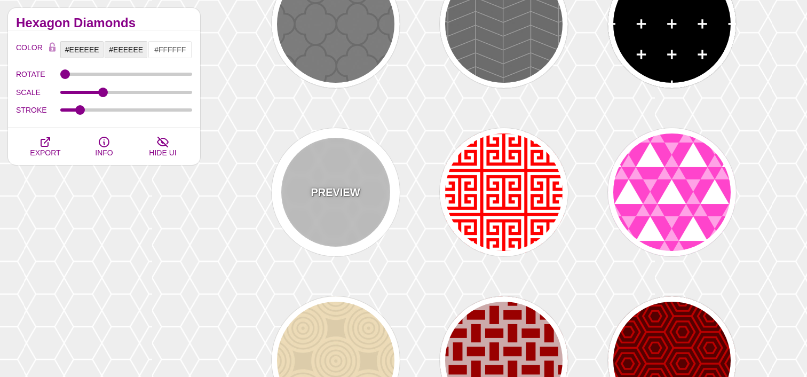
scroll to position [348, 0]
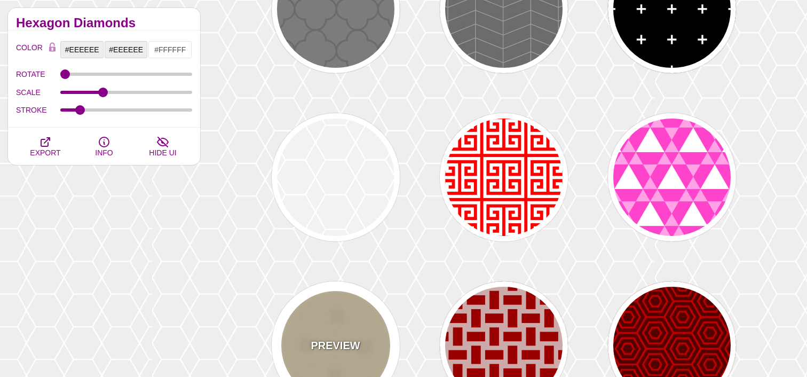
click at [344, 312] on div "PREVIEW" at bounding box center [336, 345] width 128 height 128
type input "#DDCCAA"
type input "#ECDAB6"
type input "0.5"
type input "25"
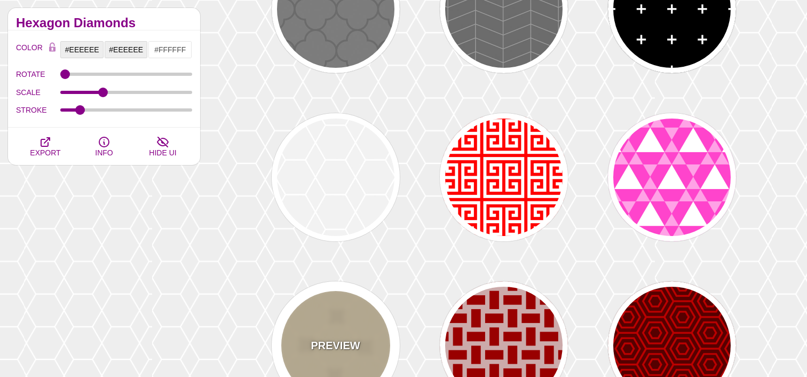
type input "0"
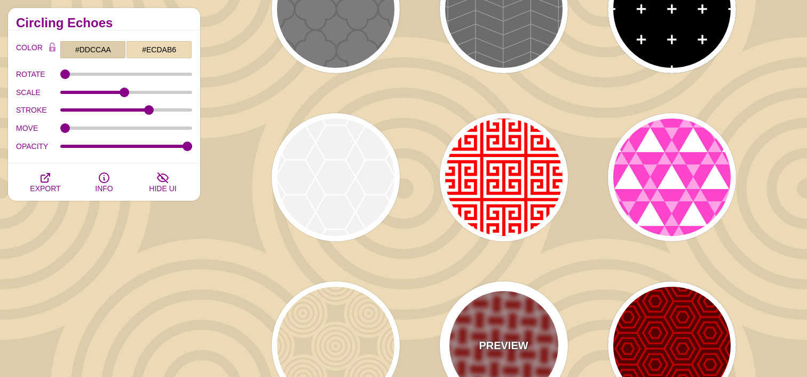
click at [536, 345] on div "PREVIEW" at bounding box center [504, 345] width 128 height 128
type input "#CCAAAA"
type input "#990000"
type input "1"
type input "0"
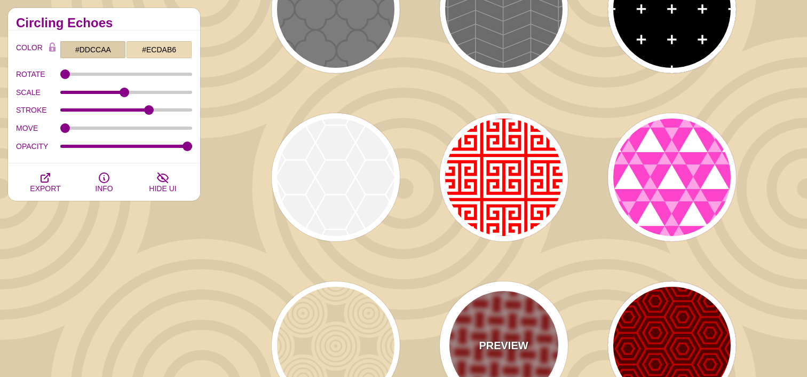
type input "1"
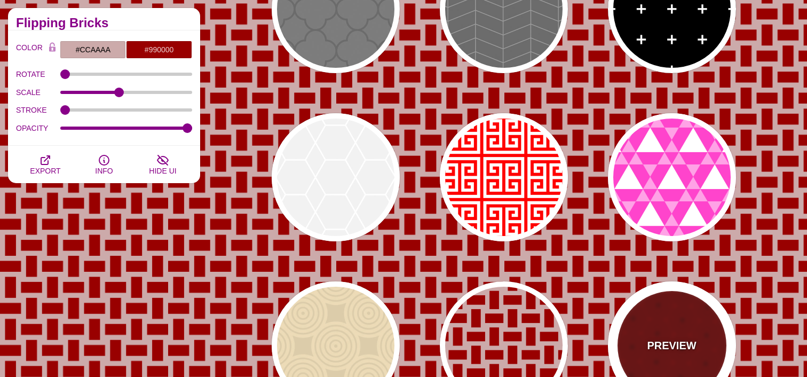
click at [668, 323] on div "PREVIEW" at bounding box center [672, 345] width 128 height 128
type input "#550000"
type input "#BB0000"
type input "5"
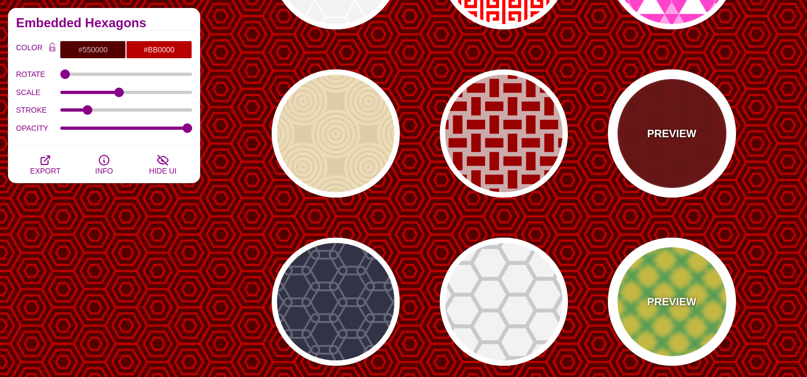
scroll to position [583, 0]
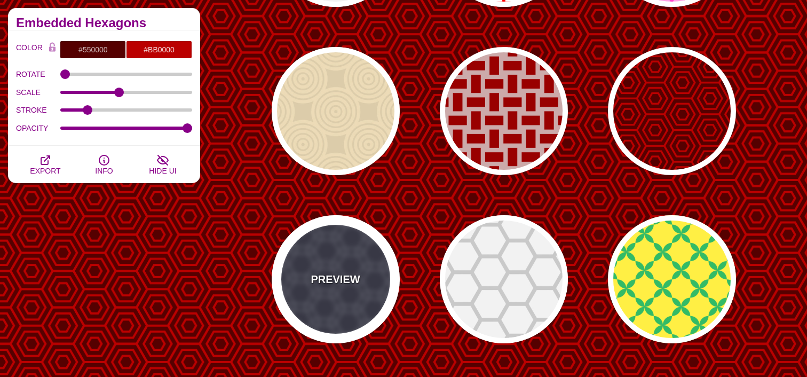
click at [373, 285] on div "PREVIEW" at bounding box center [336, 279] width 128 height 128
type input "#333344"
type input "#666677"
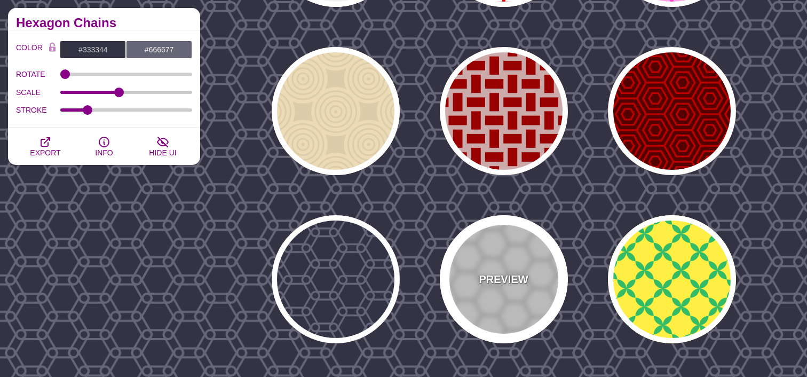
drag, startPoint x: 476, startPoint y: 277, endPoint x: 492, endPoint y: 274, distance: 16.8
click at [476, 277] on div "PREVIEW" at bounding box center [504, 279] width 128 height 128
type input "#BBBBBB"
type input "#EEEEEE"
type input "75"
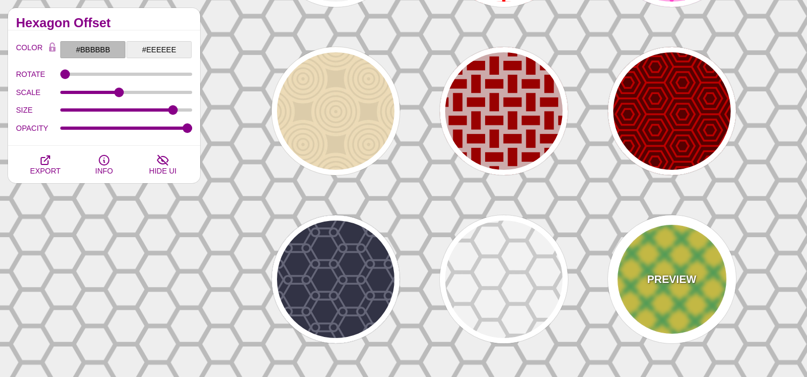
click at [677, 270] on div "PREVIEW" at bounding box center [672, 279] width 128 height 128
type input "#FFEE44"
type input "#33BB66"
type input "0"
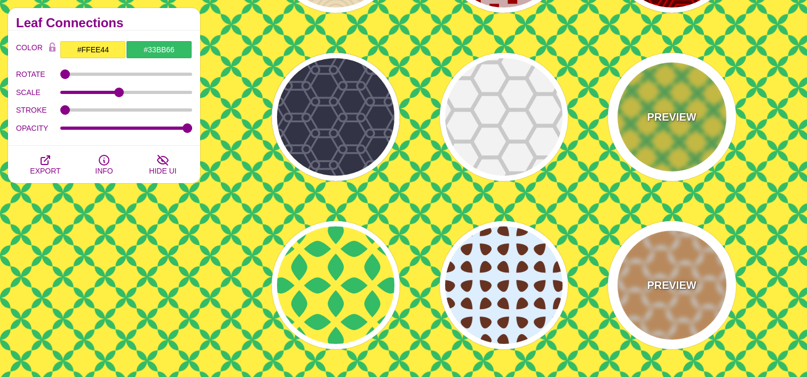
scroll to position [749, 0]
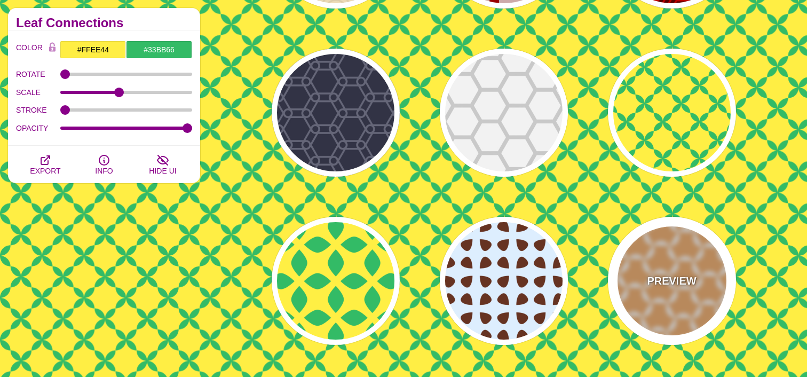
click at [675, 270] on div "PREVIEW" at bounding box center [672, 281] width 128 height 128
type input "#EEAA66"
type input "#FFFFFF"
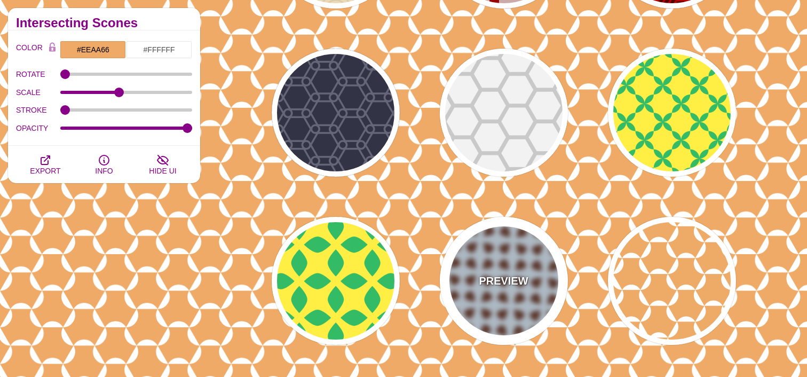
drag, startPoint x: 495, startPoint y: 261, endPoint x: 433, endPoint y: 262, distance: 61.4
click at [495, 261] on div "PREVIEW" at bounding box center [504, 281] width 128 height 128
type input "#DDEEFF"
type input "#663322"
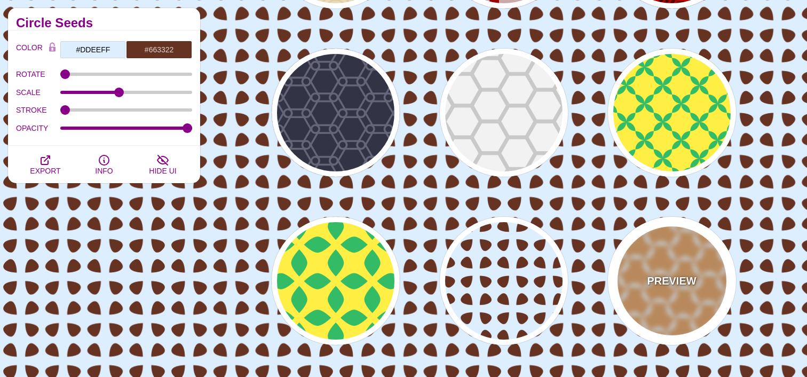
click at [631, 268] on div "PREVIEW" at bounding box center [672, 281] width 128 height 128
type input "#EEAA66"
type input "#FFFFFF"
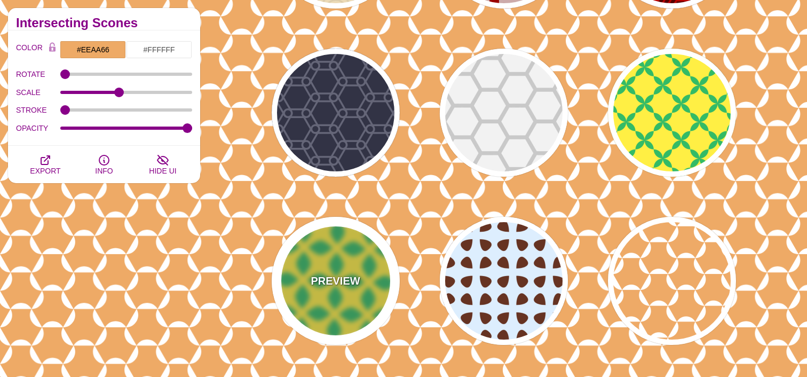
click at [316, 256] on div "PREVIEW" at bounding box center [336, 281] width 128 height 128
type input "#FFEE44"
type input "#33BB66"
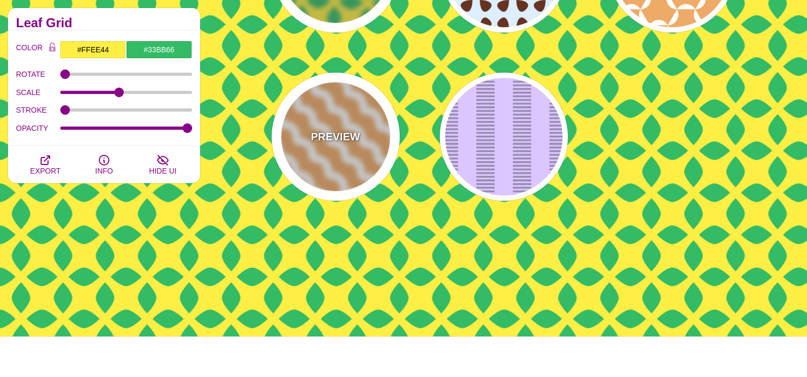
scroll to position [1055, 0]
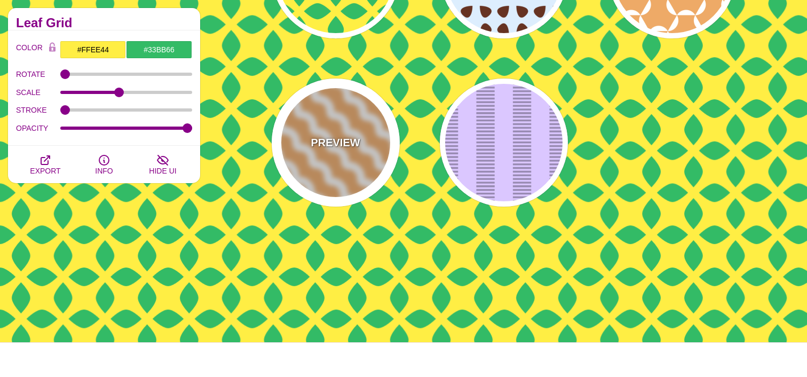
click at [310, 153] on div "PREVIEW" at bounding box center [336, 142] width 128 height 128
type input "#EEAA66"
type input "#FFFFFF"
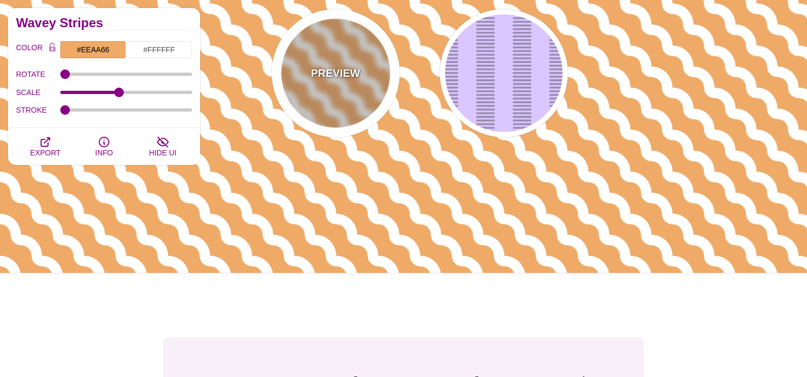
scroll to position [1126, 0]
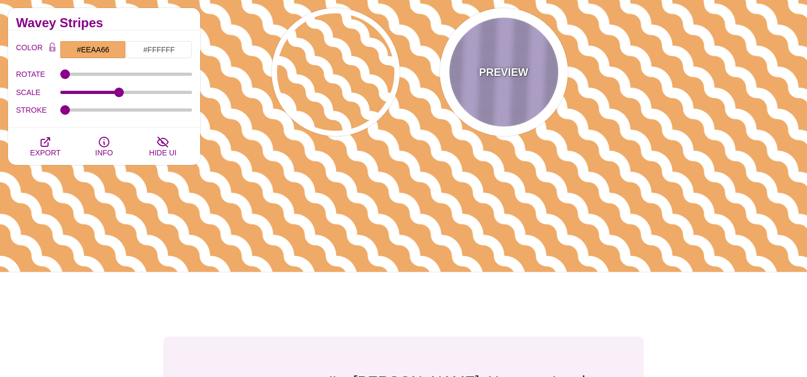
click at [485, 62] on div "PREVIEW" at bounding box center [504, 72] width 128 height 128
type input "#DBC7FF"
type input "#988AB1"
type input "5"
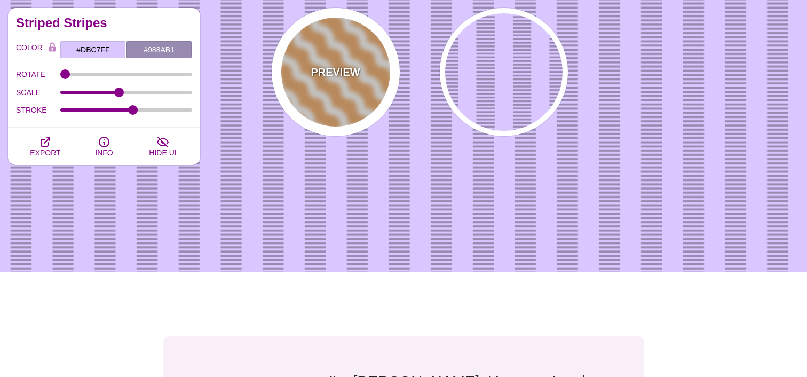
click at [313, 115] on div "PREVIEW" at bounding box center [336, 72] width 128 height 128
type input "#EEAA66"
type input "#FFFFFF"
type input "0"
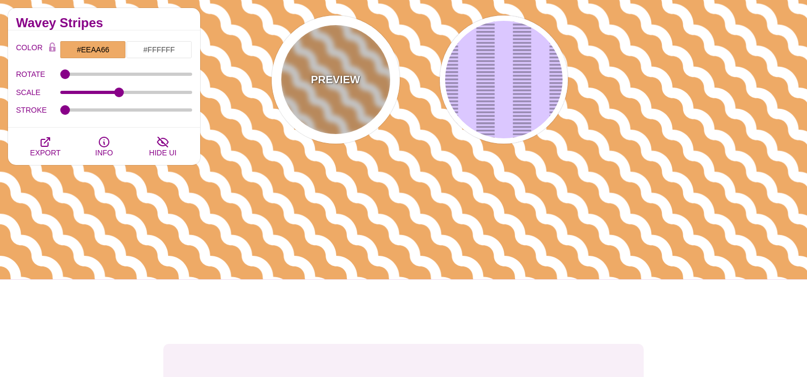
scroll to position [1119, 0]
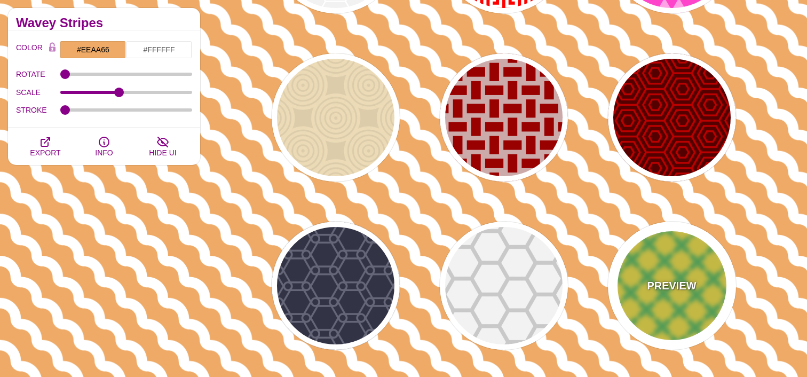
scroll to position [394, 0]
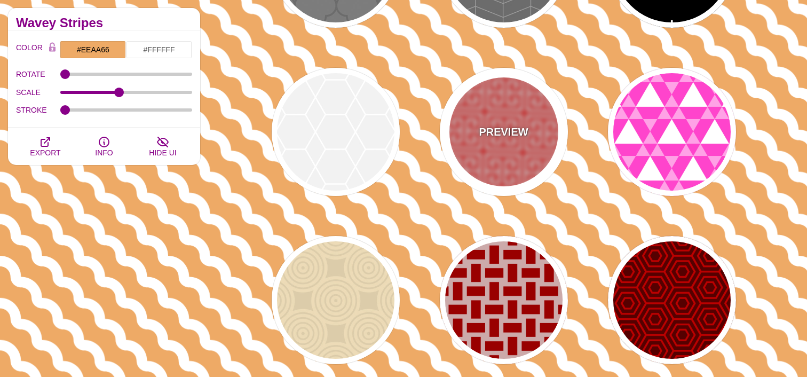
drag, startPoint x: 536, startPoint y: 146, endPoint x: 508, endPoint y: 148, distance: 27.3
click at [536, 146] on div "PREVIEW" at bounding box center [504, 132] width 128 height 128
type input "#FFFFFF"
type input "#FF0000"
type input "0.5"
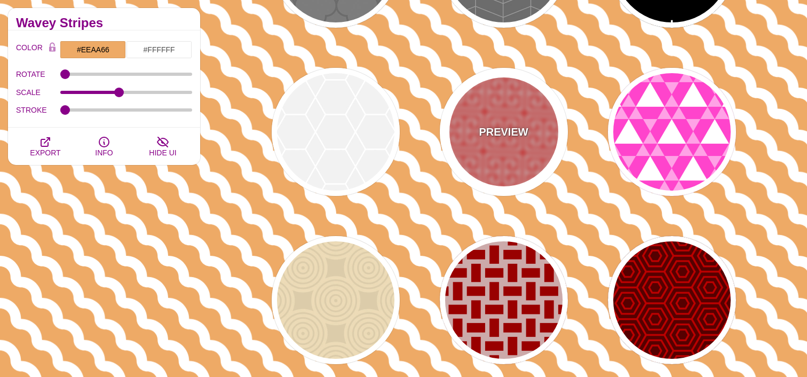
type input "0.5"
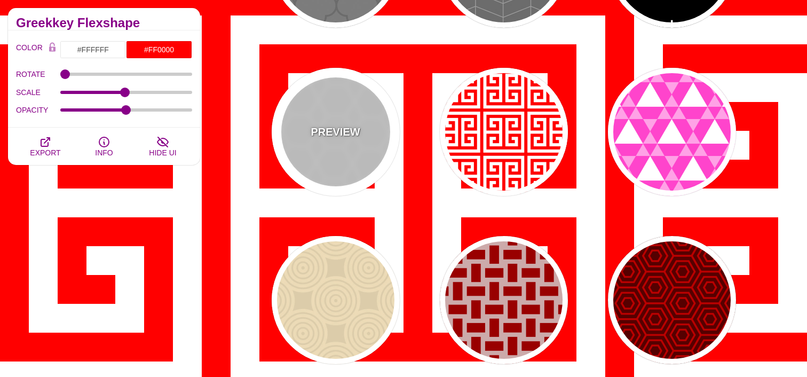
click at [334, 149] on div "PREVIEW" at bounding box center [336, 132] width 128 height 128
type input "#EEEEEE"
type input "1"
type input "5"
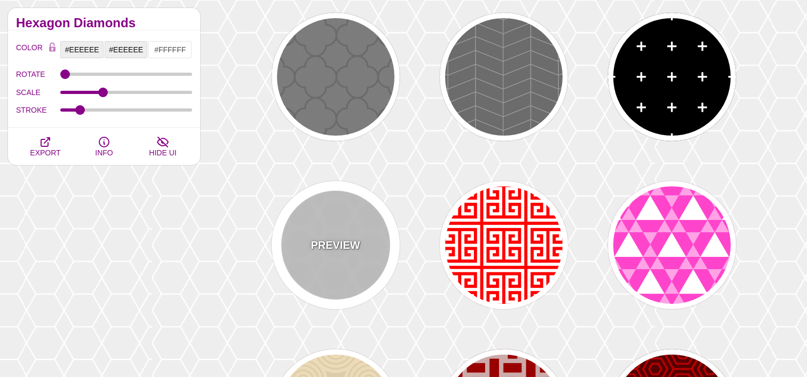
scroll to position [279, 0]
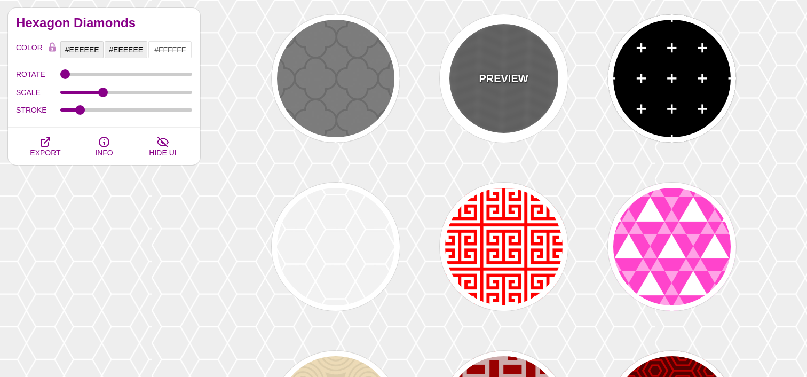
click at [551, 79] on div "PREVIEW" at bounding box center [504, 78] width 128 height 128
type input "#555555"
type input "#888888"
type input "20"
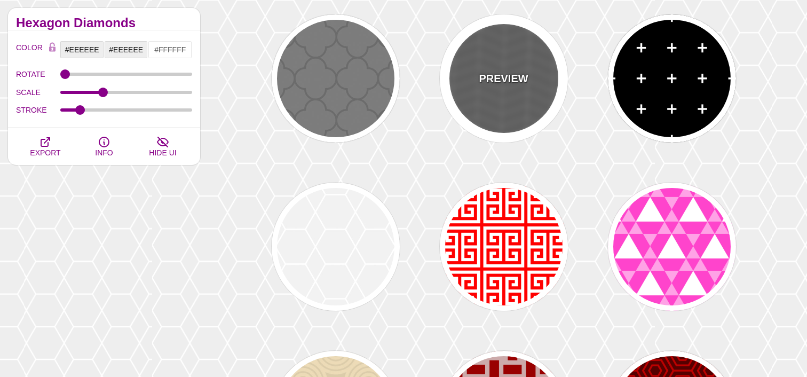
type input "5"
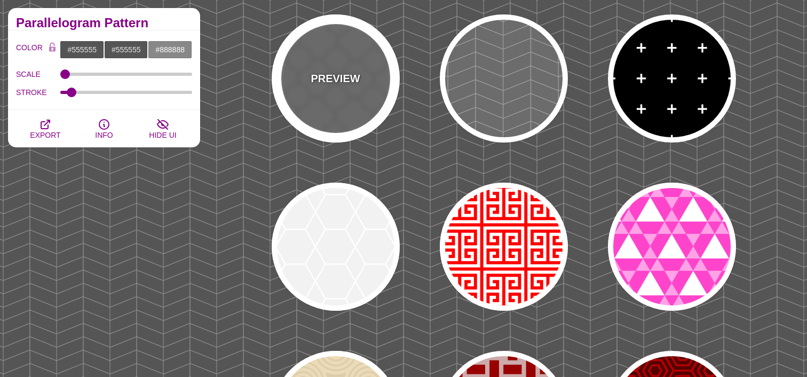
click at [286, 76] on div "PREVIEW" at bounding box center [336, 78] width 128 height 128
type input "#666666"
type input "20"
type input "1"
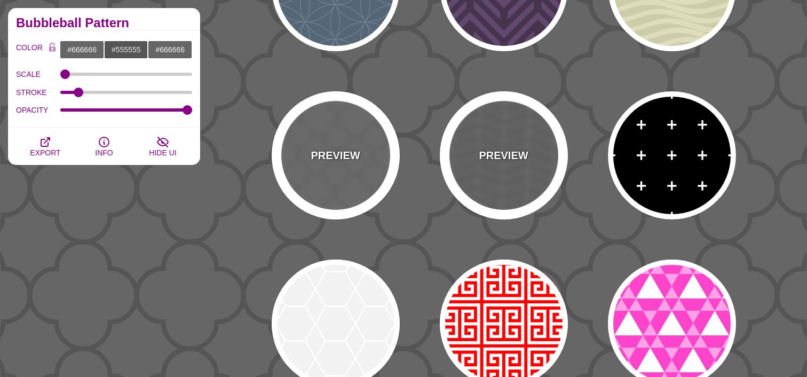
scroll to position [164, 0]
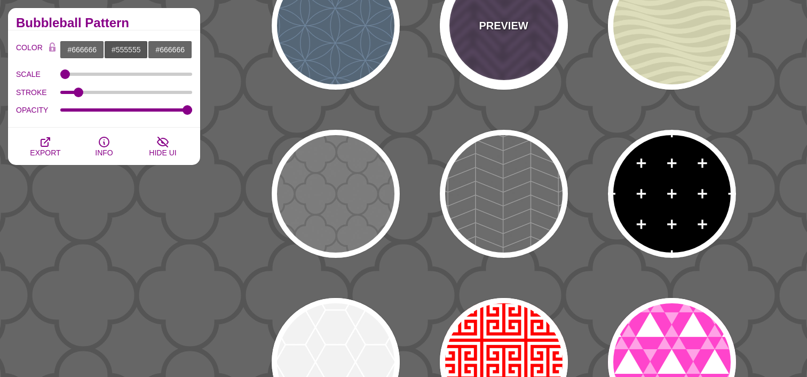
click at [504, 55] on div "PREVIEW" at bounding box center [504, 26] width 128 height 128
type input "#46344F"
type input "#62486E"
type input "#FF7300"
type input "0"
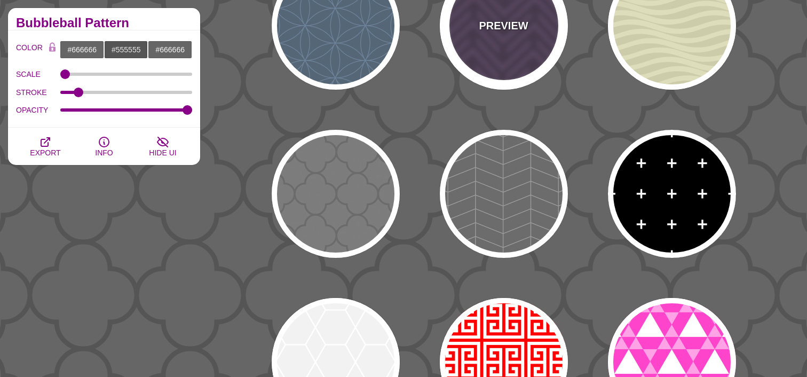
type input "0.2"
type input "0"
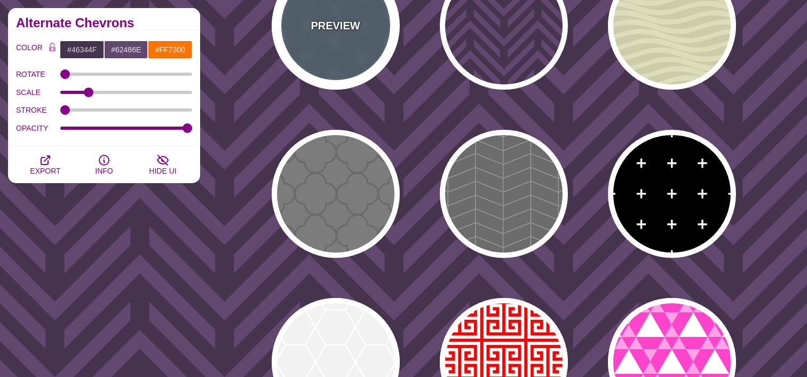
click at [315, 55] on div "PREVIEW" at bounding box center [336, 26] width 128 height 128
type input "#556677"
type input "#6D8399"
type input "1"
type input "10"
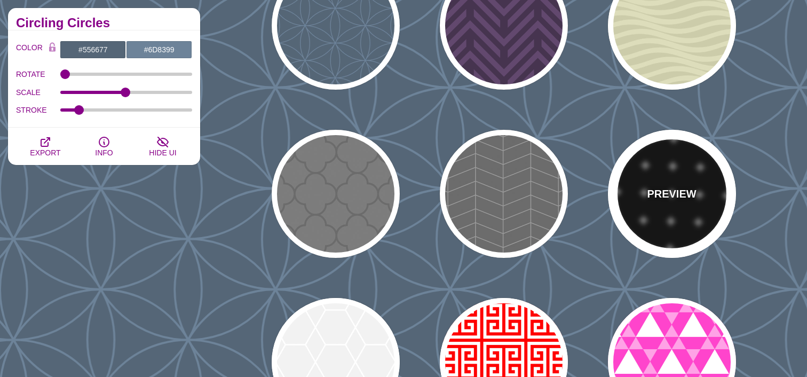
click at [658, 175] on div "PREVIEW" at bounding box center [672, 194] width 128 height 128
type input "#000000"
type input "#FFFFFF"
type input "0.5"
type input "0"
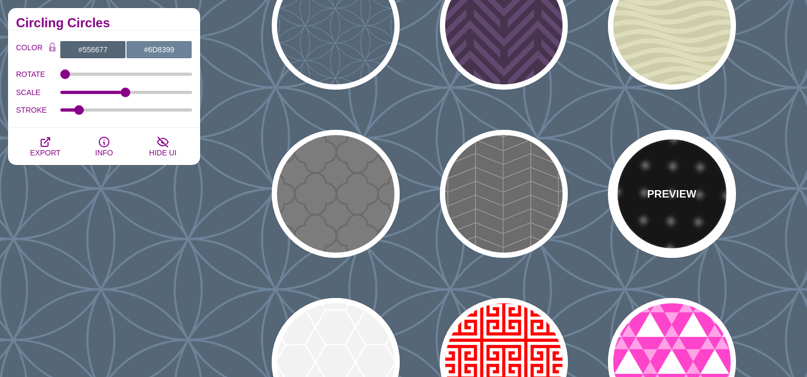
type input "10"
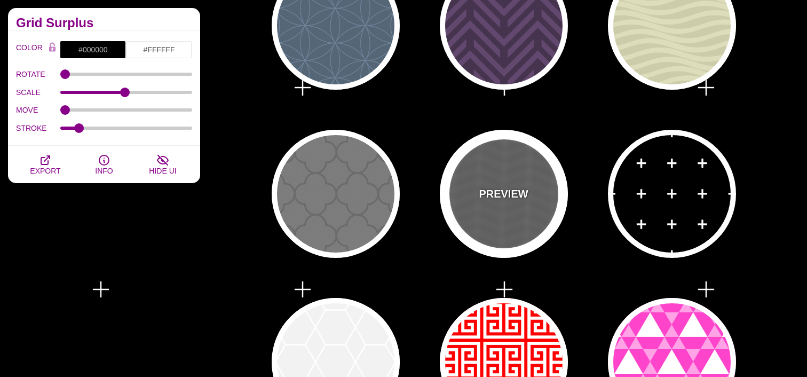
click at [440, 187] on div "PREVIEW" at bounding box center [504, 194] width 128 height 128
type input "#555555"
type input "#888888"
type input "20"
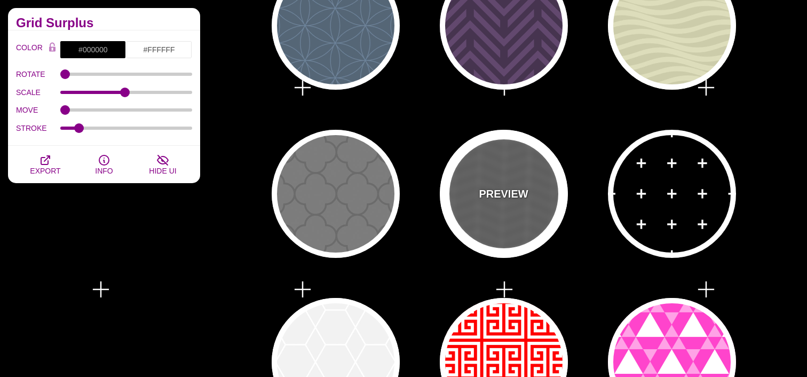
type input "5"
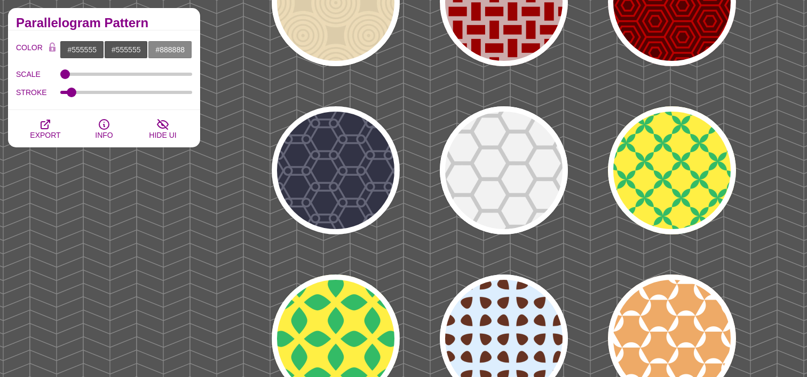
scroll to position [840, 0]
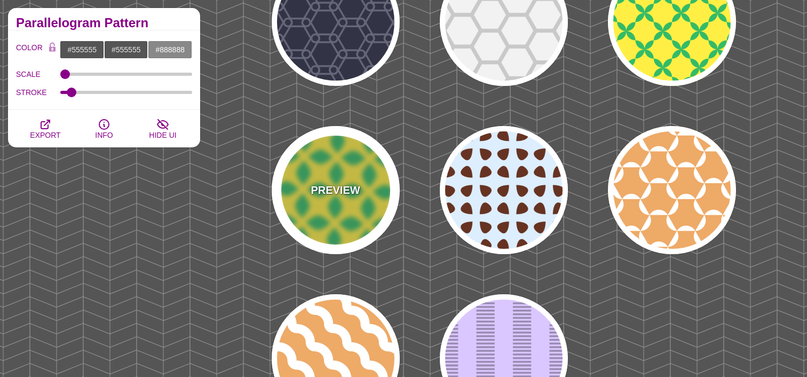
click at [310, 210] on div "PREVIEW" at bounding box center [336, 190] width 128 height 128
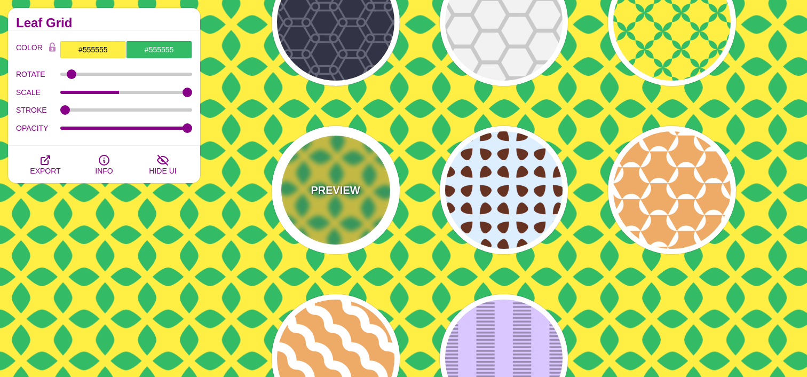
type input "#FFEE44"
type input "#33BB66"
type input "0"
type input "1"
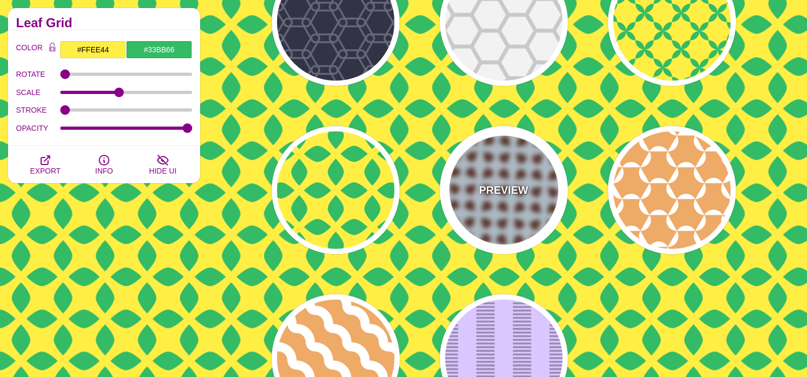
drag, startPoint x: 477, startPoint y: 209, endPoint x: 414, endPoint y: 229, distance: 66.3
click at [476, 209] on div "PREVIEW" at bounding box center [504, 190] width 128 height 128
type input "#DDEEFF"
type input "#663322"
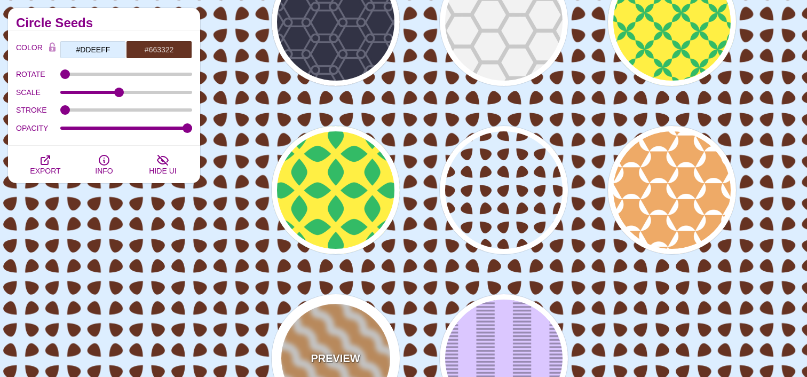
click at [304, 320] on div "PREVIEW" at bounding box center [336, 358] width 128 height 128
type input "#EEAA66"
type input "#FFFFFF"
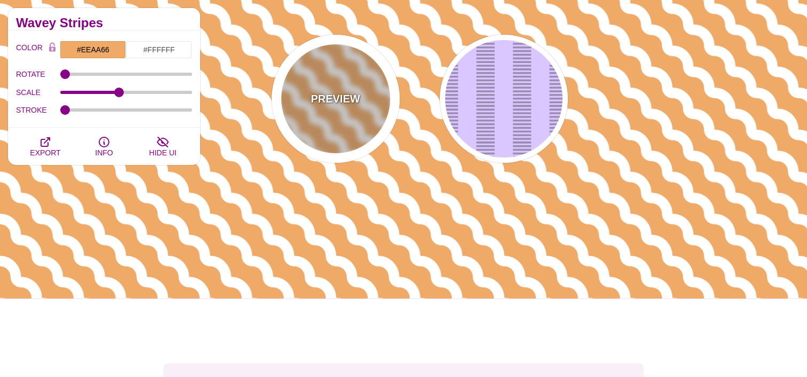
scroll to position [1108, 0]
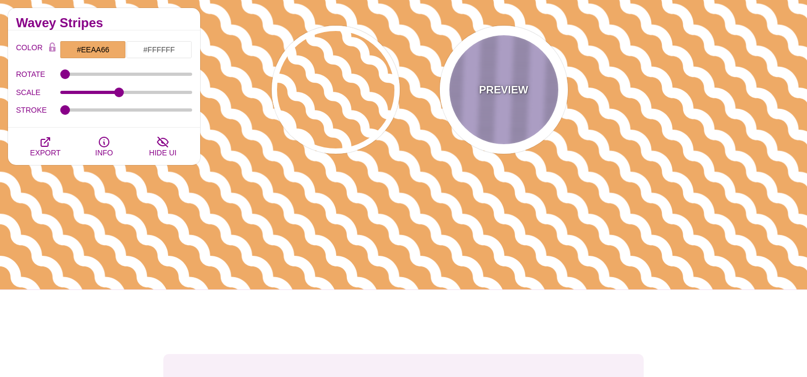
click at [490, 134] on div "PREVIEW" at bounding box center [504, 90] width 128 height 128
type input "#DBC7FF"
type input "#988AB1"
type input "5"
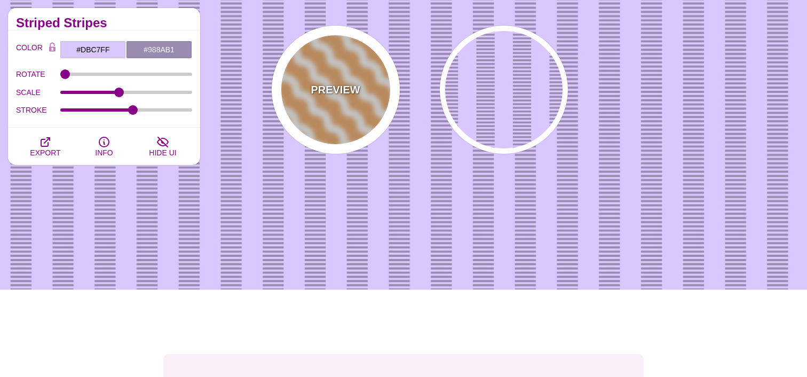
click at [342, 134] on div "PREVIEW" at bounding box center [336, 90] width 128 height 128
type input "#EEAA66"
type input "#FFFFFF"
type input "0"
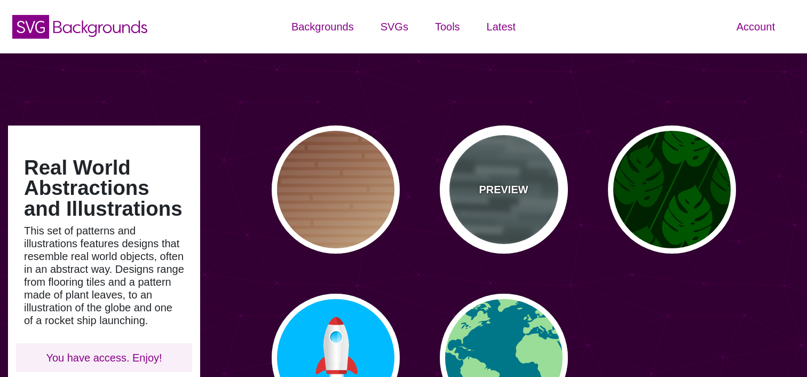
click at [505, 170] on div "PREVIEW" at bounding box center [504, 189] width 128 height 128
type input "#506566"
type input "#000000"
type input "0"
type input "0.5"
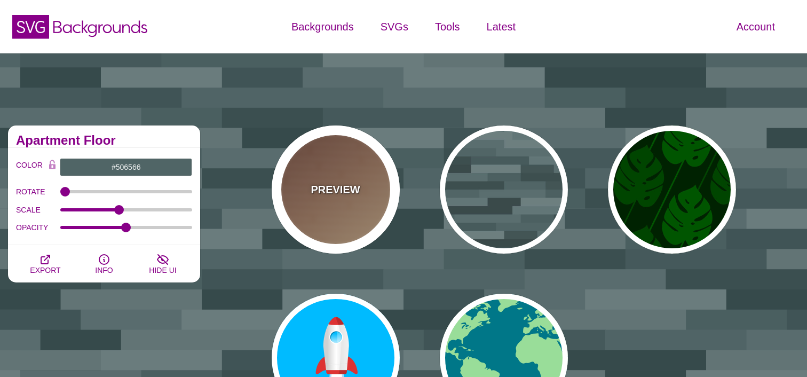
click at [336, 175] on div "PREVIEW" at bounding box center [336, 189] width 128 height 128
type input "#FFEEBB"
type input "#330000"
type input "#DDDDDD"
type input "1"
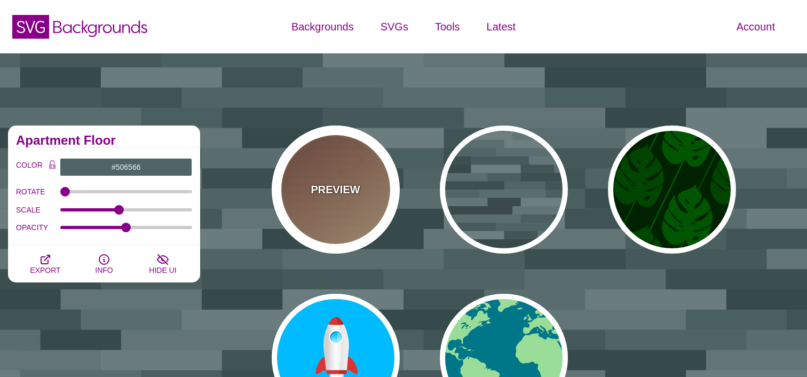
type input "30"
type input "0.1"
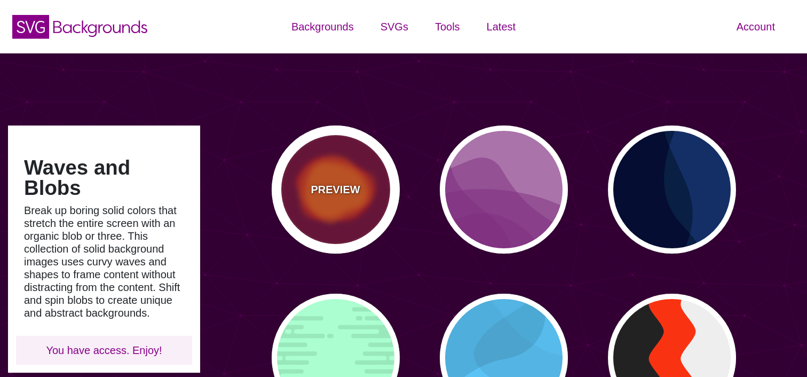
click at [299, 195] on div "PREVIEW" at bounding box center [336, 189] width 128 height 128
type input "#770033"
type input "#FF0000"
type input "#FF7700"
type input "0"
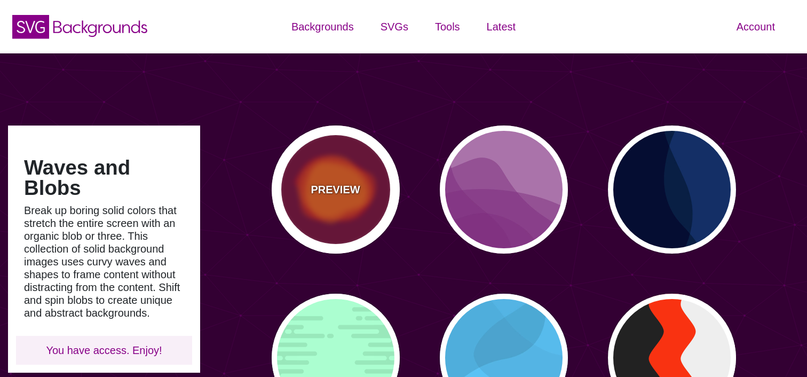
type input "2000"
type input "0.5"
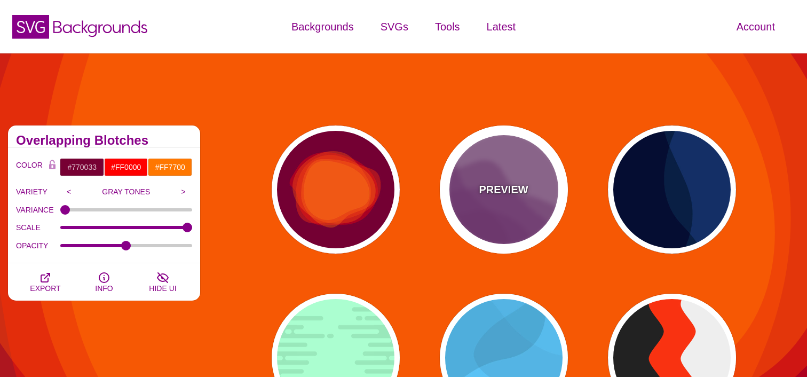
click at [484, 188] on p "PREVIEW" at bounding box center [503, 189] width 49 height 16
type input "#AA77AA"
type input "#7F3681"
type input "0.5"
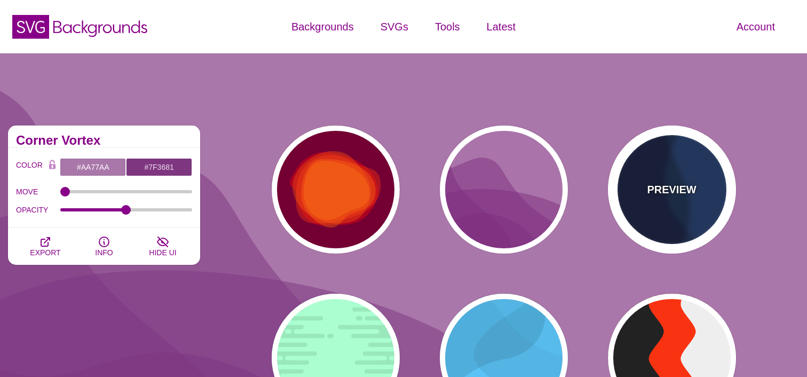
click at [637, 188] on div "PREVIEW" at bounding box center [672, 189] width 128 height 128
type input "#003366"
type input "#002244"
type input "#001133"
type input "1"
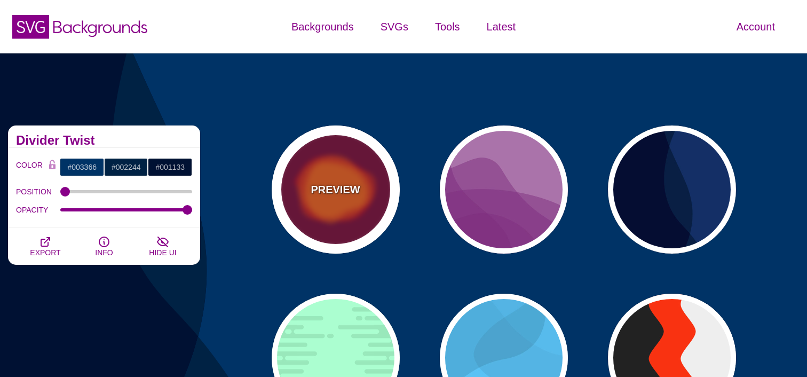
click at [354, 188] on p "PREVIEW" at bounding box center [334, 189] width 49 height 16
type input "#770033"
type input "#FF0000"
type input "#FF7700"
type input "2000"
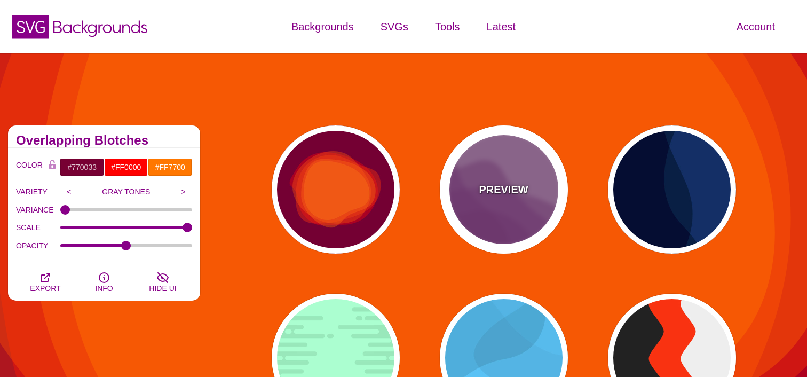
click at [481, 185] on p "PREVIEW" at bounding box center [503, 189] width 49 height 16
type input "#AA77AA"
type input "#7F3681"
type input "0.5"
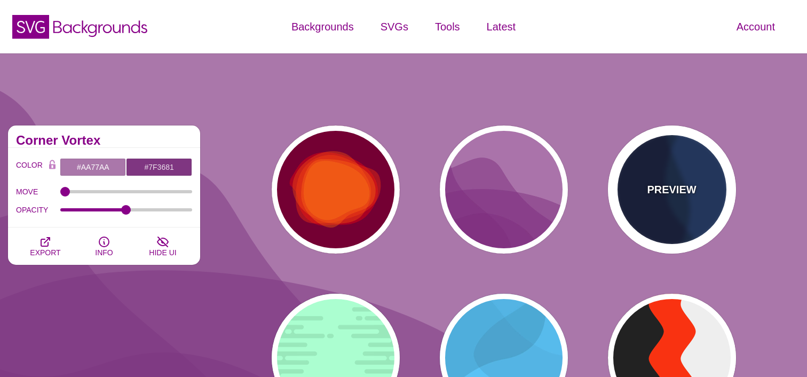
click at [652, 185] on p "PREVIEW" at bounding box center [671, 189] width 49 height 16
type input "#003366"
type input "#002244"
type input "#001133"
type input "1"
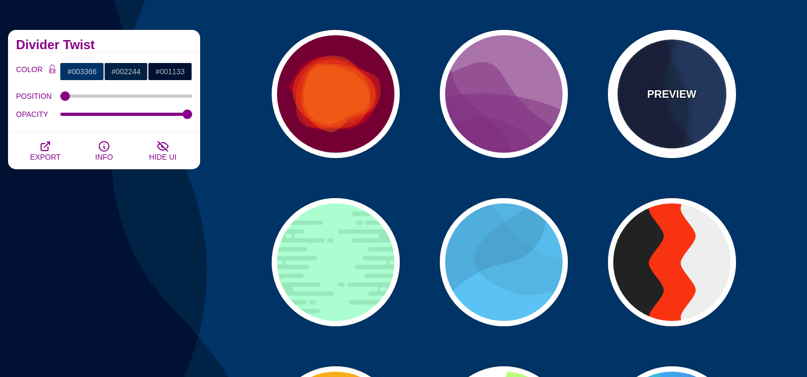
scroll to position [91, 0]
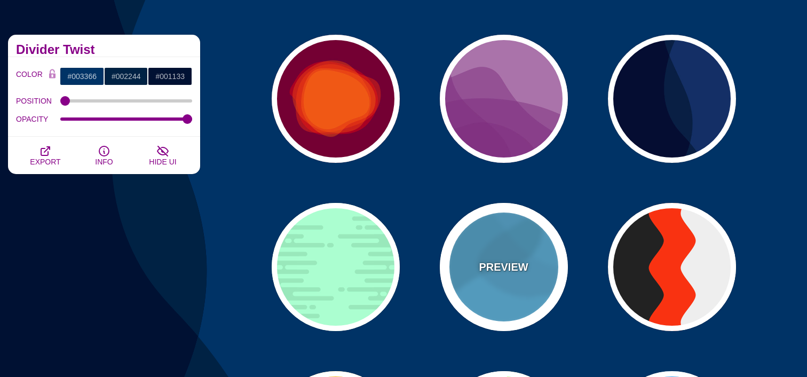
drag, startPoint x: 467, startPoint y: 269, endPoint x: 401, endPoint y: 266, distance: 65.7
click at [466, 269] on div "PREVIEW" at bounding box center [504, 267] width 128 height 128
type input "#44CCFF"
type input "#000000"
type input "0.1"
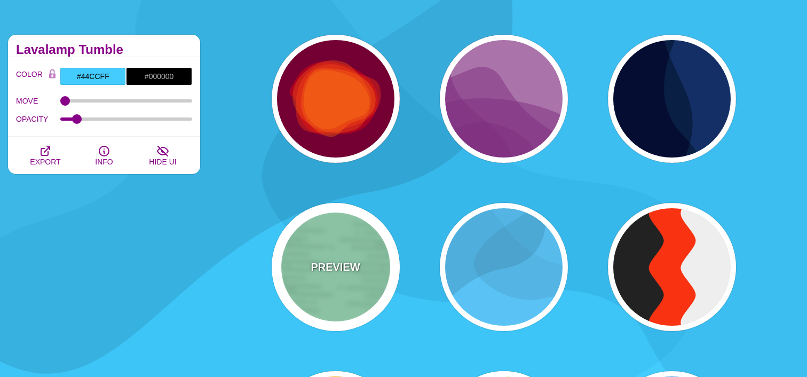
click at [370, 267] on div "PREVIEW" at bounding box center [336, 267] width 128 height 128
type input "#A6FFD0"
type input "#96E6BC"
type input "0"
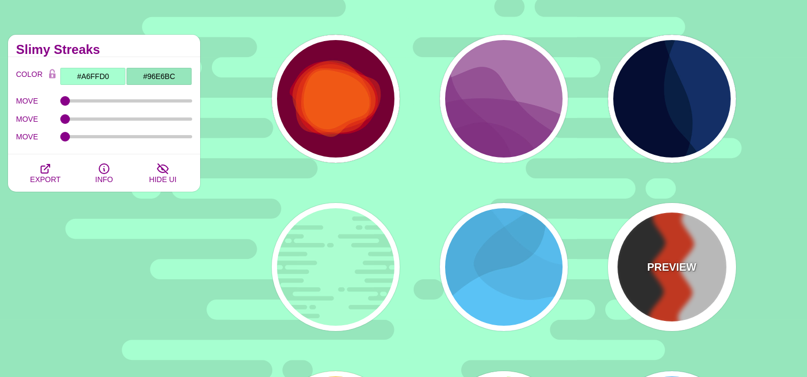
click at [638, 262] on div "PREVIEW" at bounding box center [672, 267] width 128 height 128
type input "#FF3300"
type input "#222222"
type input "#EEEEEE"
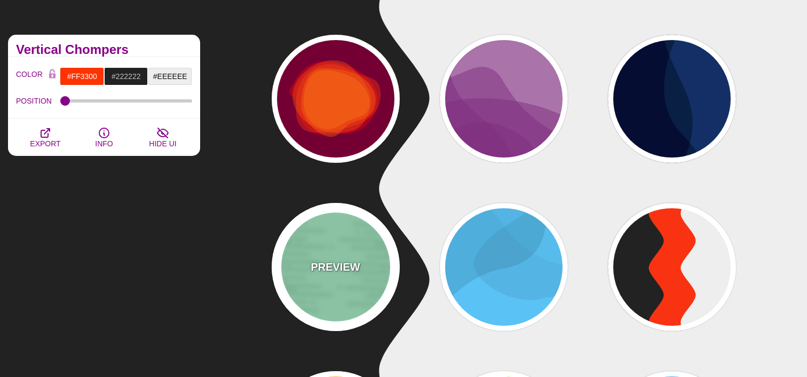
click at [365, 273] on div "PREVIEW" at bounding box center [336, 267] width 128 height 128
type input "#A6FFD0"
type input "#96E6BC"
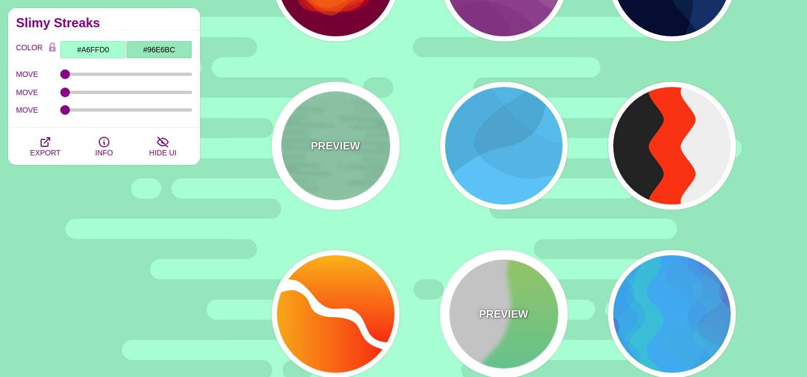
scroll to position [243, 0]
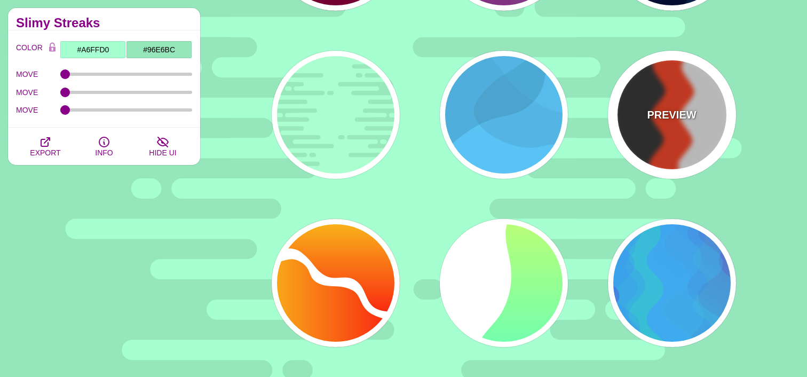
drag, startPoint x: 625, startPoint y: 155, endPoint x: 631, endPoint y: 148, distance: 9.1
click at [628, 150] on div "PREVIEW" at bounding box center [672, 115] width 128 height 128
type input "#FF3300"
type input "#222222"
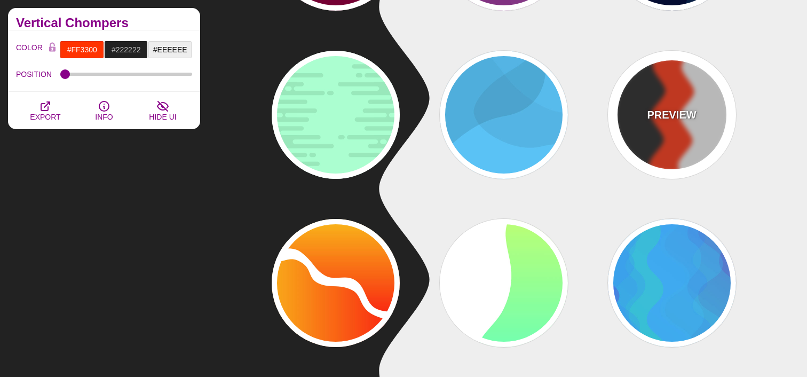
click at [645, 136] on div "PREVIEW" at bounding box center [672, 115] width 128 height 128
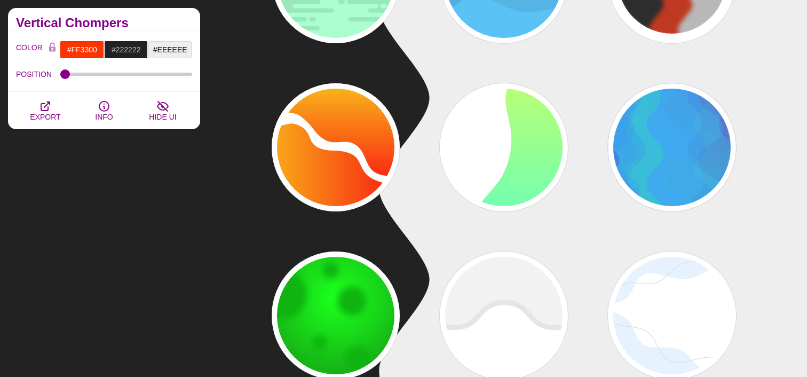
scroll to position [374, 0]
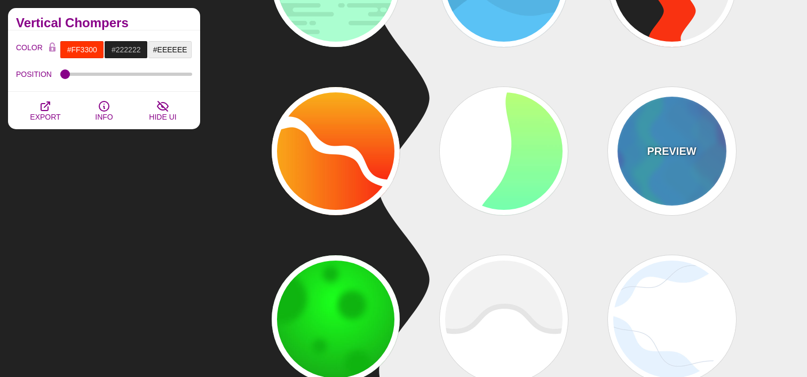
click at [628, 156] on div "PREVIEW" at bounding box center [672, 151] width 128 height 128
type input "#0088FF"
type input "#00FF77"
type input "#BB00CC"
type input "0.2"
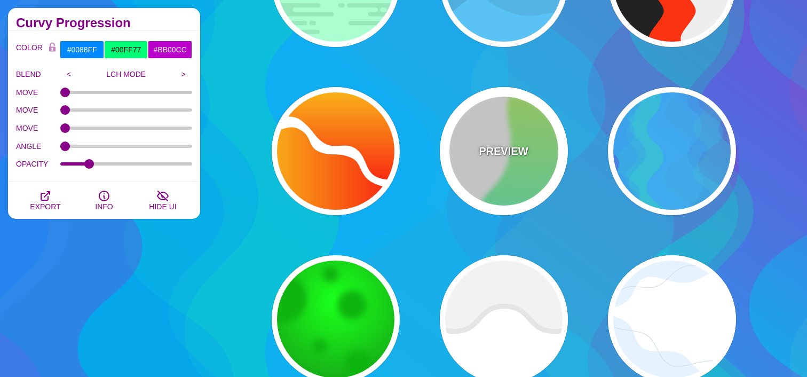
click at [510, 158] on p "PREVIEW" at bounding box center [503, 151] width 49 height 16
type input "#FFFFFF"
type input "#00FFFF"
type input "#CCFF66"
type input "#EEEEEE"
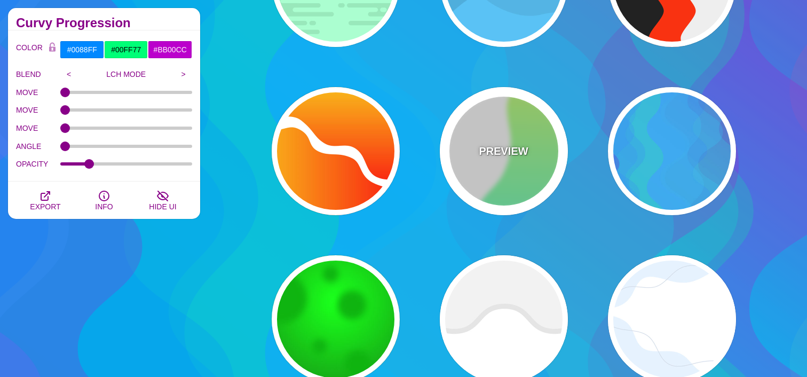
type input "1"
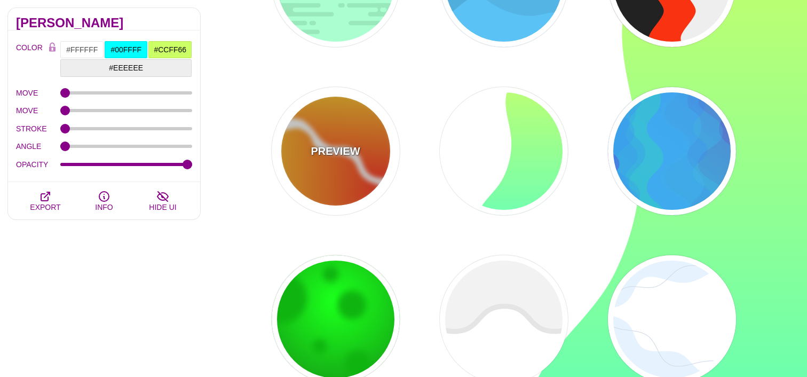
click at [307, 163] on div "PREVIEW" at bounding box center [336, 151] width 128 height 128
type input "#FF0000"
type input "#FFFF00"
type input "1"
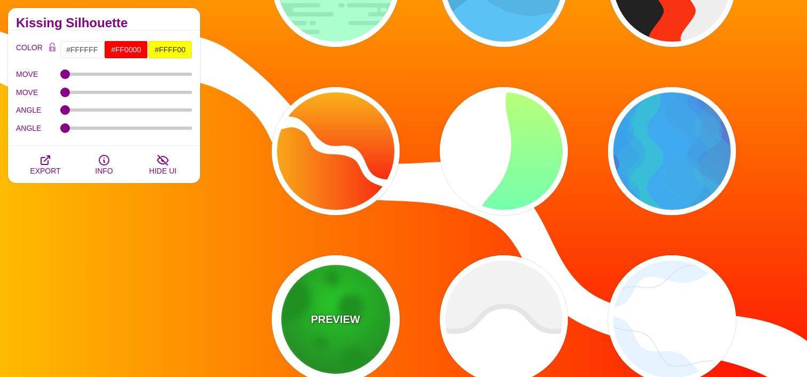
click at [307, 296] on div "PREVIEW" at bounding box center [336, 319] width 128 height 128
type input "#00B000"
type input "#00FF00"
type input "#195C17"
type input "50"
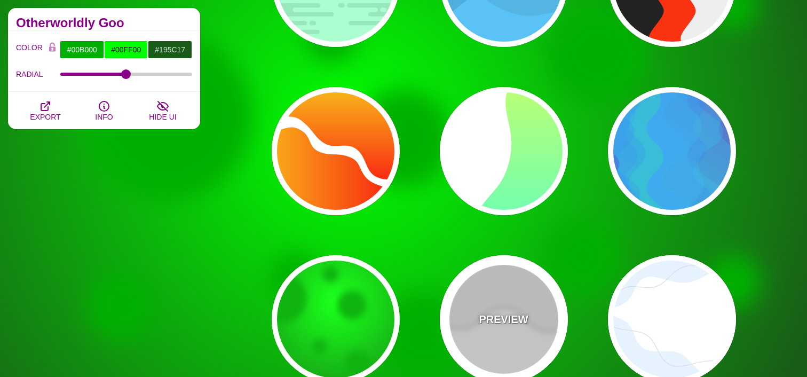
drag, startPoint x: 494, startPoint y: 301, endPoint x: 616, endPoint y: 306, distance: 122.3
click at [494, 301] on div "PREVIEW" at bounding box center [504, 319] width 128 height 128
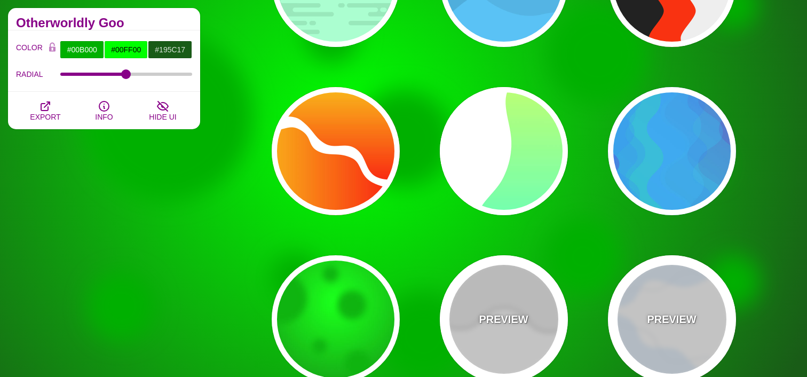
type input "#FFFFFF"
type input "#EEEEEE"
type input "#DDDDDD"
type input "400"
type input "10"
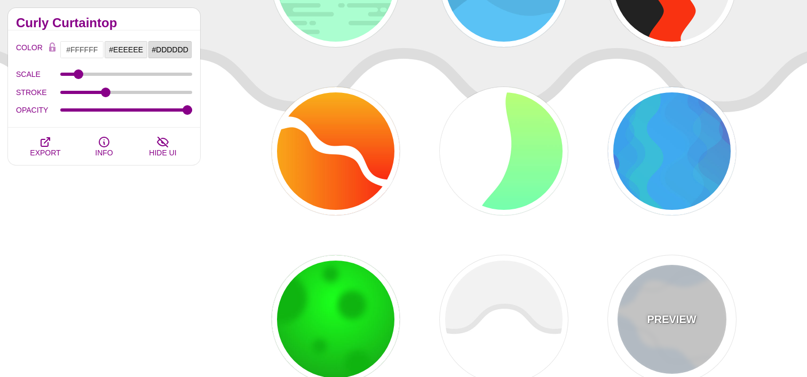
click at [648, 308] on div "PREVIEW" at bounding box center [672, 319] width 128 height 128
type input "#E7F2FF"
type input "#D2DCE8"
type input "0"
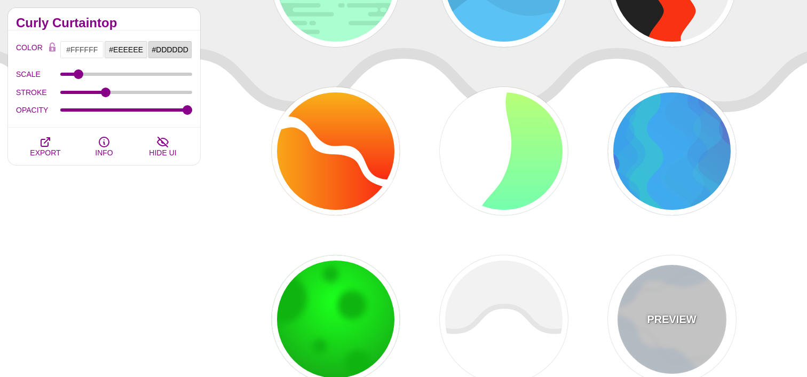
type input "4"
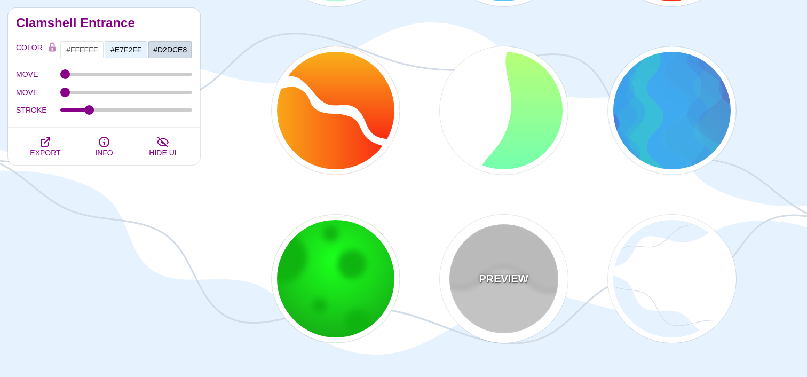
click at [533, 309] on div "PREVIEW" at bounding box center [504, 278] width 128 height 128
type input "#EEEEEE"
type input "#DDDDDD"
type input "400"
type input "10"
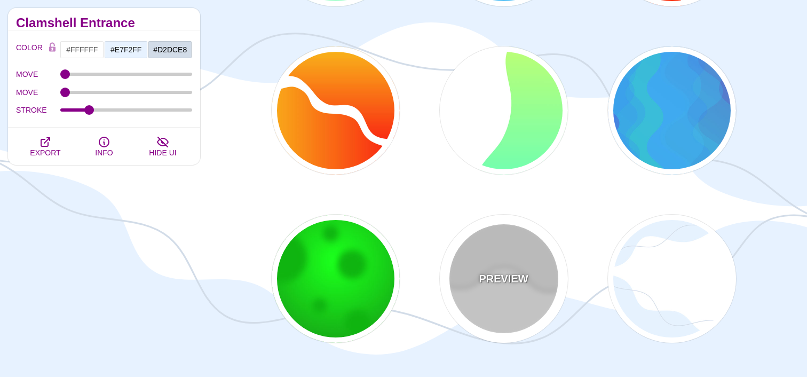
type input "1"
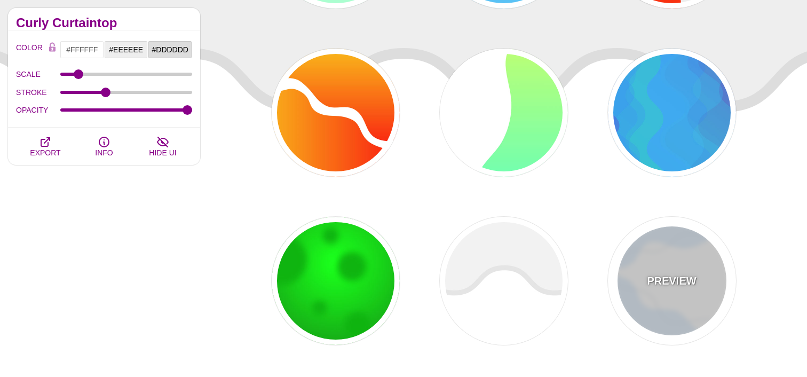
drag, startPoint x: 665, startPoint y: 280, endPoint x: 593, endPoint y: 272, distance: 73.0
click at [665, 280] on p "PREVIEW" at bounding box center [671, 281] width 49 height 16
type input "#E7F2FF"
type input "#D2DCE8"
type input "0"
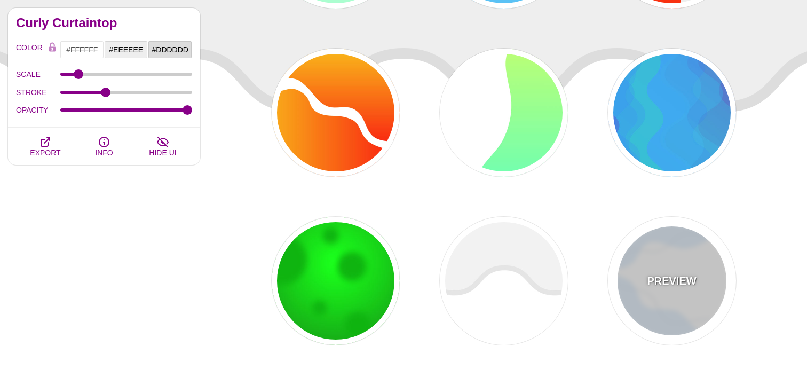
type input "0"
type input "4"
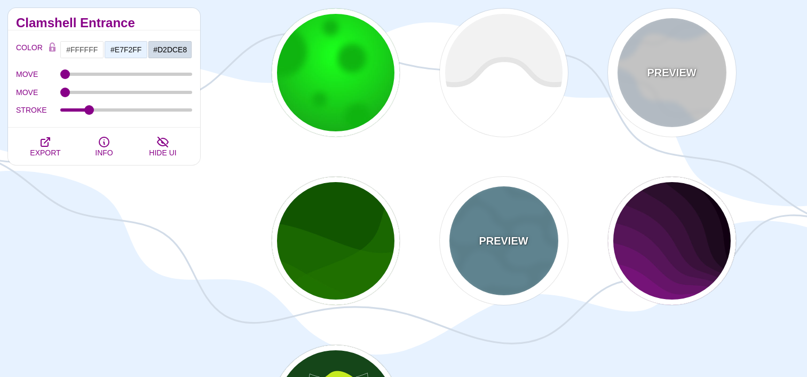
scroll to position [623, 0]
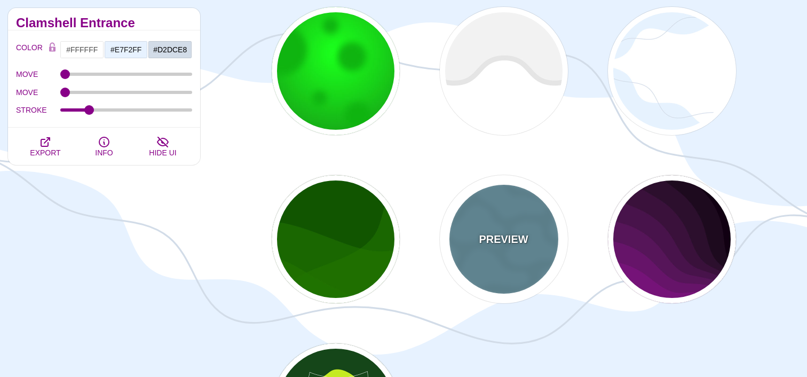
click at [521, 264] on div "PREVIEW" at bounding box center [504, 239] width 128 height 128
type input "#6699AA"
type input "#6CA1B3"
type input "1"
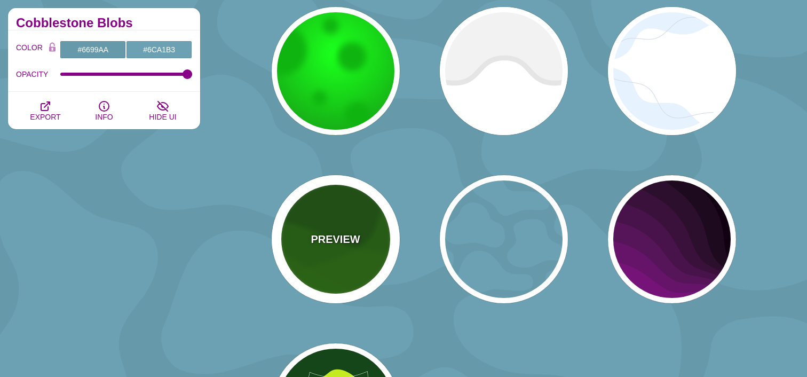
click at [321, 245] on p "PREVIEW" at bounding box center [334, 239] width 49 height 16
type input "#115500"
type input "#227700"
type input "0.5"
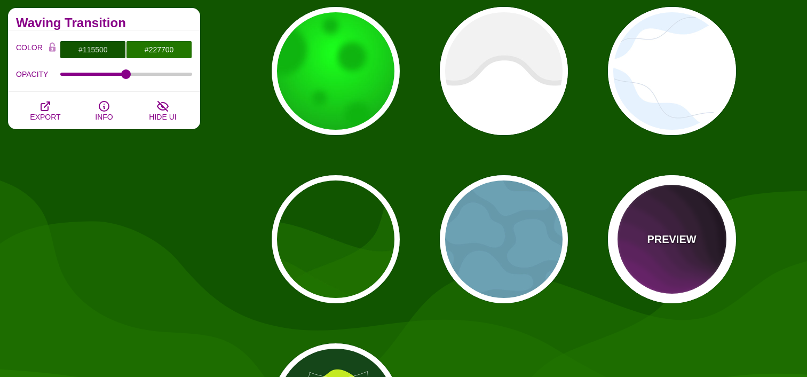
click at [649, 250] on div "PREVIEW" at bounding box center [672, 239] width 128 height 128
type input "#110011"
type input "#AA00AA"
type input "0"
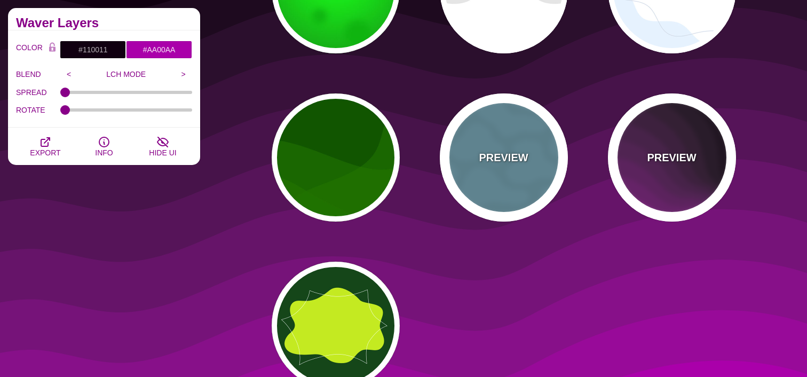
scroll to position [719, 0]
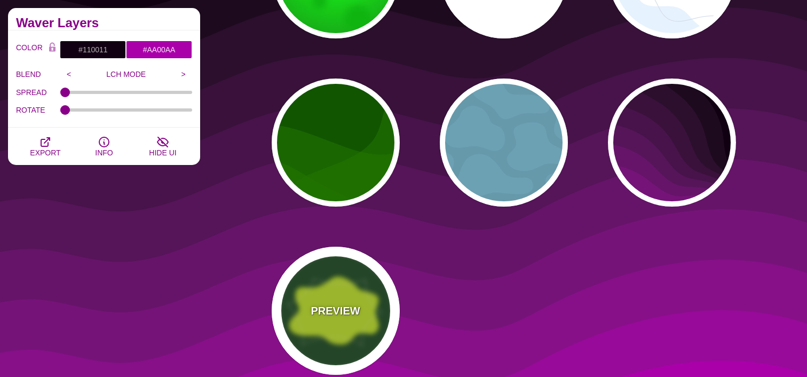
click at [349, 290] on div "PREVIEW" at bounding box center [336, 310] width 128 height 128
type input "#14461A"
type input "#C4EA21"
type input "#FFFFFF"
type input "3"
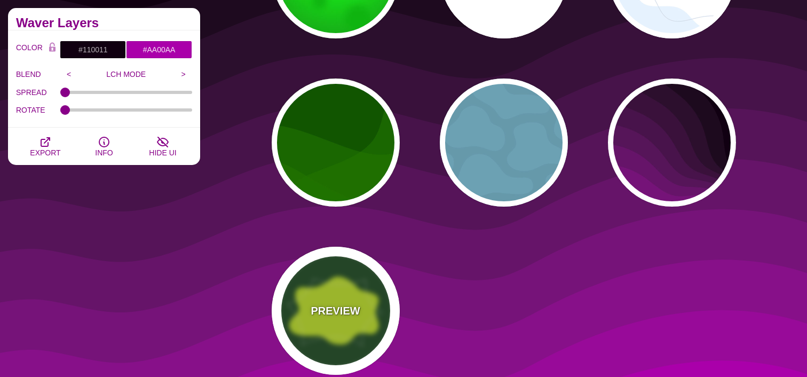
type input "1"
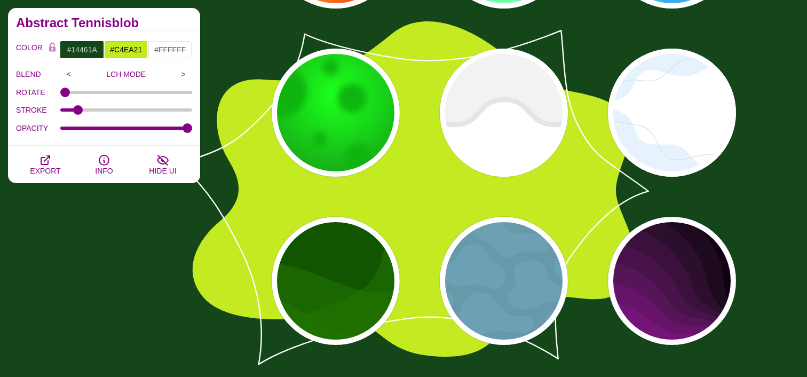
scroll to position [572, 0]
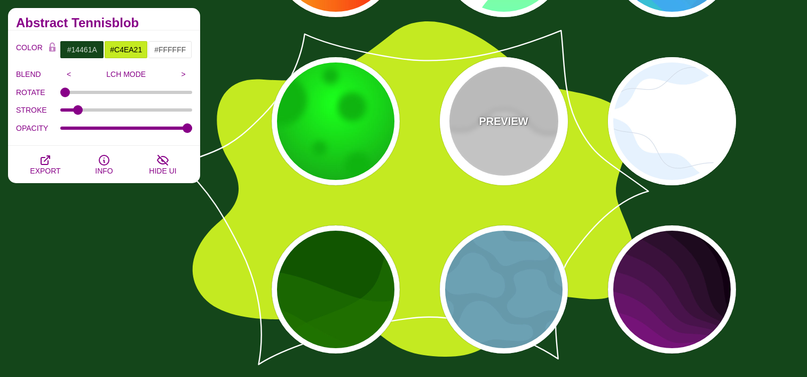
click at [493, 149] on div "PREVIEW" at bounding box center [504, 121] width 128 height 128
type input "#FFFFFF"
type input "#EEEEEE"
type input "#DDDDDD"
type input "400"
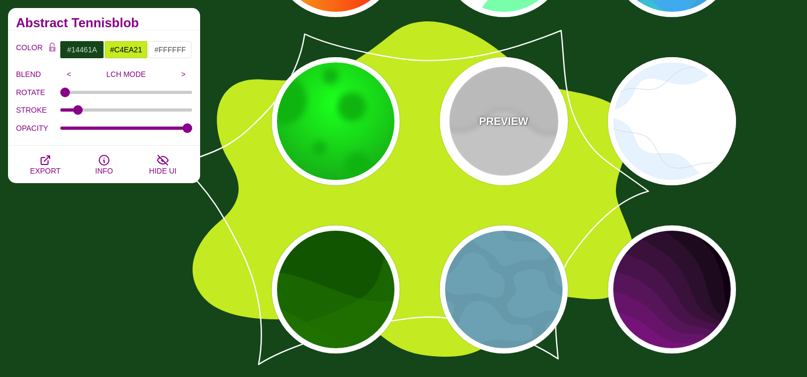
type input "10"
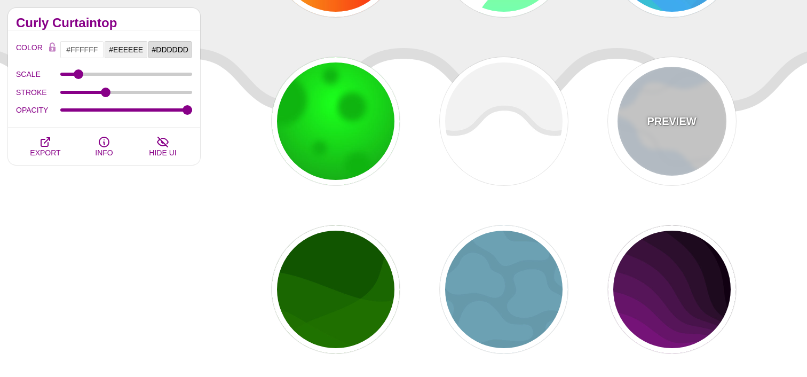
click at [672, 124] on p "PREVIEW" at bounding box center [671, 121] width 49 height 16
type input "#E7F2FF"
type input "#D2DCE8"
type input "0"
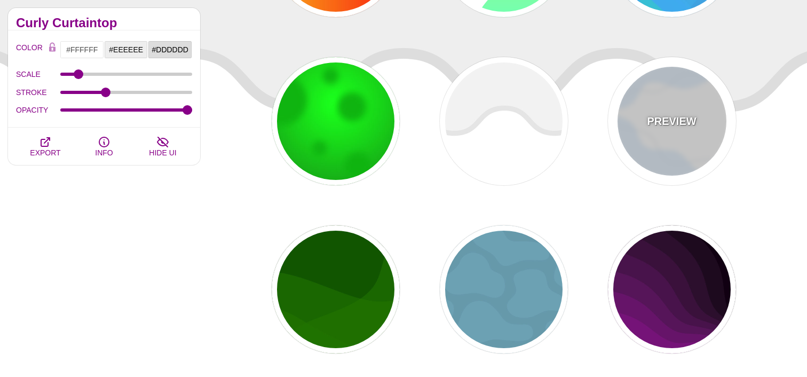
type input "4"
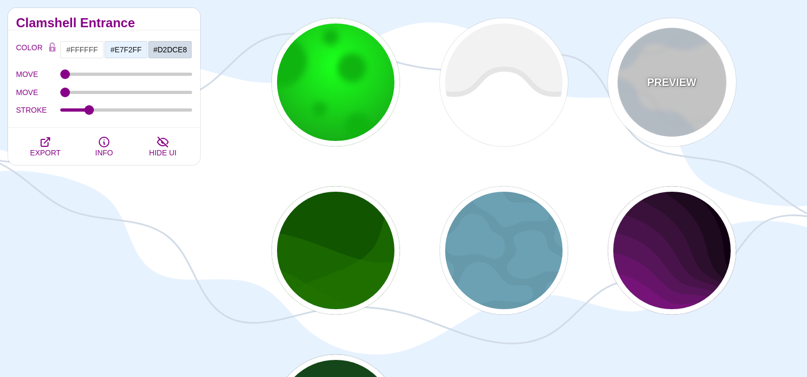
scroll to position [613, 0]
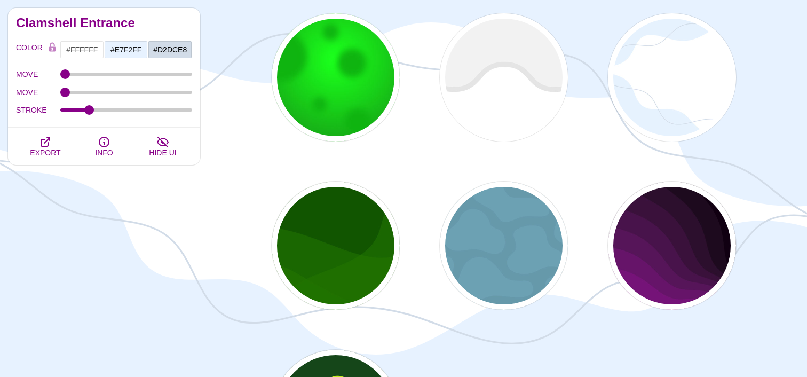
scroll to position [616, 0]
